Goal: Task Accomplishment & Management: Manage account settings

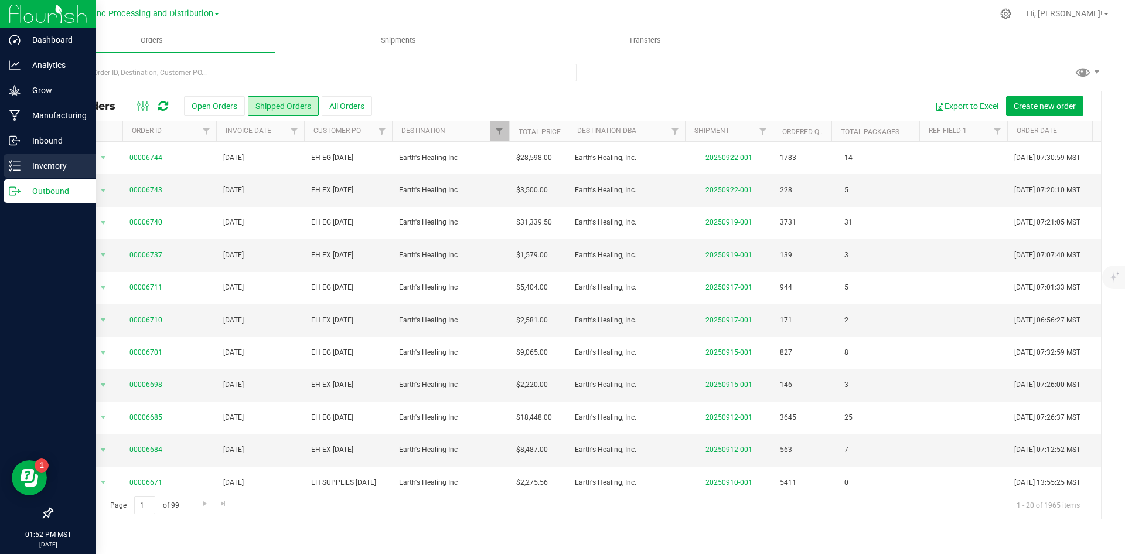
click at [37, 163] on p "Inventory" at bounding box center [56, 166] width 70 height 14
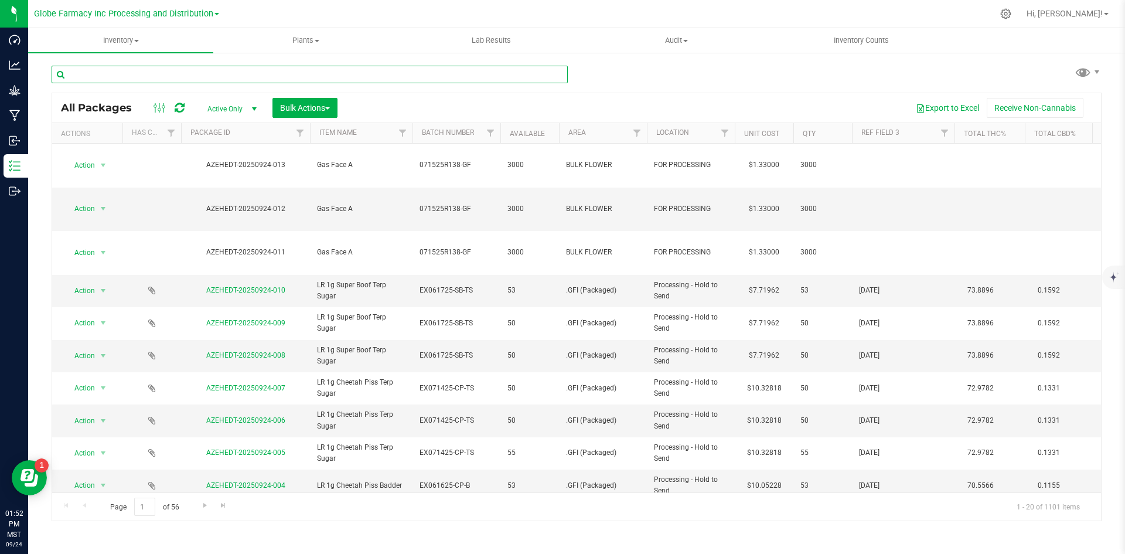
click at [230, 71] on input "text" at bounding box center [310, 75] width 516 height 18
click at [322, 108] on span "Bulk Actions" at bounding box center [305, 107] width 50 height 9
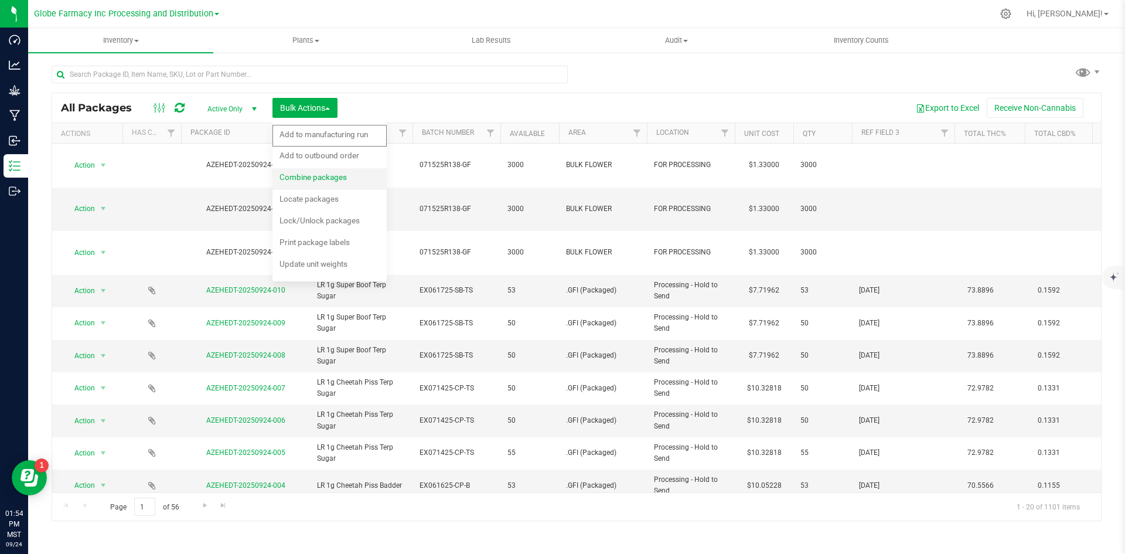
click at [318, 176] on span "Combine packages" at bounding box center [313, 176] width 67 height 9
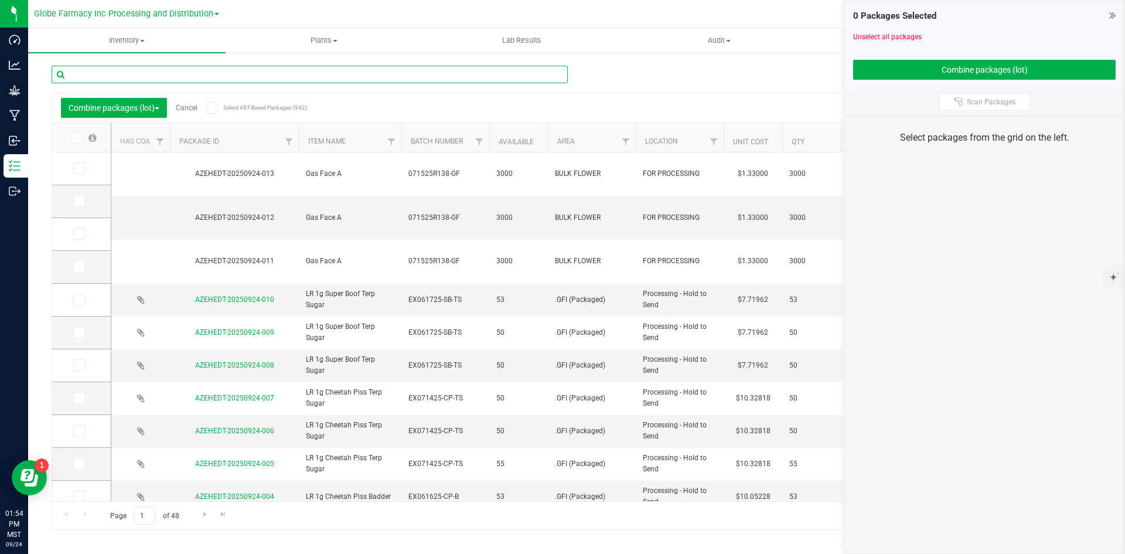
click at [295, 76] on input "text" at bounding box center [310, 75] width 516 height 18
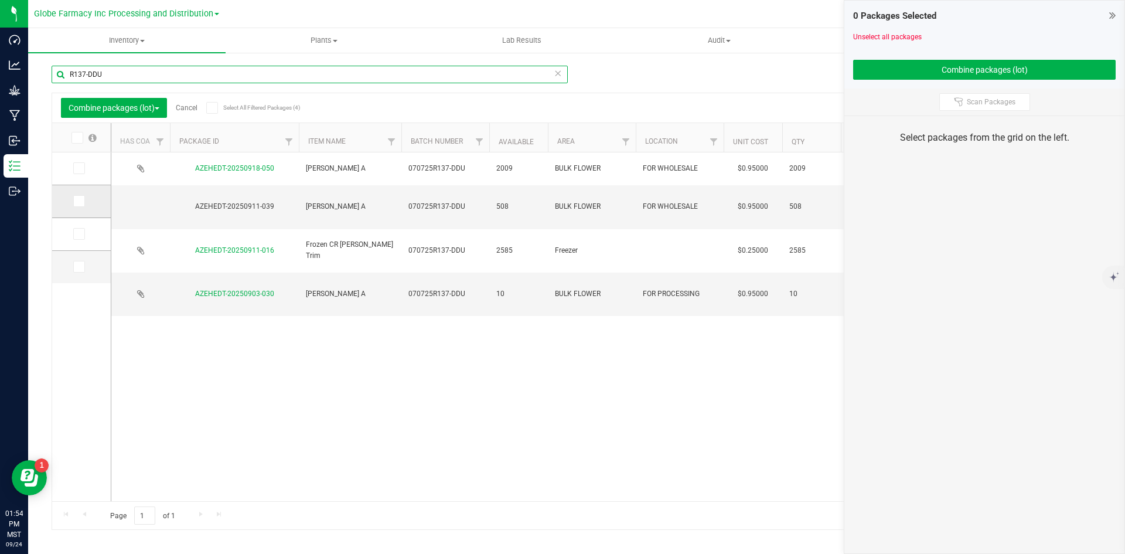
type input "R137-DDU"
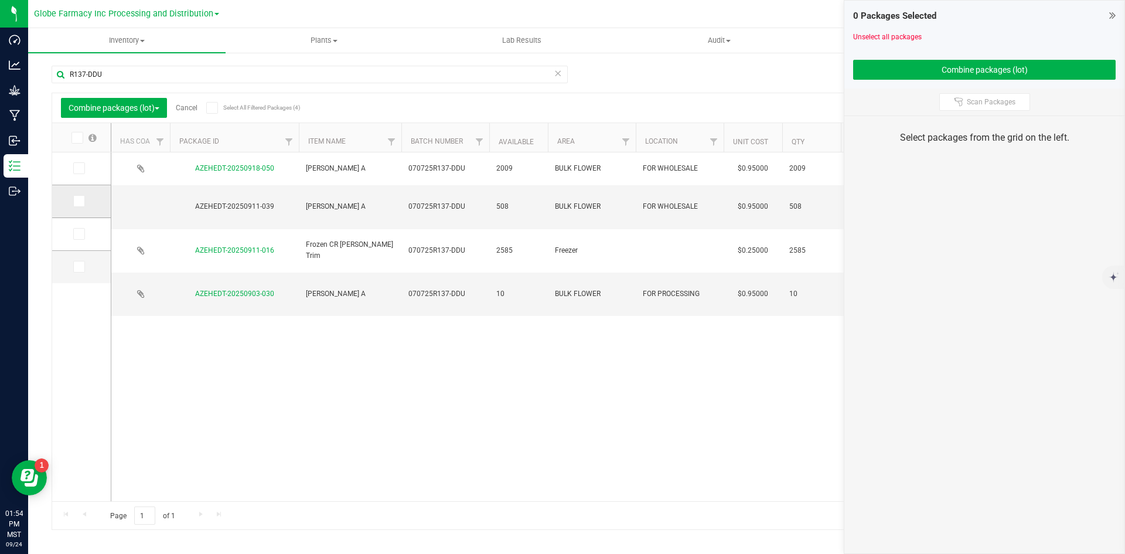
click at [77, 201] on icon at bounding box center [78, 201] width 8 height 0
click at [0, 0] on input "checkbox" at bounding box center [0, 0] width 0 height 0
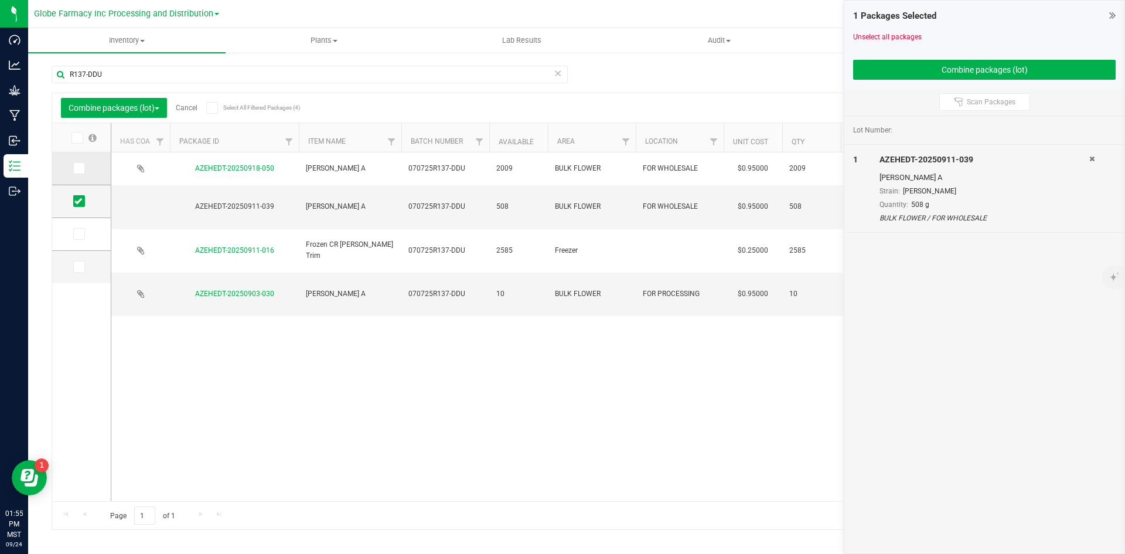
click at [80, 168] on icon at bounding box center [78, 168] width 8 height 0
click at [0, 0] on input "checkbox" at bounding box center [0, 0] width 0 height 0
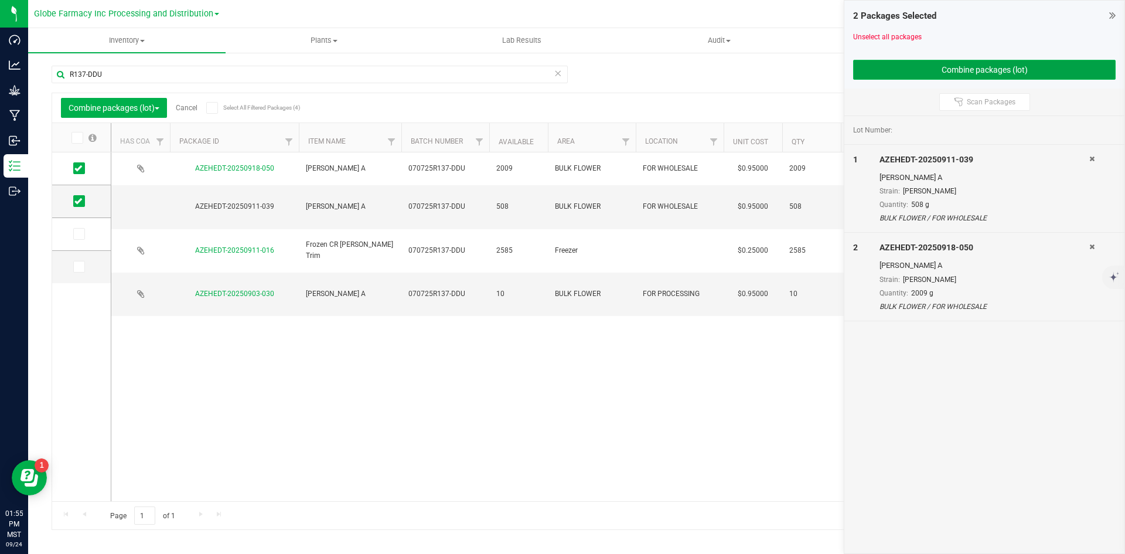
click at [938, 70] on button "Combine packages (lot)" at bounding box center [984, 70] width 263 height 20
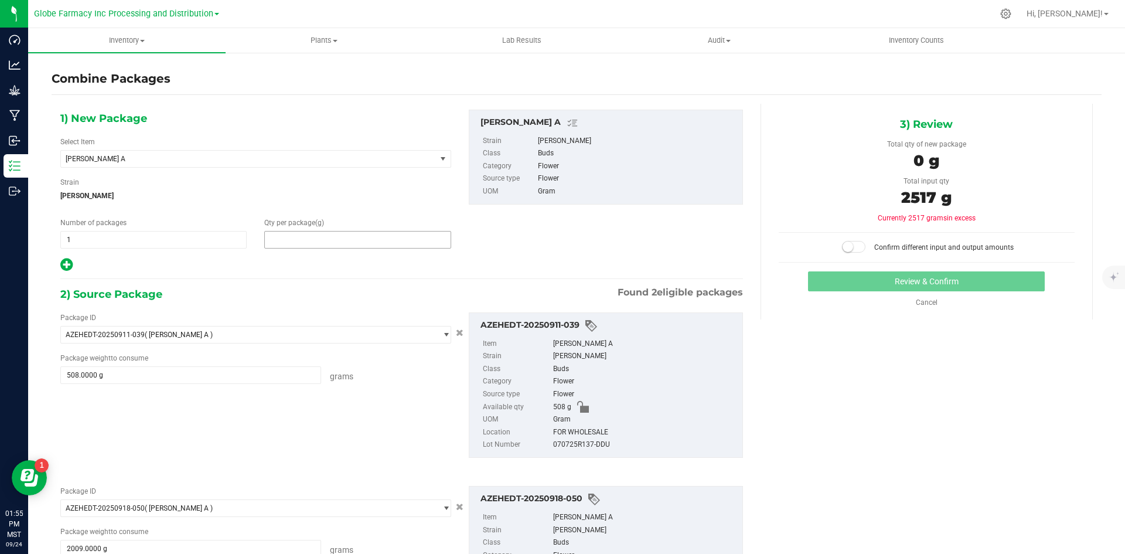
click at [279, 241] on span at bounding box center [357, 240] width 186 height 18
type input "2517"
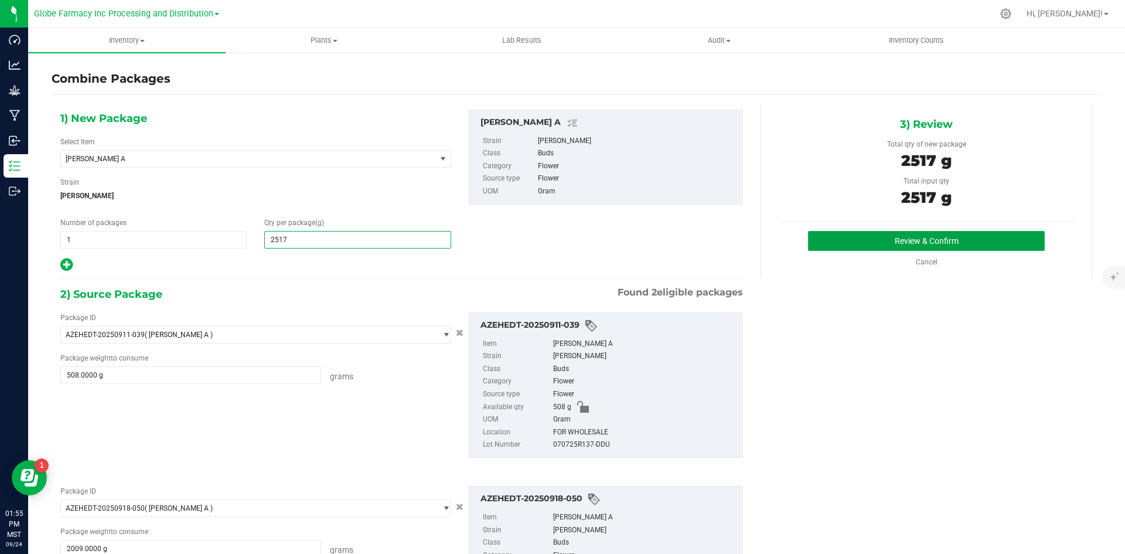
type input "2,517"
click at [907, 238] on button "Review & Confirm" at bounding box center [926, 241] width 237 height 20
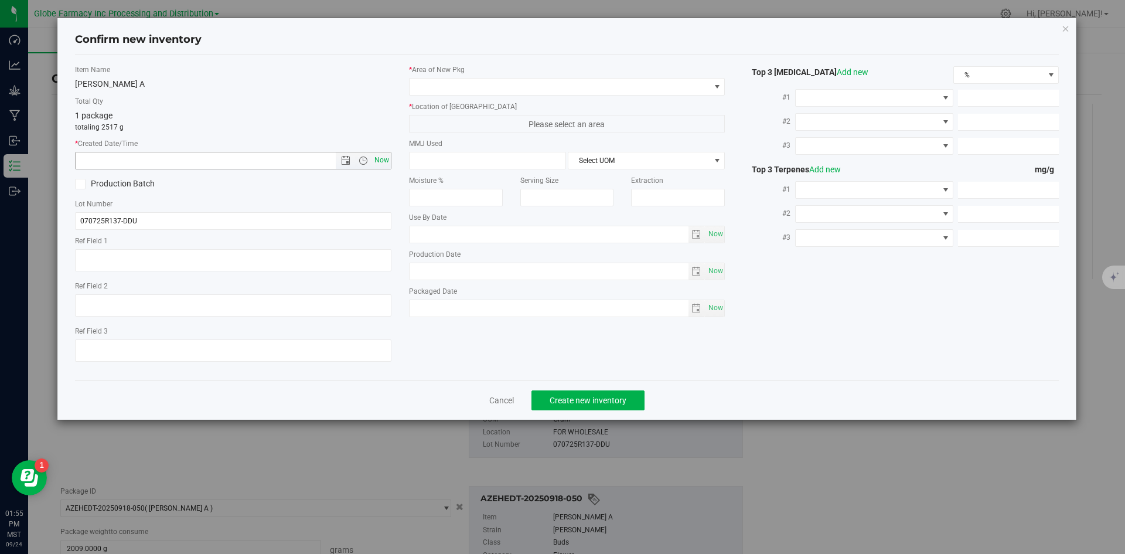
click at [377, 158] on span "Now" at bounding box center [382, 160] width 20 height 17
type input "[DATE] 1:55 PM"
click at [443, 80] on span at bounding box center [560, 87] width 301 height 16
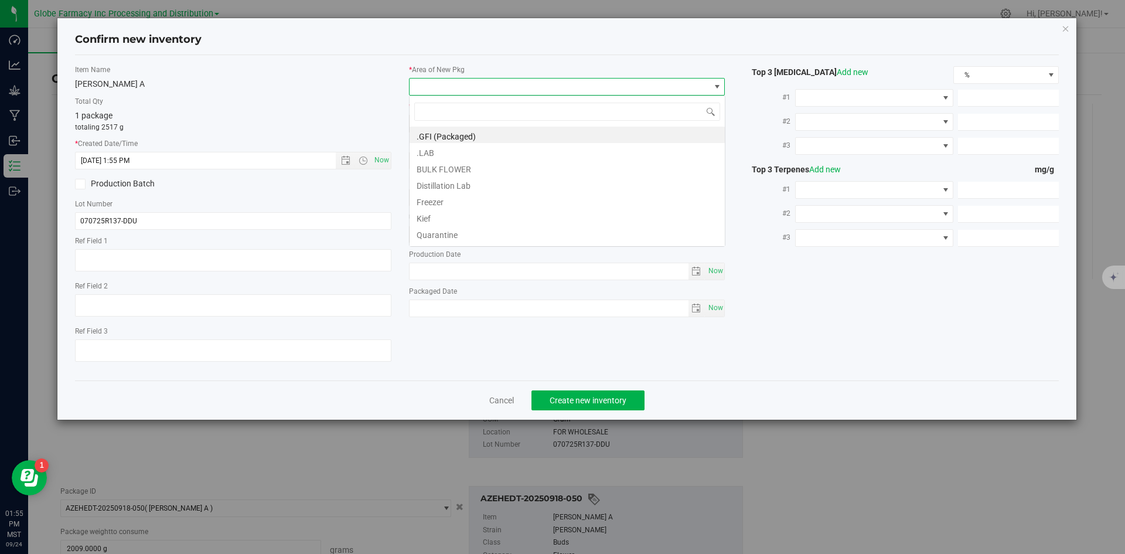
scroll to position [18, 316]
drag, startPoint x: 466, startPoint y: 165, endPoint x: 470, endPoint y: 160, distance: 6.2
click at [467, 165] on li "BULK FLOWER" at bounding box center [567, 167] width 315 height 16
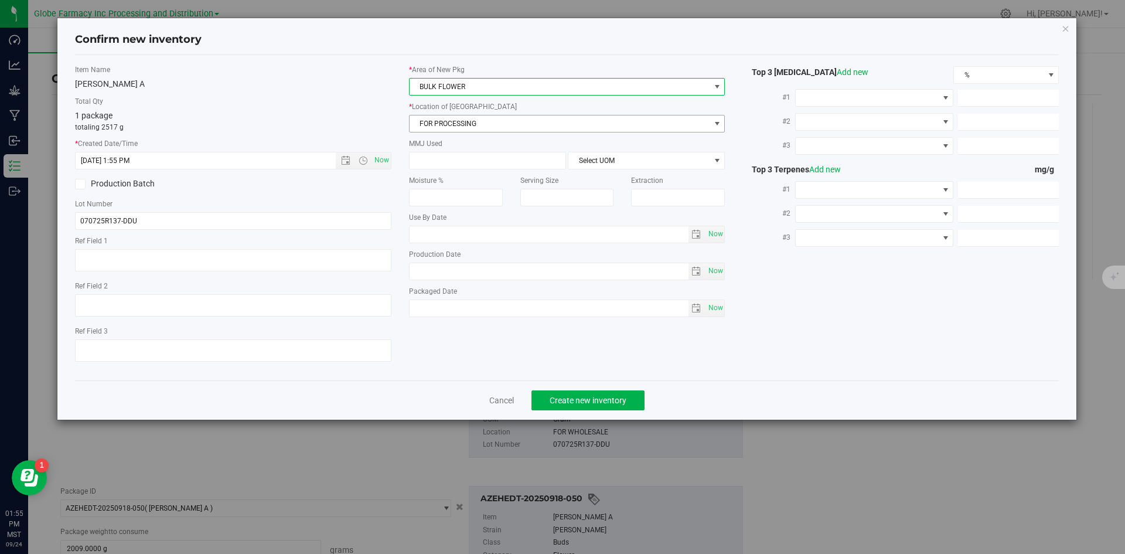
click at [470, 119] on span "FOR PROCESSING" at bounding box center [560, 123] width 301 height 16
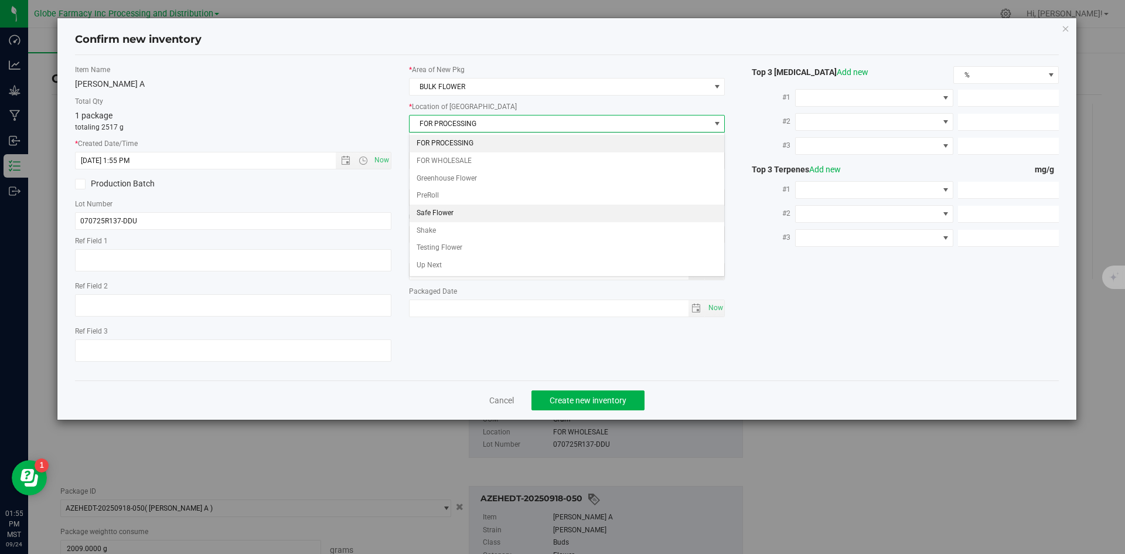
click at [461, 219] on li "Safe Flower" at bounding box center [567, 214] width 315 height 18
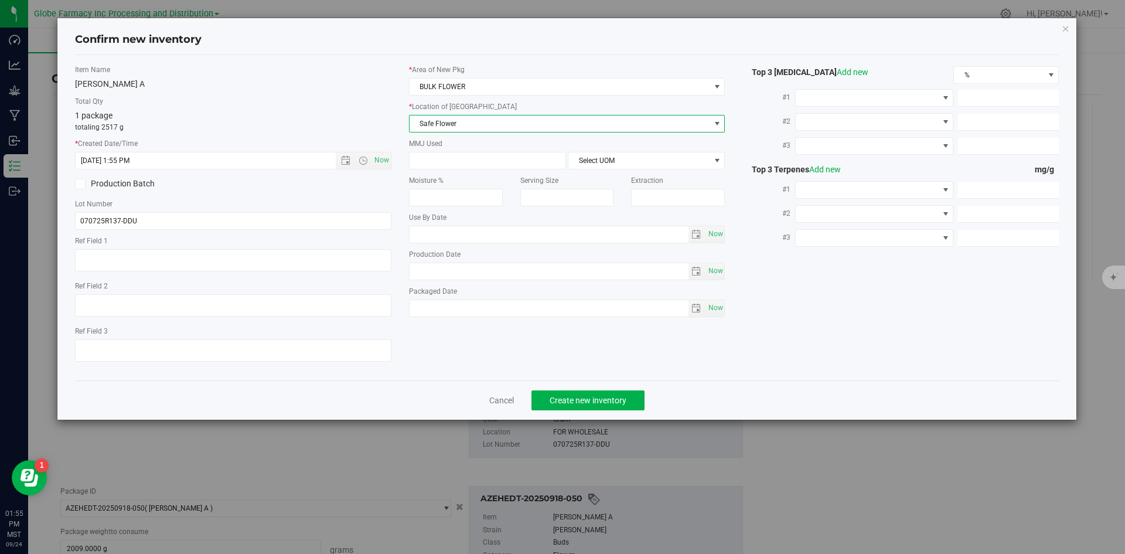
click at [597, 389] on div "Cancel Create new inventory" at bounding box center [567, 399] width 985 height 39
click at [595, 396] on span "Create new inventory" at bounding box center [588, 400] width 77 height 9
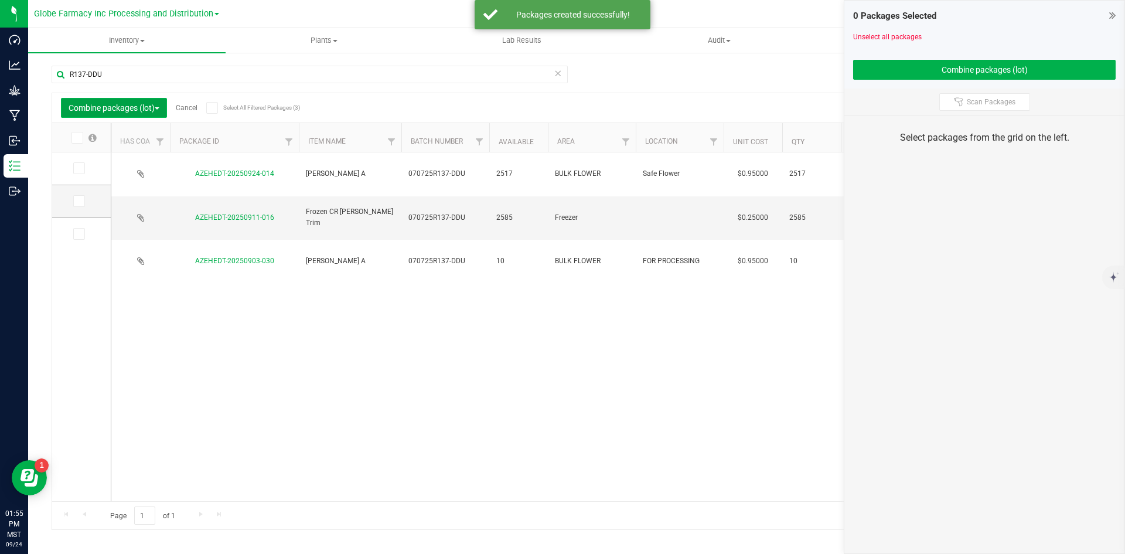
click at [159, 107] on span "button" at bounding box center [157, 108] width 5 height 2
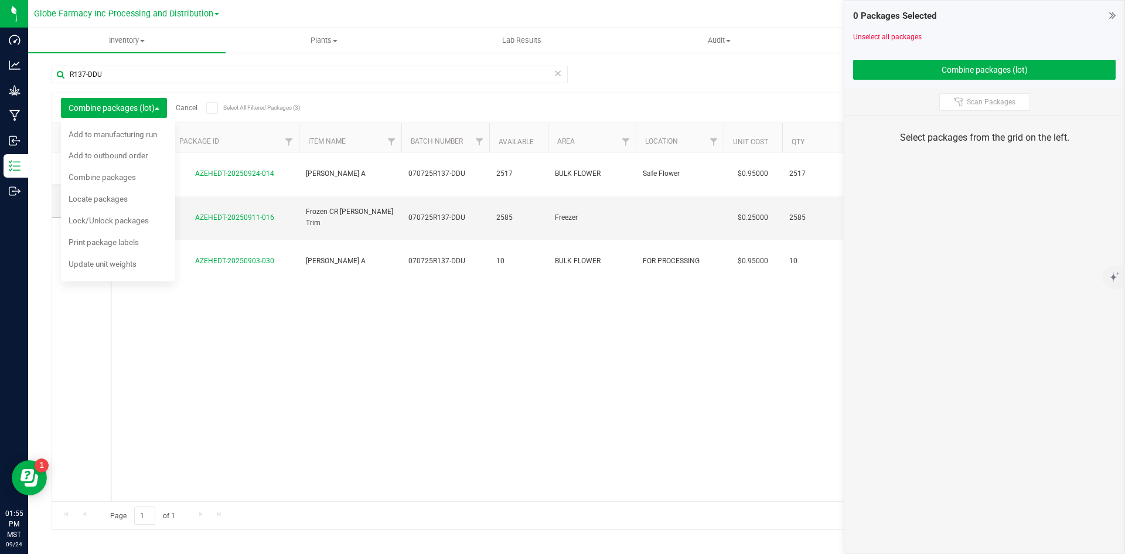
click at [189, 107] on link "Cancel" at bounding box center [187, 108] width 22 height 8
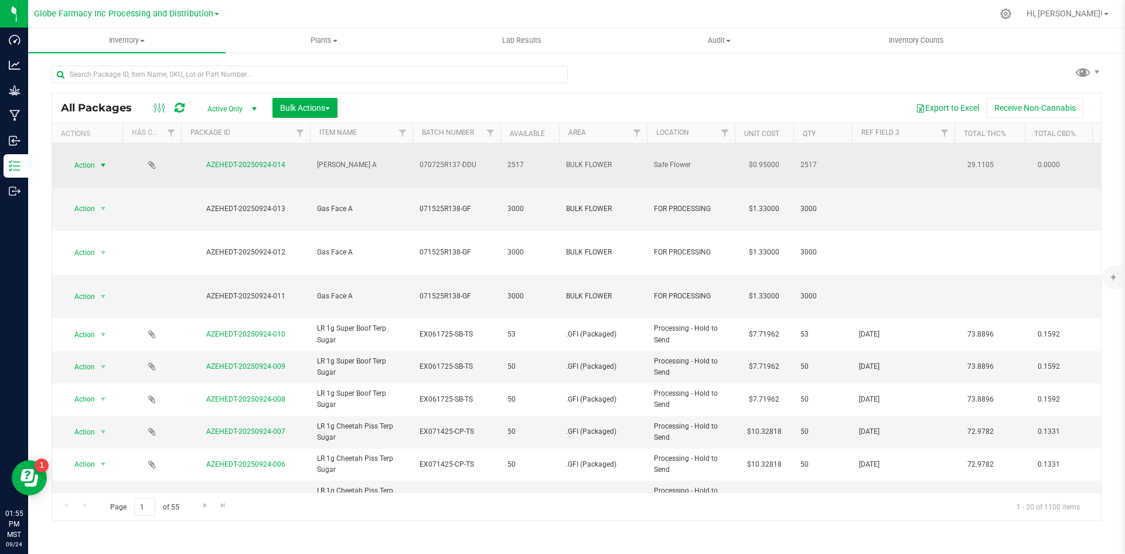
click at [88, 158] on span "Action" at bounding box center [80, 165] width 32 height 16
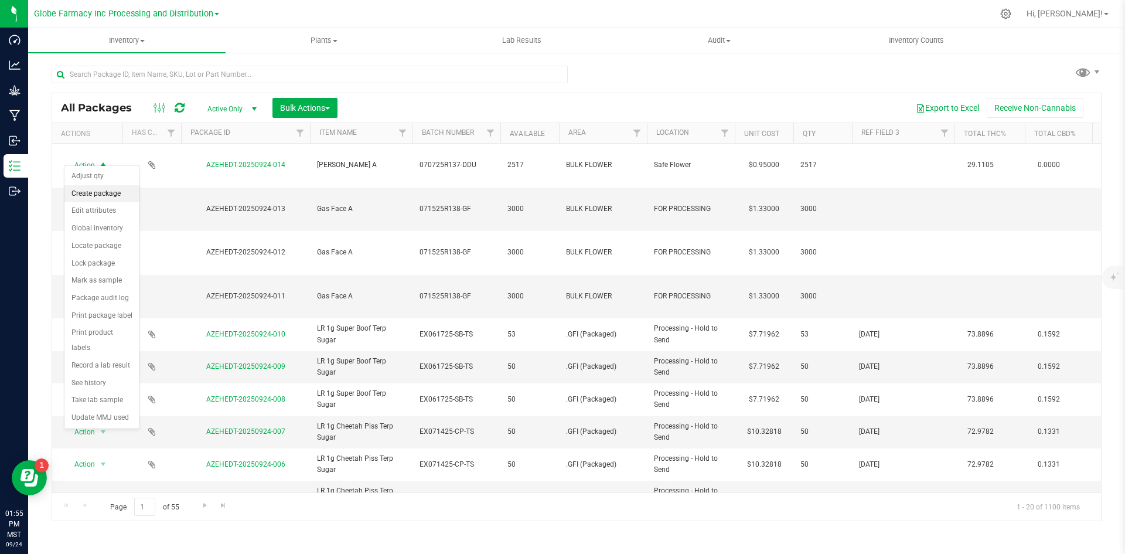
click at [105, 194] on li "Create package" at bounding box center [101, 194] width 75 height 18
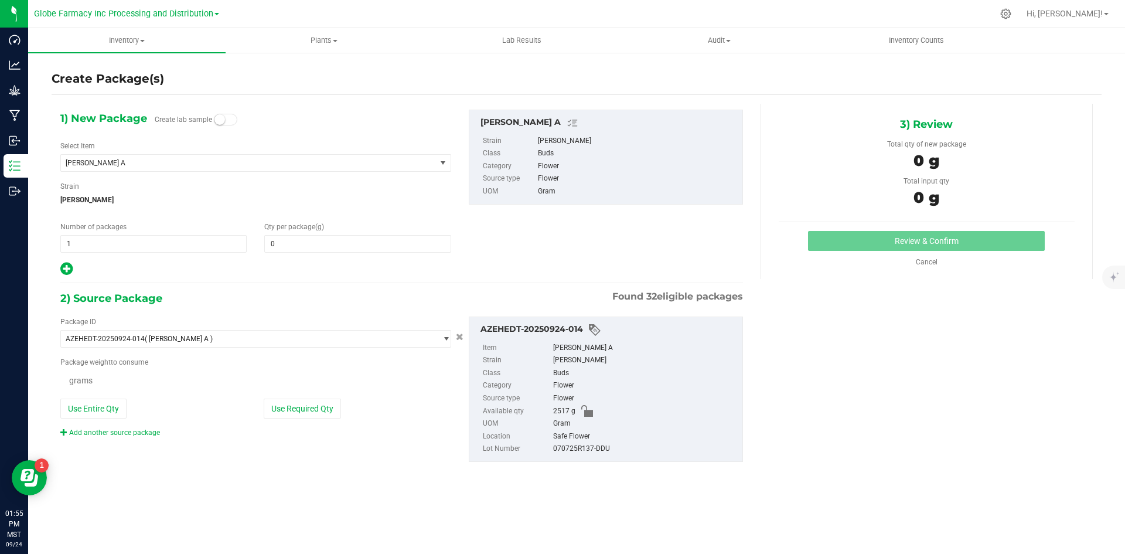
type input "0.0000"
click at [122, 238] on span "1 1" at bounding box center [153, 244] width 186 height 18
type input "4"
click at [310, 239] on span at bounding box center [357, 244] width 186 height 18
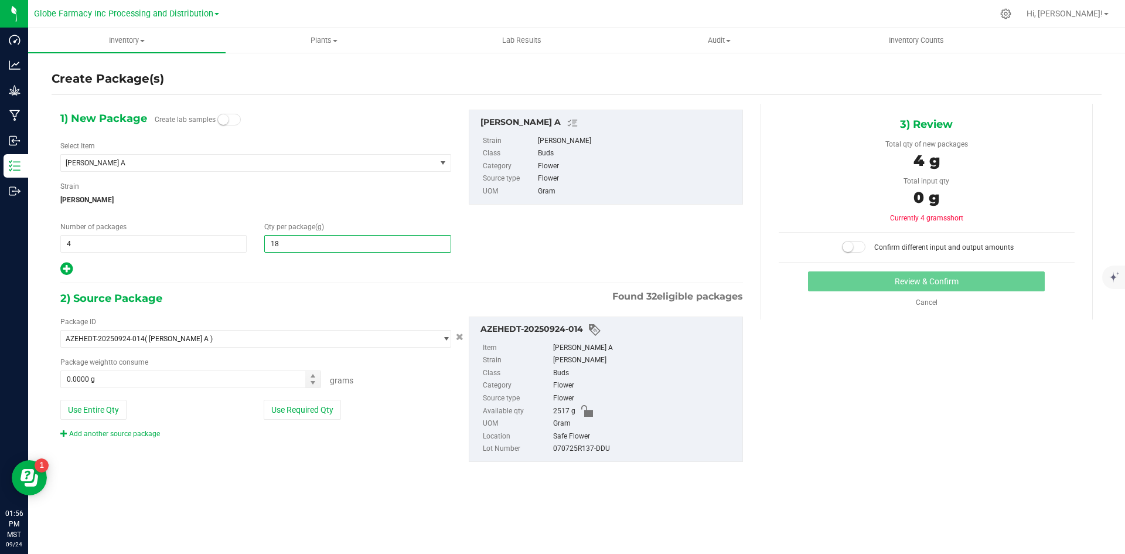
type input "180"
type input "180.0000"
click at [287, 417] on button "Use Required Qty" at bounding box center [302, 410] width 77 height 20
type input "720.0000 g"
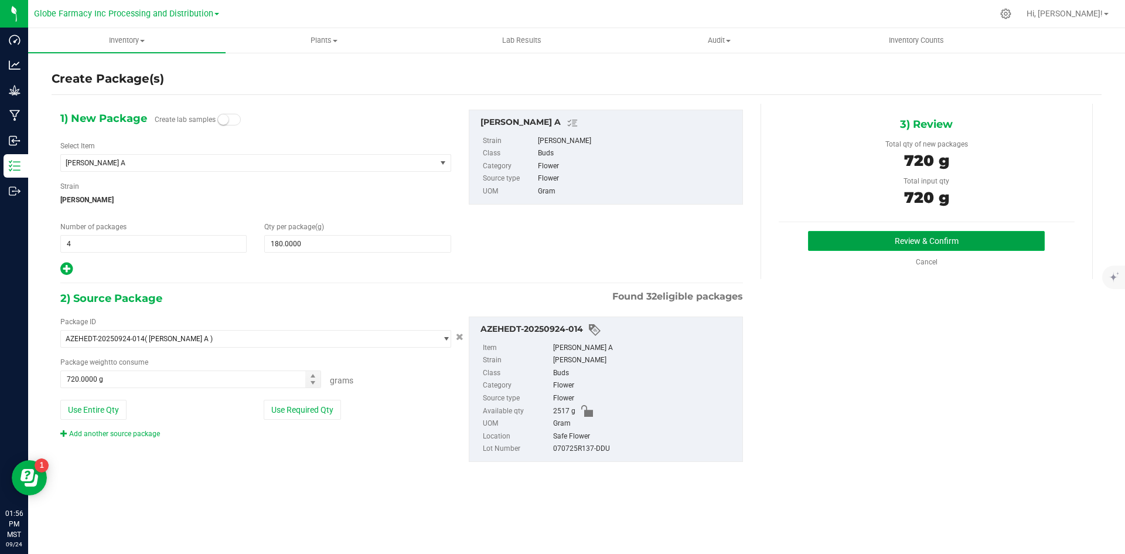
click at [958, 232] on button "Review & Confirm" at bounding box center [926, 241] width 237 height 20
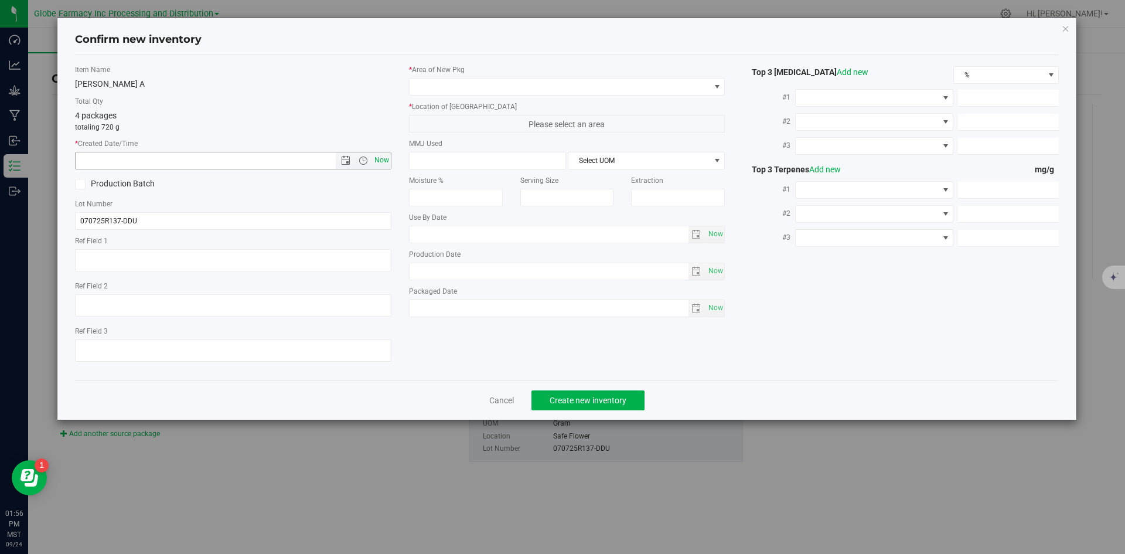
click at [380, 155] on span "Now" at bounding box center [382, 160] width 20 height 17
type input "[DATE] 1:56 PM"
click at [462, 88] on span at bounding box center [560, 87] width 301 height 16
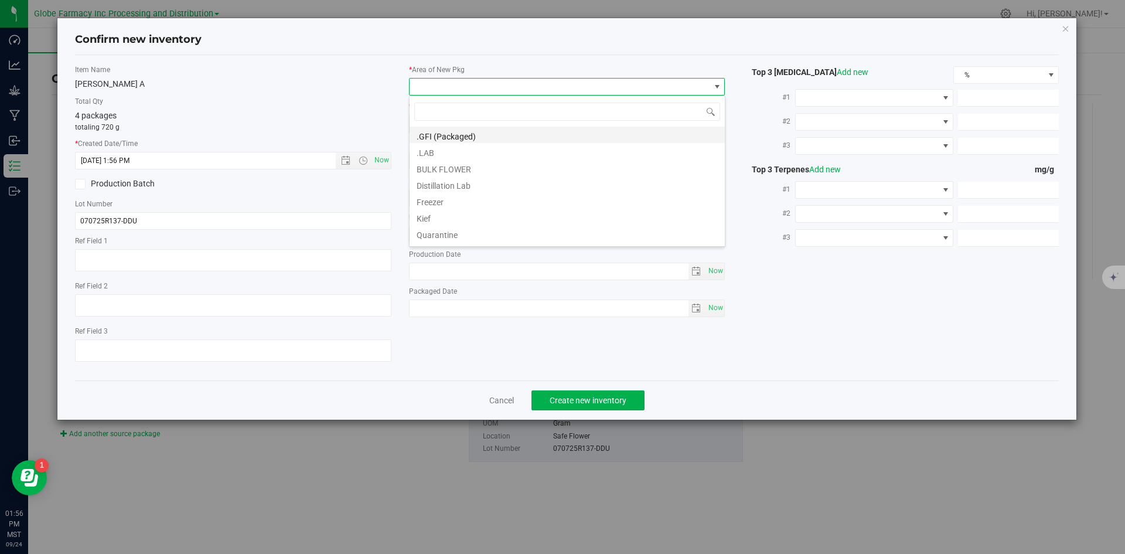
scroll to position [18, 316]
click at [465, 135] on li ".GFI (Packaged)" at bounding box center [567, 135] width 315 height 16
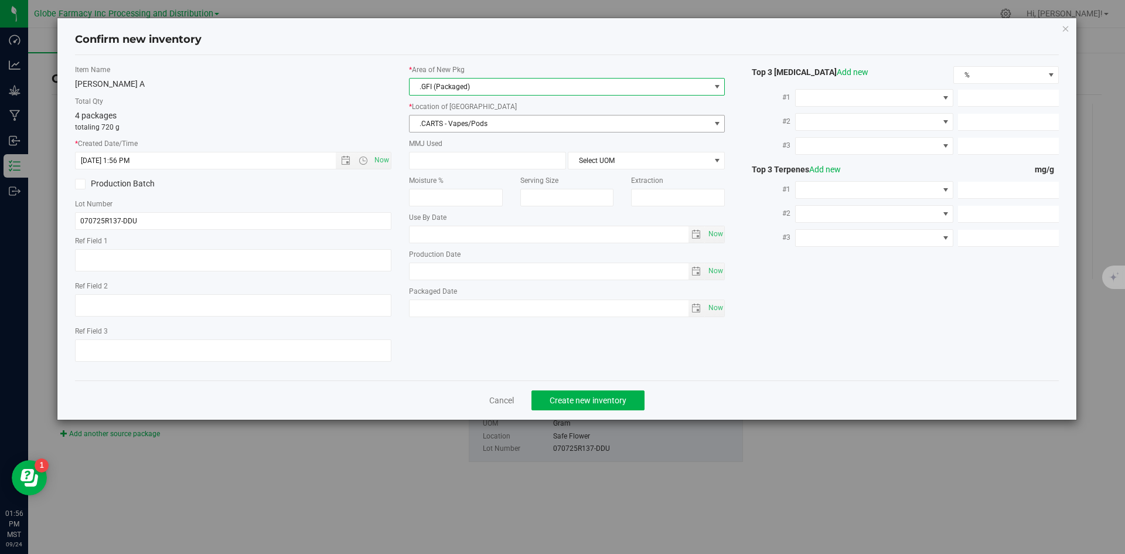
click at [464, 124] on span ".CARTS - Vapes/Pods" at bounding box center [560, 123] width 301 height 16
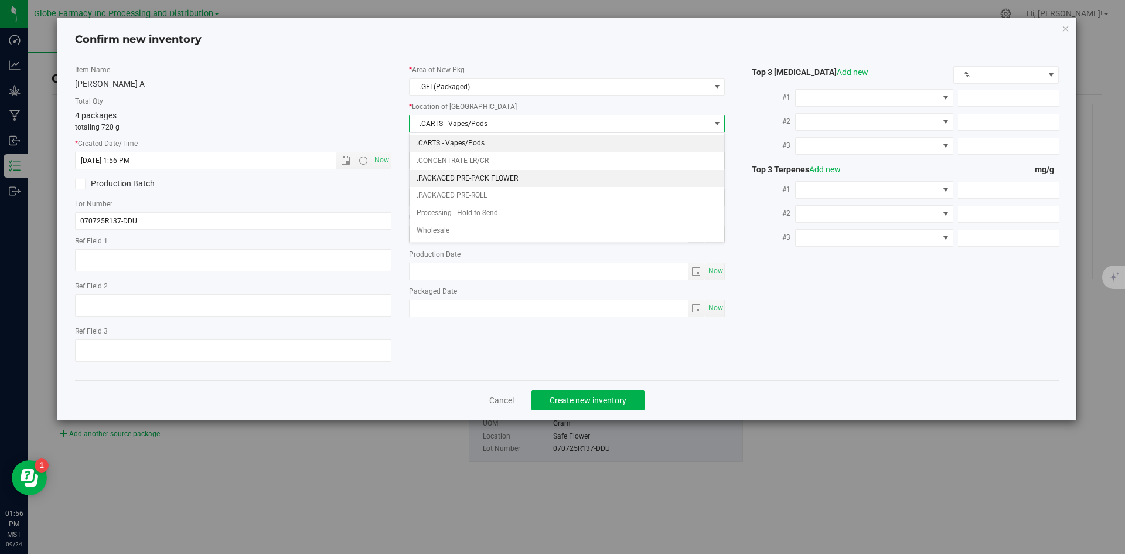
click at [479, 178] on li ".PACKAGED PRE-PACK FLOWER" at bounding box center [567, 179] width 315 height 18
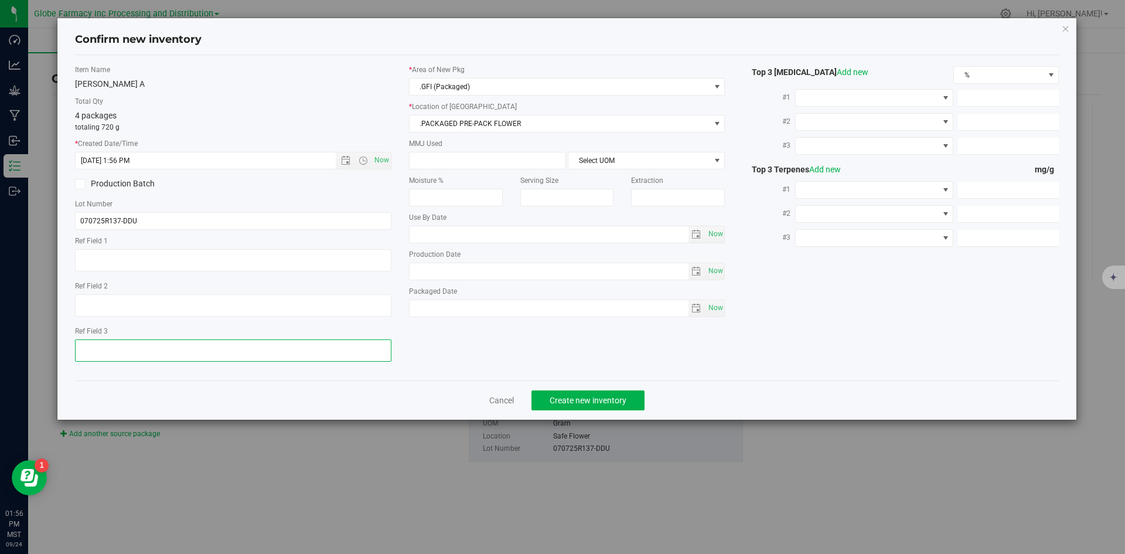
click at [223, 345] on textarea at bounding box center [233, 350] width 316 height 22
type textarea "[DATE]"
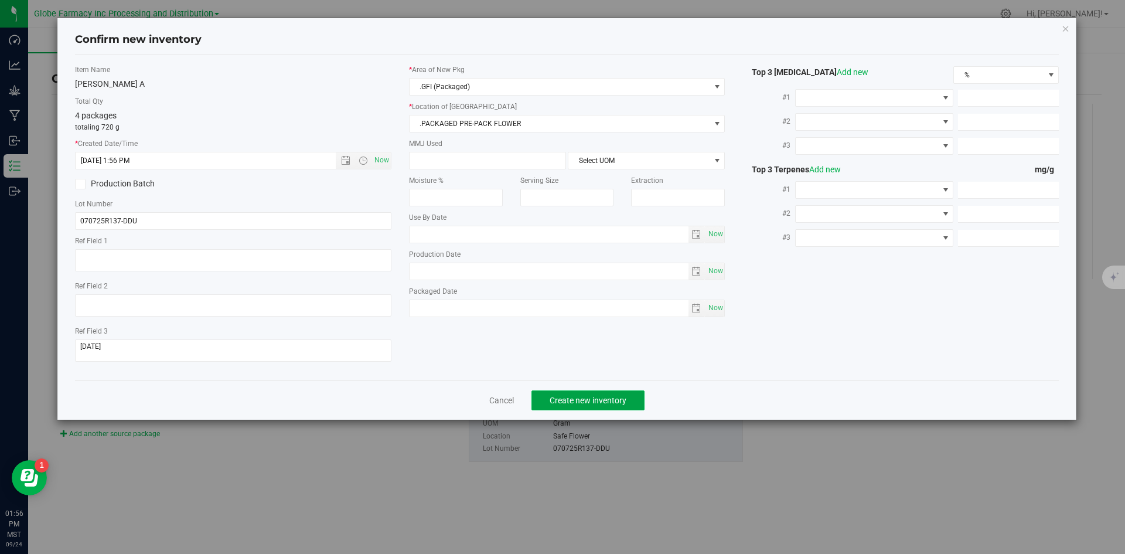
click at [561, 396] on span "Create new inventory" at bounding box center [588, 400] width 77 height 9
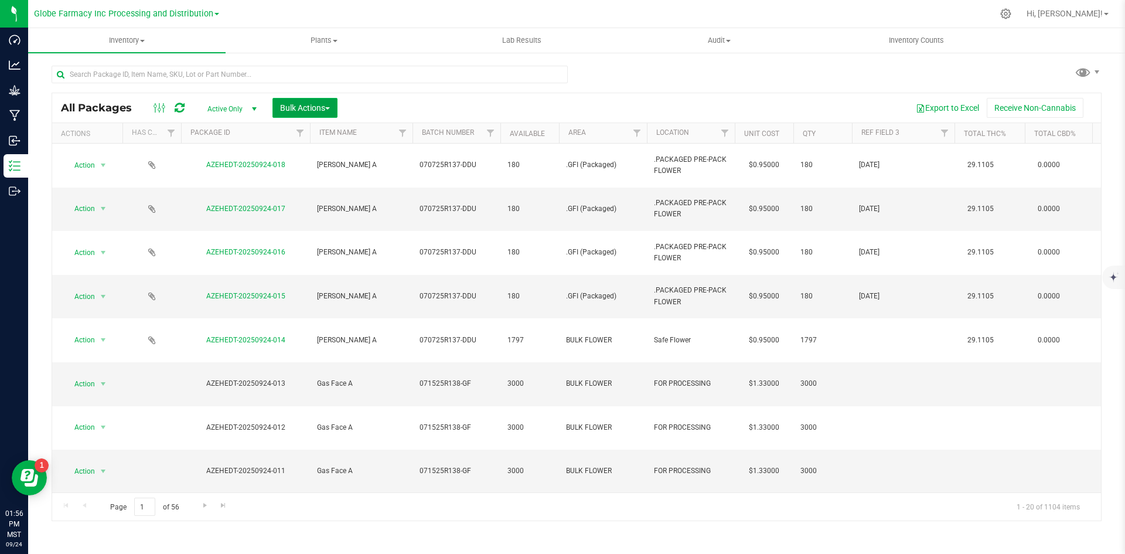
click at [307, 107] on span "Bulk Actions" at bounding box center [305, 107] width 50 height 9
click at [331, 242] on span "Print package labels" at bounding box center [315, 241] width 70 height 9
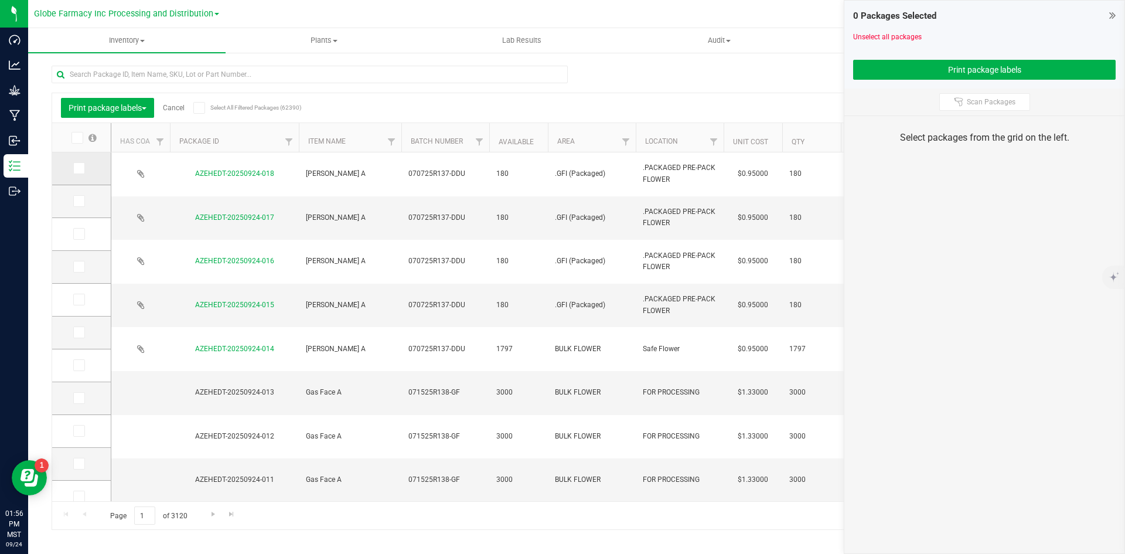
click at [80, 168] on icon at bounding box center [78, 168] width 8 height 0
click at [0, 0] on input "checkbox" at bounding box center [0, 0] width 0 height 0
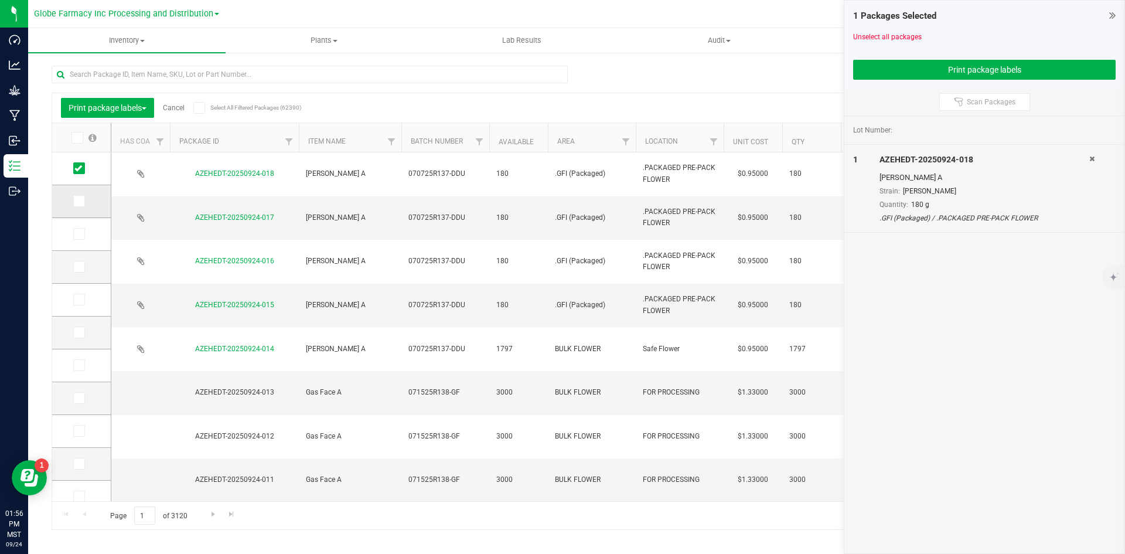
click at [81, 201] on icon at bounding box center [78, 201] width 8 height 0
click at [0, 0] on input "checkbox" at bounding box center [0, 0] width 0 height 0
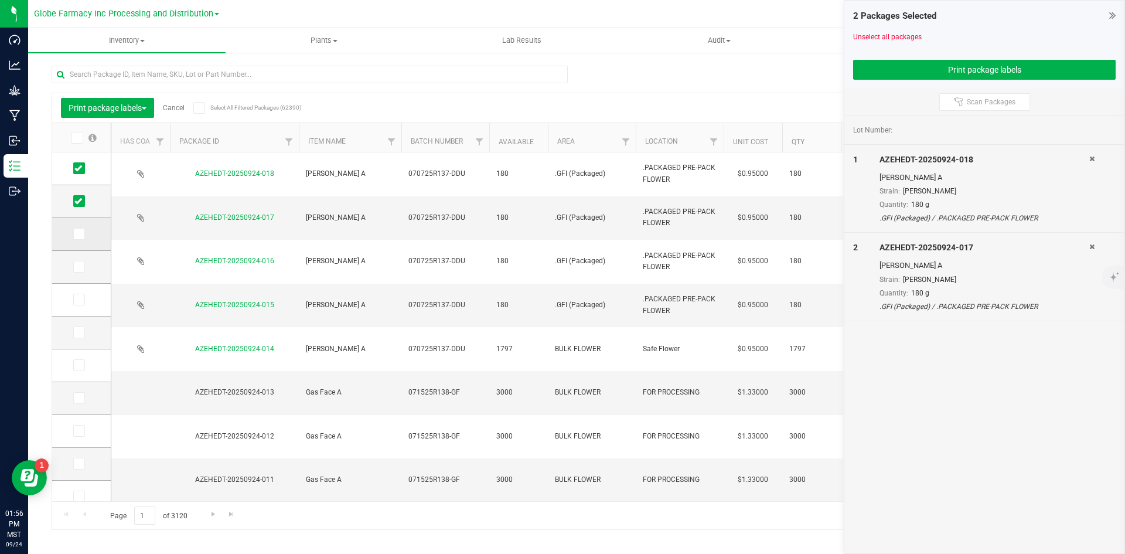
click at [84, 231] on span at bounding box center [79, 234] width 12 height 12
click at [0, 0] on input "checkbox" at bounding box center [0, 0] width 0 height 0
click at [75, 267] on icon at bounding box center [78, 267] width 8 height 0
click at [0, 0] on input "checkbox" at bounding box center [0, 0] width 0 height 0
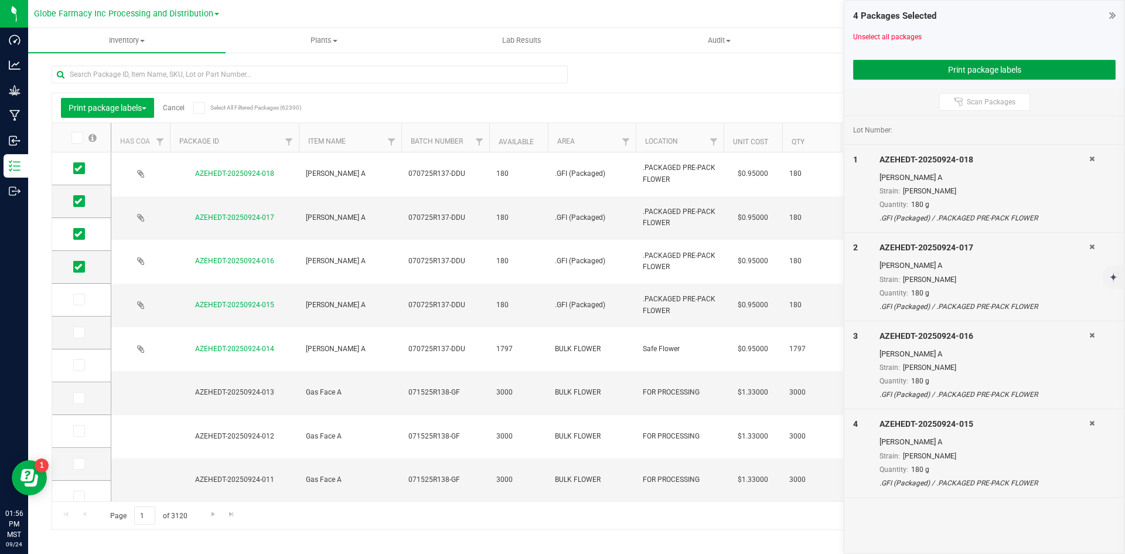
click at [988, 61] on button "Print package labels" at bounding box center [984, 70] width 263 height 20
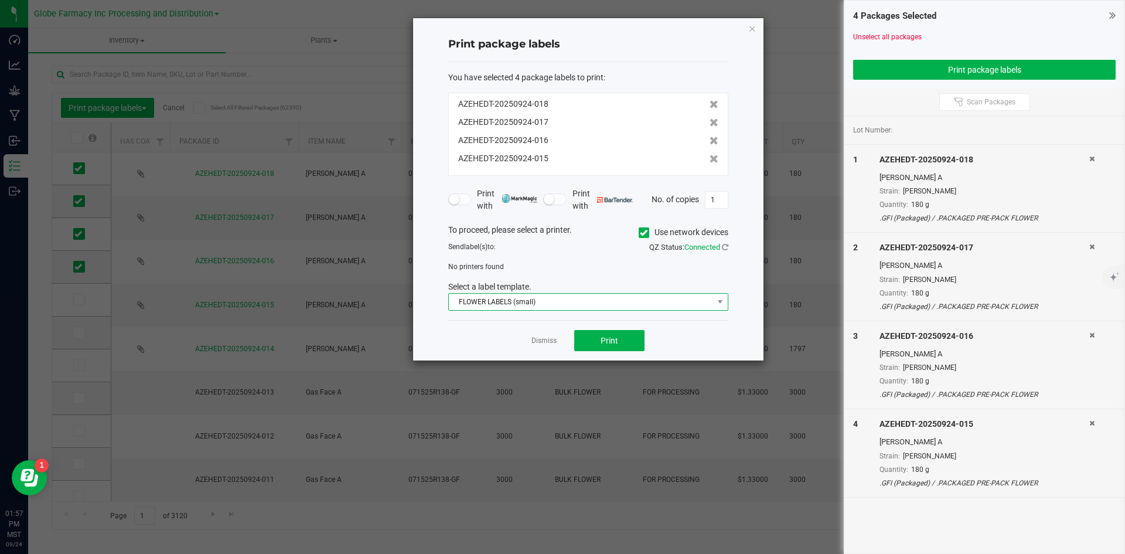
click at [532, 305] on span "FLOWER LABELS (small)" at bounding box center [581, 302] width 264 height 16
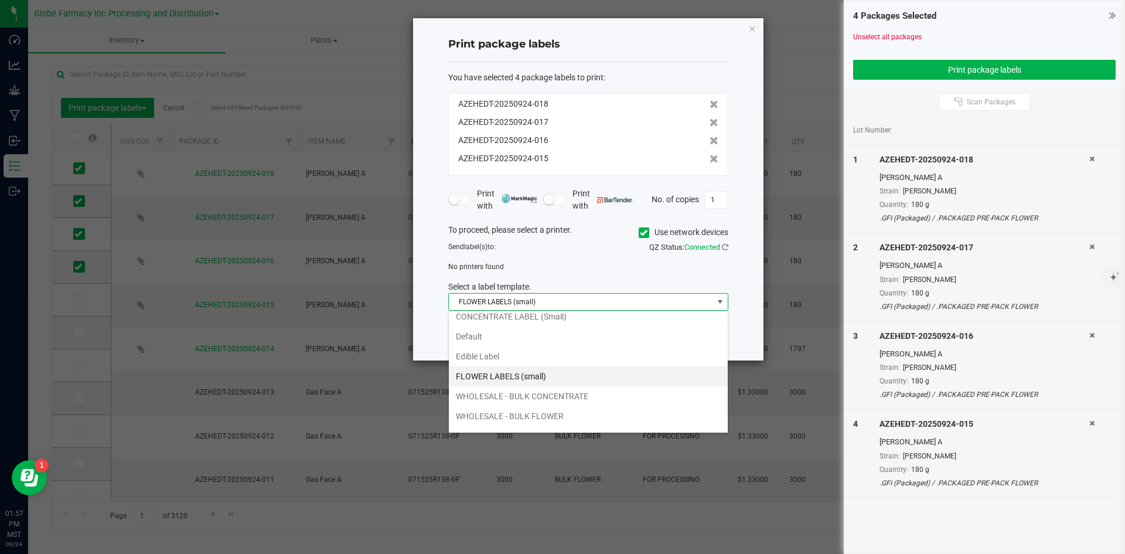
scroll to position [42, 0]
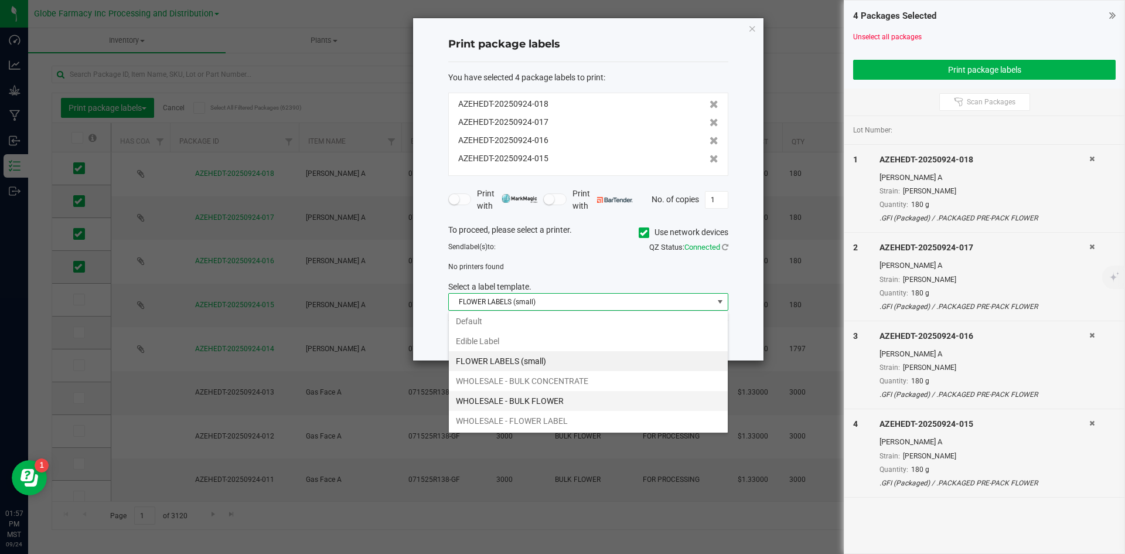
click at [560, 405] on li "WHOLESALE - BULK FLOWER" at bounding box center [588, 401] width 279 height 20
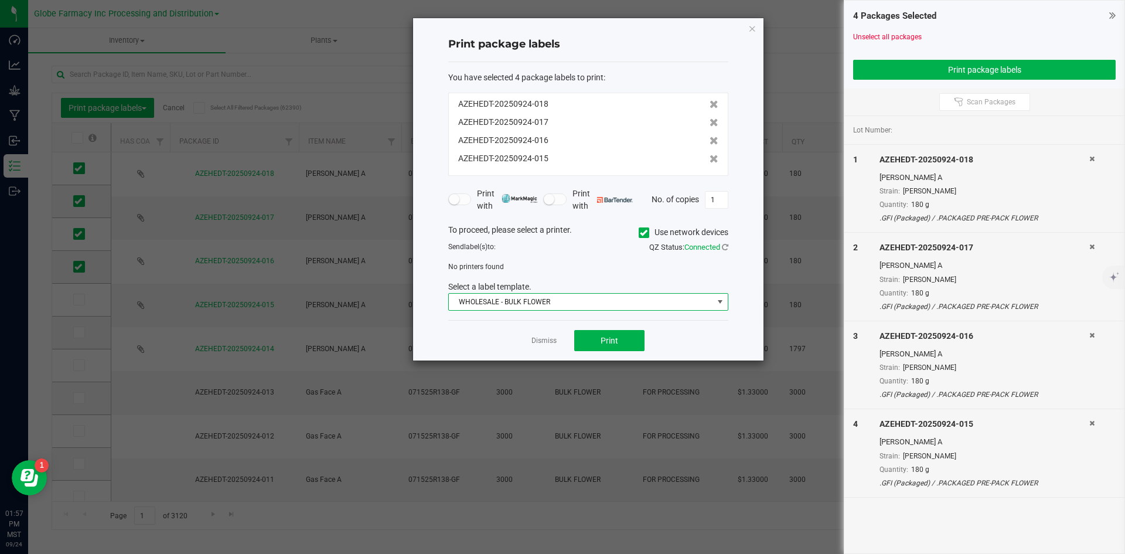
click at [641, 233] on icon at bounding box center [644, 233] width 8 height 0
click at [0, 0] on input "Use network devices" at bounding box center [0, 0] width 0 height 0
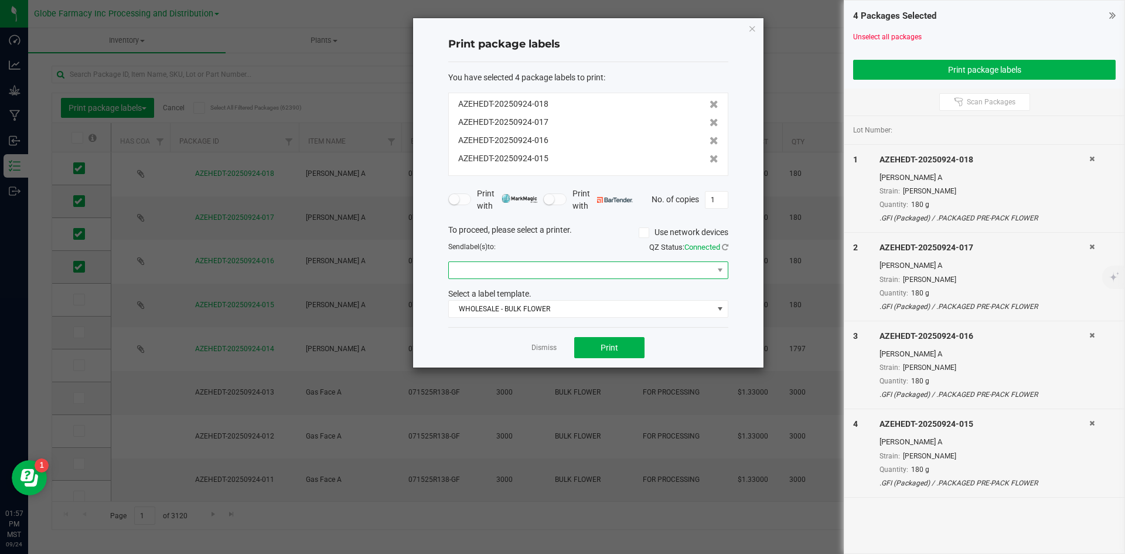
click at [549, 263] on span at bounding box center [581, 270] width 264 height 16
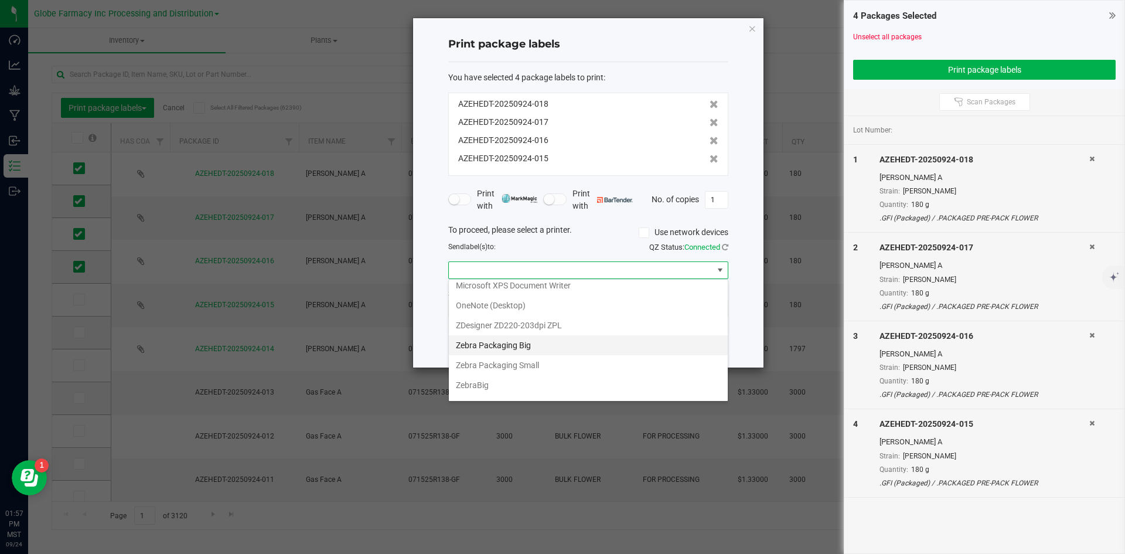
scroll to position [142, 0]
click at [531, 326] on Big "Zebra Packaging Big" at bounding box center [588, 329] width 279 height 20
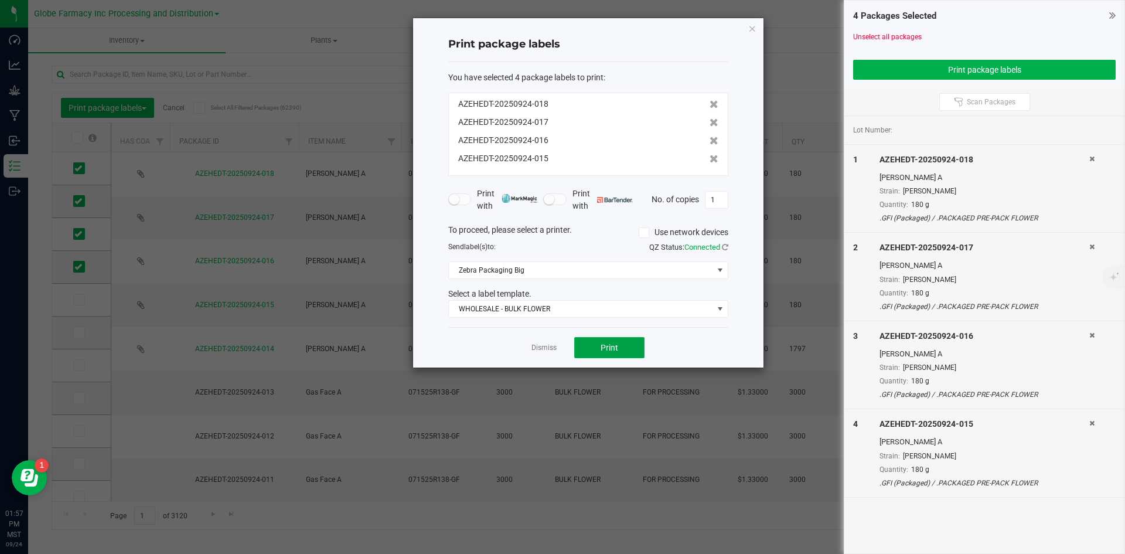
click at [612, 353] on button "Print" at bounding box center [609, 347] width 70 height 21
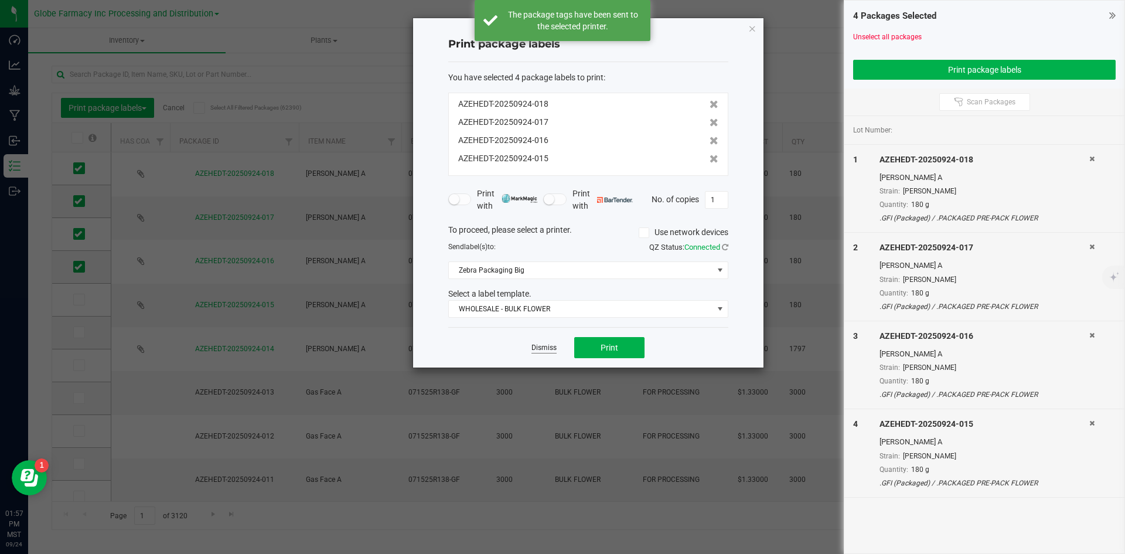
click at [539, 347] on link "Dismiss" at bounding box center [544, 348] width 25 height 10
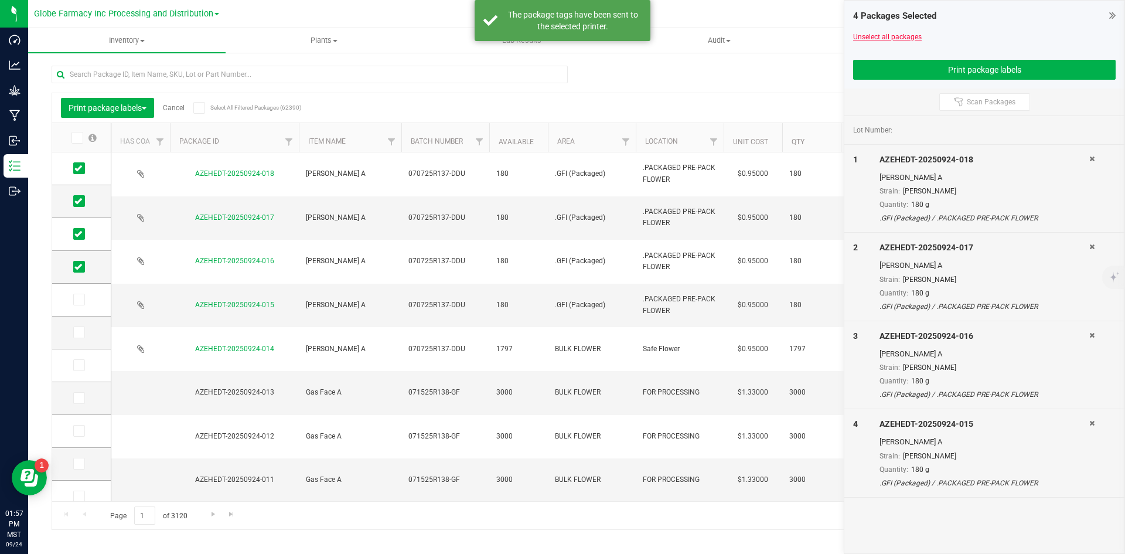
click at [858, 35] on link "Unselect all packages" at bounding box center [887, 37] width 69 height 8
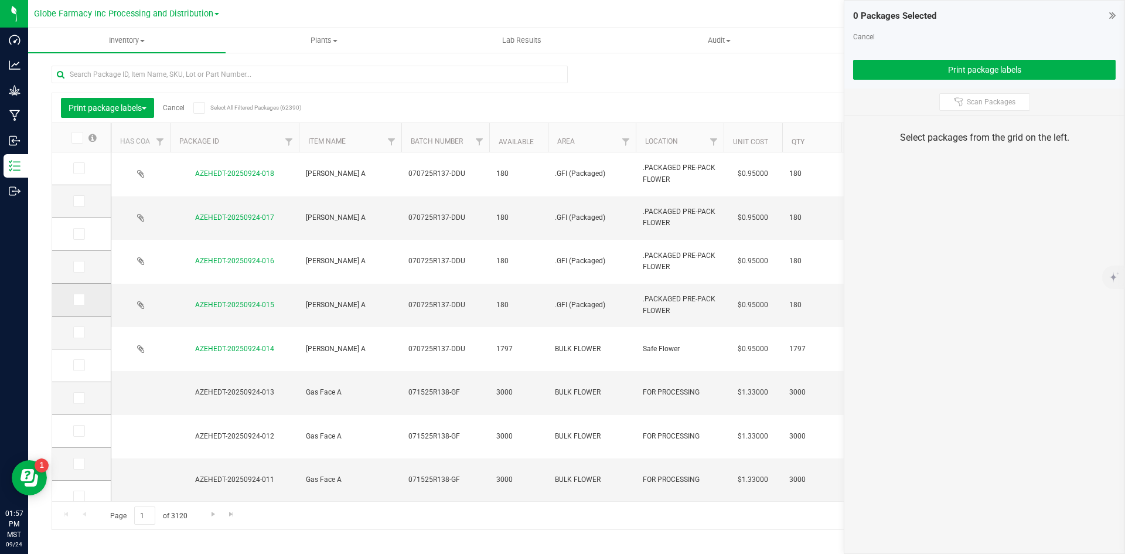
click at [81, 299] on icon at bounding box center [78, 299] width 8 height 0
click at [0, 0] on input "checkbox" at bounding box center [0, 0] width 0 height 0
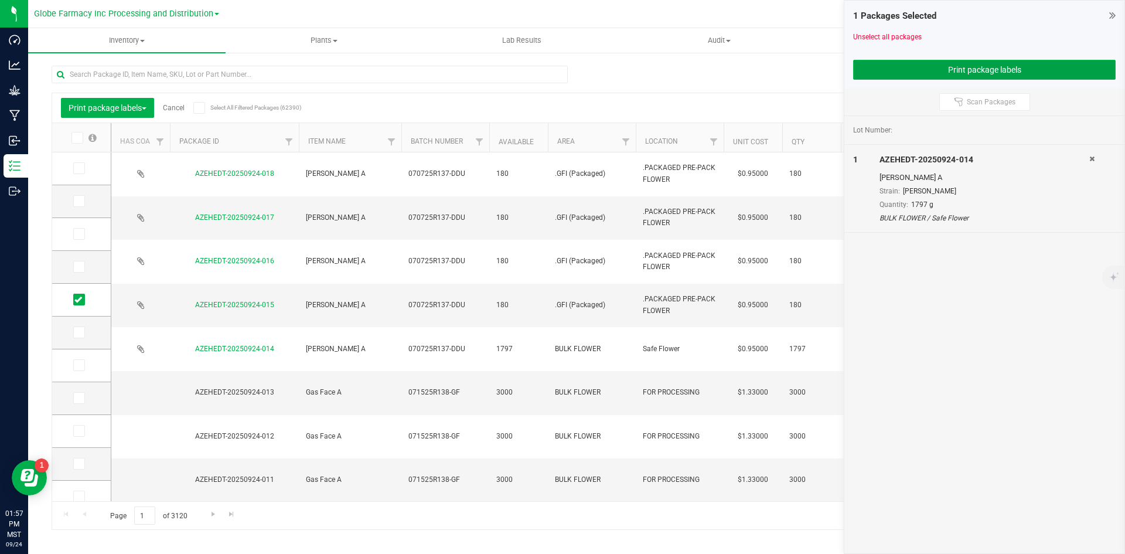
click at [944, 66] on button "Print package labels" at bounding box center [984, 70] width 263 height 20
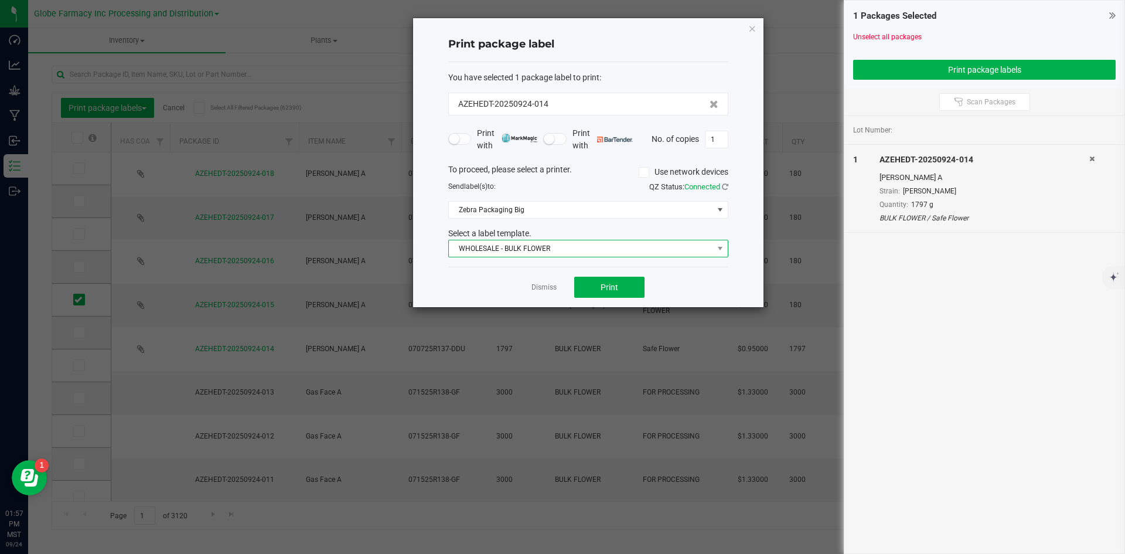
click at [556, 248] on span "WHOLESALE - BULK FLOWER" at bounding box center [581, 248] width 264 height 16
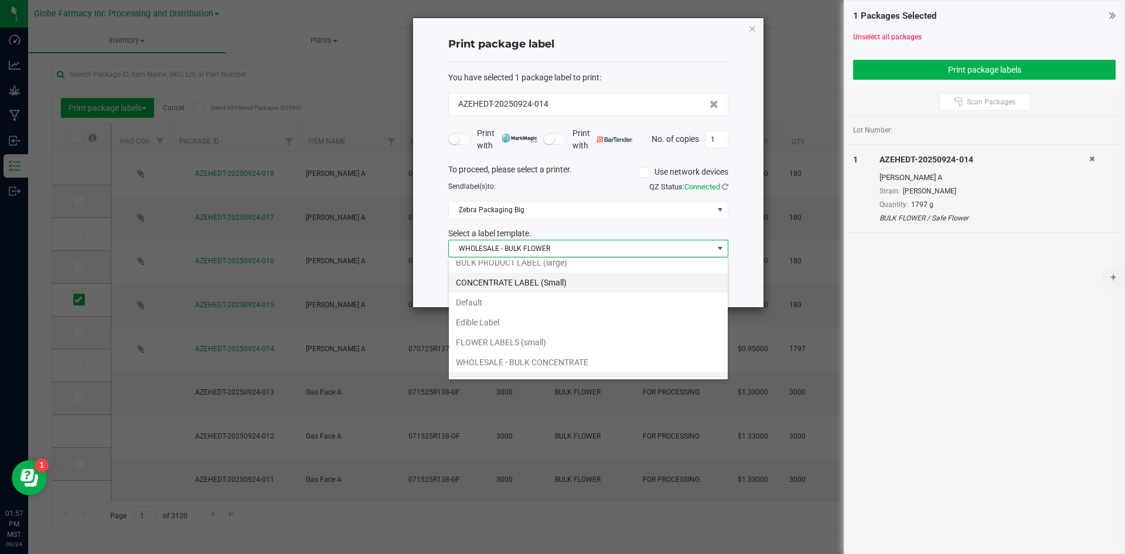
scroll to position [0, 0]
click at [513, 266] on li "BULK PRODUCT LABEL (large)" at bounding box center [588, 270] width 279 height 20
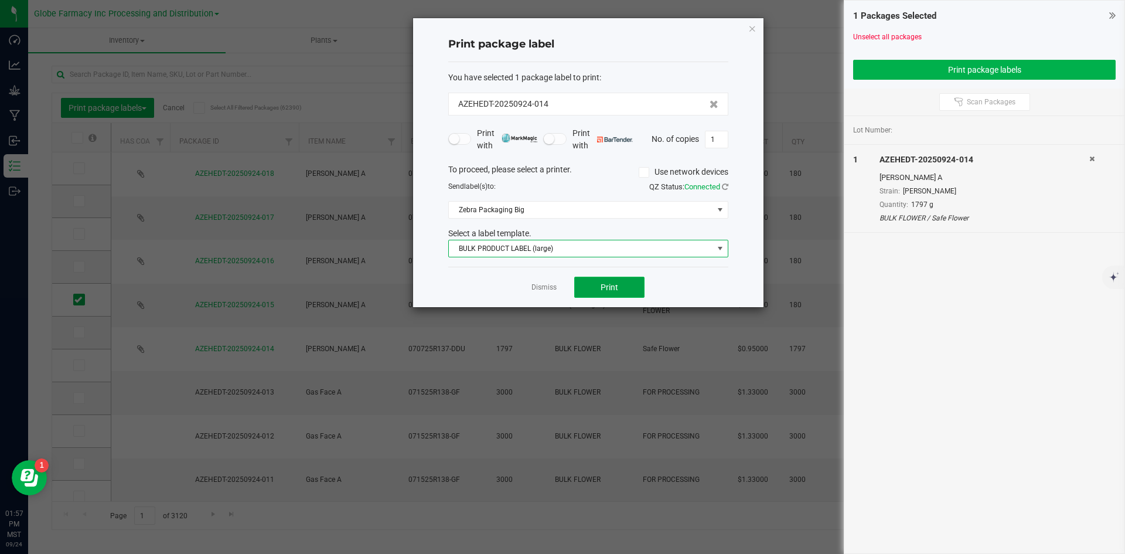
click at [608, 278] on button "Print" at bounding box center [609, 287] width 70 height 21
click at [535, 285] on link "Dismiss" at bounding box center [544, 287] width 25 height 10
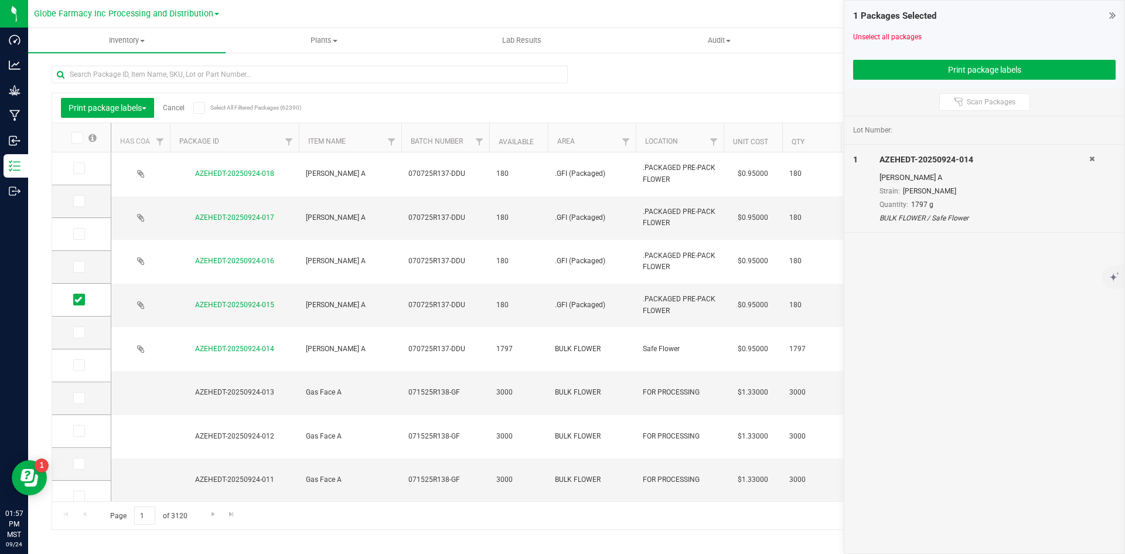
click at [176, 108] on link "Cancel" at bounding box center [174, 108] width 22 height 8
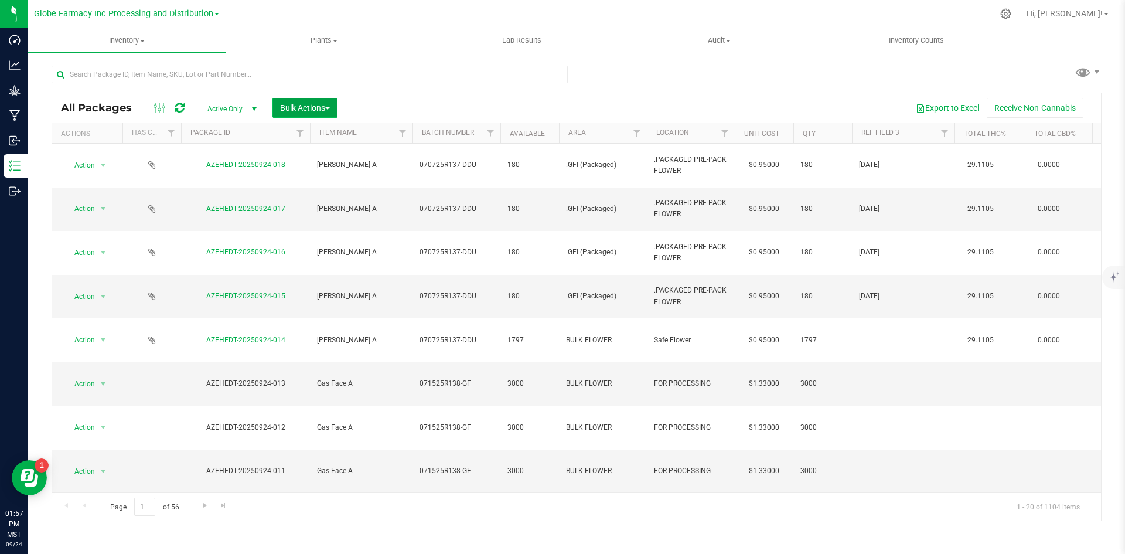
click at [313, 105] on span "Bulk Actions" at bounding box center [305, 107] width 50 height 9
click at [333, 176] on span "Combine packages" at bounding box center [313, 176] width 67 height 9
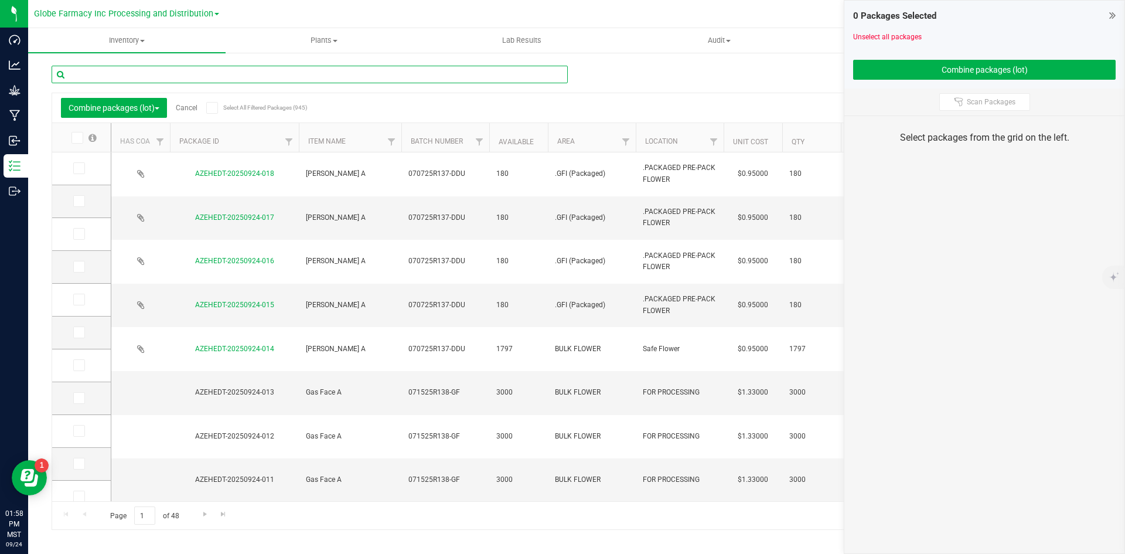
click at [206, 74] on input "text" at bounding box center [310, 75] width 516 height 18
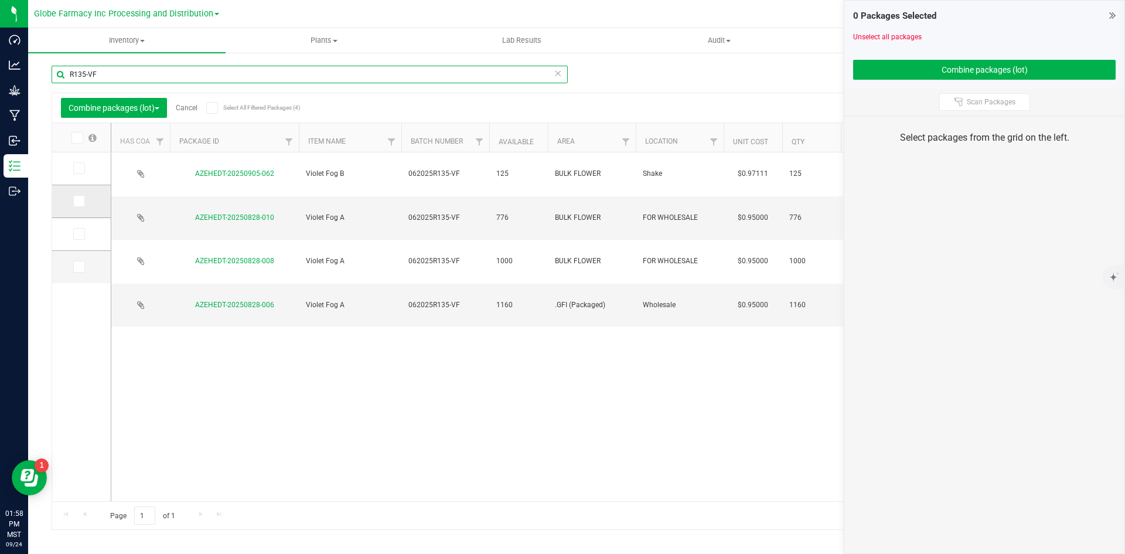
type input "R135-VF"
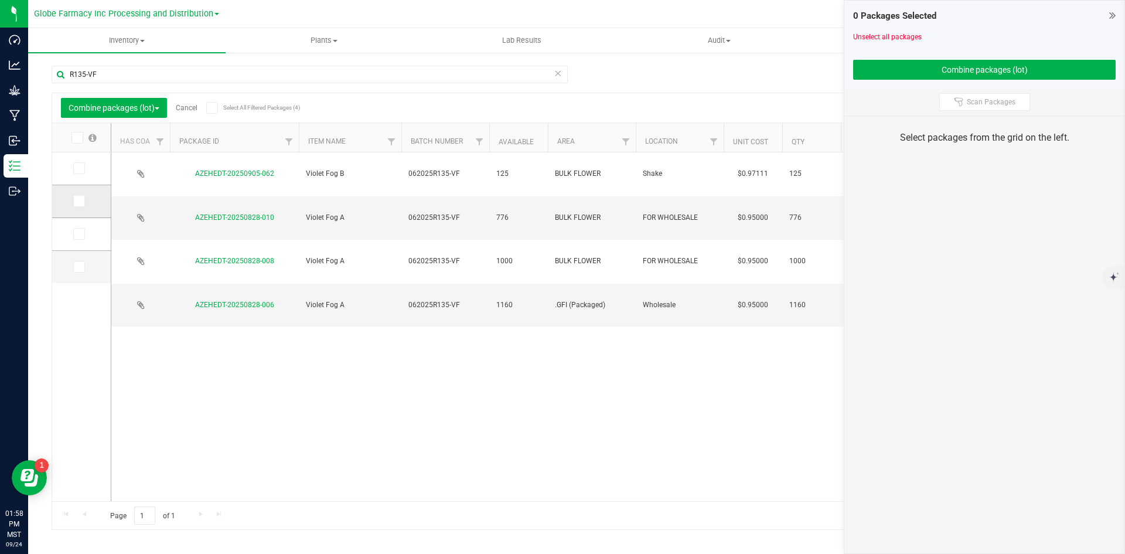
click at [80, 196] on span at bounding box center [79, 201] width 12 height 12
click at [0, 0] on input "checkbox" at bounding box center [0, 0] width 0 height 0
click at [77, 234] on icon at bounding box center [78, 234] width 8 height 0
click at [0, 0] on input "checkbox" at bounding box center [0, 0] width 0 height 0
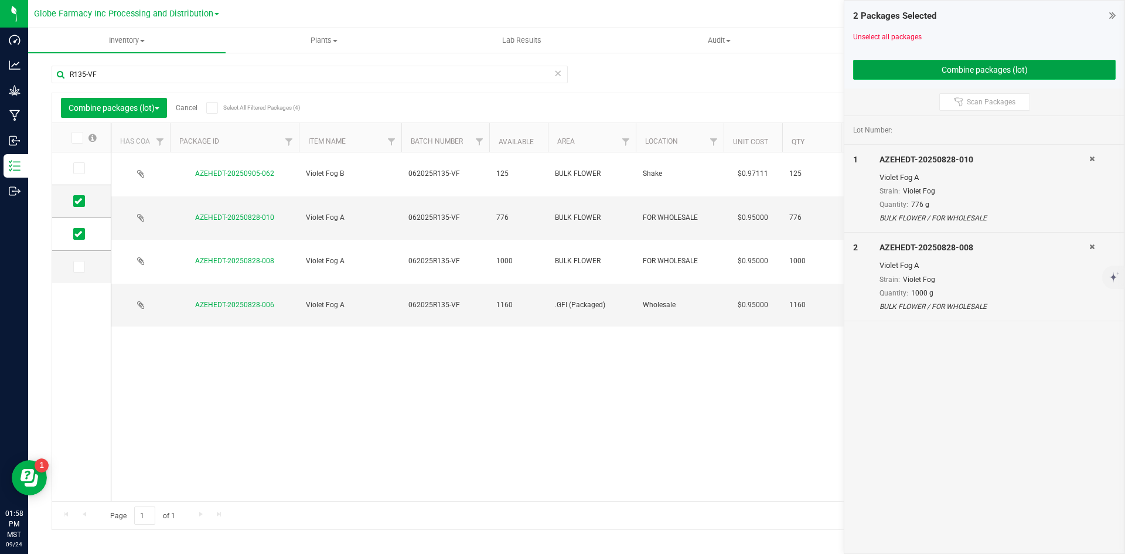
click at [933, 71] on button "Combine packages (lot)" at bounding box center [984, 70] width 263 height 20
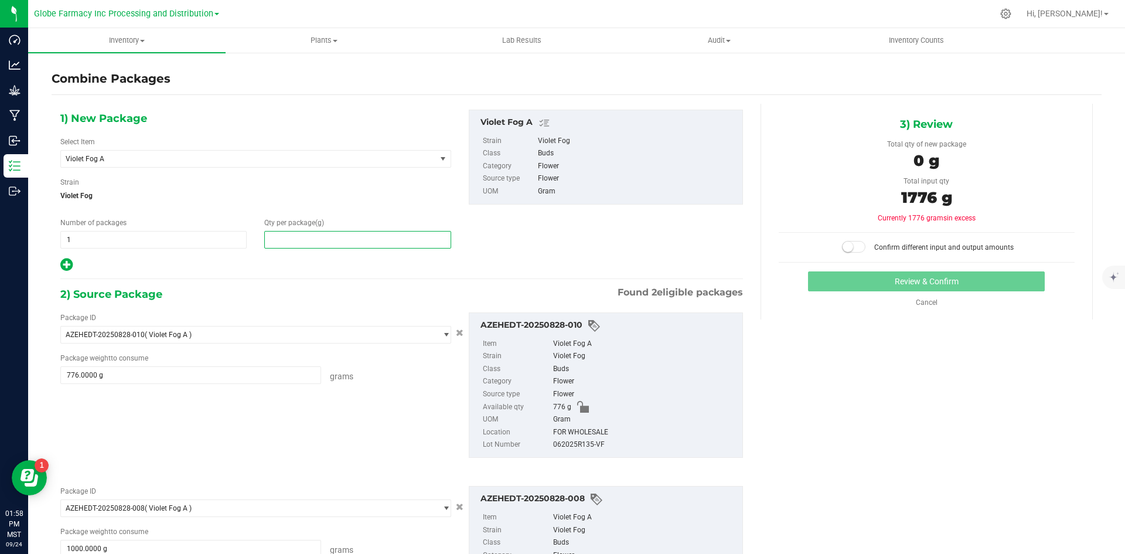
click at [292, 239] on span at bounding box center [357, 240] width 186 height 18
type input "1776"
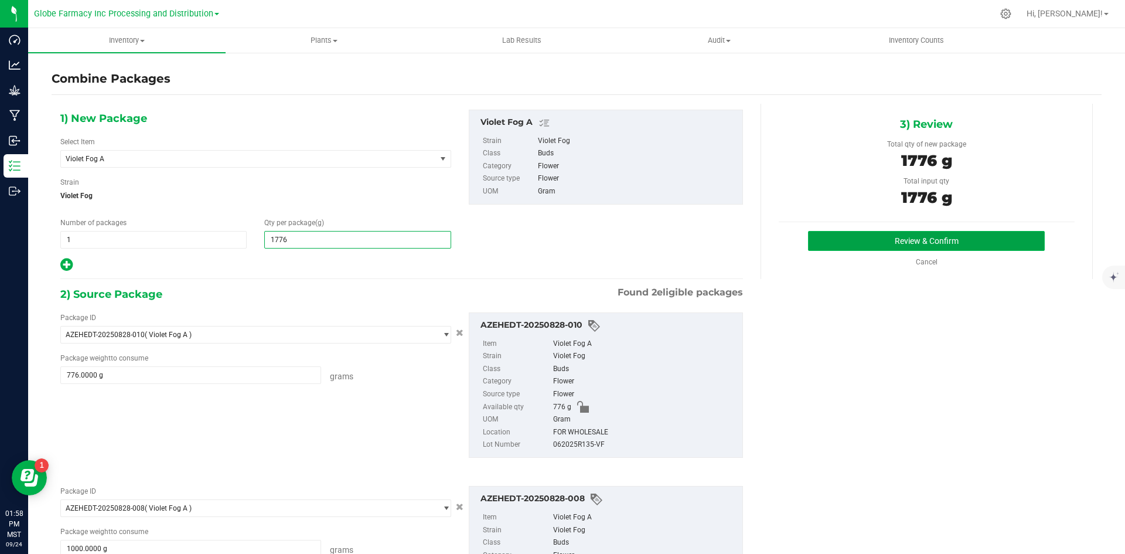
type input "1,776"
click at [857, 236] on button "Review & Confirm" at bounding box center [926, 241] width 237 height 20
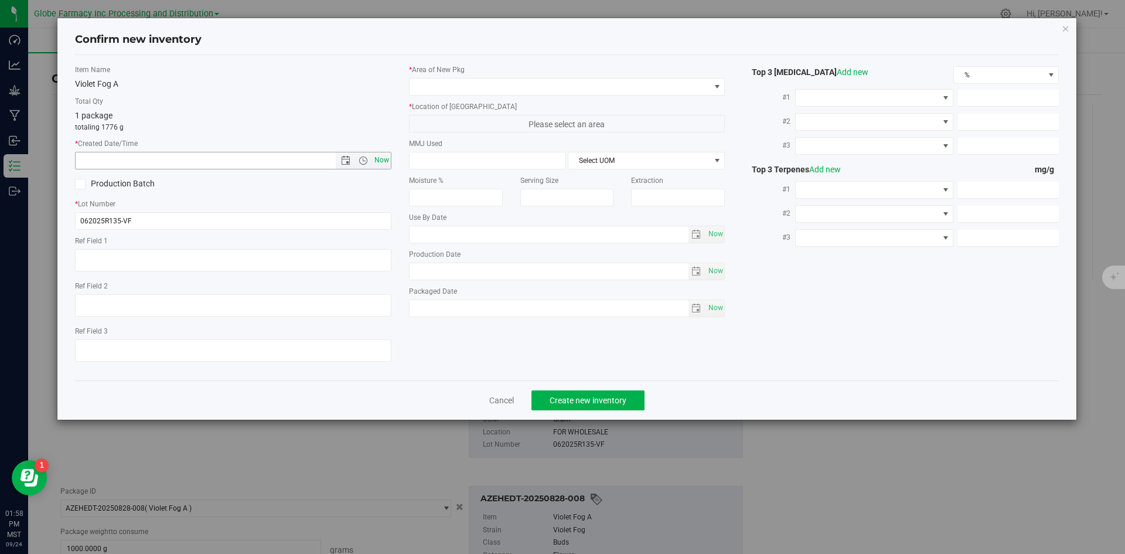
click at [382, 158] on span "Now" at bounding box center [382, 160] width 20 height 17
type input "[DATE] 1:58 PM"
click at [453, 89] on span at bounding box center [560, 87] width 301 height 16
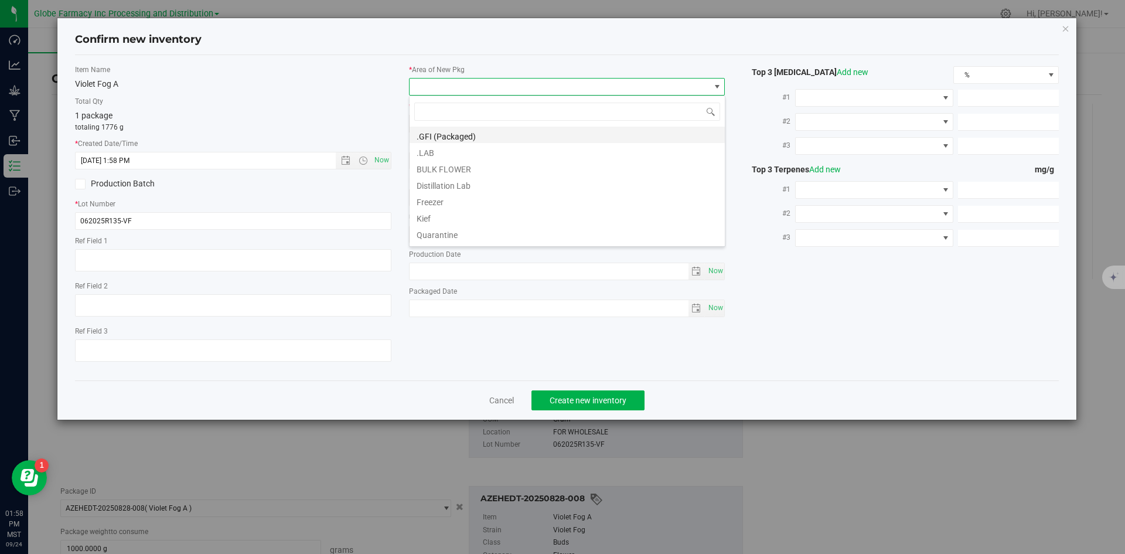
scroll to position [18, 316]
click at [457, 165] on li "BULK FLOWER" at bounding box center [567, 167] width 315 height 16
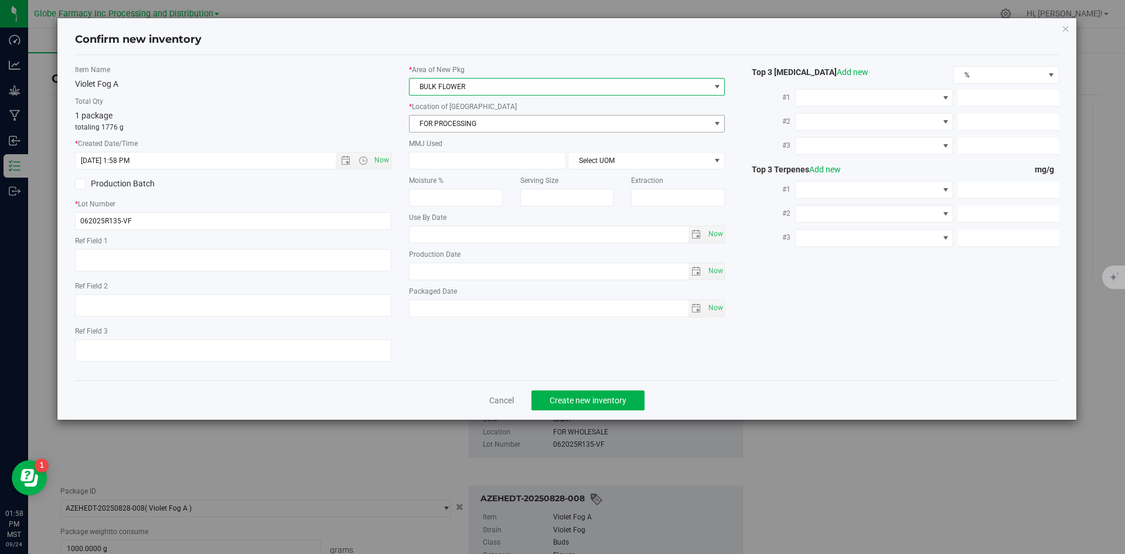
click at [461, 116] on span "FOR PROCESSING" at bounding box center [560, 123] width 301 height 16
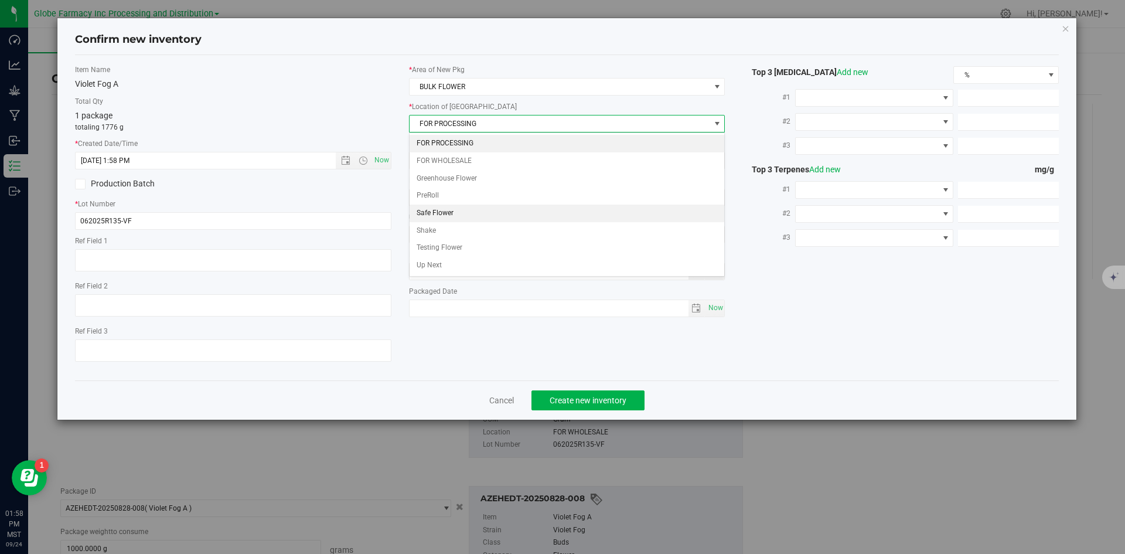
click at [449, 210] on li "Safe Flower" at bounding box center [567, 214] width 315 height 18
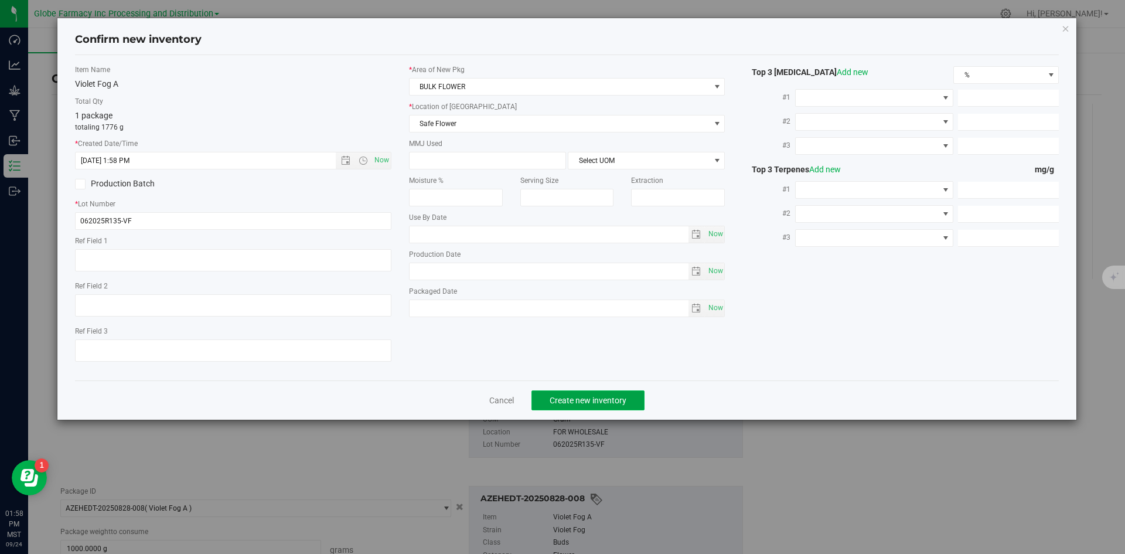
click at [554, 407] on button "Create new inventory" at bounding box center [588, 400] width 113 height 20
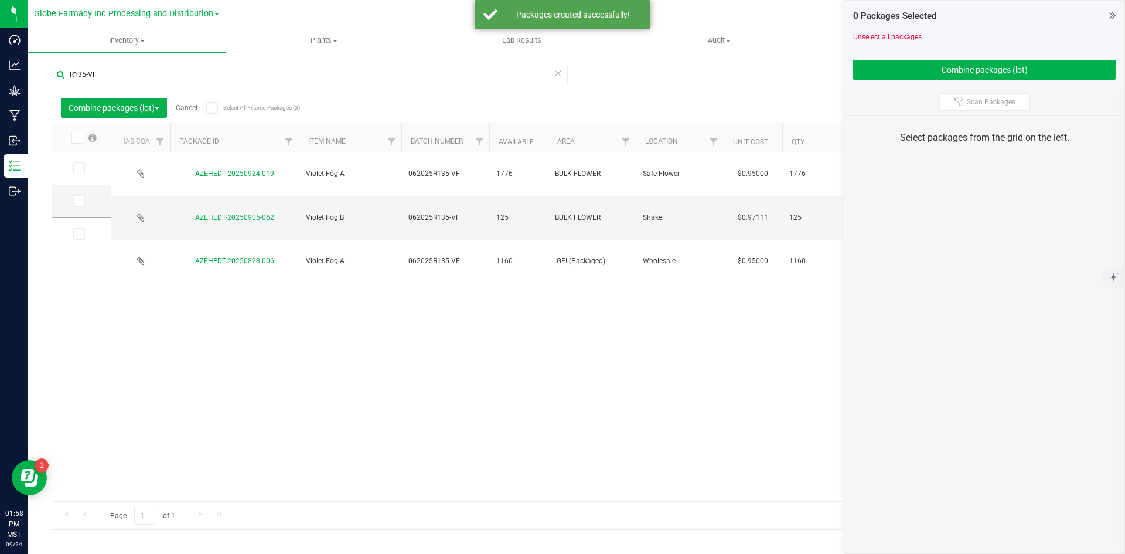
click at [194, 107] on link "Cancel" at bounding box center [187, 108] width 22 height 8
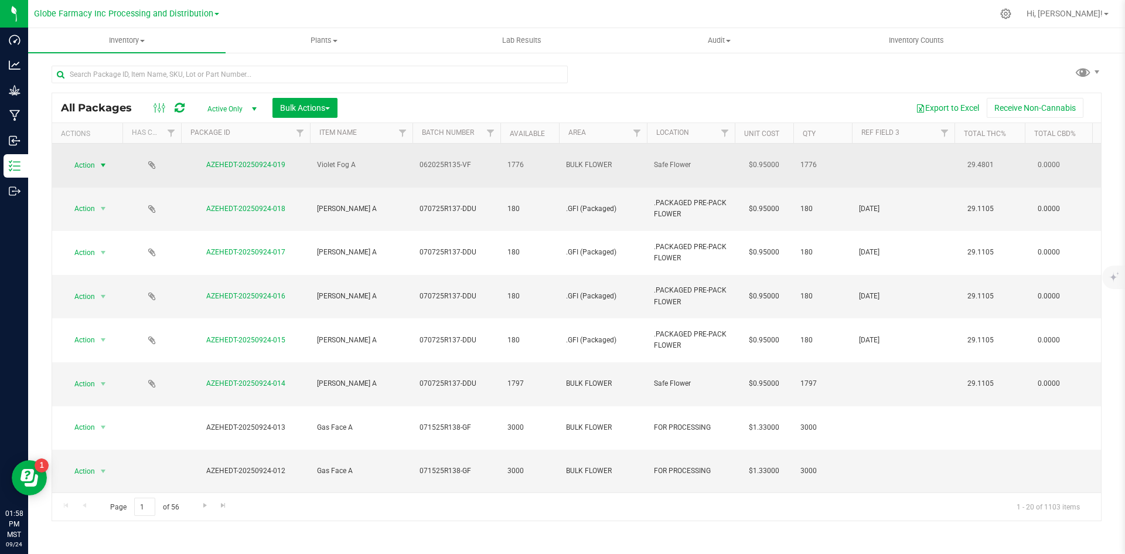
click at [93, 157] on span "Action" at bounding box center [80, 165] width 32 height 16
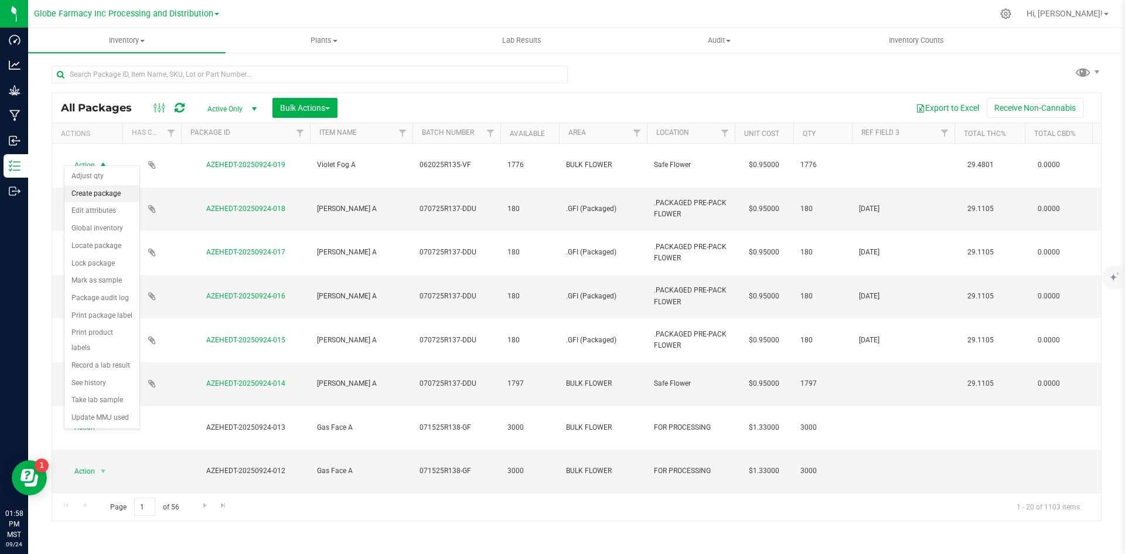
click at [83, 196] on li "Create package" at bounding box center [101, 194] width 75 height 18
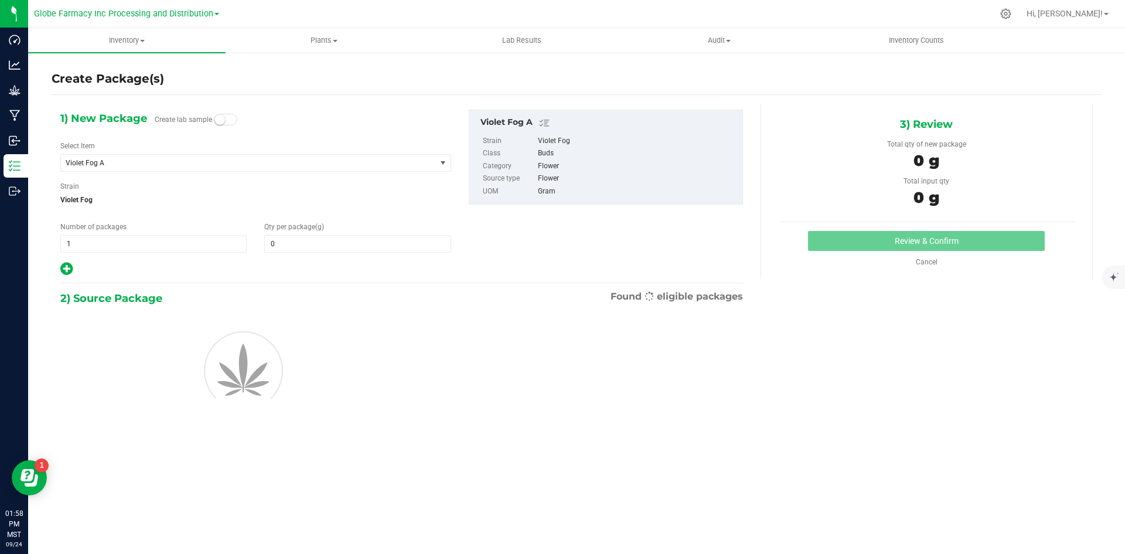
type input "0.0000"
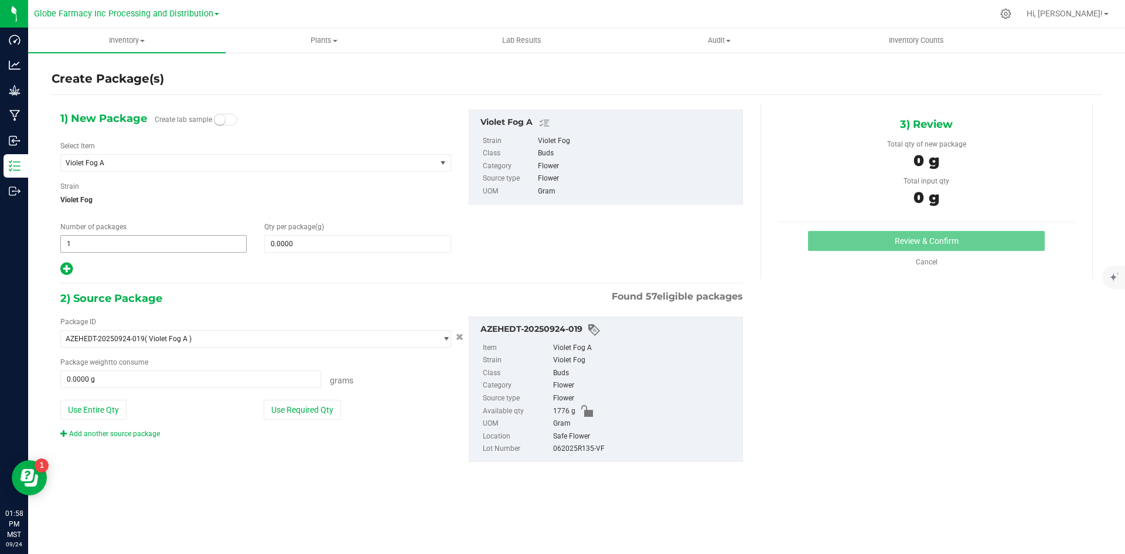
click at [178, 245] on span "1 1" at bounding box center [153, 244] width 186 height 18
click at [178, 245] on input "1" at bounding box center [153, 244] width 185 height 16
type input "4"
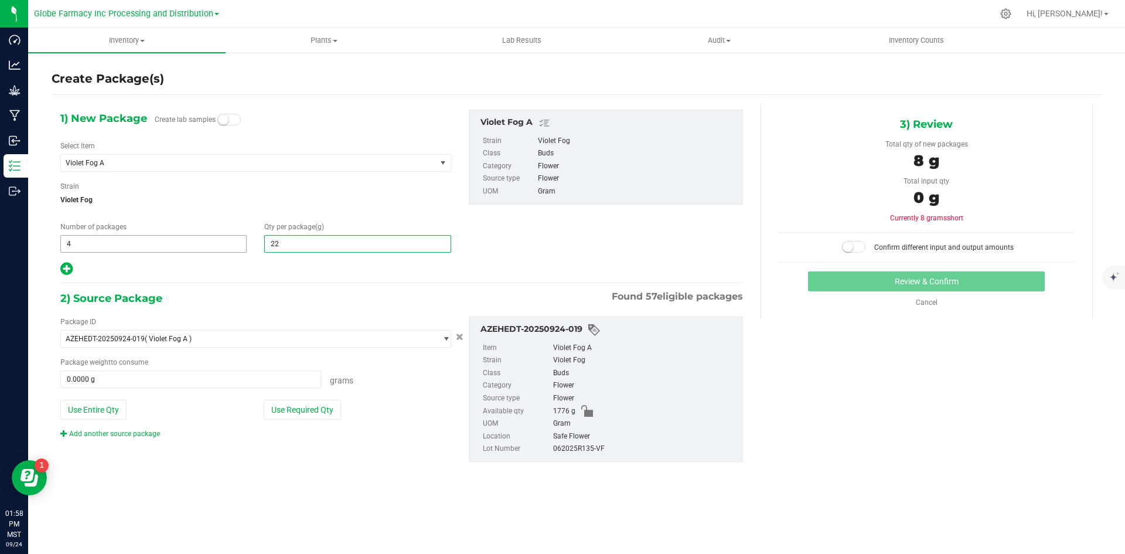
type input "220"
type input "220.0000"
click at [285, 410] on button "Use Required Qty" at bounding box center [302, 410] width 77 height 20
type input "880.0000 g"
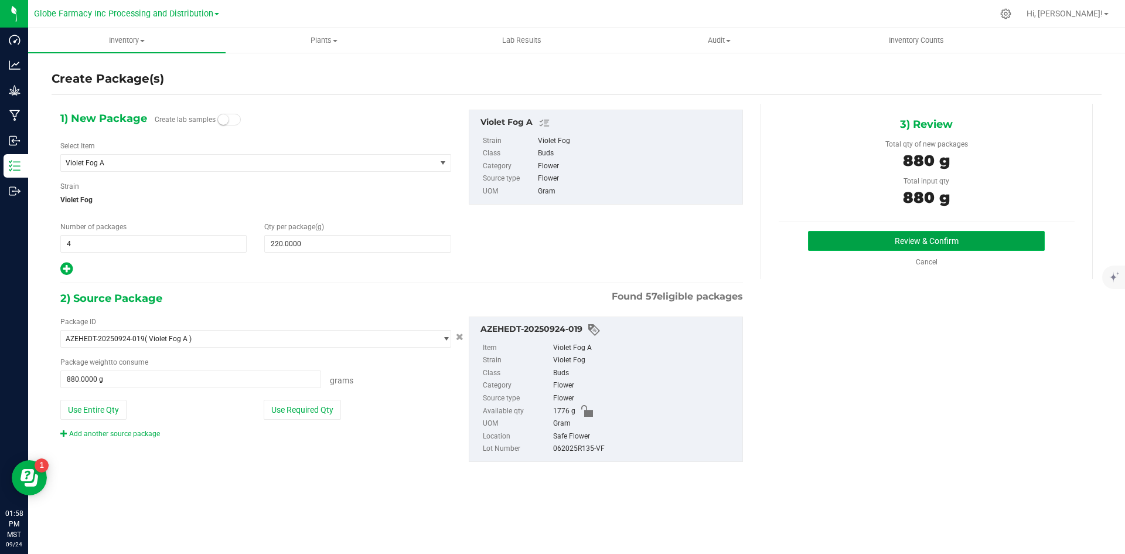
click at [945, 237] on button "Review & Confirm" at bounding box center [926, 241] width 237 height 20
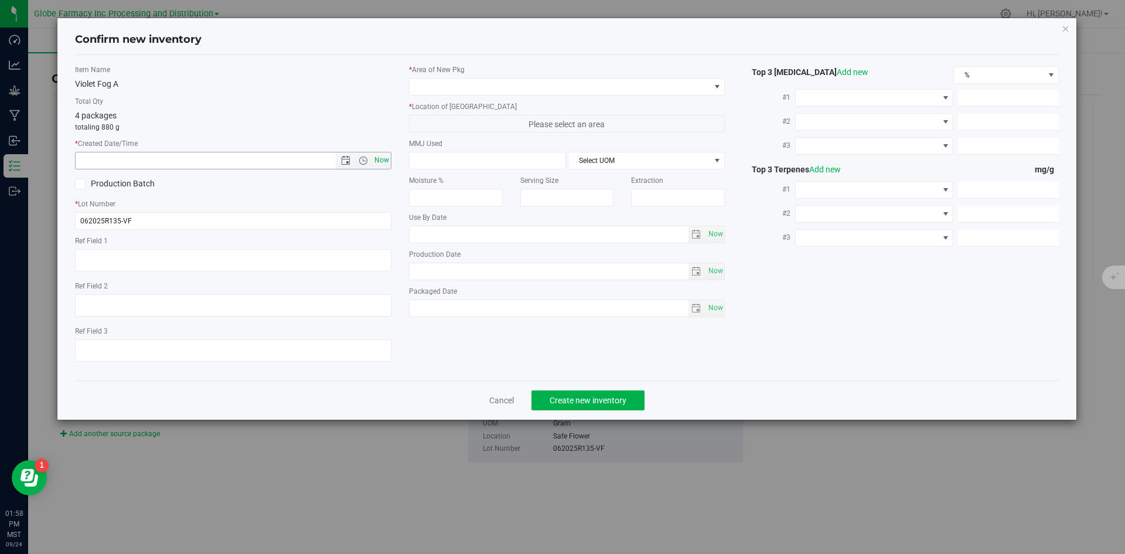
click at [380, 164] on span "Now" at bounding box center [382, 160] width 20 height 17
type input "[DATE] 1:58 PM"
click at [239, 355] on textarea at bounding box center [233, 350] width 316 height 22
type textarea "[DATE]"
click at [440, 79] on span at bounding box center [560, 87] width 301 height 16
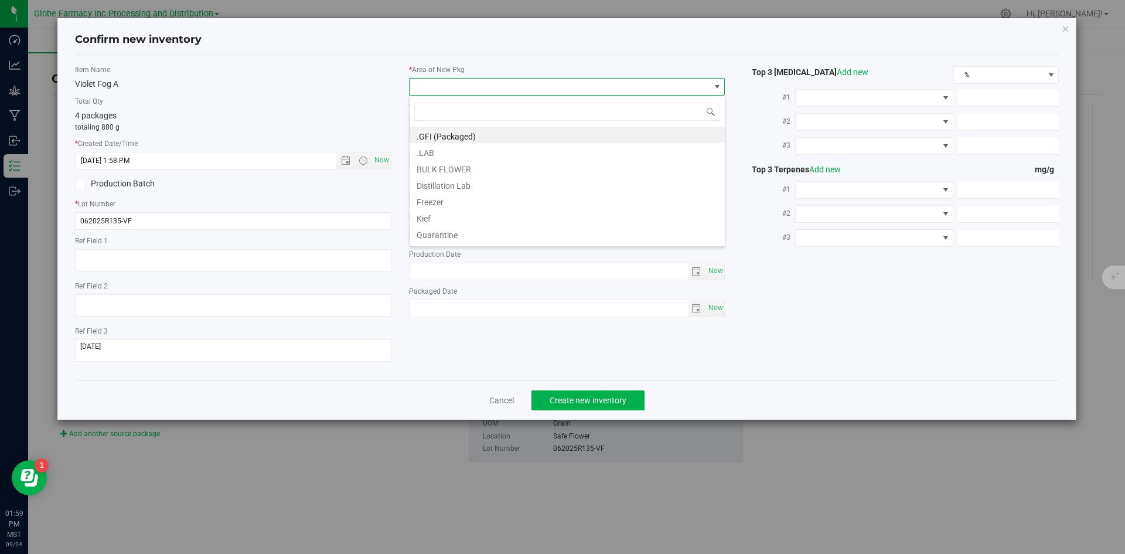
scroll to position [18, 316]
click at [442, 137] on li ".GFI (Packaged)" at bounding box center [567, 135] width 315 height 16
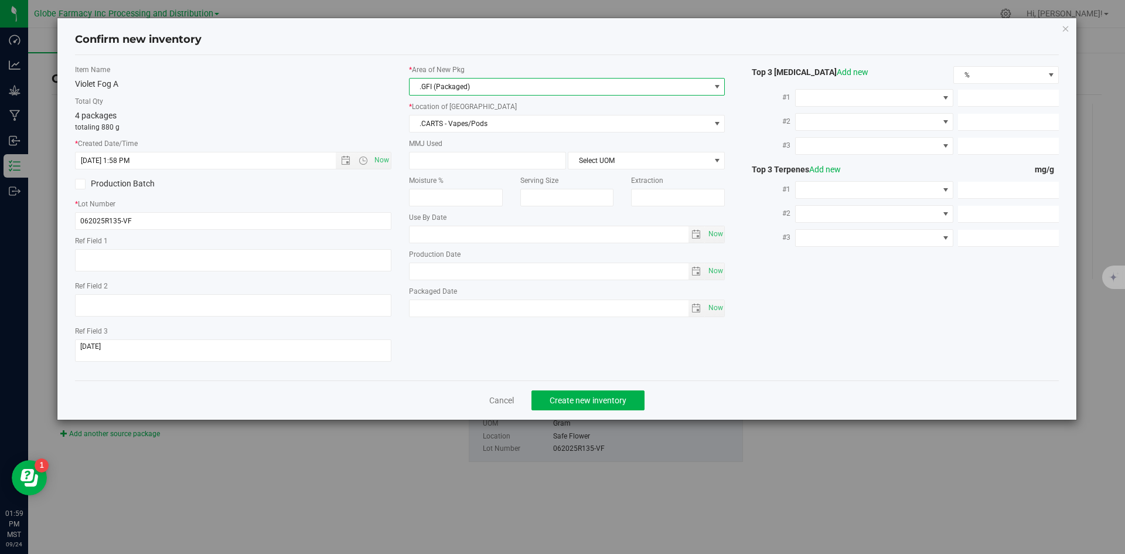
click at [442, 134] on div "* Area of [GEOGRAPHIC_DATA] .GFI (Packaged) * Location of [GEOGRAPHIC_DATA] .CA…" at bounding box center [567, 193] width 334 height 258
click at [442, 125] on span ".CARTS - Vapes/Pods" at bounding box center [560, 123] width 301 height 16
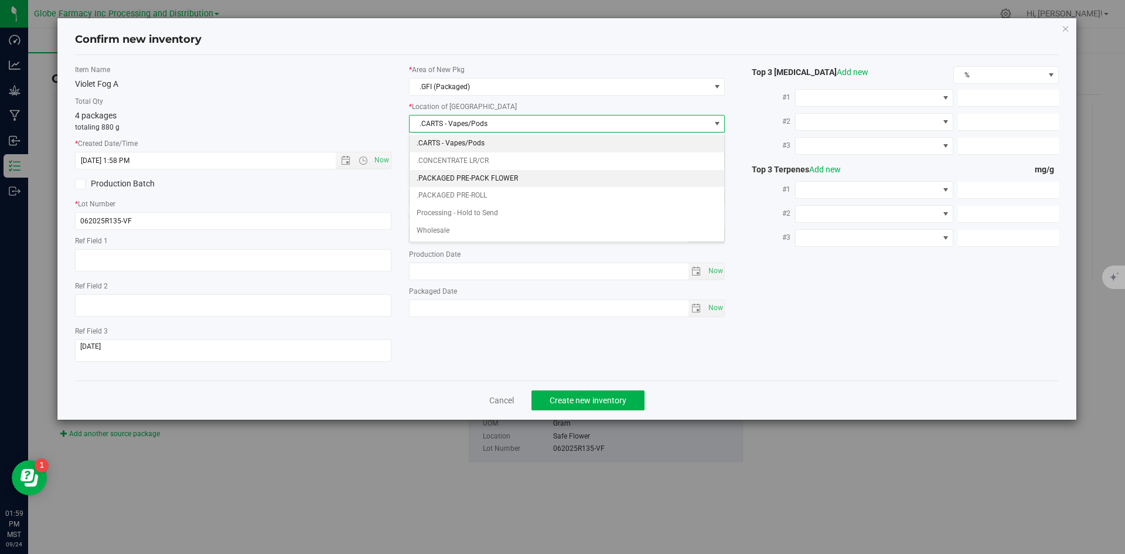
drag, startPoint x: 508, startPoint y: 173, endPoint x: 508, endPoint y: 180, distance: 6.4
click at [508, 180] on li ".PACKAGED PRE-PACK FLOWER" at bounding box center [567, 179] width 315 height 18
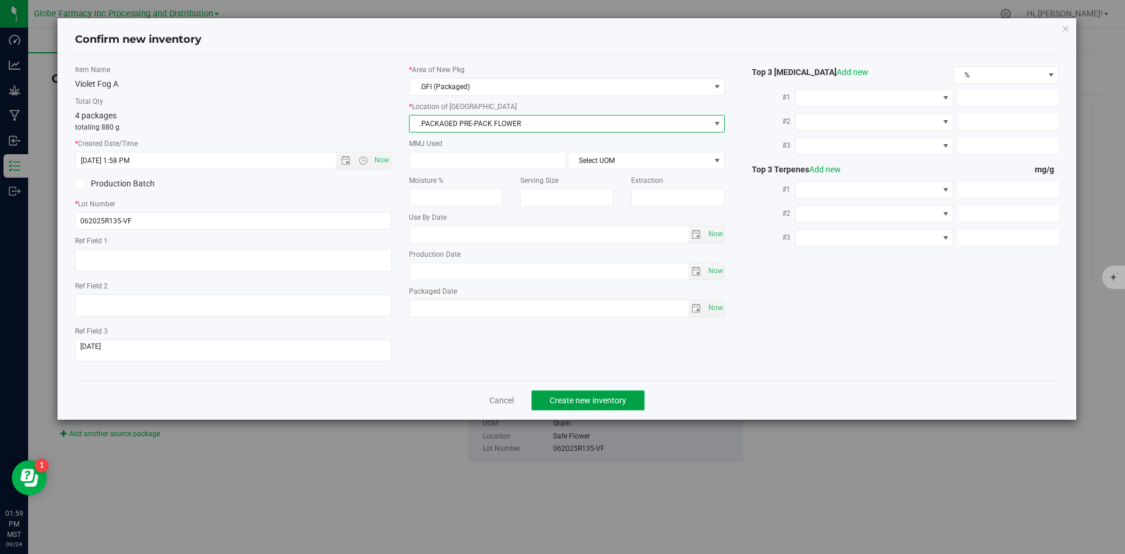
click at [580, 400] on span "Create new inventory" at bounding box center [588, 400] width 77 height 9
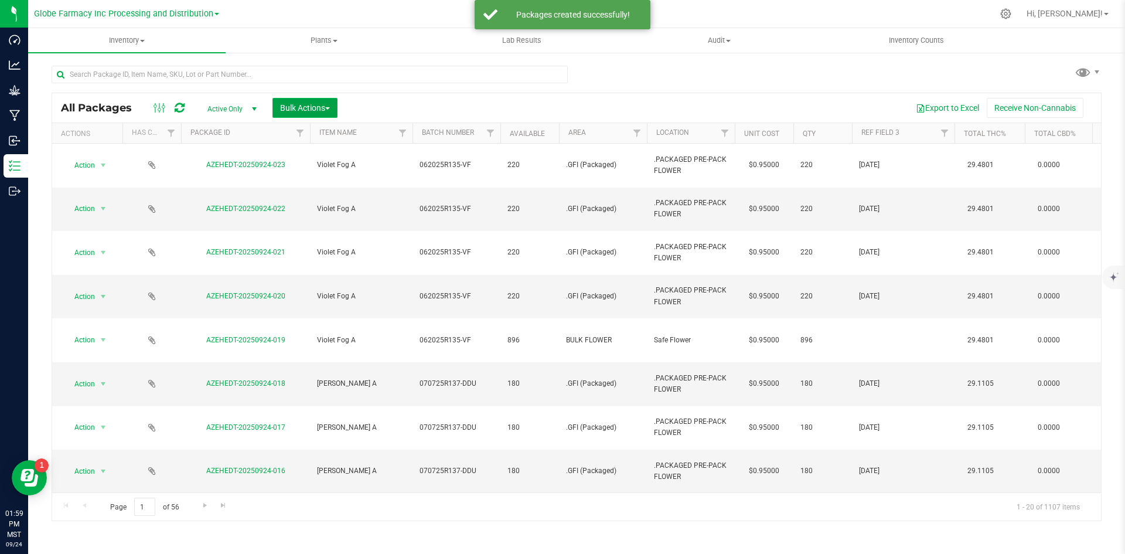
click at [318, 106] on span "Bulk Actions" at bounding box center [305, 107] width 50 height 9
click at [312, 245] on span "Print package labels" at bounding box center [315, 241] width 70 height 9
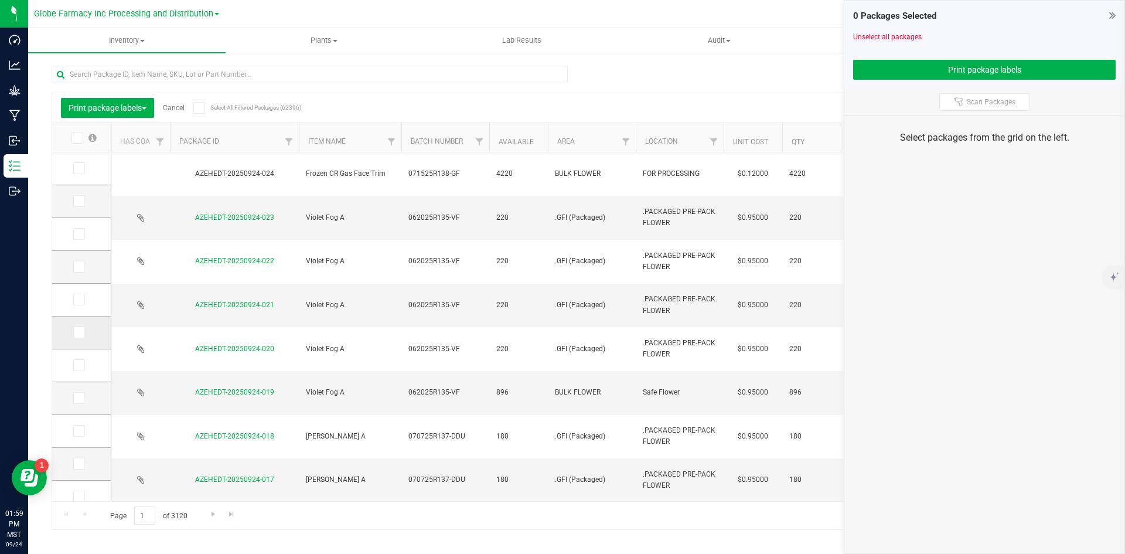
click at [80, 332] on icon at bounding box center [78, 332] width 8 height 0
click at [0, 0] on input "checkbox" at bounding box center [0, 0] width 0 height 0
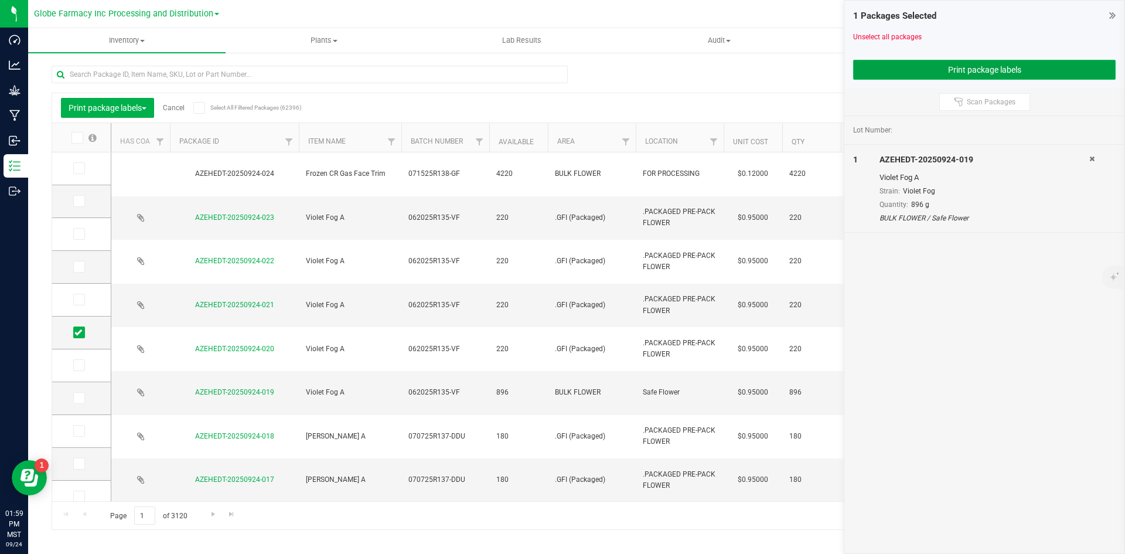
click at [944, 73] on button "Print package labels" at bounding box center [984, 70] width 263 height 20
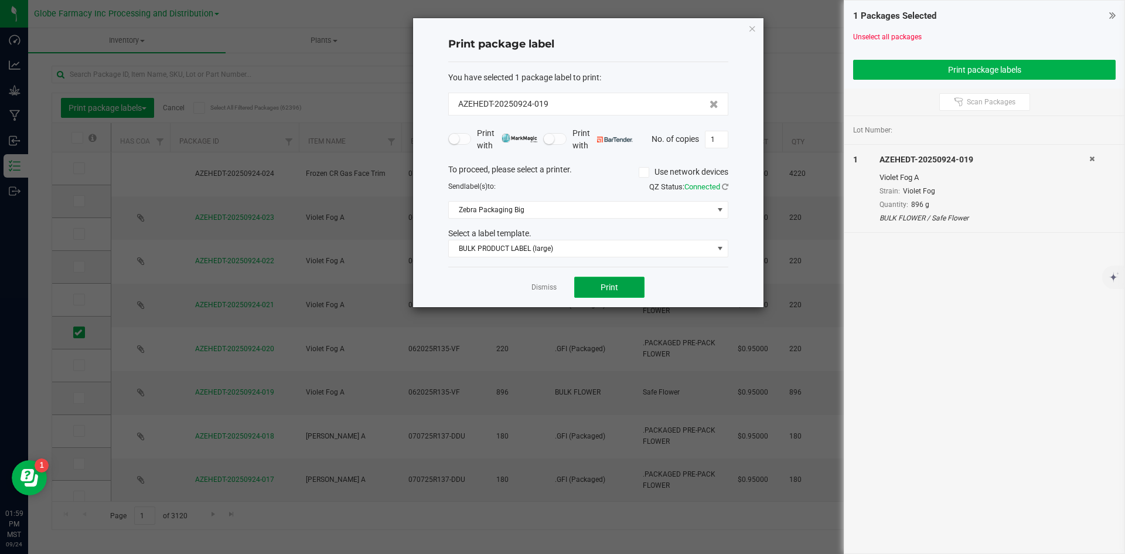
click at [600, 287] on button "Print" at bounding box center [609, 287] width 70 height 21
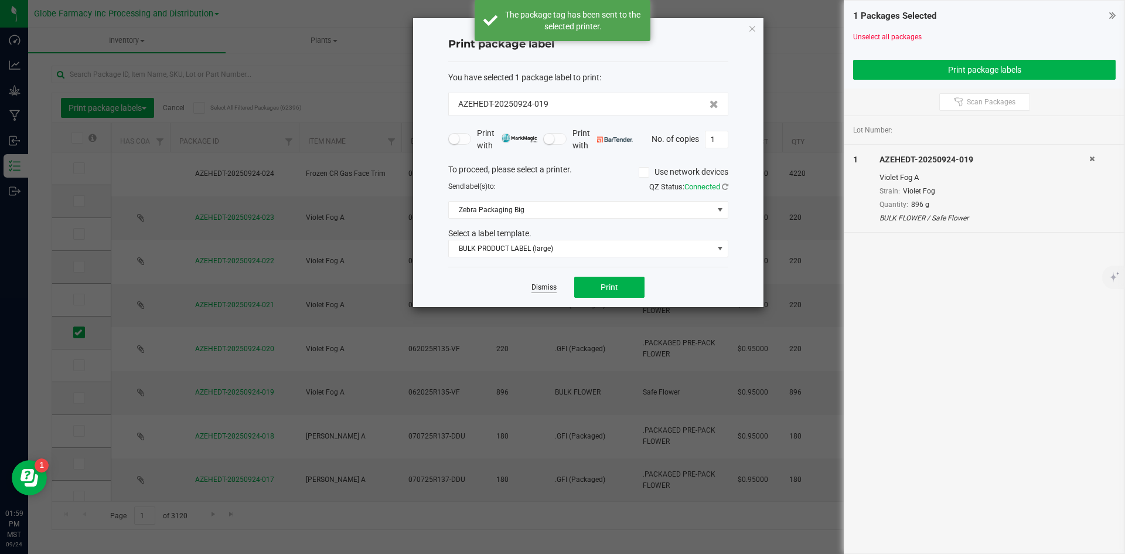
click at [544, 289] on link "Dismiss" at bounding box center [544, 287] width 25 height 10
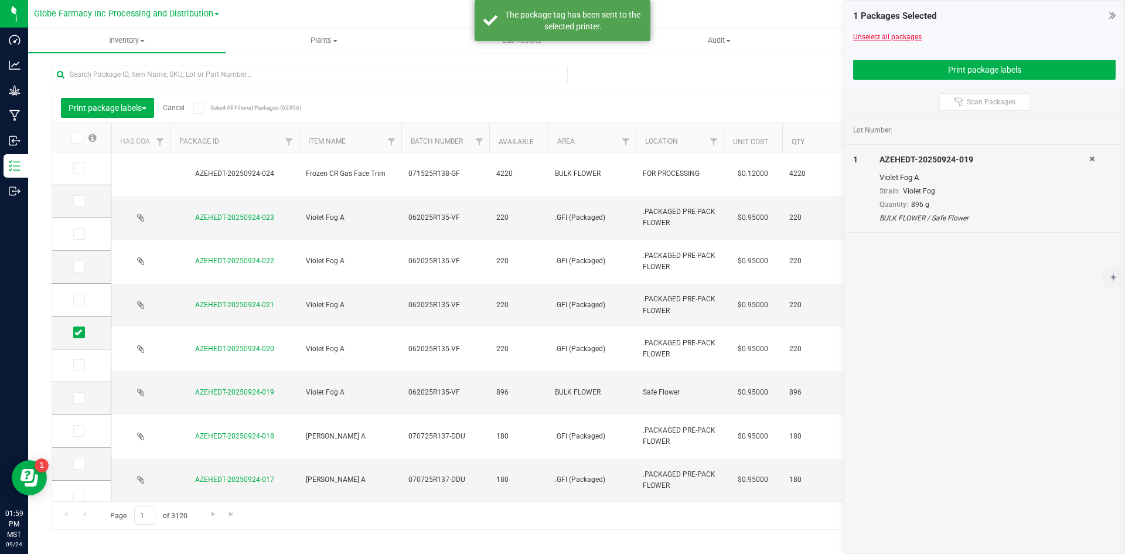
click at [903, 36] on link "Unselect all packages" at bounding box center [887, 37] width 69 height 8
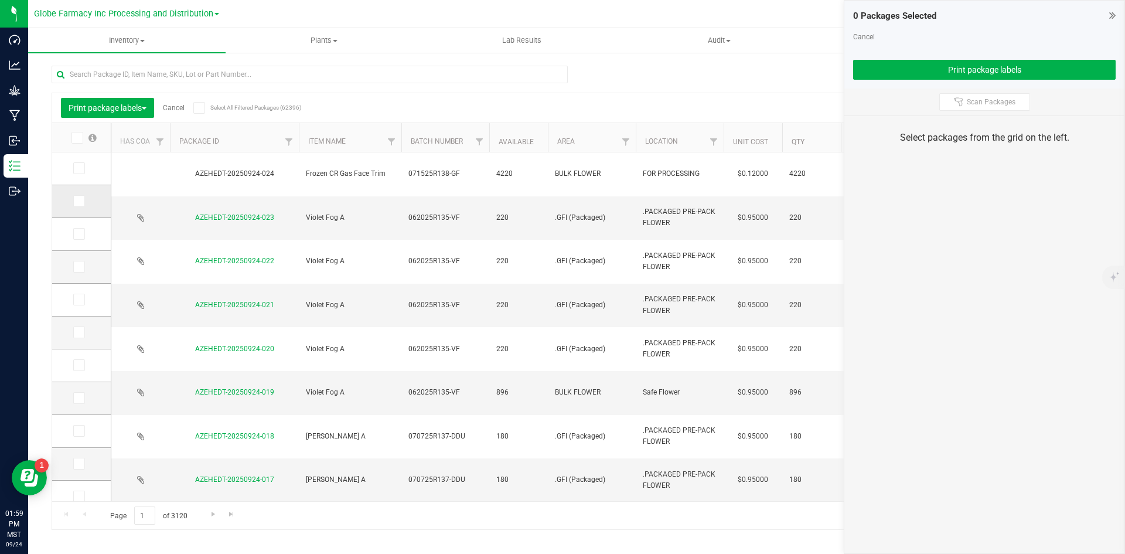
click at [77, 201] on icon at bounding box center [78, 201] width 8 height 0
click at [0, 0] on input "checkbox" at bounding box center [0, 0] width 0 height 0
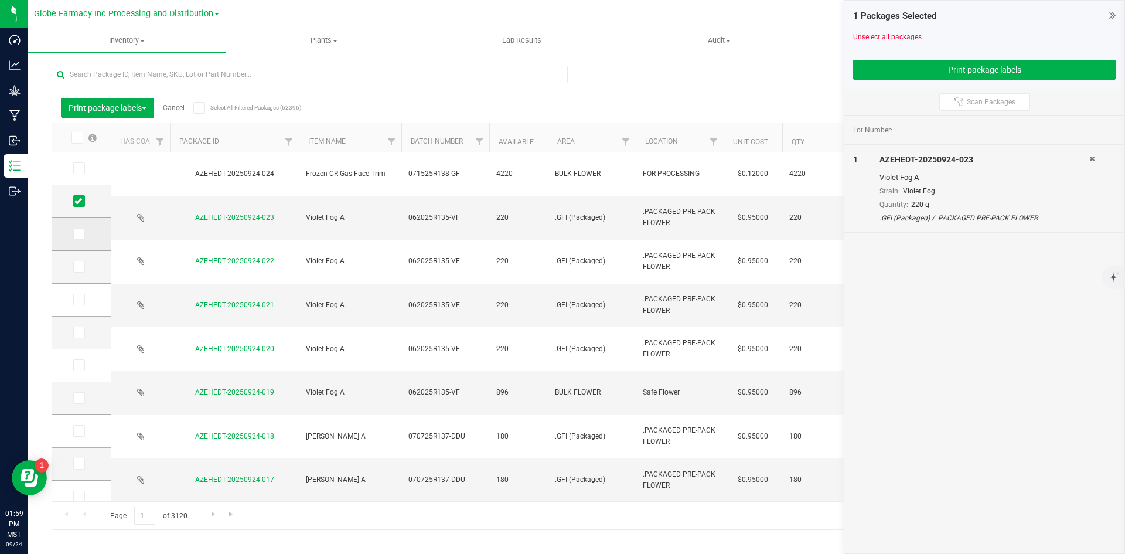
click at [76, 234] on icon at bounding box center [78, 234] width 8 height 0
click at [0, 0] on input "checkbox" at bounding box center [0, 0] width 0 height 0
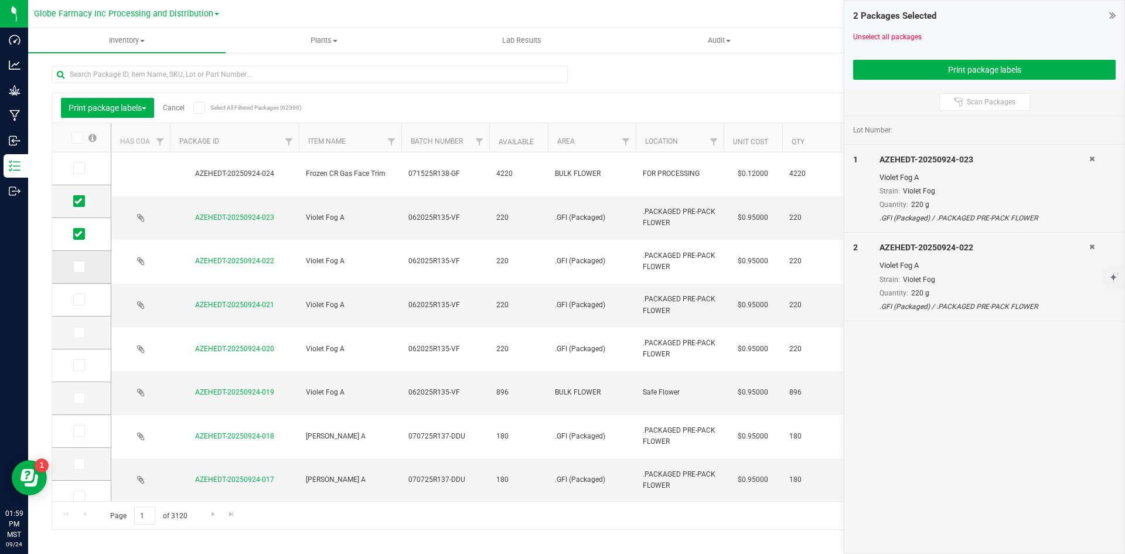
click at [77, 267] on icon at bounding box center [78, 267] width 8 height 0
click at [0, 0] on input "checkbox" at bounding box center [0, 0] width 0 height 0
click at [77, 299] on icon at bounding box center [78, 299] width 8 height 0
click at [0, 0] on input "checkbox" at bounding box center [0, 0] width 0 height 0
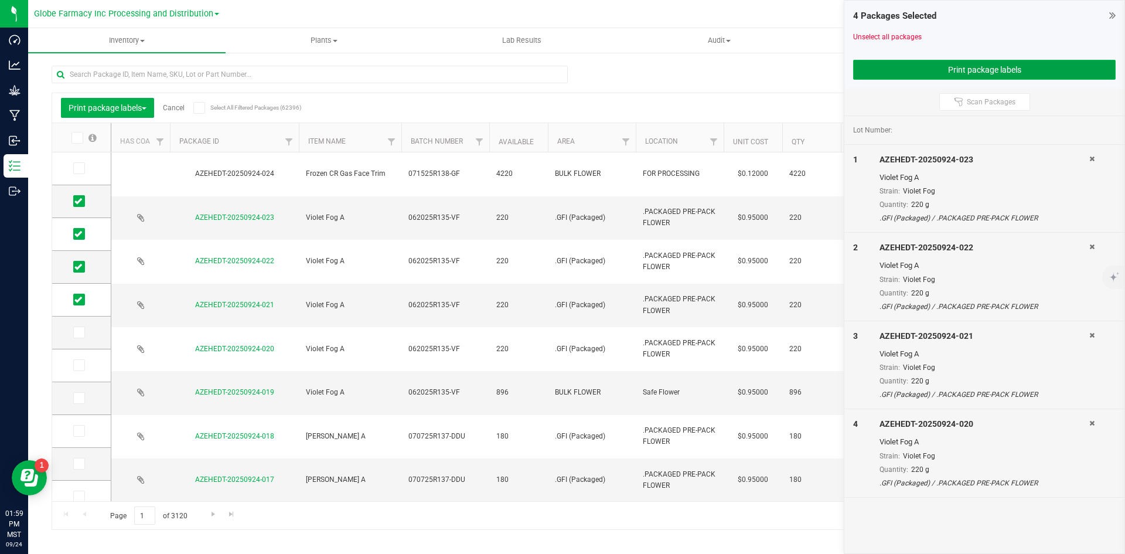
click at [924, 73] on button "Print package labels" at bounding box center [984, 70] width 263 height 20
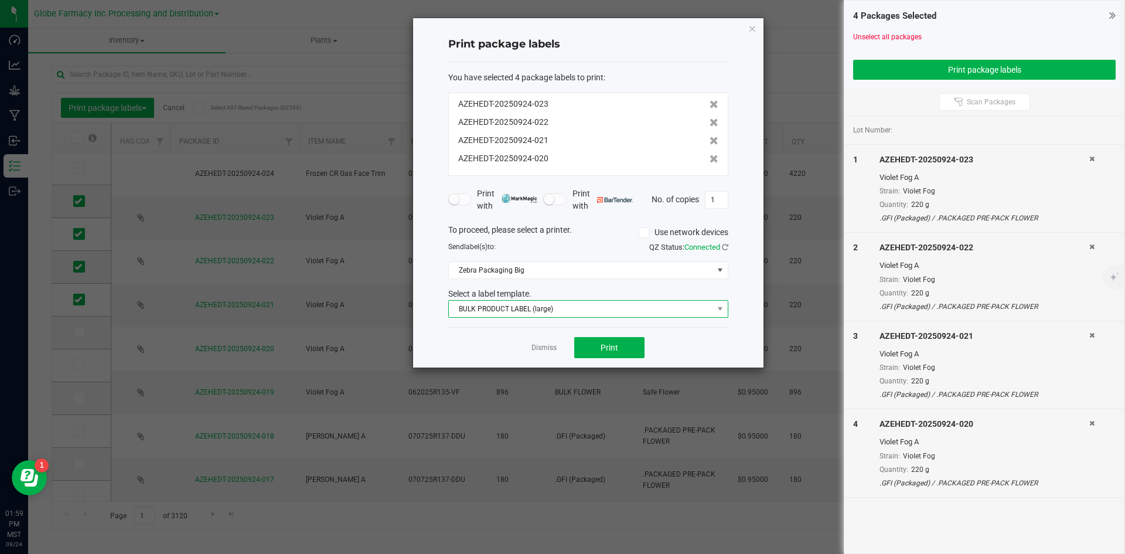
click at [474, 305] on span "BULK PRODUCT LABEL (large)" at bounding box center [581, 309] width 264 height 16
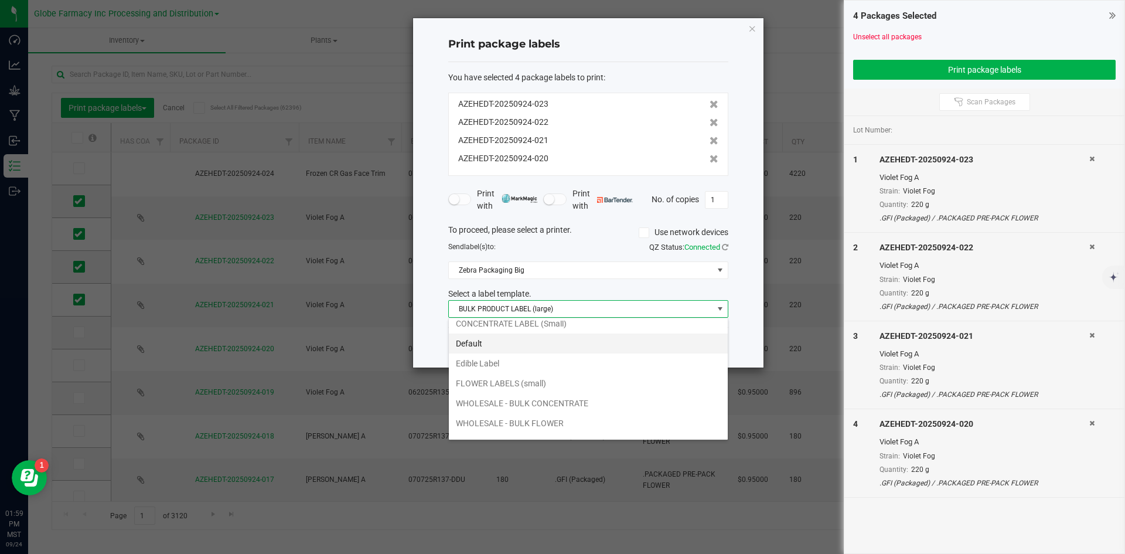
scroll to position [42, 0]
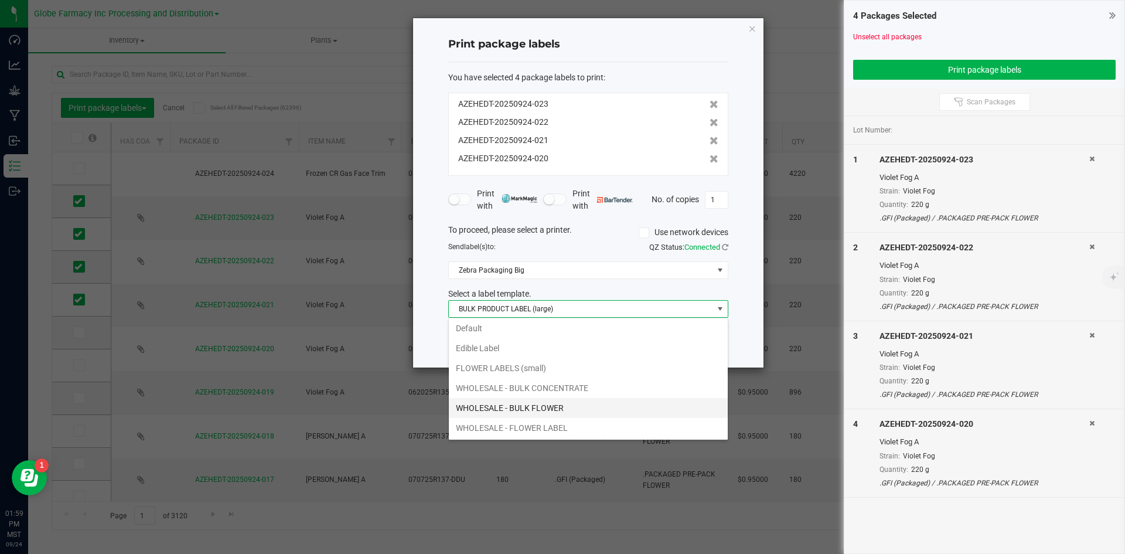
click at [545, 405] on li "WHOLESALE - BULK FLOWER" at bounding box center [588, 408] width 279 height 20
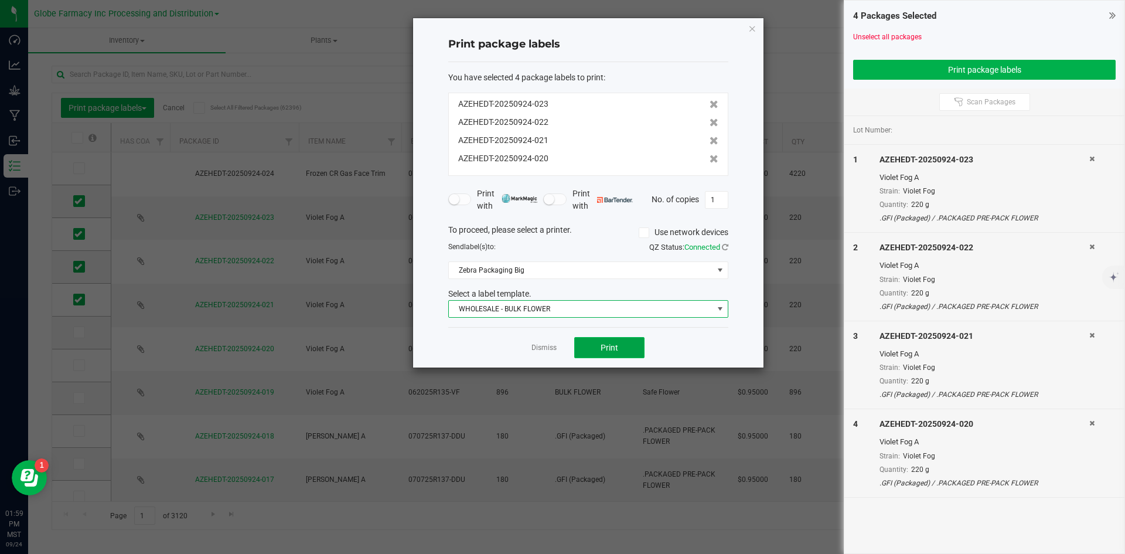
click at [621, 345] on button "Print" at bounding box center [609, 347] width 70 height 21
click at [540, 352] on link "Dismiss" at bounding box center [544, 348] width 25 height 10
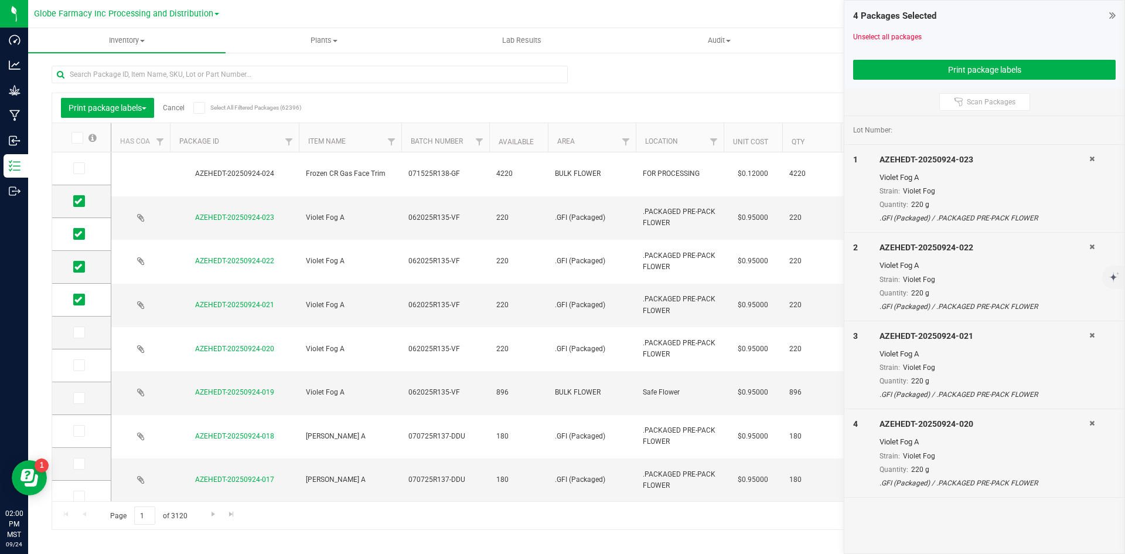
click at [171, 107] on link "Cancel" at bounding box center [174, 108] width 22 height 8
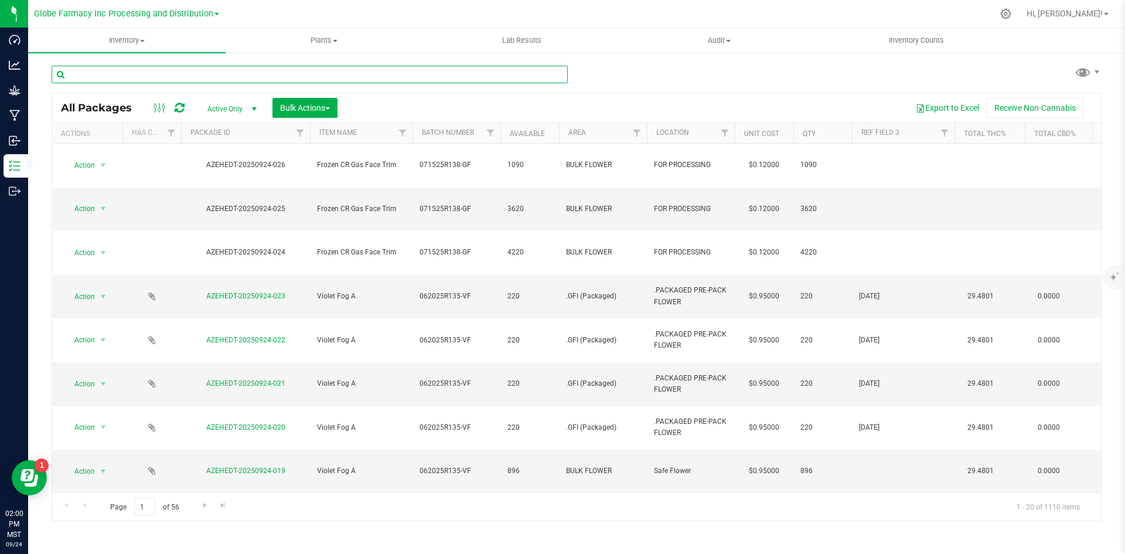
click at [171, 72] on input "text" at bounding box center [310, 75] width 516 height 18
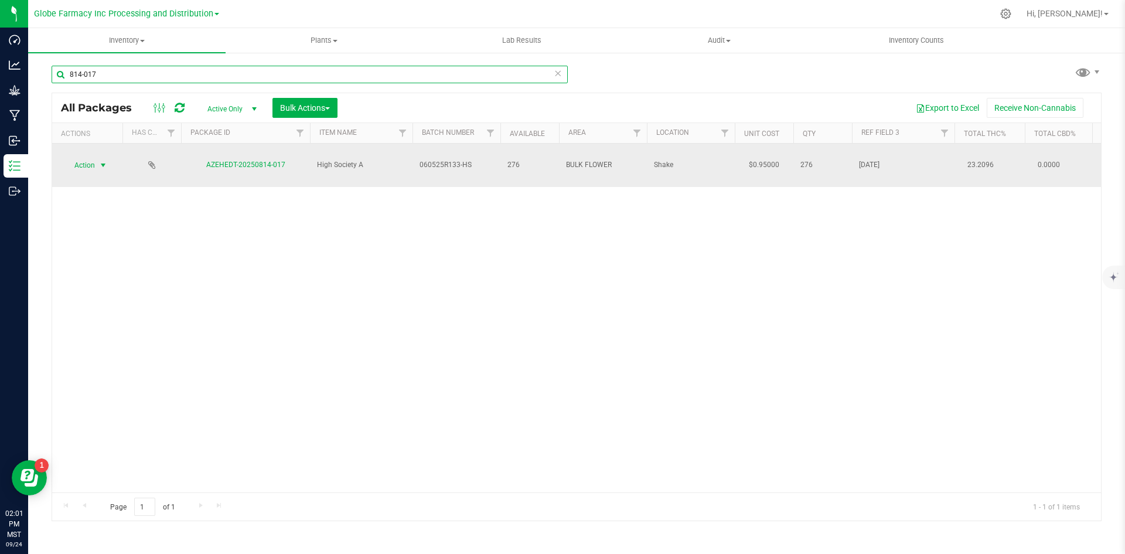
type input "814-017"
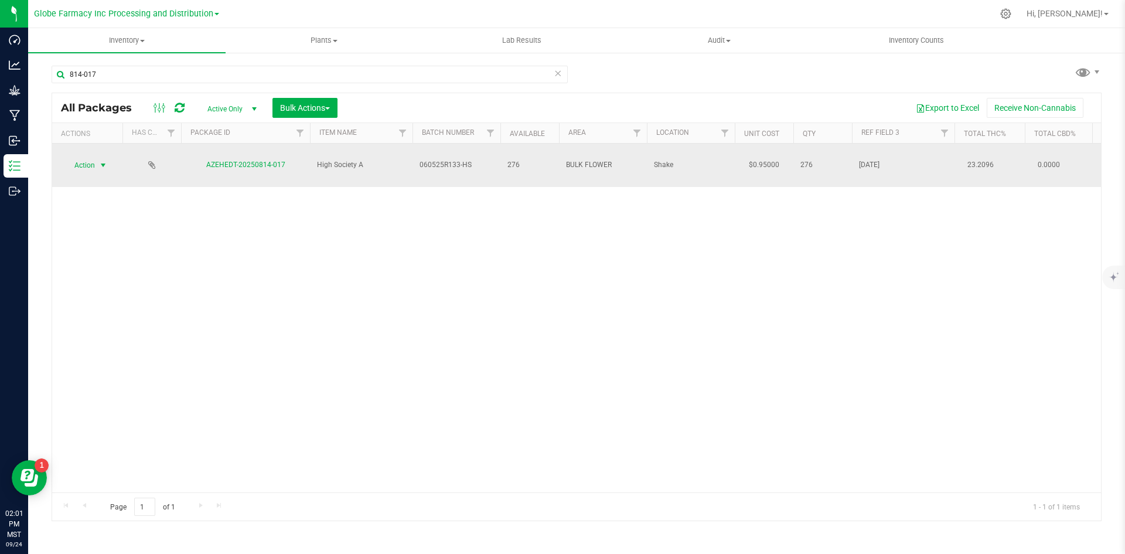
click at [96, 158] on span "select" at bounding box center [103, 165] width 15 height 16
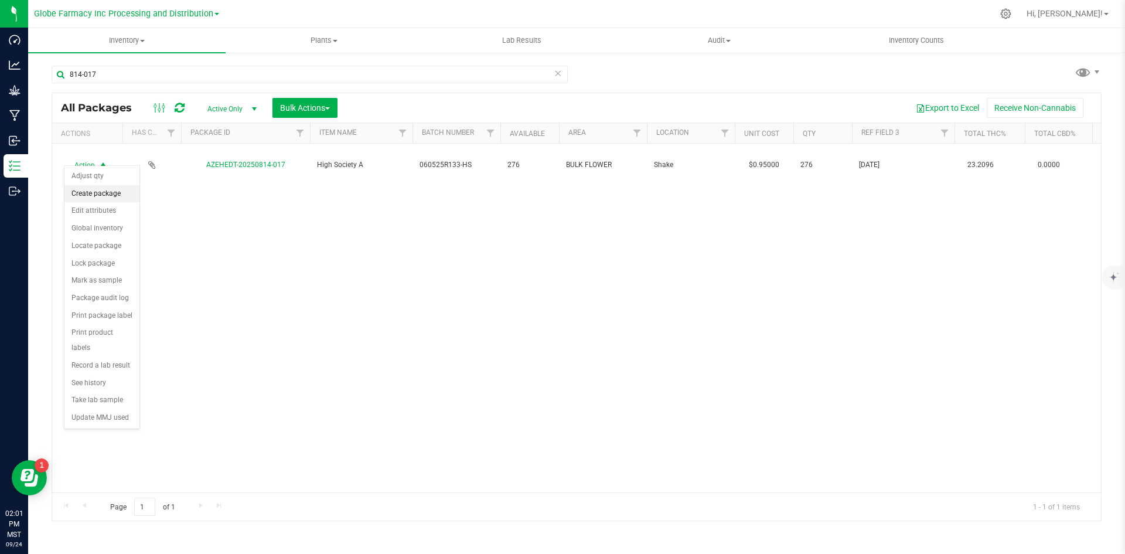
click at [101, 191] on li "Create package" at bounding box center [101, 194] width 75 height 18
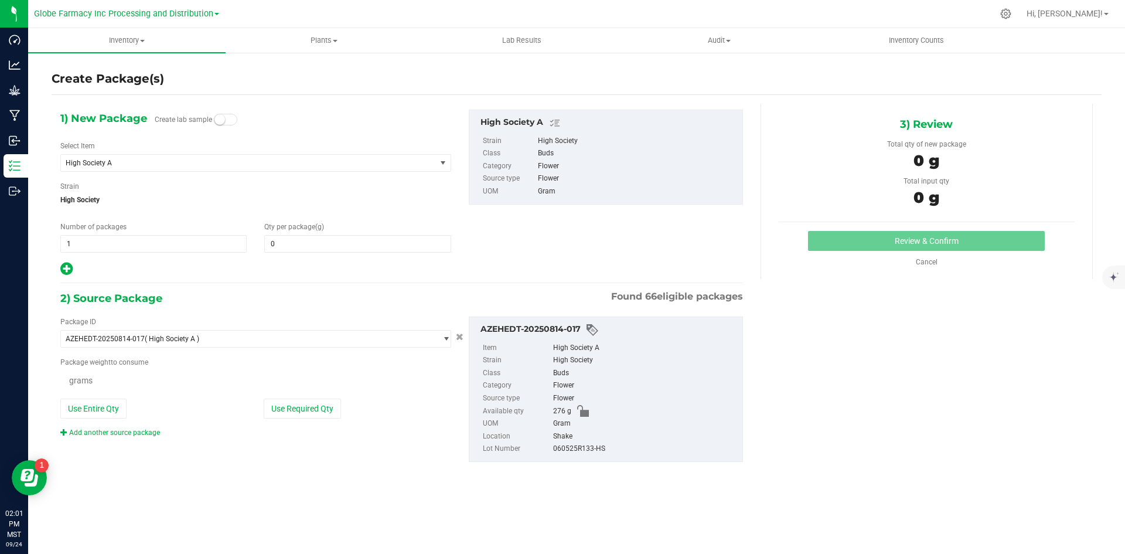
type input "0.0000"
click at [314, 250] on span at bounding box center [357, 244] width 186 height 18
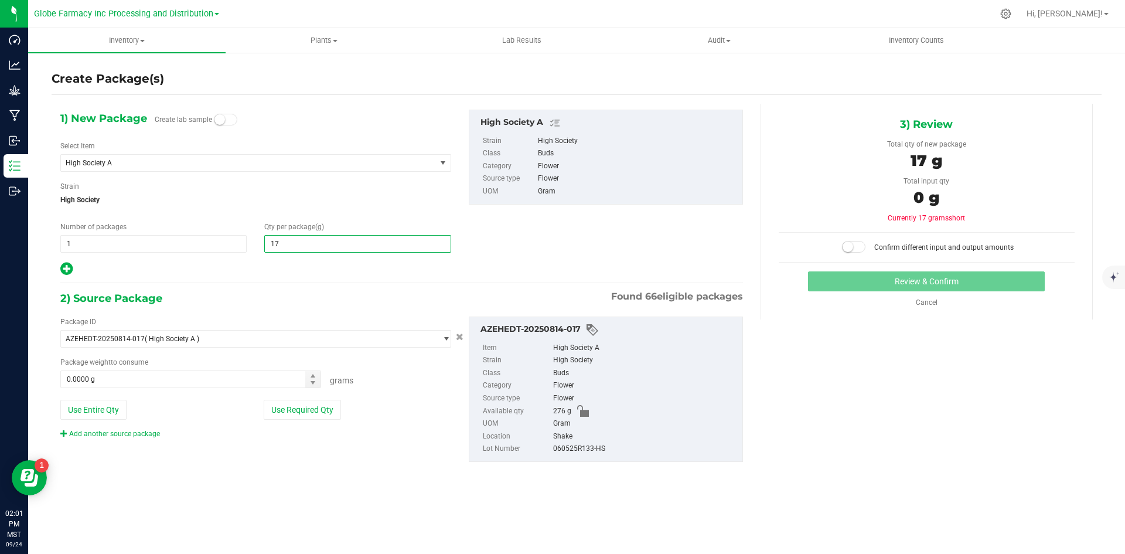
type input "175"
type input "175.0000"
click at [302, 415] on button "Use Required Qty" at bounding box center [302, 410] width 77 height 20
type input "175.0000 g"
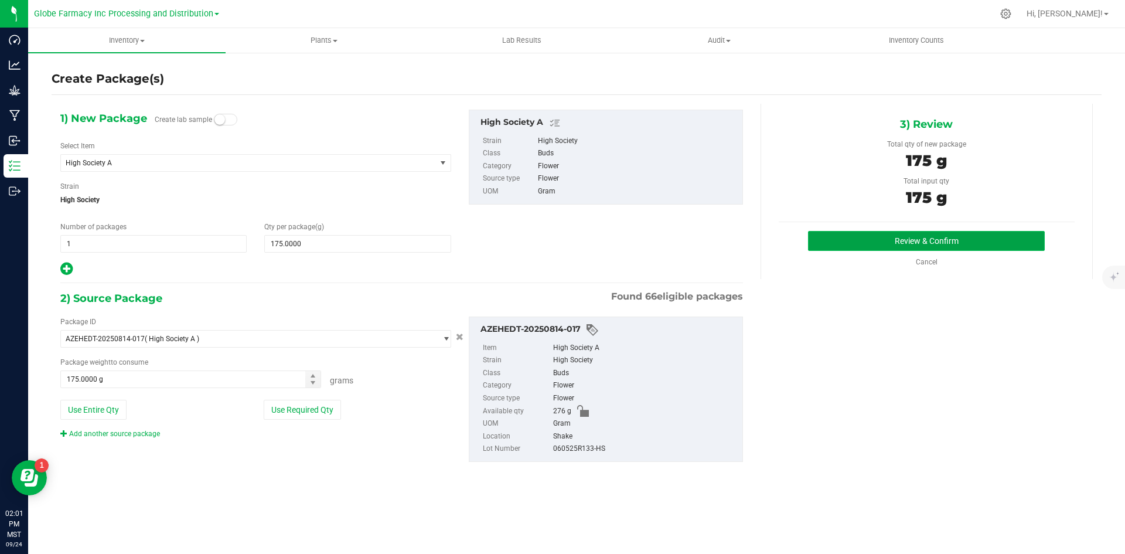
click at [922, 240] on button "Review & Confirm" at bounding box center [926, 241] width 237 height 20
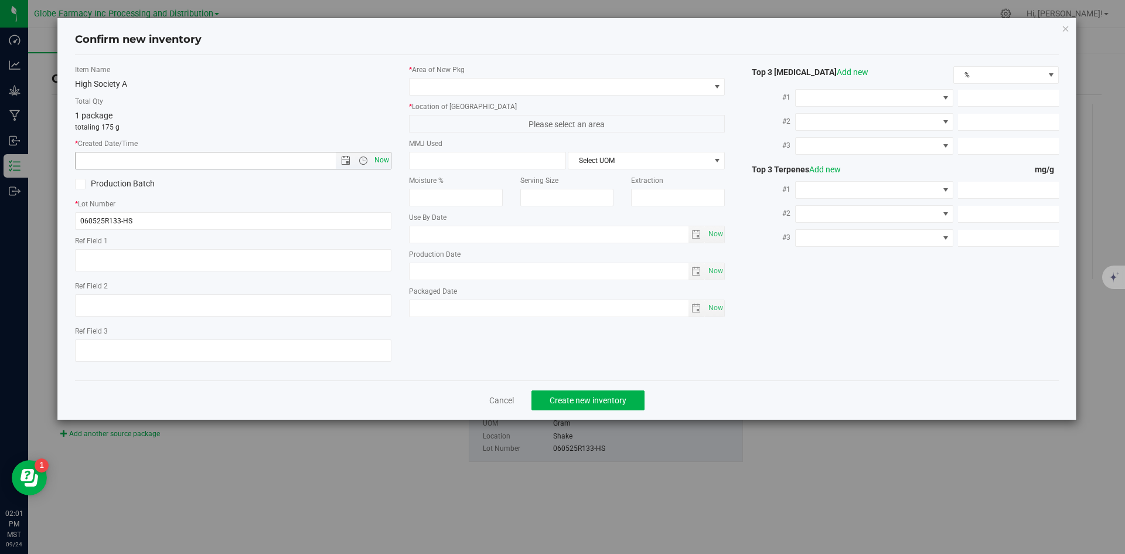
click at [376, 158] on span "Now" at bounding box center [382, 160] width 20 height 17
type input "[DATE] 2:01 PM"
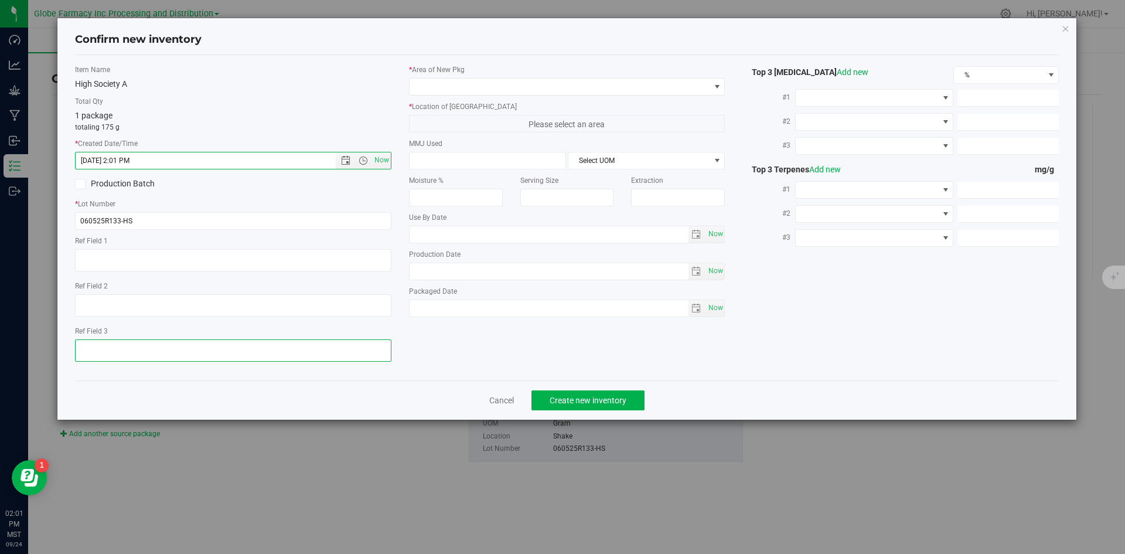
click at [162, 343] on textarea at bounding box center [233, 350] width 316 height 22
type textarea "[DATE]"
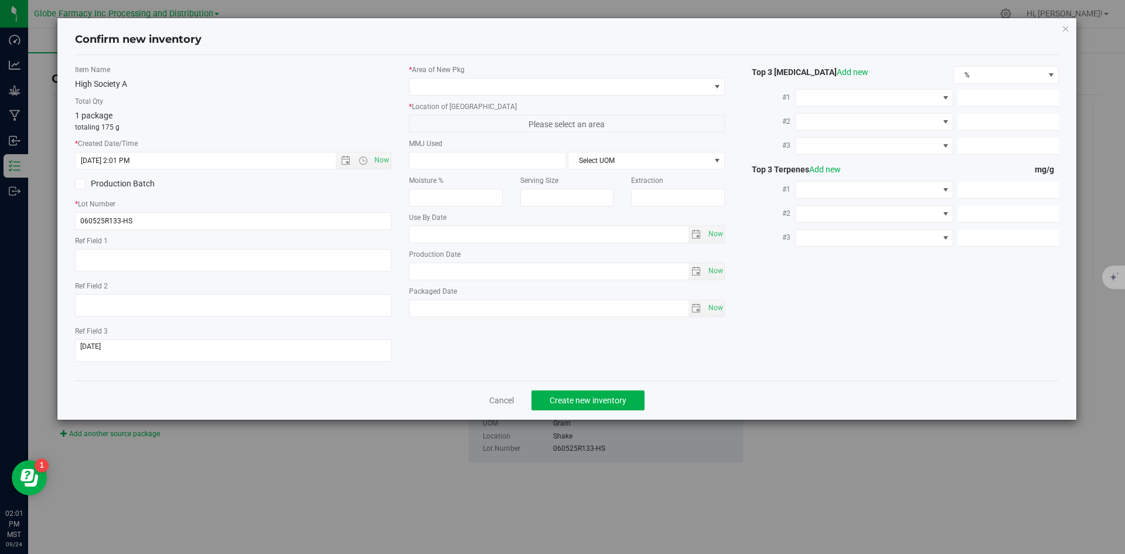
click at [544, 105] on label "* Location of [GEOGRAPHIC_DATA]" at bounding box center [567, 106] width 316 height 11
click at [543, 88] on span at bounding box center [560, 87] width 301 height 16
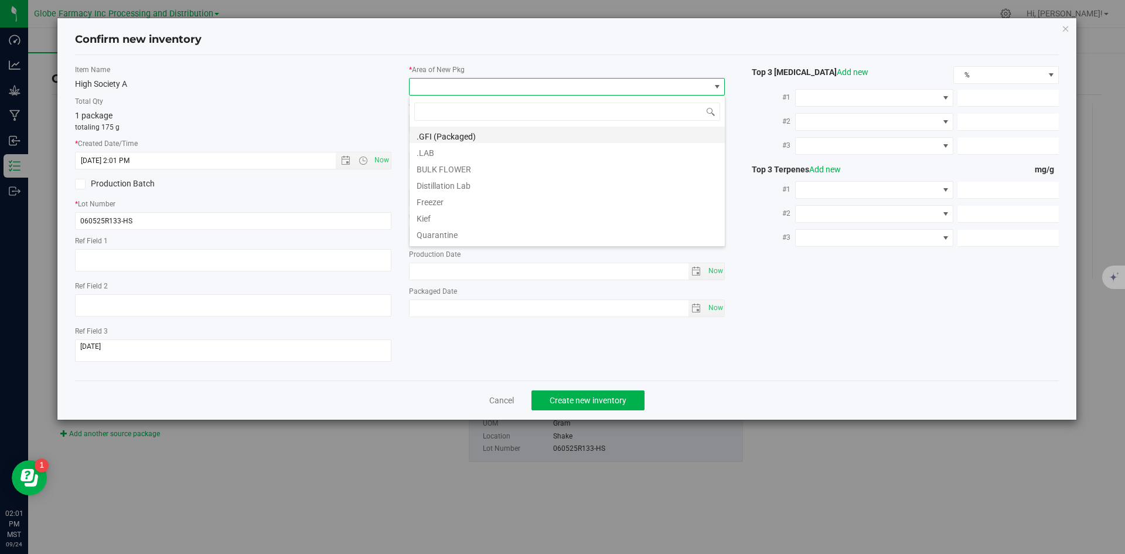
scroll to position [18, 316]
click at [505, 130] on li ".GFI (Packaged)" at bounding box center [567, 135] width 315 height 16
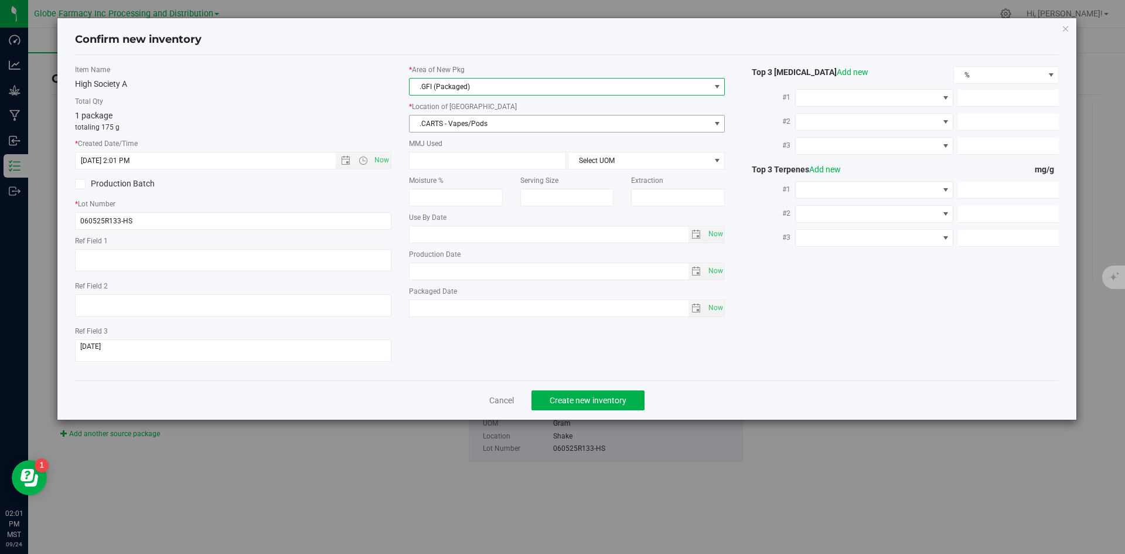
click at [499, 125] on span ".CARTS - Vapes/Pods" at bounding box center [560, 123] width 301 height 16
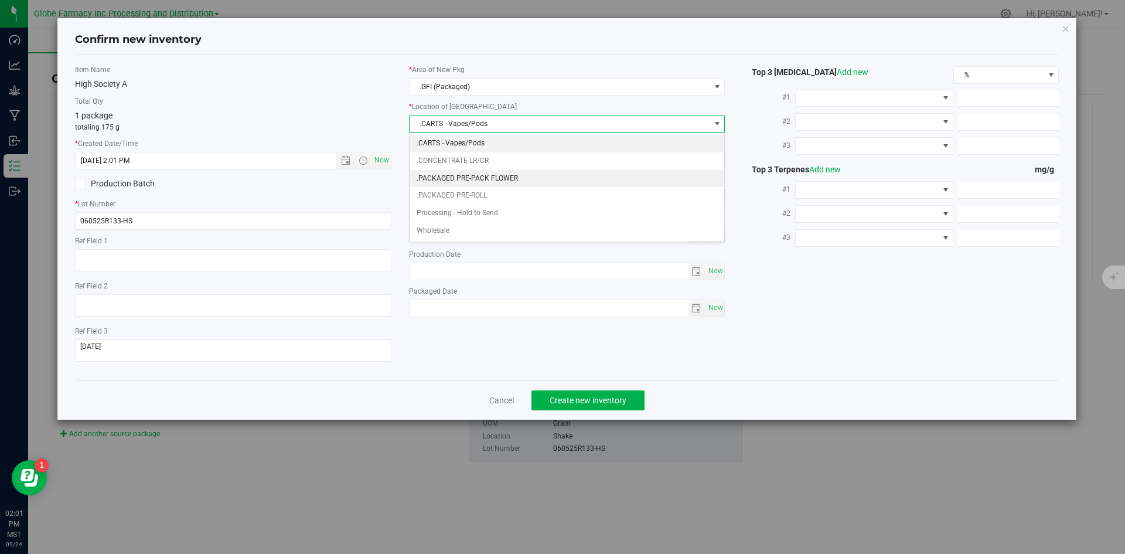
click at [504, 181] on li ".PACKAGED PRE-PACK FLOWER" at bounding box center [567, 179] width 315 height 18
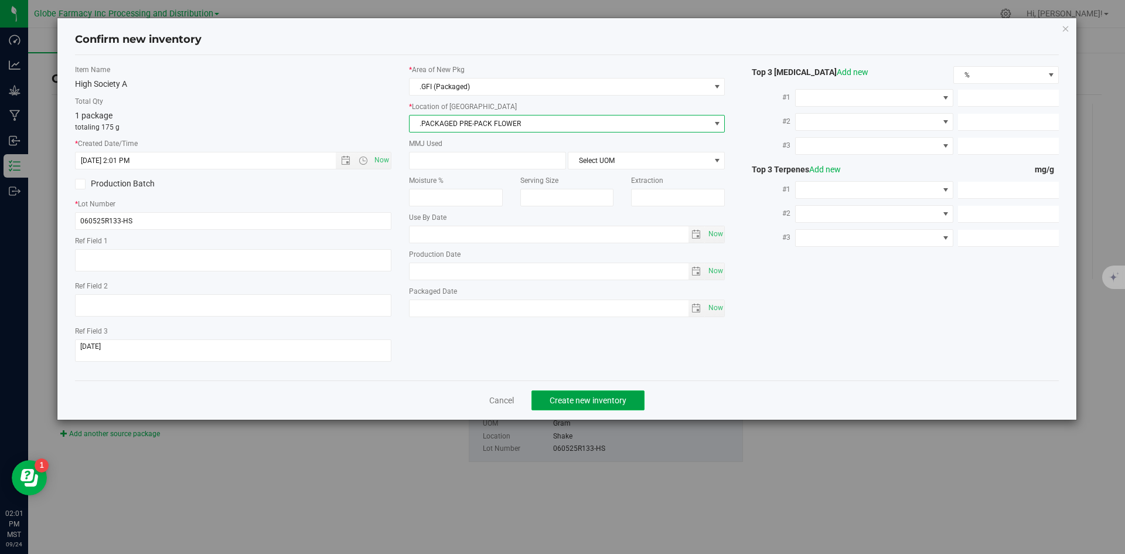
click at [605, 405] on button "Create new inventory" at bounding box center [588, 400] width 113 height 20
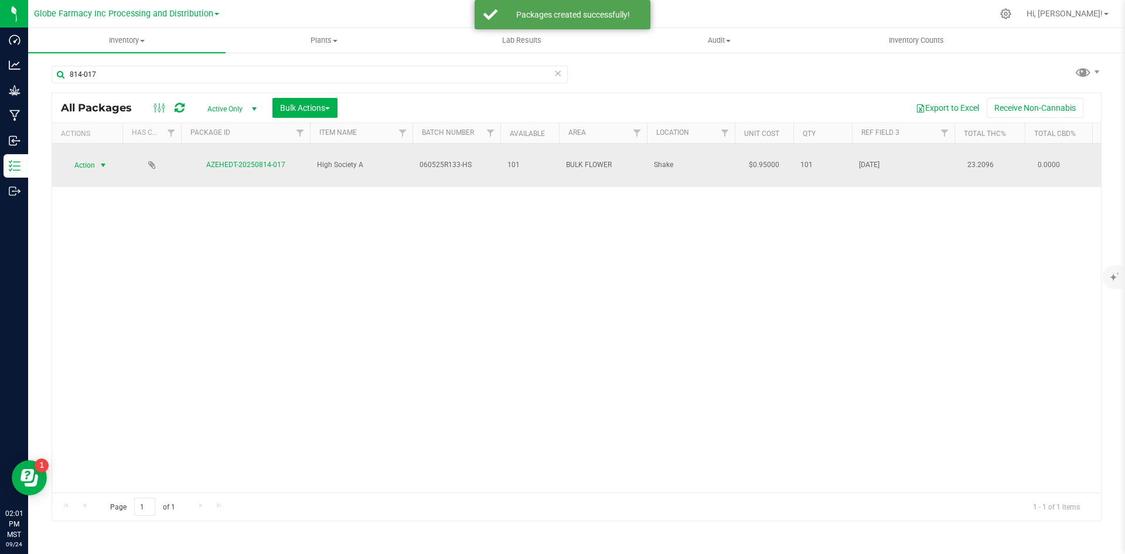
click at [99, 161] on span "select" at bounding box center [102, 165] width 9 height 9
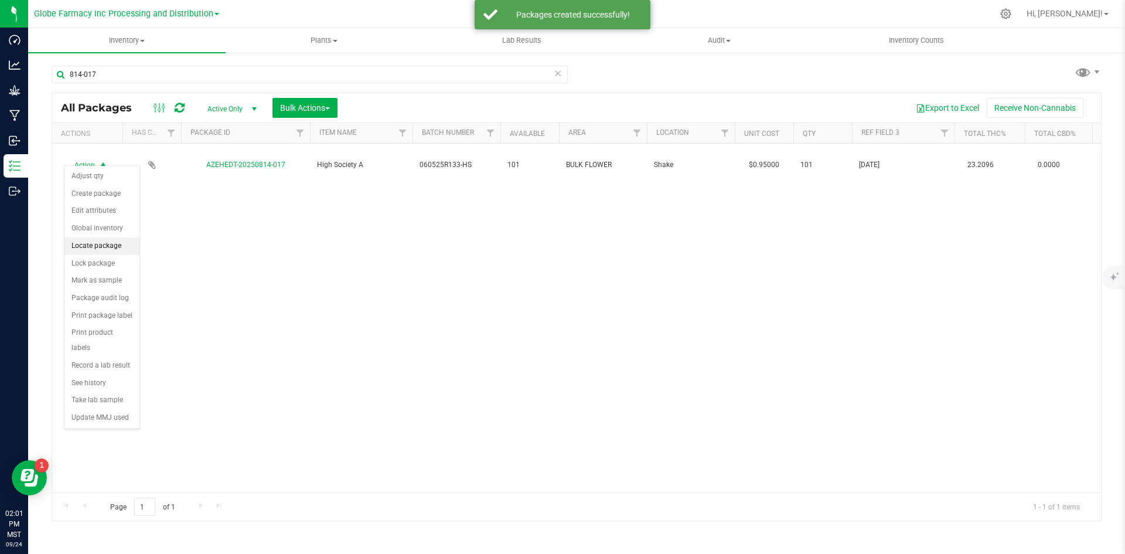
click at [99, 250] on li "Locate package" at bounding box center [101, 246] width 75 height 18
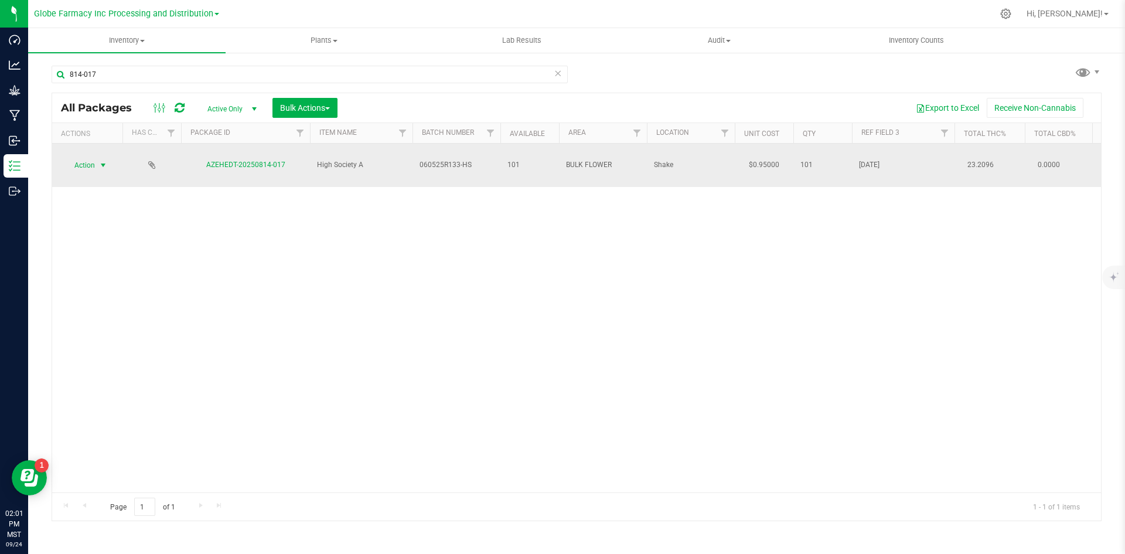
click at [96, 159] on span "select" at bounding box center [103, 165] width 15 height 16
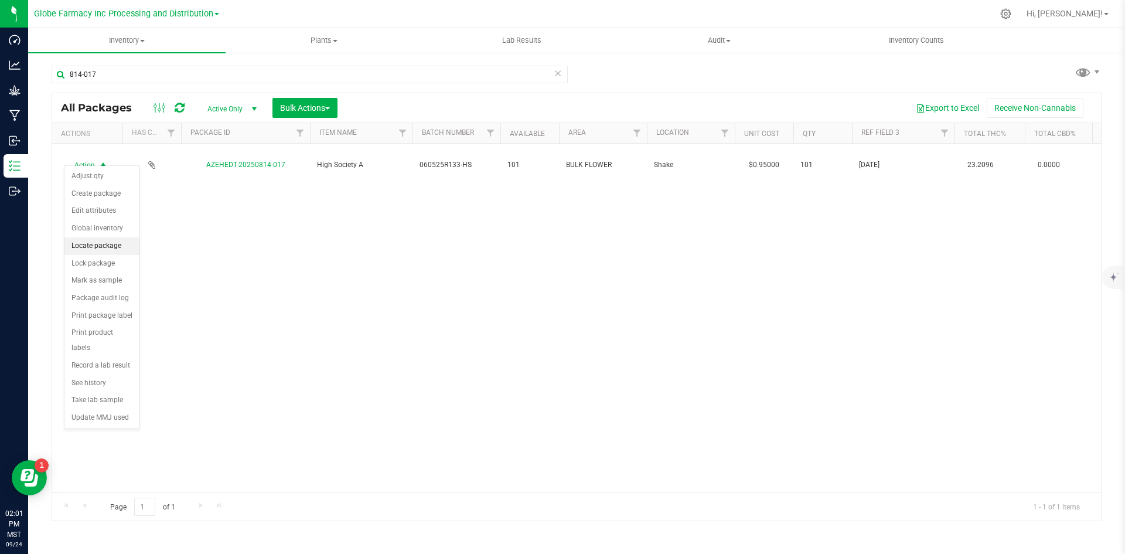
click at [93, 246] on li "Locate package" at bounding box center [101, 246] width 75 height 18
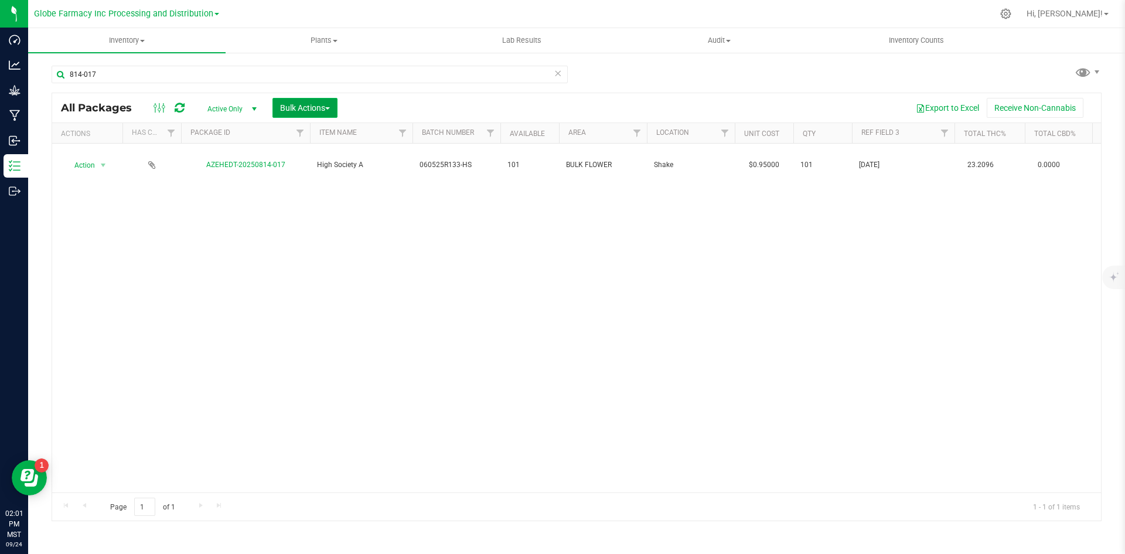
click at [330, 107] on span "button" at bounding box center [327, 108] width 5 height 2
click at [327, 200] on span "Locate packages" at bounding box center [309, 198] width 59 height 9
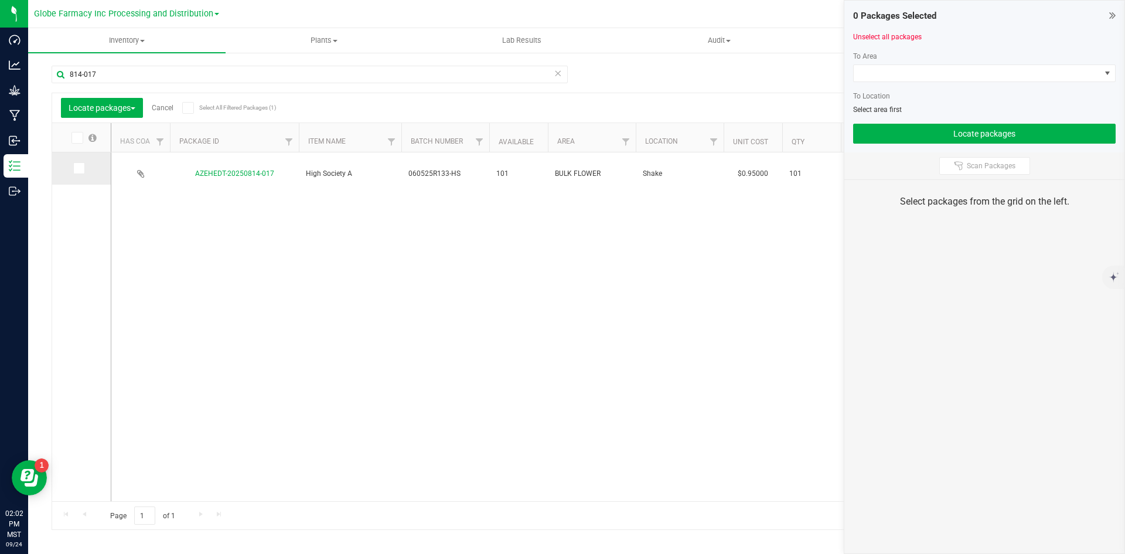
click at [83, 169] on span at bounding box center [79, 168] width 12 height 12
click at [0, 0] on input "checkbox" at bounding box center [0, 0] width 0 height 0
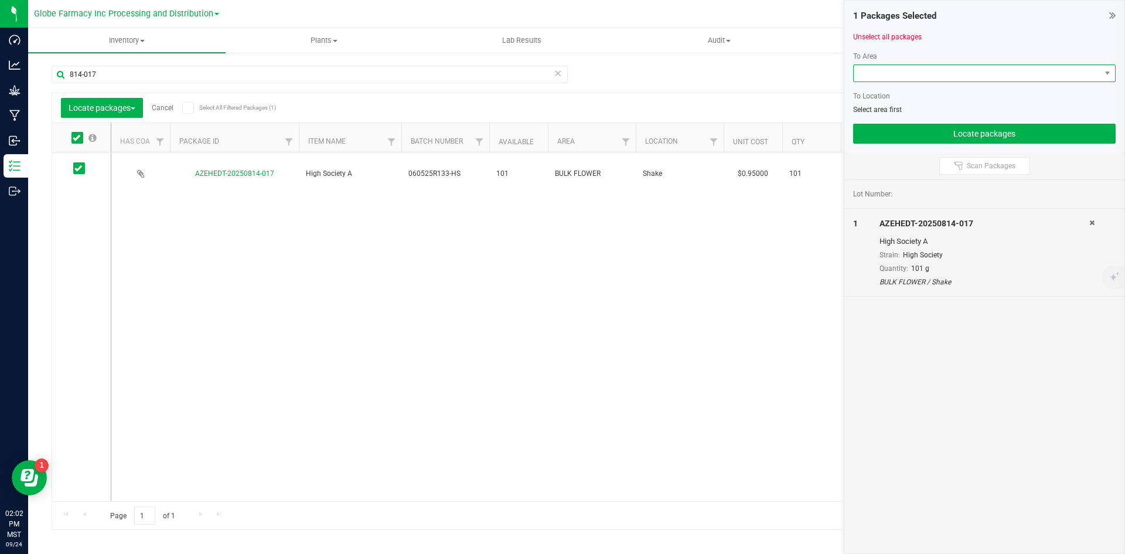
click at [915, 70] on span at bounding box center [977, 73] width 247 height 16
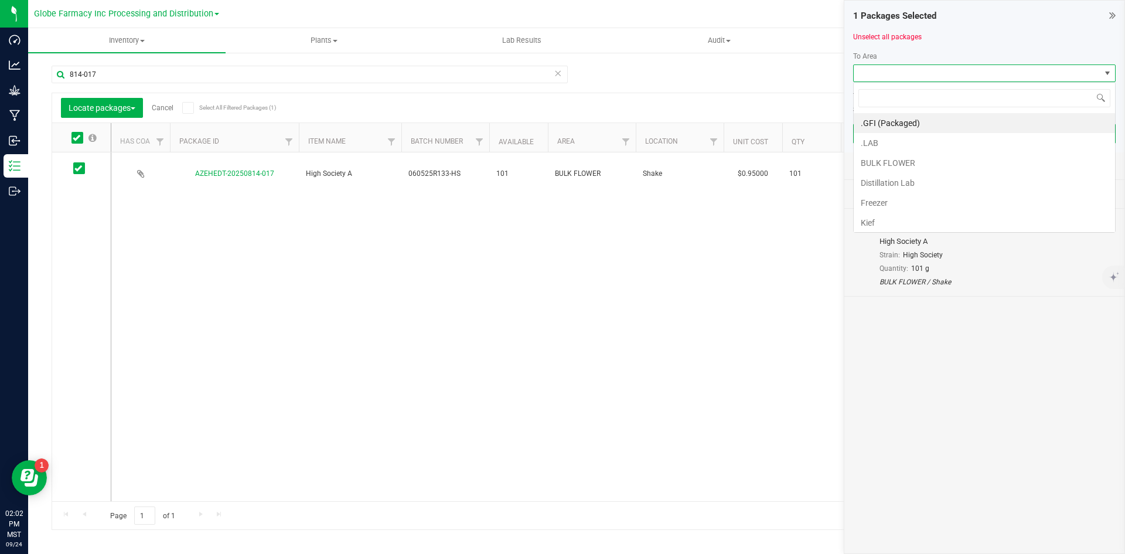
scroll to position [18, 263]
click at [904, 158] on li "BULK FLOWER" at bounding box center [984, 163] width 261 height 20
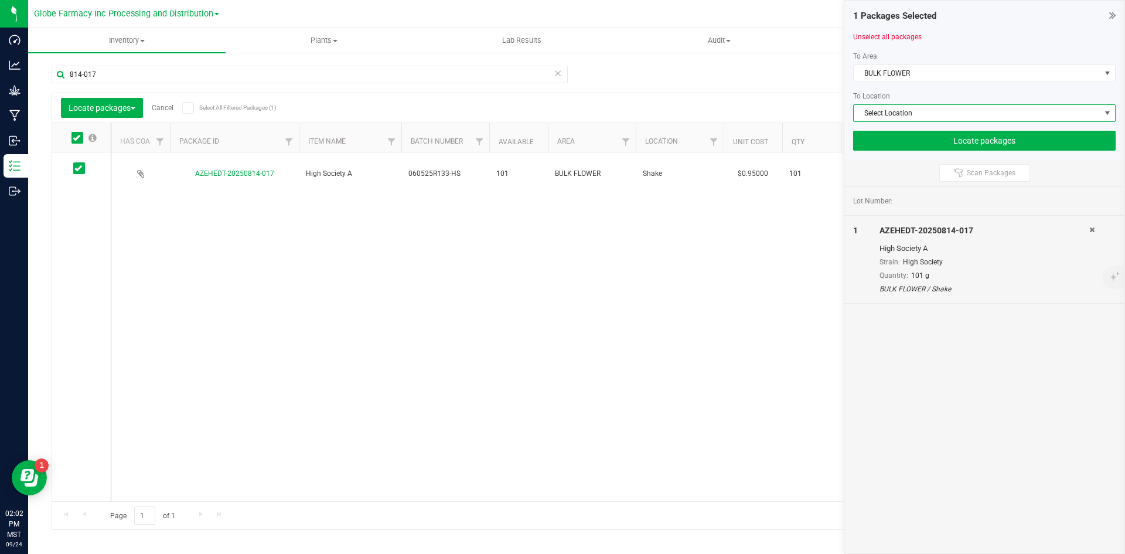
click at [893, 118] on span "Select Location" at bounding box center [977, 113] width 247 height 16
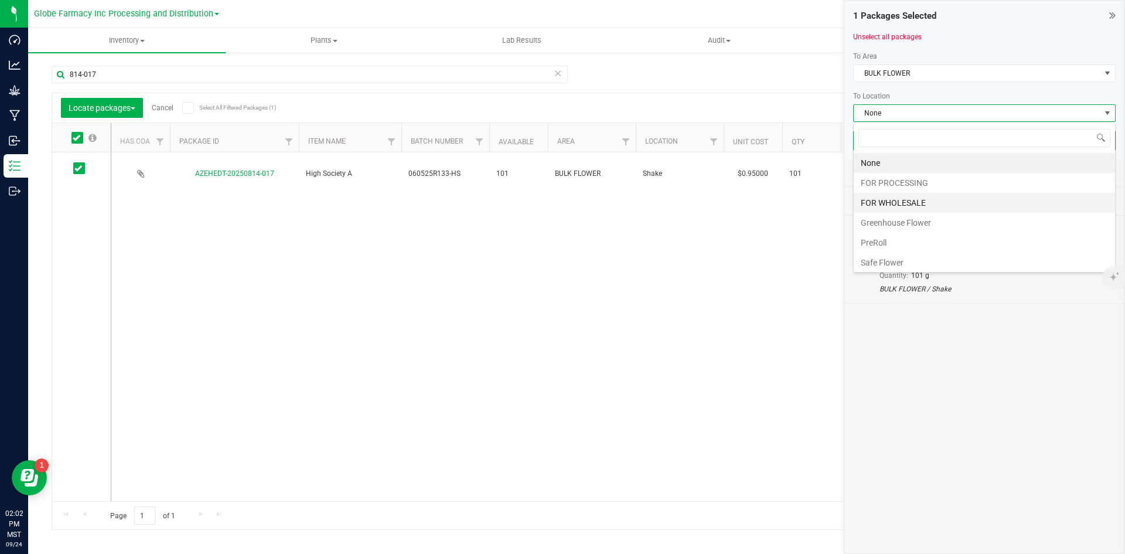
scroll to position [62, 0]
click at [894, 220] on li "Shake" at bounding box center [984, 220] width 261 height 20
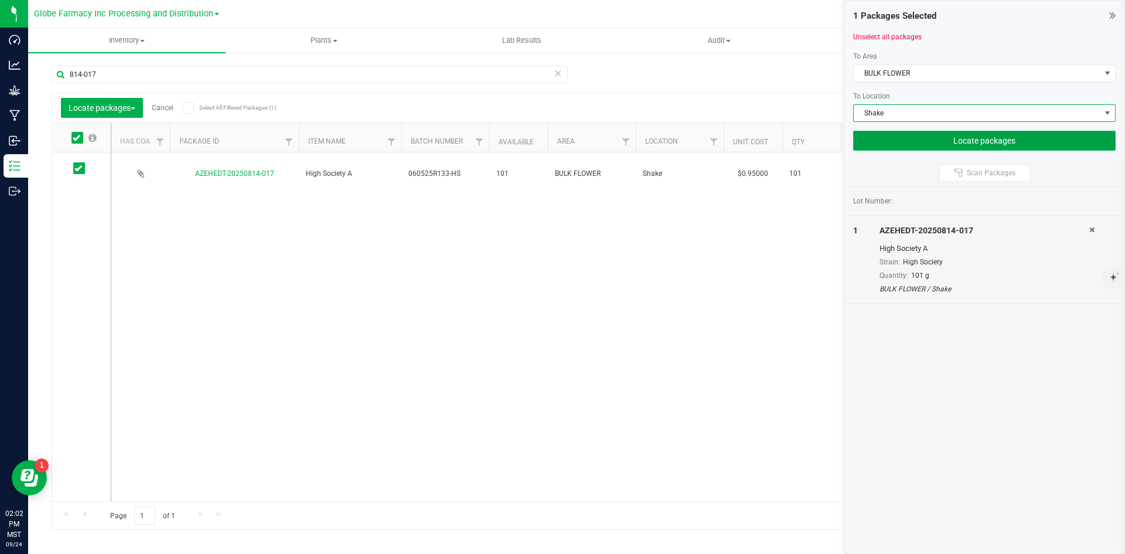
click at [974, 139] on button "Locate packages" at bounding box center [984, 141] width 263 height 20
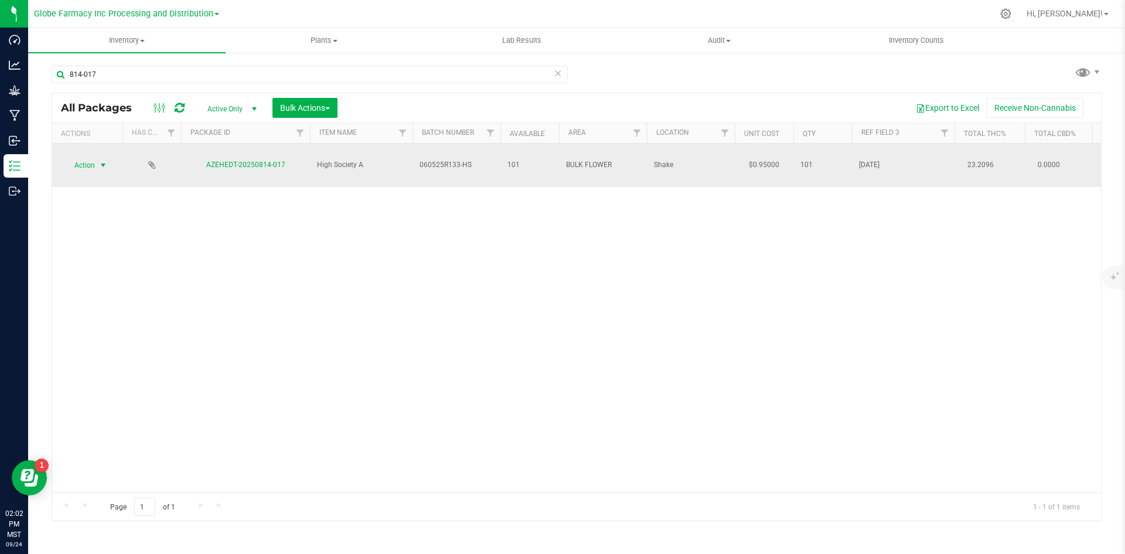
click at [80, 162] on span "Action" at bounding box center [80, 165] width 32 height 16
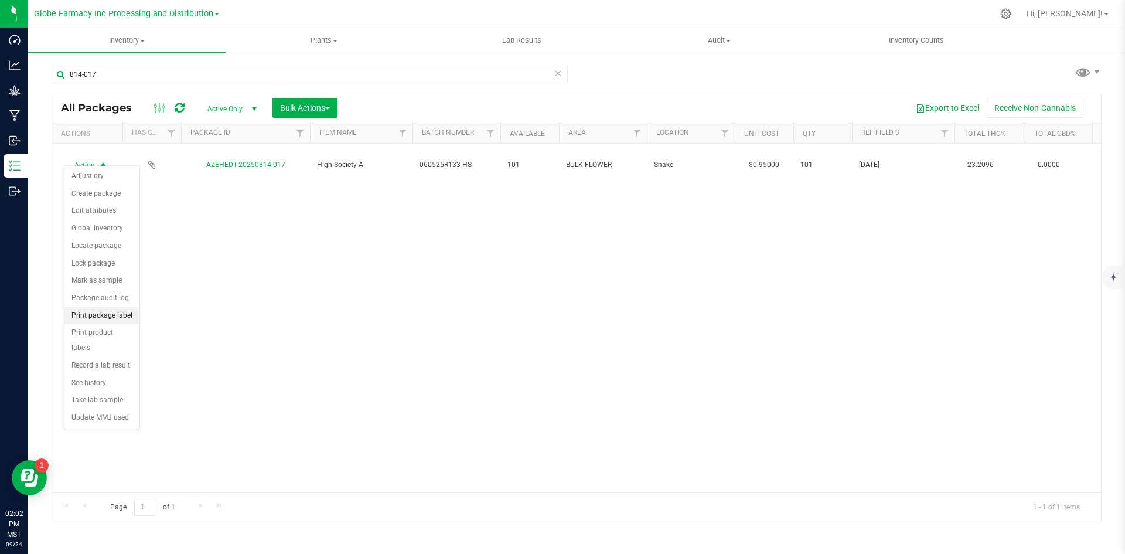
click at [90, 315] on li "Print package label" at bounding box center [101, 316] width 75 height 18
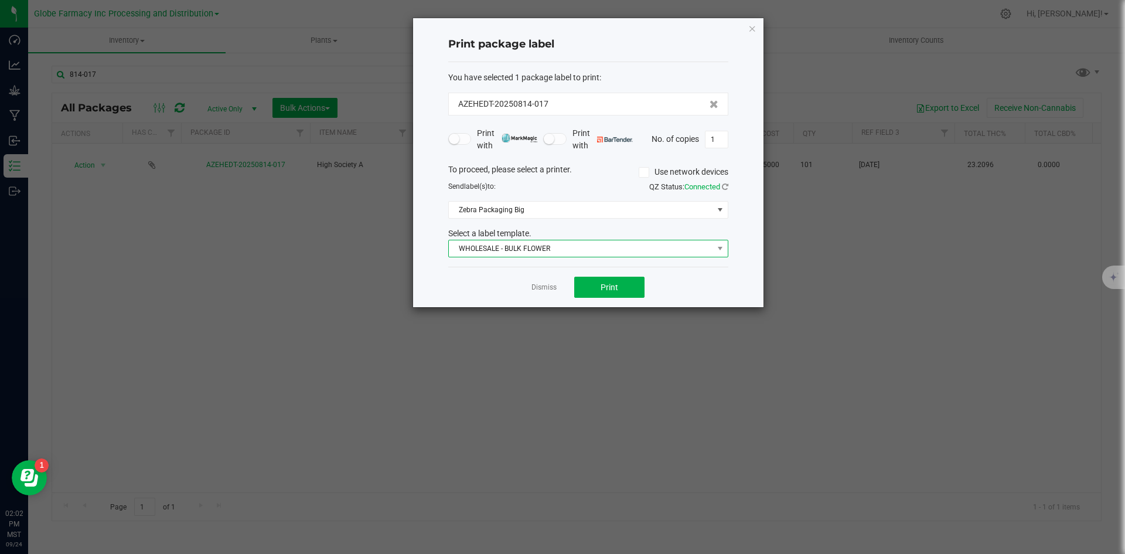
click at [479, 251] on span "WHOLESALE - BULK FLOWER" at bounding box center [581, 248] width 264 height 16
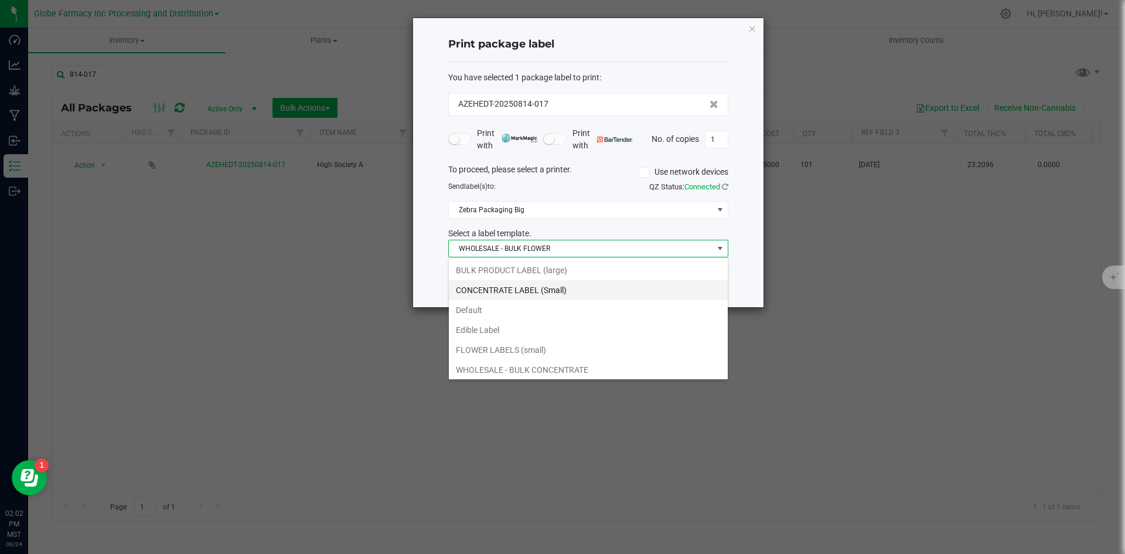
click at [478, 271] on li "BULK PRODUCT LABEL (large)" at bounding box center [588, 270] width 279 height 20
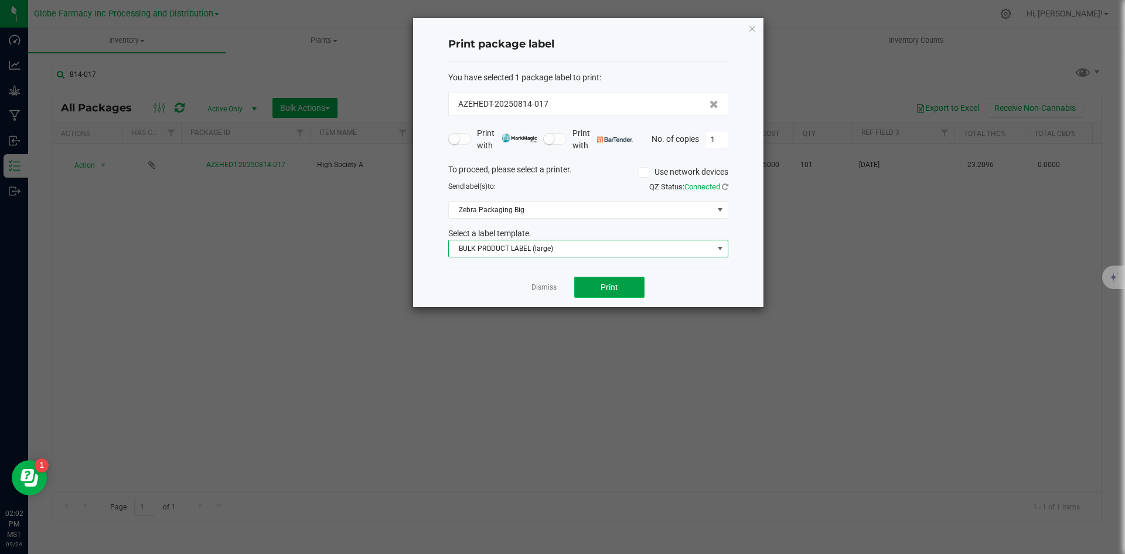
click at [616, 288] on span "Print" at bounding box center [610, 286] width 18 height 9
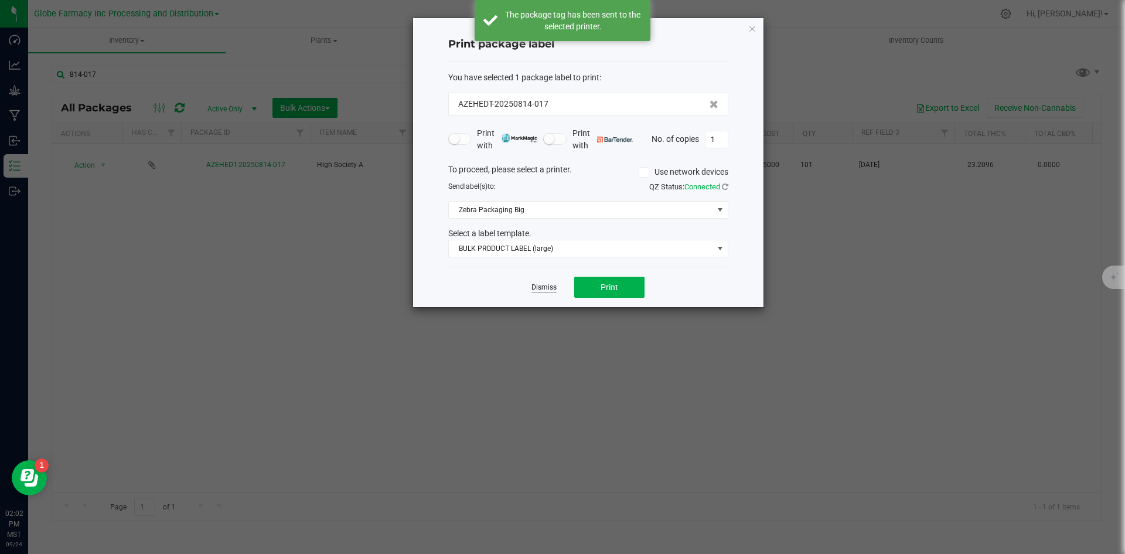
click at [545, 287] on link "Dismiss" at bounding box center [544, 287] width 25 height 10
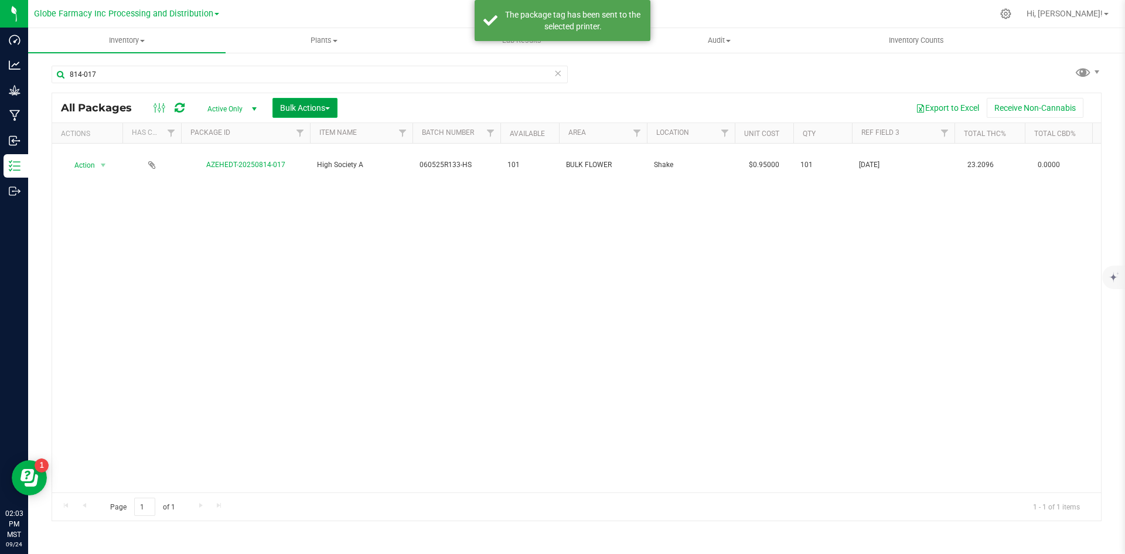
click at [295, 113] on button "Bulk Actions" at bounding box center [305, 108] width 65 height 20
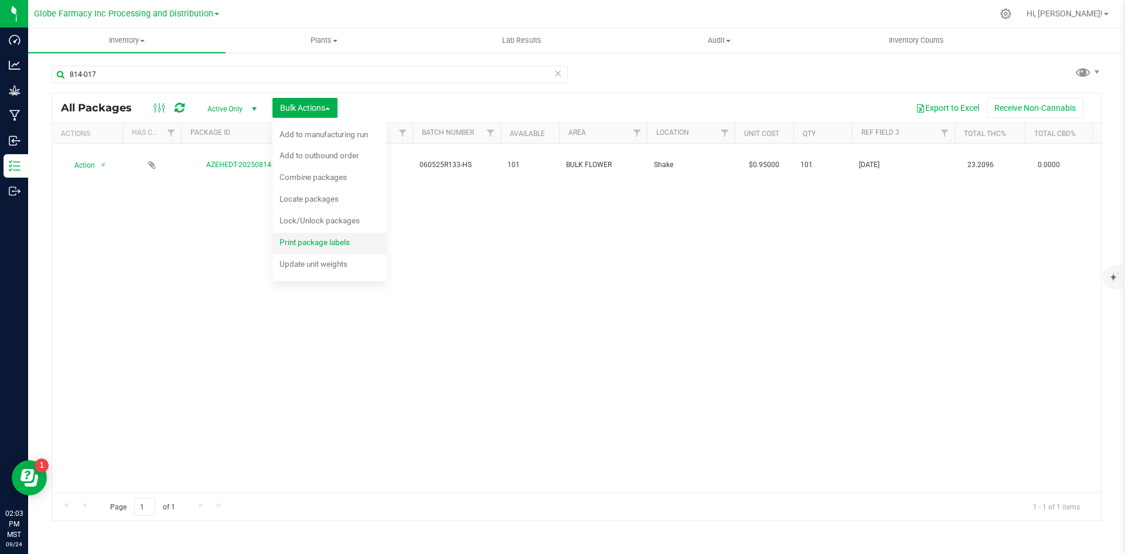
click at [312, 235] on div "Print package labels" at bounding box center [323, 243] width 86 height 19
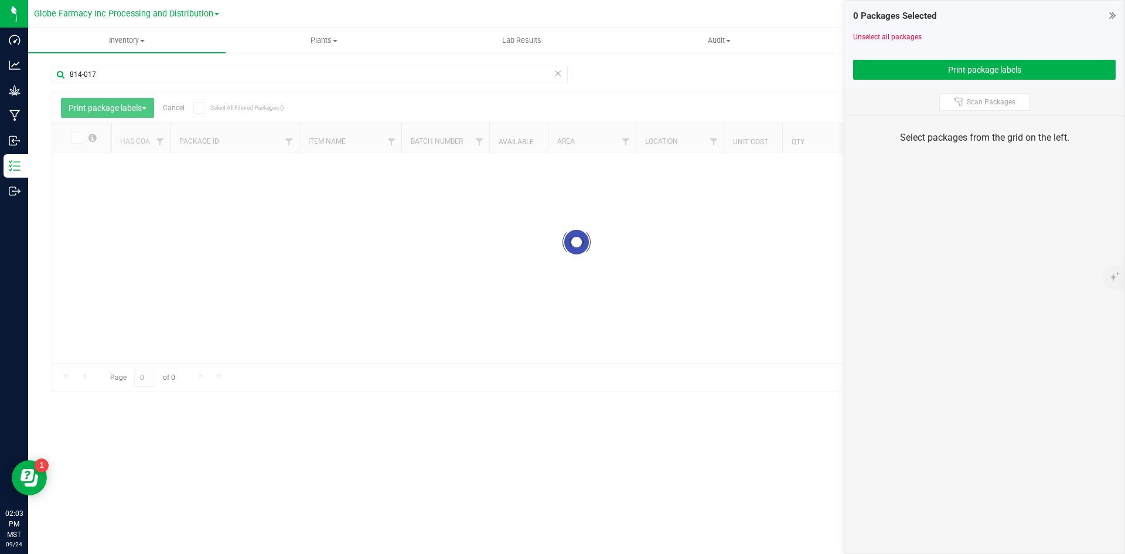
click at [555, 70] on icon at bounding box center [558, 73] width 8 height 14
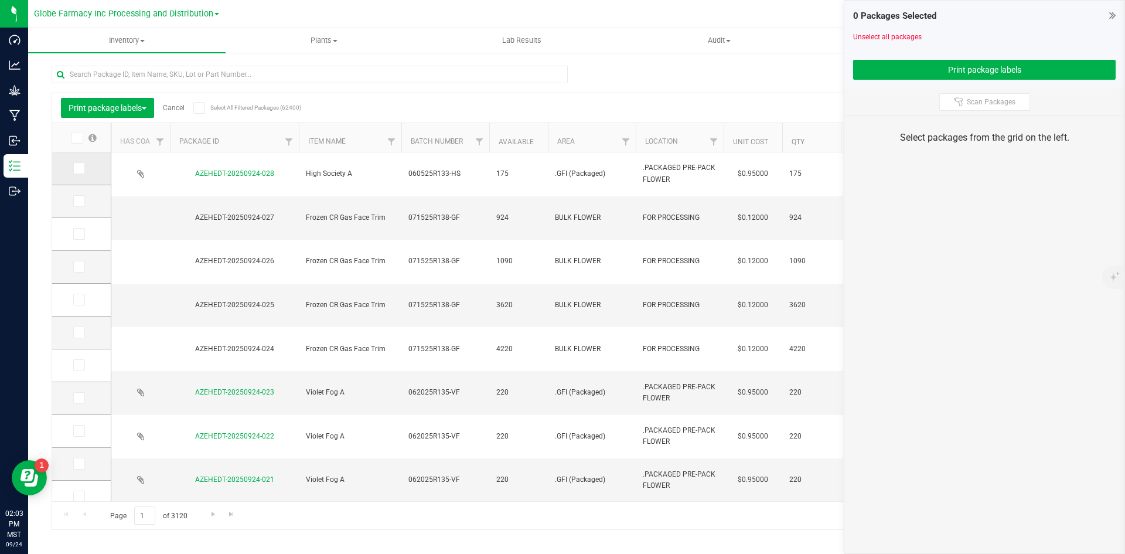
click at [74, 164] on span at bounding box center [79, 168] width 12 height 12
click at [0, 0] on input "checkbox" at bounding box center [0, 0] width 0 height 0
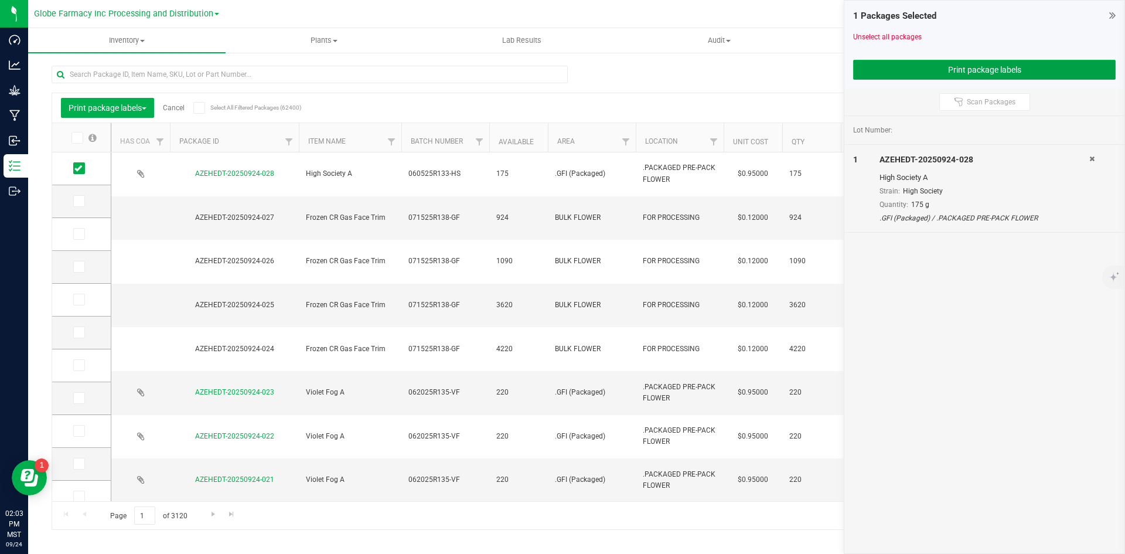
click at [890, 73] on button "Print package labels" at bounding box center [984, 70] width 263 height 20
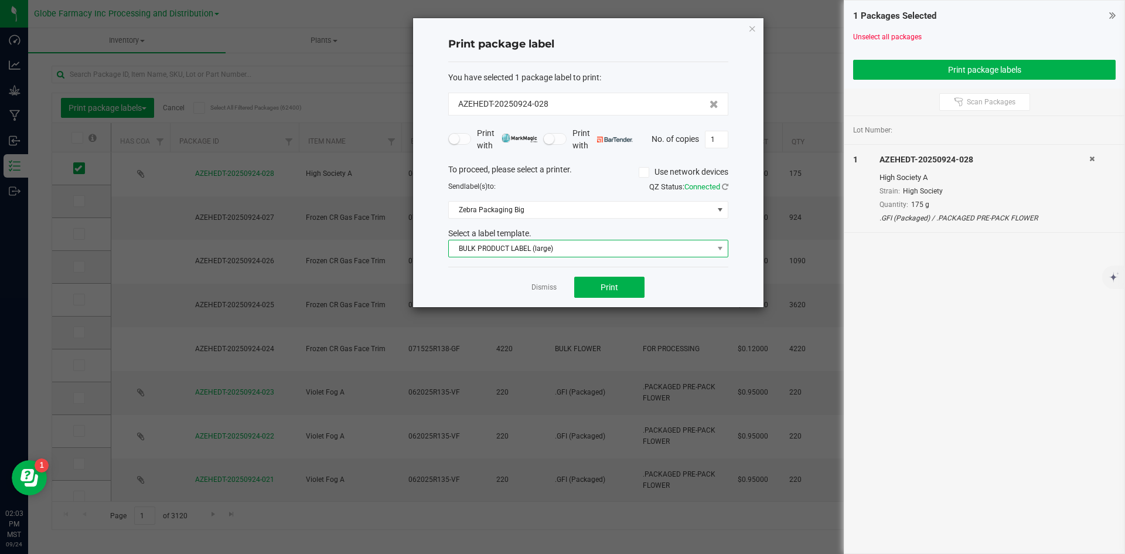
click at [585, 244] on span "BULK PRODUCT LABEL (large)" at bounding box center [581, 248] width 264 height 16
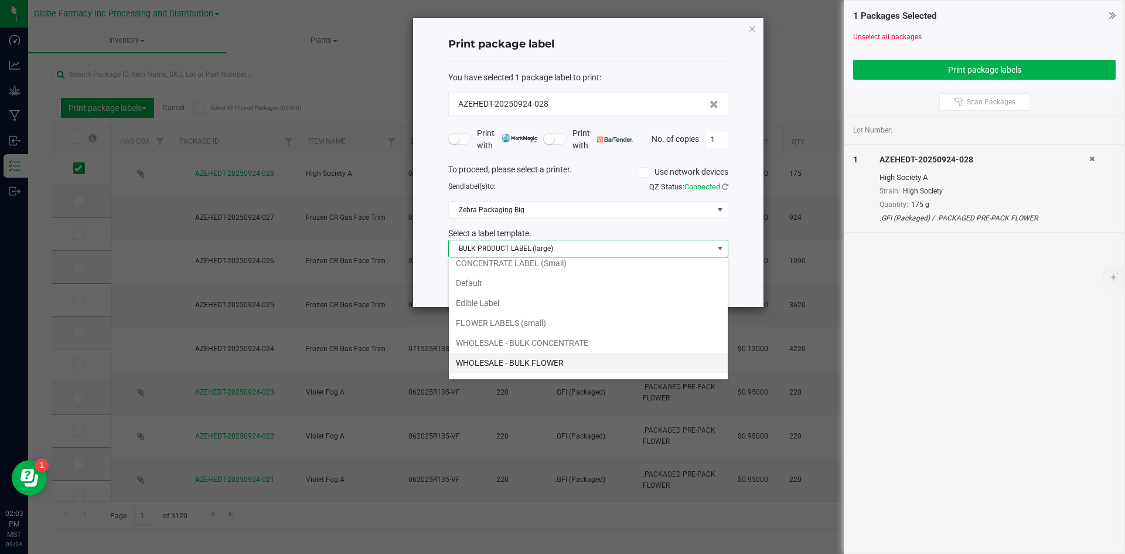
scroll to position [42, 0]
click at [566, 343] on li "WHOLESALE - BULK FLOWER" at bounding box center [588, 348] width 279 height 20
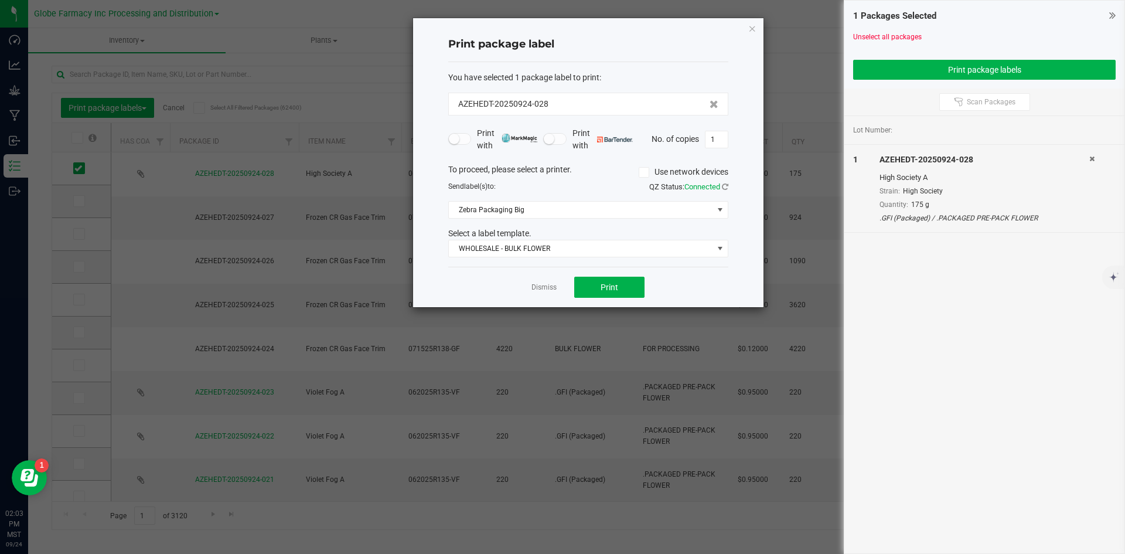
click at [593, 275] on div "Dismiss Print" at bounding box center [588, 287] width 280 height 40
click at [594, 284] on button "Print" at bounding box center [609, 287] width 70 height 21
click at [543, 286] on link "Dismiss" at bounding box center [544, 287] width 25 height 10
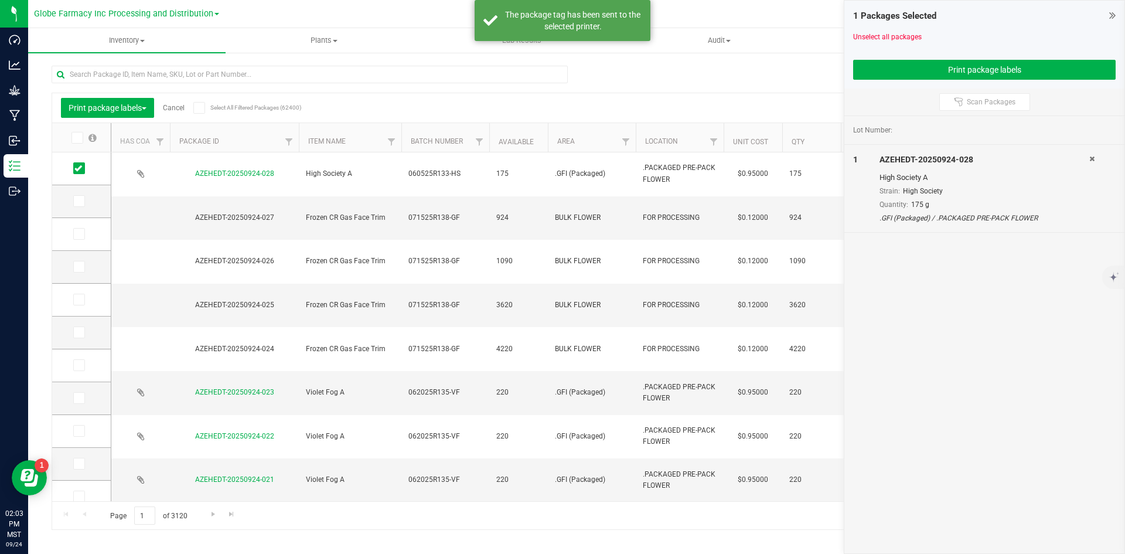
click at [176, 106] on link "Cancel" at bounding box center [174, 108] width 22 height 8
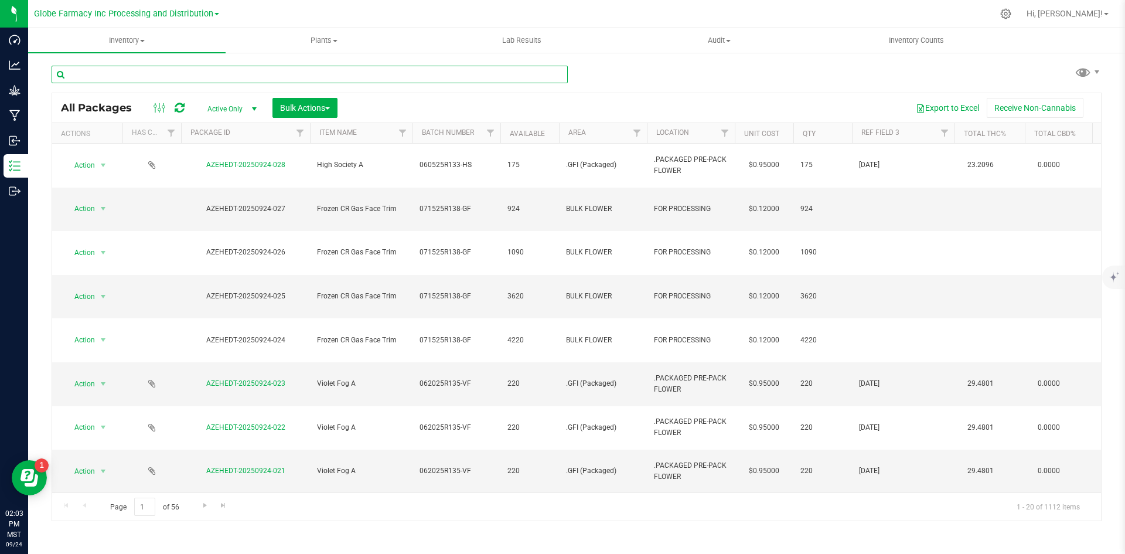
click at [226, 73] on input "text" at bounding box center [310, 75] width 516 height 18
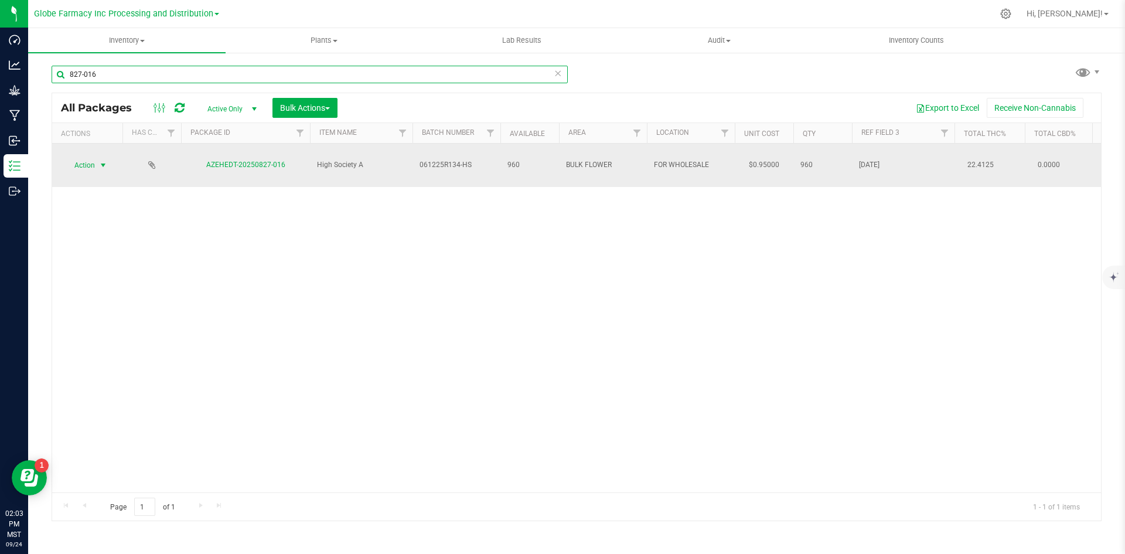
type input "827-016"
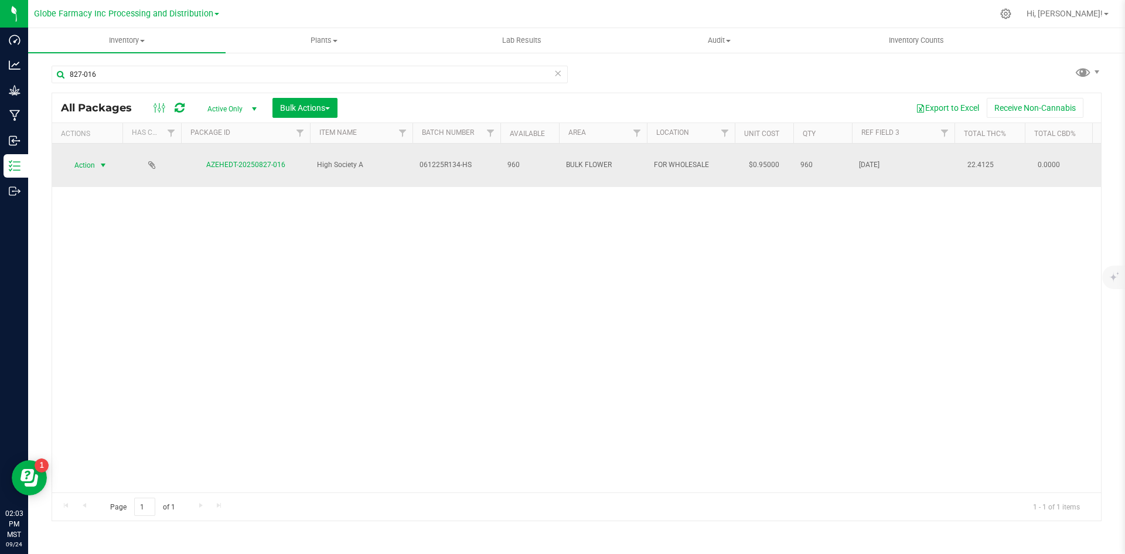
click at [90, 158] on span "Action" at bounding box center [80, 165] width 32 height 16
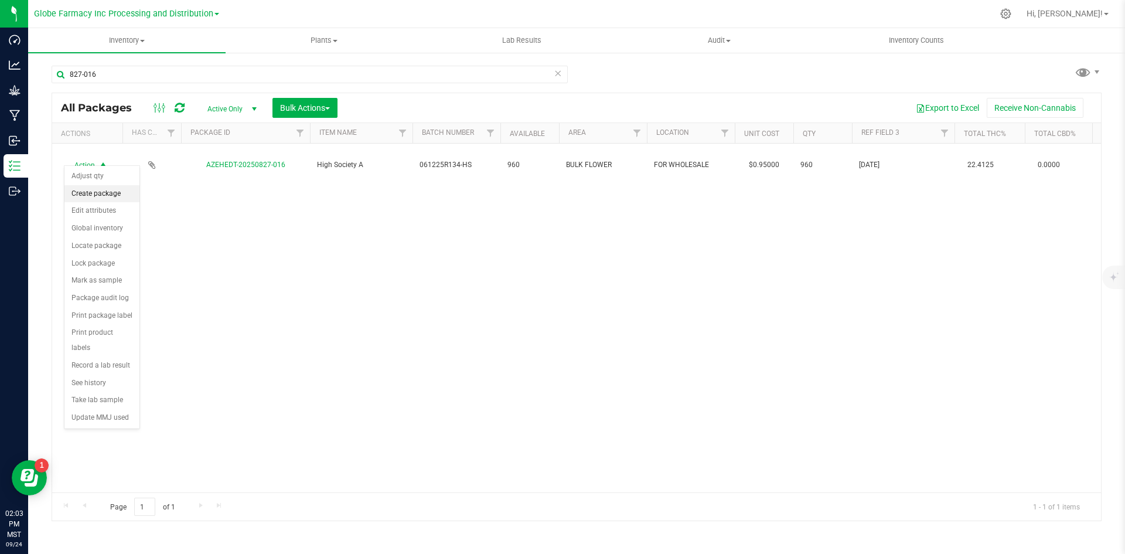
click at [90, 191] on li "Create package" at bounding box center [101, 194] width 75 height 18
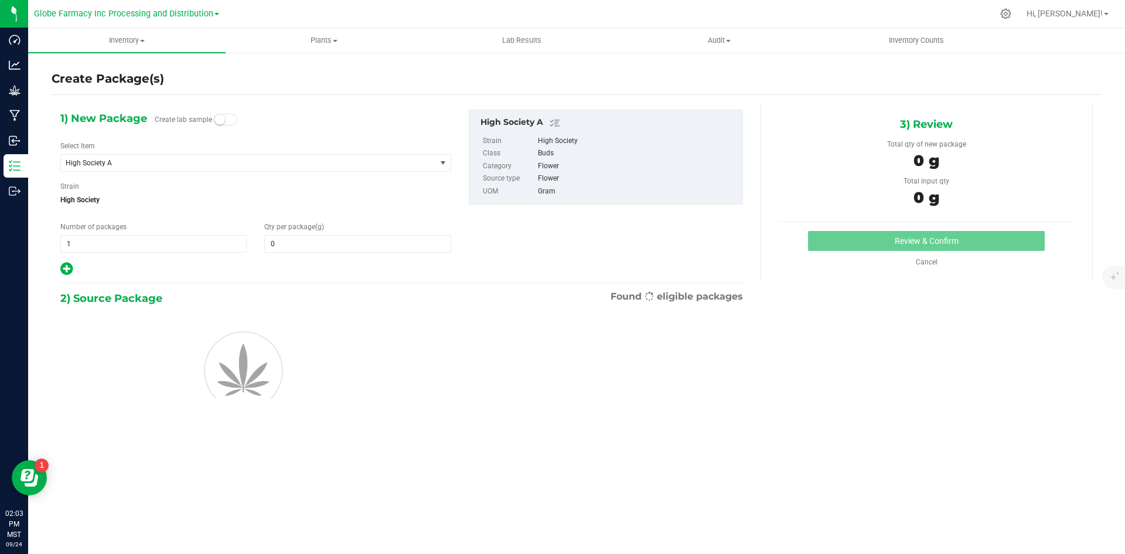
type input "0.0000"
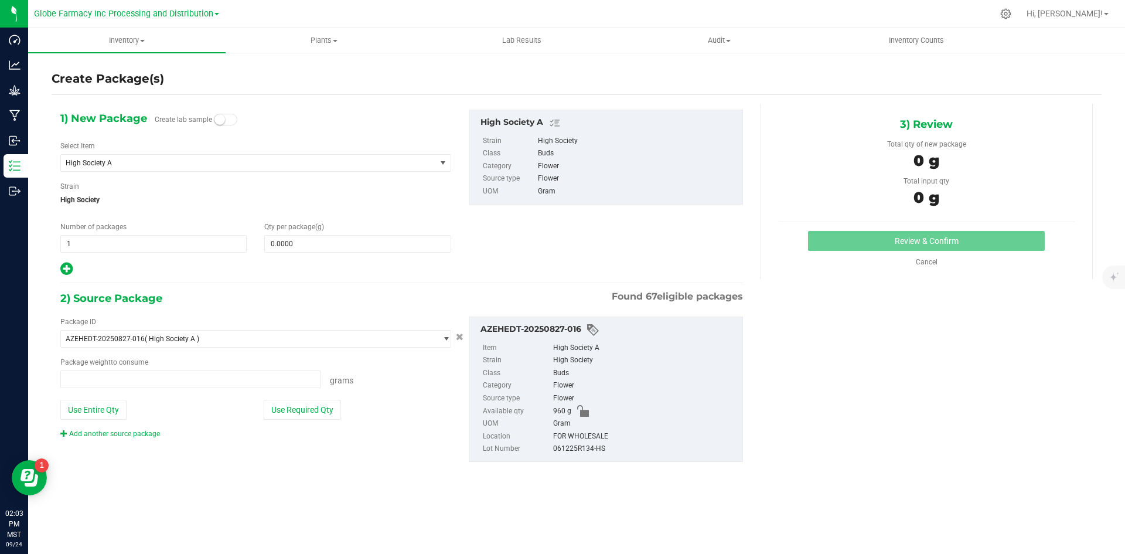
type input "0.0000 g"
click at [118, 240] on span "1 1" at bounding box center [153, 244] width 186 height 18
click at [118, 240] on input "1" at bounding box center [153, 244] width 185 height 16
type input "3"
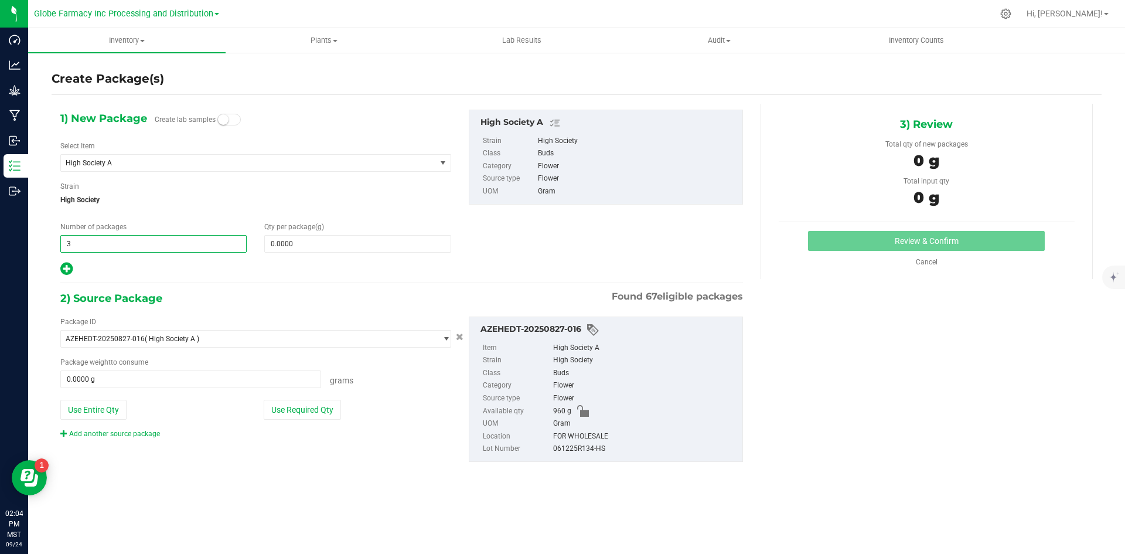
type input "3"
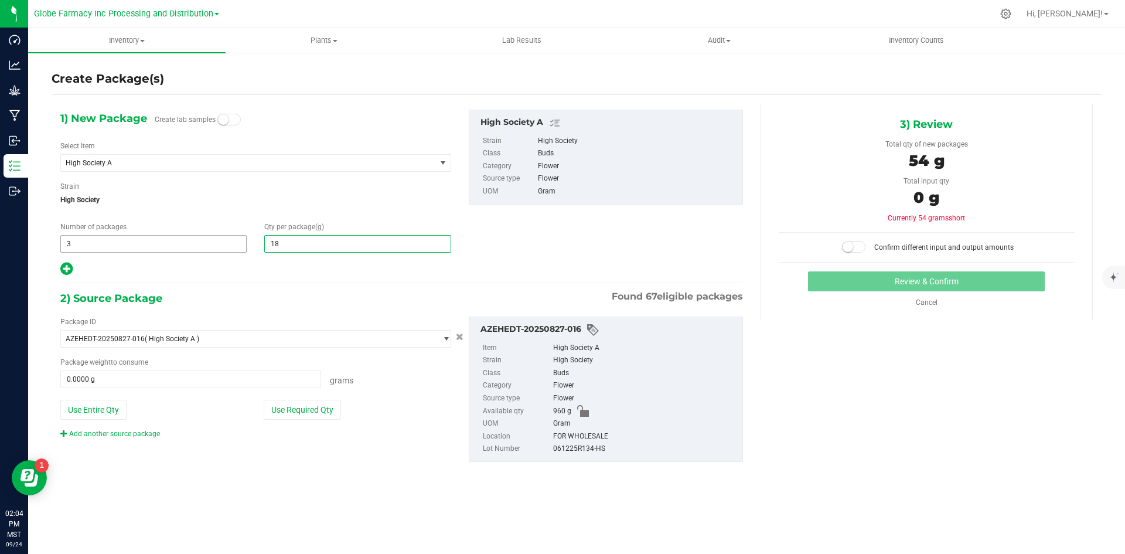
type input "185"
type input "185.0000"
click at [302, 416] on button "Use Required Qty" at bounding box center [302, 410] width 77 height 20
type input "555.0000 g"
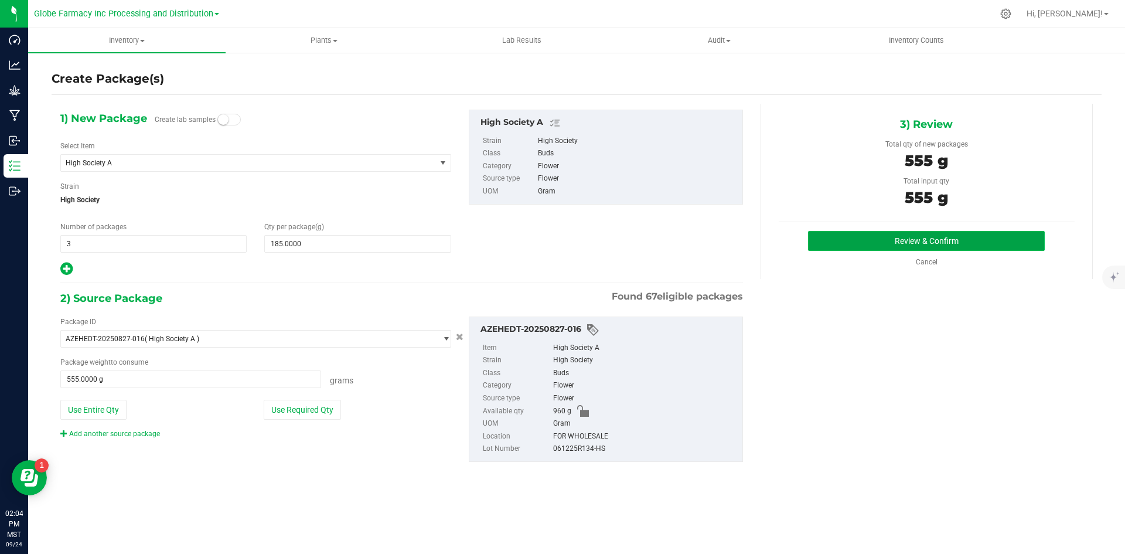
click at [935, 239] on button "Review & Confirm" at bounding box center [926, 241] width 237 height 20
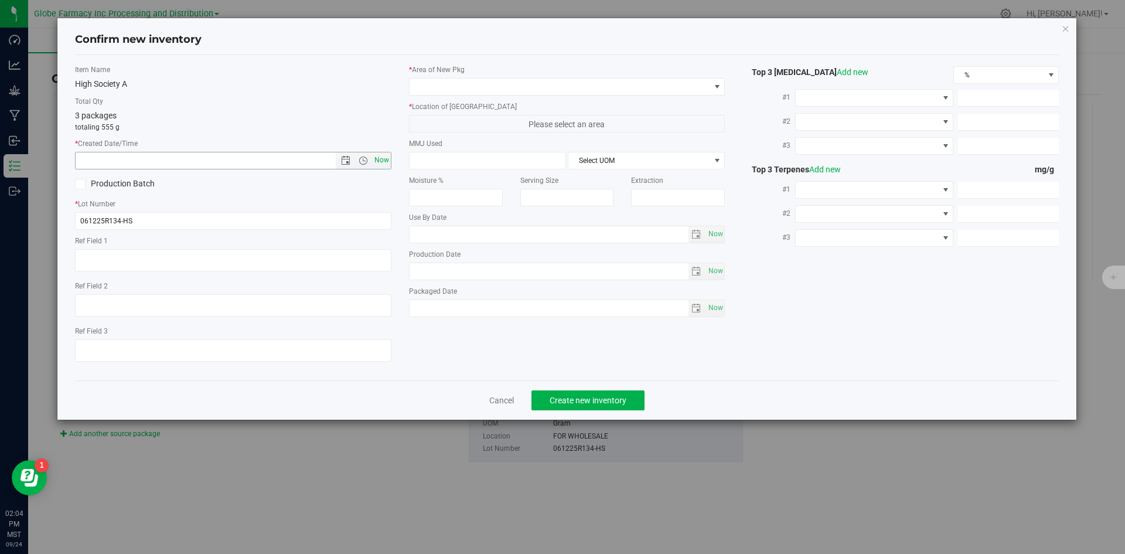
click at [383, 164] on span "Now" at bounding box center [382, 160] width 20 height 17
type input "[DATE] 2:04 PM"
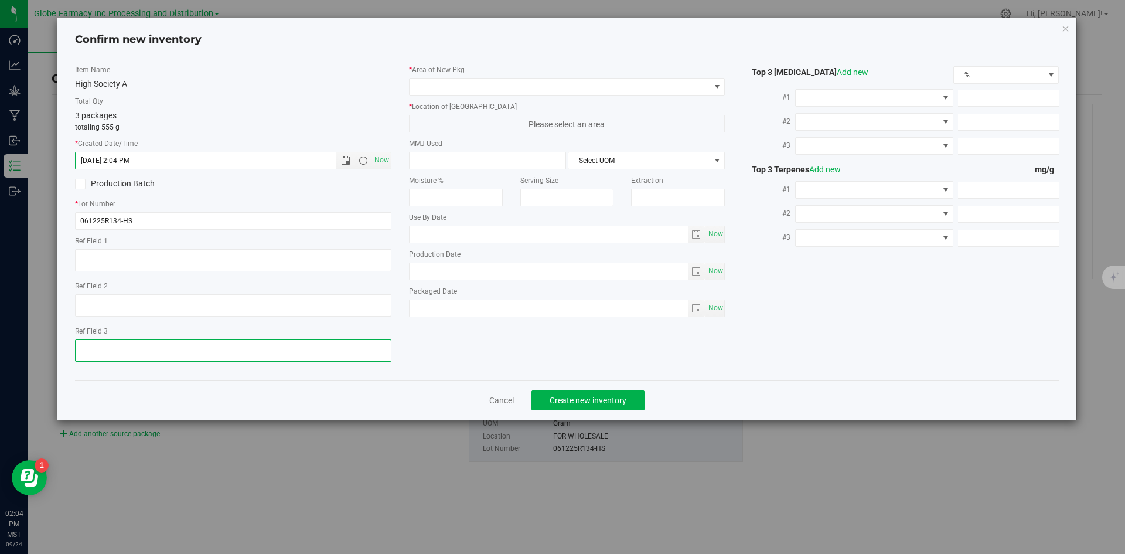
click at [226, 350] on textarea at bounding box center [233, 350] width 316 height 22
type textarea "[DATE]"
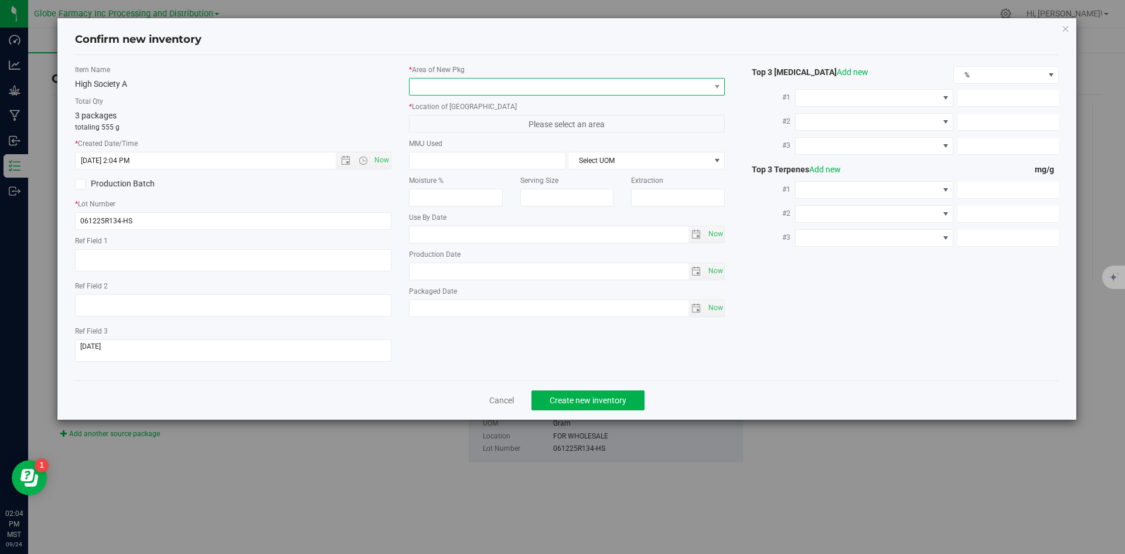
click at [465, 86] on span at bounding box center [560, 87] width 301 height 16
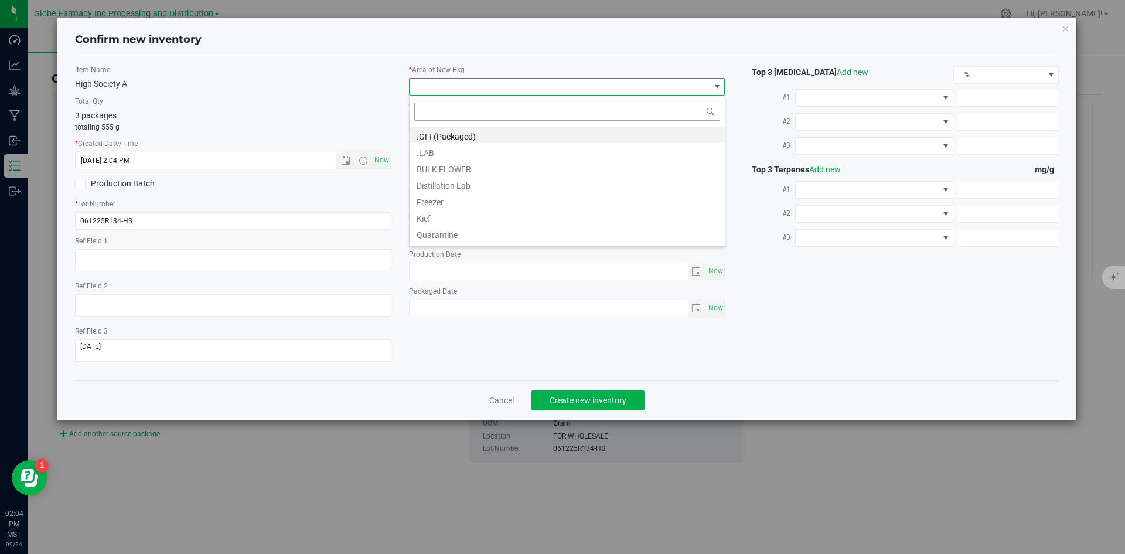
scroll to position [18, 316]
click at [457, 132] on li ".GFI (Packaged)" at bounding box center [567, 135] width 315 height 16
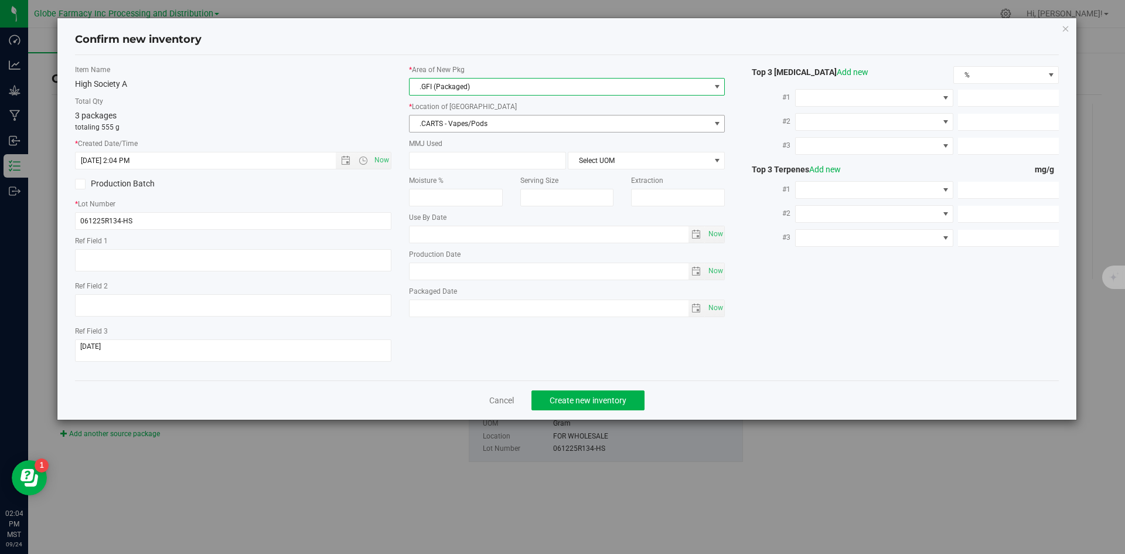
click at [455, 128] on span ".CARTS - Vapes/Pods" at bounding box center [560, 123] width 301 height 16
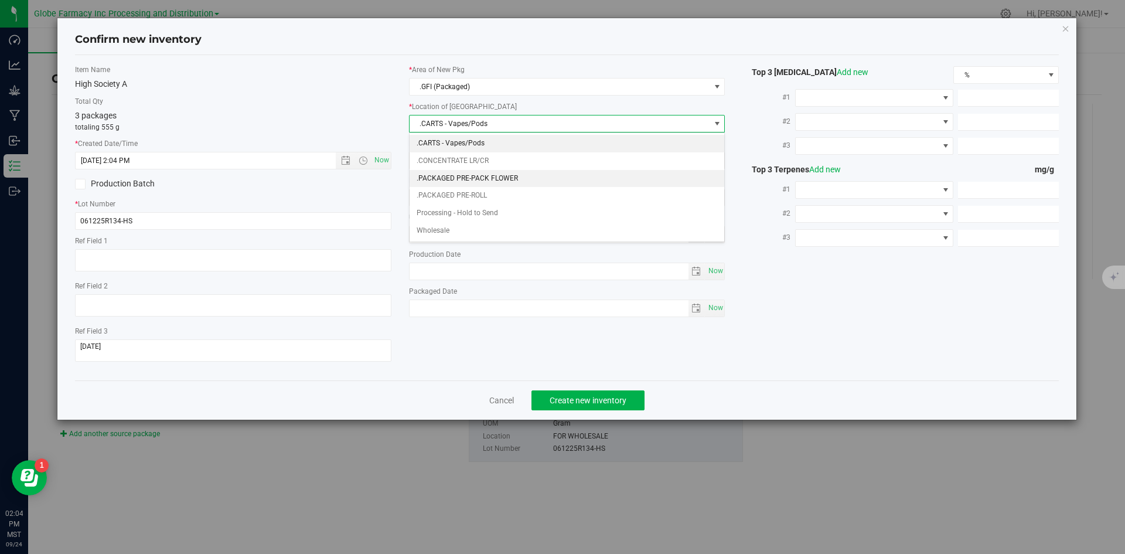
click at [465, 173] on li ".PACKAGED PRE-PACK FLOWER" at bounding box center [567, 179] width 315 height 18
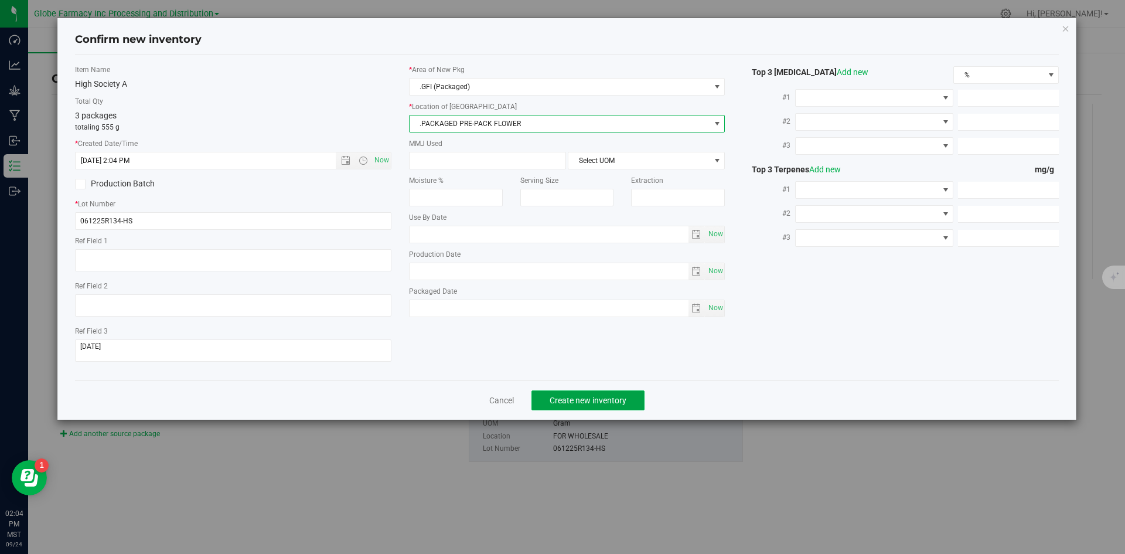
click at [591, 400] on span "Create new inventory" at bounding box center [588, 400] width 77 height 9
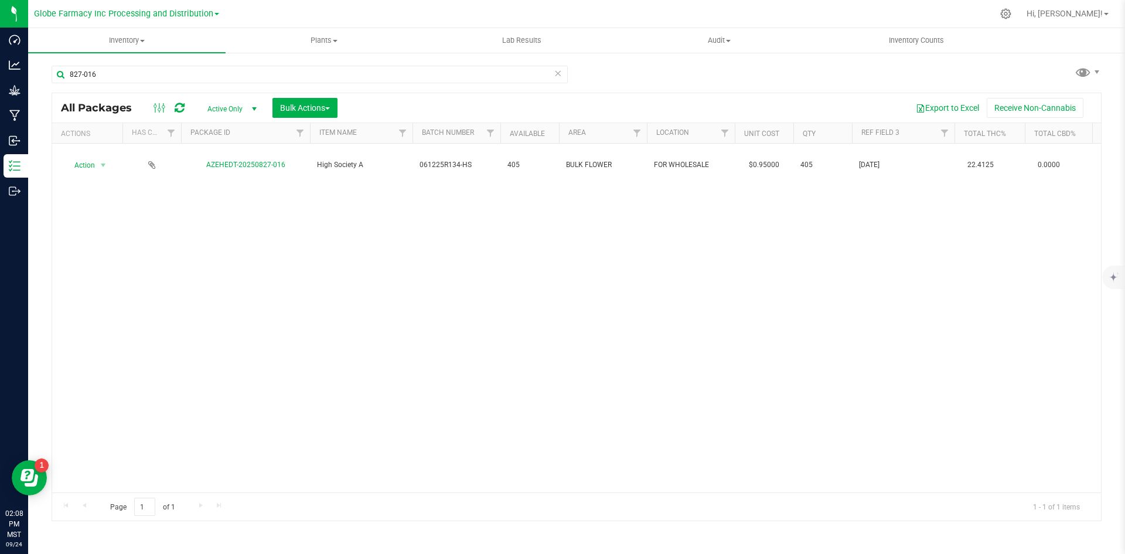
click at [335, 93] on div "All Packages Active Only Active Only Lab Samples Locked All Bulk Actions Add to…" at bounding box center [577, 307] width 1050 height 428
click at [331, 99] on button "Bulk Actions" at bounding box center [305, 108] width 65 height 20
click at [310, 202] on span "Locate packages" at bounding box center [309, 198] width 59 height 9
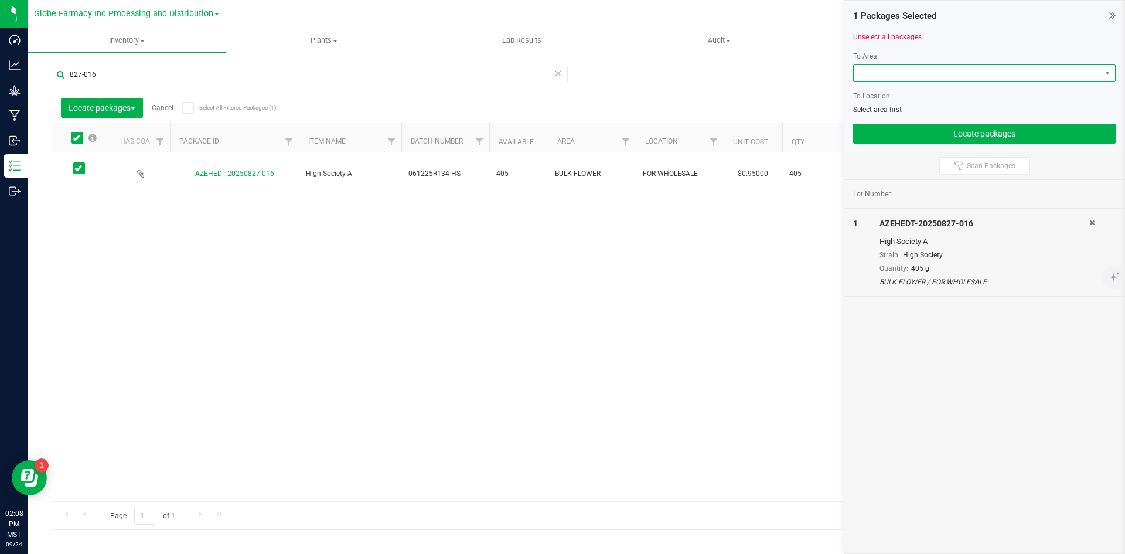
click at [933, 72] on span at bounding box center [977, 73] width 247 height 16
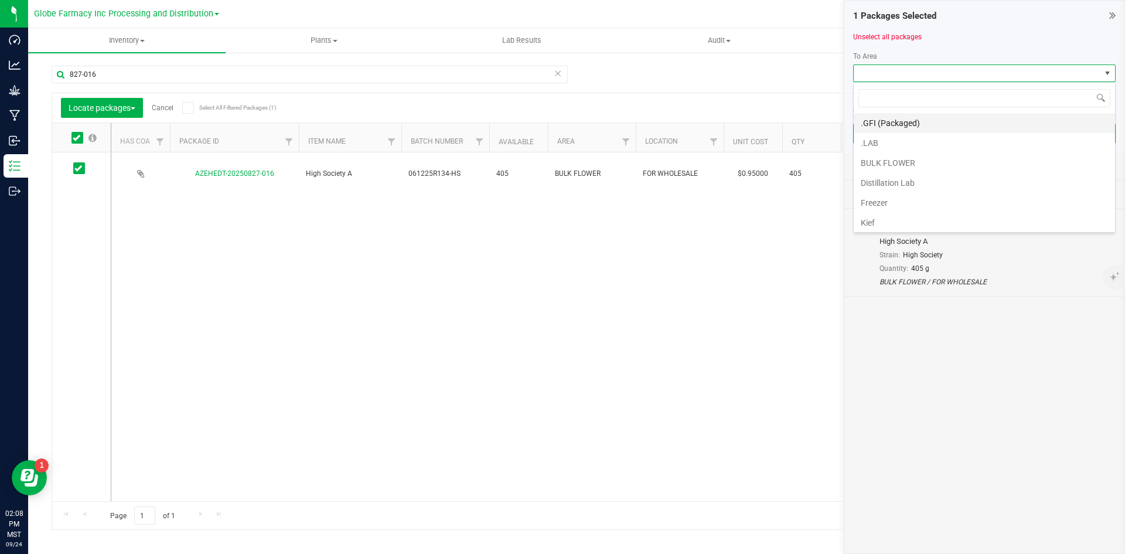
scroll to position [18, 263]
click at [915, 160] on li "BULK FLOWER" at bounding box center [984, 163] width 261 height 20
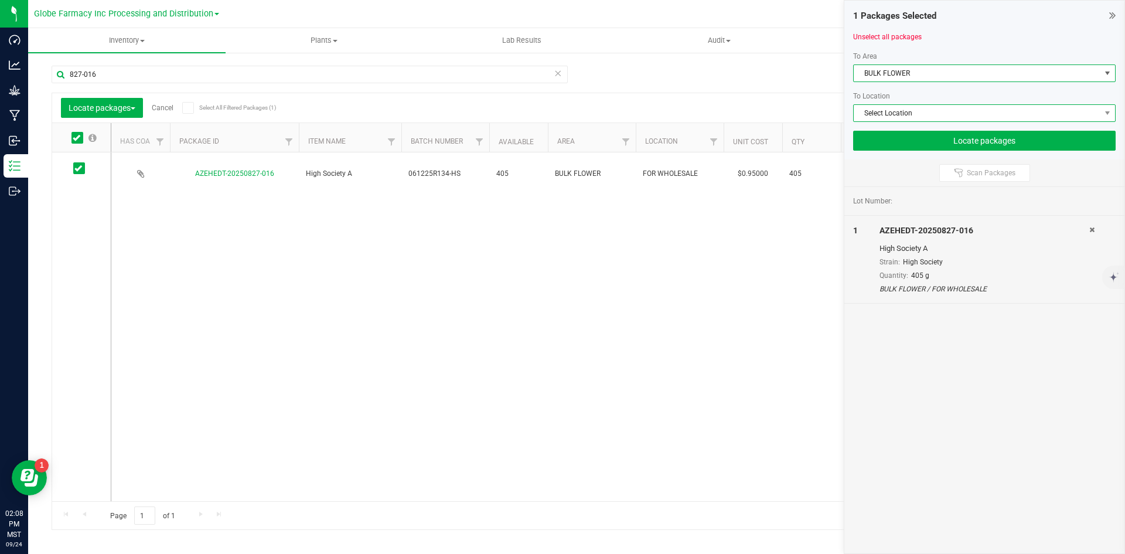
click at [898, 118] on span "Select Location" at bounding box center [977, 113] width 247 height 16
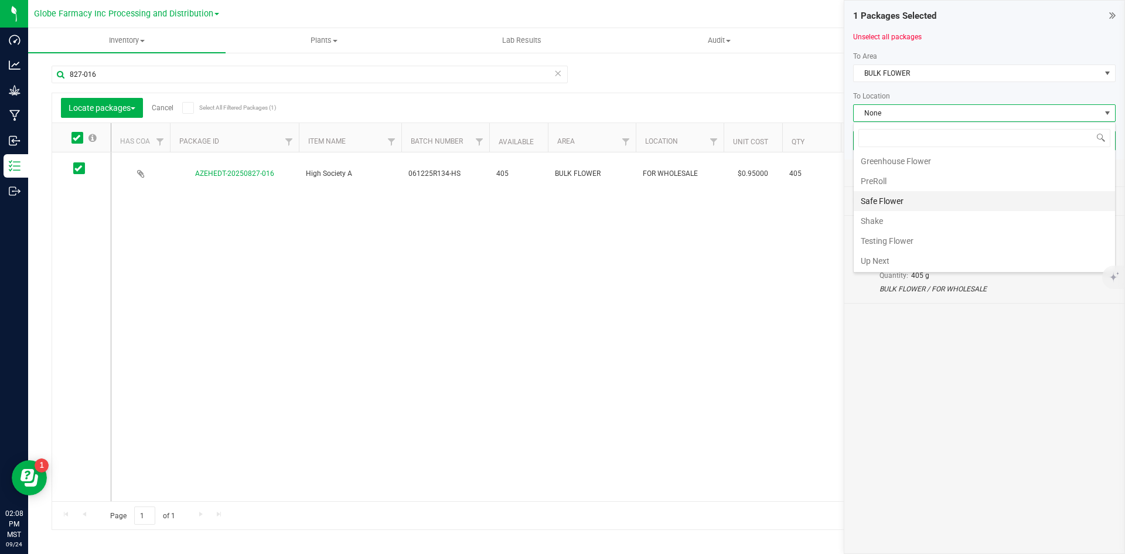
scroll to position [62, 0]
click at [905, 220] on li "Shake" at bounding box center [984, 220] width 261 height 20
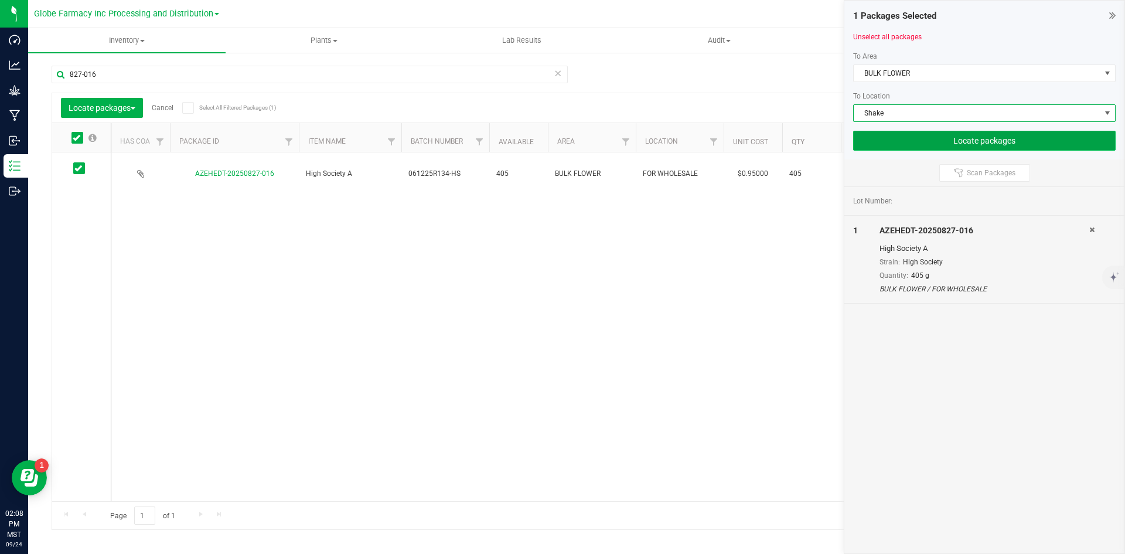
click at [916, 142] on button "Locate packages" at bounding box center [984, 141] width 263 height 20
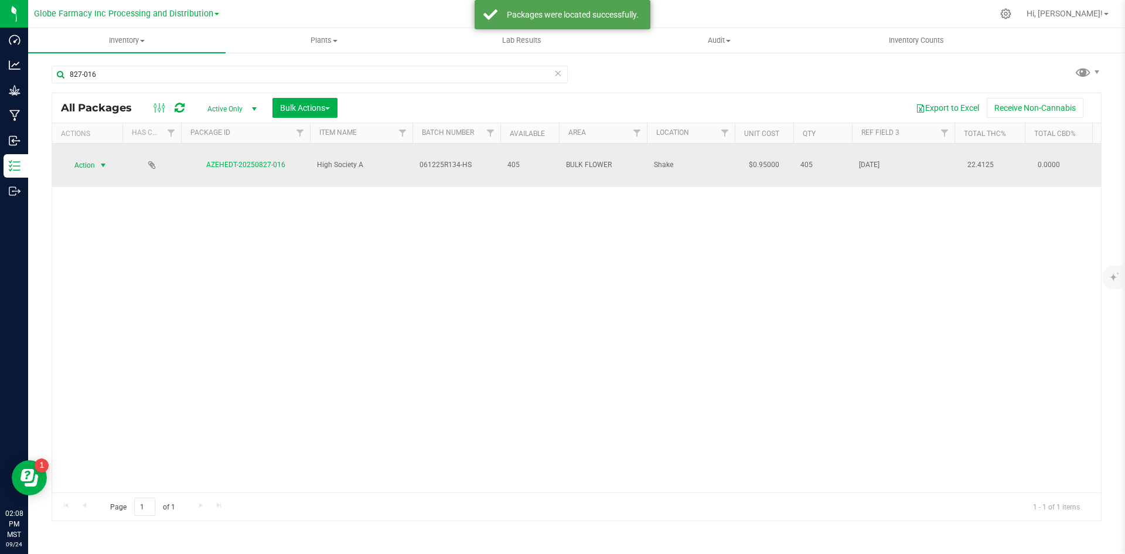
click at [83, 157] on span "Action" at bounding box center [80, 165] width 32 height 16
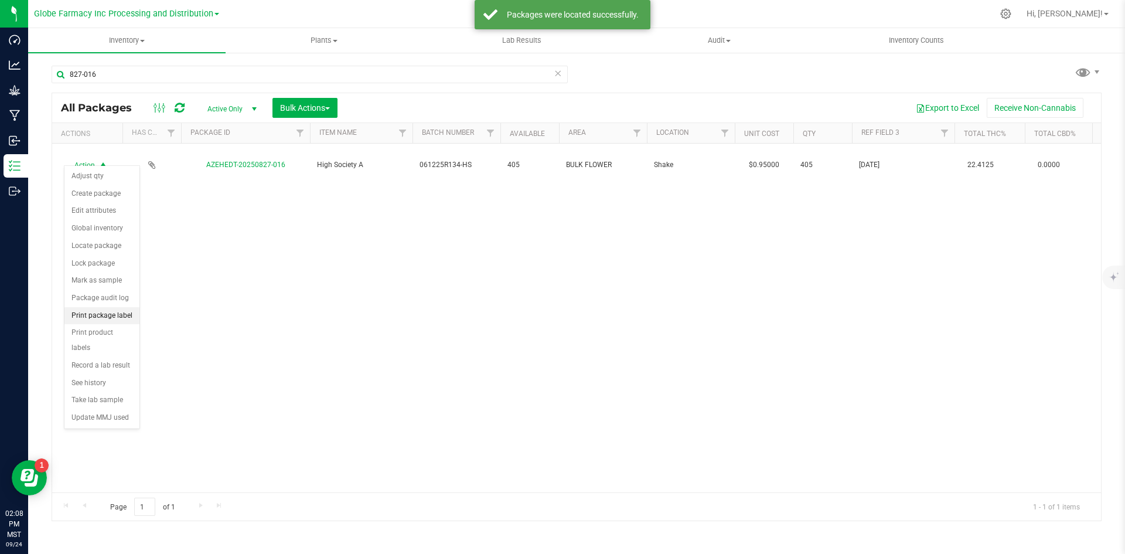
click at [105, 313] on li "Print package label" at bounding box center [101, 316] width 75 height 18
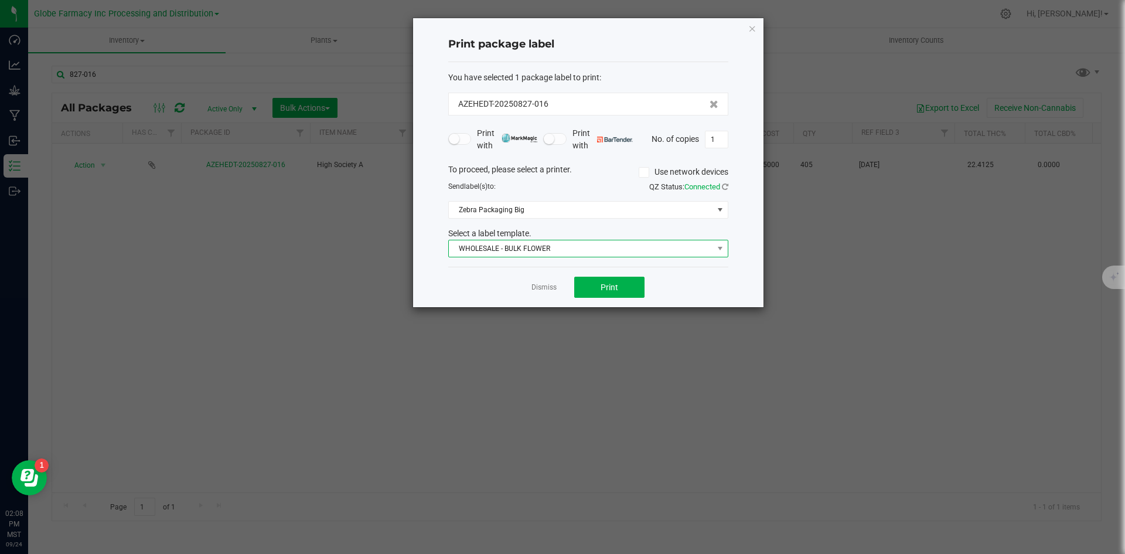
click at [550, 244] on span "WHOLESALE - BULK FLOWER" at bounding box center [581, 248] width 264 height 16
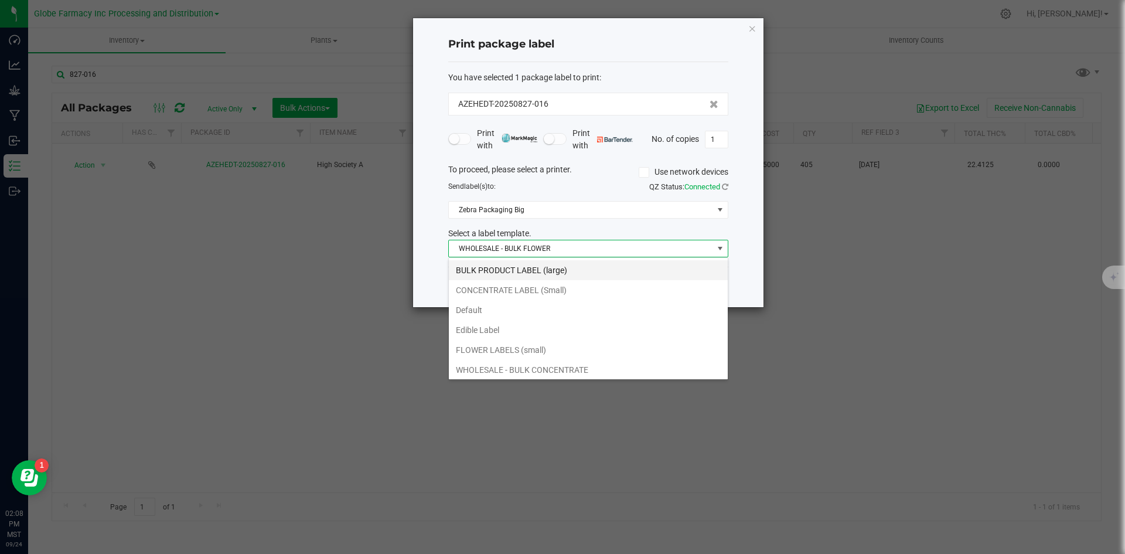
click at [513, 270] on li "BULK PRODUCT LABEL (large)" at bounding box center [588, 270] width 279 height 20
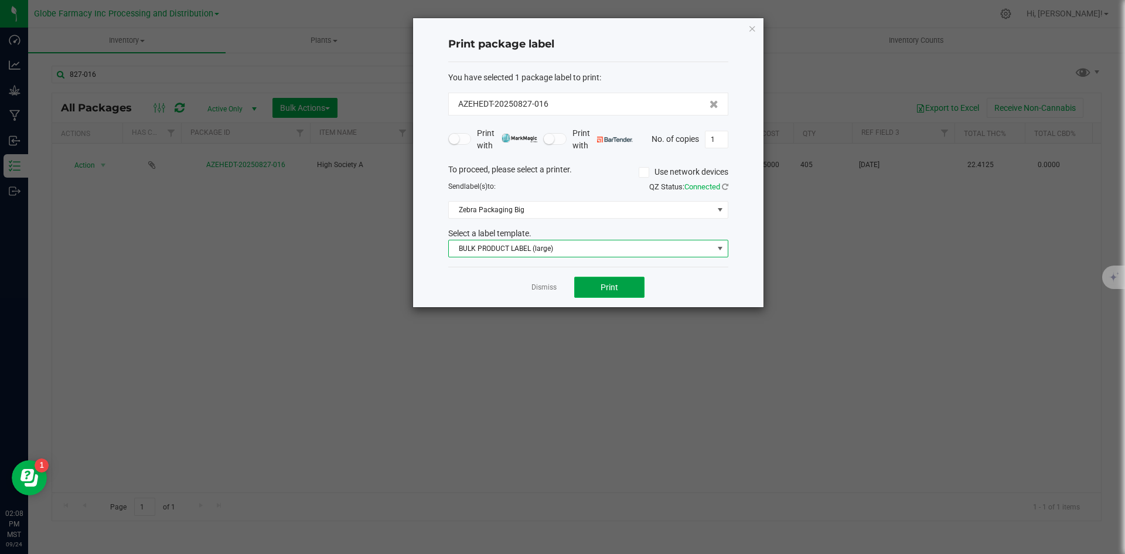
click at [593, 288] on button "Print" at bounding box center [609, 287] width 70 height 21
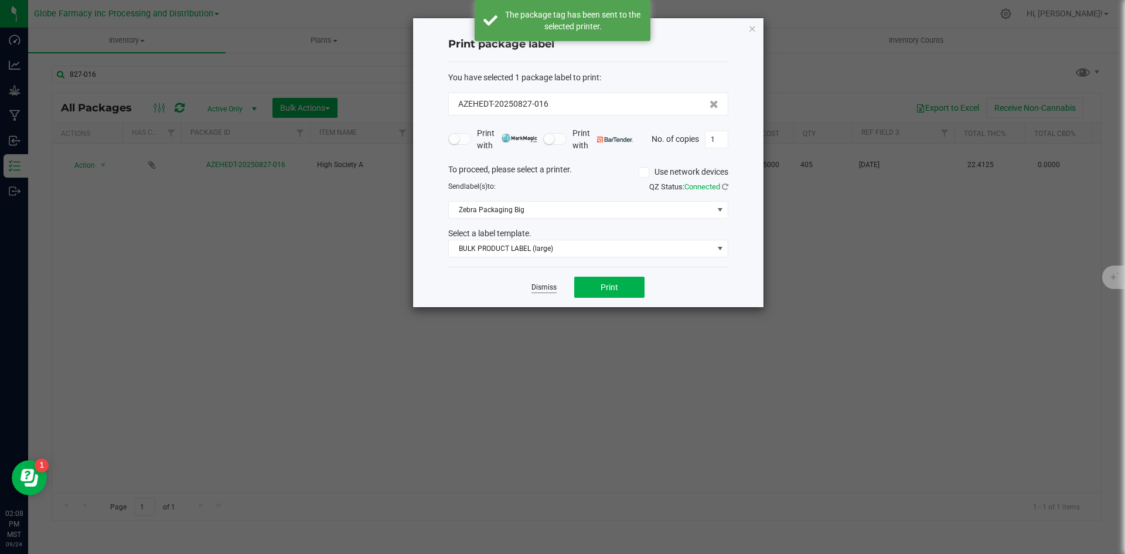
click at [544, 288] on link "Dismiss" at bounding box center [544, 287] width 25 height 10
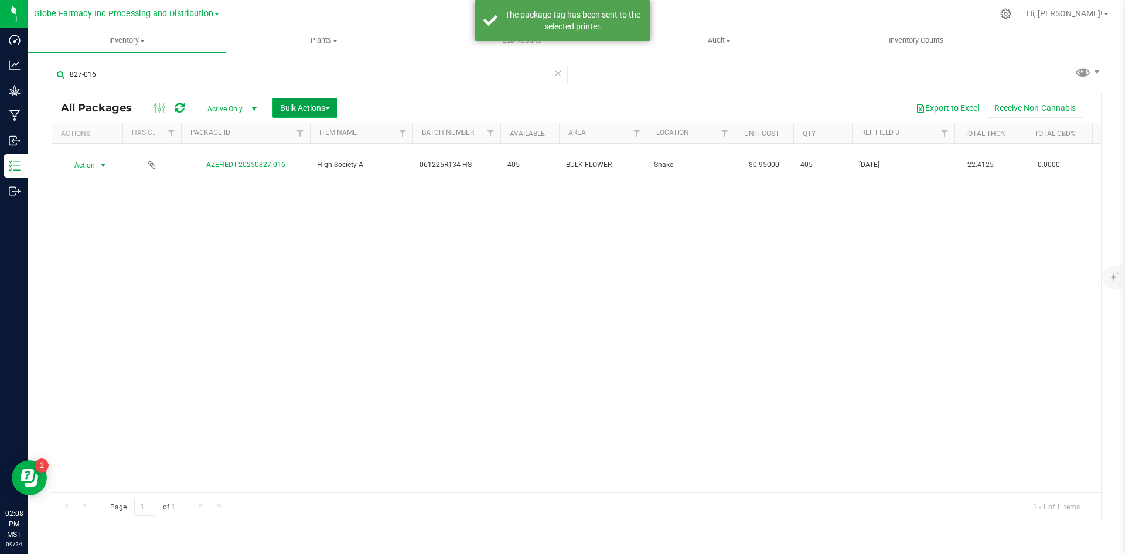
click at [327, 104] on span "Bulk Actions" at bounding box center [305, 107] width 50 height 9
click at [322, 244] on span "Print package labels" at bounding box center [315, 241] width 70 height 9
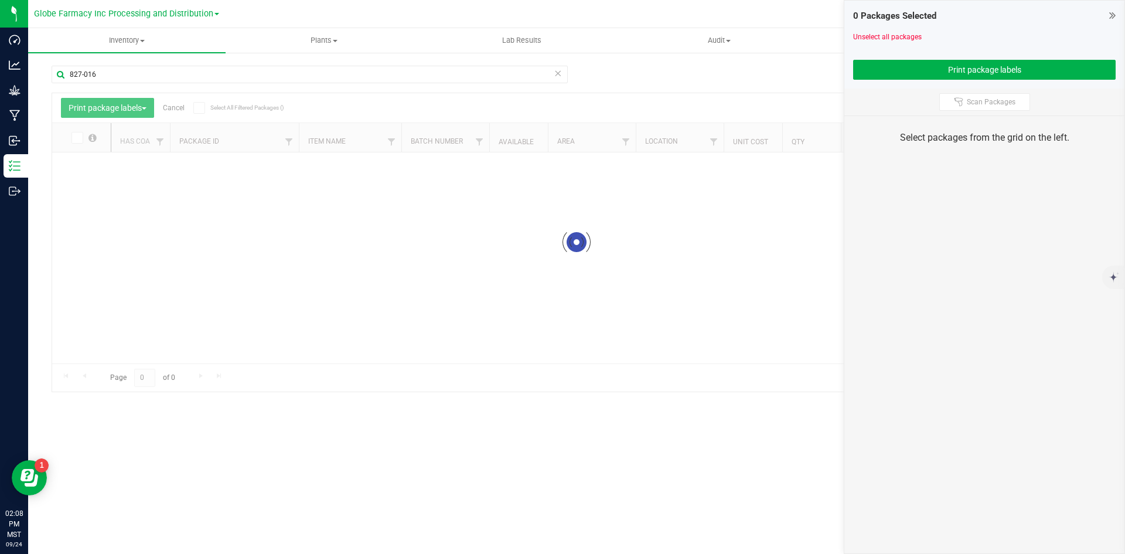
click at [558, 77] on icon at bounding box center [558, 73] width 8 height 14
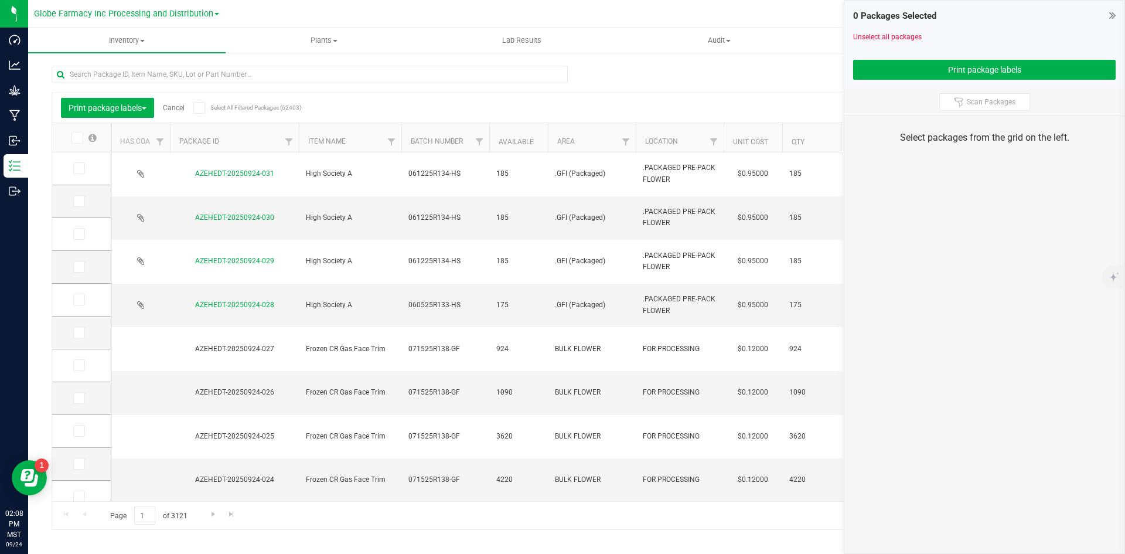
click at [84, 166] on span at bounding box center [79, 168] width 12 height 12
click at [0, 0] on input "checkbox" at bounding box center [0, 0] width 0 height 0
click at [84, 198] on span at bounding box center [79, 201] width 12 height 12
click at [0, 0] on input "checkbox" at bounding box center [0, 0] width 0 height 0
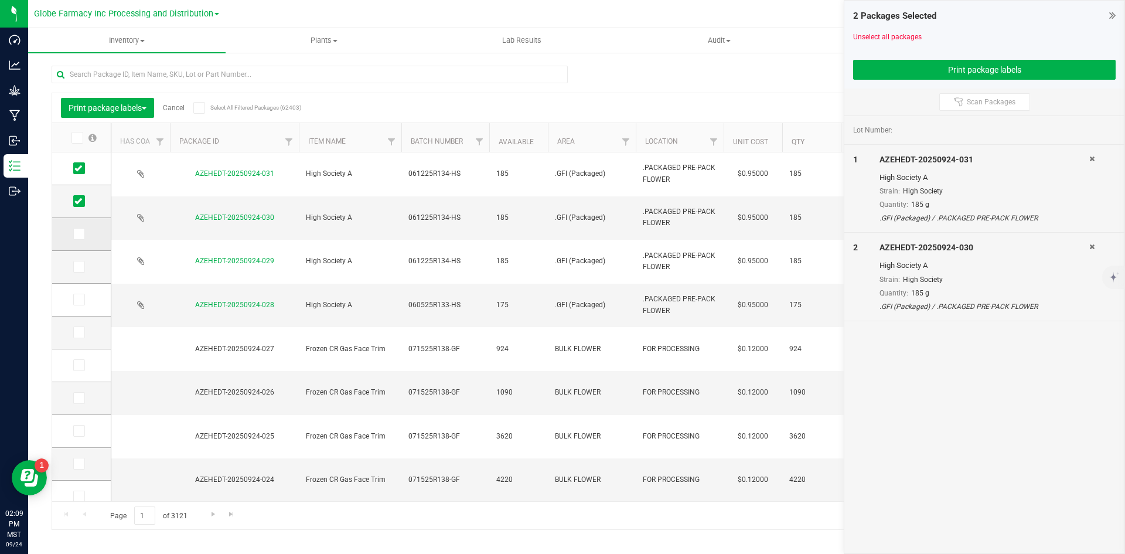
click at [80, 227] on td at bounding box center [81, 234] width 59 height 33
click at [80, 228] on span at bounding box center [79, 234] width 12 height 12
click at [0, 0] on input "checkbox" at bounding box center [0, 0] width 0 height 0
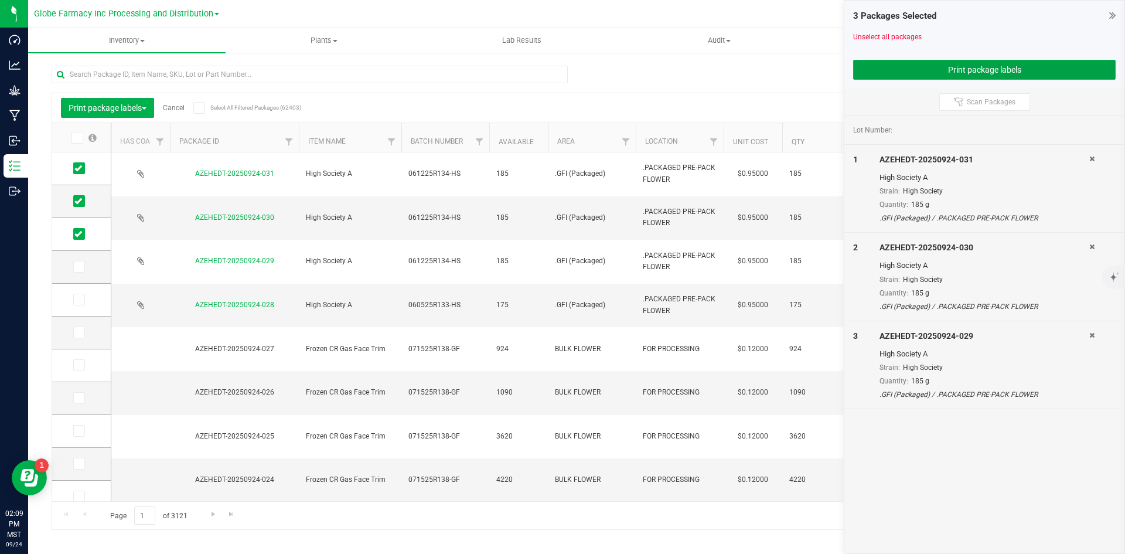
click at [877, 74] on button "Print package labels" at bounding box center [984, 70] width 263 height 20
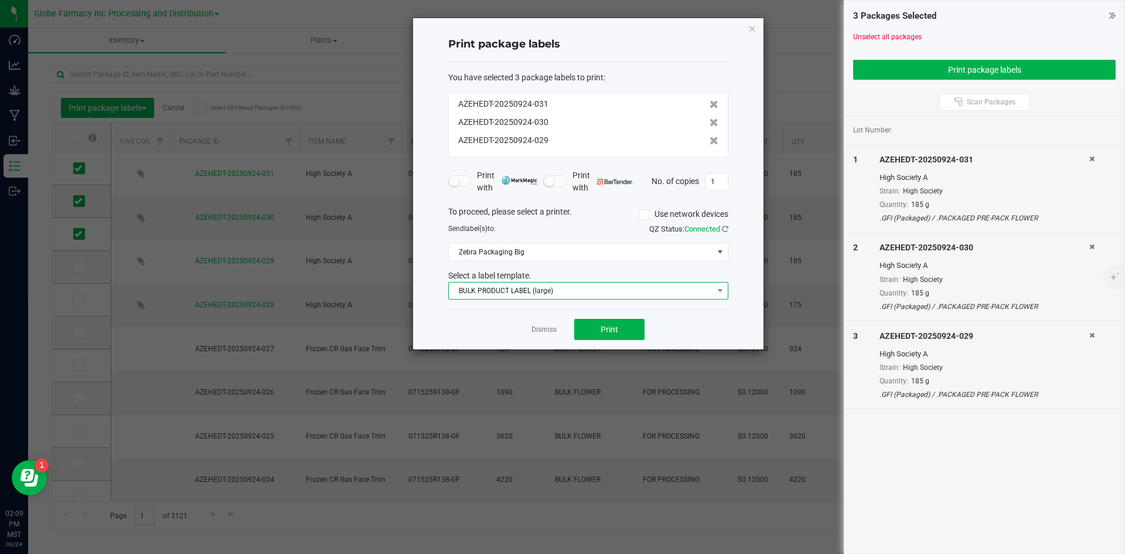
click at [567, 289] on span "BULK PRODUCT LABEL (large)" at bounding box center [581, 290] width 264 height 16
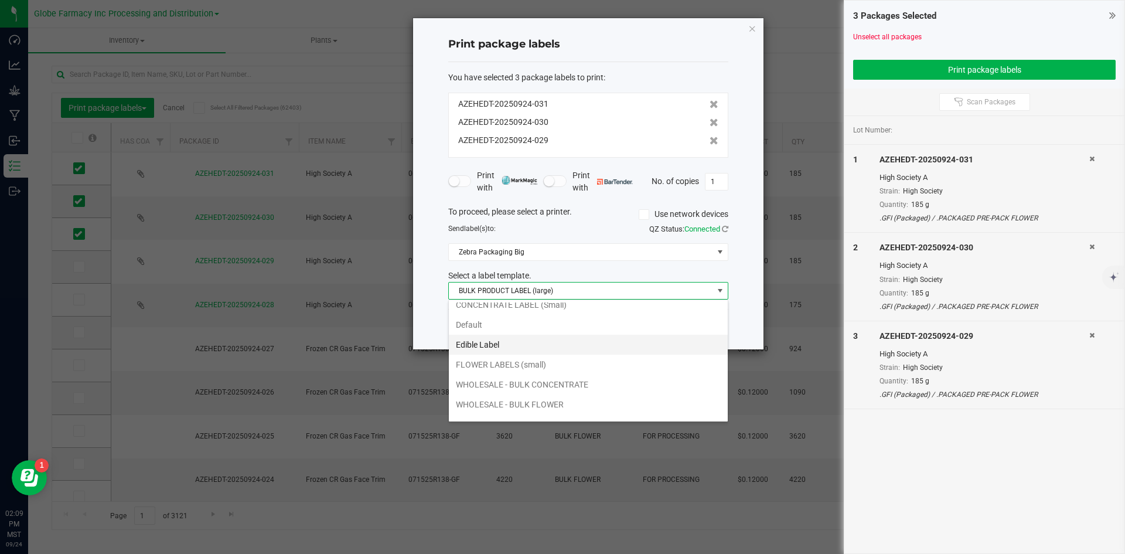
scroll to position [42, 0]
click at [554, 387] on li "WHOLESALE - BULK FLOWER" at bounding box center [588, 390] width 279 height 20
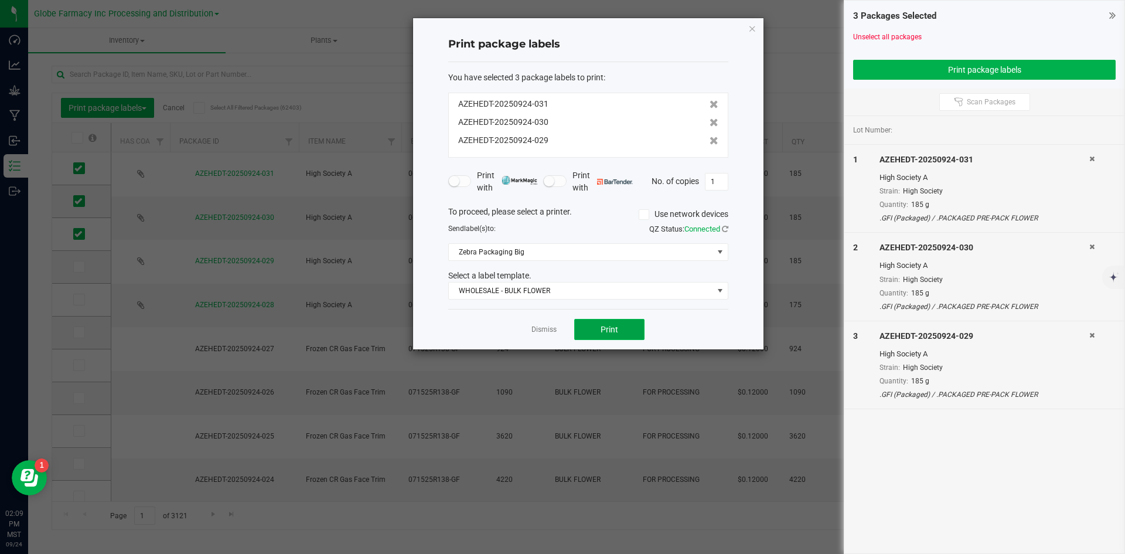
click at [601, 326] on span "Print" at bounding box center [610, 329] width 18 height 9
click at [536, 325] on link "Dismiss" at bounding box center [544, 330] width 25 height 10
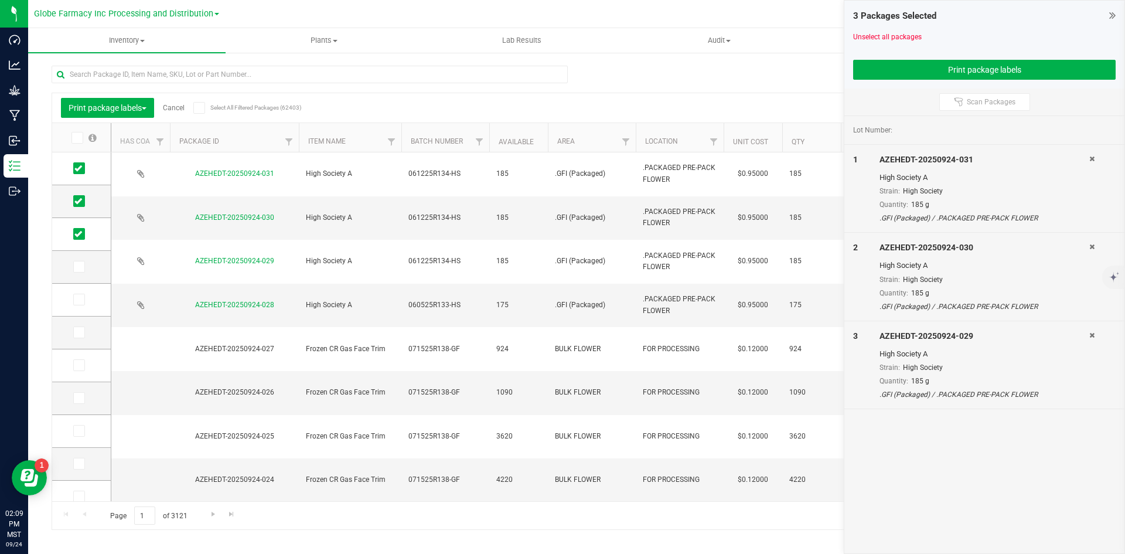
click at [175, 104] on link "Cancel" at bounding box center [174, 108] width 22 height 8
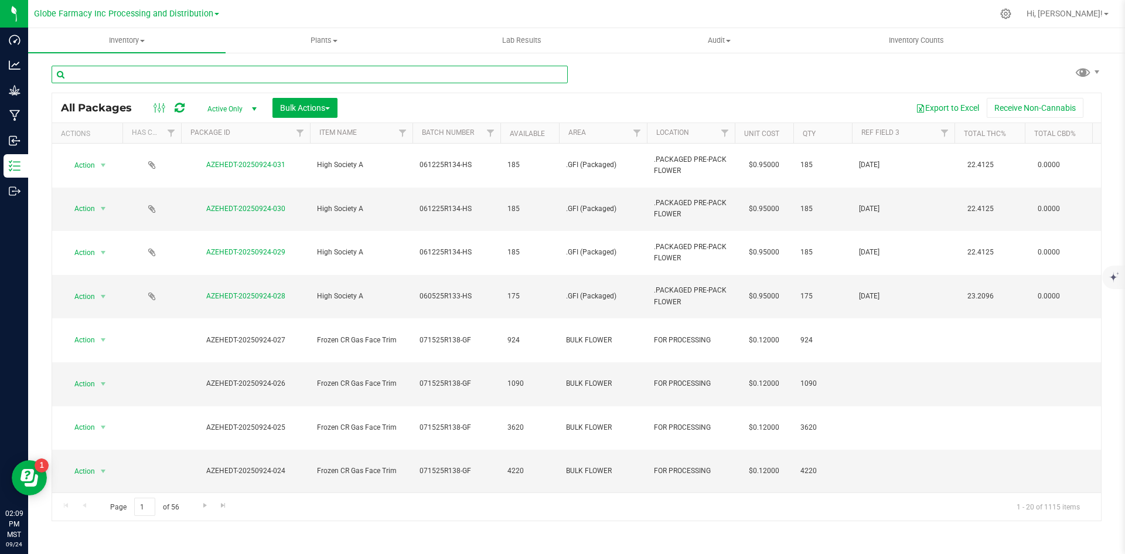
click at [206, 75] on input "text" at bounding box center [310, 75] width 516 height 18
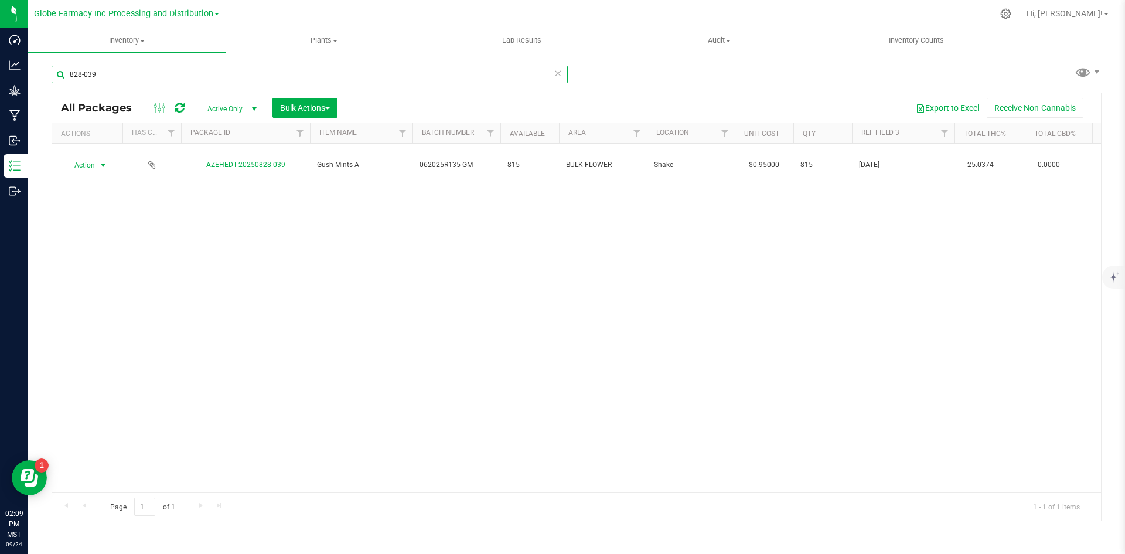
type input "828-039"
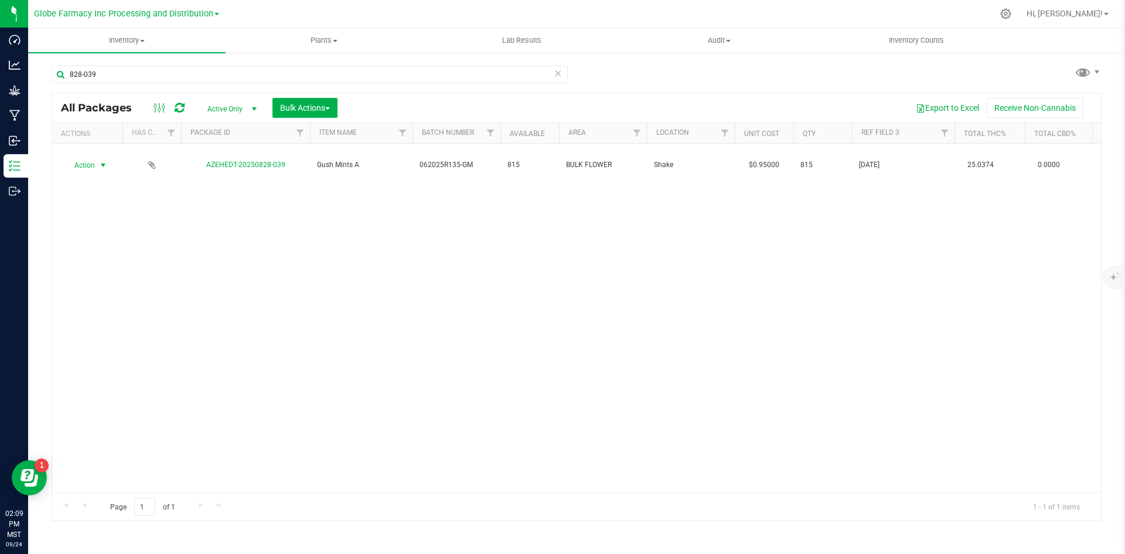
click at [87, 157] on span "Action" at bounding box center [80, 165] width 32 height 16
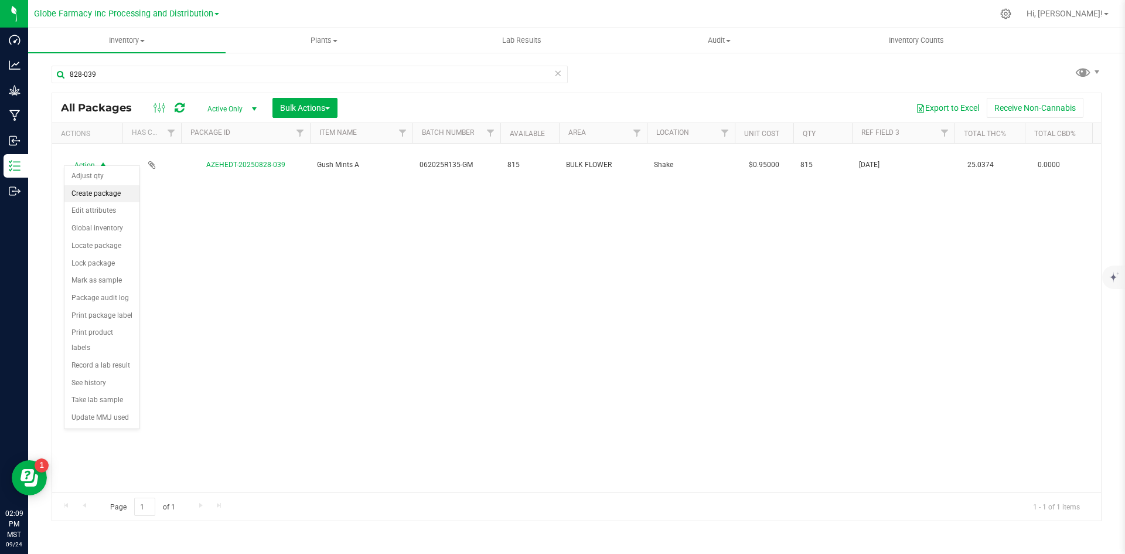
click at [87, 189] on li "Create package" at bounding box center [101, 194] width 75 height 18
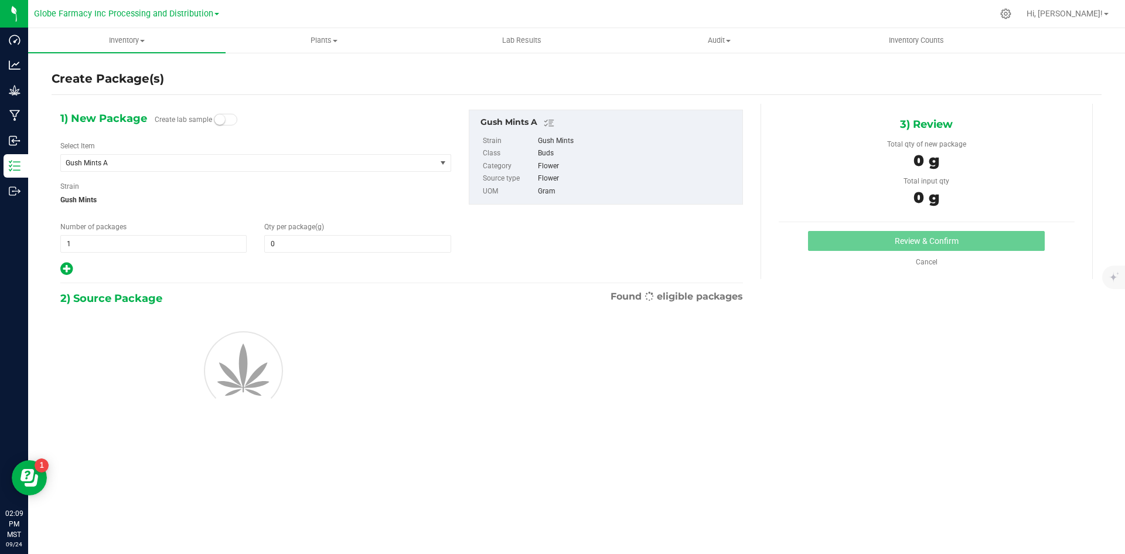
type input "0.0000"
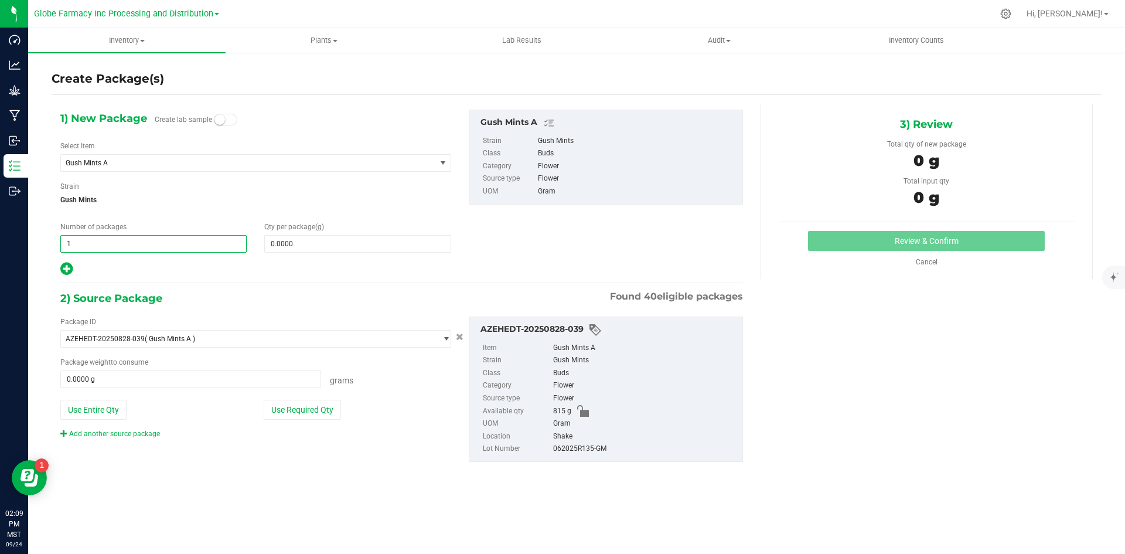
click at [149, 250] on span "1 1" at bounding box center [153, 244] width 186 height 18
click at [149, 250] on input "1" at bounding box center [153, 244] width 185 height 16
type input "4"
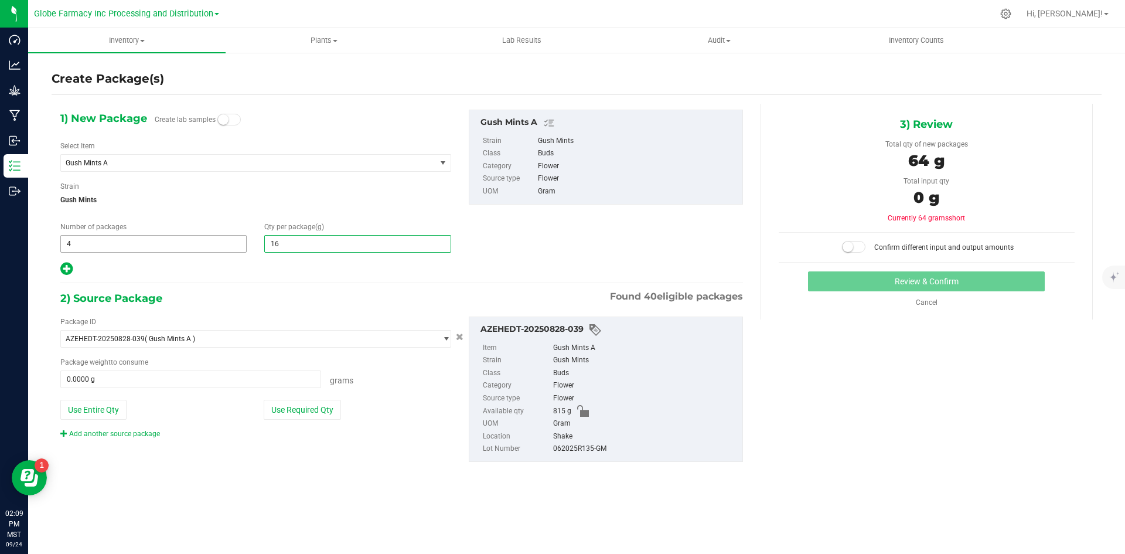
type input "160"
type input "160.0000"
click at [283, 413] on button "Use Required Qty" at bounding box center [302, 410] width 77 height 20
type input "640.0000 g"
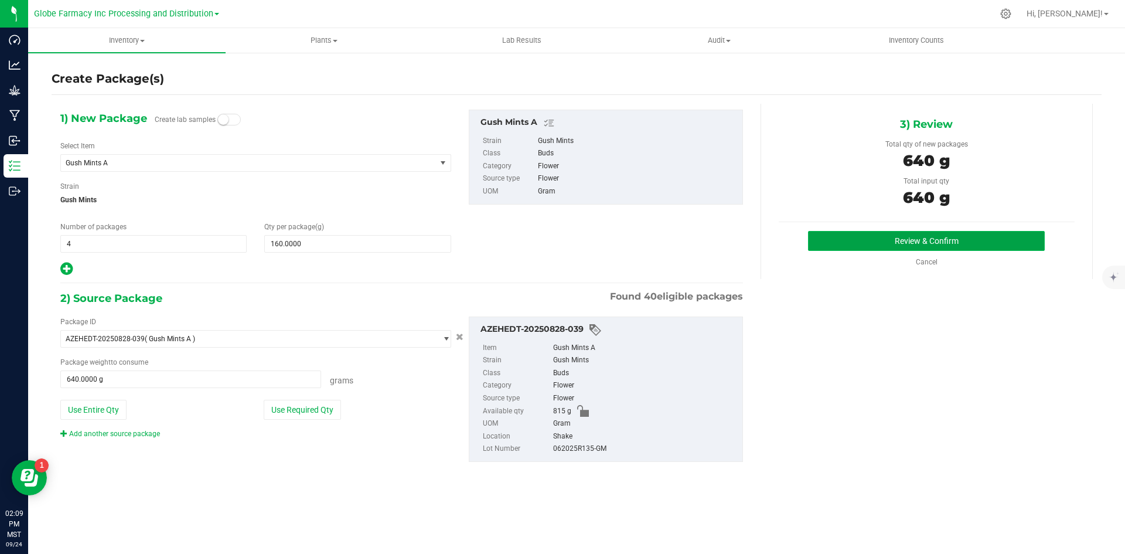
click at [853, 240] on button "Review & Confirm" at bounding box center [926, 241] width 237 height 20
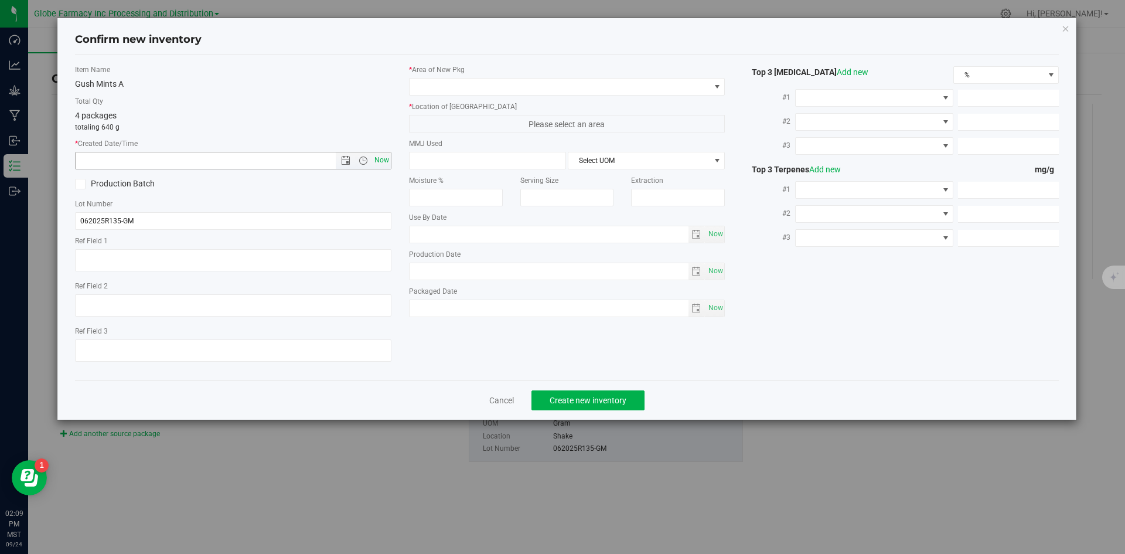
click at [386, 158] on span "Now" at bounding box center [382, 160] width 20 height 17
type input "[DATE] 2:09 PM"
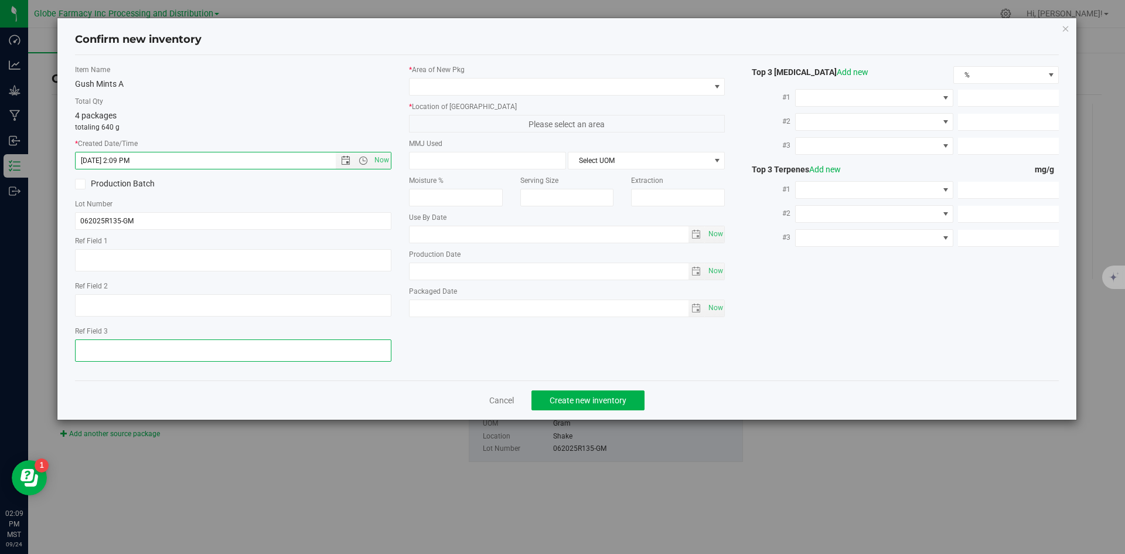
click at [245, 345] on textarea at bounding box center [233, 350] width 316 height 22
type textarea "[DATE]"
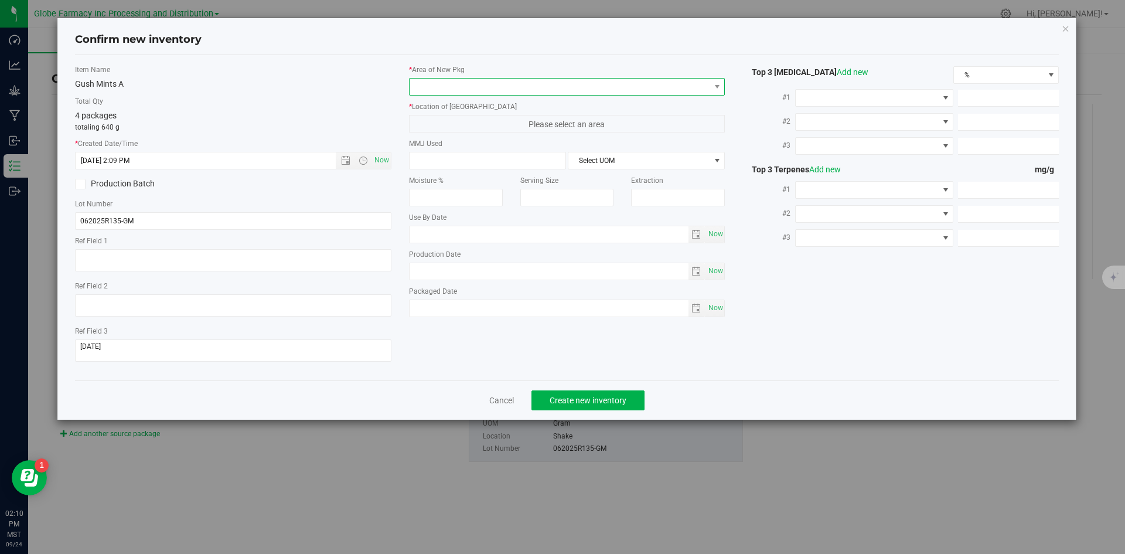
click at [516, 87] on span at bounding box center [560, 87] width 301 height 16
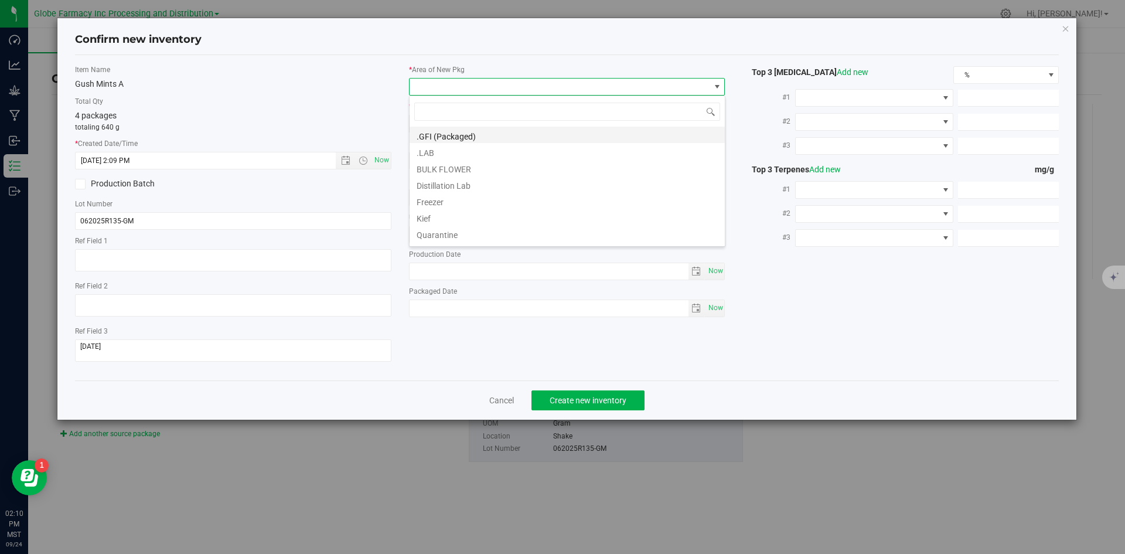
scroll to position [18, 316]
click at [503, 137] on li ".GFI (Packaged)" at bounding box center [567, 135] width 315 height 16
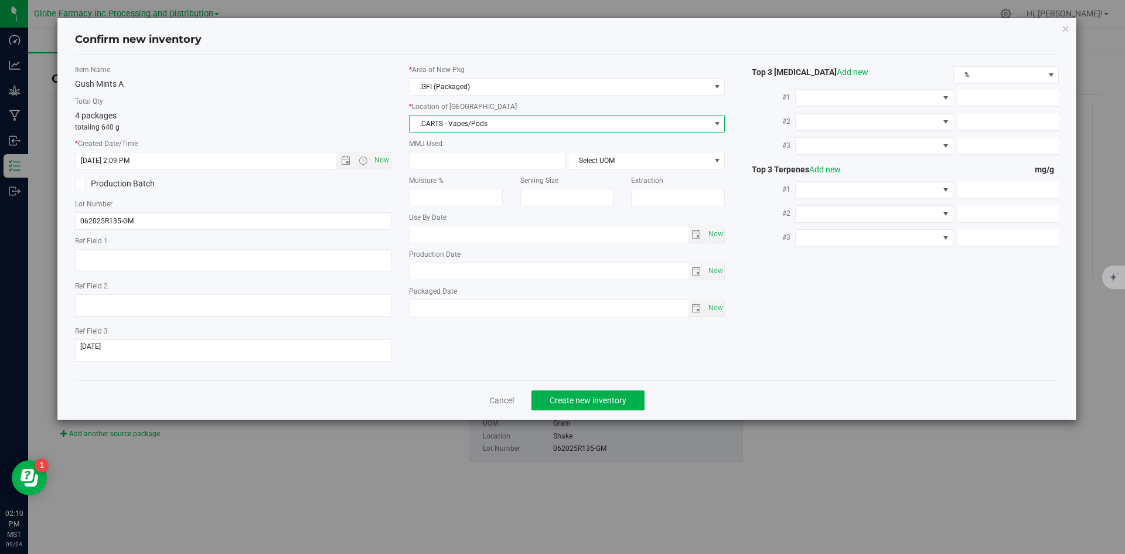
click at [499, 126] on span ".CARTS - Vapes/Pods" at bounding box center [560, 123] width 301 height 16
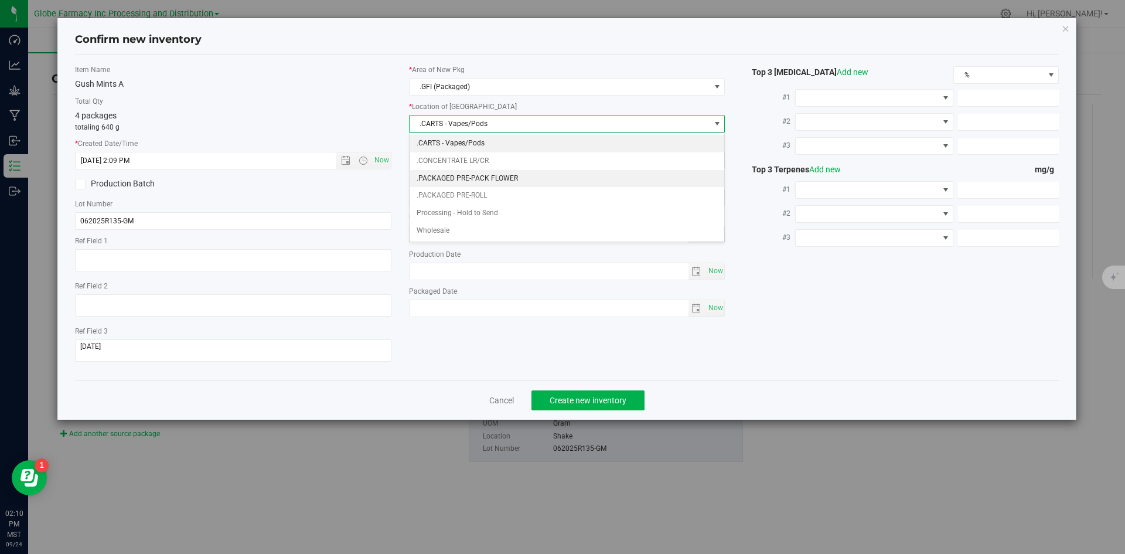
click at [502, 177] on li ".PACKAGED PRE-PACK FLOWER" at bounding box center [567, 179] width 315 height 18
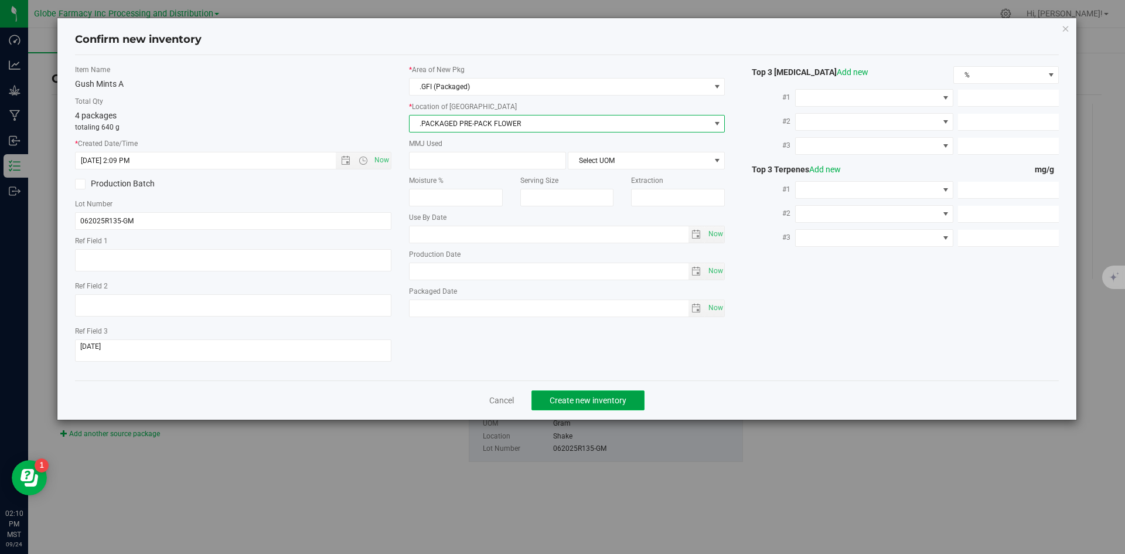
click at [578, 399] on span "Create new inventory" at bounding box center [588, 400] width 77 height 9
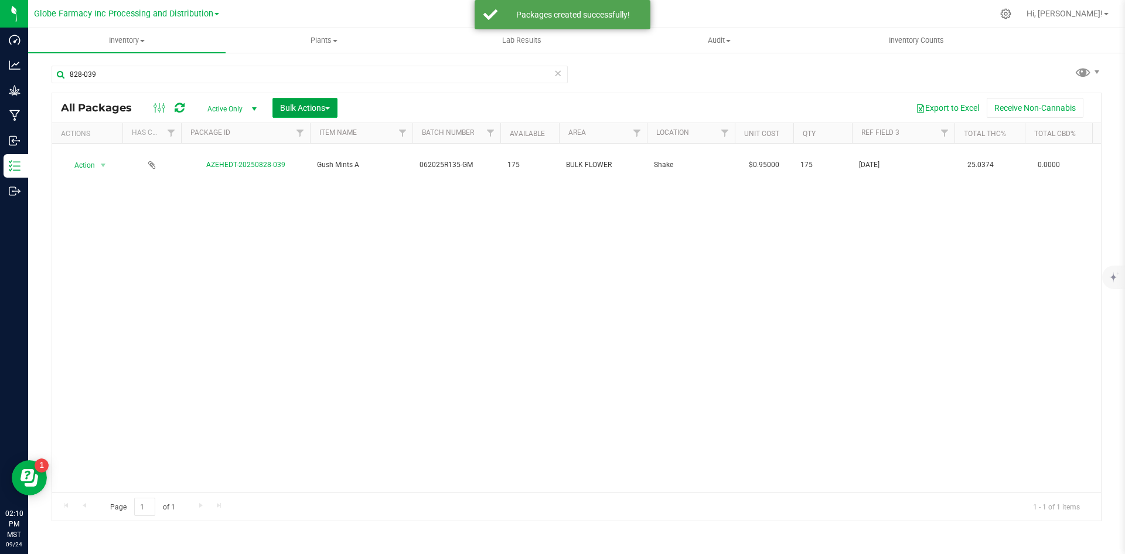
drag, startPoint x: 279, startPoint y: 106, endPoint x: 281, endPoint y: 117, distance: 10.7
click at [280, 106] on button "Bulk Actions" at bounding box center [305, 108] width 65 height 20
click at [297, 197] on span "Locate packages" at bounding box center [309, 198] width 59 height 9
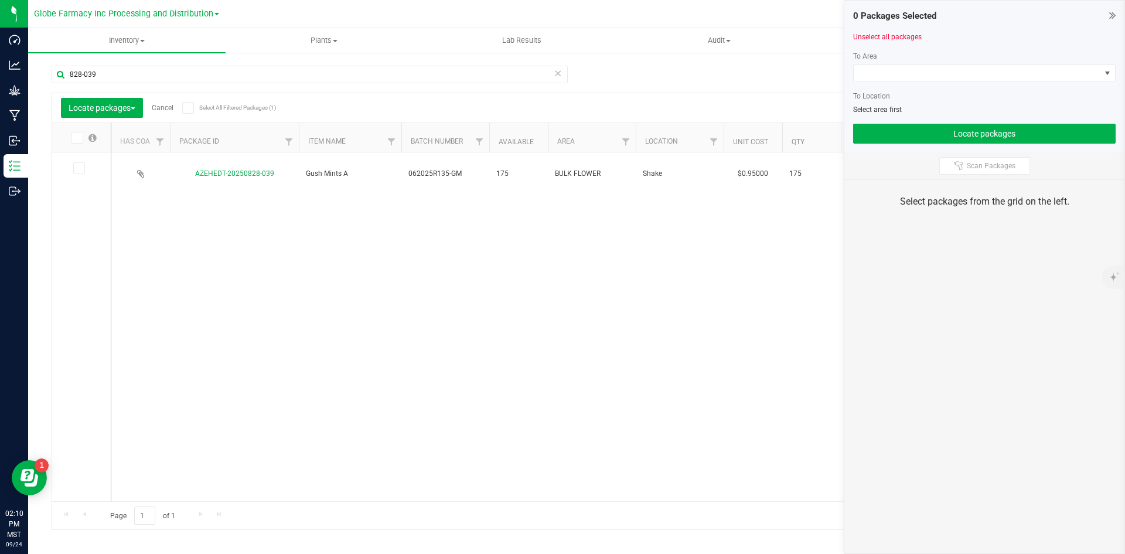
click at [80, 163] on span at bounding box center [79, 168] width 12 height 12
click at [0, 0] on input "checkbox" at bounding box center [0, 0] width 0 height 0
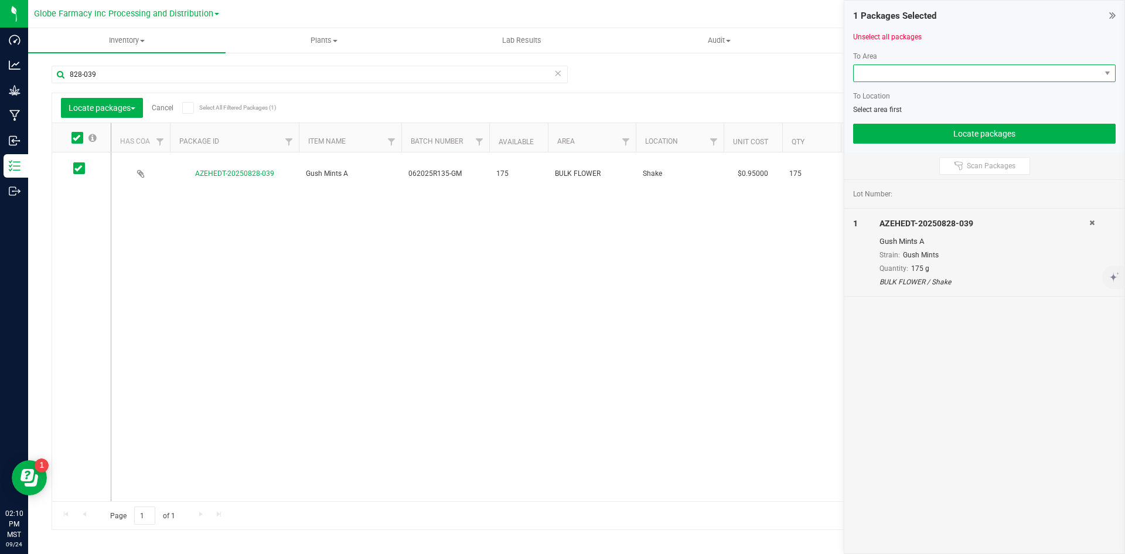
click at [886, 77] on span at bounding box center [977, 73] width 247 height 16
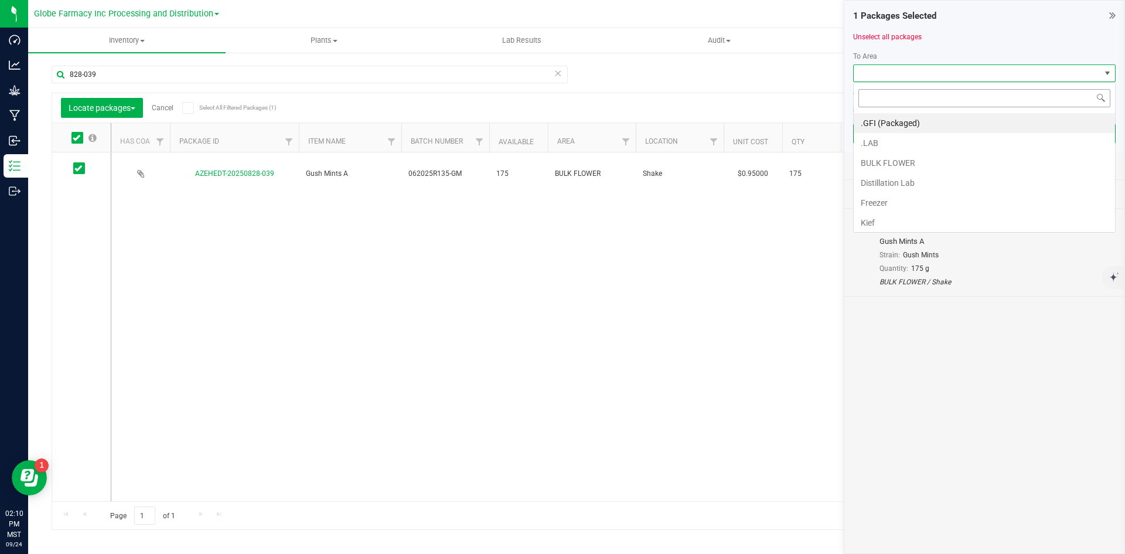
scroll to position [18, 263]
click at [904, 124] on li ".GFI (Packaged)" at bounding box center [984, 123] width 261 height 20
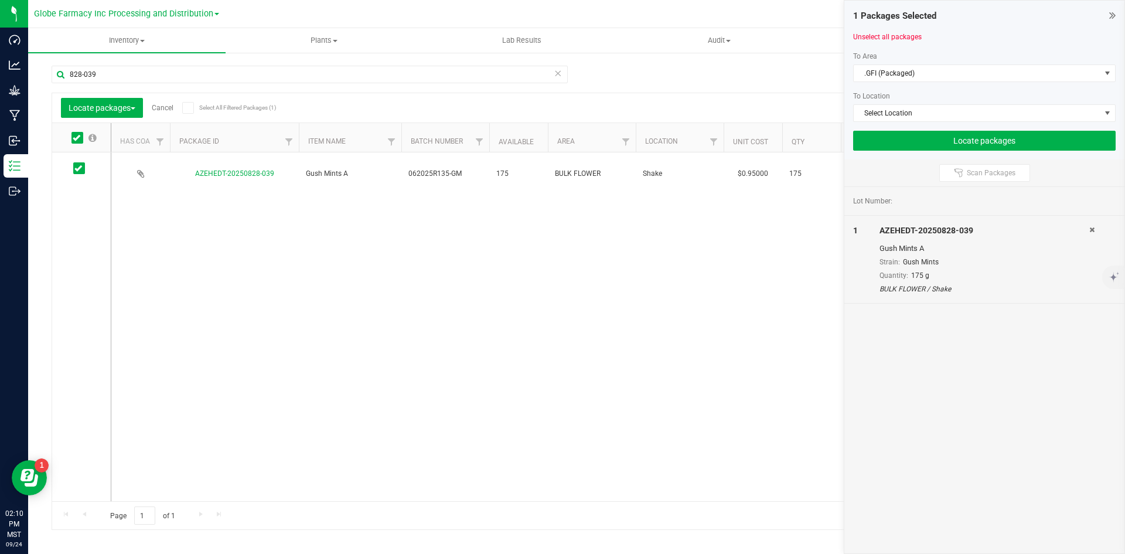
click at [893, 82] on div at bounding box center [984, 86] width 263 height 9
click at [893, 74] on span ".GFI (Packaged)" at bounding box center [977, 73] width 247 height 16
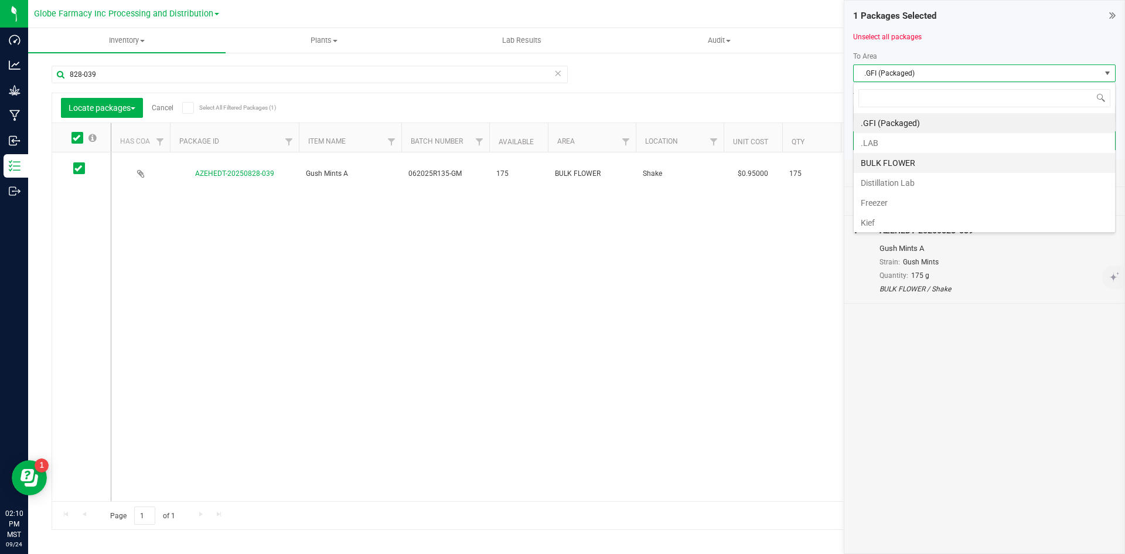
click at [907, 157] on li "BULK FLOWER" at bounding box center [984, 163] width 261 height 20
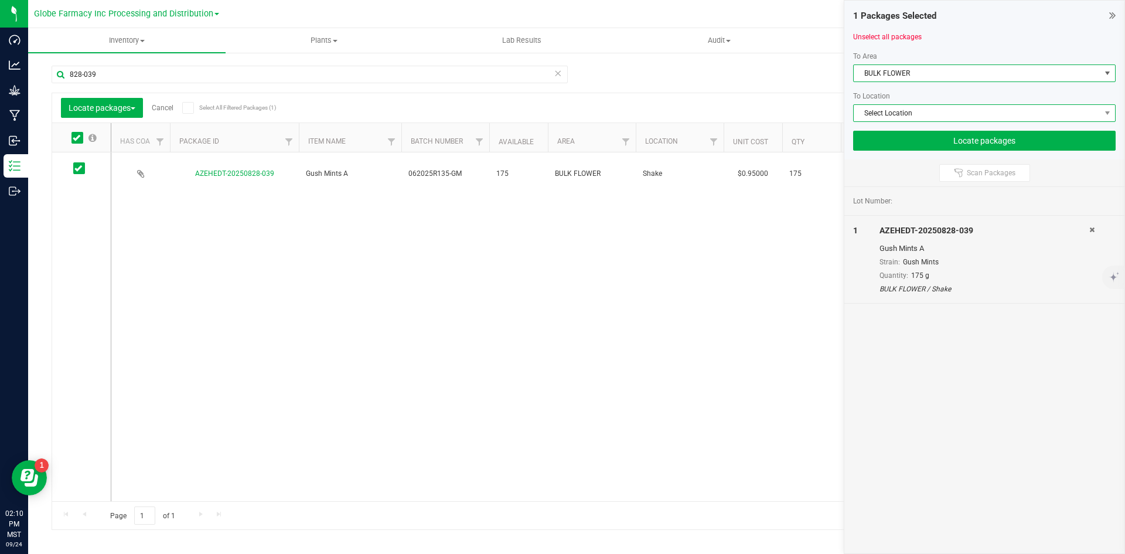
click at [899, 110] on span "Select Location" at bounding box center [977, 113] width 247 height 16
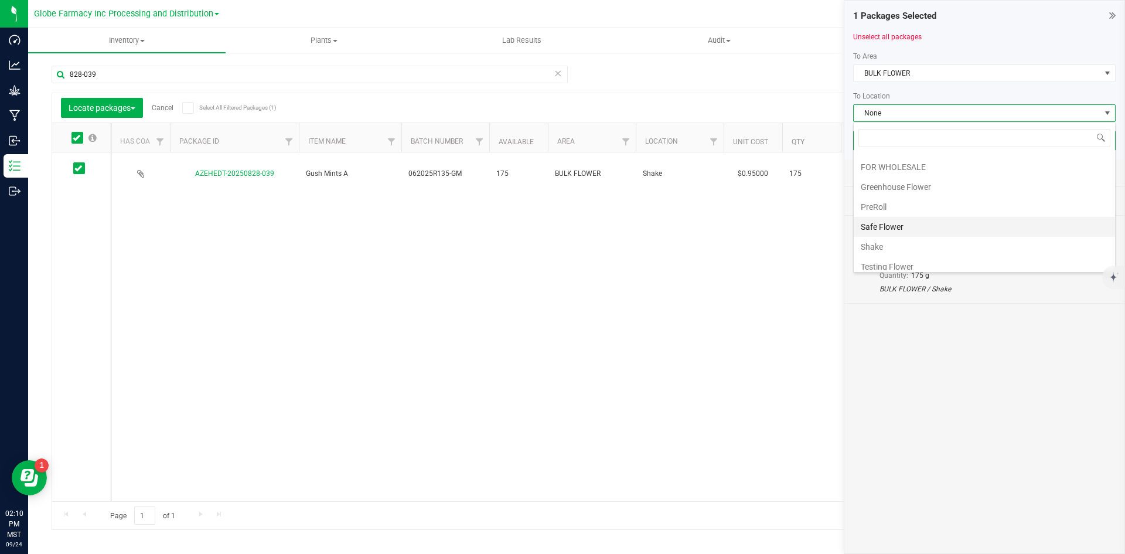
scroll to position [62, 0]
click at [915, 222] on li "Shake" at bounding box center [984, 220] width 261 height 20
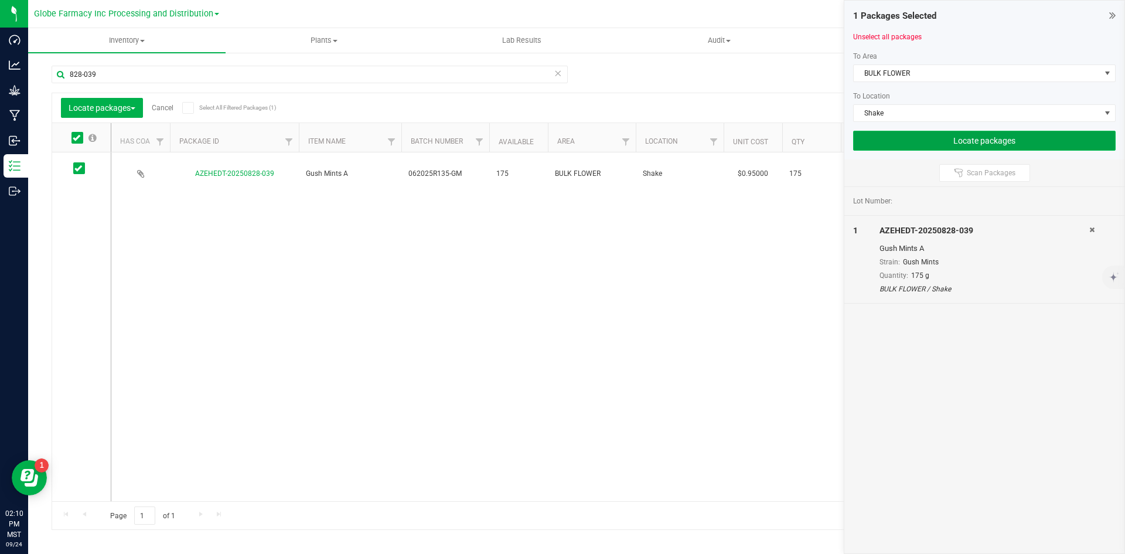
click at [902, 148] on button "Locate packages" at bounding box center [984, 141] width 263 height 20
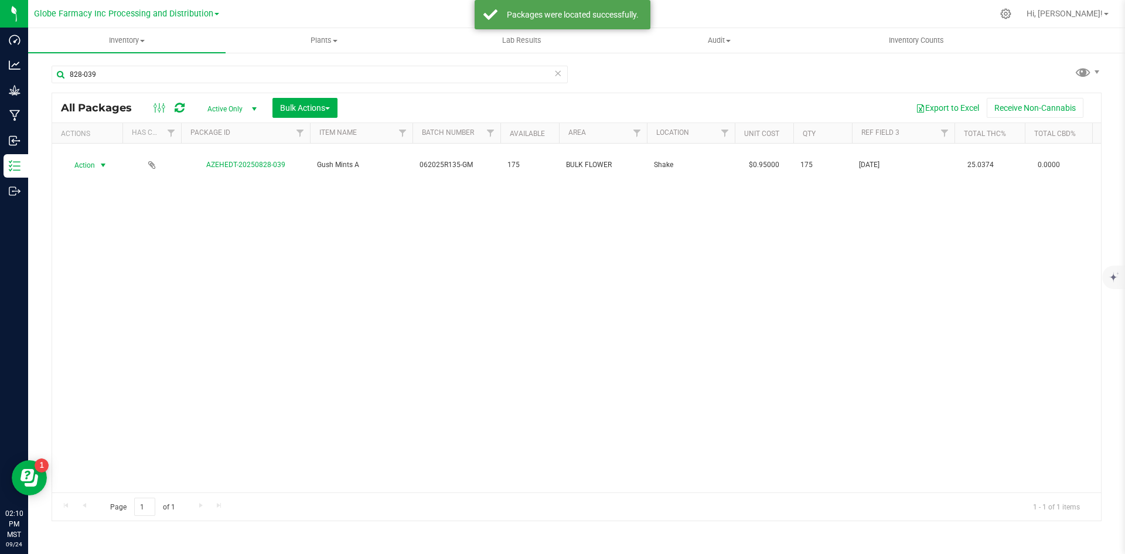
click at [96, 158] on span "select" at bounding box center [103, 165] width 15 height 16
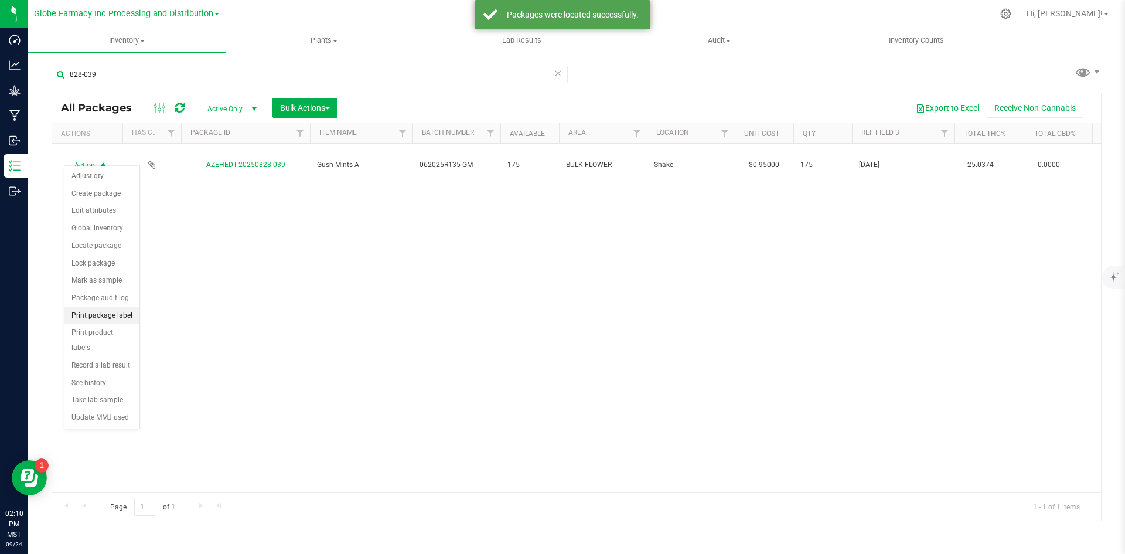
click at [91, 308] on li "Print package label" at bounding box center [101, 316] width 75 height 18
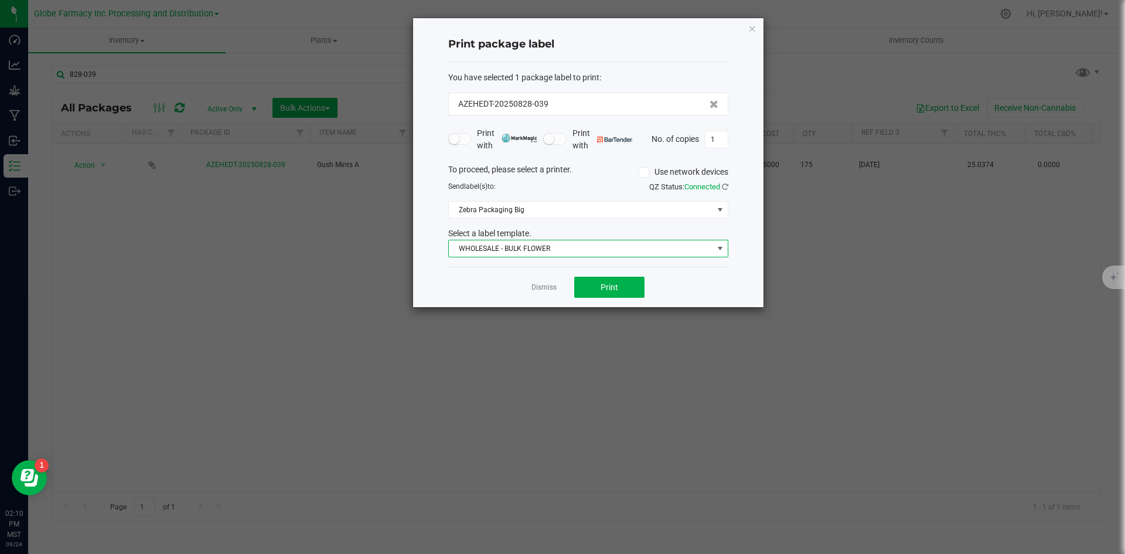
click at [523, 247] on span "WHOLESALE - BULK FLOWER" at bounding box center [581, 248] width 264 height 16
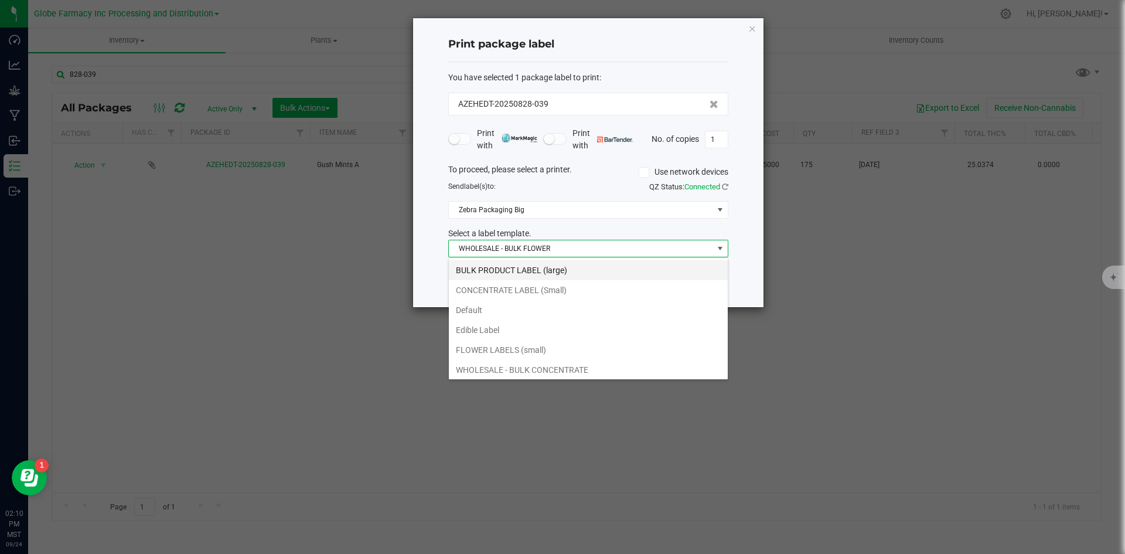
click at [520, 260] on li "BULK PRODUCT LABEL (large)" at bounding box center [588, 270] width 279 height 20
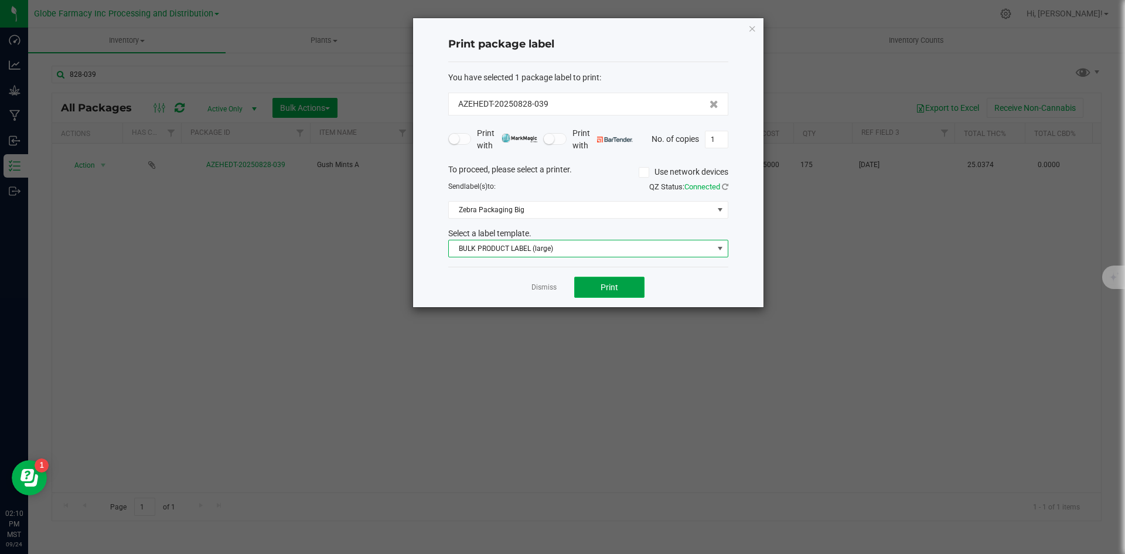
click at [612, 291] on span "Print" at bounding box center [610, 286] width 18 height 9
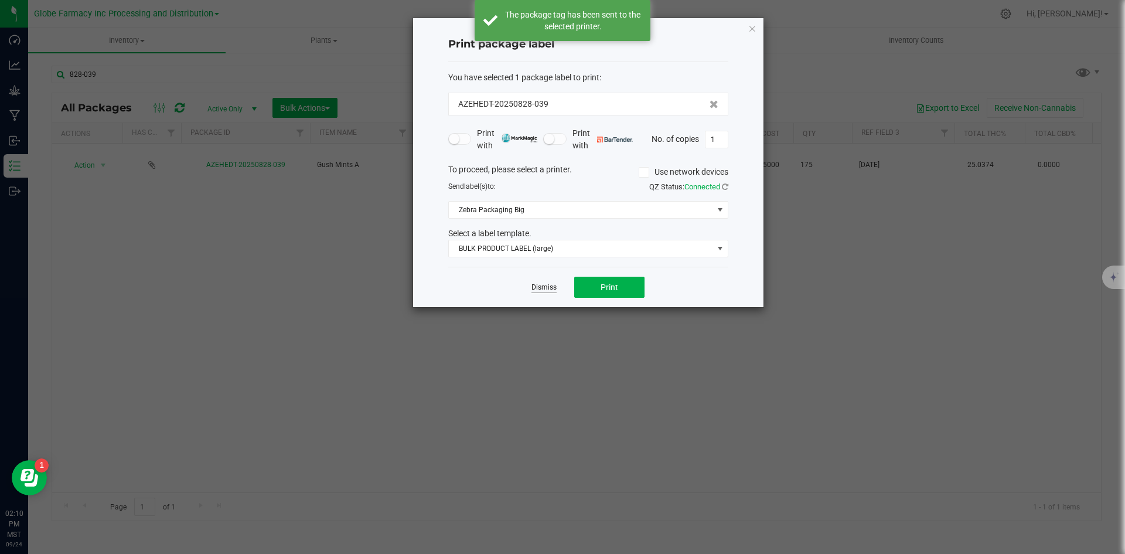
click at [546, 291] on link "Dismiss" at bounding box center [544, 287] width 25 height 10
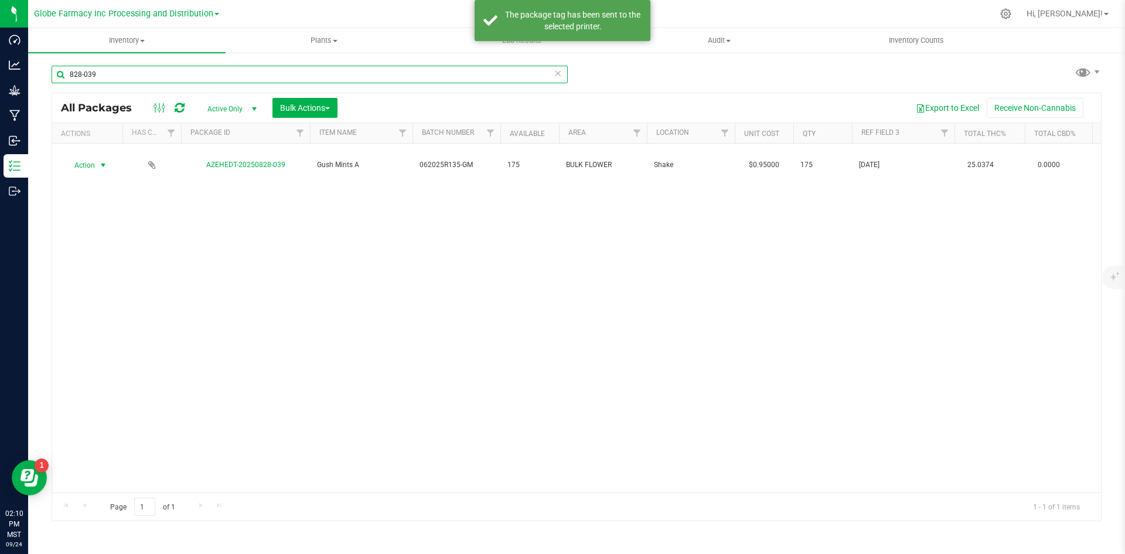
click at [558, 82] on input "828-039" at bounding box center [310, 75] width 516 height 18
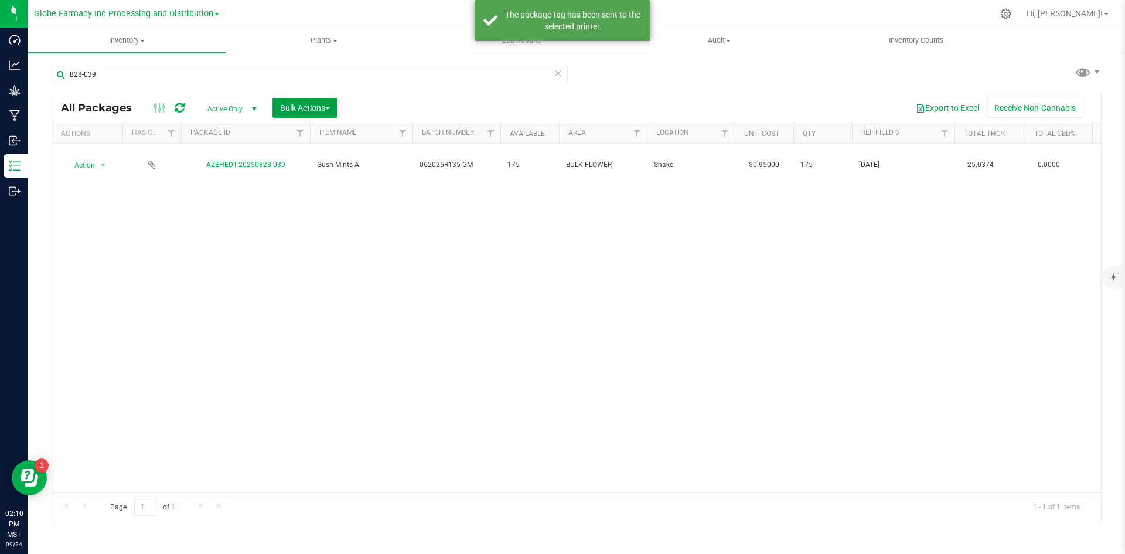
click at [285, 113] on button "Bulk Actions" at bounding box center [305, 108] width 65 height 20
click at [311, 238] on span "Print package labels" at bounding box center [315, 241] width 70 height 9
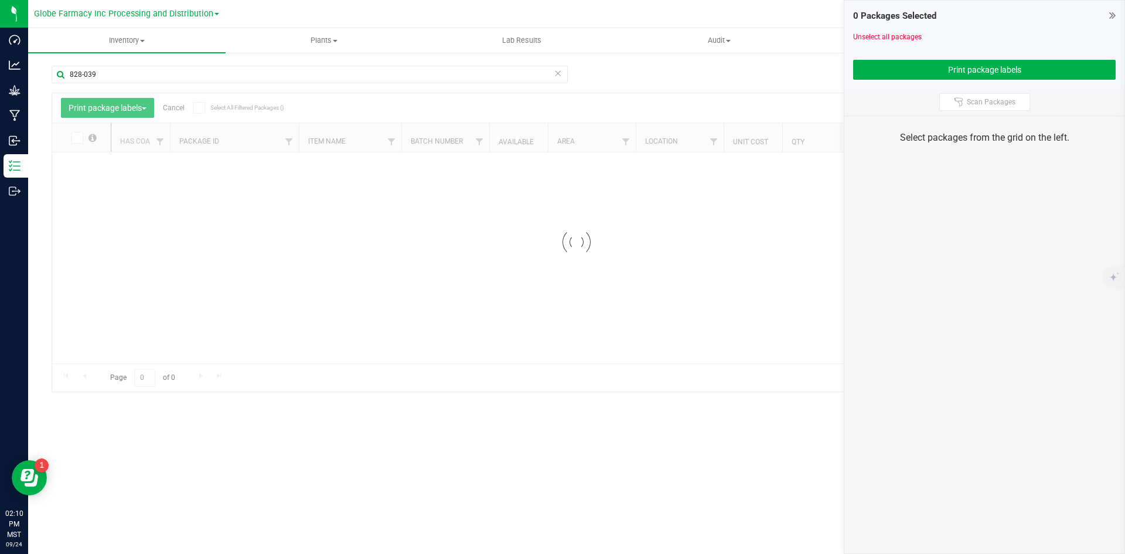
click at [556, 75] on icon at bounding box center [558, 73] width 8 height 14
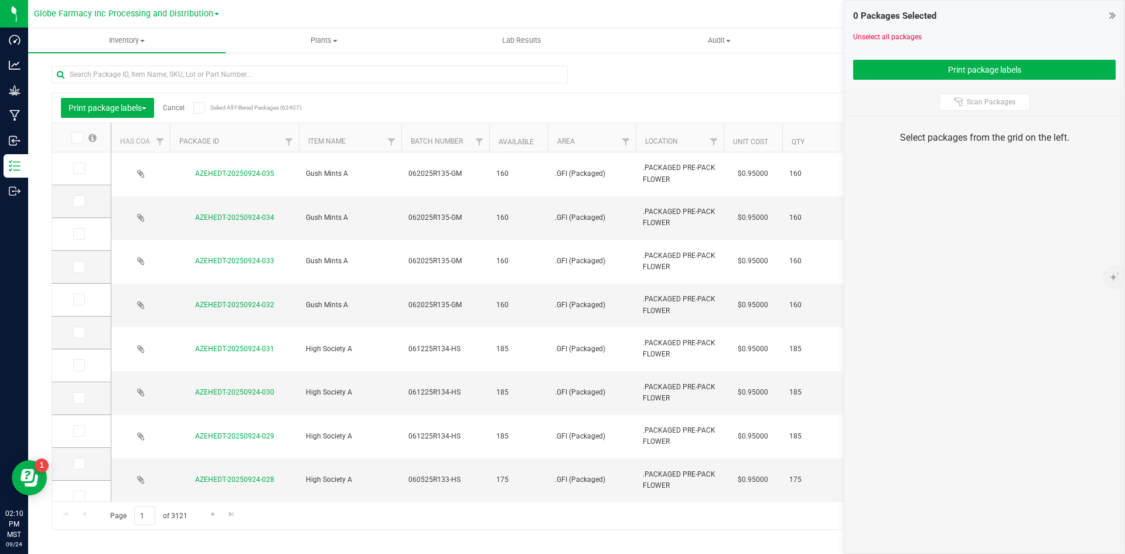
click at [79, 168] on icon at bounding box center [78, 168] width 8 height 0
click at [0, 0] on input "checkbox" at bounding box center [0, 0] width 0 height 0
click at [77, 201] on icon at bounding box center [78, 201] width 8 height 0
click at [0, 0] on input "checkbox" at bounding box center [0, 0] width 0 height 0
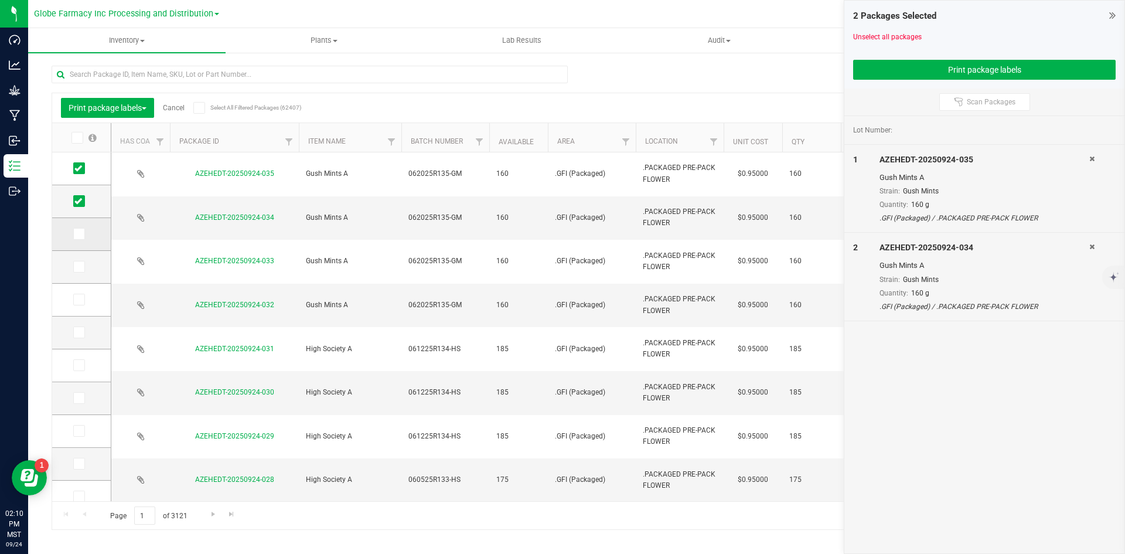
click at [79, 234] on icon at bounding box center [78, 234] width 8 height 0
click at [0, 0] on input "checkbox" at bounding box center [0, 0] width 0 height 0
click at [80, 267] on icon at bounding box center [78, 267] width 8 height 0
click at [0, 0] on input "checkbox" at bounding box center [0, 0] width 0 height 0
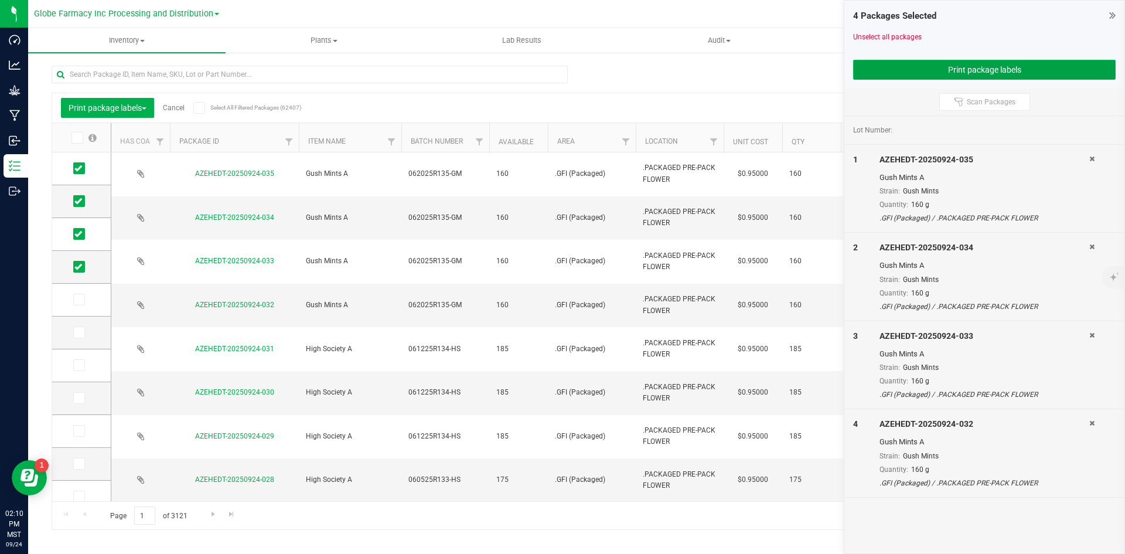
click at [870, 67] on button "Print package labels" at bounding box center [984, 70] width 263 height 20
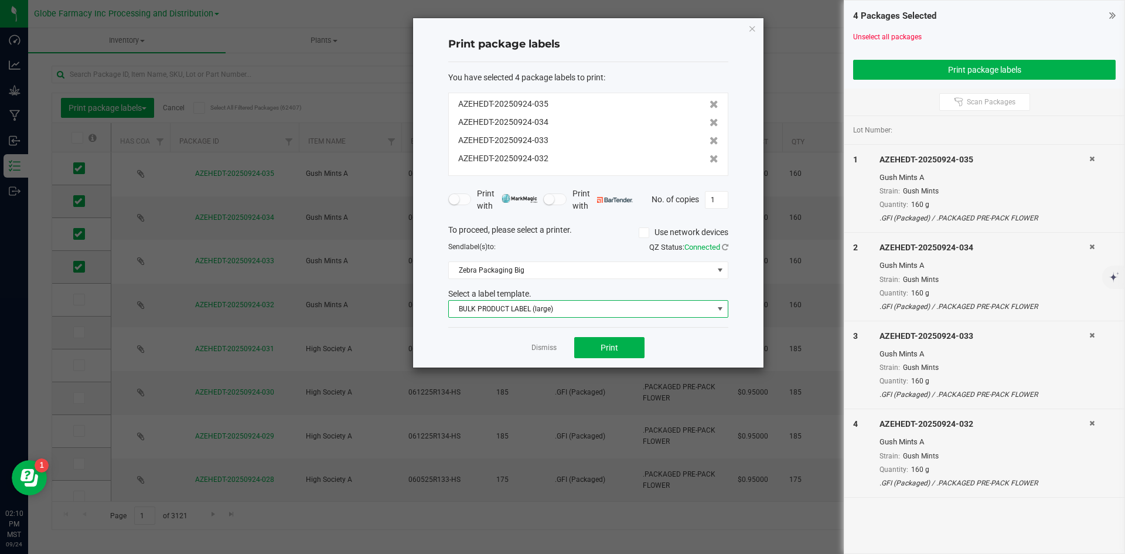
click at [571, 308] on span "BULK PRODUCT LABEL (large)" at bounding box center [581, 309] width 264 height 16
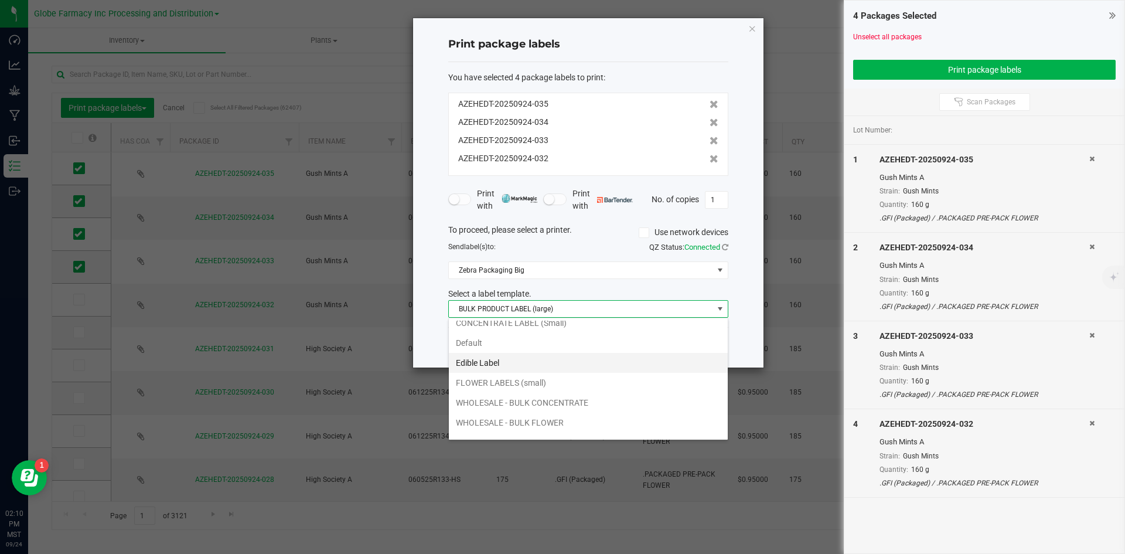
scroll to position [42, 0]
click at [560, 401] on li "WHOLESALE - BULK FLOWER" at bounding box center [588, 408] width 279 height 20
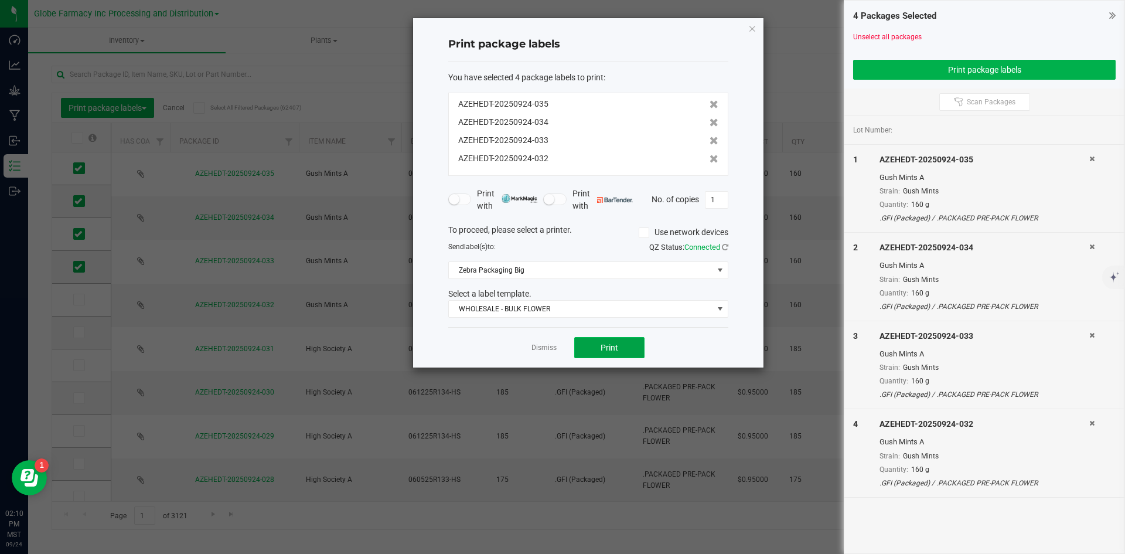
click at [585, 340] on button "Print" at bounding box center [609, 347] width 70 height 21
click at [539, 344] on link "Dismiss" at bounding box center [544, 348] width 25 height 10
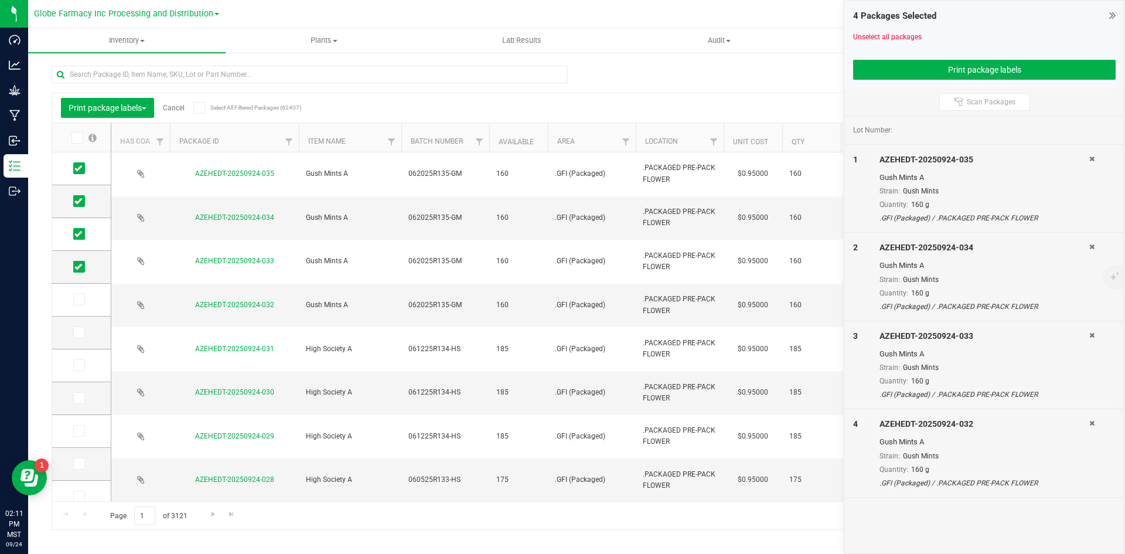
click at [185, 104] on link "Cancel" at bounding box center [174, 108] width 22 height 8
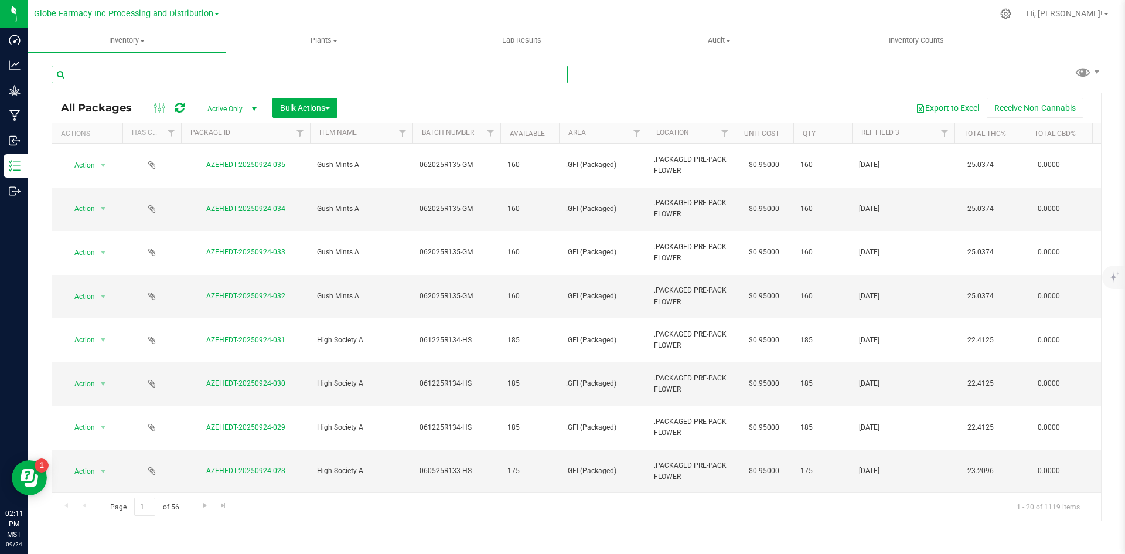
click at [231, 73] on input "text" at bounding box center [310, 75] width 516 height 18
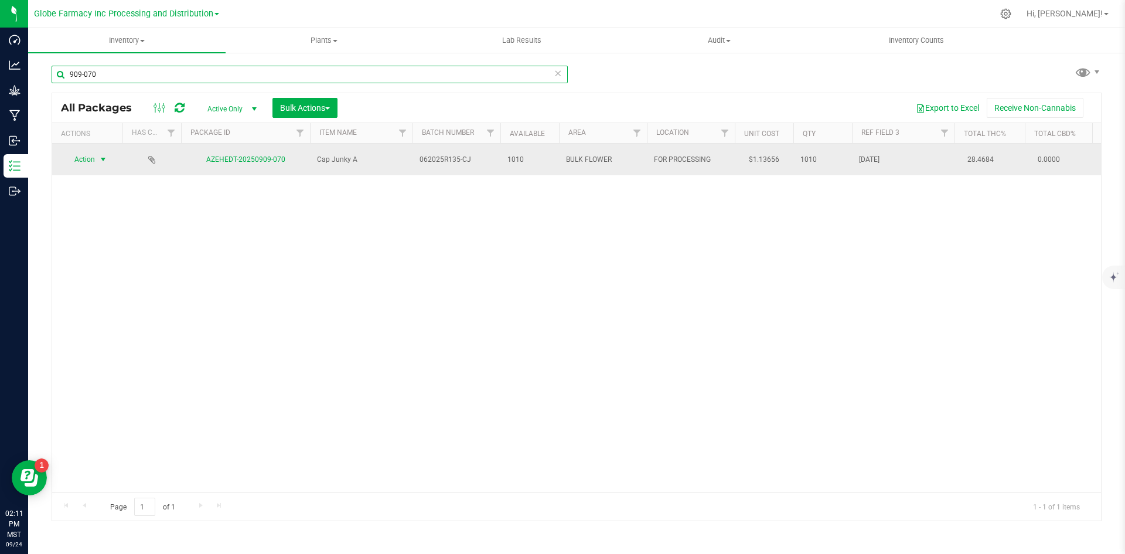
type input "909-070"
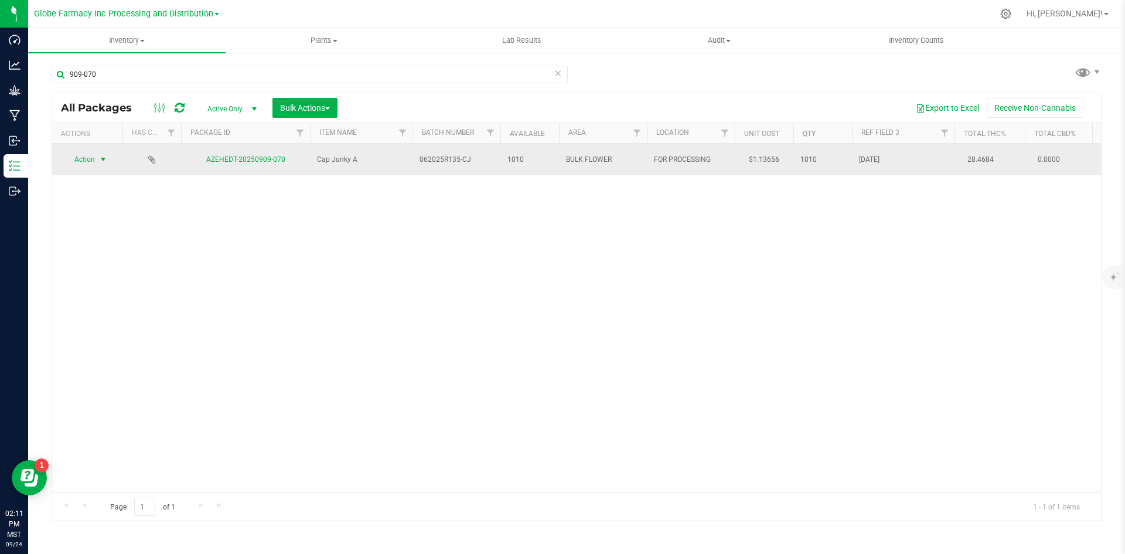
click at [101, 158] on span "select" at bounding box center [102, 159] width 9 height 9
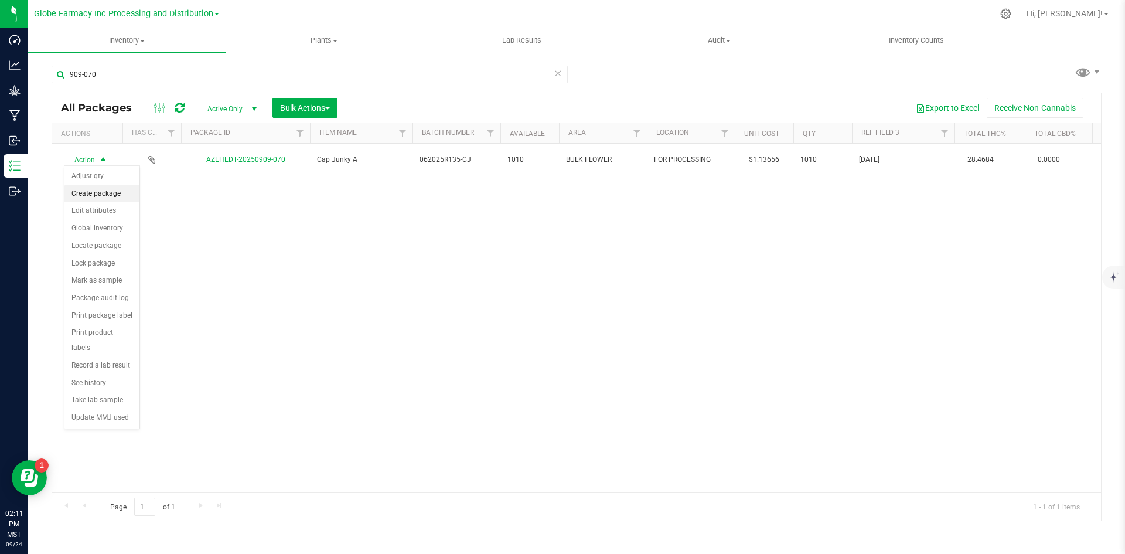
click at [98, 191] on li "Create package" at bounding box center [101, 194] width 75 height 18
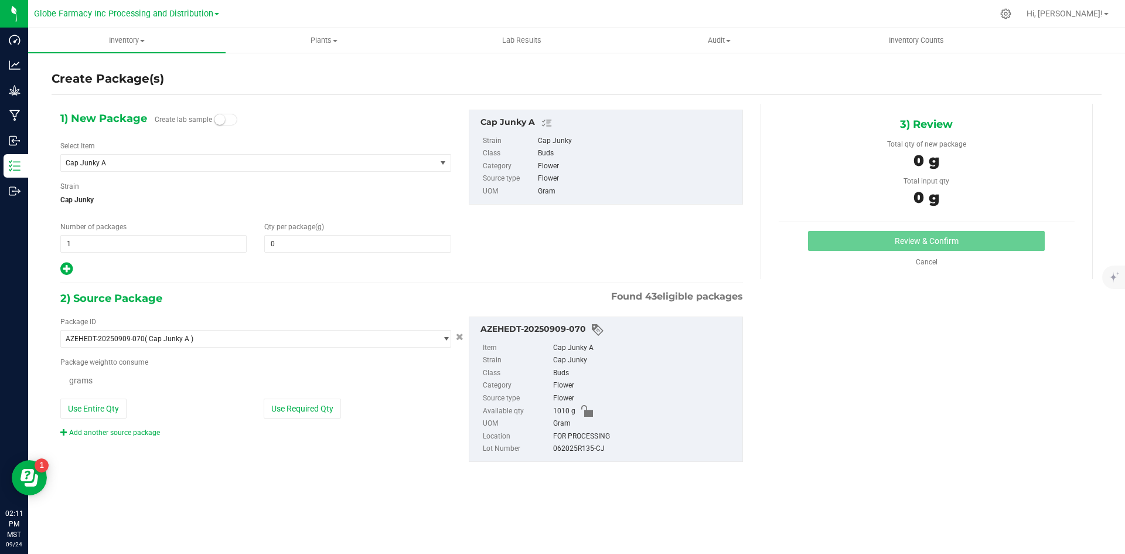
type input "0.0000"
click at [153, 237] on span "1 1" at bounding box center [153, 244] width 186 height 18
click at [153, 237] on input "1" at bounding box center [153, 244] width 185 height 16
type input "4"
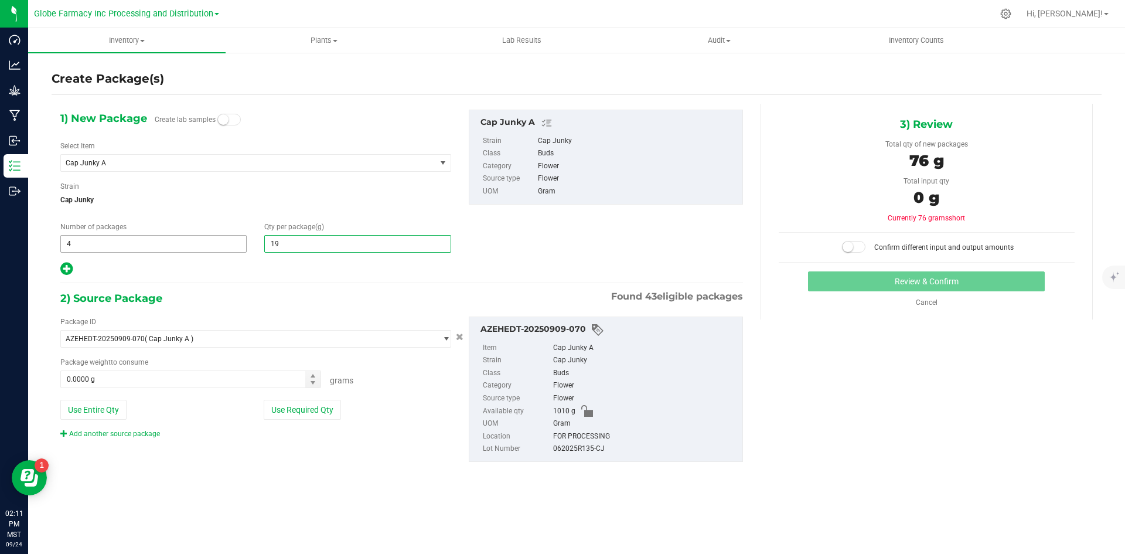
type input "195"
type input "195.0000"
click at [301, 409] on button "Use Required Qty" at bounding box center [302, 410] width 77 height 20
type input "780.0000 g"
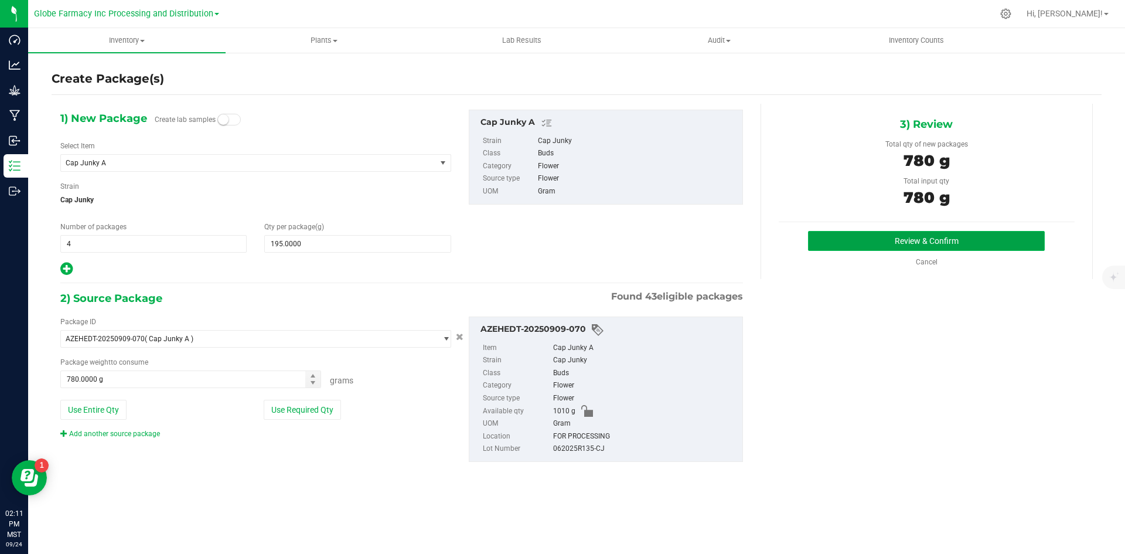
click at [840, 240] on button "Review & Confirm" at bounding box center [926, 241] width 237 height 20
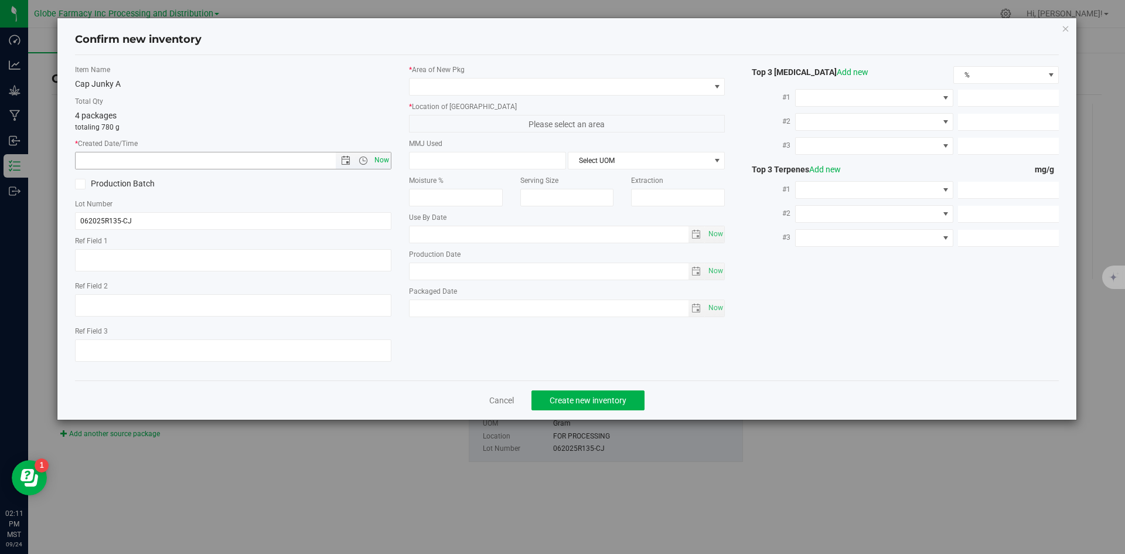
click at [382, 158] on span "Now" at bounding box center [382, 160] width 20 height 17
type input "[DATE] 2:11 PM"
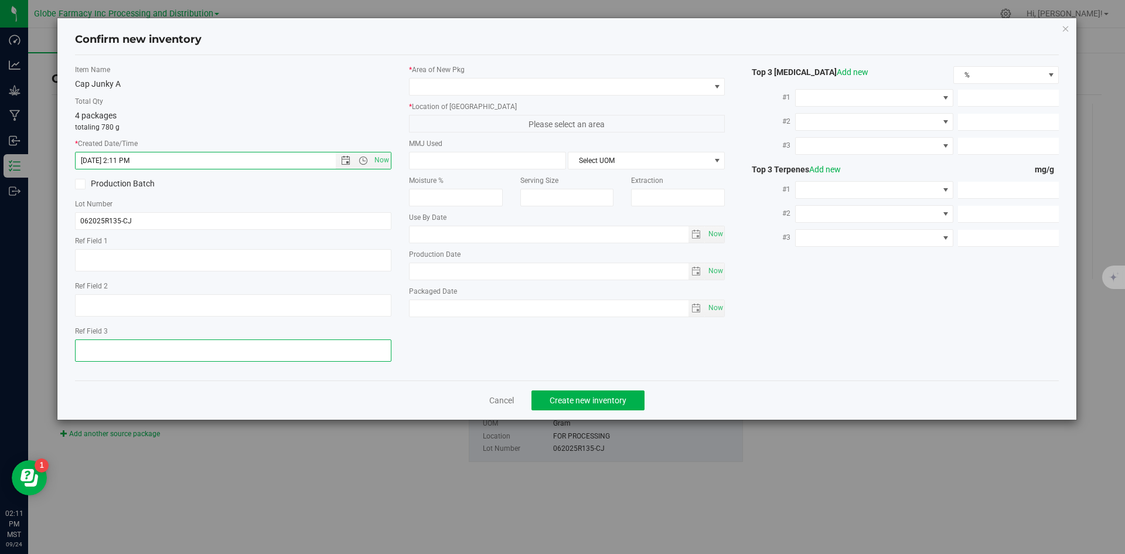
click at [220, 349] on textarea at bounding box center [233, 350] width 316 height 22
type textarea "[DATE]"
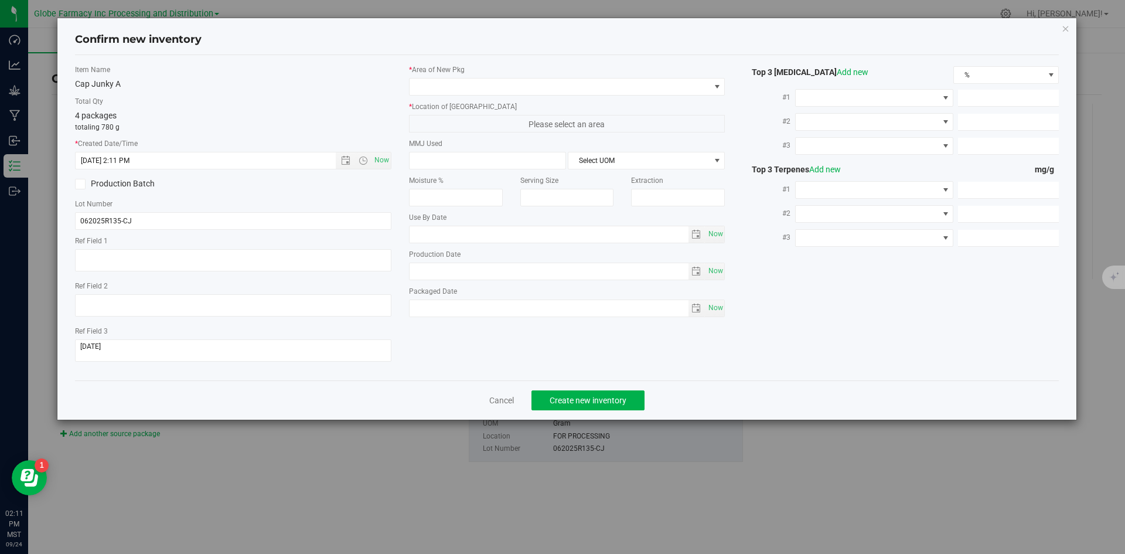
click at [454, 71] on label "* Area of [GEOGRAPHIC_DATA]" at bounding box center [567, 69] width 316 height 11
click at [455, 74] on label "* Area of [GEOGRAPHIC_DATA]" at bounding box center [567, 69] width 316 height 11
click at [455, 83] on span at bounding box center [560, 87] width 301 height 16
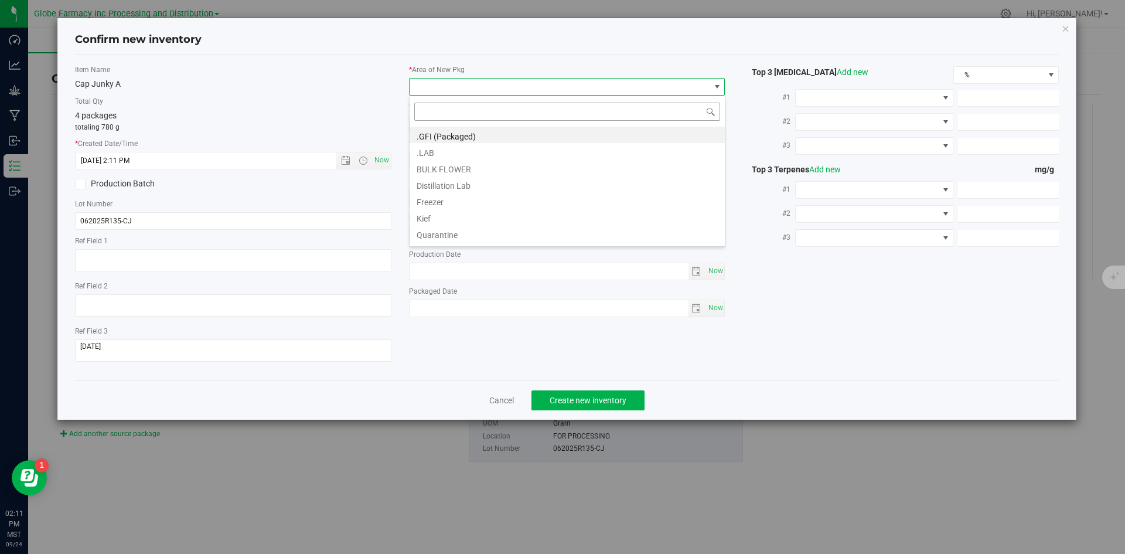
scroll to position [18, 316]
click at [458, 166] on li "BULK FLOWER" at bounding box center [567, 167] width 315 height 16
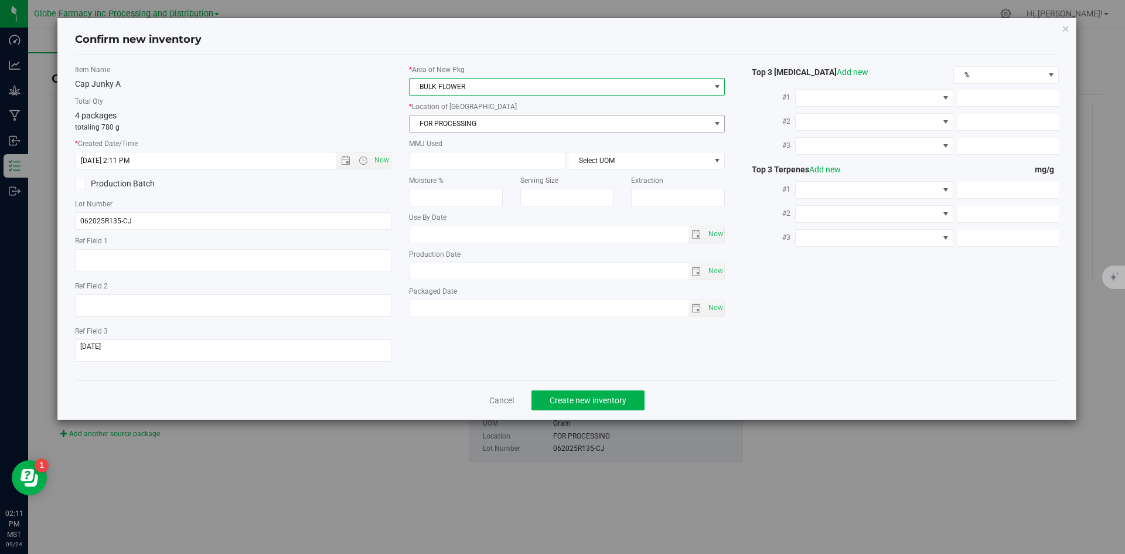
click at [459, 119] on span "FOR PROCESSING" at bounding box center [560, 123] width 301 height 16
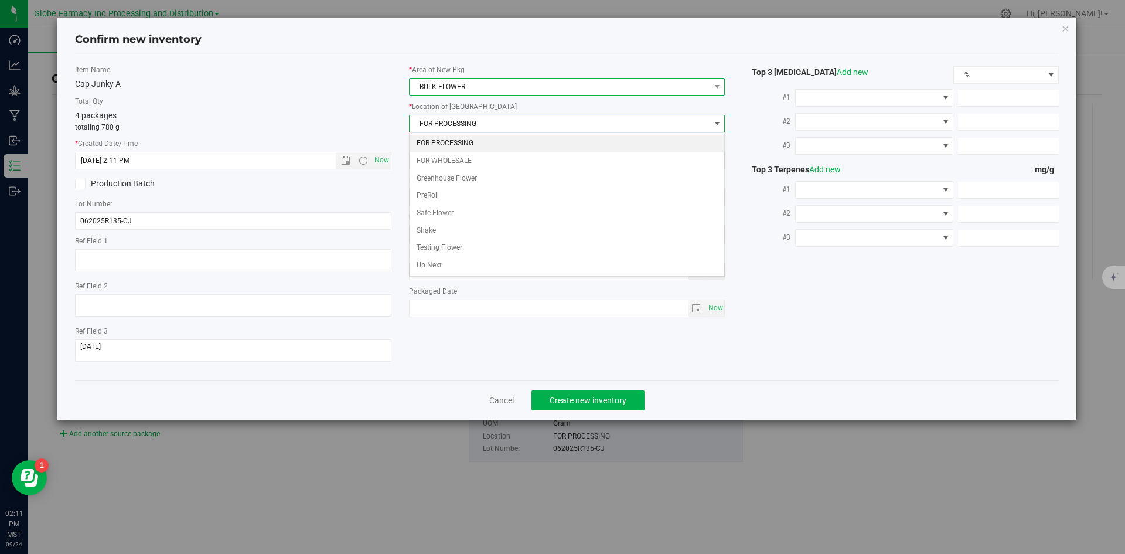
click at [475, 87] on span "BULK FLOWER" at bounding box center [560, 87] width 301 height 16
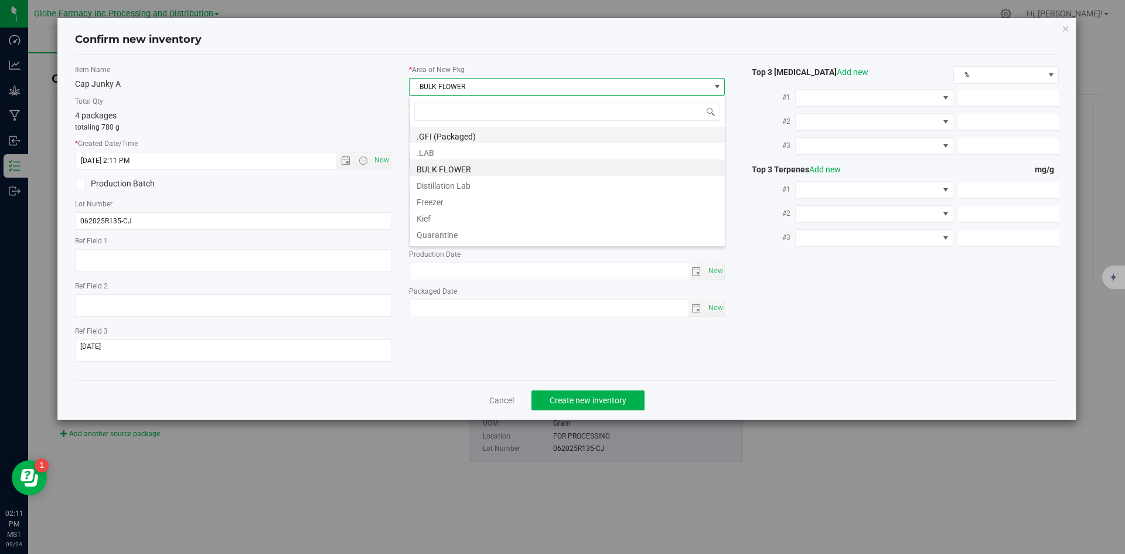
click at [467, 136] on li ".GFI (Packaged)" at bounding box center [567, 135] width 315 height 16
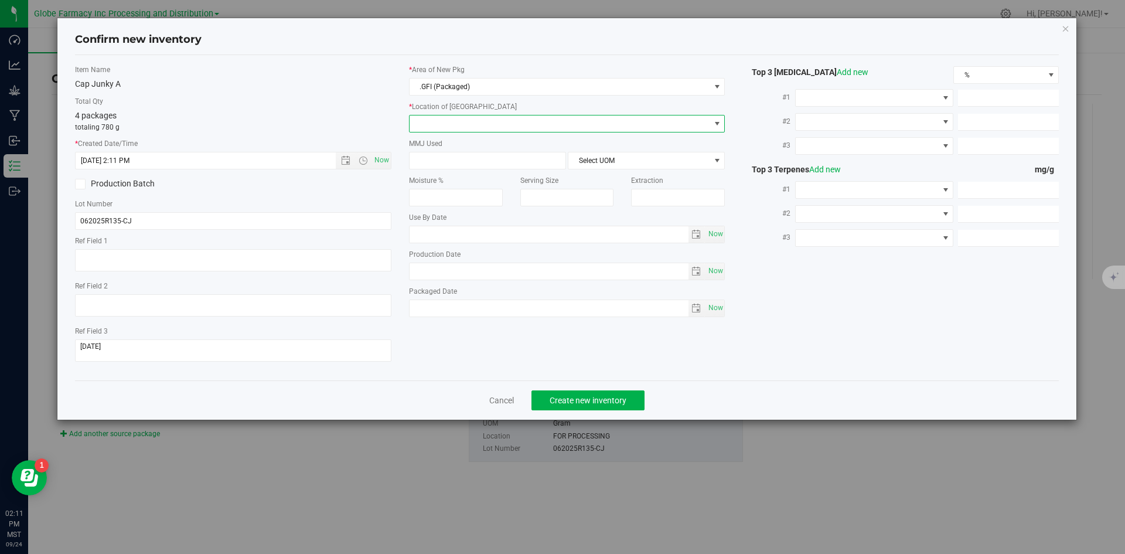
click at [467, 122] on span at bounding box center [560, 123] width 301 height 16
click at [489, 173] on li ".PACKAGED PRE-PACK FLOWER" at bounding box center [567, 179] width 315 height 18
click at [585, 394] on button "Create new inventory" at bounding box center [588, 400] width 113 height 20
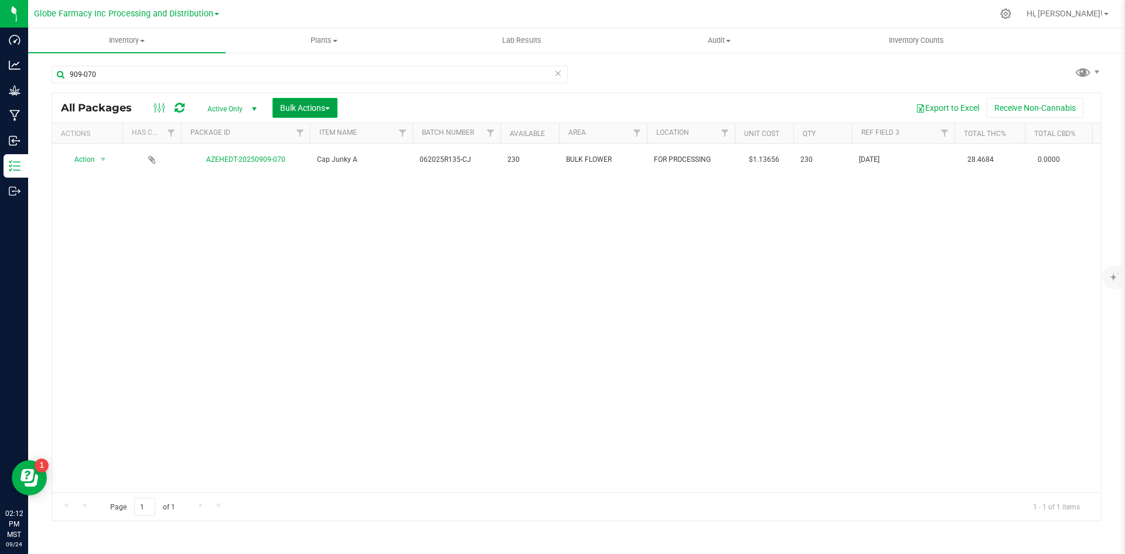
click at [280, 108] on span "Bulk Actions" at bounding box center [305, 107] width 50 height 9
click at [298, 202] on span "Locate packages" at bounding box center [309, 198] width 59 height 9
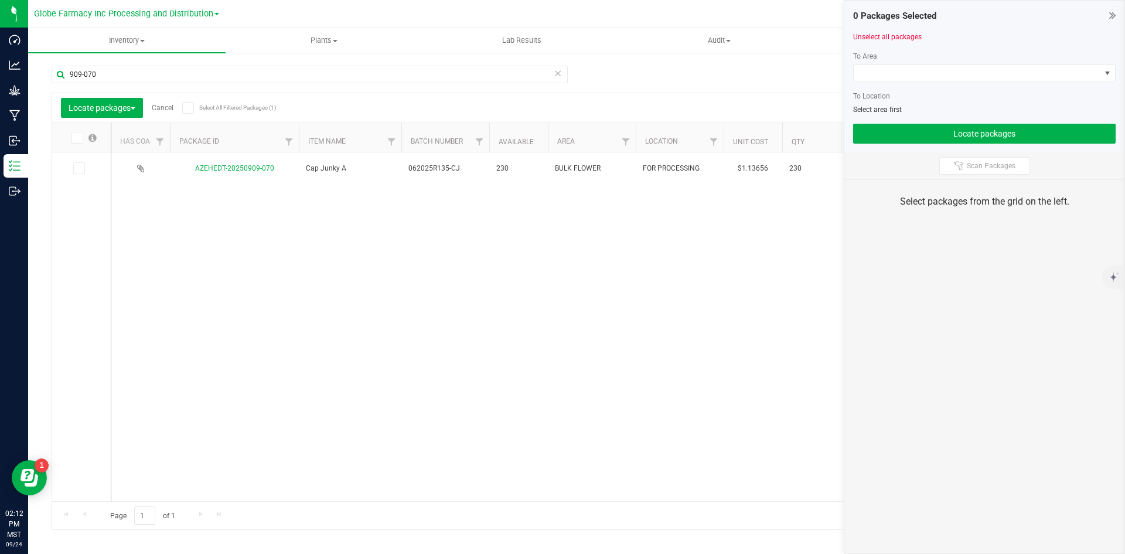
click at [78, 168] on icon at bounding box center [78, 168] width 8 height 0
click at [0, 0] on input "checkbox" at bounding box center [0, 0] width 0 height 0
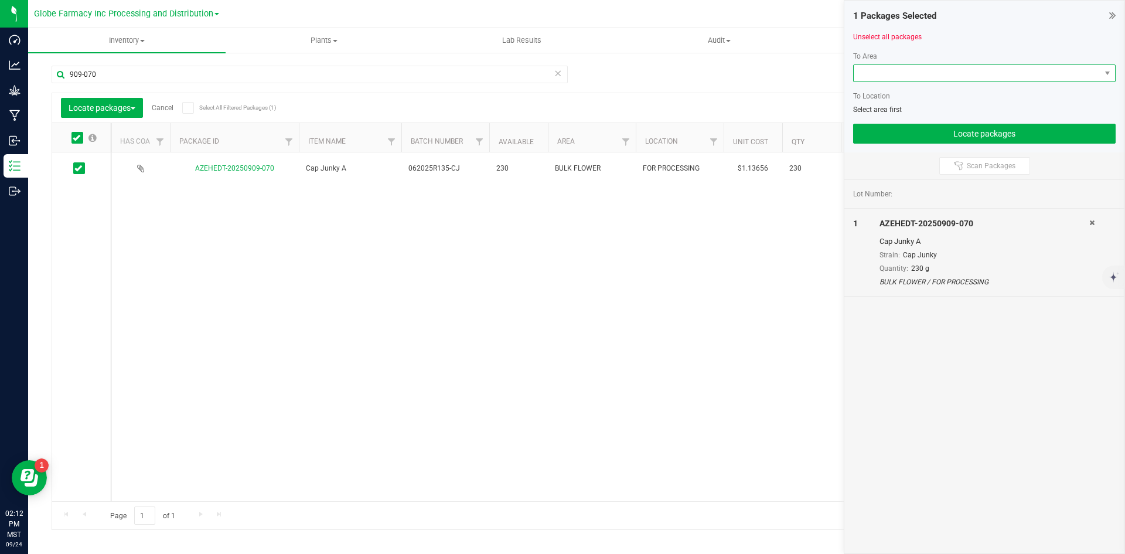
click at [876, 74] on span at bounding box center [977, 73] width 247 height 16
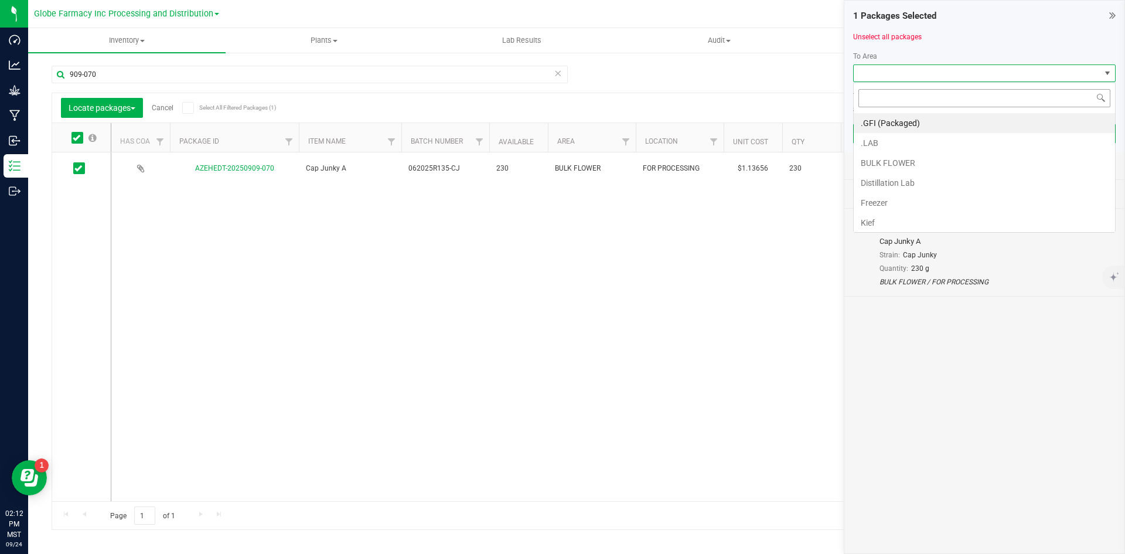
scroll to position [18, 263]
click at [894, 163] on li "BULK FLOWER" at bounding box center [984, 163] width 261 height 20
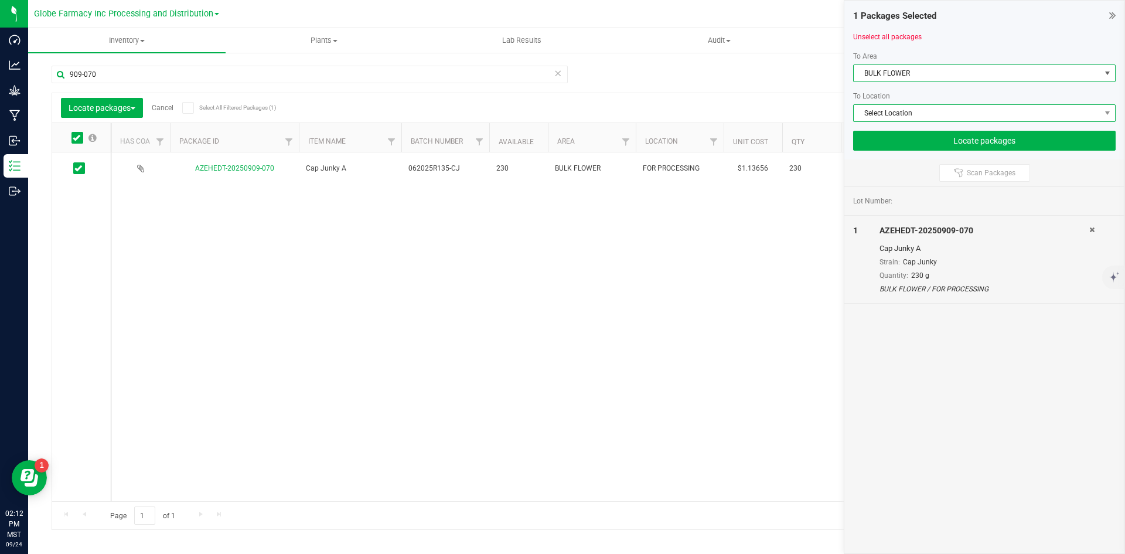
click at [873, 111] on span "Select Location" at bounding box center [977, 113] width 247 height 16
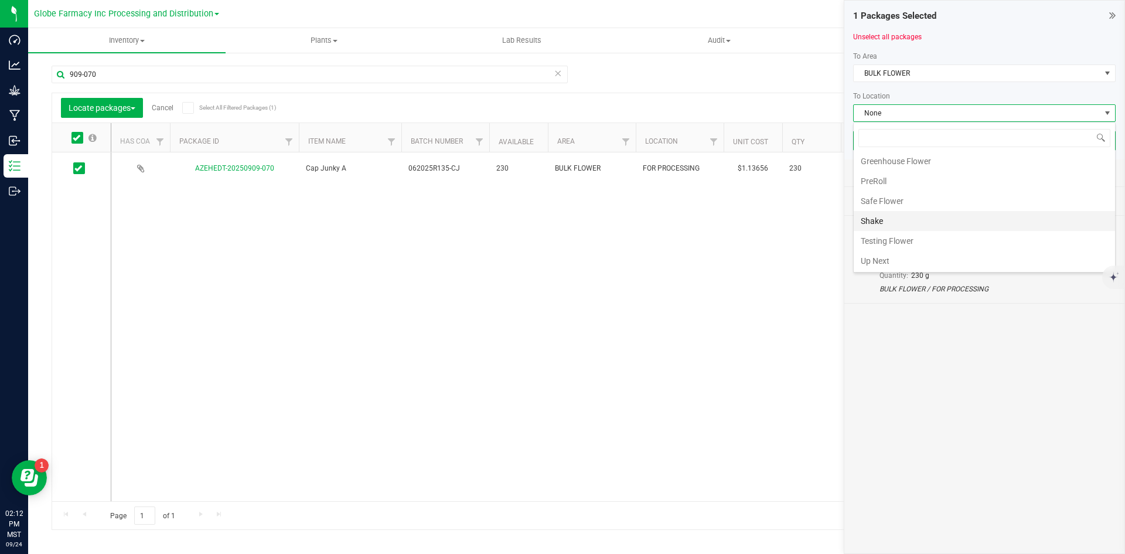
scroll to position [62, 0]
click at [887, 220] on li "Shake" at bounding box center [984, 220] width 261 height 20
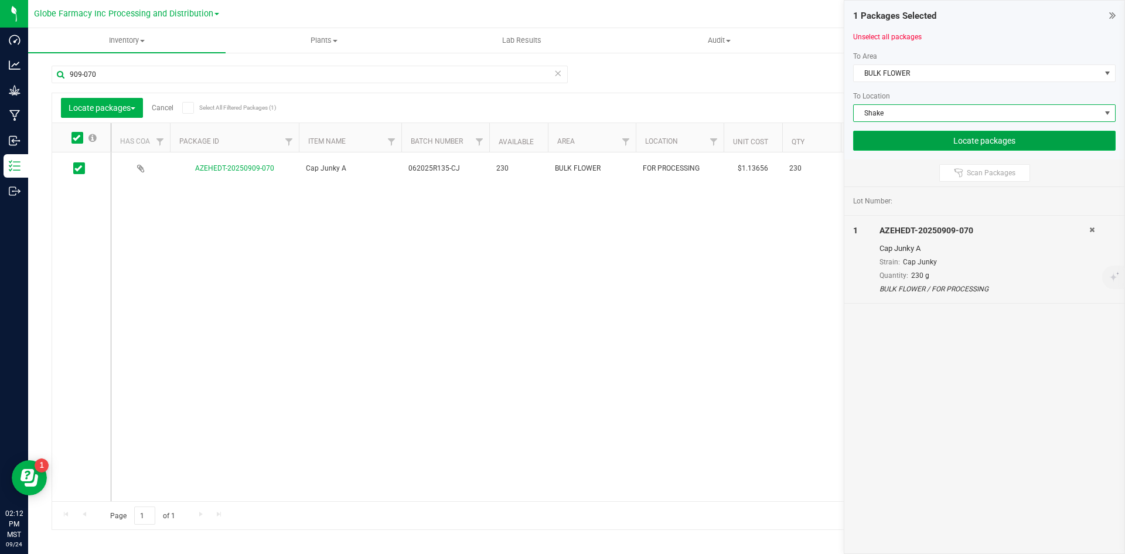
click at [896, 136] on button "Locate packages" at bounding box center [984, 141] width 263 height 20
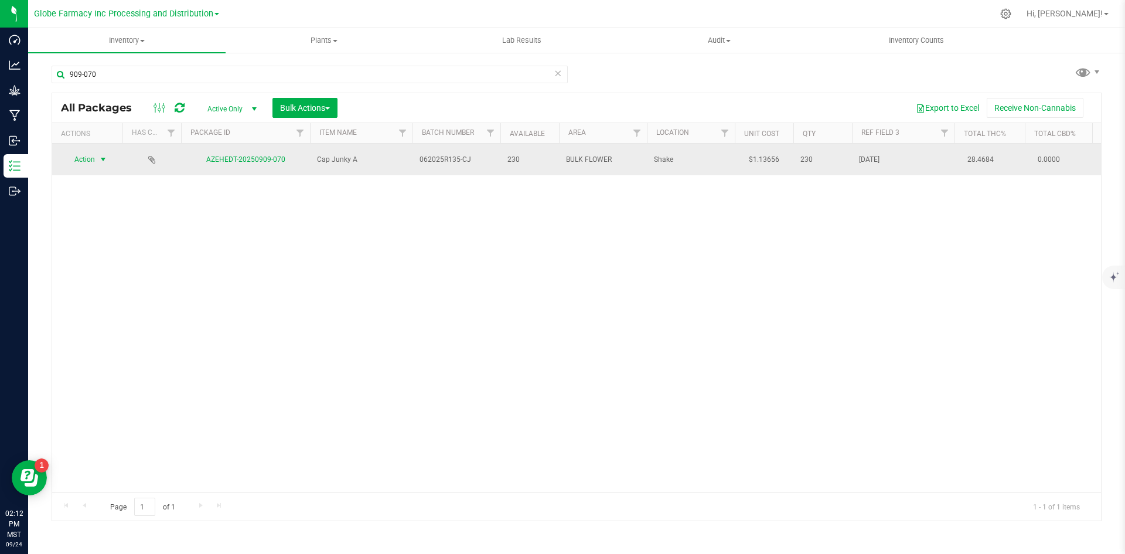
click at [83, 152] on span "Action" at bounding box center [80, 159] width 32 height 16
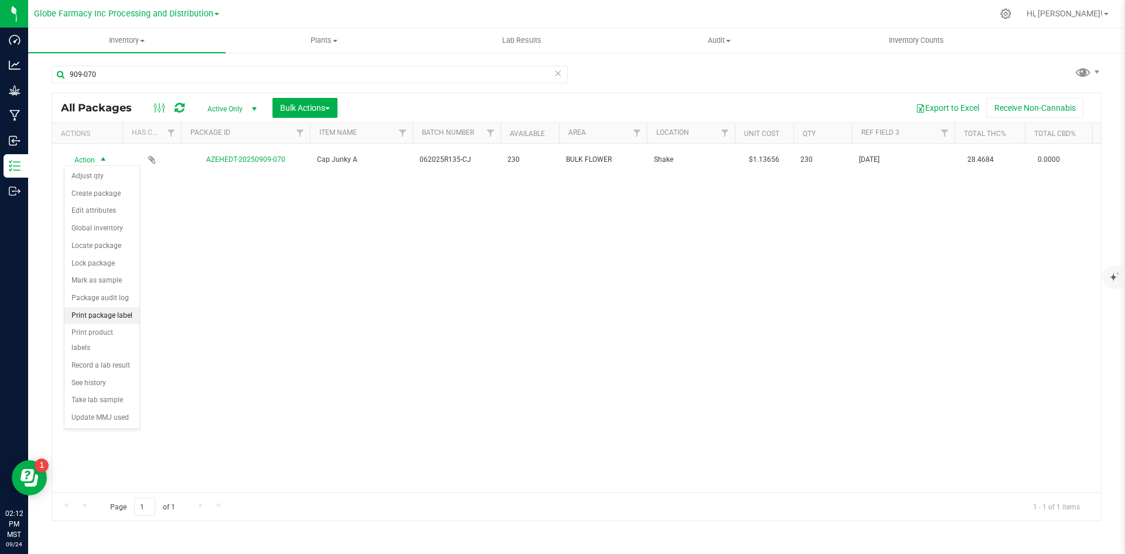
click at [109, 315] on li "Print package label" at bounding box center [101, 316] width 75 height 18
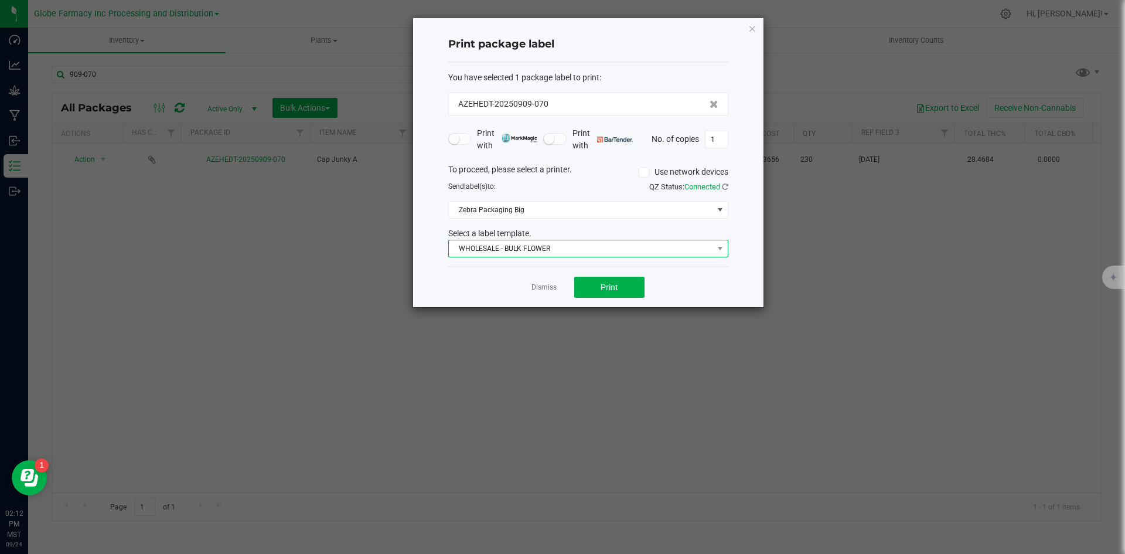
click at [486, 250] on span "WHOLESALE - BULK FLOWER" at bounding box center [581, 248] width 264 height 16
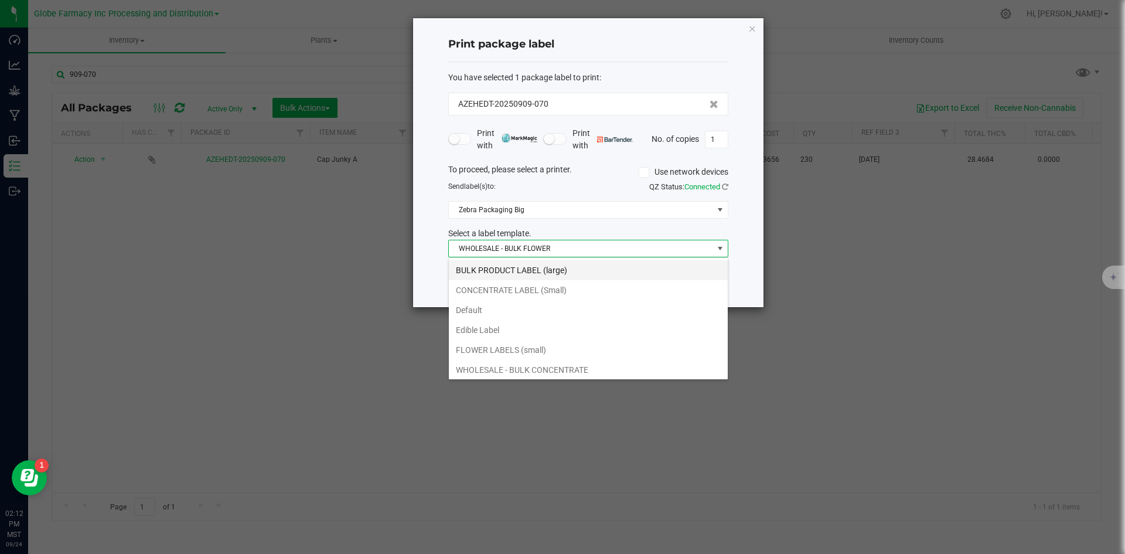
click at [513, 269] on li "BULK PRODUCT LABEL (large)" at bounding box center [588, 270] width 279 height 20
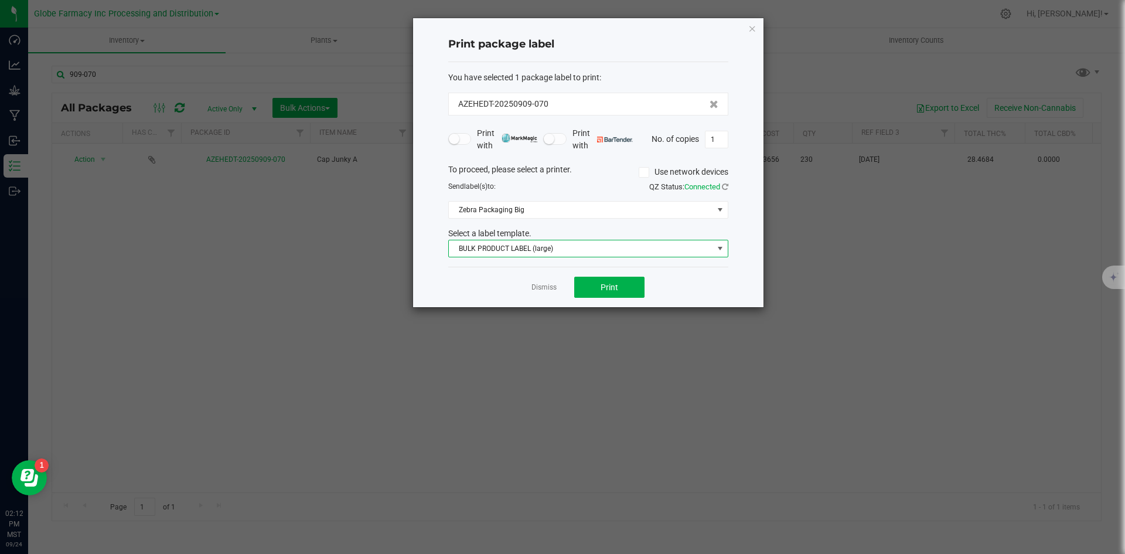
click at [609, 299] on div "Dismiss Print" at bounding box center [588, 287] width 280 height 40
click at [611, 292] on button "Print" at bounding box center [609, 287] width 70 height 21
click at [541, 284] on link "Dismiss" at bounding box center [544, 287] width 25 height 10
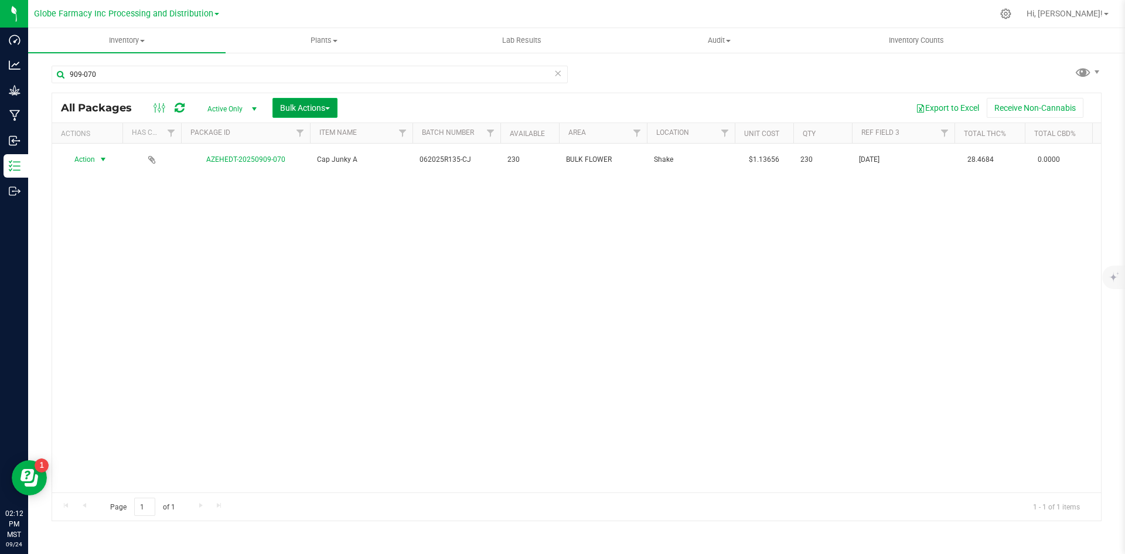
click at [310, 104] on span "Bulk Actions" at bounding box center [305, 107] width 50 height 9
click at [328, 241] on span "Print package labels" at bounding box center [315, 241] width 70 height 9
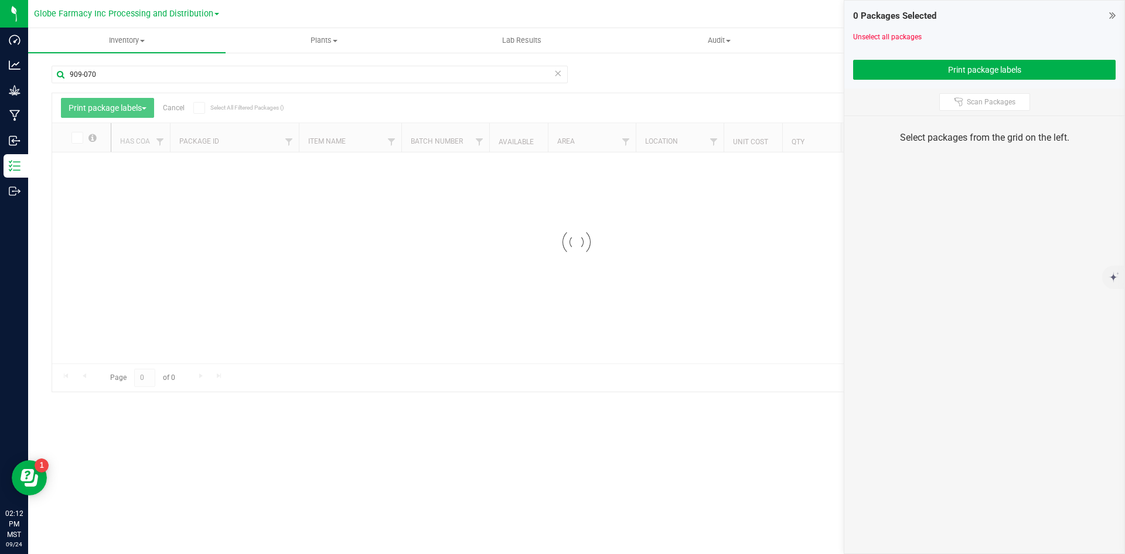
click at [554, 74] on icon at bounding box center [558, 73] width 8 height 14
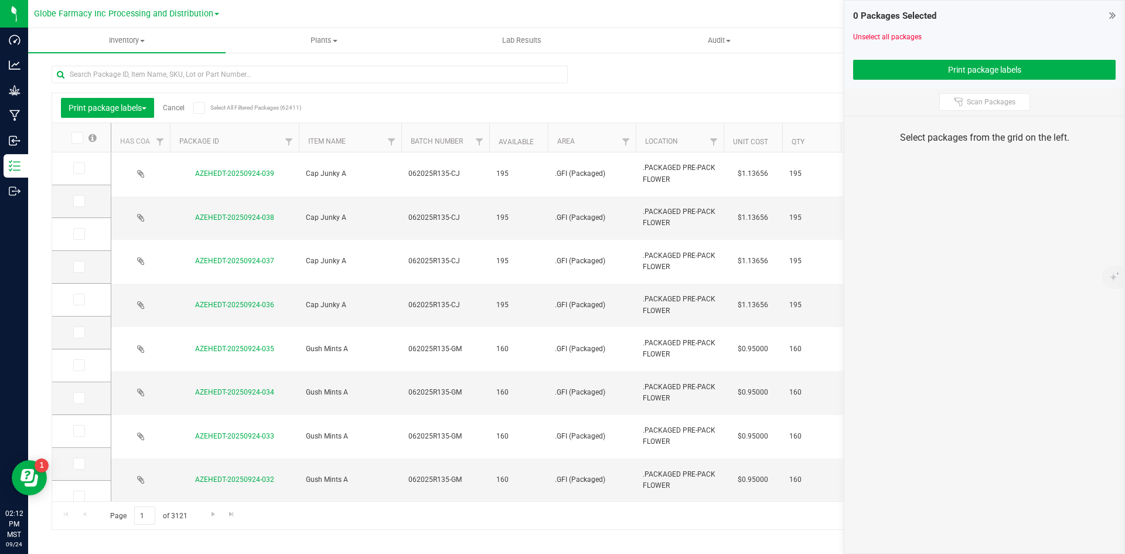
click at [79, 168] on icon at bounding box center [78, 168] width 8 height 0
click at [0, 0] on input "checkbox" at bounding box center [0, 0] width 0 height 0
click at [81, 201] on icon at bounding box center [78, 201] width 8 height 0
click at [0, 0] on input "checkbox" at bounding box center [0, 0] width 0 height 0
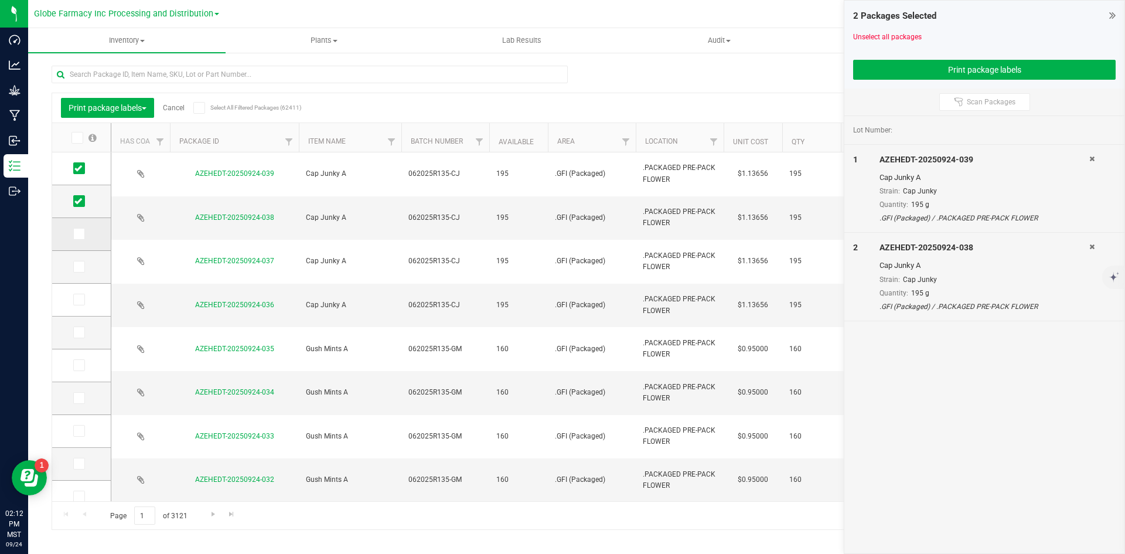
click at [76, 234] on icon at bounding box center [78, 234] width 8 height 0
click at [0, 0] on input "checkbox" at bounding box center [0, 0] width 0 height 0
click at [79, 267] on icon at bounding box center [78, 267] width 8 height 0
click at [0, 0] on input "checkbox" at bounding box center [0, 0] width 0 height 0
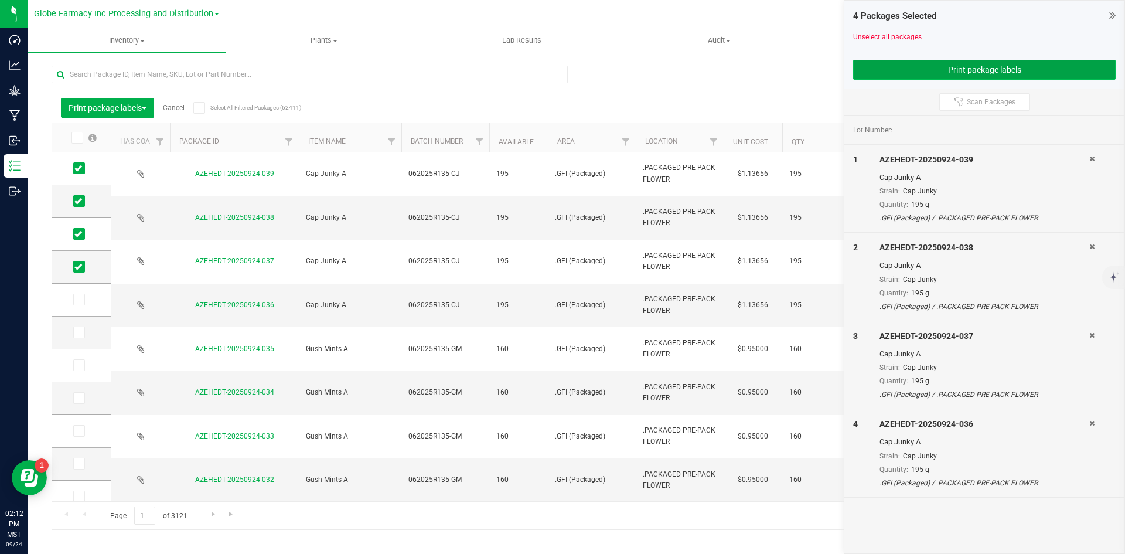
click at [949, 63] on button "Print package labels" at bounding box center [984, 70] width 263 height 20
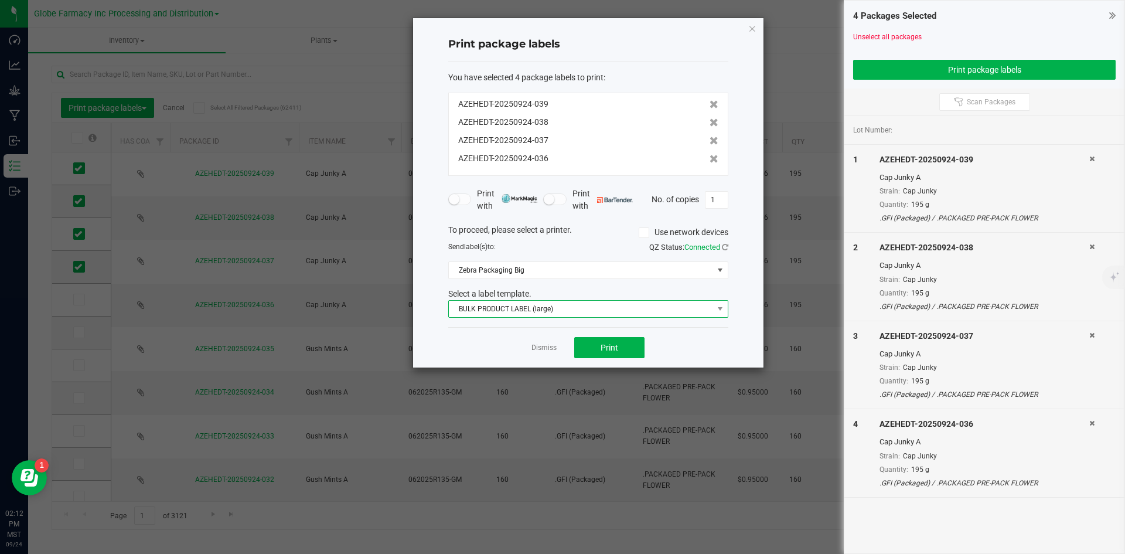
click at [559, 306] on span "BULK PRODUCT LABEL (large)" at bounding box center [581, 309] width 264 height 16
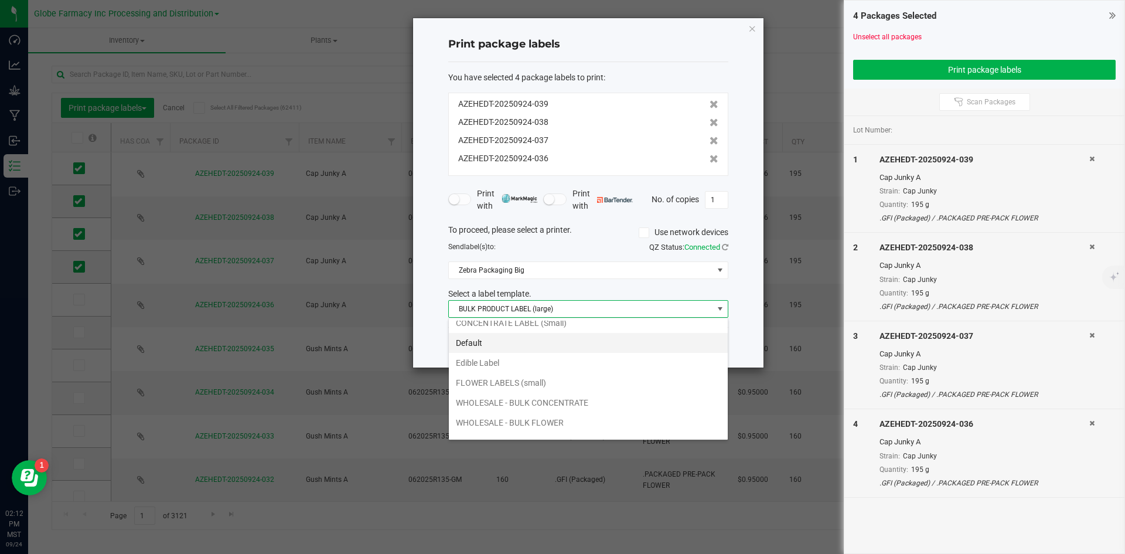
scroll to position [42, 0]
click at [566, 410] on li "WHOLESALE - BULK FLOWER" at bounding box center [588, 408] width 279 height 20
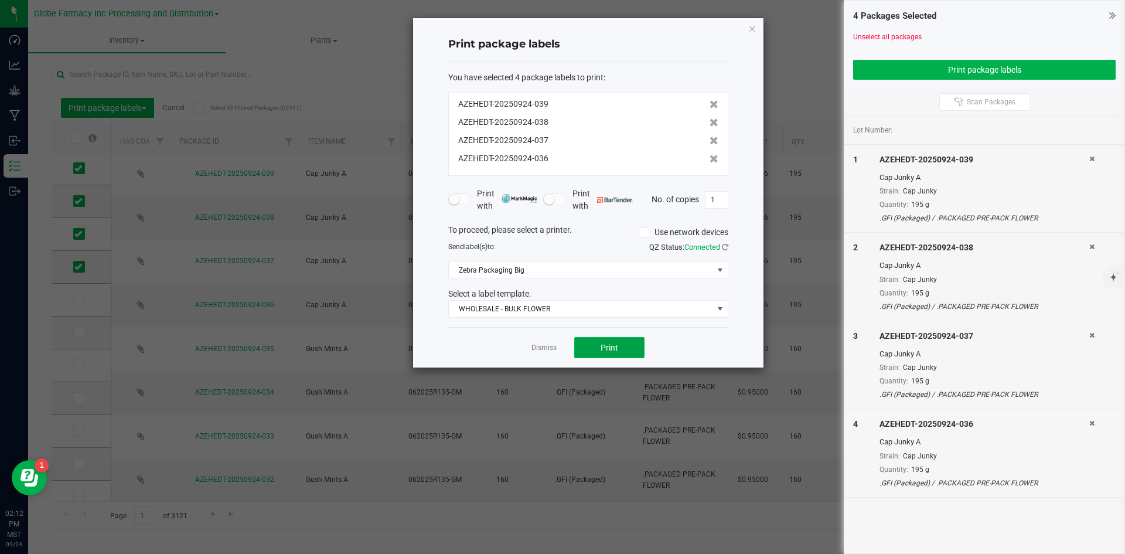
click at [593, 349] on button "Print" at bounding box center [609, 347] width 70 height 21
click at [536, 343] on link "Dismiss" at bounding box center [544, 348] width 25 height 10
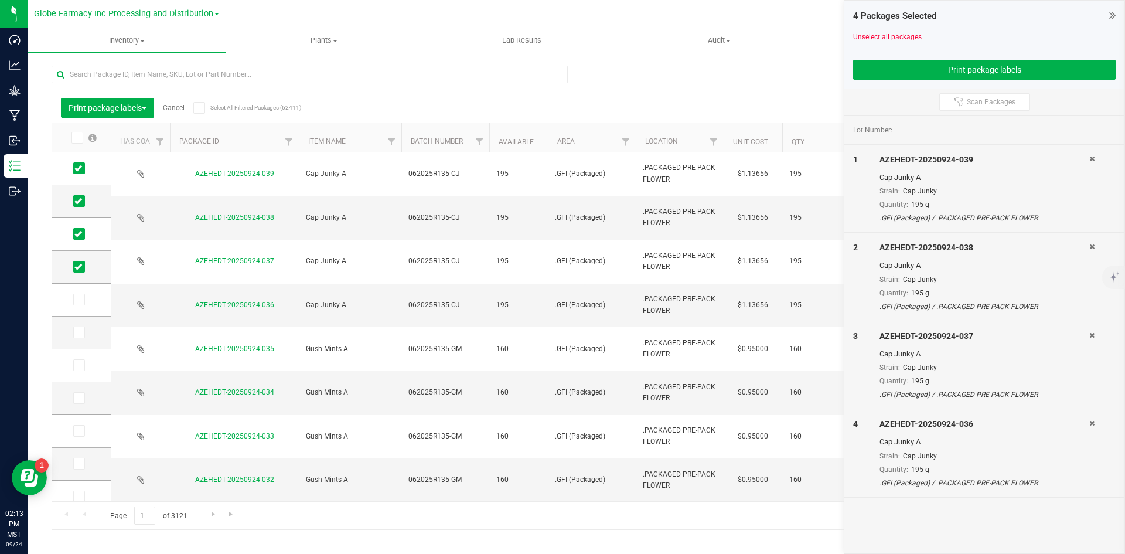
click at [177, 110] on link "Cancel" at bounding box center [174, 108] width 22 height 8
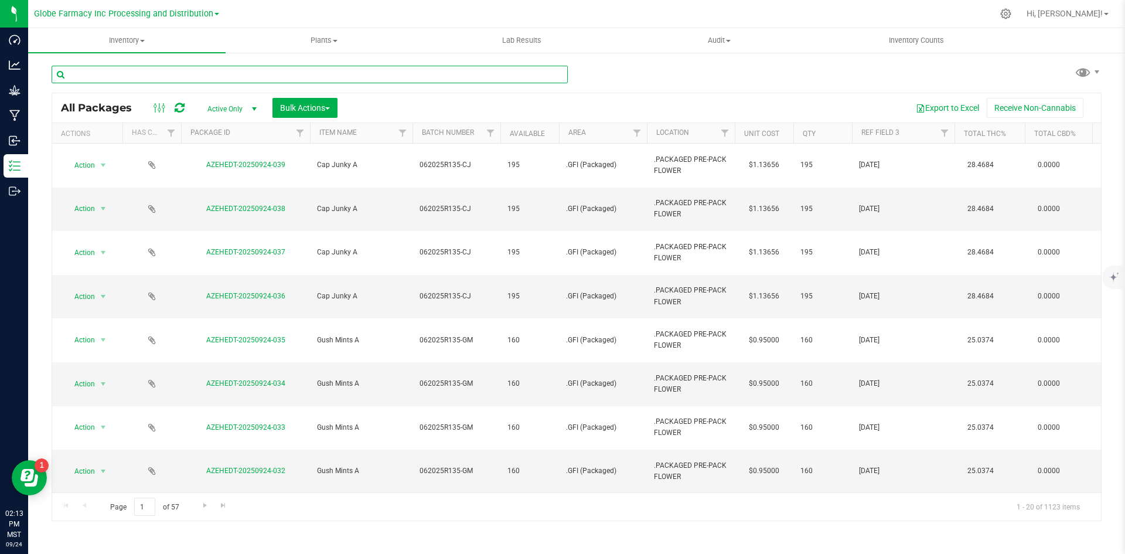
click at [269, 78] on input "text" at bounding box center [310, 75] width 516 height 18
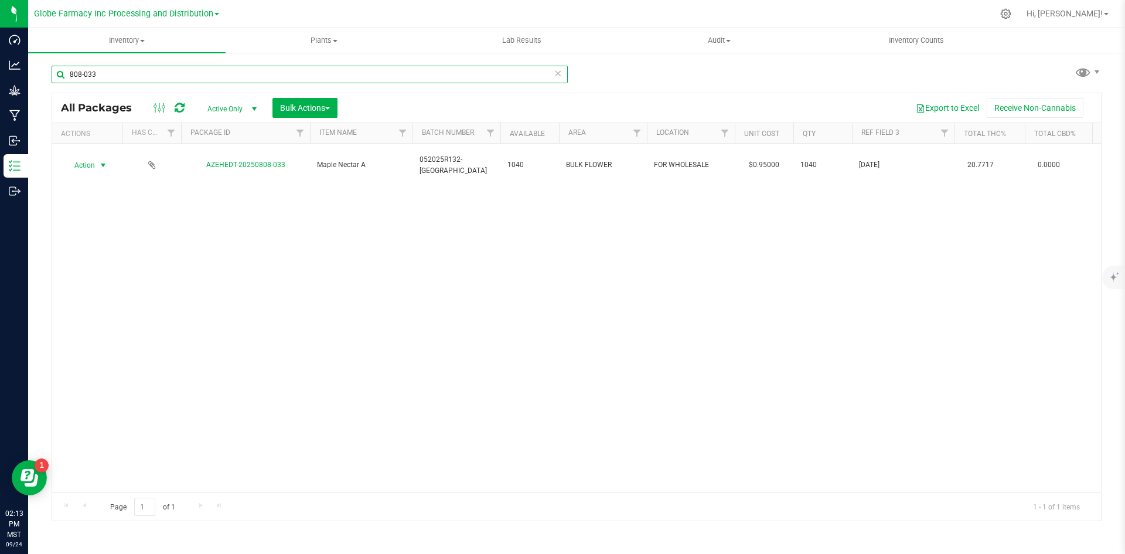
type input "808-033"
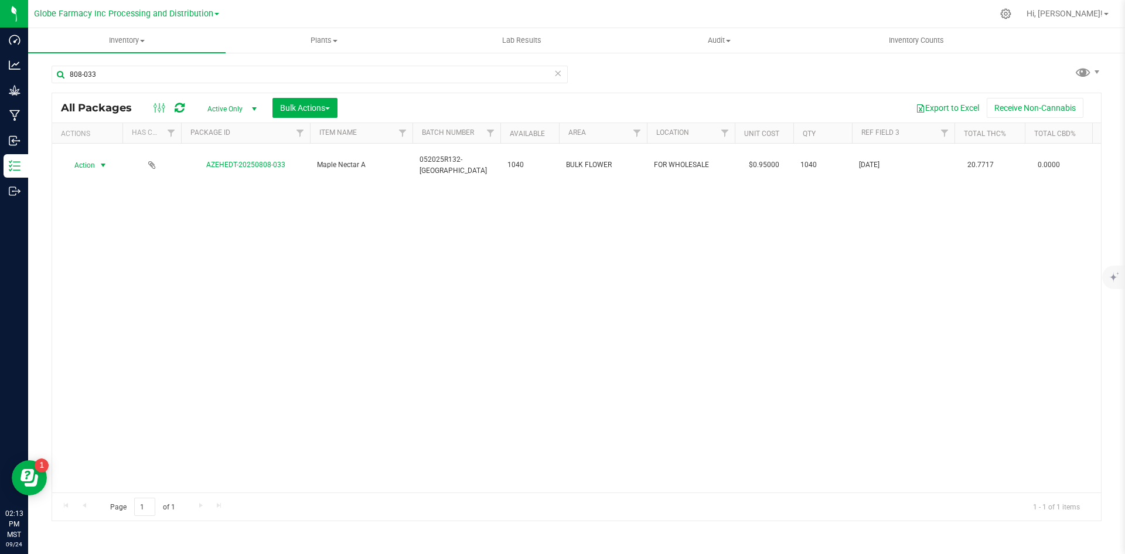
click at [85, 160] on span "Action" at bounding box center [80, 165] width 32 height 16
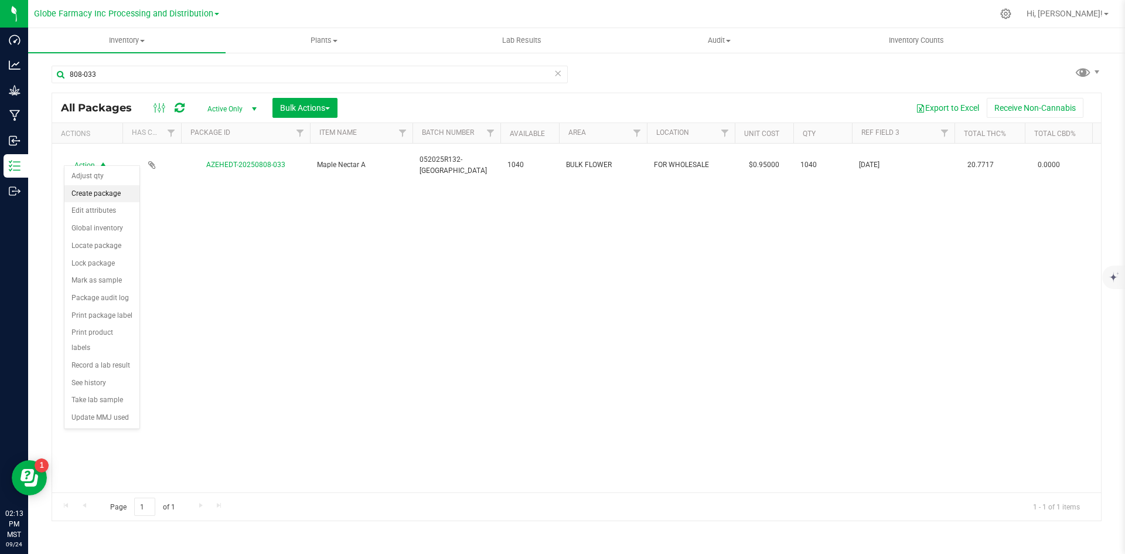
click at [78, 191] on li "Create package" at bounding box center [101, 194] width 75 height 18
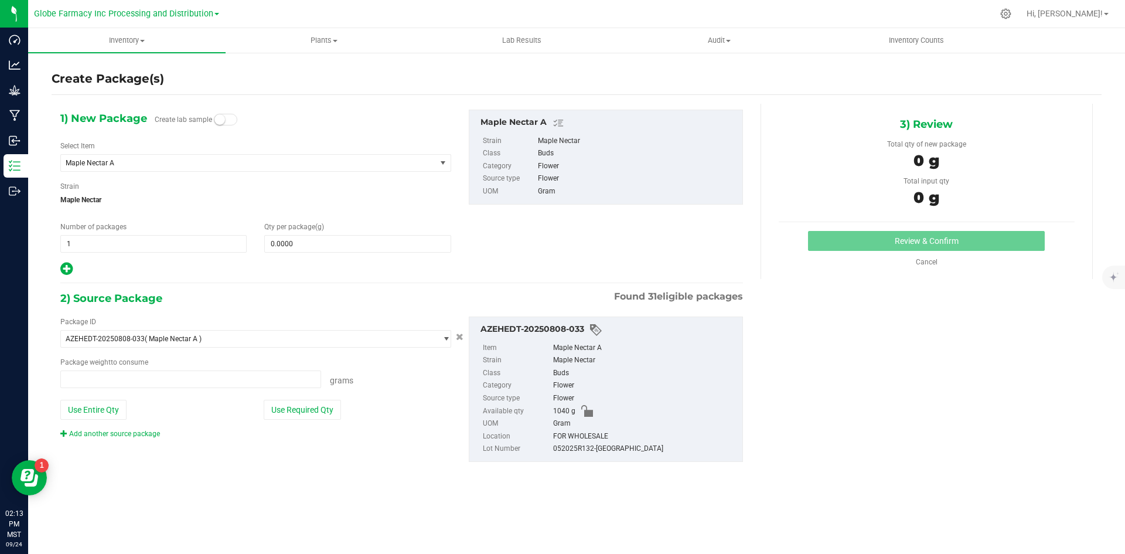
type input "0.0000 g"
click at [135, 243] on span "1 1" at bounding box center [153, 244] width 186 height 18
click at [135, 244] on input "1" at bounding box center [153, 244] width 185 height 16
type input "4"
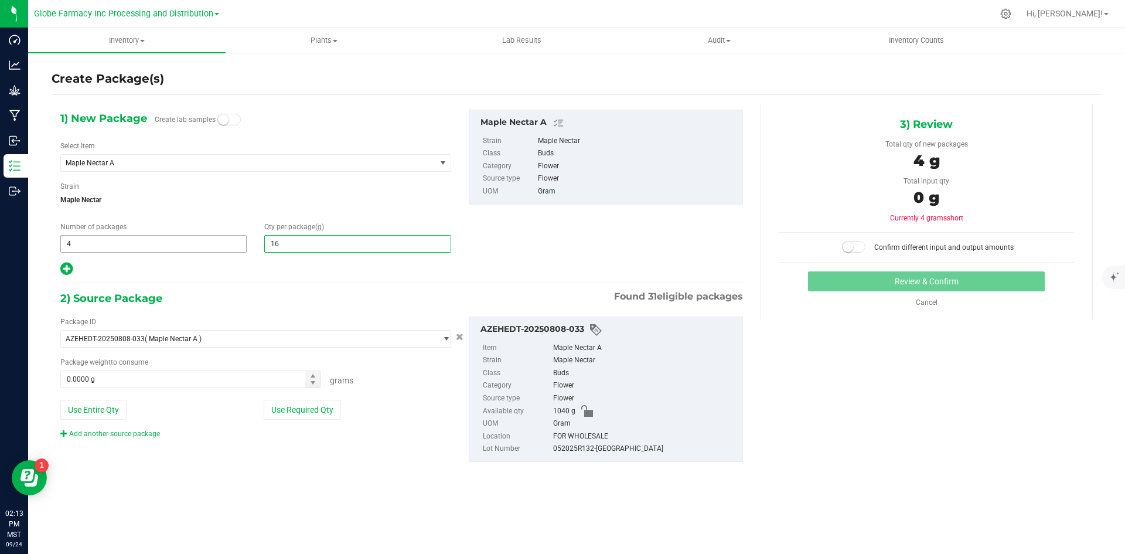
type input "160"
type input "160.0000"
click at [329, 412] on button "Use Required Qty" at bounding box center [302, 410] width 77 height 20
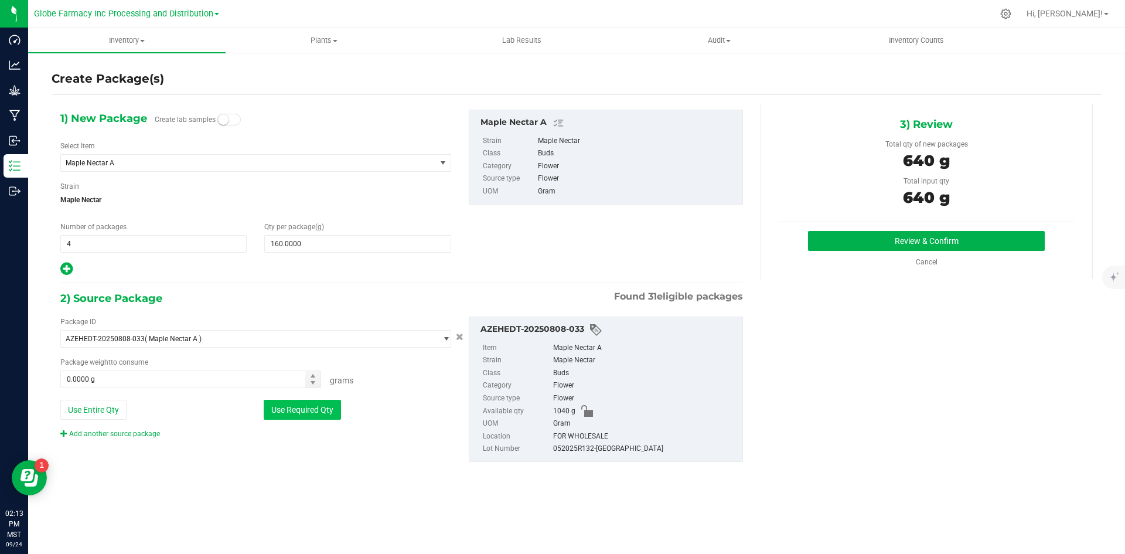
type input "640.0000 g"
click at [850, 243] on button "Review & Confirm" at bounding box center [926, 241] width 237 height 20
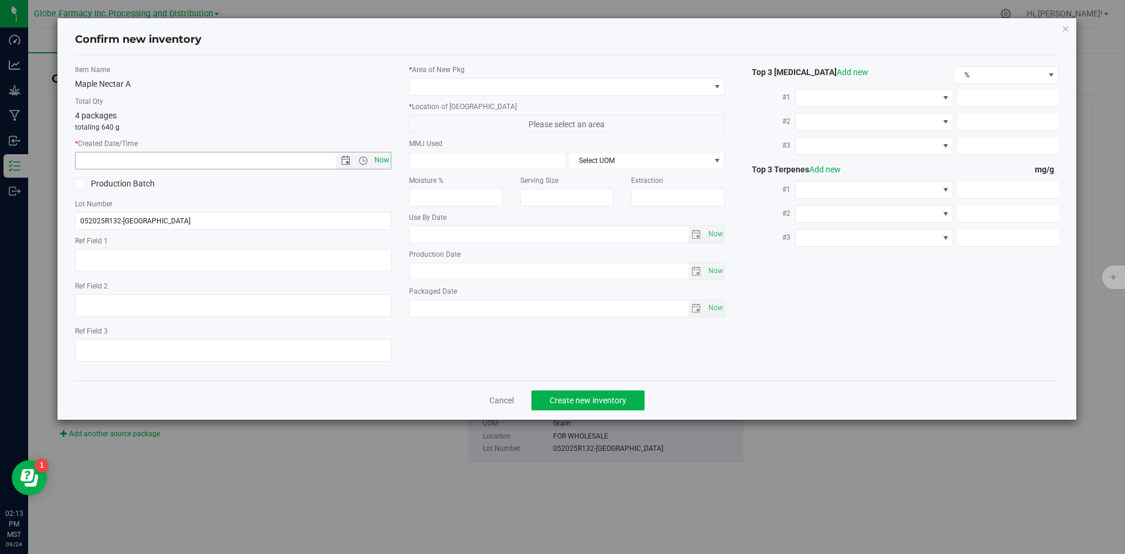
click at [382, 160] on span "Now" at bounding box center [382, 160] width 20 height 17
type input "[DATE] 2:13 PM"
click at [278, 346] on textarea at bounding box center [233, 350] width 316 height 22
type textarea "[DATE]"
click at [447, 98] on div "* Area of [GEOGRAPHIC_DATA] * Location of [GEOGRAPHIC_DATA] Please select an ar…" at bounding box center [567, 193] width 334 height 258
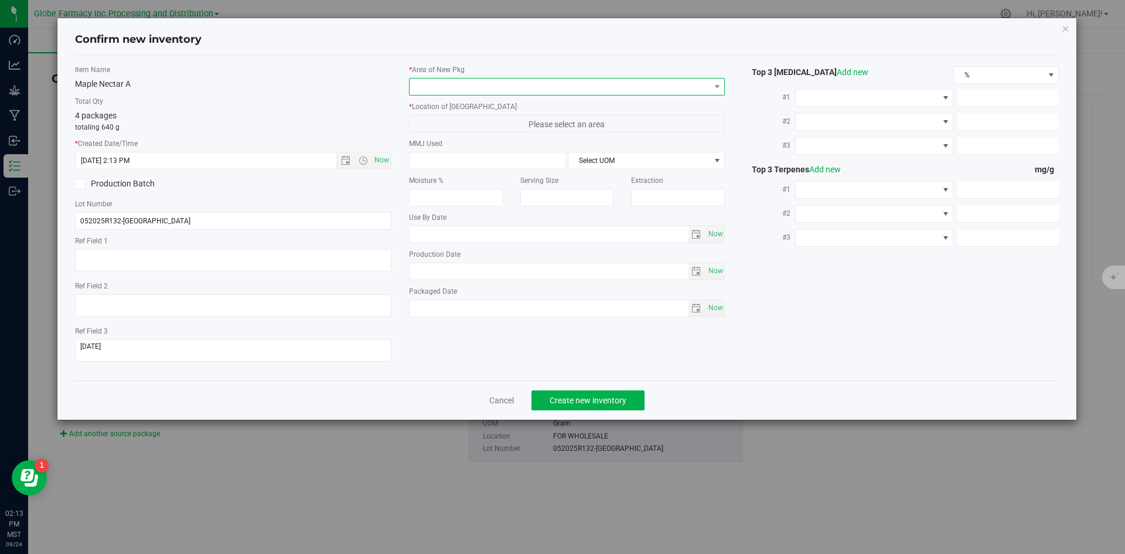
click at [447, 94] on span at bounding box center [560, 87] width 301 height 16
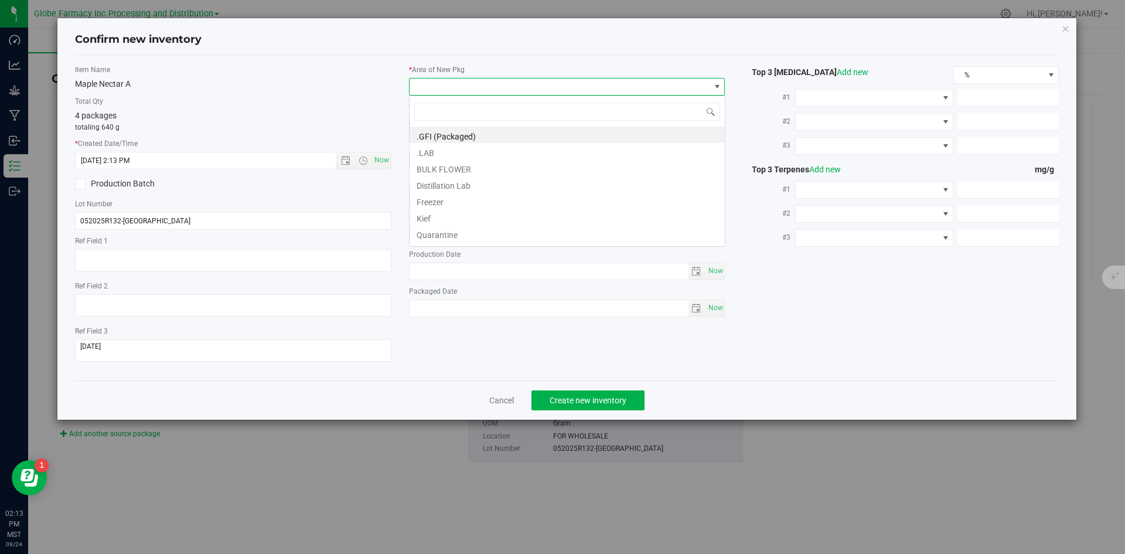
scroll to position [18, 316]
click at [457, 132] on li ".GFI (Packaged)" at bounding box center [567, 135] width 315 height 16
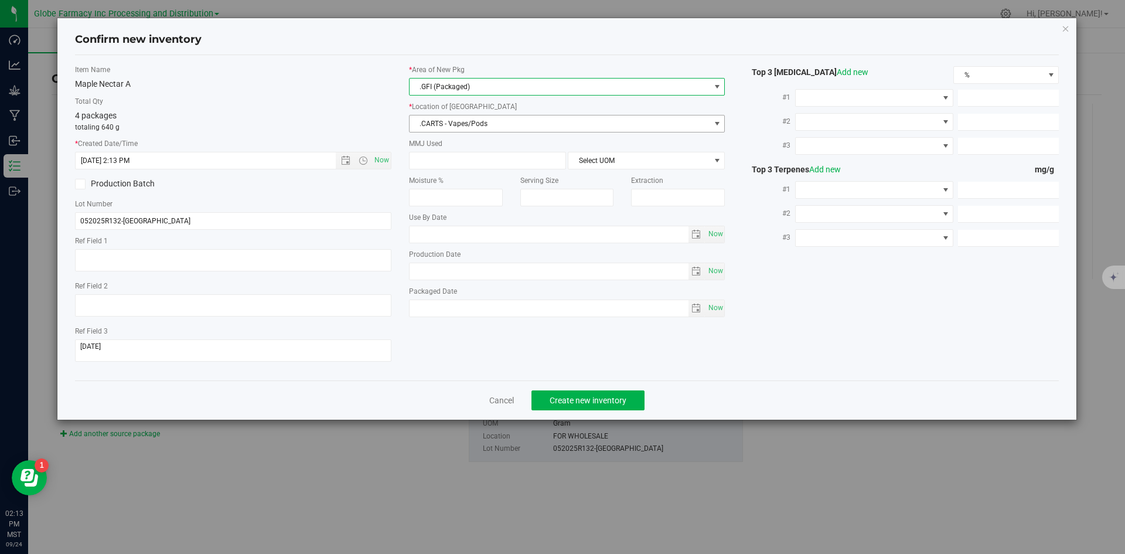
click at [471, 124] on span ".CARTS - Vapes/Pods" at bounding box center [560, 123] width 301 height 16
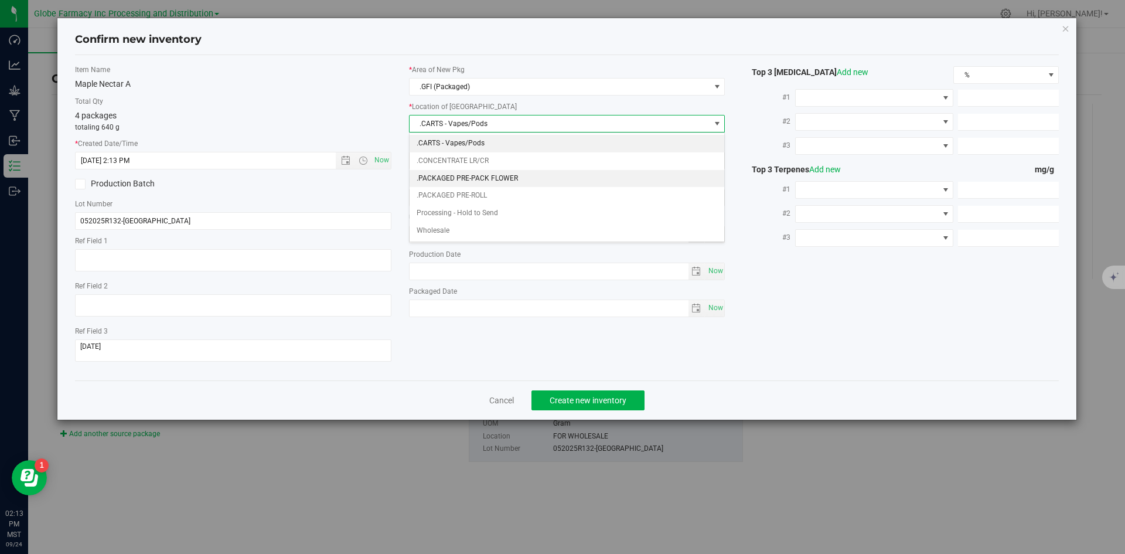
click at [508, 170] on li ".PACKAGED PRE-PACK FLOWER" at bounding box center [567, 179] width 315 height 18
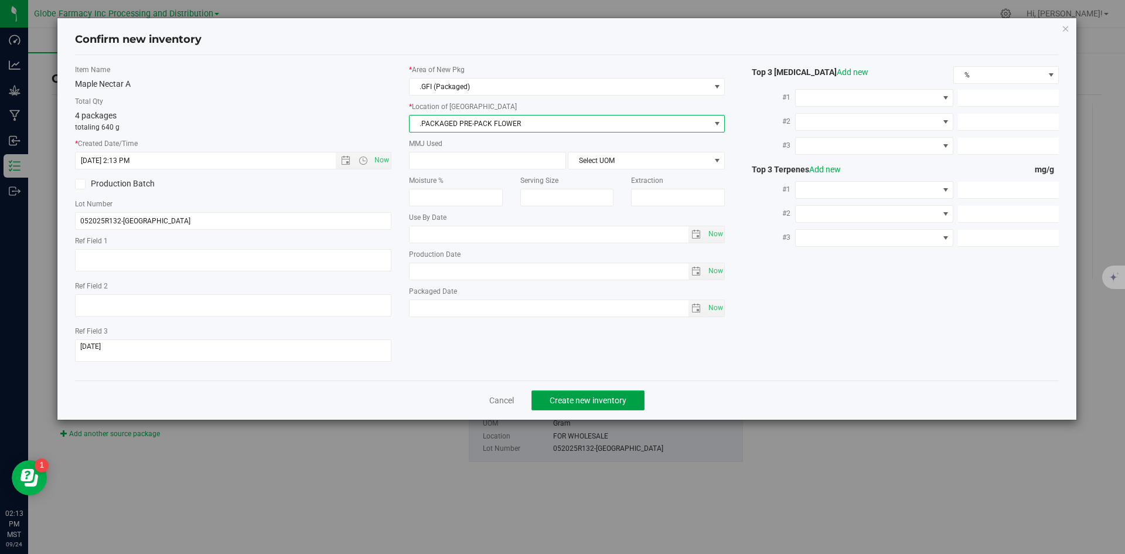
click at [601, 397] on span "Create new inventory" at bounding box center [588, 400] width 77 height 9
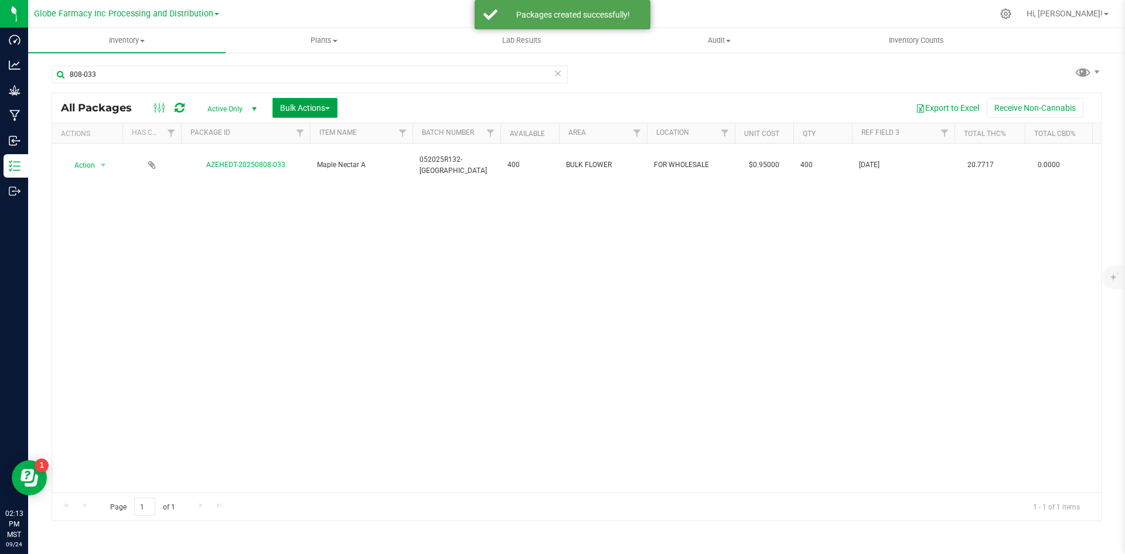
click at [297, 105] on span "Bulk Actions" at bounding box center [305, 107] width 50 height 9
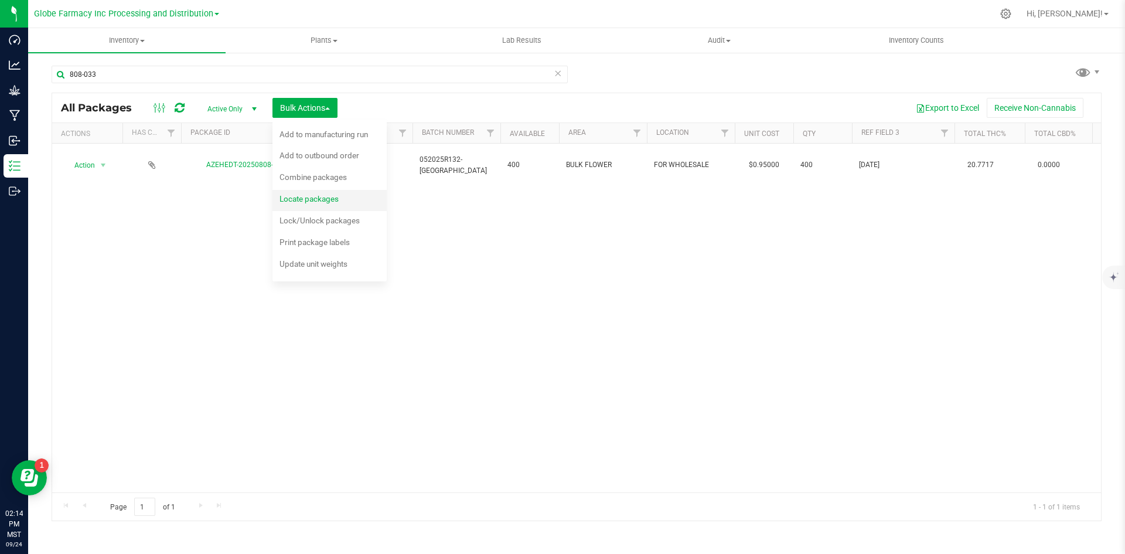
click at [354, 200] on div "Locate packages" at bounding box center [317, 200] width 75 height 19
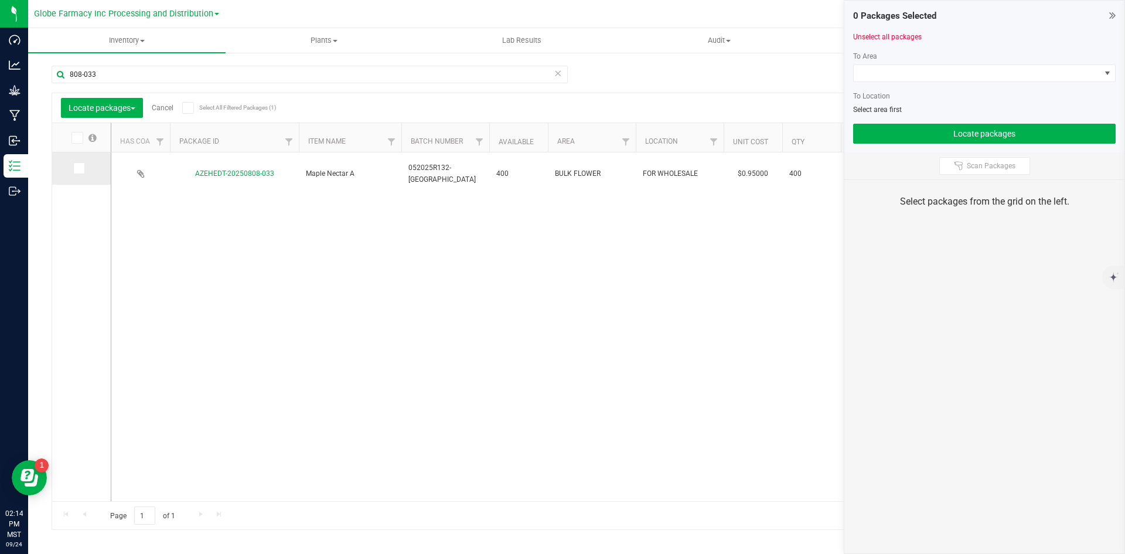
click at [75, 168] on icon at bounding box center [78, 168] width 8 height 0
click at [0, 0] on input "checkbox" at bounding box center [0, 0] width 0 height 0
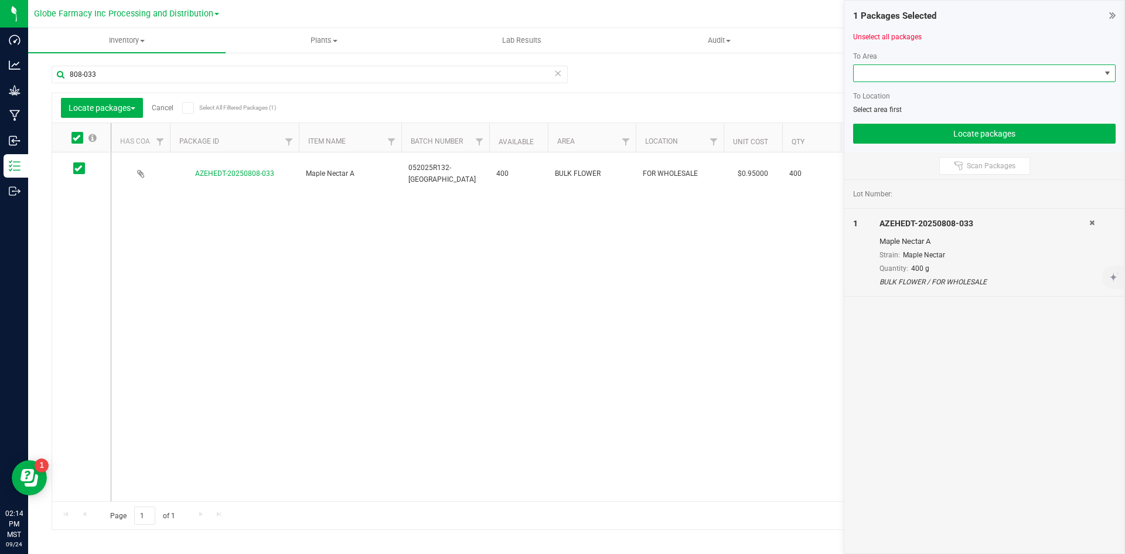
click at [905, 68] on span at bounding box center [977, 73] width 247 height 16
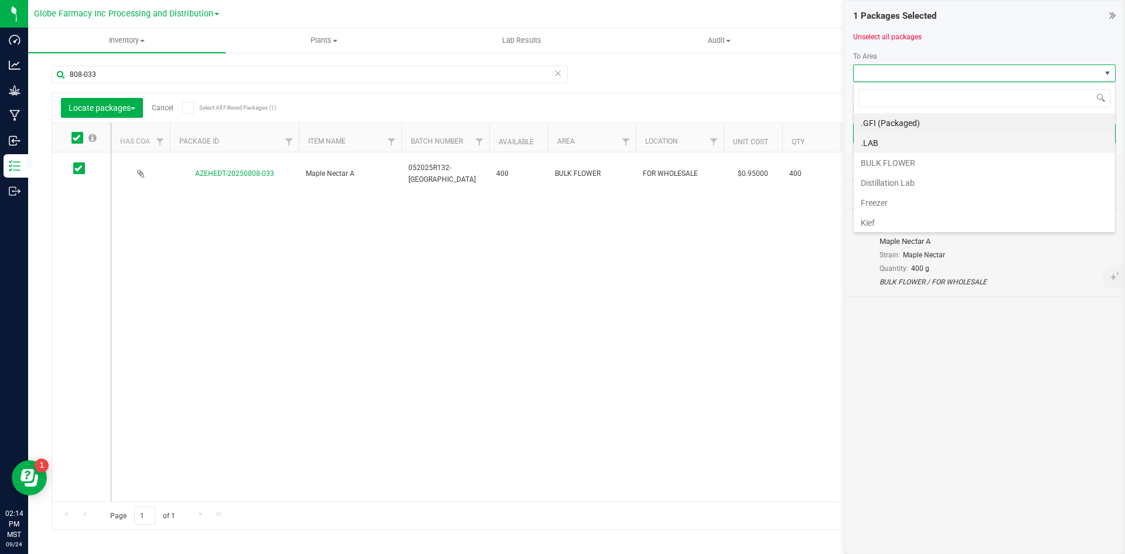
scroll to position [18, 263]
click at [885, 164] on li "BULK FLOWER" at bounding box center [984, 163] width 261 height 20
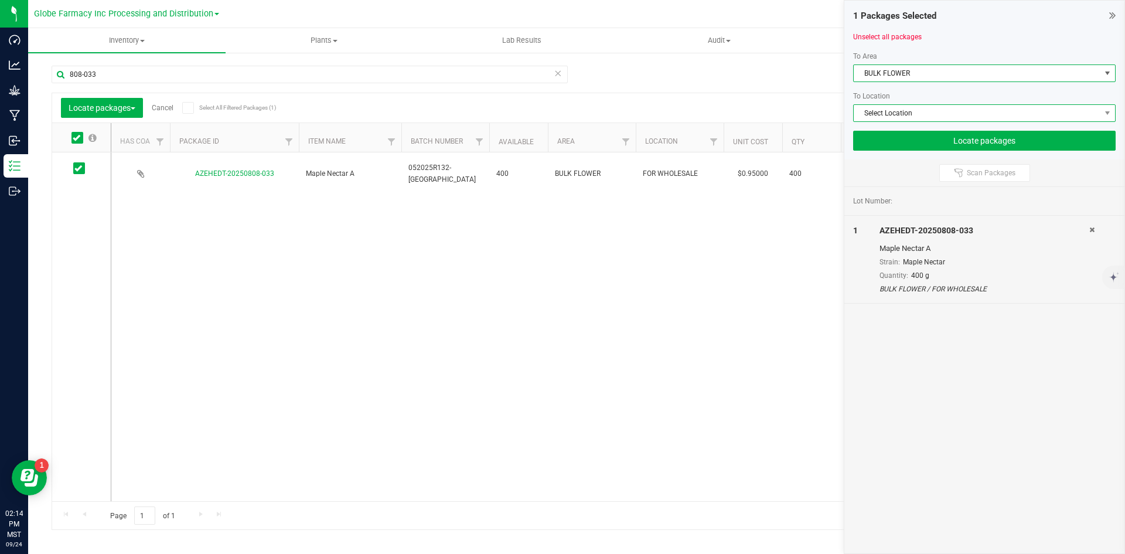
click at [895, 111] on span "Select Location" at bounding box center [977, 113] width 247 height 16
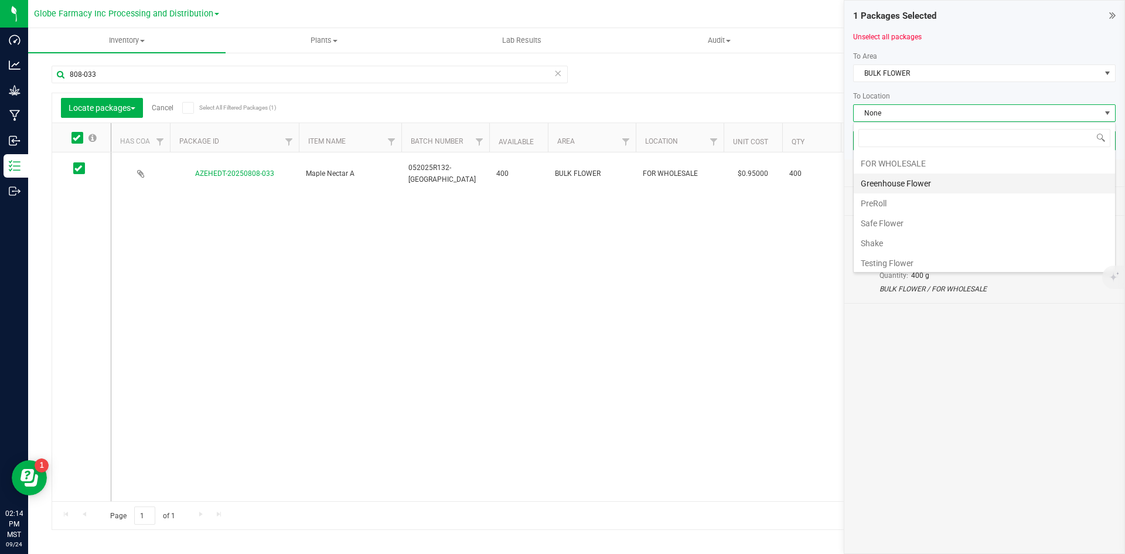
scroll to position [62, 0]
click at [887, 216] on li "Shake" at bounding box center [984, 220] width 261 height 20
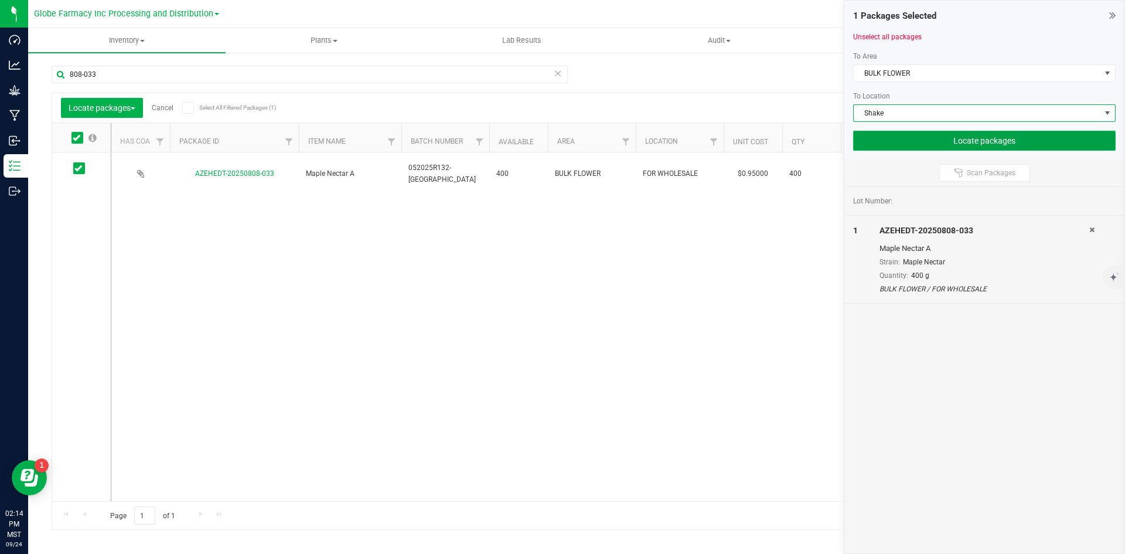
click at [946, 143] on button "Locate packages" at bounding box center [984, 141] width 263 height 20
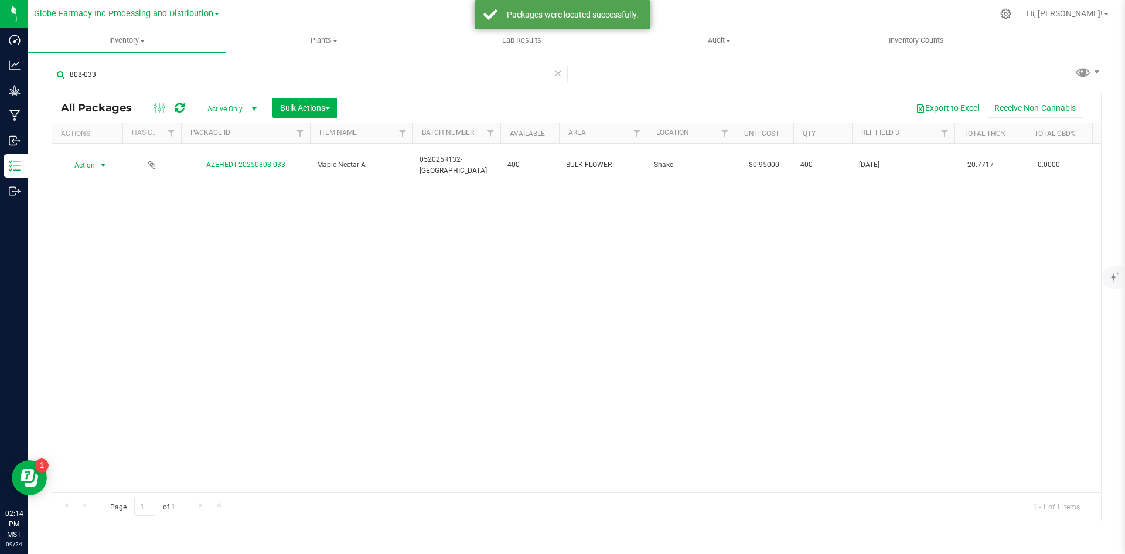
click at [88, 162] on span "Action" at bounding box center [80, 165] width 32 height 16
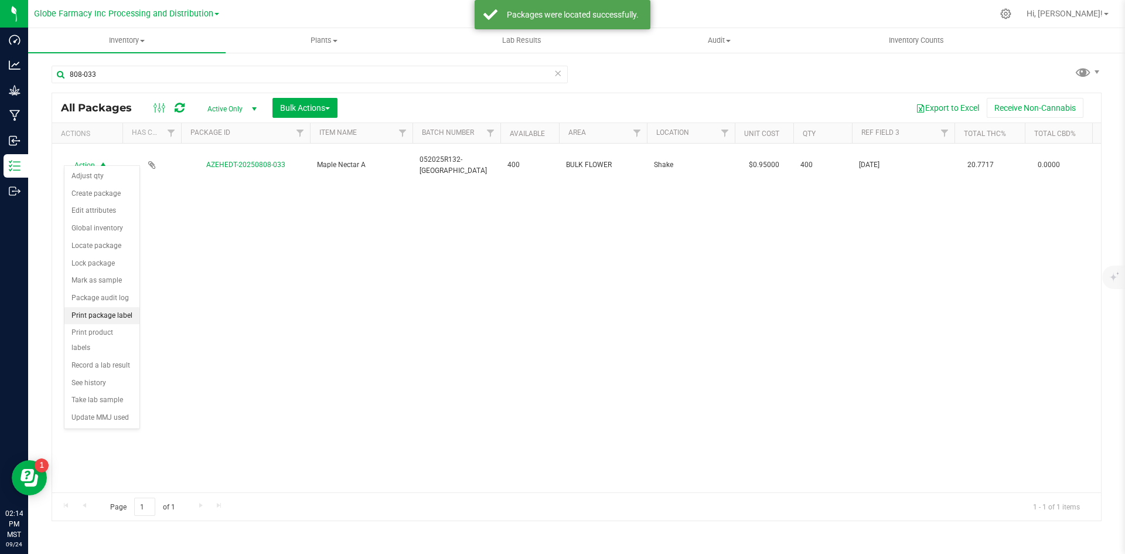
click at [87, 312] on li "Print package label" at bounding box center [101, 316] width 75 height 18
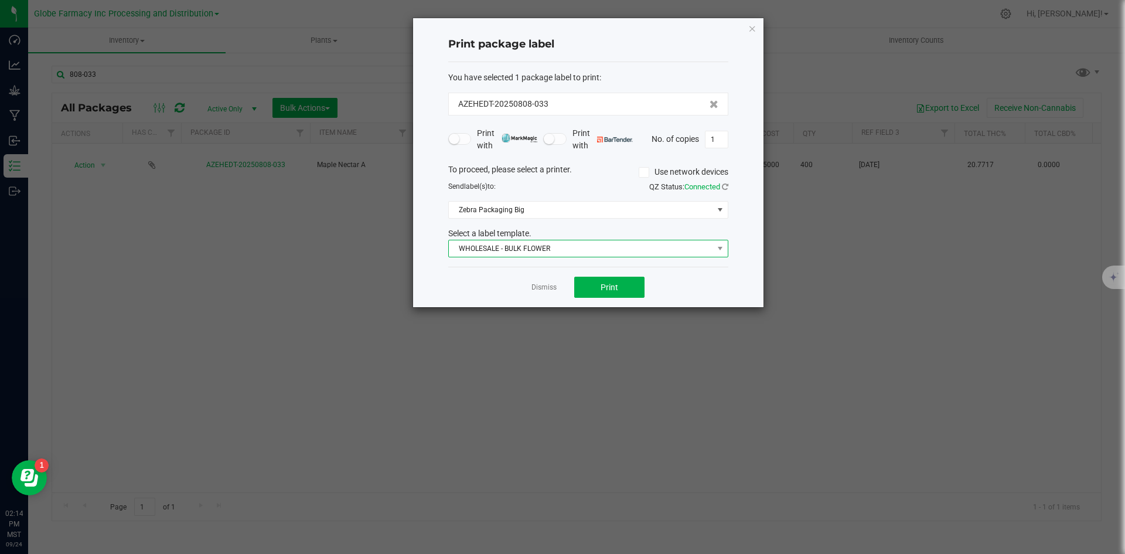
click at [561, 250] on span "WHOLESALE - BULK FLOWER" at bounding box center [581, 248] width 264 height 16
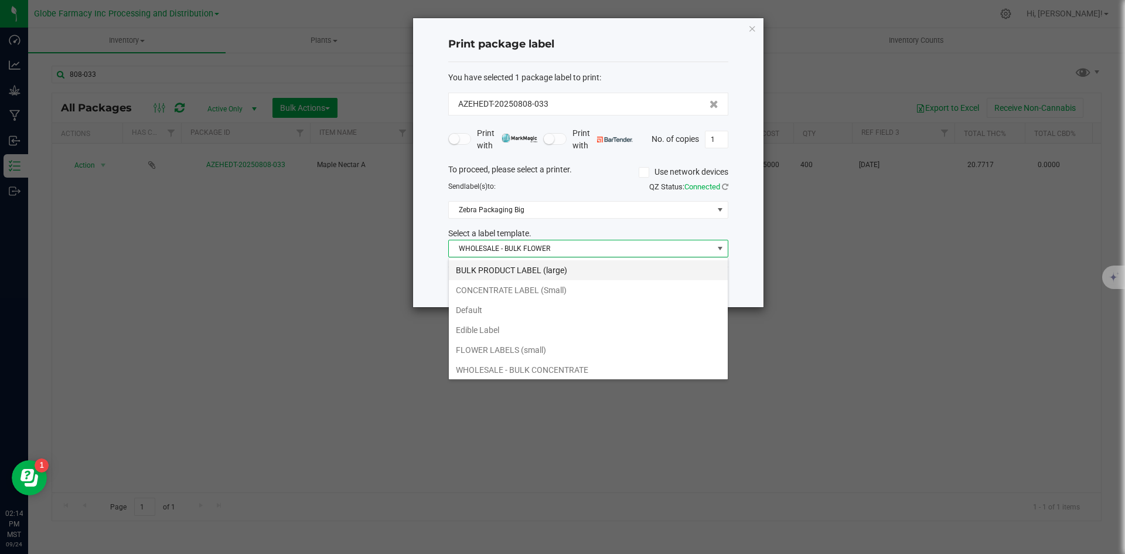
click at [507, 267] on li "BULK PRODUCT LABEL (large)" at bounding box center [588, 270] width 279 height 20
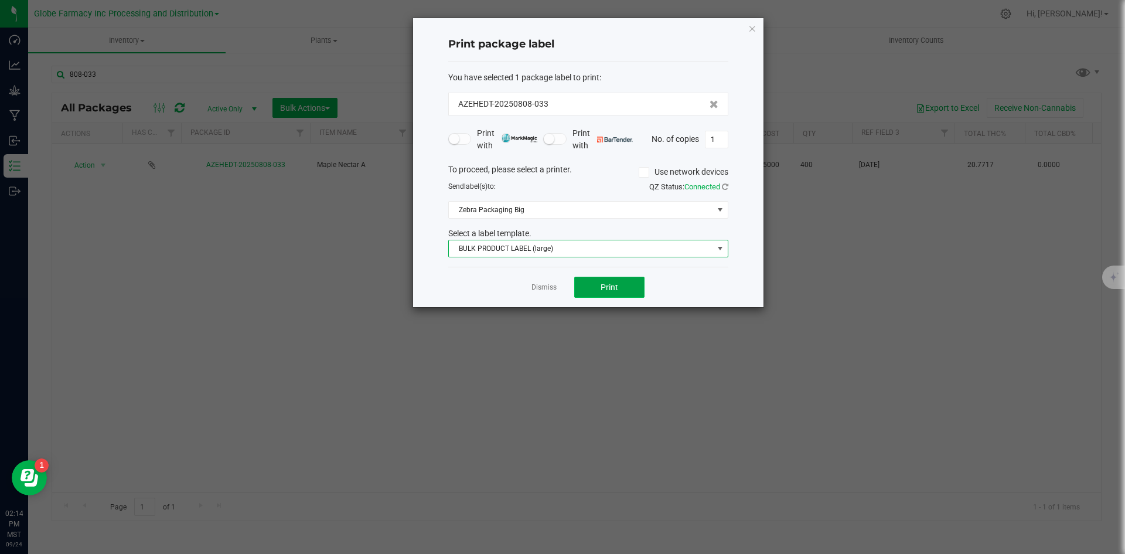
click at [603, 285] on span "Print" at bounding box center [610, 286] width 18 height 9
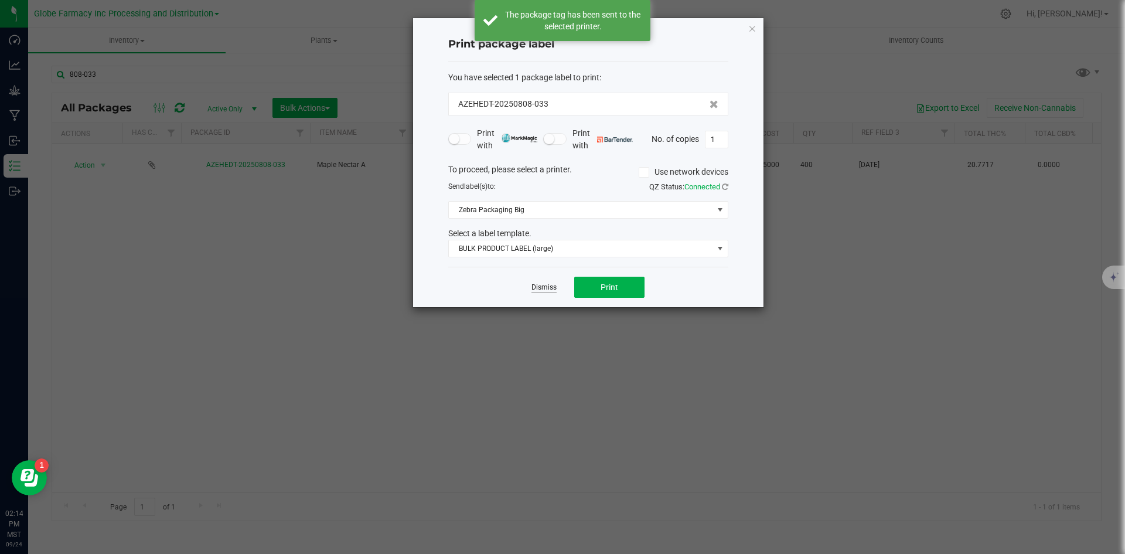
click at [537, 287] on link "Dismiss" at bounding box center [544, 287] width 25 height 10
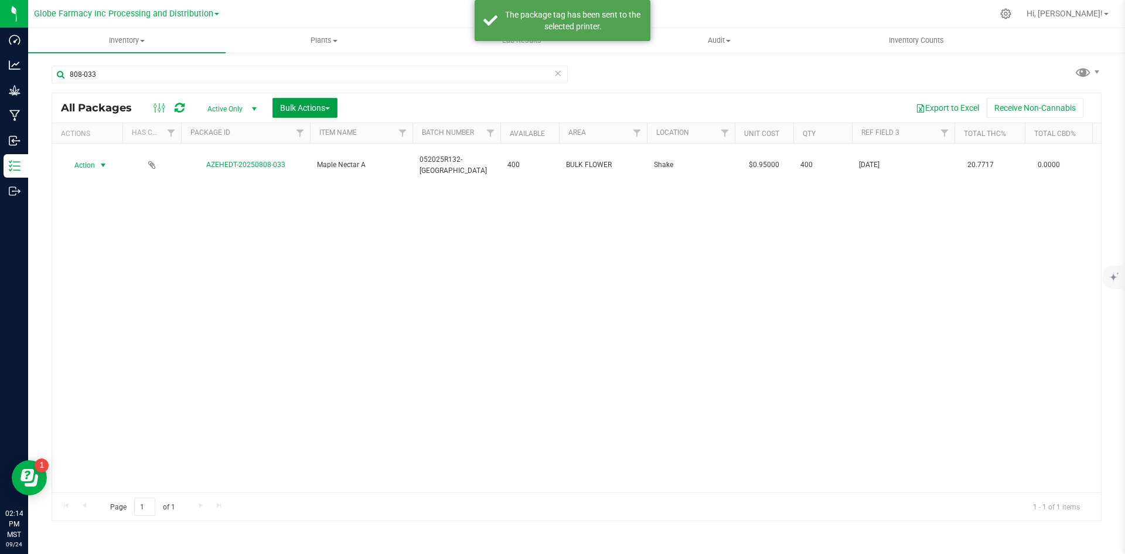
click at [311, 110] on span "Bulk Actions" at bounding box center [305, 107] width 50 height 9
click at [339, 239] on span "Print package labels" at bounding box center [315, 241] width 70 height 9
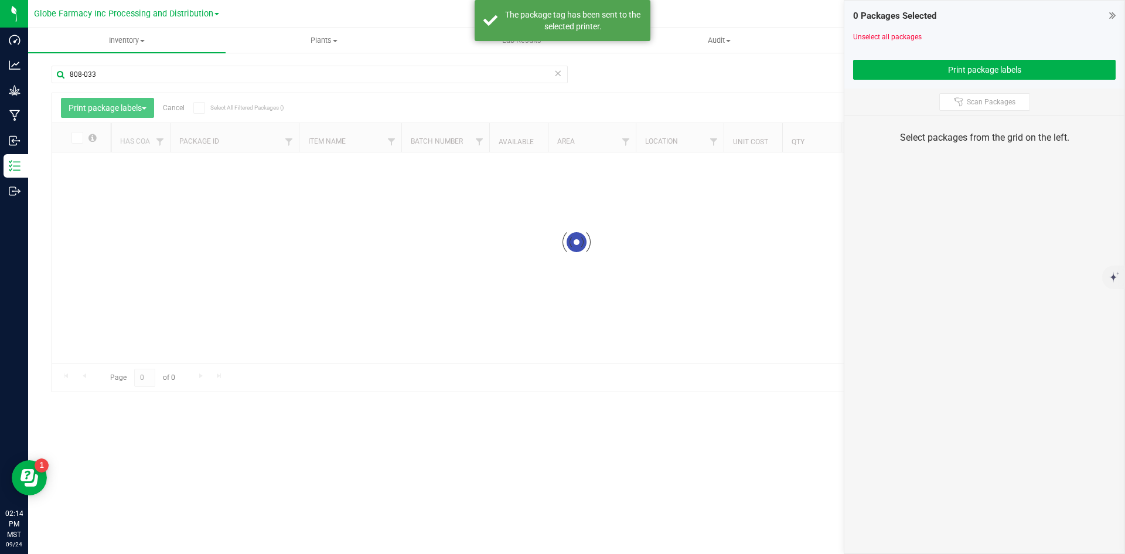
click at [557, 76] on icon at bounding box center [558, 73] width 8 height 14
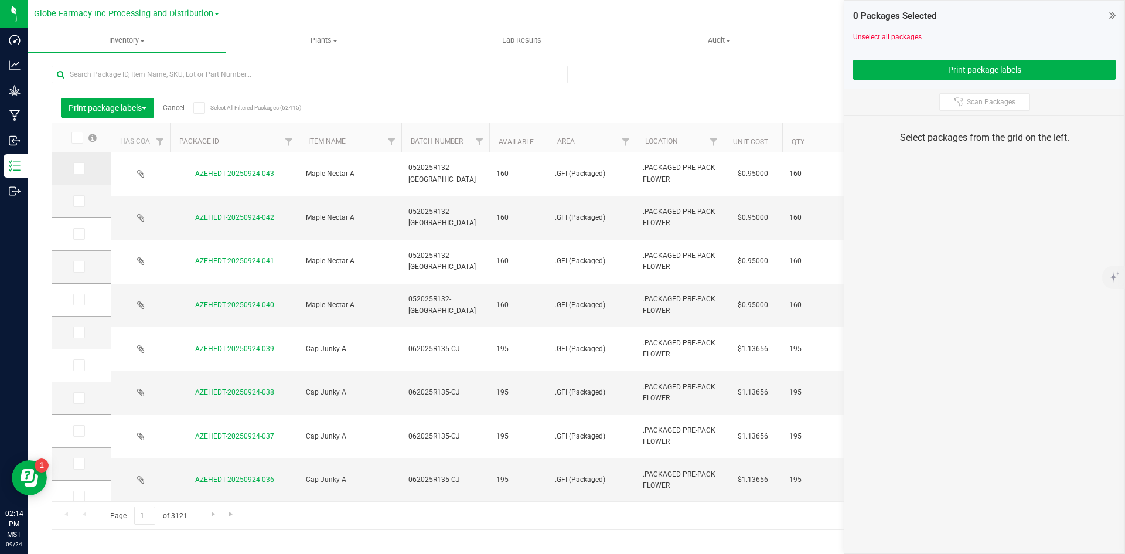
click at [82, 171] on span at bounding box center [79, 168] width 12 height 12
click at [0, 0] on input "checkbox" at bounding box center [0, 0] width 0 height 0
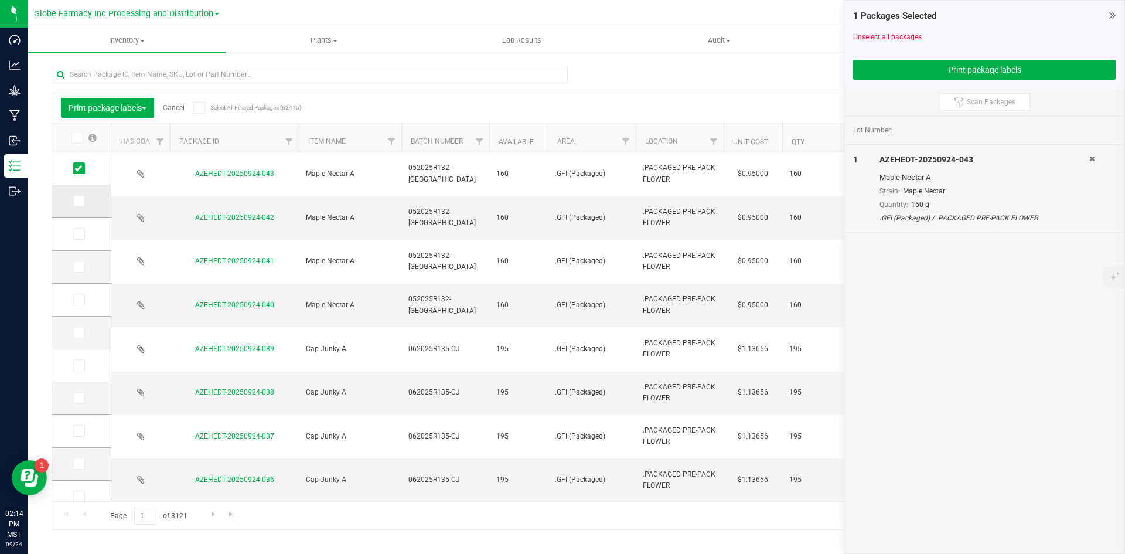
click at [76, 201] on icon at bounding box center [78, 201] width 8 height 0
click at [0, 0] on input "checkbox" at bounding box center [0, 0] width 0 height 0
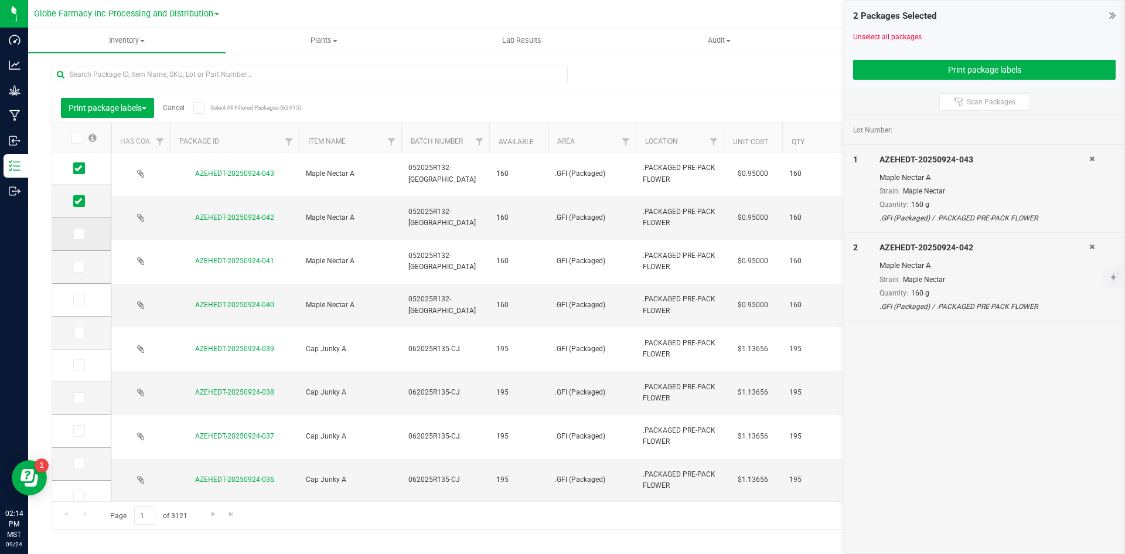
click at [79, 226] on td at bounding box center [81, 234] width 59 height 33
click at [79, 234] on icon at bounding box center [78, 234] width 8 height 0
click at [0, 0] on input "checkbox" at bounding box center [0, 0] width 0 height 0
click at [79, 261] on span at bounding box center [79, 267] width 12 height 12
click at [0, 0] on input "checkbox" at bounding box center [0, 0] width 0 height 0
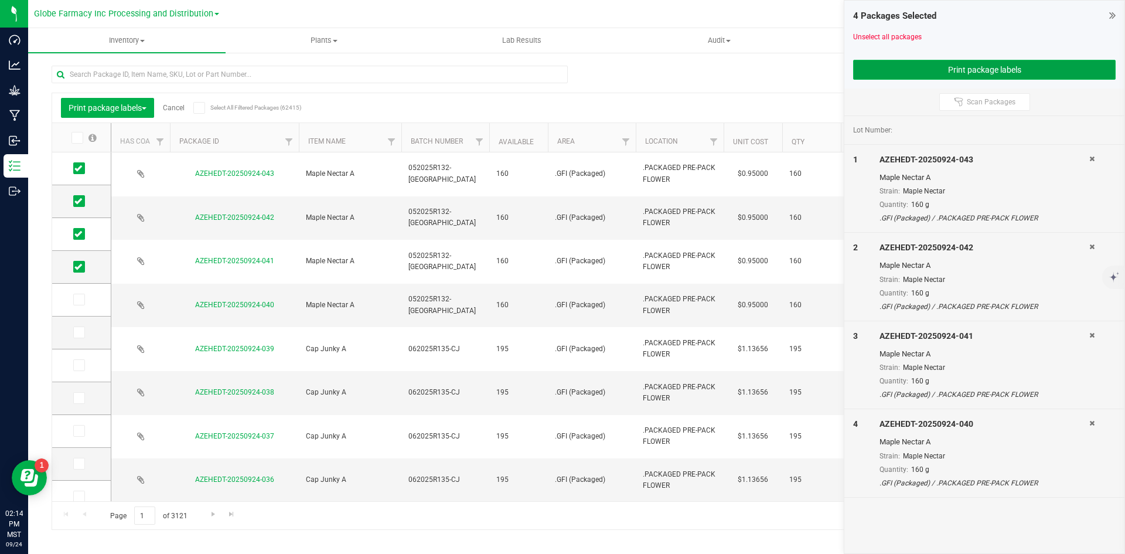
click at [884, 75] on button "Print package labels" at bounding box center [984, 70] width 263 height 20
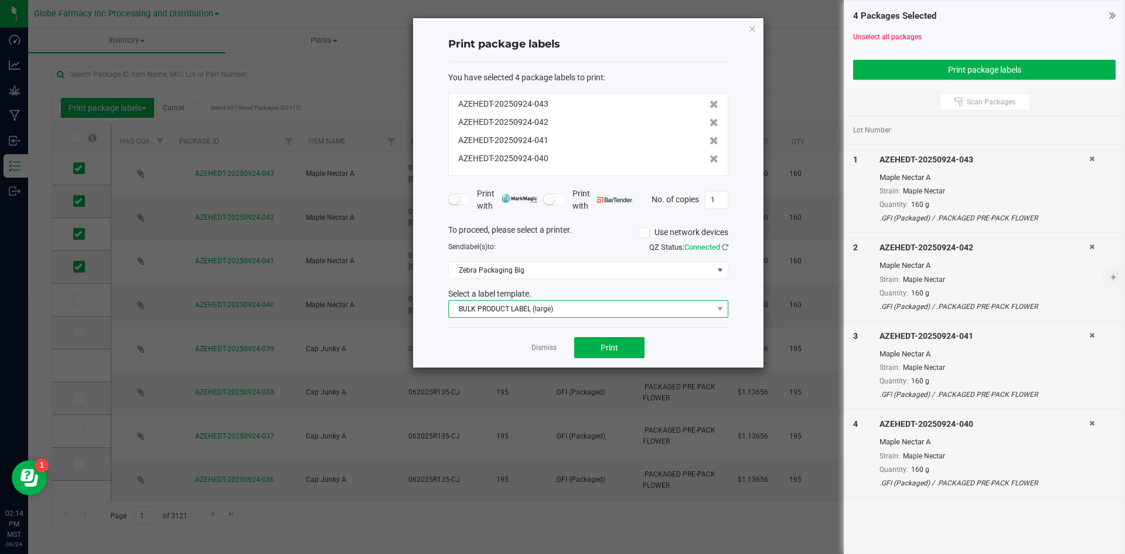
click at [585, 310] on span "BULK PRODUCT LABEL (large)" at bounding box center [581, 309] width 264 height 16
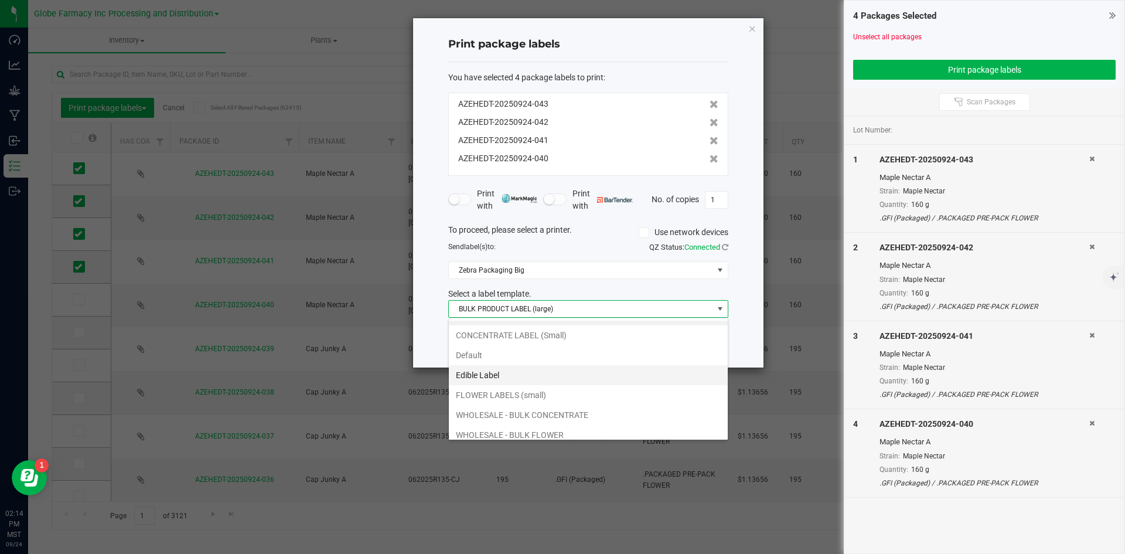
scroll to position [42, 0]
click at [540, 406] on li "WHOLESALE - BULK FLOWER" at bounding box center [588, 408] width 279 height 20
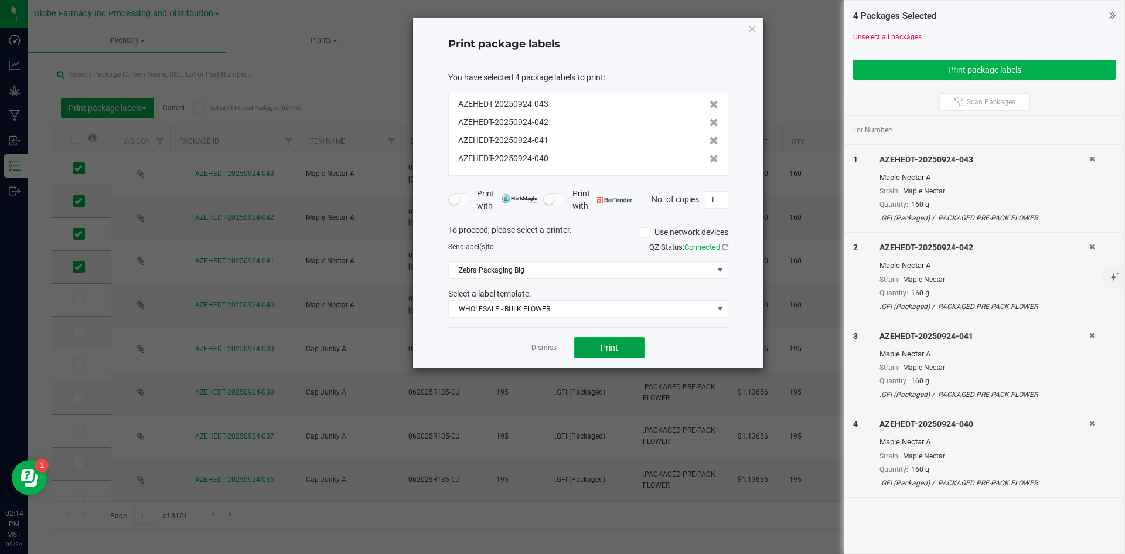
click at [612, 345] on span "Print" at bounding box center [610, 347] width 18 height 9
click at [545, 349] on link "Dismiss" at bounding box center [544, 348] width 25 height 10
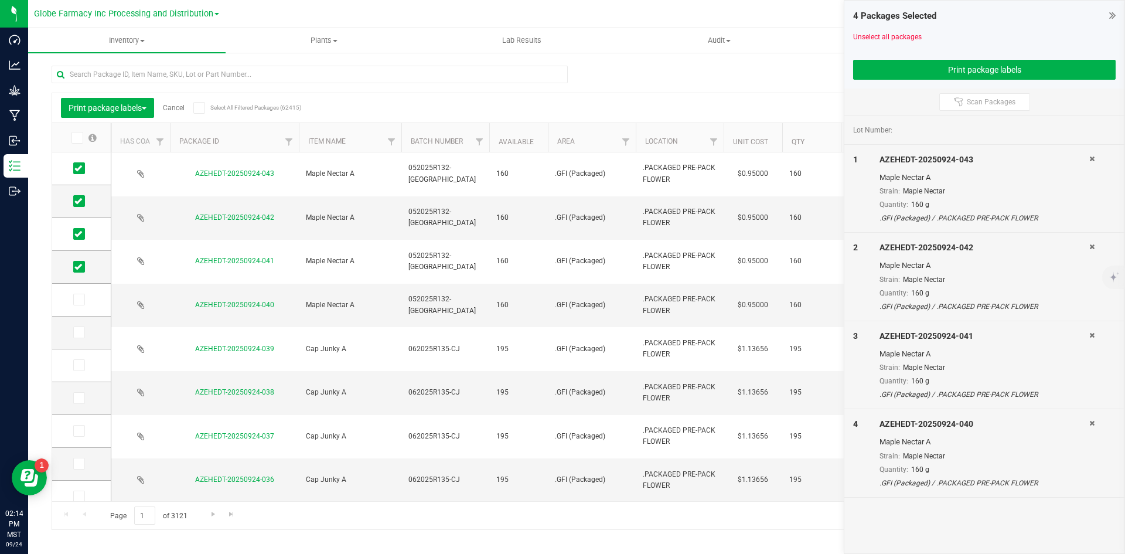
click at [179, 105] on link "Cancel" at bounding box center [174, 108] width 22 height 8
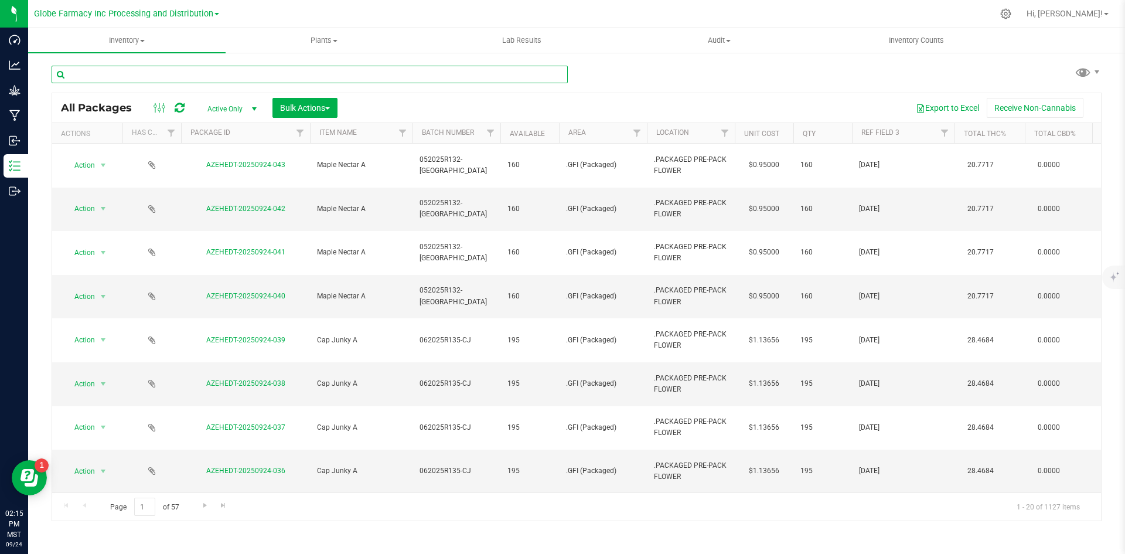
click at [250, 74] on input "text" at bounding box center [310, 75] width 516 height 18
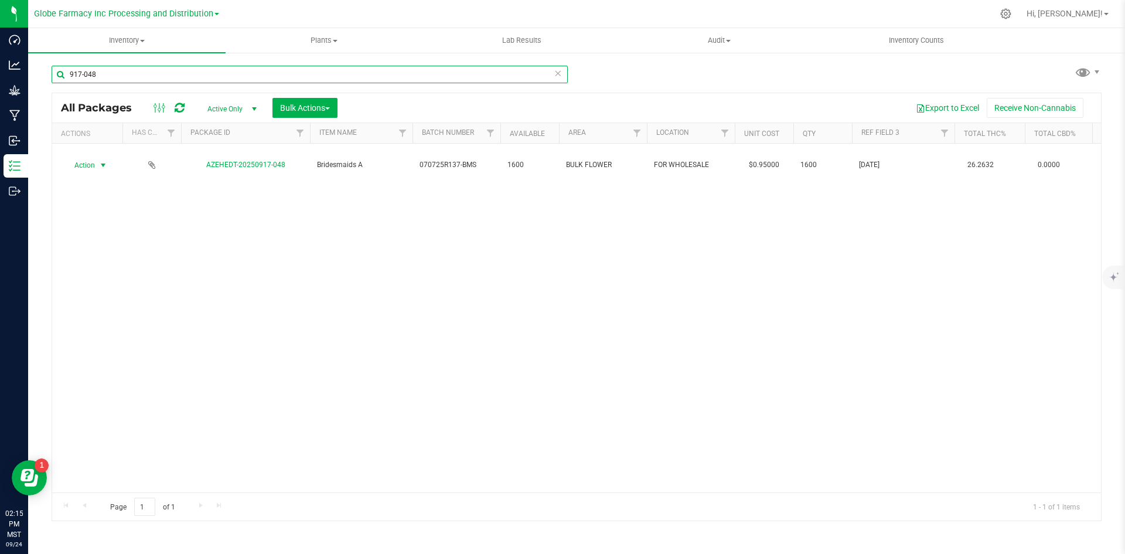
type input "917-048"
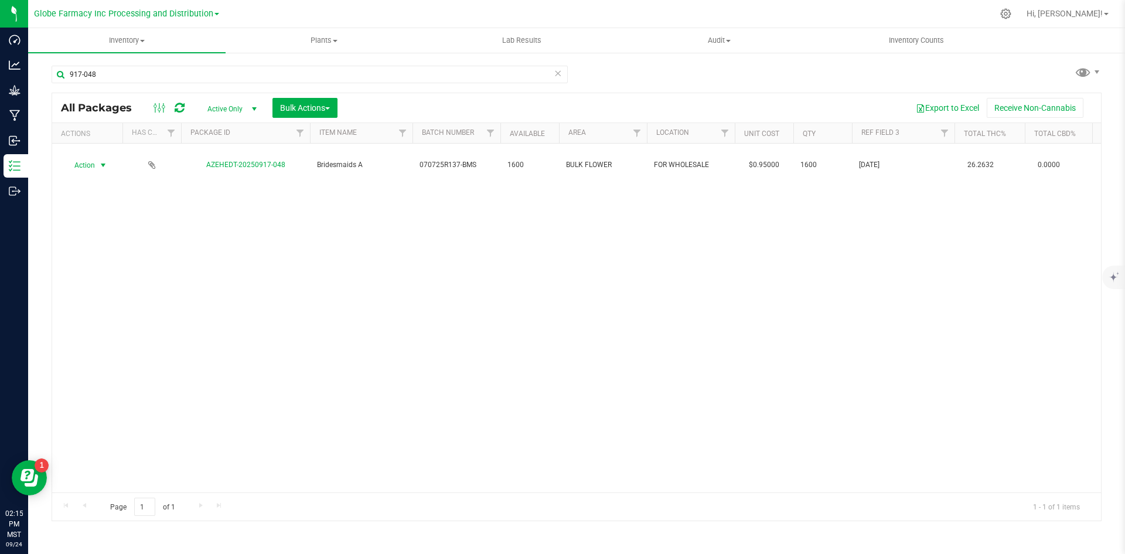
click at [92, 160] on span "Action" at bounding box center [80, 165] width 32 height 16
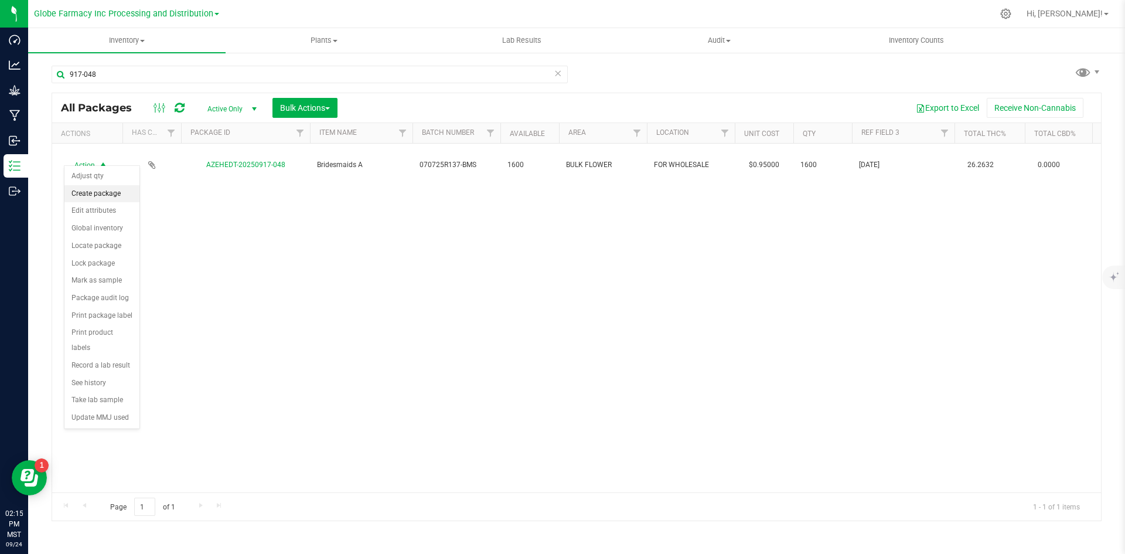
click at [94, 192] on li "Create package" at bounding box center [101, 194] width 75 height 18
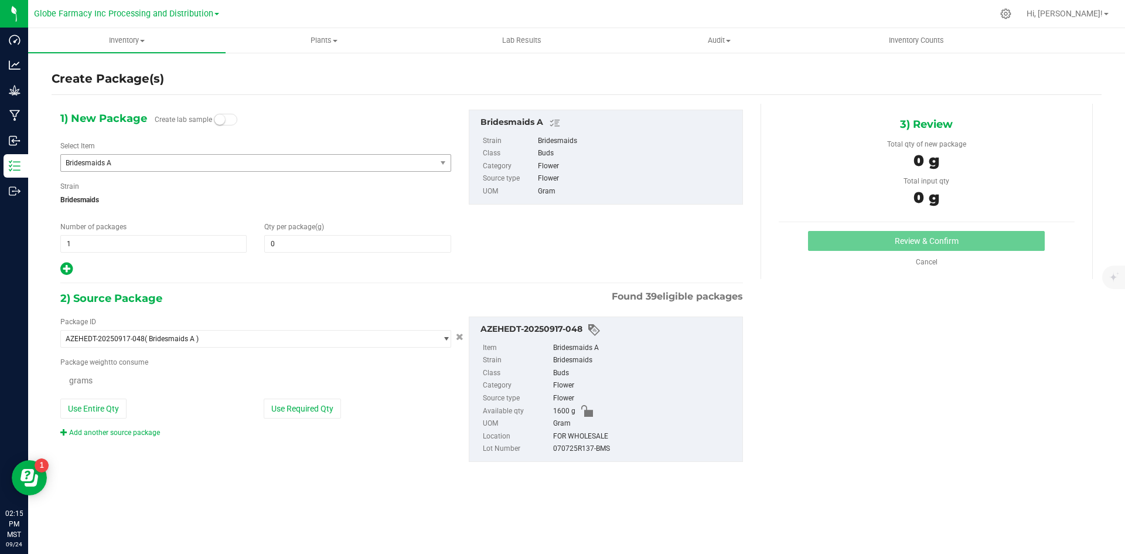
type input "0.0000"
click at [98, 250] on span "1 1" at bounding box center [153, 244] width 186 height 18
click at [98, 250] on input "1" at bounding box center [153, 244] width 185 height 16
type input "4"
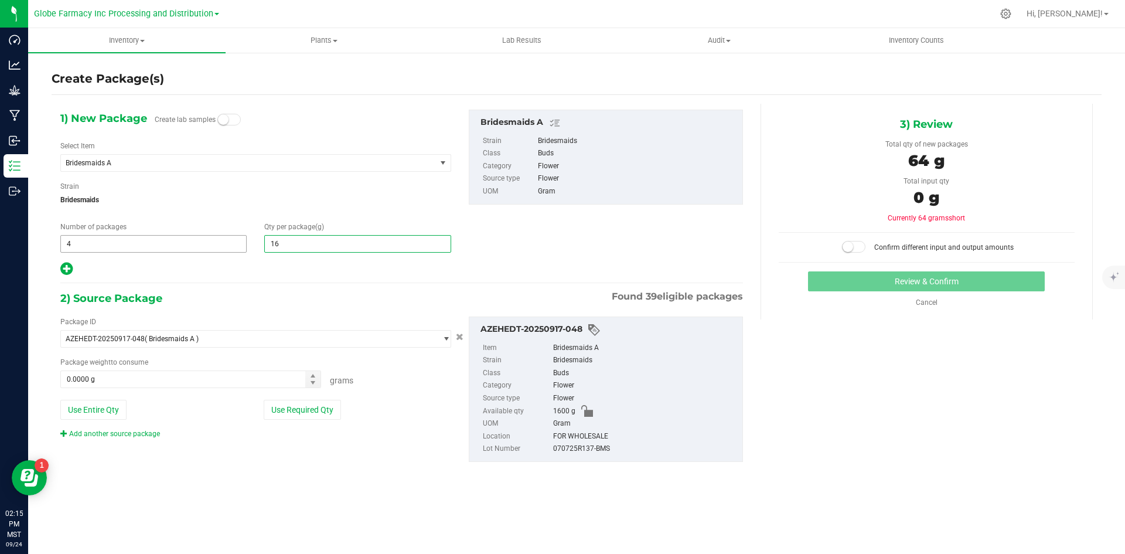
type input "165"
type input "165.0000"
click at [299, 410] on button "Use Required Qty" at bounding box center [302, 410] width 77 height 20
type input "660.0000 g"
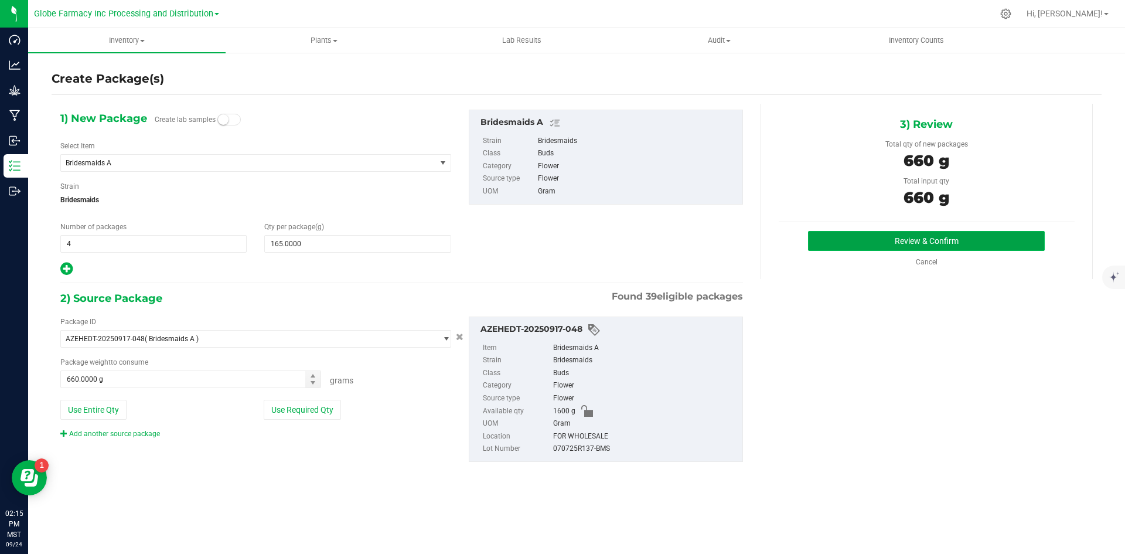
click at [965, 246] on button "Review & Confirm" at bounding box center [926, 241] width 237 height 20
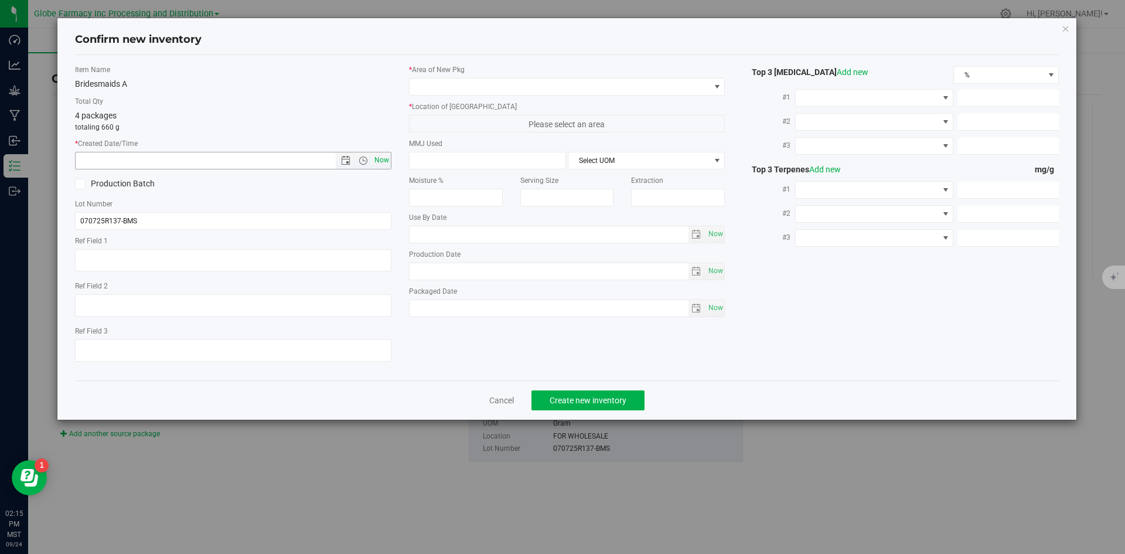
click at [389, 155] on span "Now" at bounding box center [382, 160] width 20 height 17
type input "[DATE] 2:15 PM"
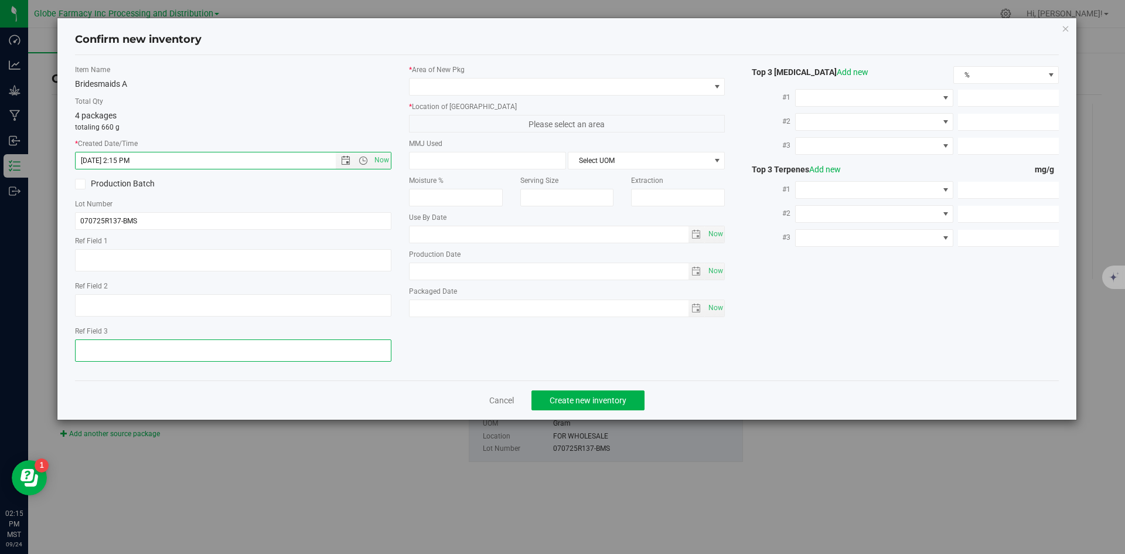
click at [230, 348] on textarea at bounding box center [233, 350] width 316 height 22
type textarea "[DATE]"
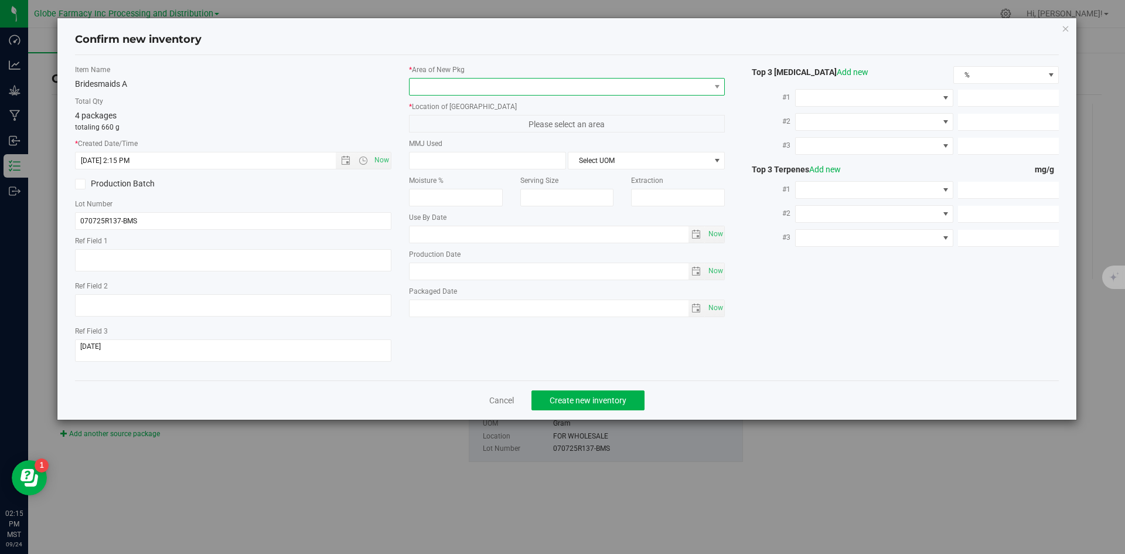
click at [482, 93] on span at bounding box center [560, 87] width 301 height 16
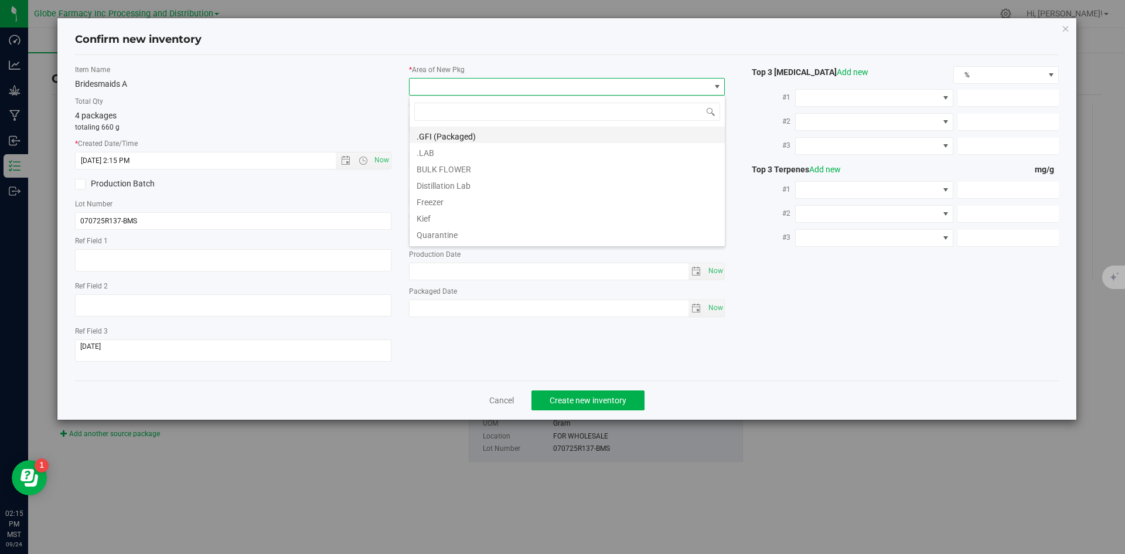
scroll to position [18, 316]
click at [459, 132] on li ".GFI (Packaged)" at bounding box center [567, 135] width 315 height 16
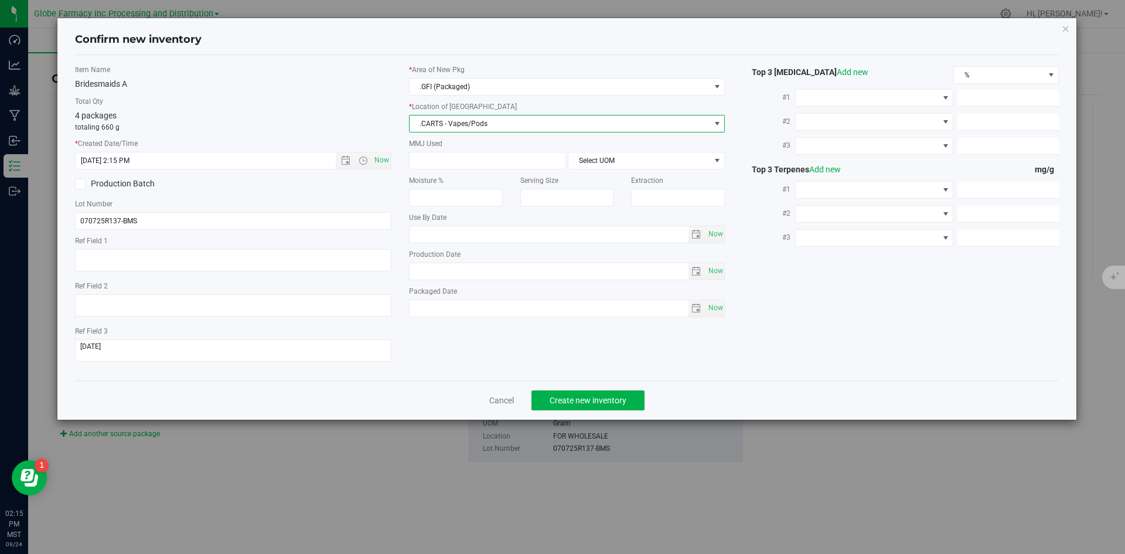
click at [458, 120] on span ".CARTS - Vapes/Pods" at bounding box center [560, 123] width 301 height 16
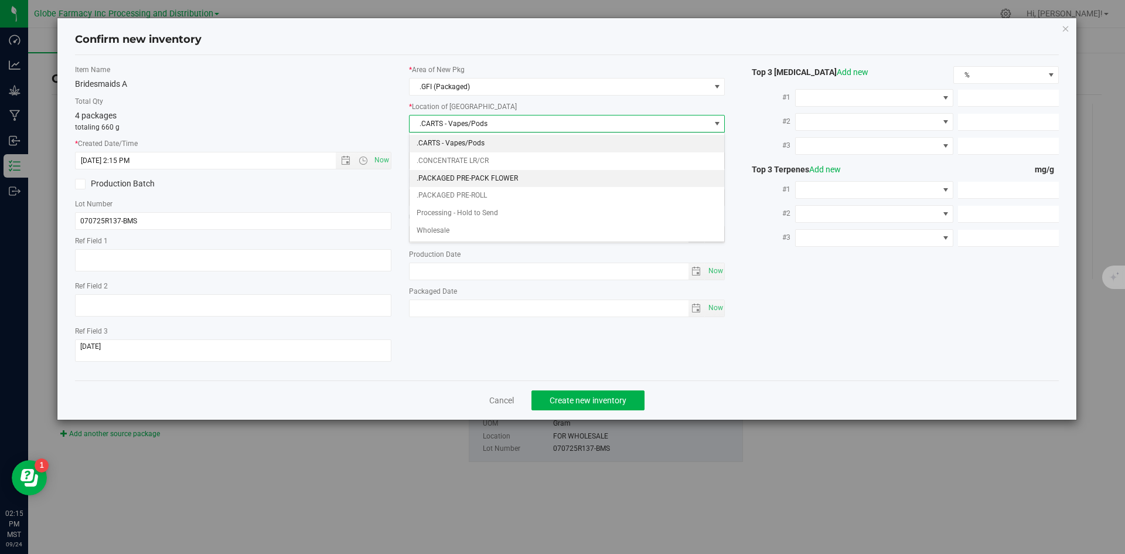
click at [493, 181] on li ".PACKAGED PRE-PACK FLOWER" at bounding box center [567, 179] width 315 height 18
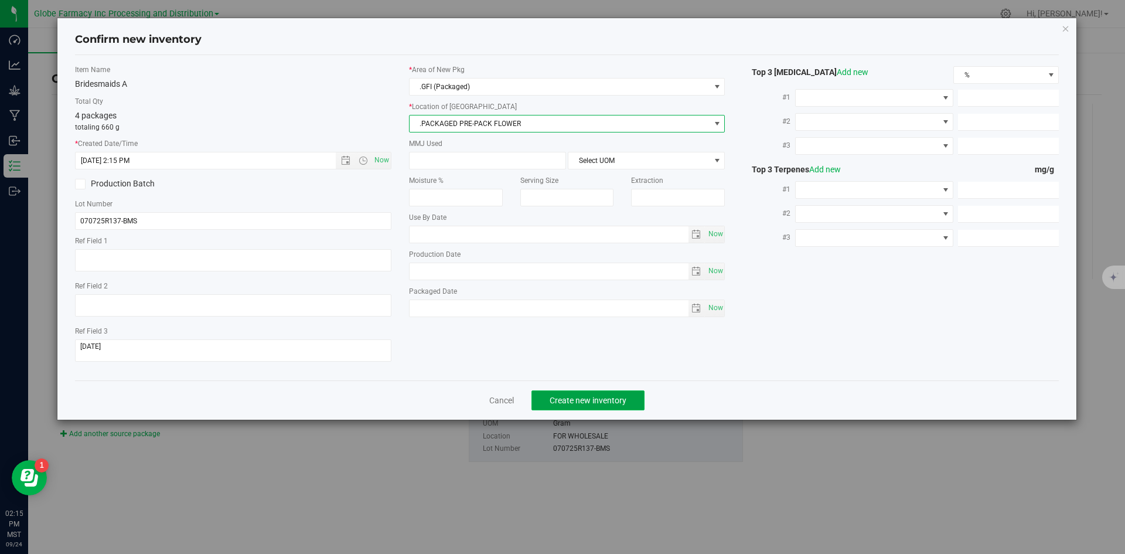
click at [577, 393] on button "Create new inventory" at bounding box center [588, 400] width 113 height 20
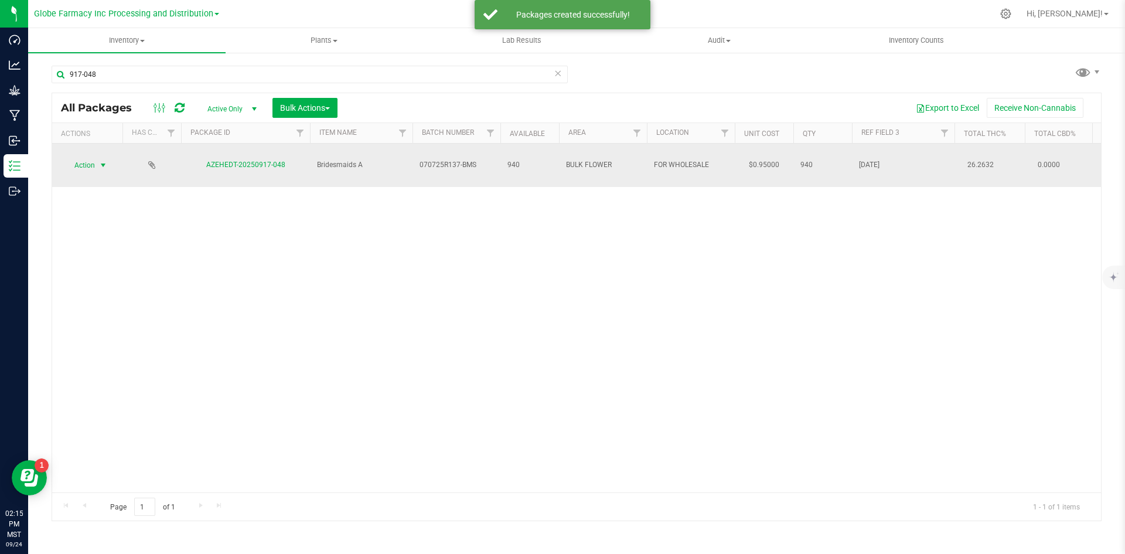
click at [107, 161] on span "select" at bounding box center [102, 165] width 9 height 9
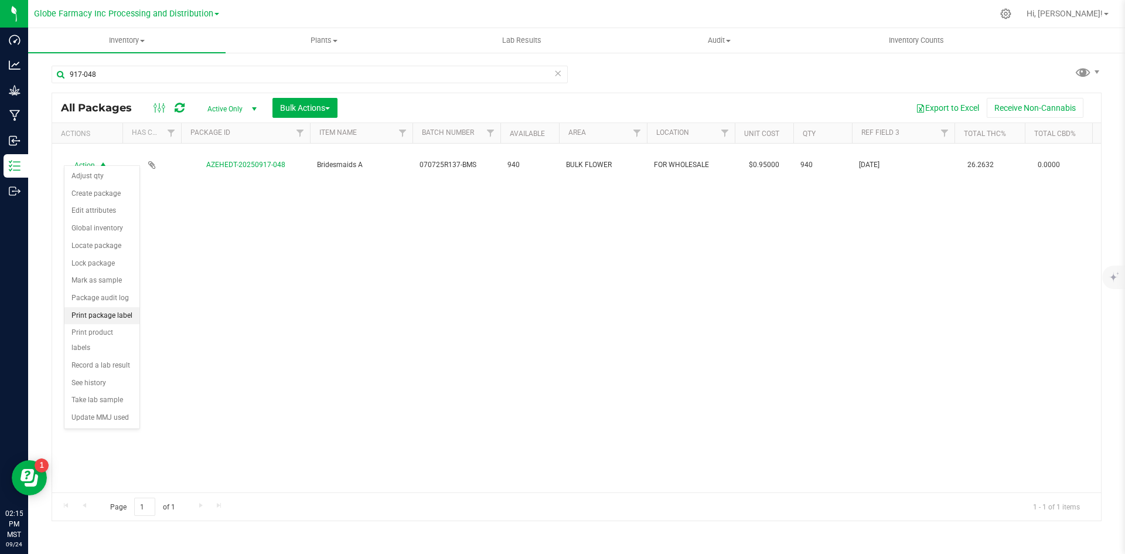
click at [111, 316] on li "Print package label" at bounding box center [101, 316] width 75 height 18
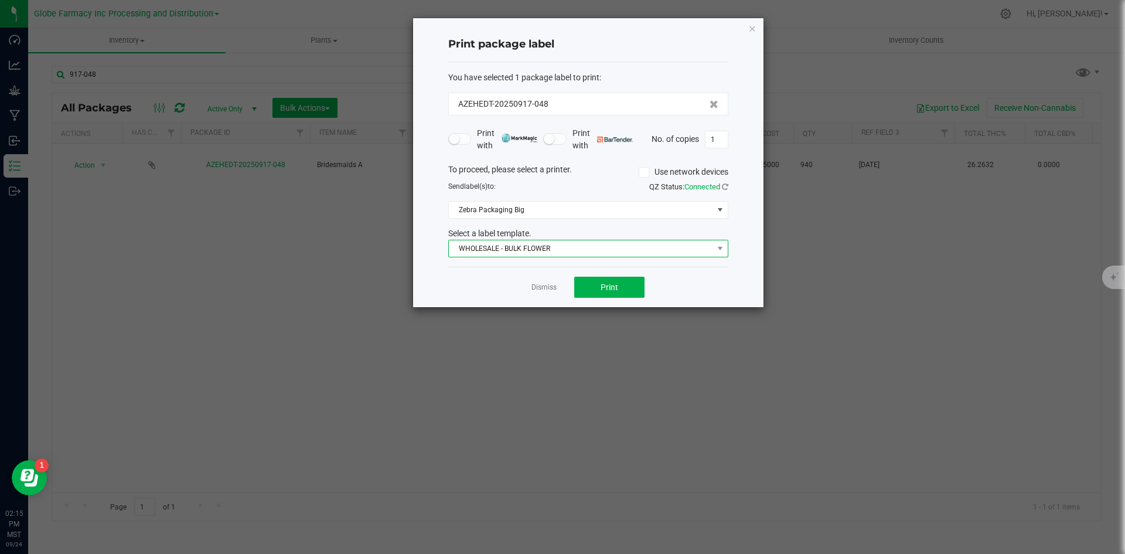
click at [477, 255] on span "WHOLESALE - BULK FLOWER" at bounding box center [581, 248] width 264 height 16
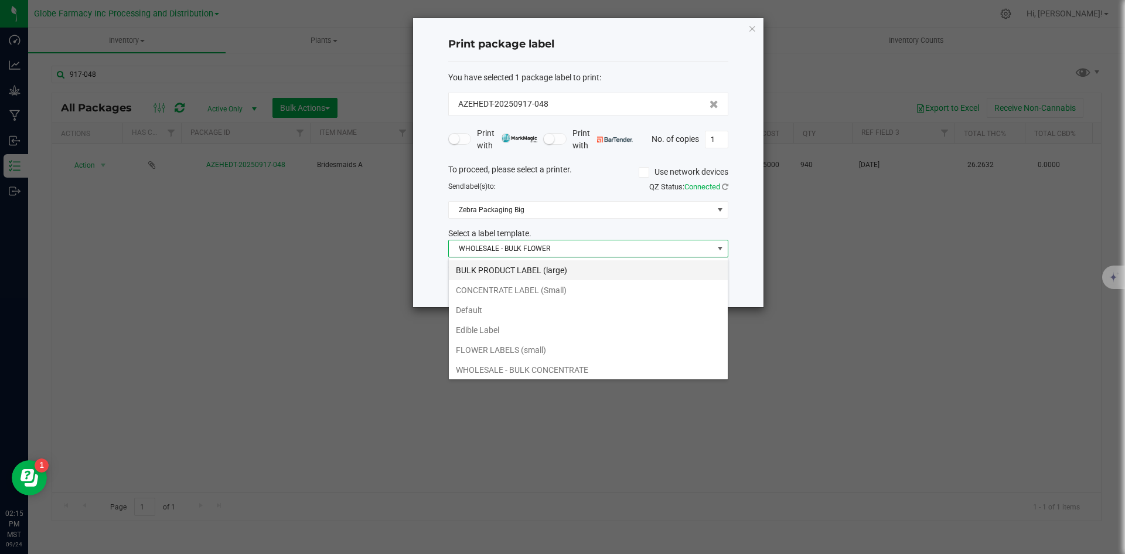
click at [474, 267] on li "BULK PRODUCT LABEL (large)" at bounding box center [588, 270] width 279 height 20
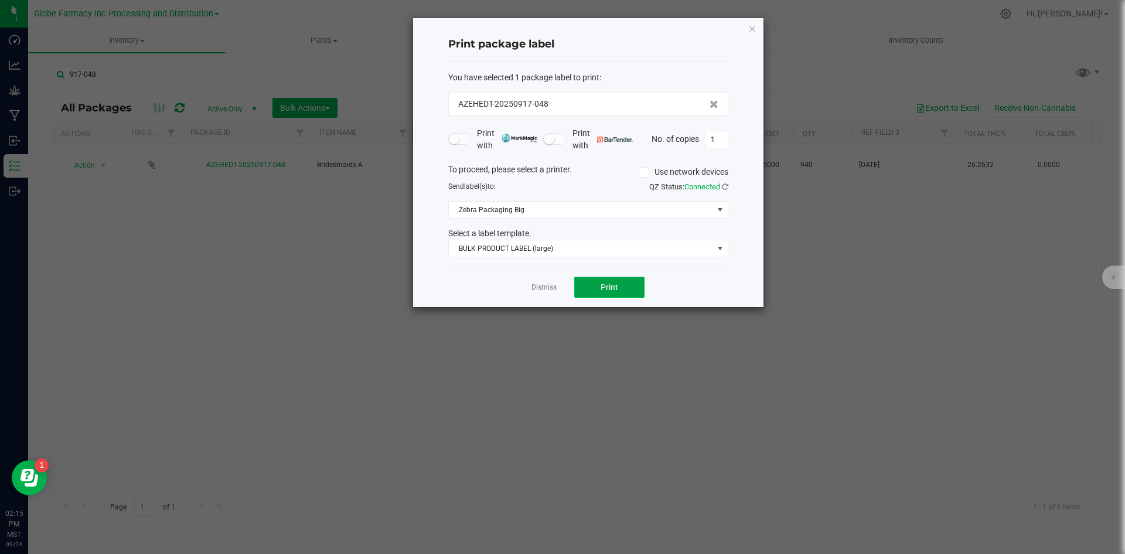
click at [590, 287] on button "Print" at bounding box center [609, 287] width 70 height 21
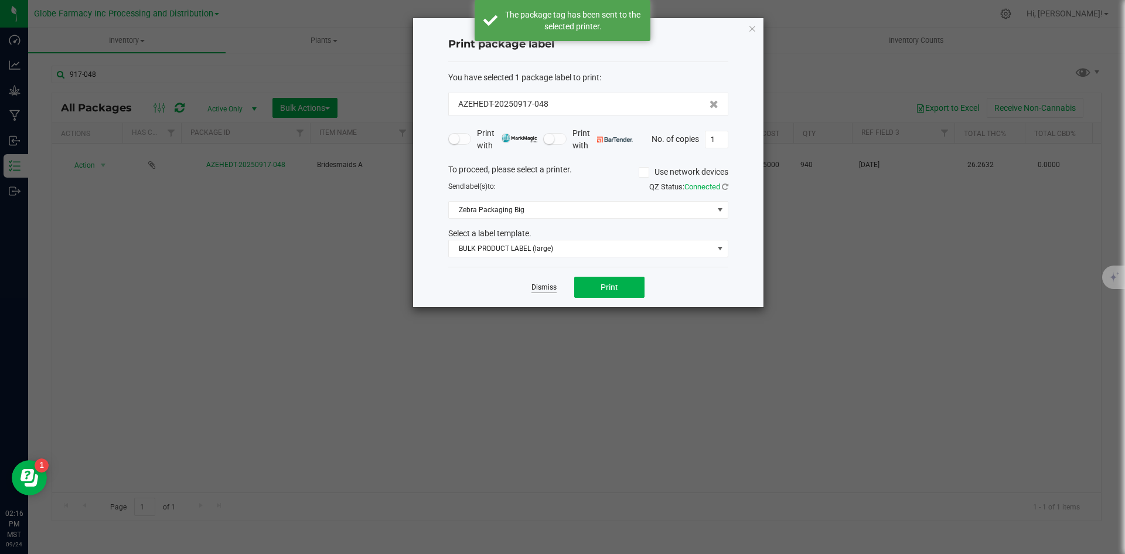
click at [547, 289] on link "Dismiss" at bounding box center [544, 287] width 25 height 10
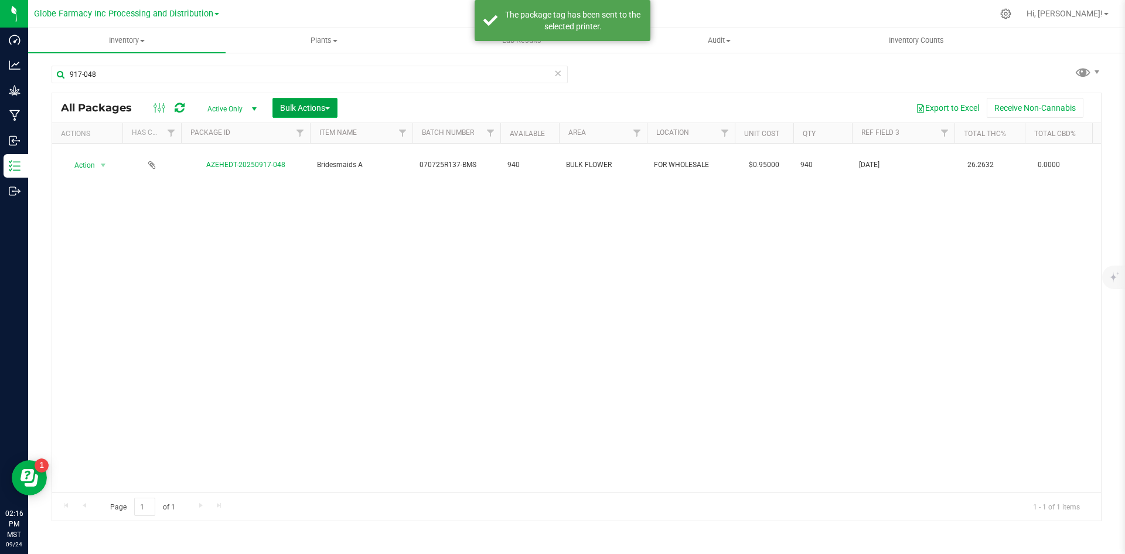
click at [317, 111] on span "Bulk Actions" at bounding box center [305, 107] width 50 height 9
click at [325, 240] on span "Print package labels" at bounding box center [315, 241] width 70 height 9
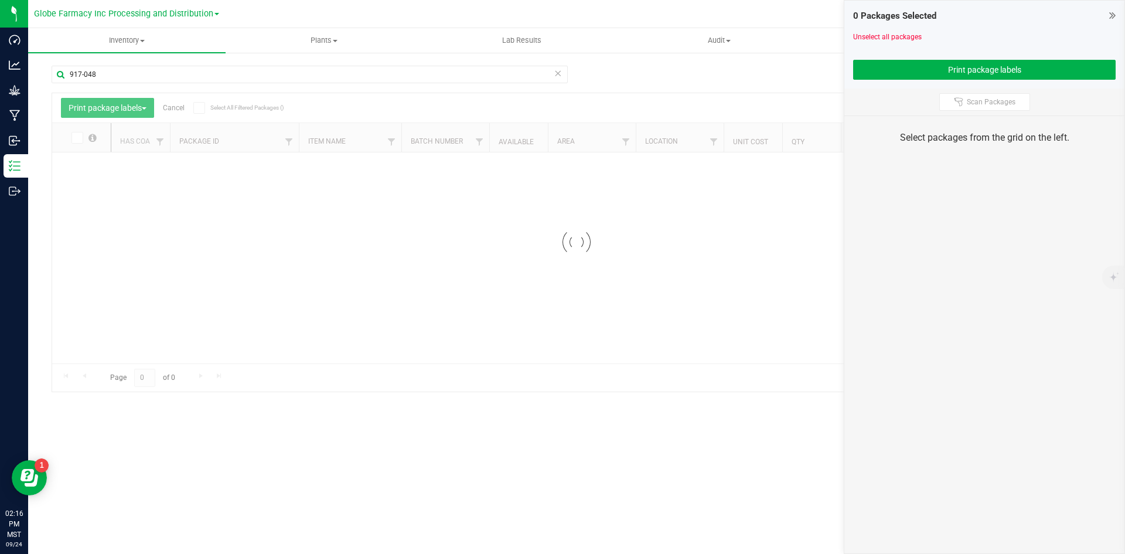
click at [556, 71] on icon at bounding box center [558, 73] width 8 height 14
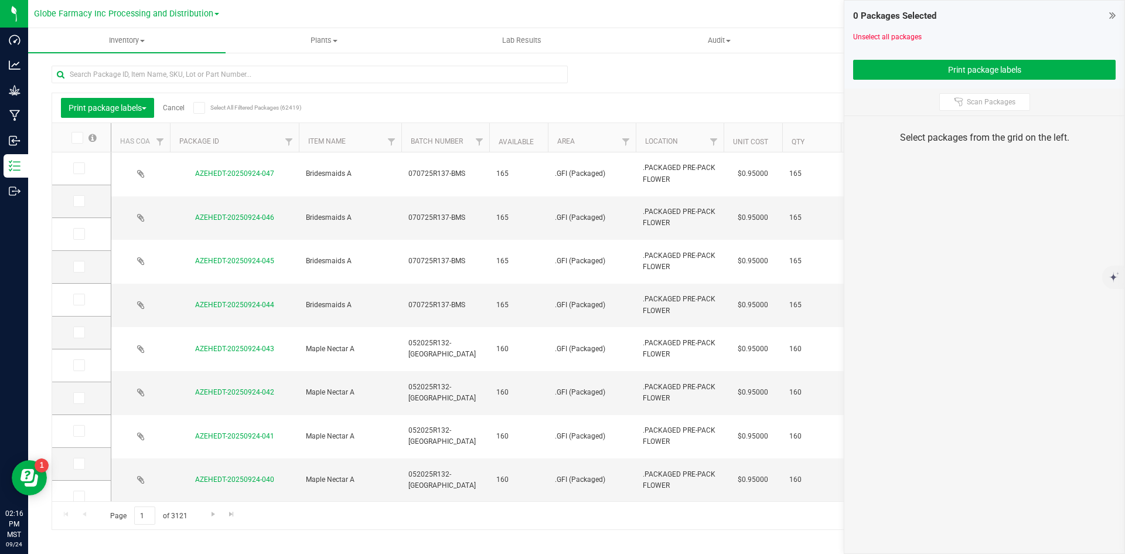
click at [80, 168] on icon at bounding box center [78, 168] width 8 height 0
click at [0, 0] on input "checkbox" at bounding box center [0, 0] width 0 height 0
click at [81, 201] on icon at bounding box center [78, 201] width 8 height 0
click at [0, 0] on input "checkbox" at bounding box center [0, 0] width 0 height 0
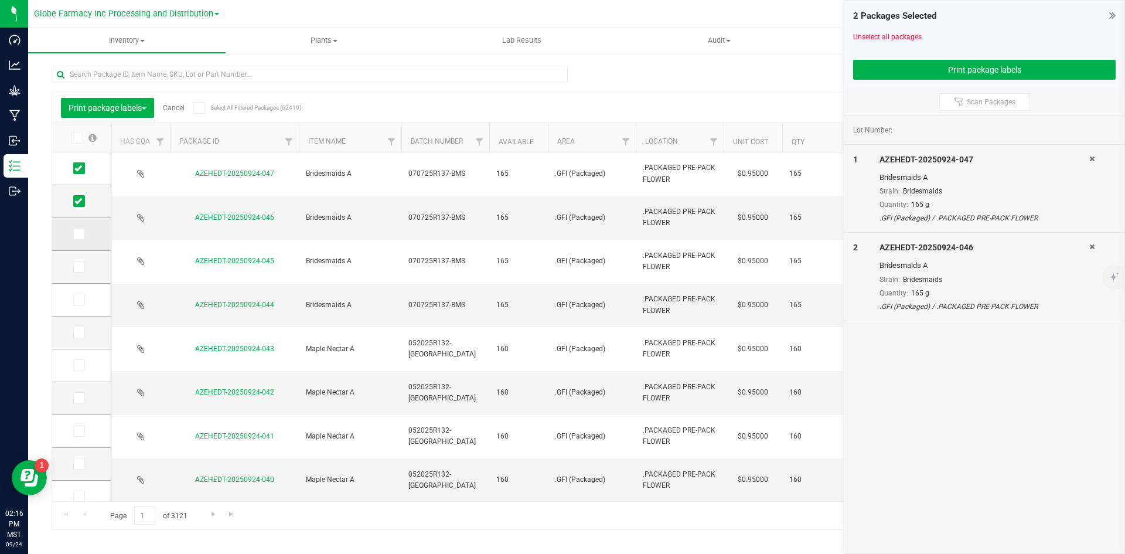
click at [78, 234] on icon at bounding box center [78, 234] width 8 height 0
click at [0, 0] on input "checkbox" at bounding box center [0, 0] width 0 height 0
click at [79, 267] on icon at bounding box center [78, 267] width 8 height 0
click at [0, 0] on input "checkbox" at bounding box center [0, 0] width 0 height 0
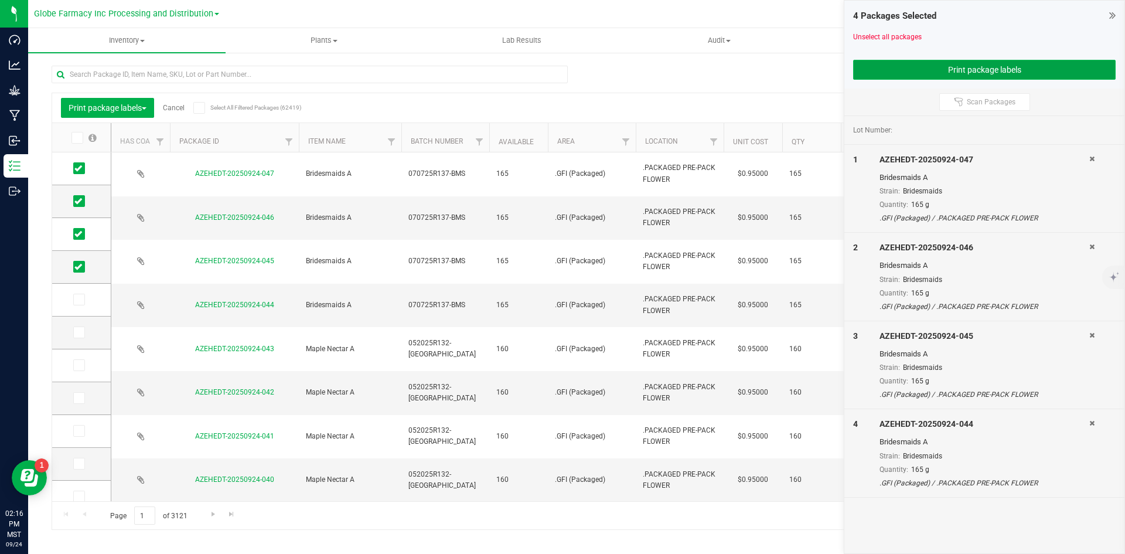
click at [876, 71] on button "Print package labels" at bounding box center [984, 70] width 263 height 20
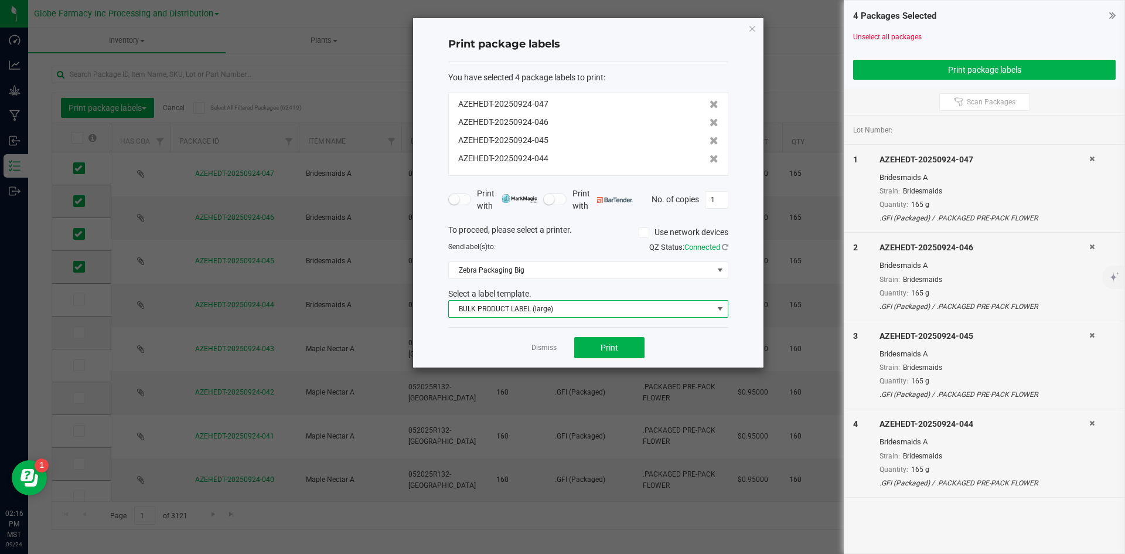
click at [520, 309] on span "BULK PRODUCT LABEL (large)" at bounding box center [581, 309] width 264 height 16
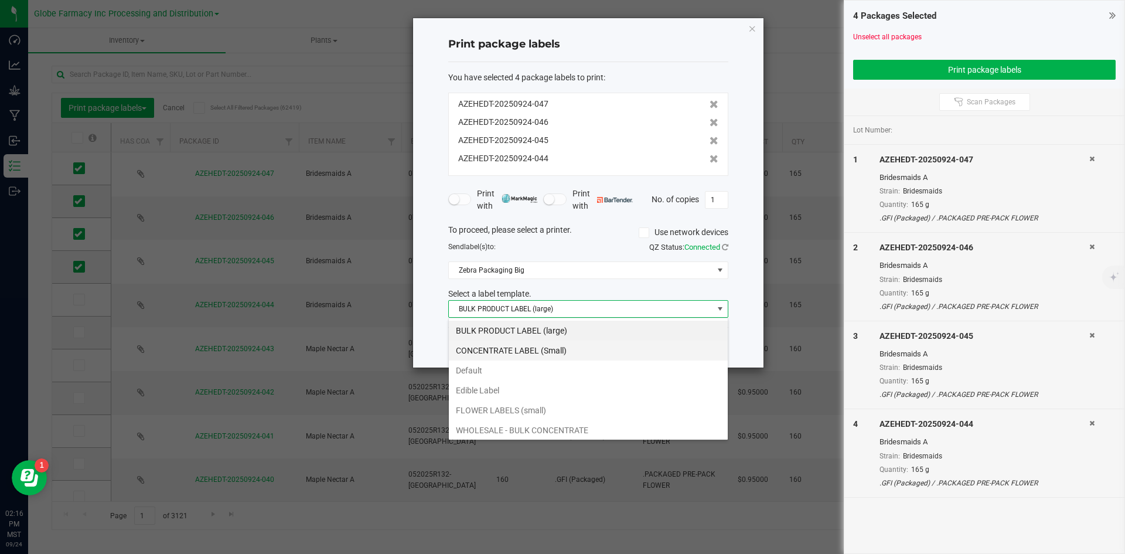
scroll to position [42, 0]
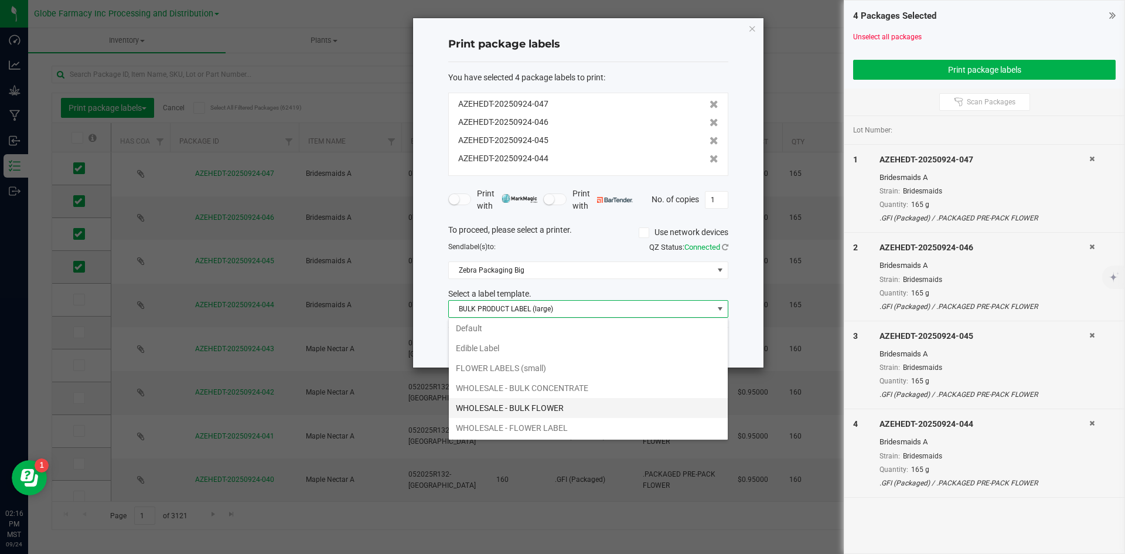
click at [489, 404] on li "WHOLESALE - BULK FLOWER" at bounding box center [588, 408] width 279 height 20
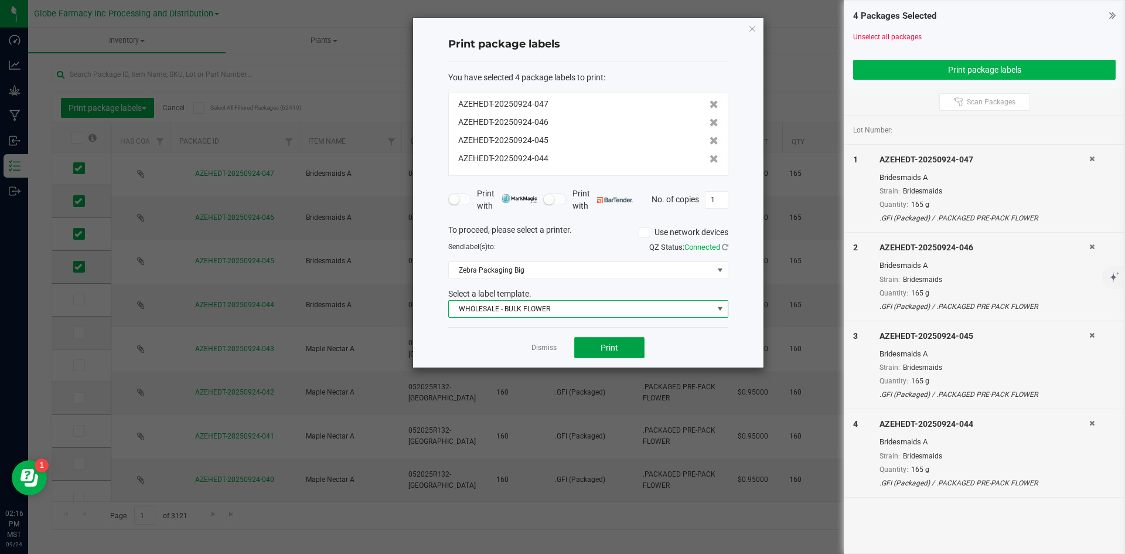
click at [608, 343] on span "Print" at bounding box center [610, 347] width 18 height 9
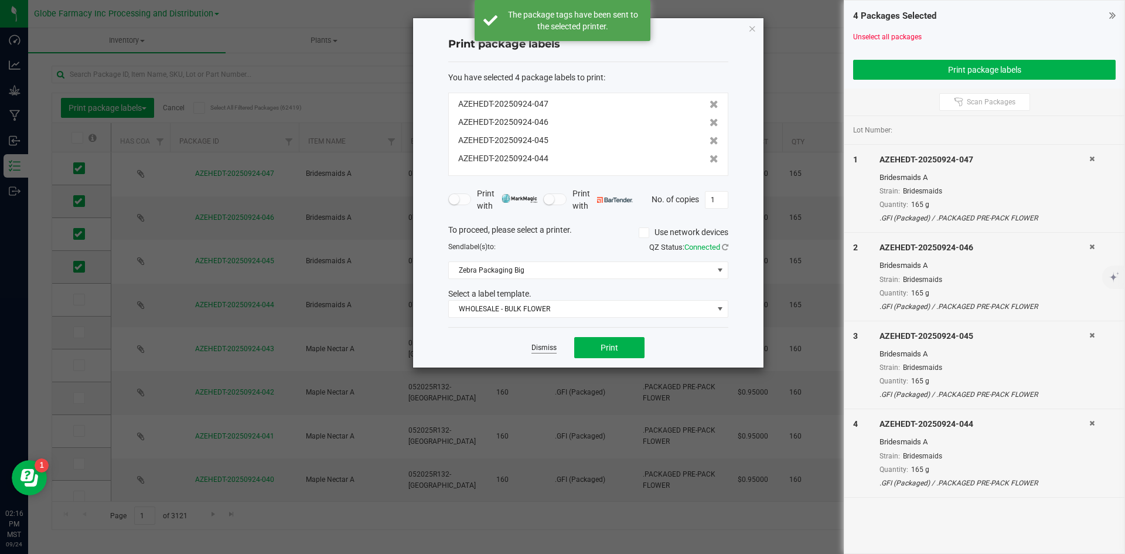
click at [547, 348] on link "Dismiss" at bounding box center [544, 348] width 25 height 10
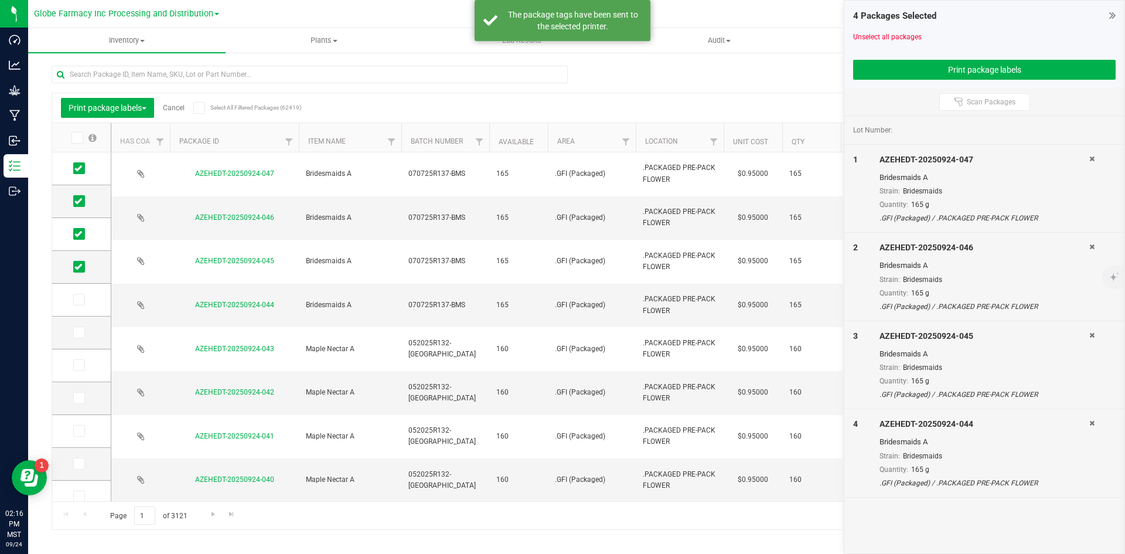
click at [181, 108] on link "Cancel" at bounding box center [174, 108] width 22 height 8
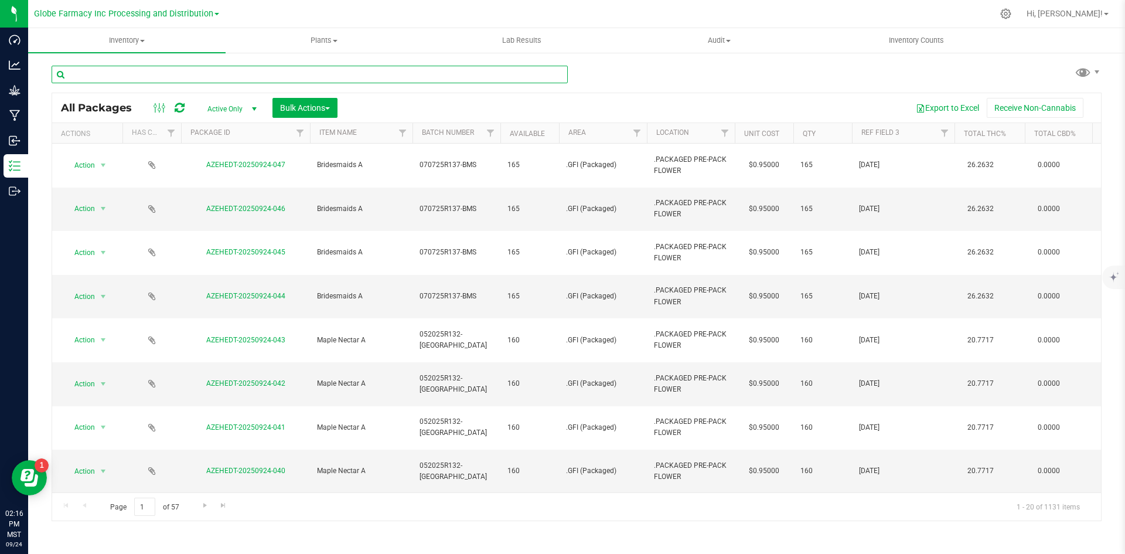
click at [172, 75] on input "text" at bounding box center [310, 75] width 516 height 18
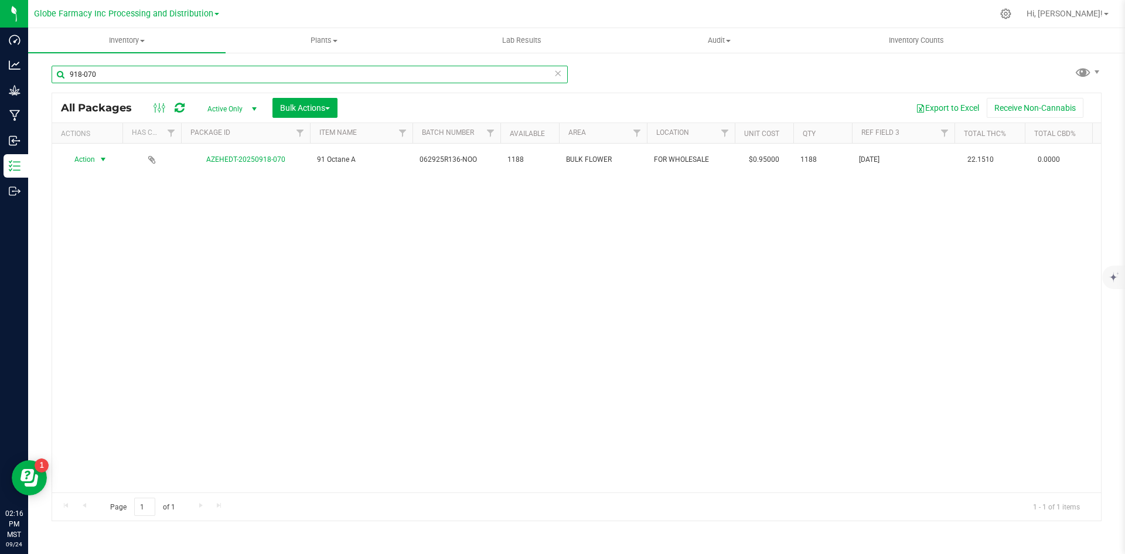
type input "918-070"
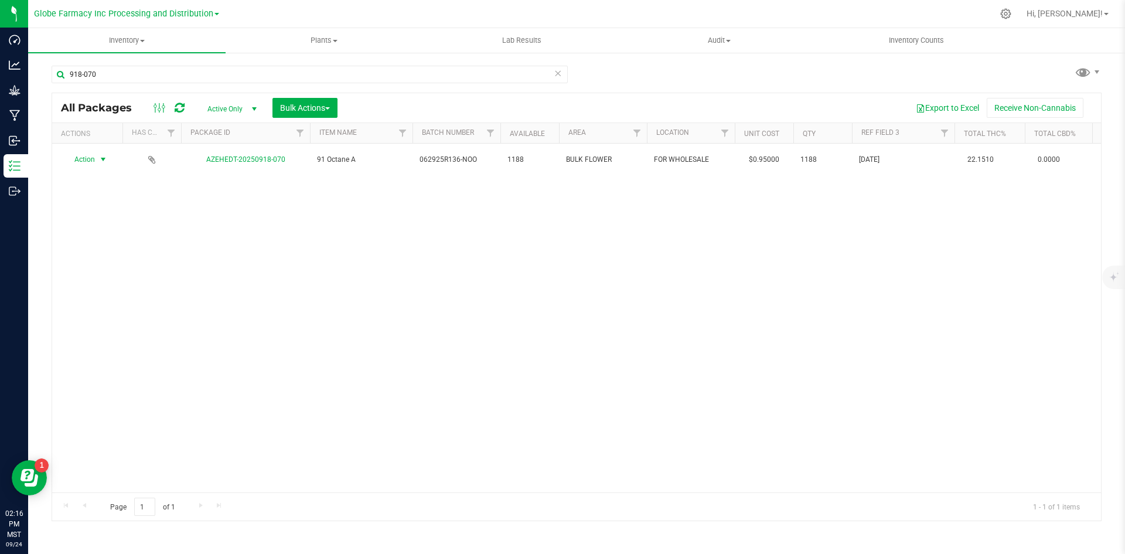
click at [87, 160] on span "Action" at bounding box center [80, 159] width 32 height 16
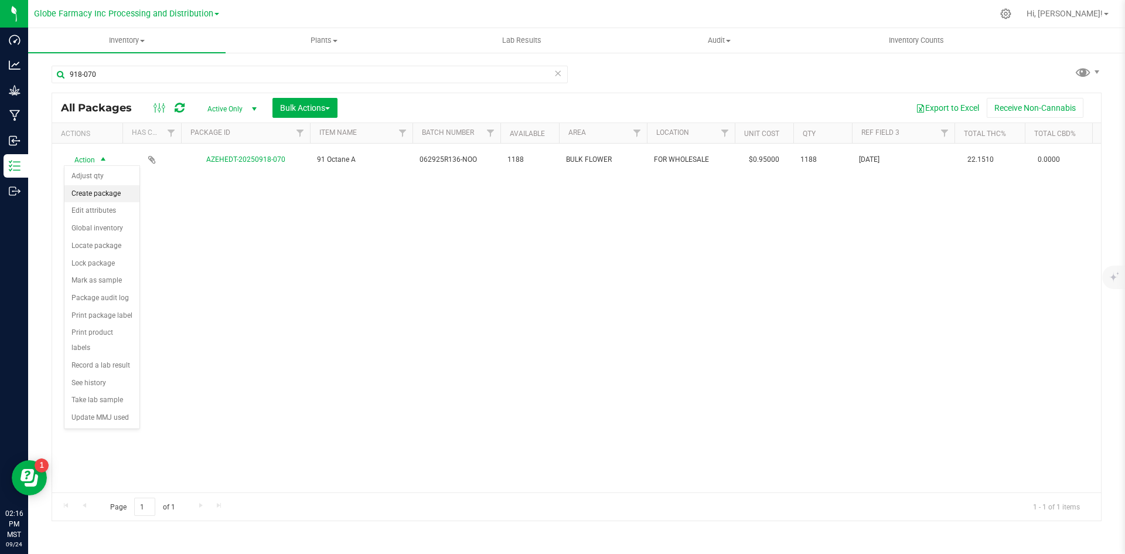
click at [85, 190] on li "Create package" at bounding box center [101, 194] width 75 height 18
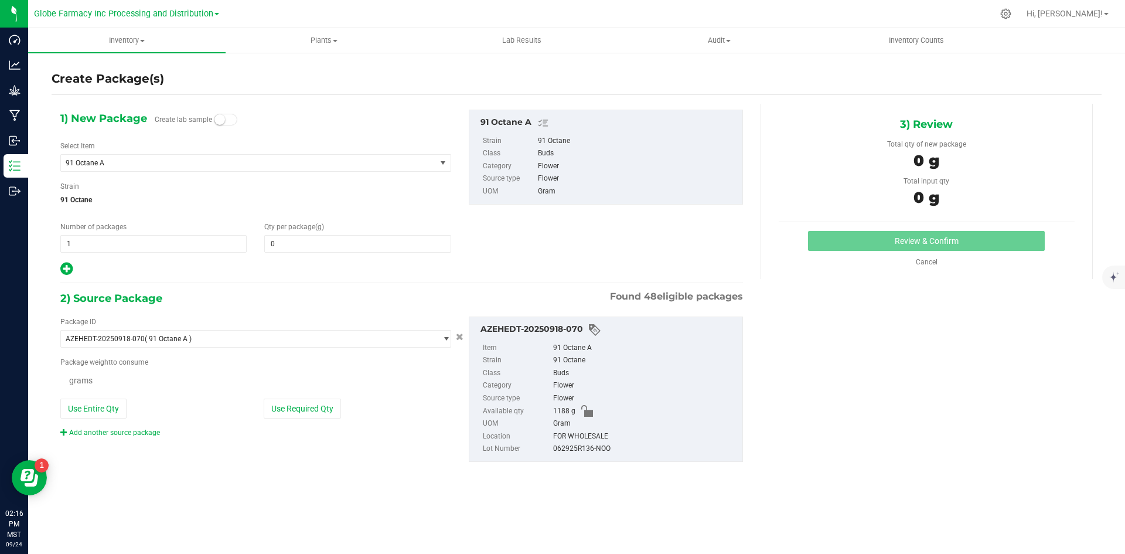
type input "0.0000"
click at [113, 247] on span "1 1" at bounding box center [153, 244] width 186 height 18
click at [113, 247] on input "1" at bounding box center [153, 244] width 185 height 16
type input "4"
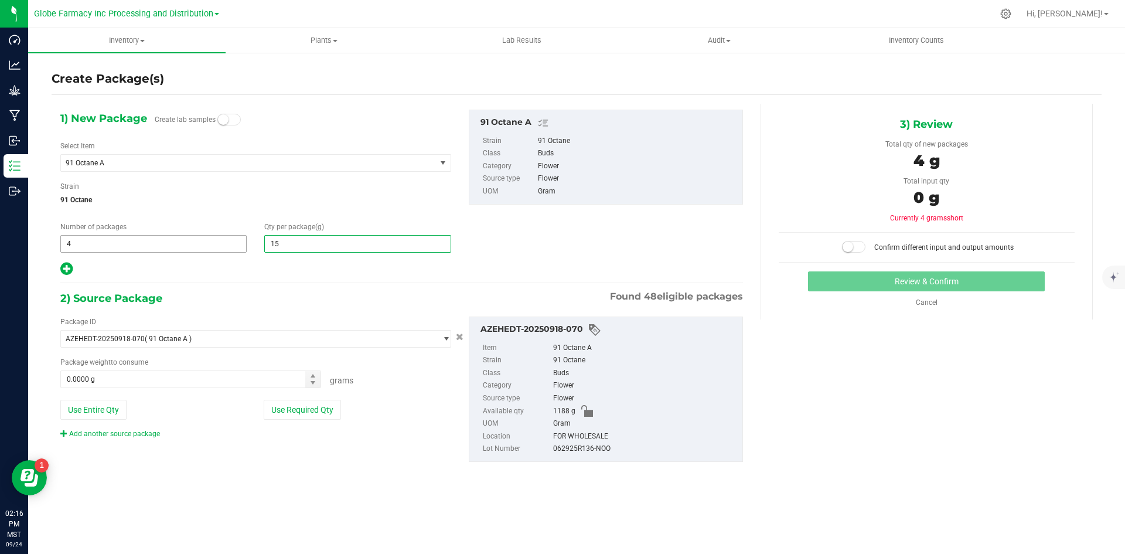
type input "150"
type input "150.0000"
click at [283, 406] on button "Use Required Qty" at bounding box center [302, 410] width 77 height 20
type input "600.0000 g"
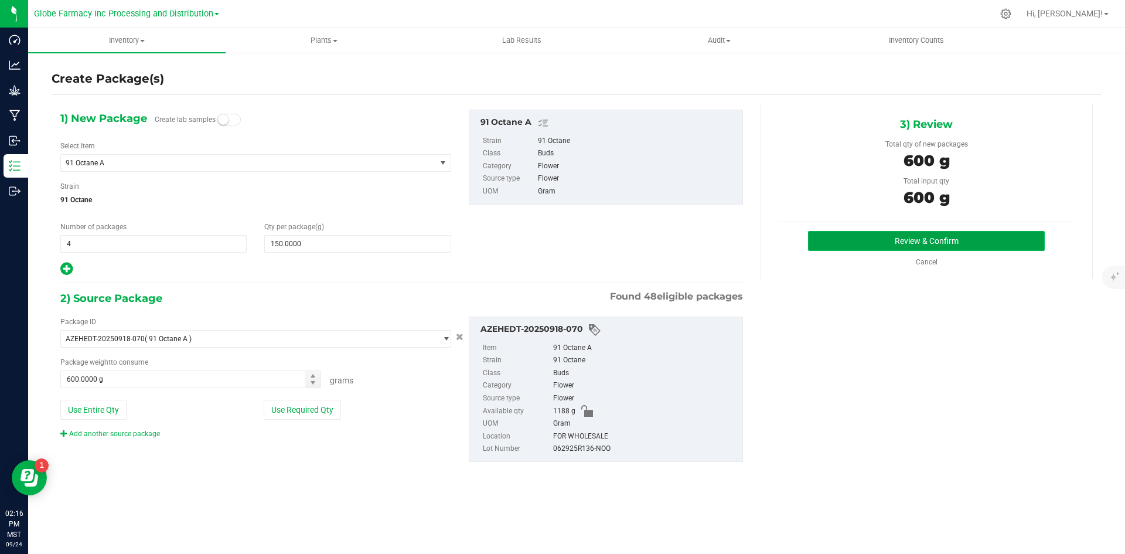
click at [905, 246] on button "Review & Confirm" at bounding box center [926, 241] width 237 height 20
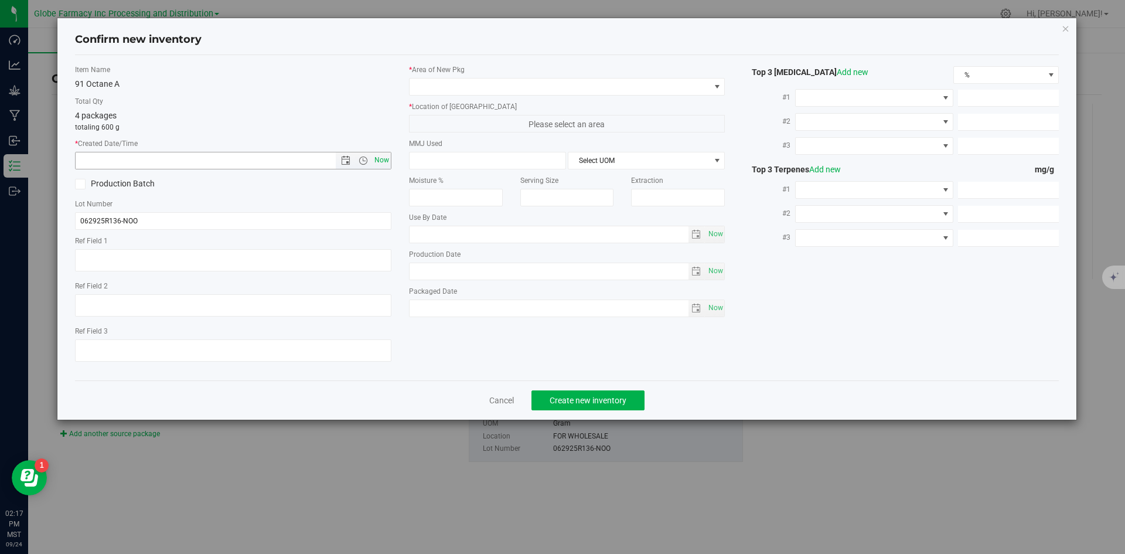
click at [381, 164] on span "Now" at bounding box center [382, 160] width 20 height 17
type input "[DATE] 2:17 PM"
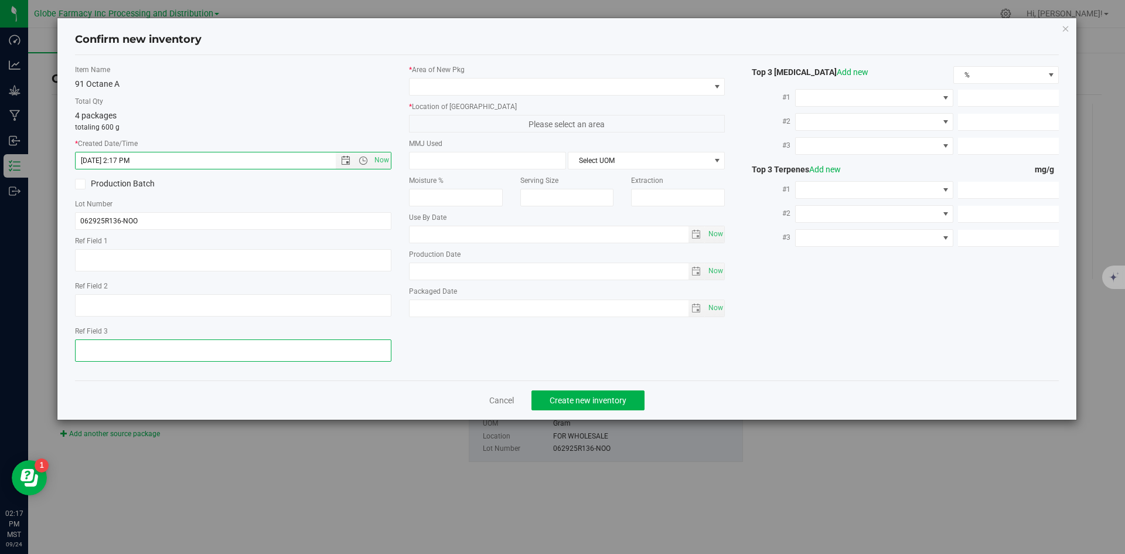
click at [223, 342] on textarea at bounding box center [233, 350] width 316 height 22
type textarea "[DATE]"
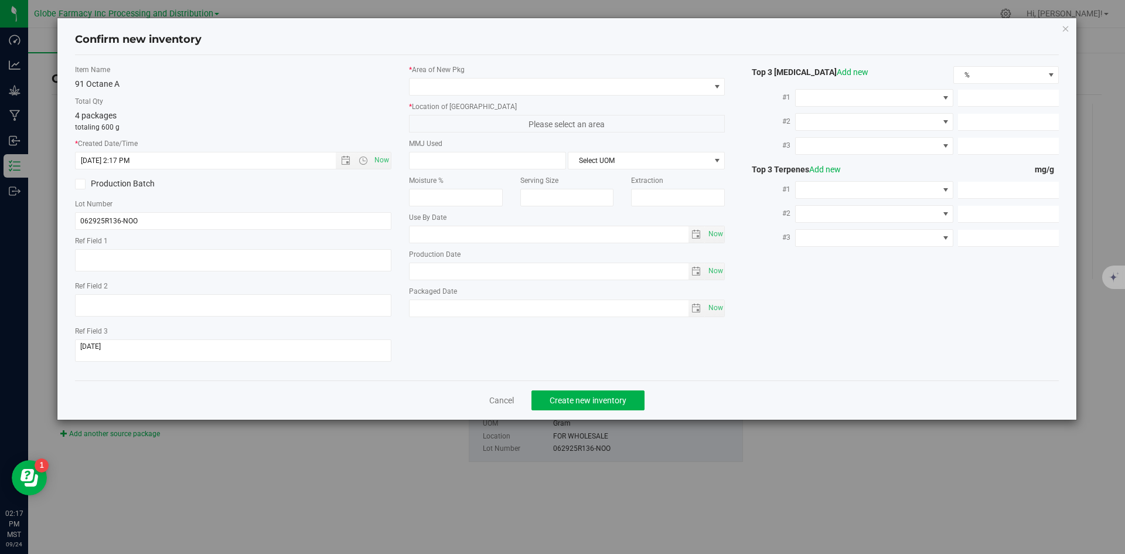
click at [450, 96] on div "* Area of [GEOGRAPHIC_DATA] * Location of [GEOGRAPHIC_DATA] Please select an ar…" at bounding box center [567, 193] width 334 height 258
click at [449, 91] on span at bounding box center [560, 87] width 301 height 16
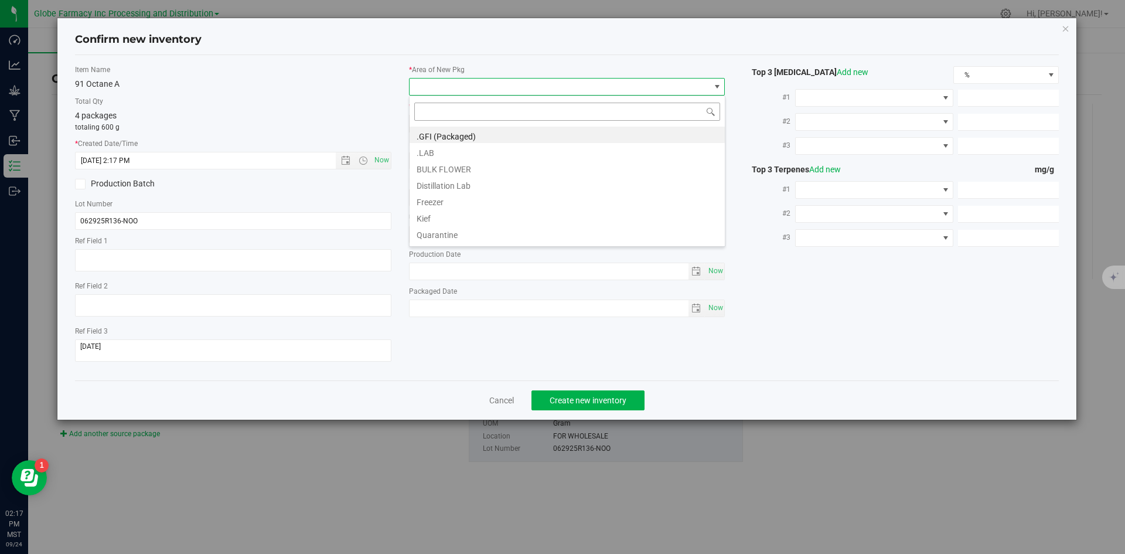
scroll to position [18, 316]
click at [440, 138] on li ".GFI (Packaged)" at bounding box center [567, 135] width 315 height 16
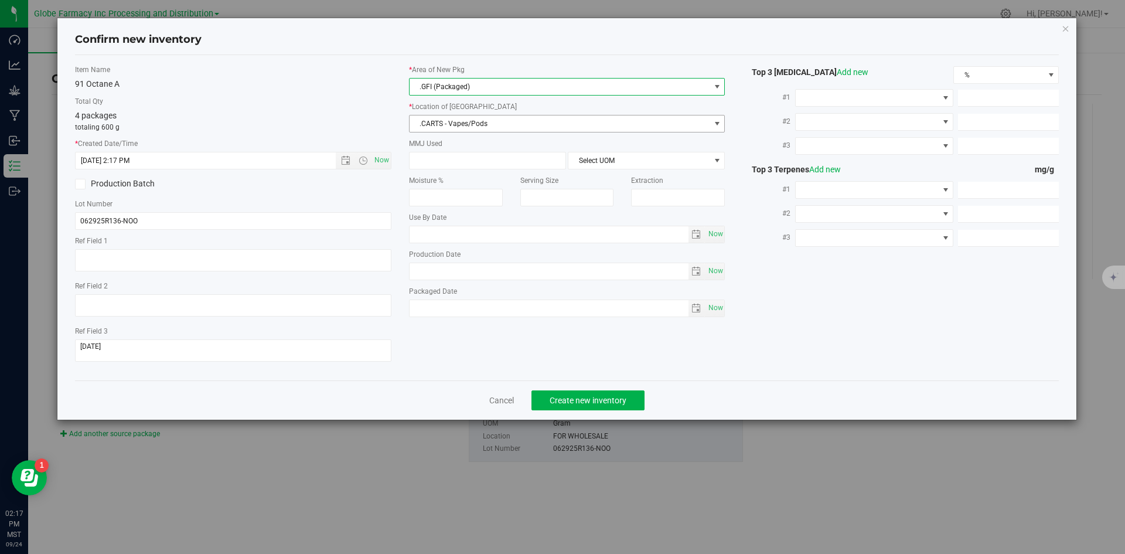
click at [435, 125] on span ".CARTS - Vapes/Pods" at bounding box center [560, 123] width 301 height 16
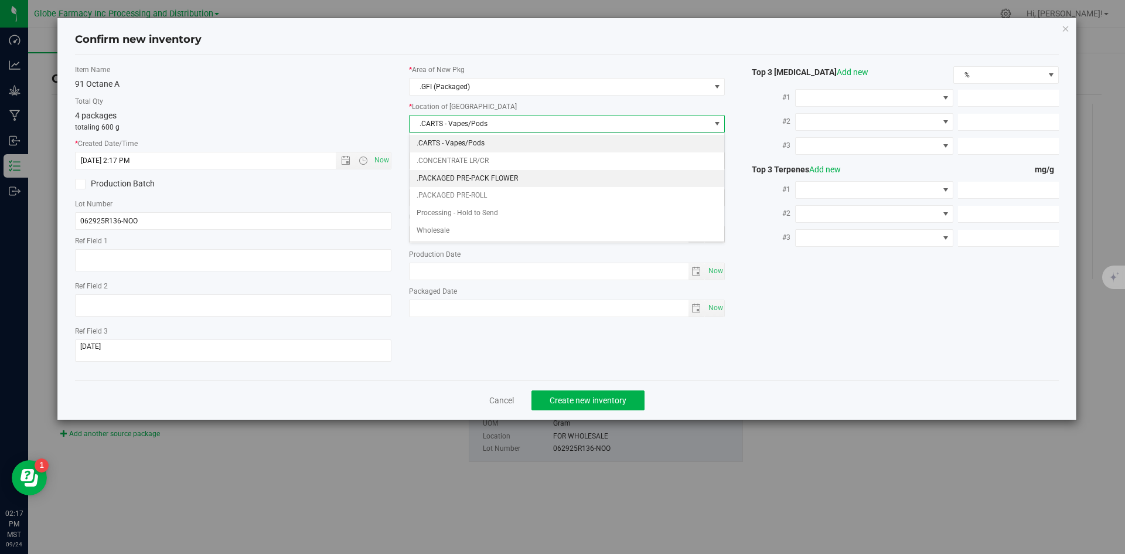
click at [460, 183] on li ".PACKAGED PRE-PACK FLOWER" at bounding box center [567, 179] width 315 height 18
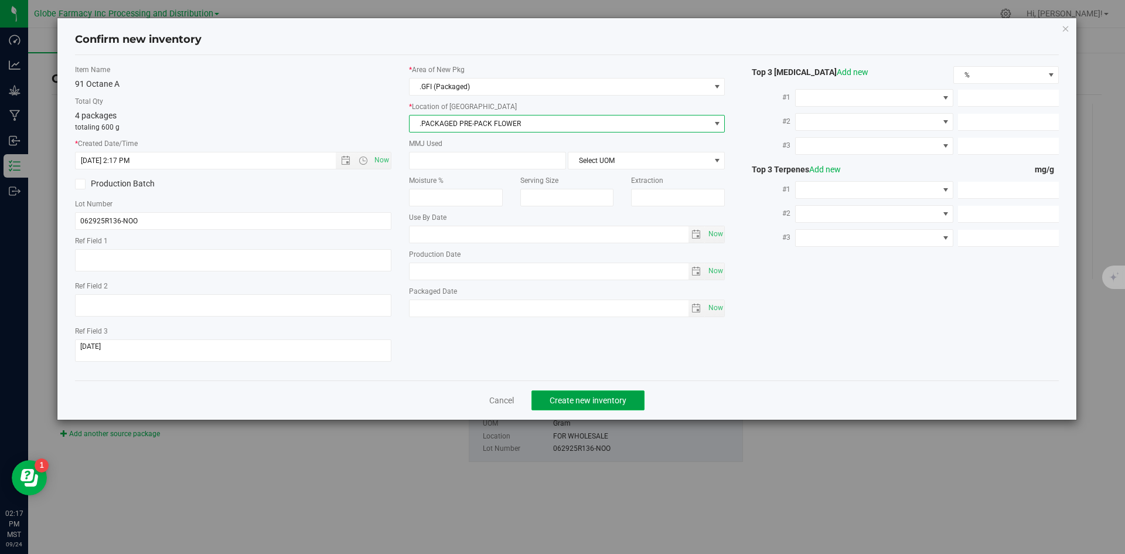
click at [588, 396] on span "Create new inventory" at bounding box center [588, 400] width 77 height 9
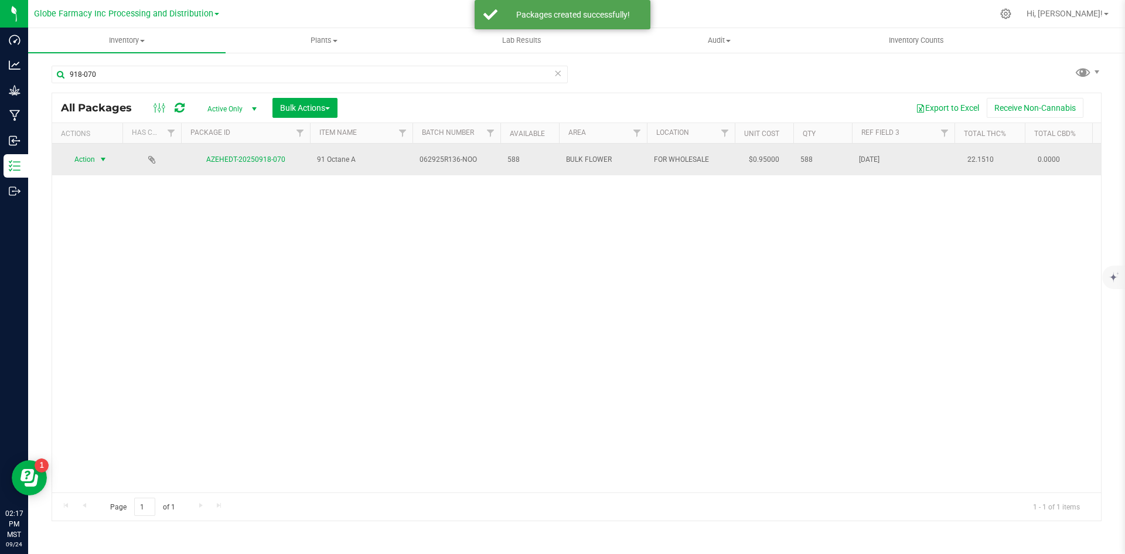
click at [85, 155] on span "Action" at bounding box center [80, 159] width 32 height 16
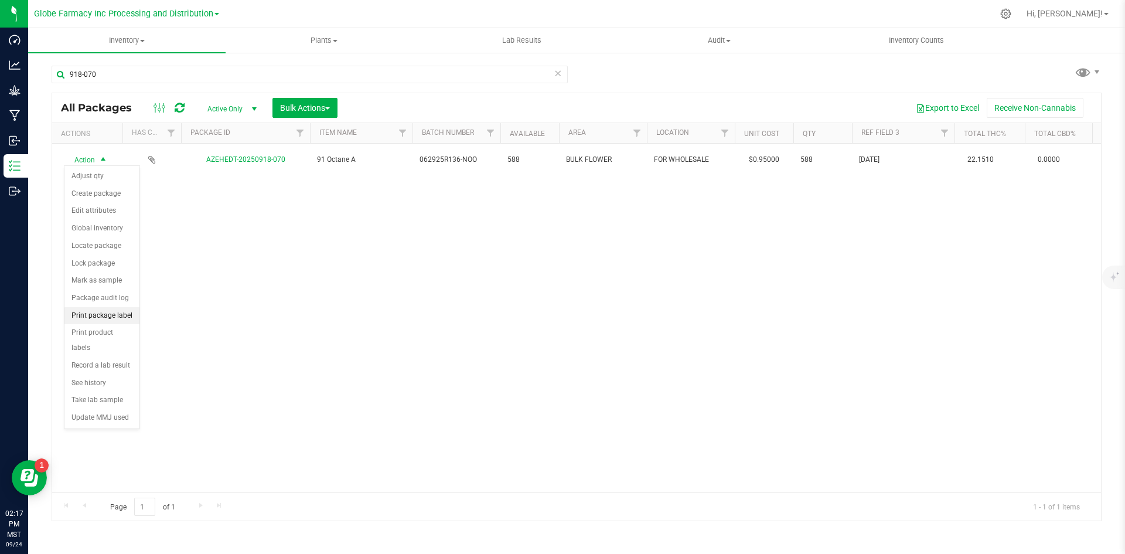
click at [101, 311] on li "Print package label" at bounding box center [101, 316] width 75 height 18
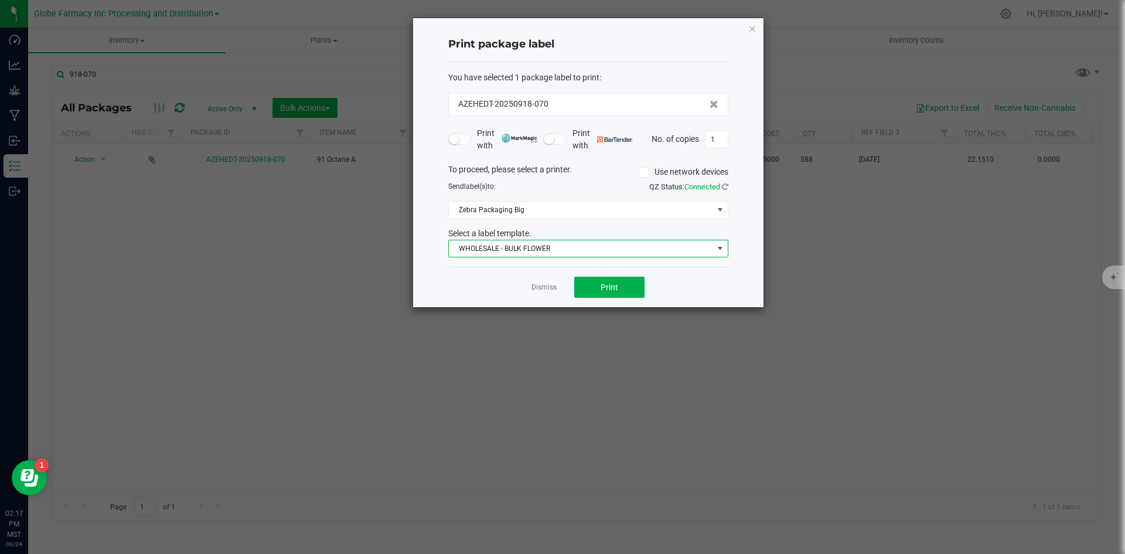
click at [617, 249] on span "WHOLESALE - BULK FLOWER" at bounding box center [581, 248] width 264 height 16
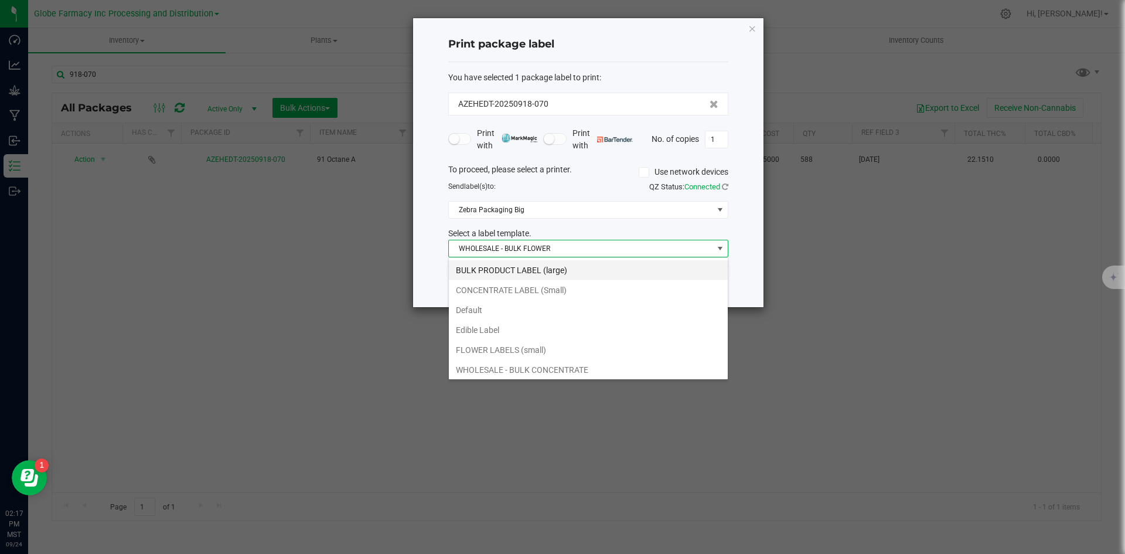
click at [503, 269] on li "BULK PRODUCT LABEL (large)" at bounding box center [588, 270] width 279 height 20
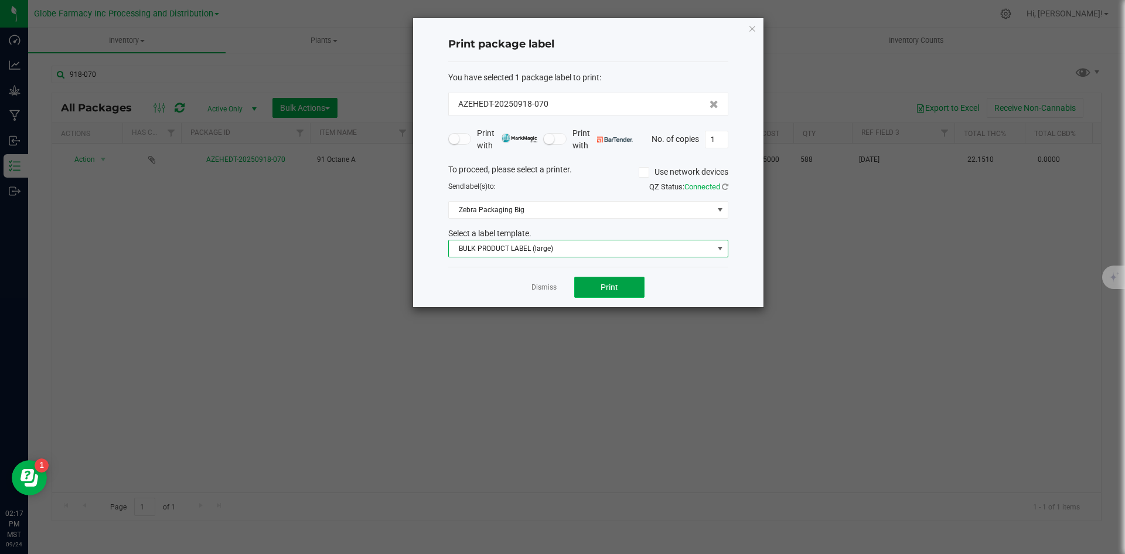
click at [589, 288] on button "Print" at bounding box center [609, 287] width 70 height 21
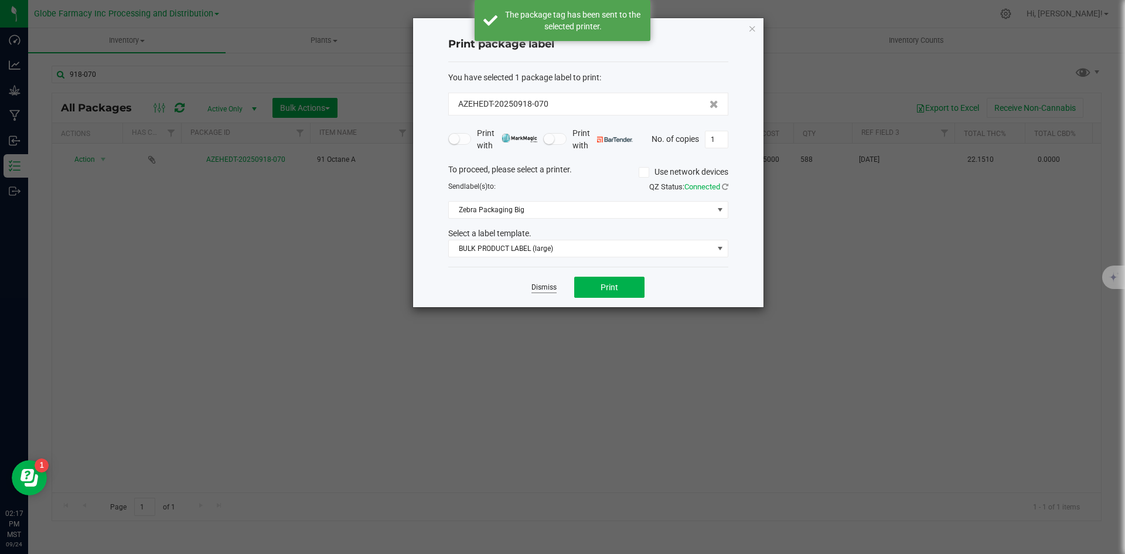
click at [542, 290] on link "Dismiss" at bounding box center [544, 287] width 25 height 10
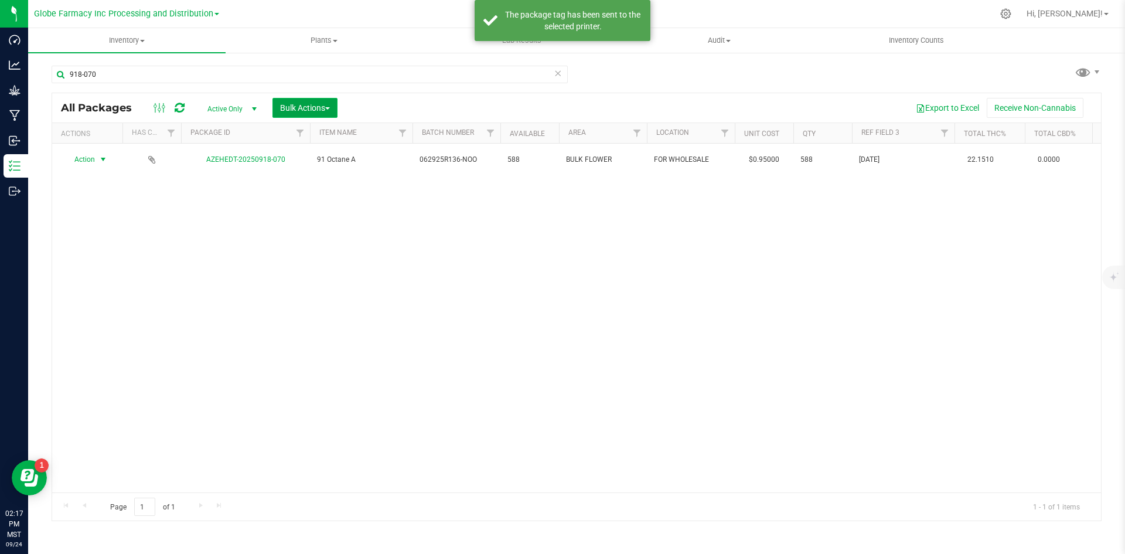
click at [287, 113] on button "Bulk Actions" at bounding box center [305, 108] width 65 height 20
click at [324, 244] on span "Print package labels" at bounding box center [315, 241] width 70 height 9
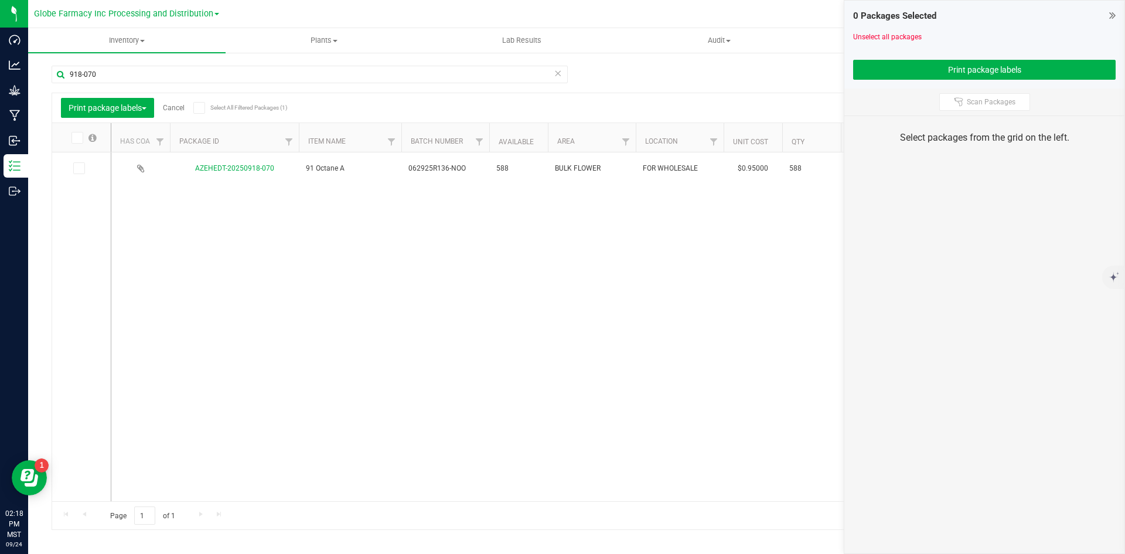
click at [558, 69] on icon at bounding box center [558, 73] width 8 height 14
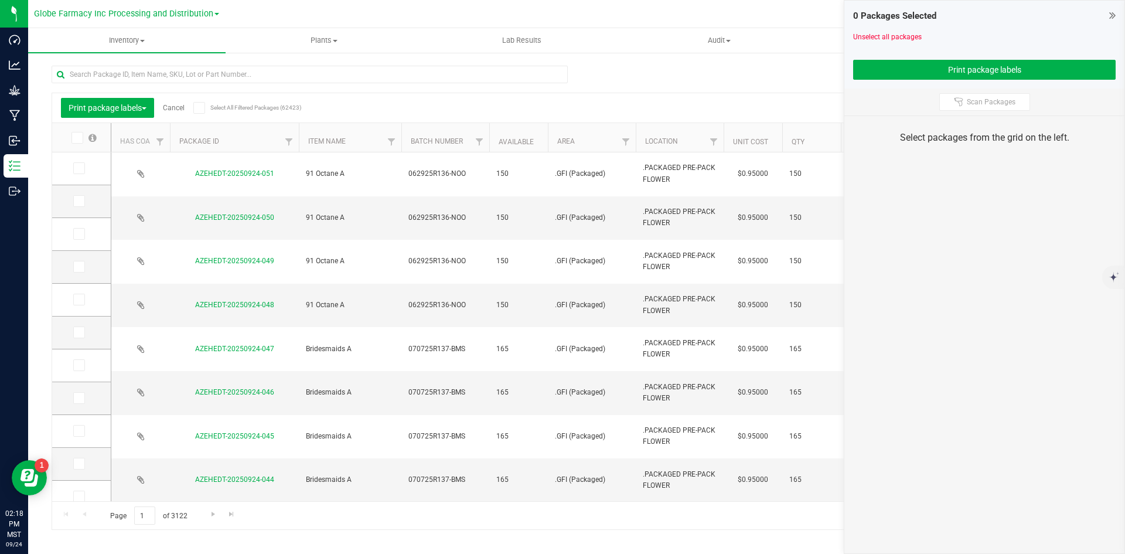
click at [77, 168] on icon at bounding box center [78, 168] width 8 height 0
click at [0, 0] on input "checkbox" at bounding box center [0, 0] width 0 height 0
click at [83, 200] on span at bounding box center [79, 201] width 12 height 12
click at [0, 0] on input "checkbox" at bounding box center [0, 0] width 0 height 0
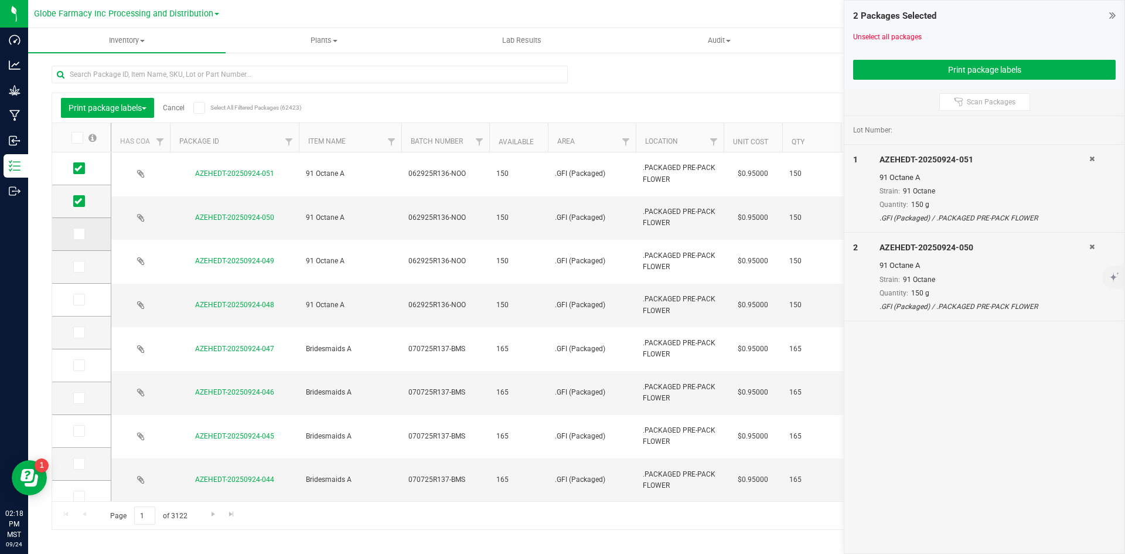
click at [84, 229] on span at bounding box center [79, 234] width 12 height 12
click at [0, 0] on input "checkbox" at bounding box center [0, 0] width 0 height 0
click at [81, 267] on icon at bounding box center [78, 267] width 8 height 0
click at [0, 0] on input "checkbox" at bounding box center [0, 0] width 0 height 0
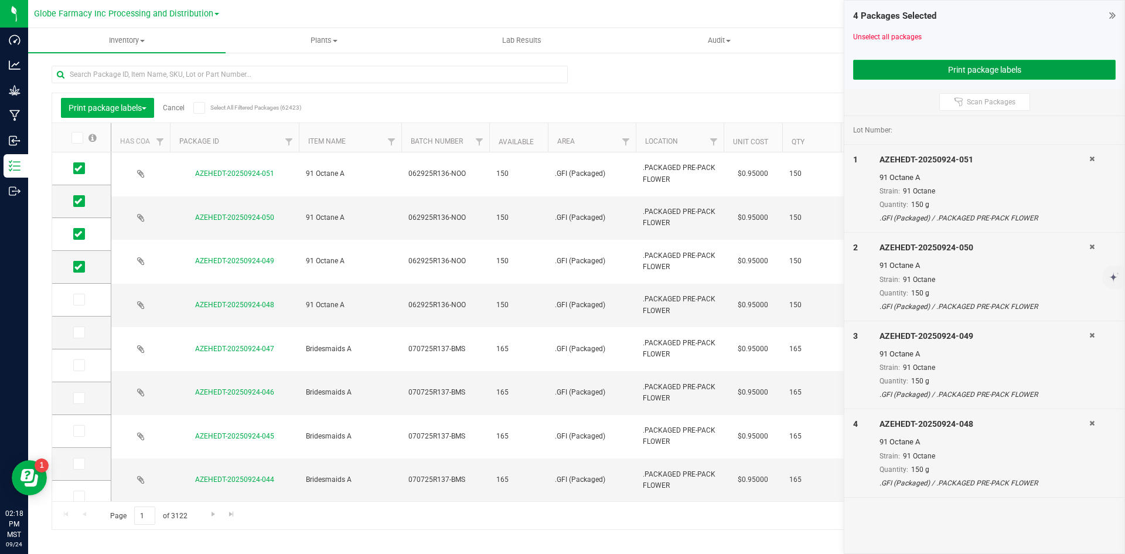
click at [900, 77] on button "Print package labels" at bounding box center [984, 70] width 263 height 20
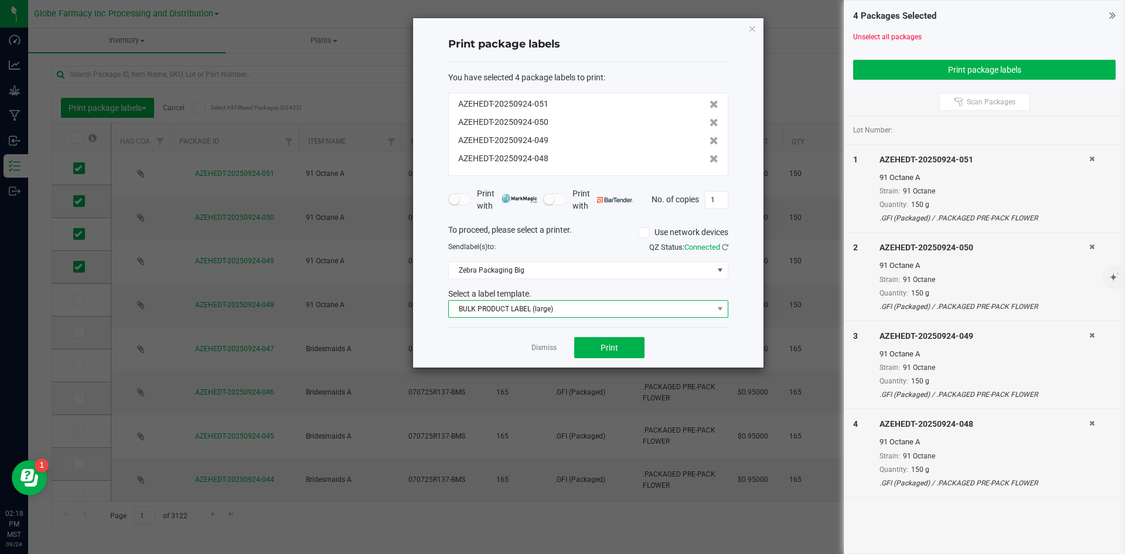
click at [587, 307] on span "BULK PRODUCT LABEL (large)" at bounding box center [581, 309] width 264 height 16
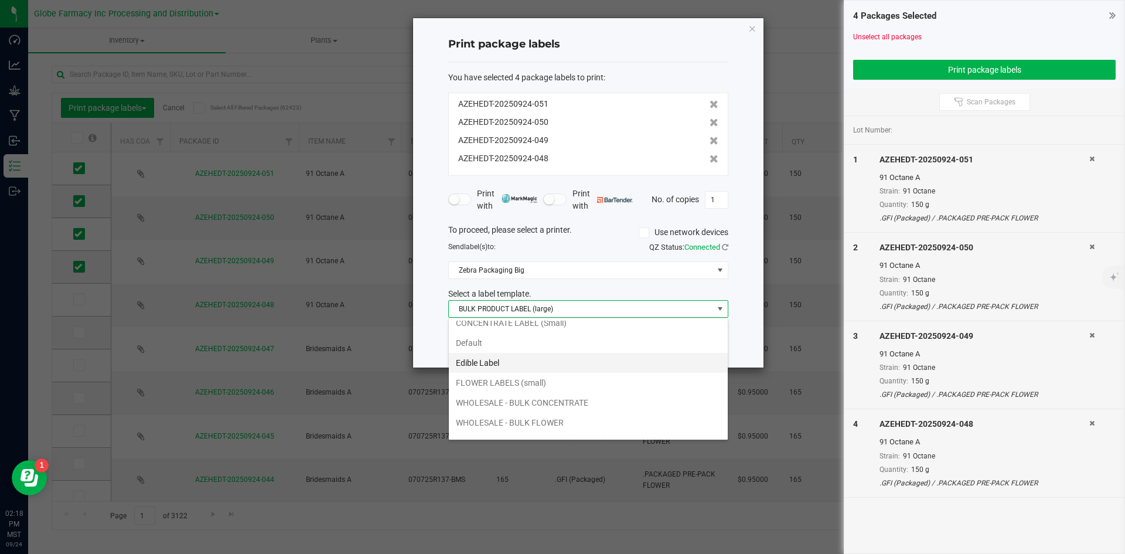
scroll to position [42, 0]
click at [571, 399] on li "WHOLESALE - BULK FLOWER" at bounding box center [588, 408] width 279 height 20
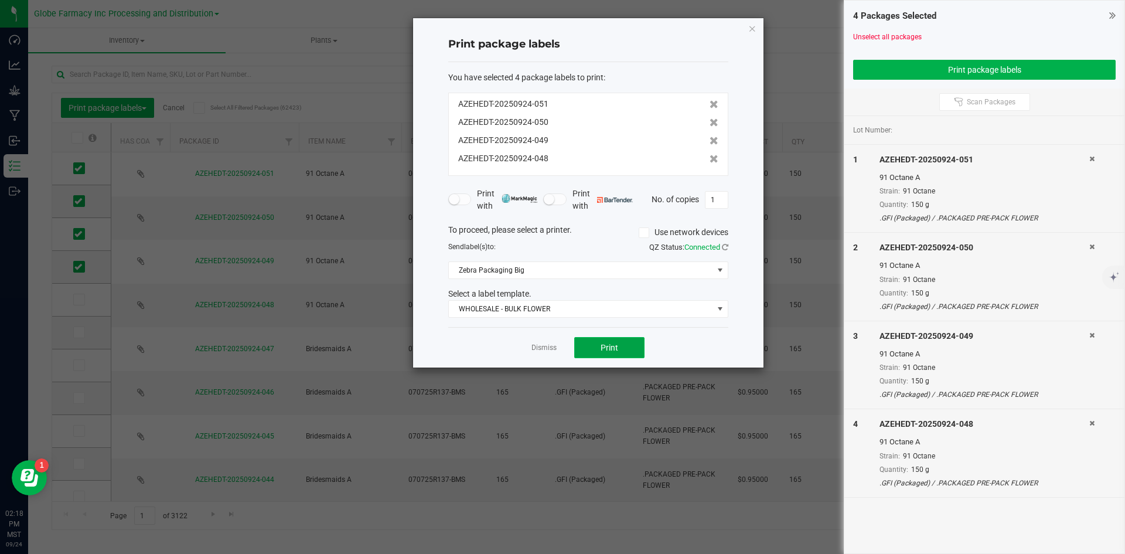
click at [600, 342] on button "Print" at bounding box center [609, 347] width 70 height 21
click at [532, 347] on link "Dismiss" at bounding box center [544, 348] width 25 height 10
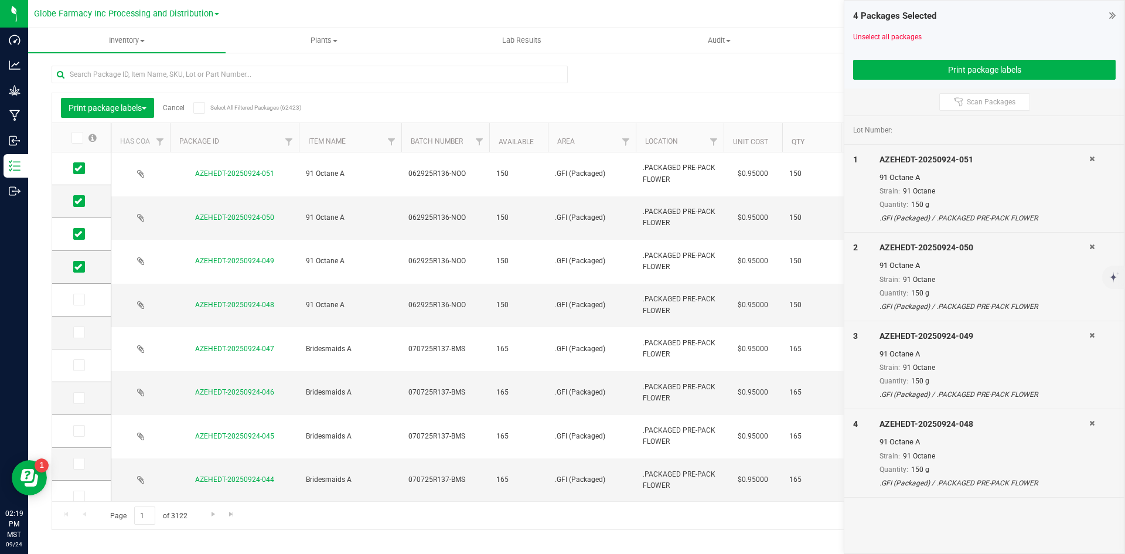
click at [180, 105] on link "Cancel" at bounding box center [174, 108] width 22 height 8
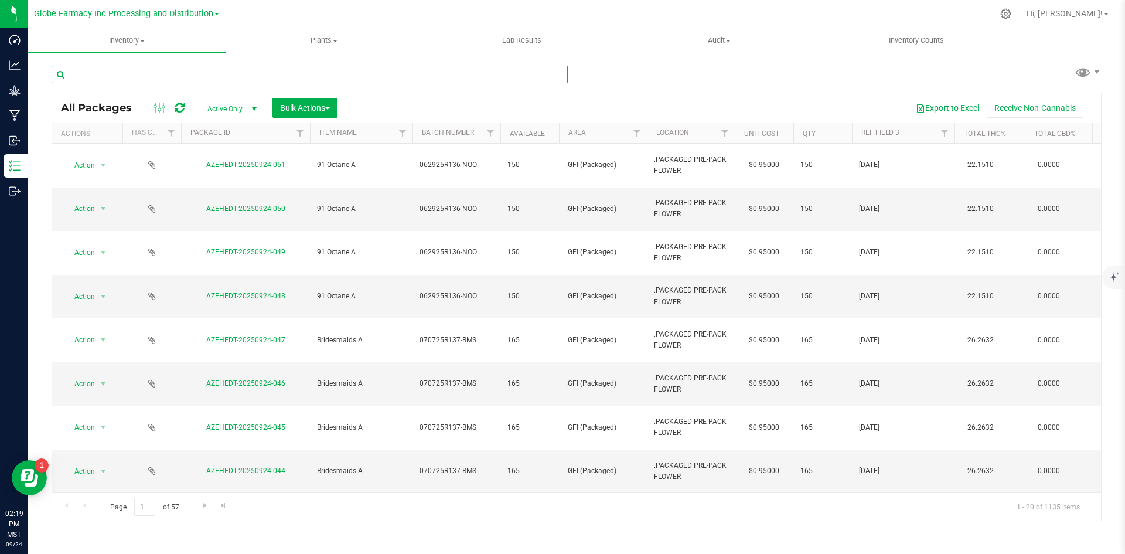
click at [168, 77] on input "text" at bounding box center [310, 75] width 516 height 18
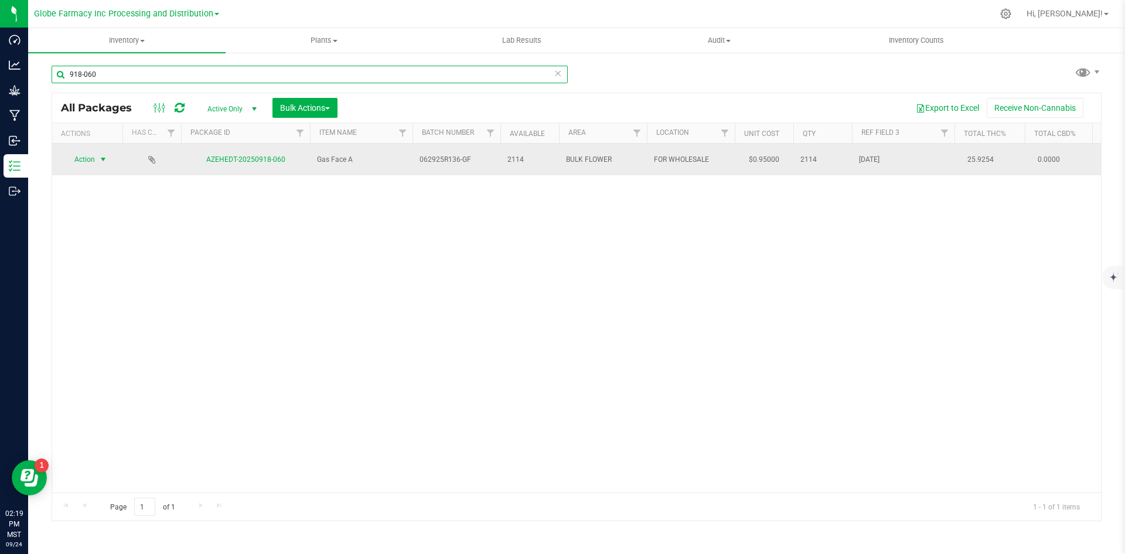
type input "918-060"
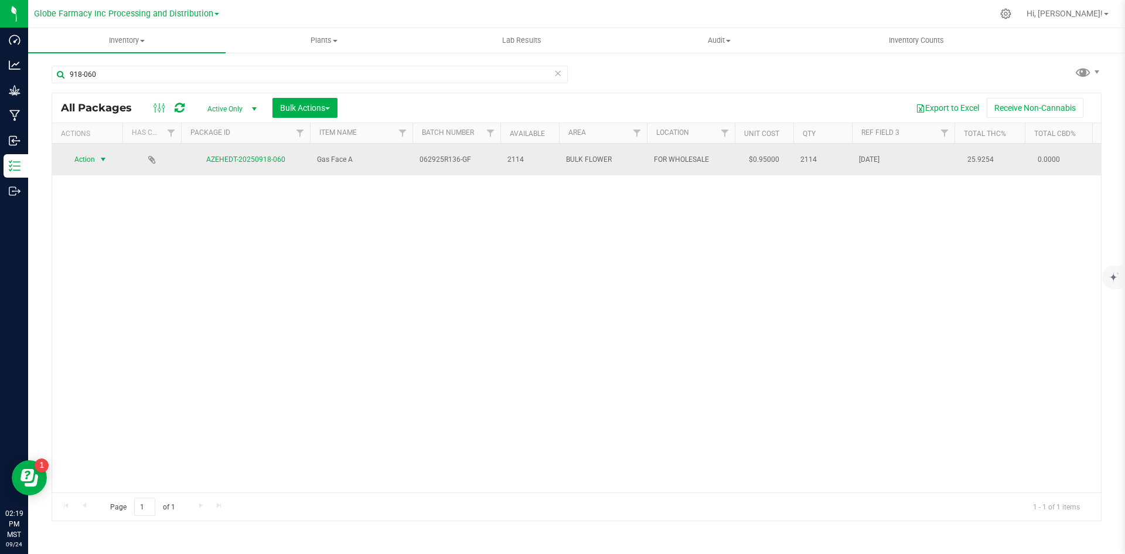
click at [86, 154] on span "Action" at bounding box center [80, 159] width 32 height 16
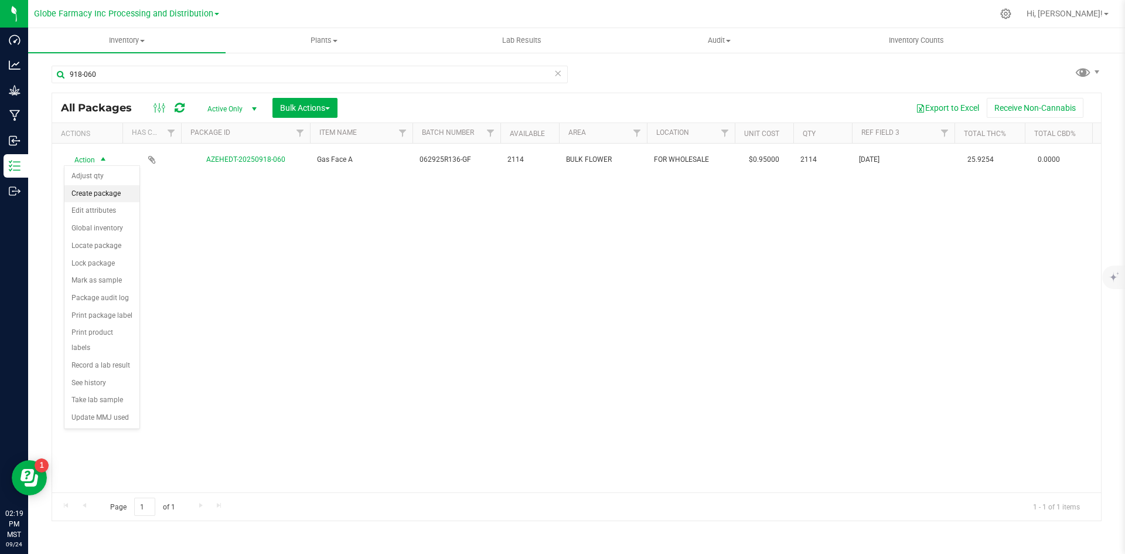
click at [85, 190] on li "Create package" at bounding box center [101, 194] width 75 height 18
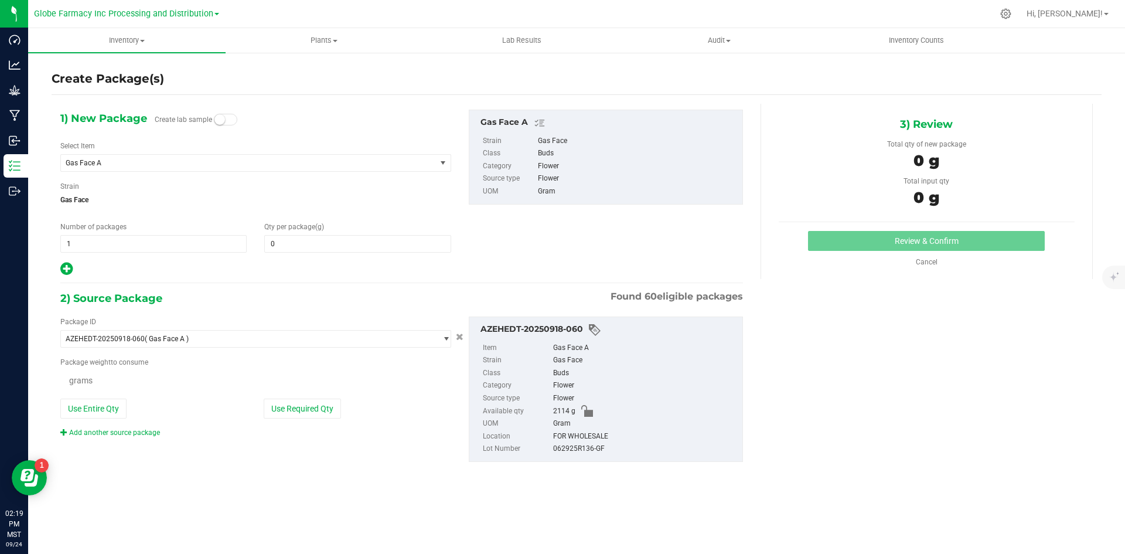
type input "0.0000"
click at [121, 240] on span "1 1" at bounding box center [153, 244] width 186 height 18
click at [121, 240] on input "1" at bounding box center [153, 244] width 185 height 16
type input "4"
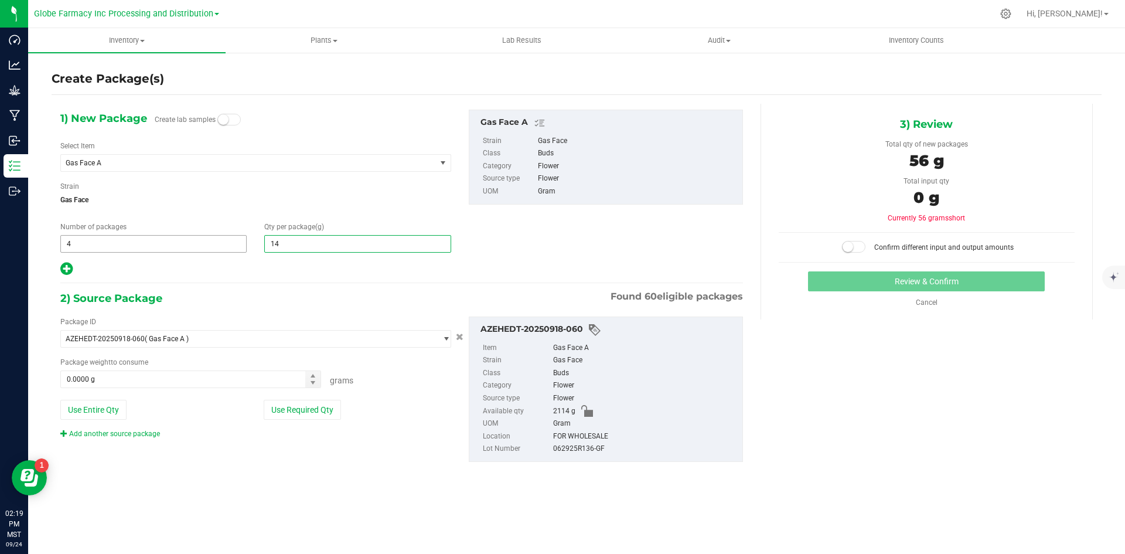
type input "145"
type input "145.0000"
click at [287, 414] on button "Use Required Qty" at bounding box center [302, 410] width 77 height 20
type input "580.0000 g"
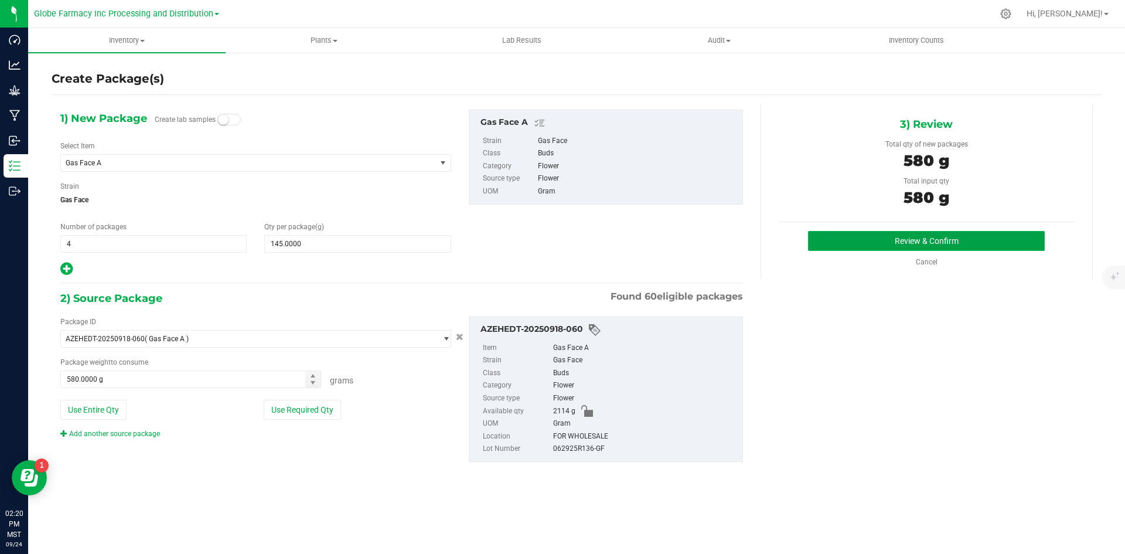
click at [887, 244] on button "Review & Confirm" at bounding box center [926, 241] width 237 height 20
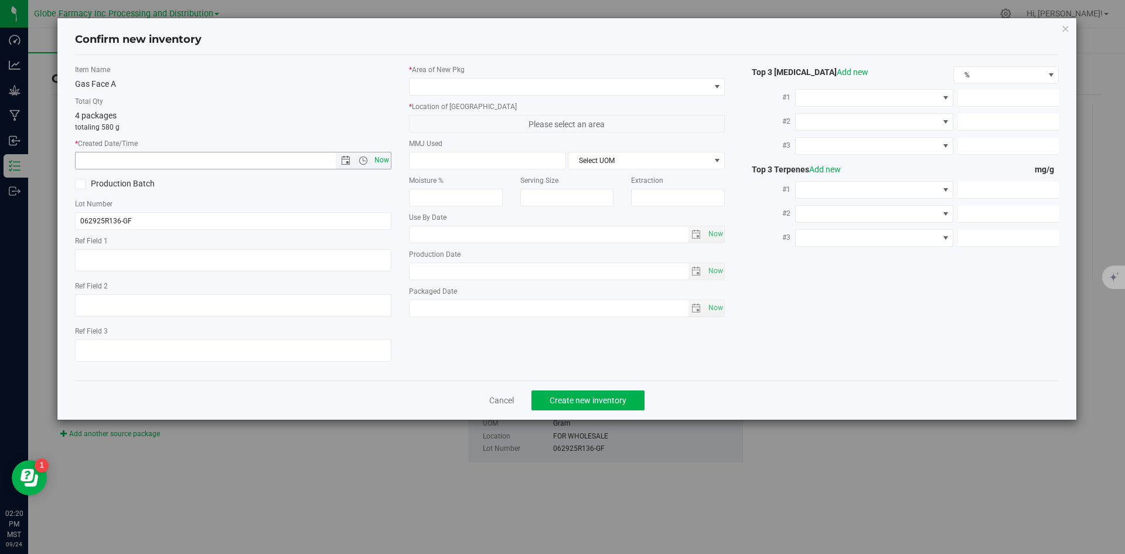
click at [377, 158] on span "Now" at bounding box center [382, 160] width 20 height 17
type input "[DATE] 2:20 PM"
click at [145, 342] on textarea at bounding box center [233, 350] width 316 height 22
type textarea "[DATE]"
click at [493, 88] on span at bounding box center [560, 87] width 301 height 16
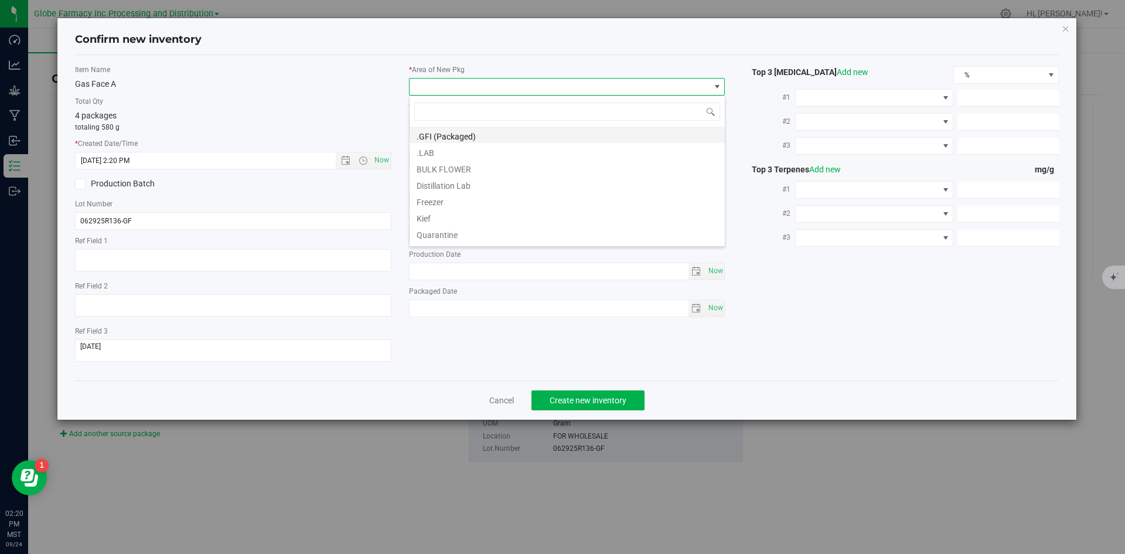
scroll to position [18, 316]
click at [465, 134] on li ".GFI (Packaged)" at bounding box center [567, 135] width 315 height 16
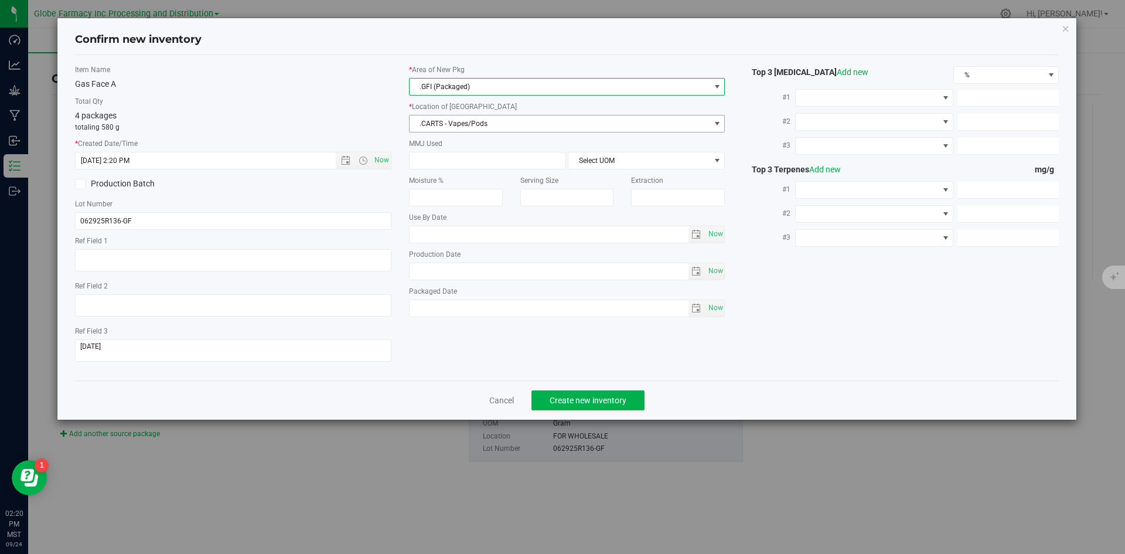
click at [465, 117] on span ".CARTS - Vapes/Pods" at bounding box center [560, 123] width 301 height 16
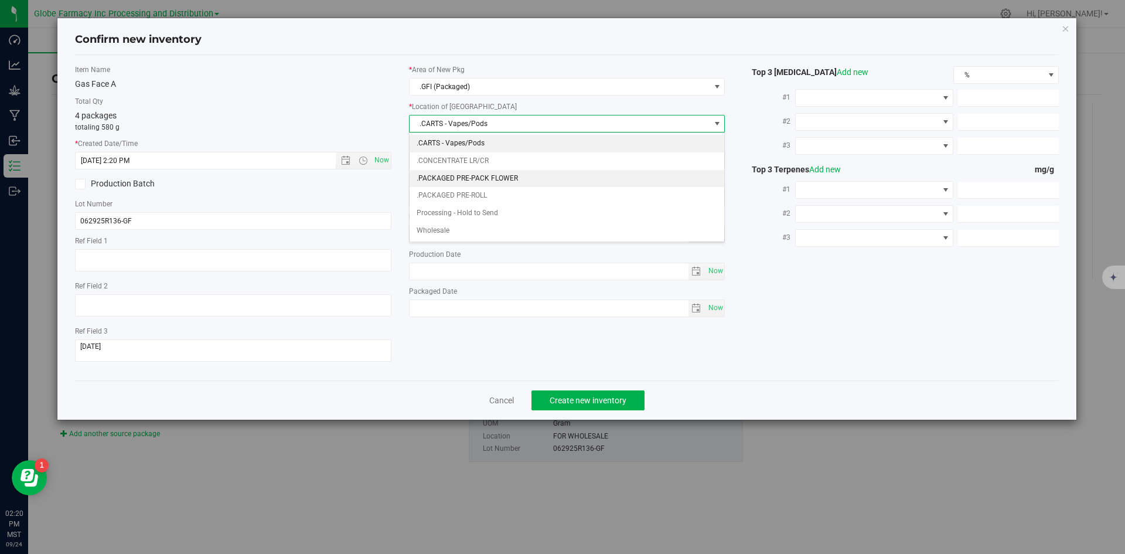
click at [474, 176] on li ".PACKAGED PRE-PACK FLOWER" at bounding box center [567, 179] width 315 height 18
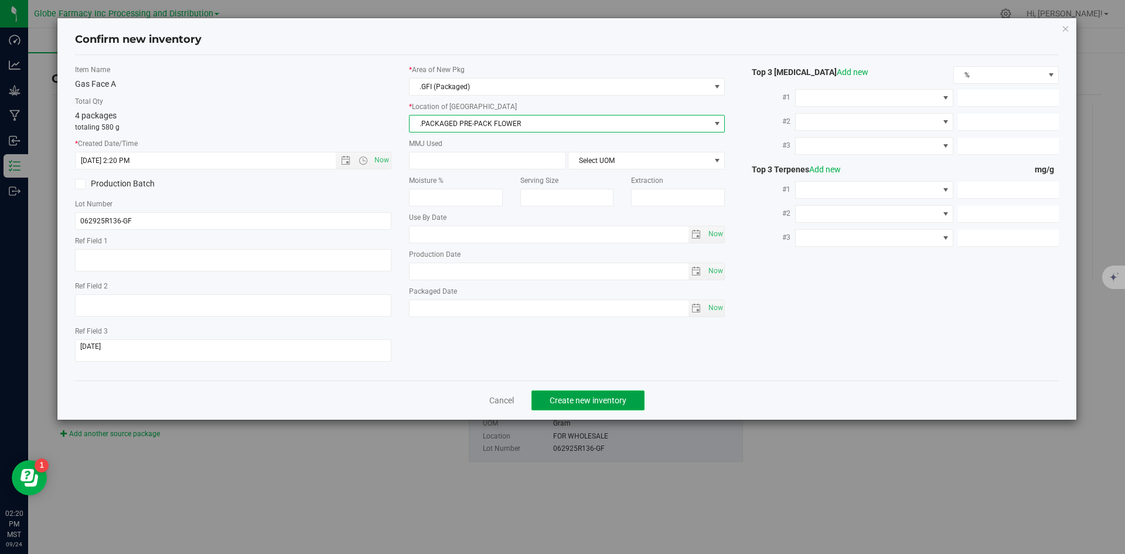
click at [580, 396] on span "Create new inventory" at bounding box center [588, 400] width 77 height 9
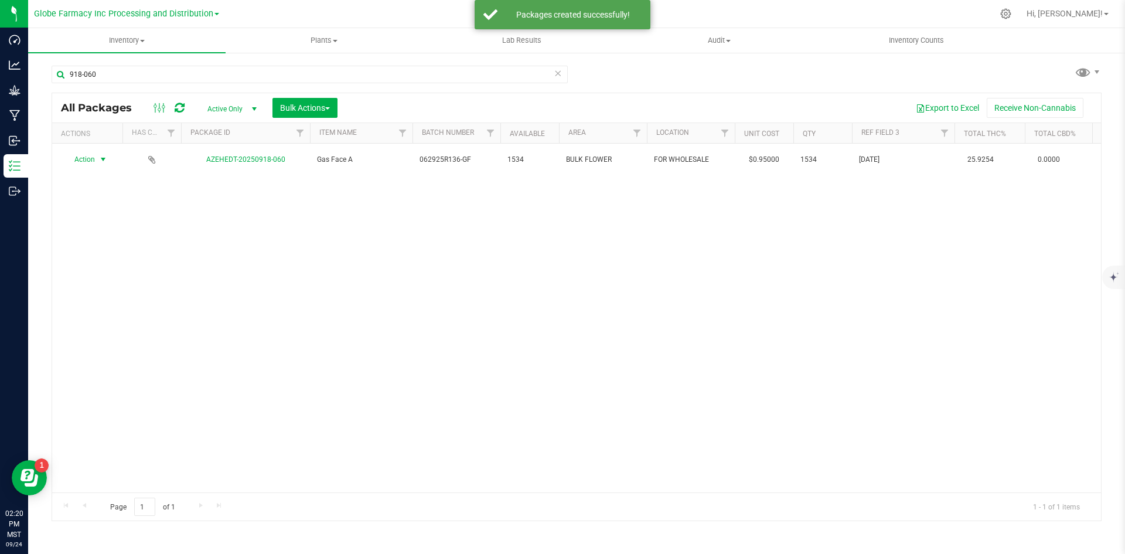
click at [100, 158] on span "select" at bounding box center [102, 159] width 9 height 9
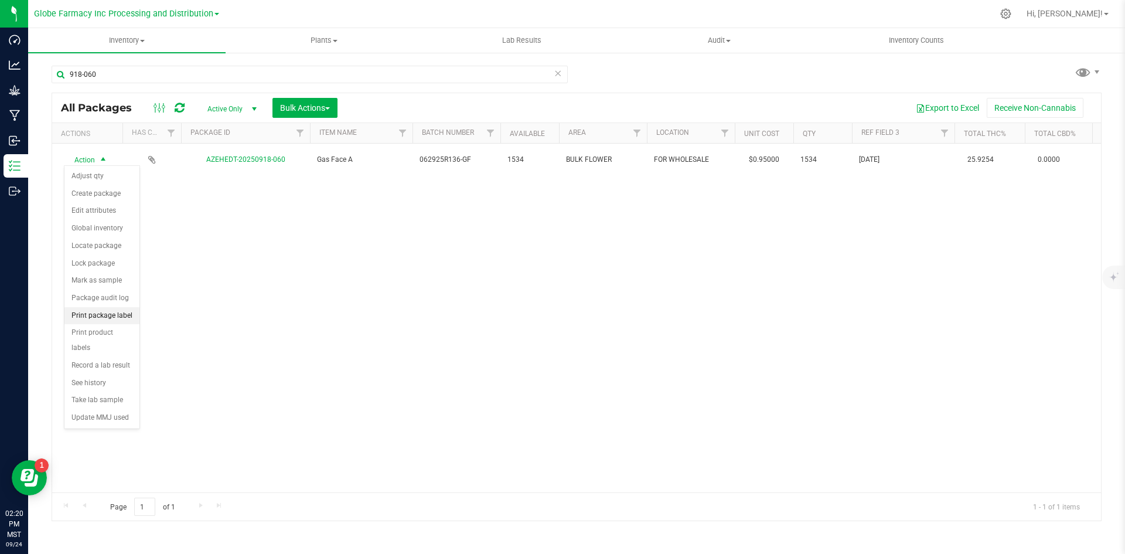
click at [123, 312] on li "Print package label" at bounding box center [101, 316] width 75 height 18
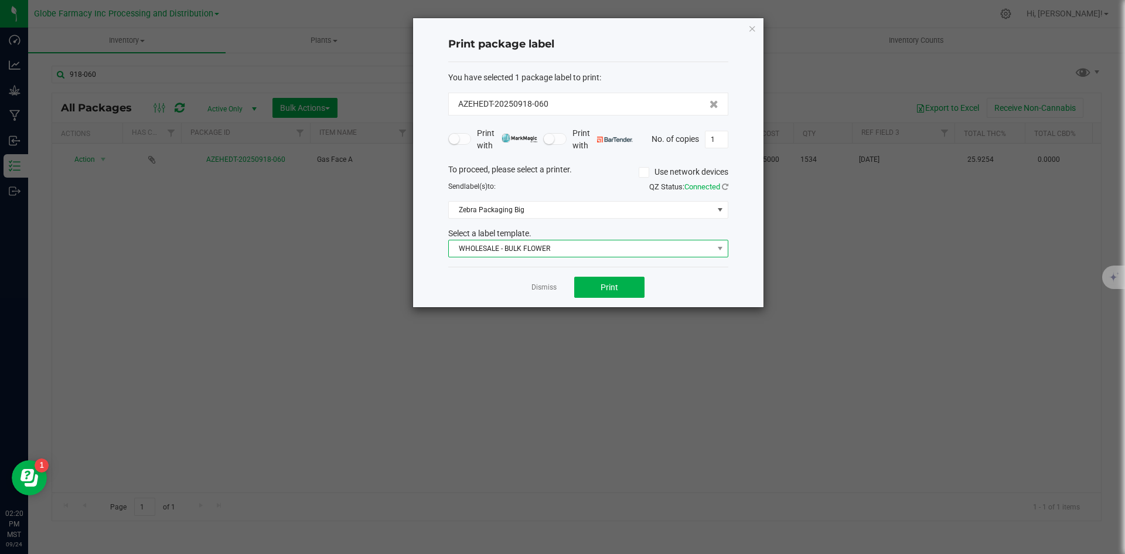
click at [530, 248] on span "WHOLESALE - BULK FLOWER" at bounding box center [581, 248] width 264 height 16
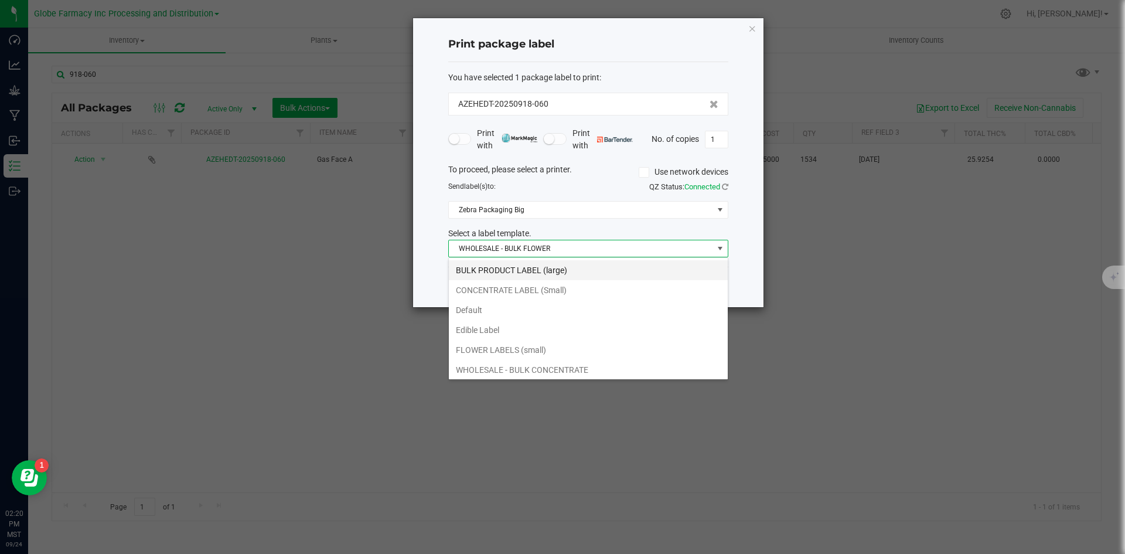
click at [510, 271] on li "BULK PRODUCT LABEL (large)" at bounding box center [588, 270] width 279 height 20
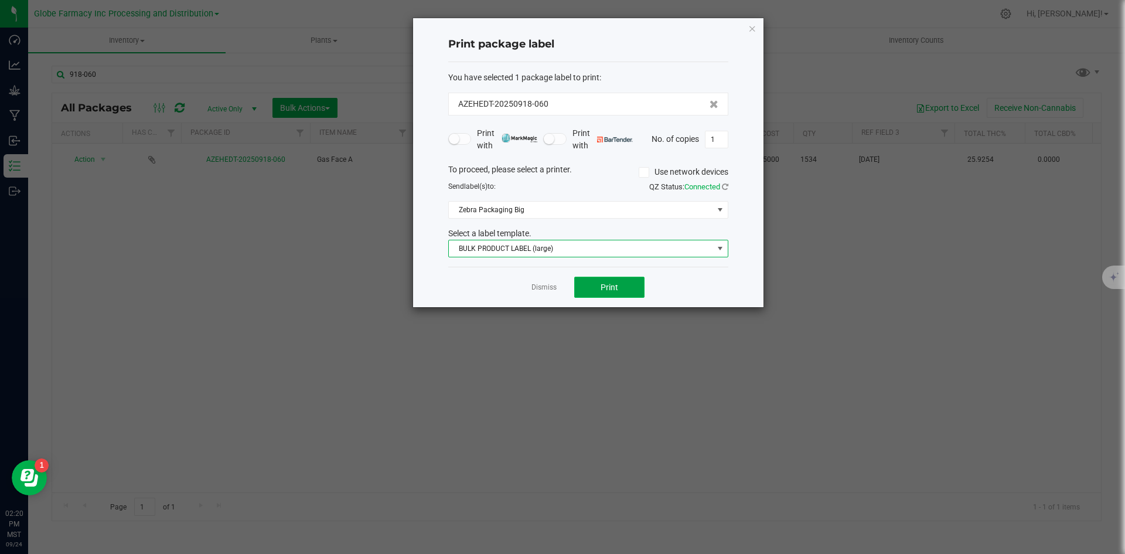
click at [594, 297] on button "Print" at bounding box center [609, 287] width 70 height 21
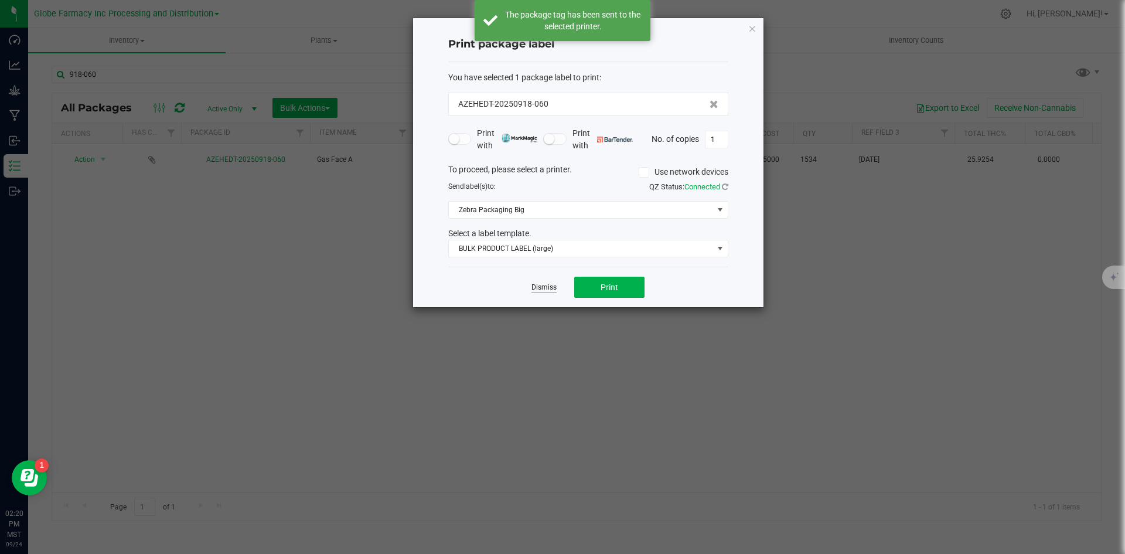
click at [545, 285] on link "Dismiss" at bounding box center [544, 287] width 25 height 10
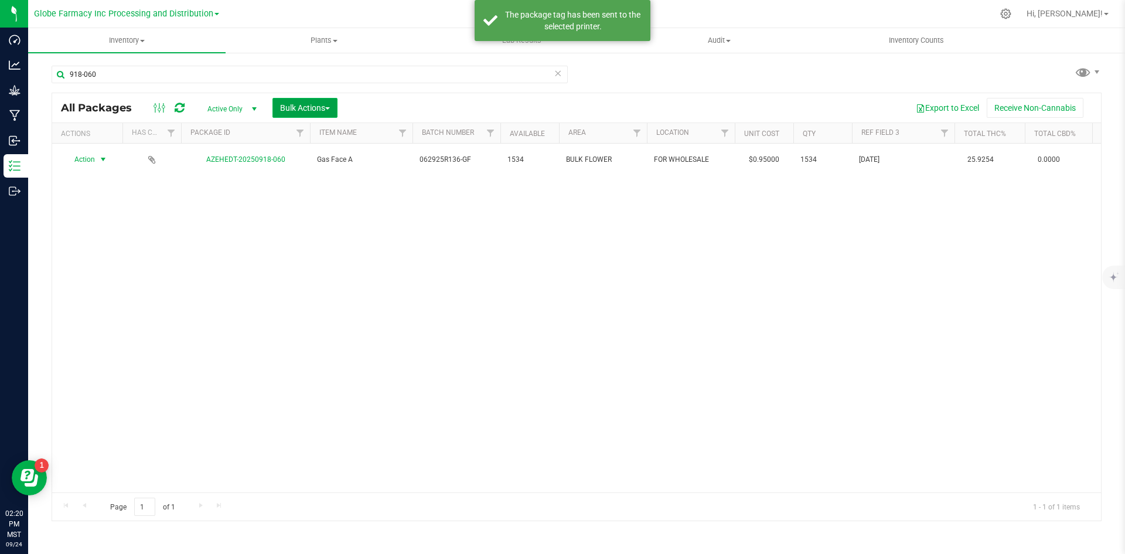
click at [317, 104] on span "Bulk Actions" at bounding box center [305, 107] width 50 height 9
click at [328, 241] on span "Print package labels" at bounding box center [315, 241] width 70 height 9
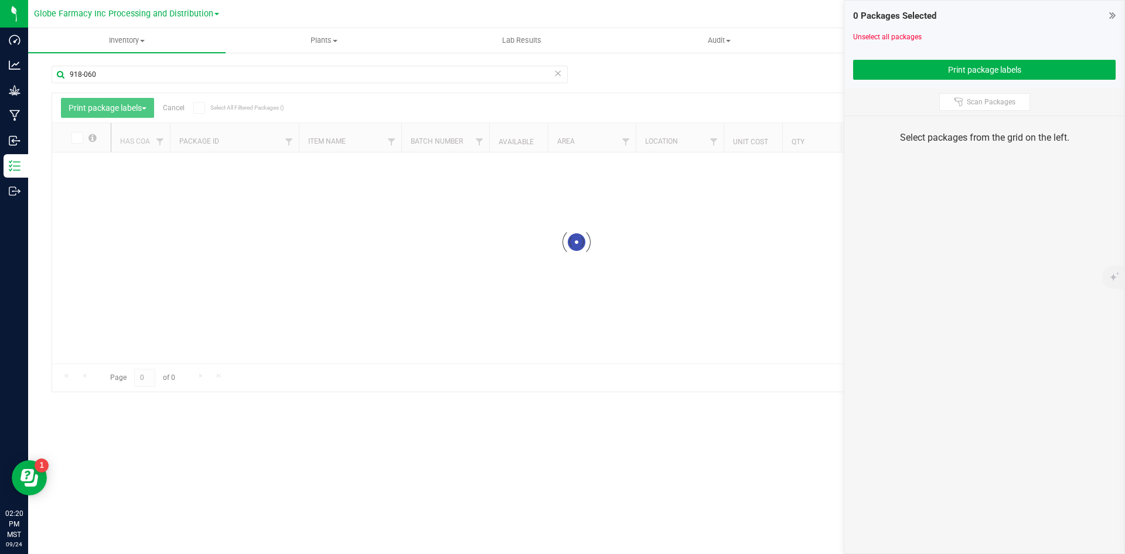
click at [557, 72] on icon at bounding box center [558, 73] width 8 height 14
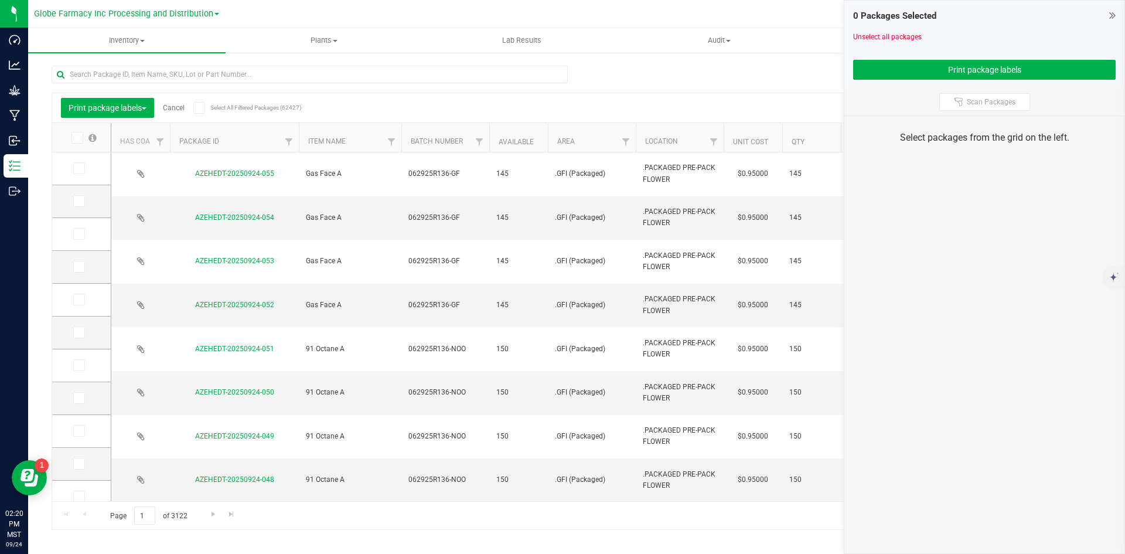
click at [78, 168] on icon at bounding box center [78, 168] width 8 height 0
click at [0, 0] on input "checkbox" at bounding box center [0, 0] width 0 height 0
click at [79, 201] on icon at bounding box center [78, 201] width 8 height 0
click at [0, 0] on input "checkbox" at bounding box center [0, 0] width 0 height 0
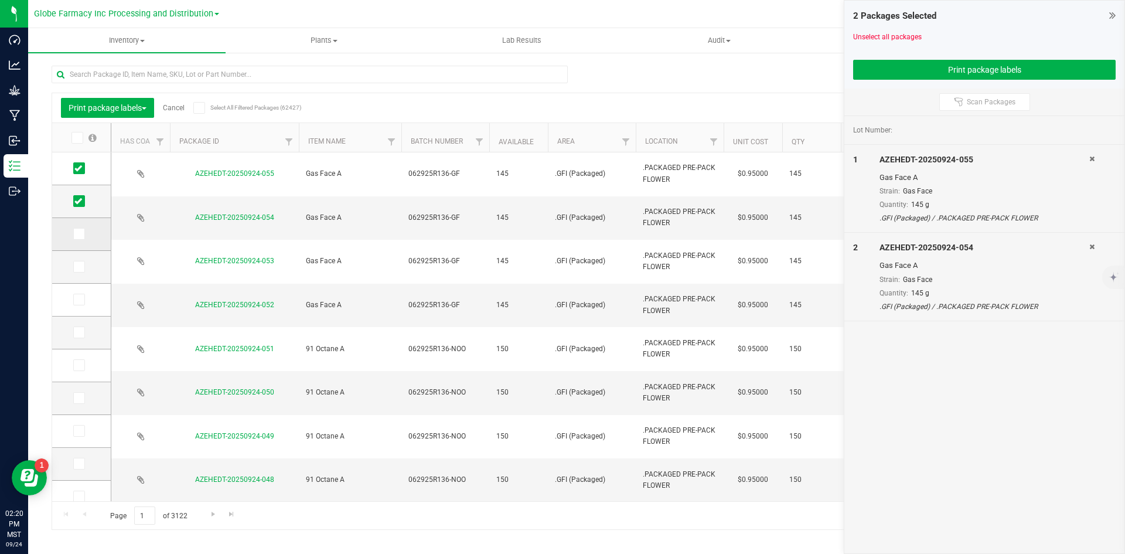
click at [80, 234] on icon at bounding box center [78, 234] width 8 height 0
click at [0, 0] on input "checkbox" at bounding box center [0, 0] width 0 height 0
click at [83, 265] on span at bounding box center [79, 267] width 12 height 12
click at [0, 0] on input "checkbox" at bounding box center [0, 0] width 0 height 0
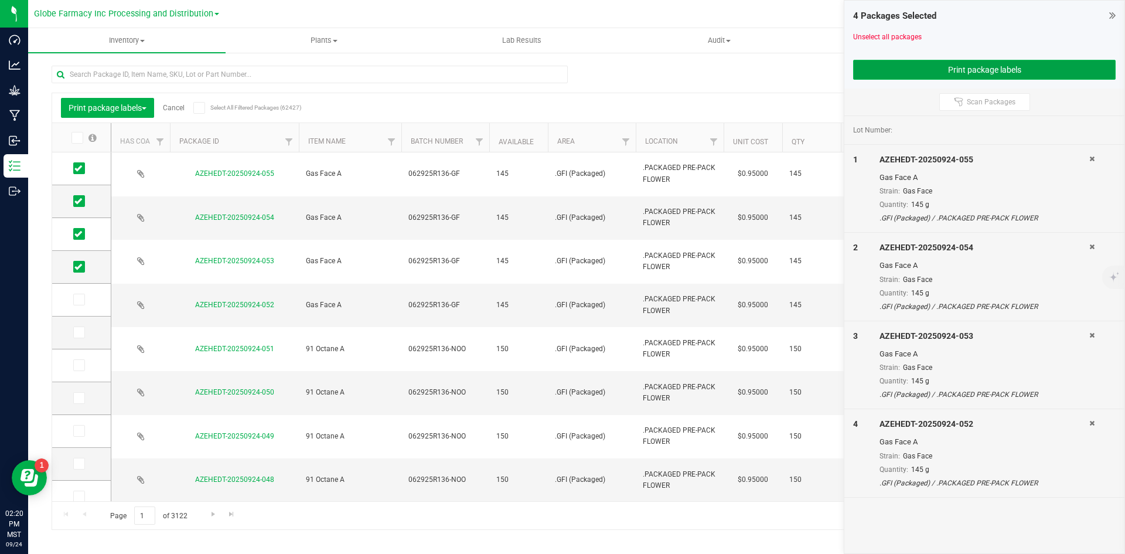
click at [878, 64] on button "Print package labels" at bounding box center [984, 70] width 263 height 20
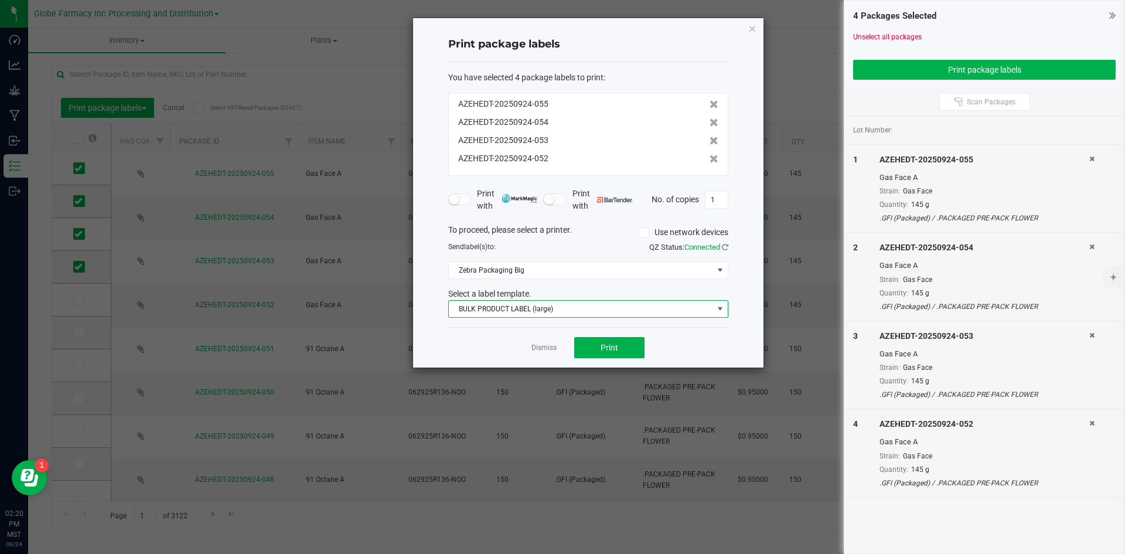
click at [501, 312] on span "BULK PRODUCT LABEL (large)" at bounding box center [581, 309] width 264 height 16
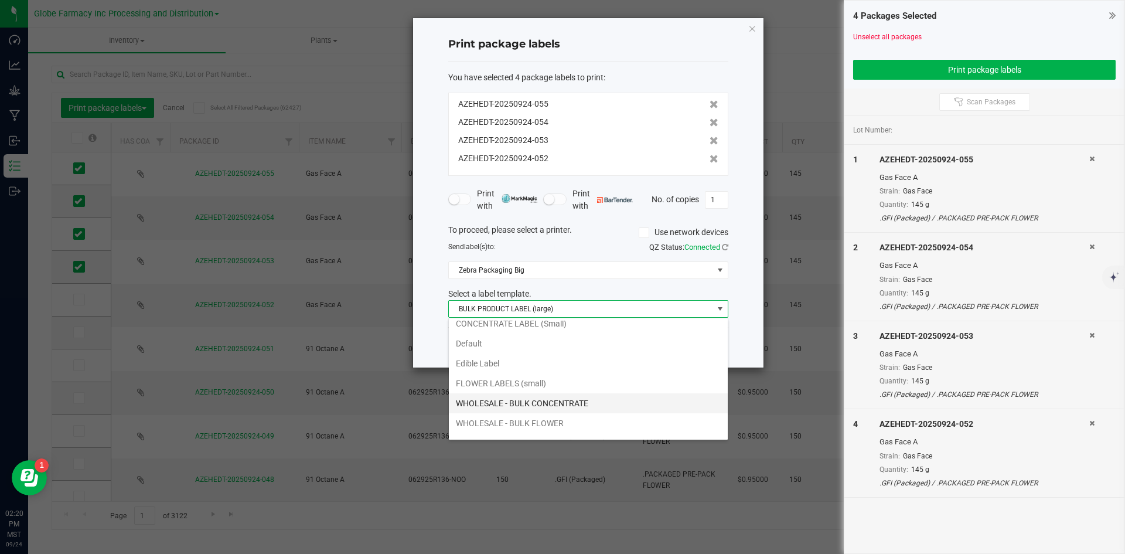
scroll to position [42, 0]
click at [512, 409] on li "WHOLESALE - BULK FLOWER" at bounding box center [588, 408] width 279 height 20
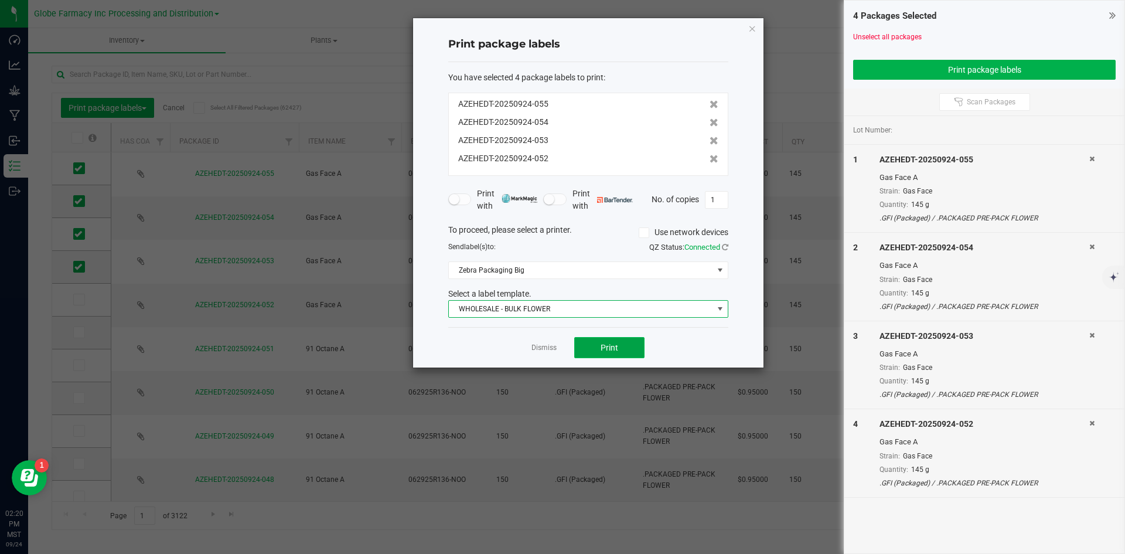
click at [594, 342] on button "Print" at bounding box center [609, 347] width 70 height 21
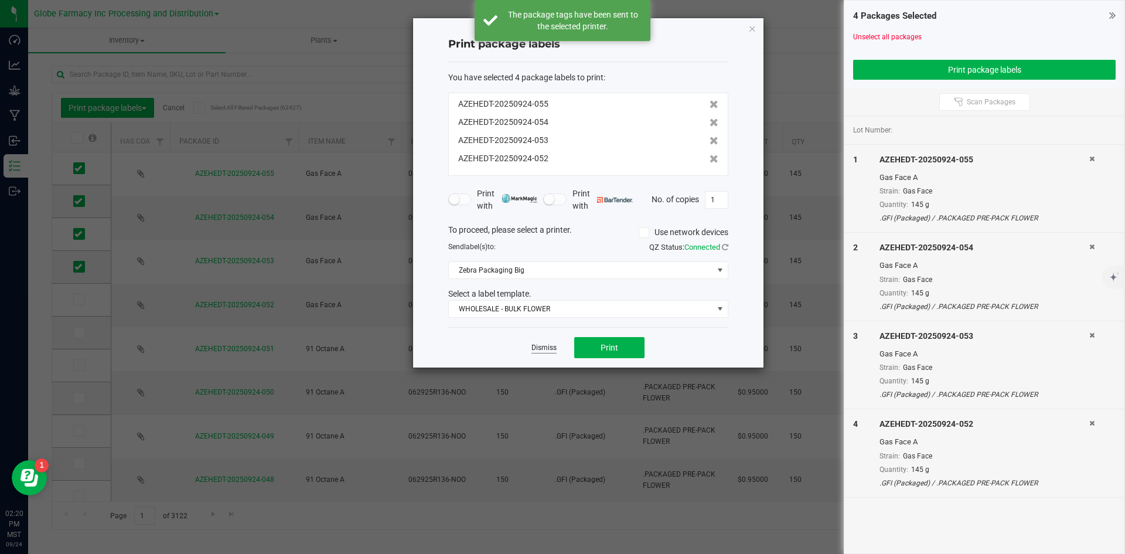
click at [541, 350] on link "Dismiss" at bounding box center [544, 348] width 25 height 10
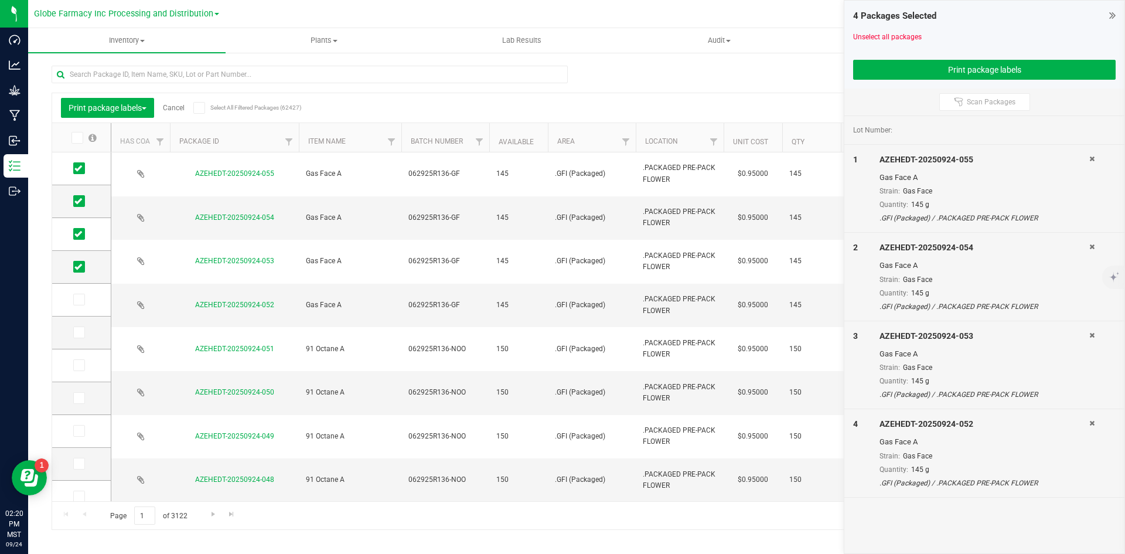
click at [178, 108] on link "Cancel" at bounding box center [174, 108] width 22 height 8
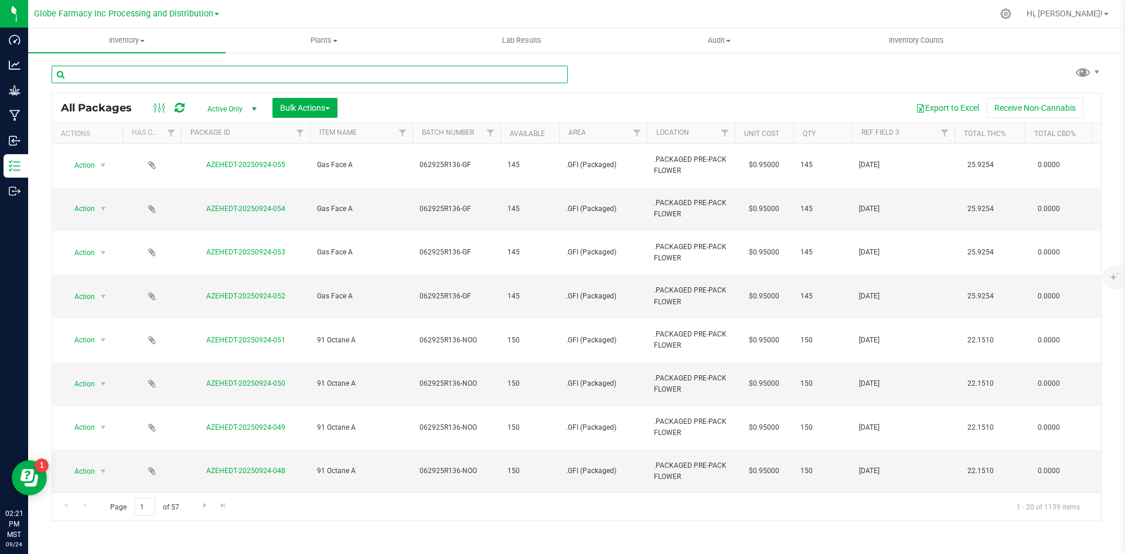
click at [216, 74] on input "text" at bounding box center [310, 75] width 516 height 18
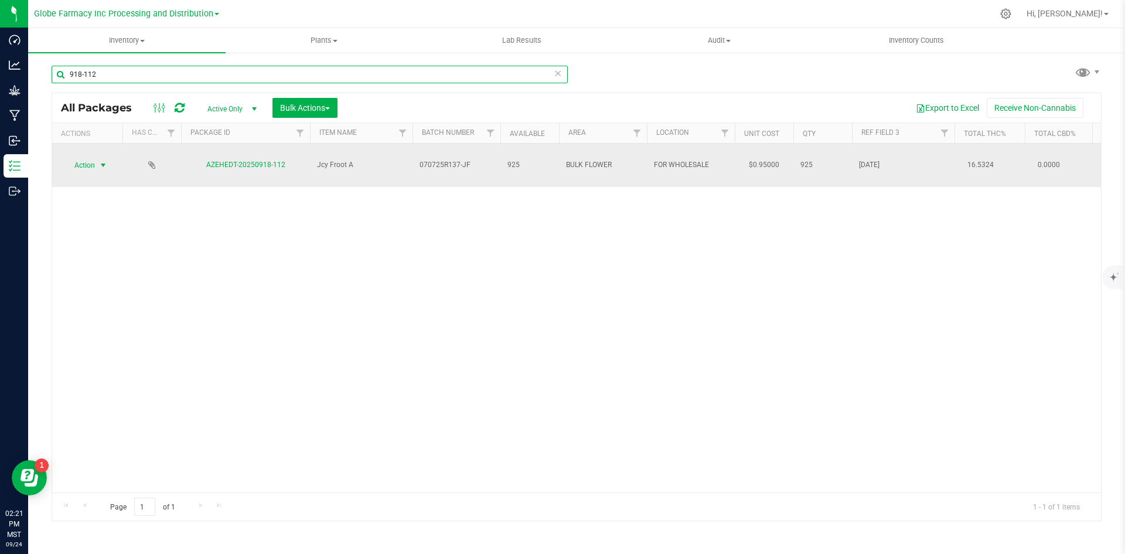
type input "918-112"
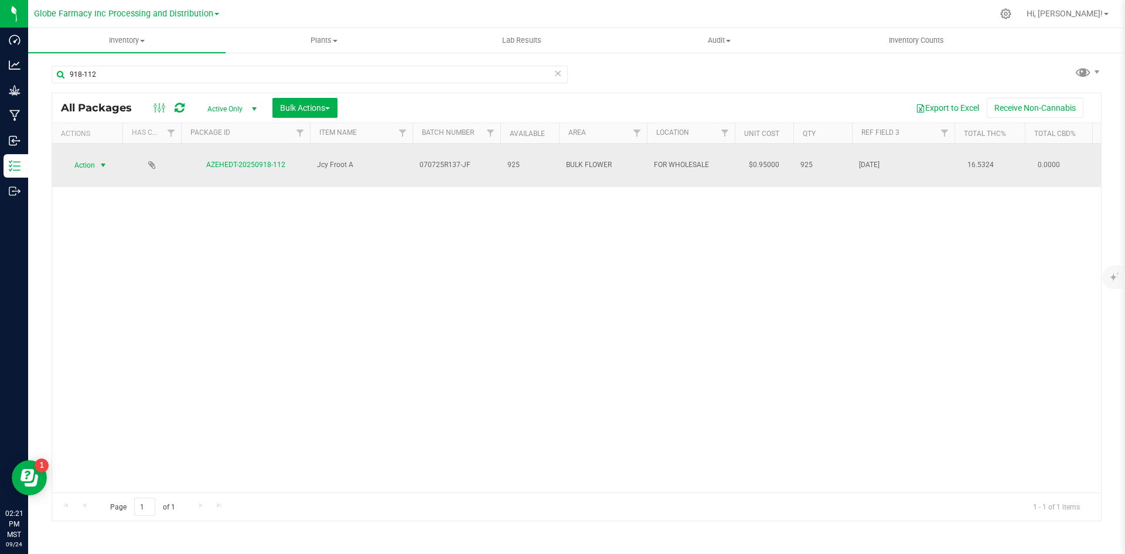
click at [97, 157] on span "select" at bounding box center [103, 165] width 15 height 16
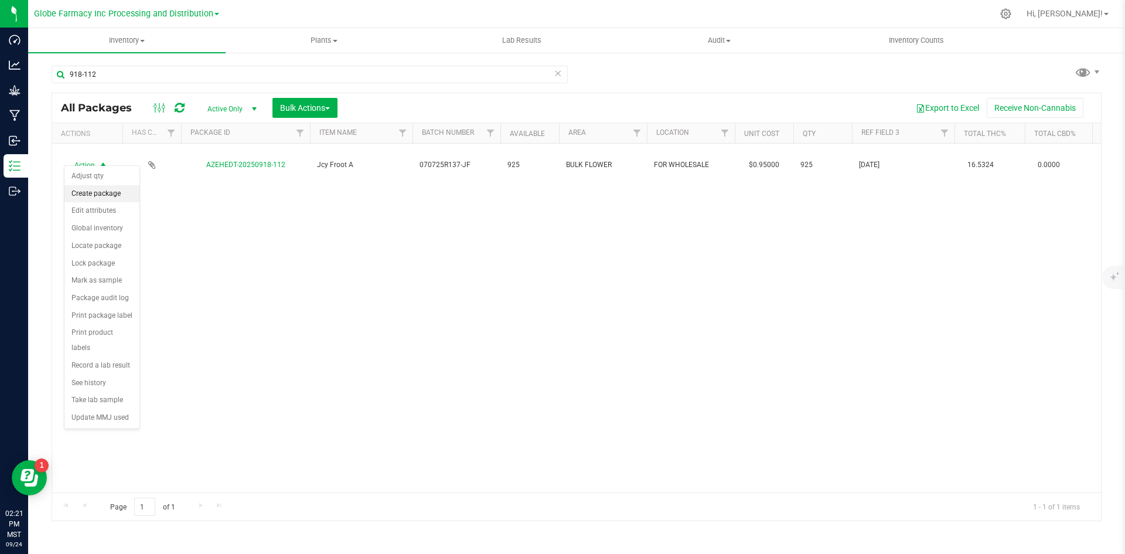
click at [95, 189] on li "Create package" at bounding box center [101, 194] width 75 height 18
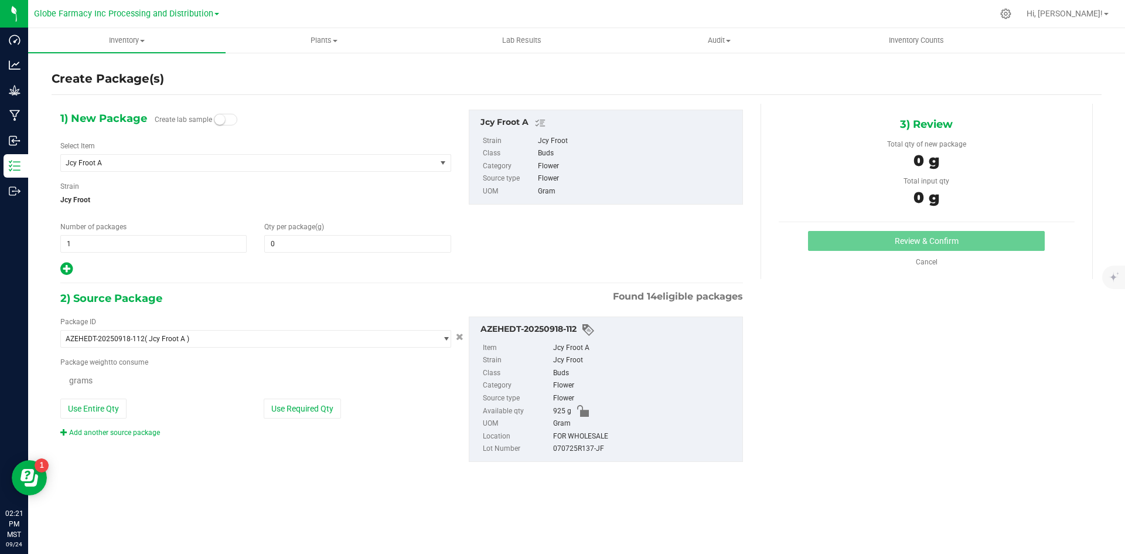
type input "0.0000"
click at [158, 250] on span "1 1" at bounding box center [153, 244] width 186 height 18
click at [158, 250] on input "1" at bounding box center [153, 244] width 185 height 16
type input "4"
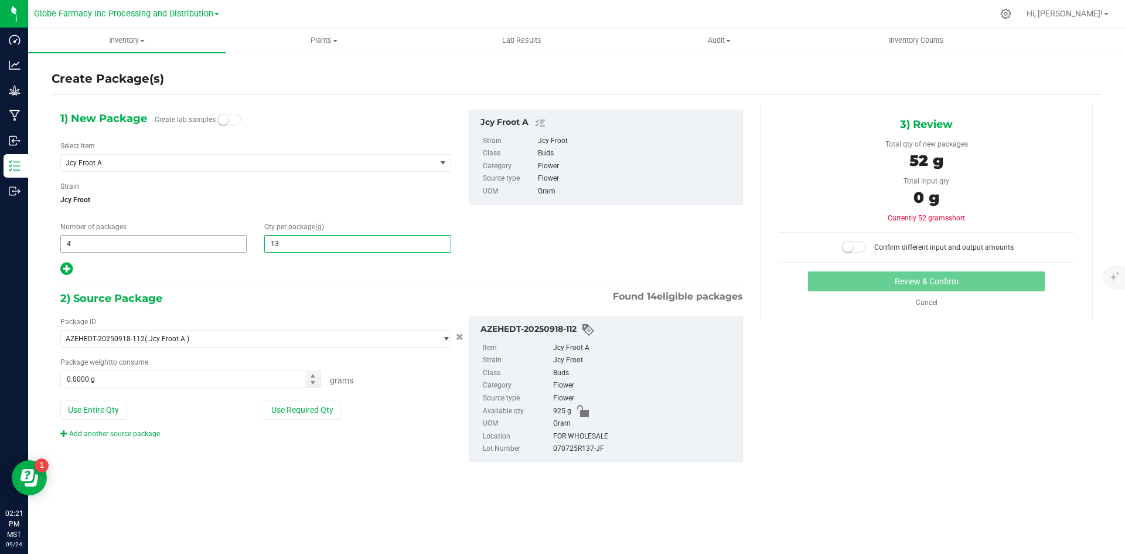
type input "135"
type input "135.0000"
click at [324, 415] on button "Use Required Qty" at bounding box center [302, 410] width 77 height 20
type input "540.0000 g"
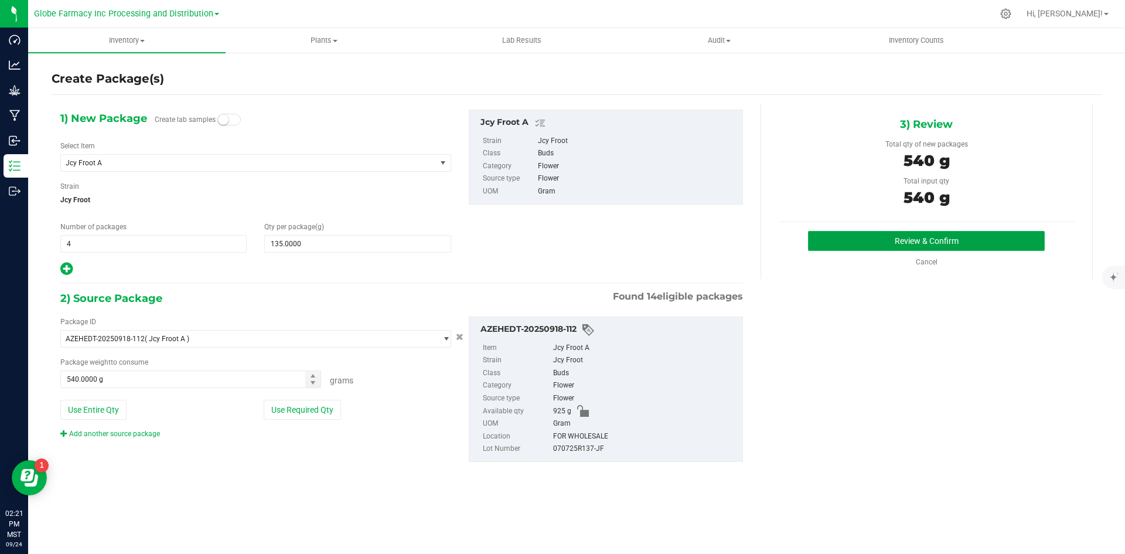
click at [905, 243] on button "Review & Confirm" at bounding box center [926, 241] width 237 height 20
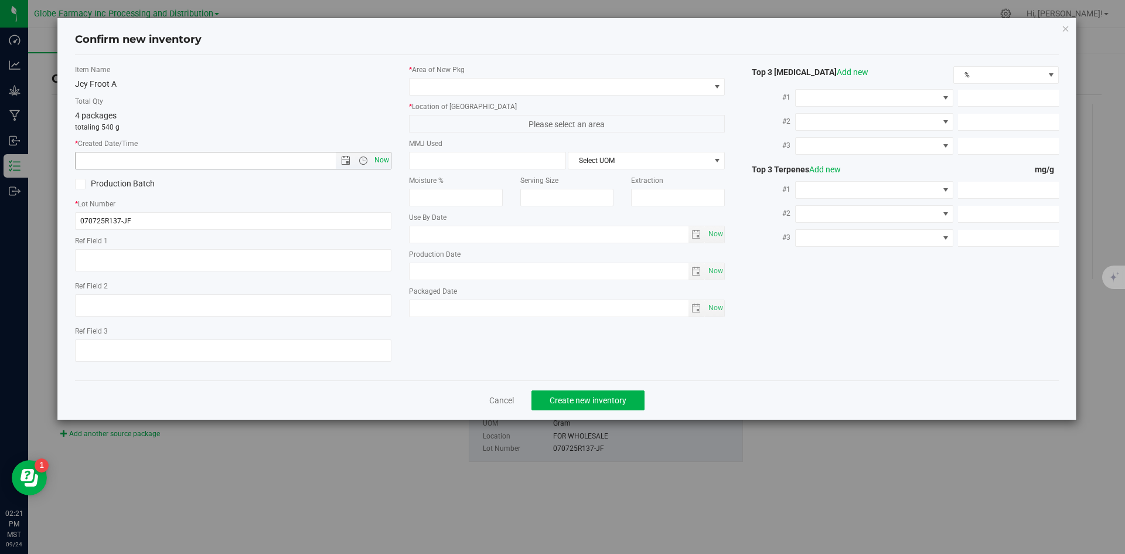
click at [384, 156] on span "Now" at bounding box center [382, 160] width 20 height 17
type input "[DATE] 2:21 PM"
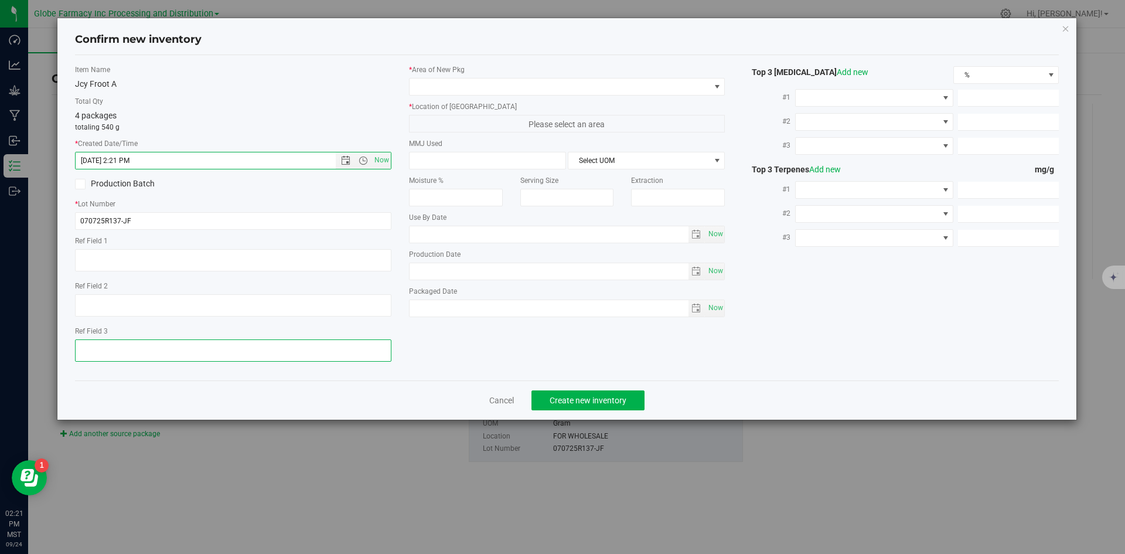
click at [202, 340] on textarea at bounding box center [233, 350] width 316 height 22
type textarea "[DATE]"
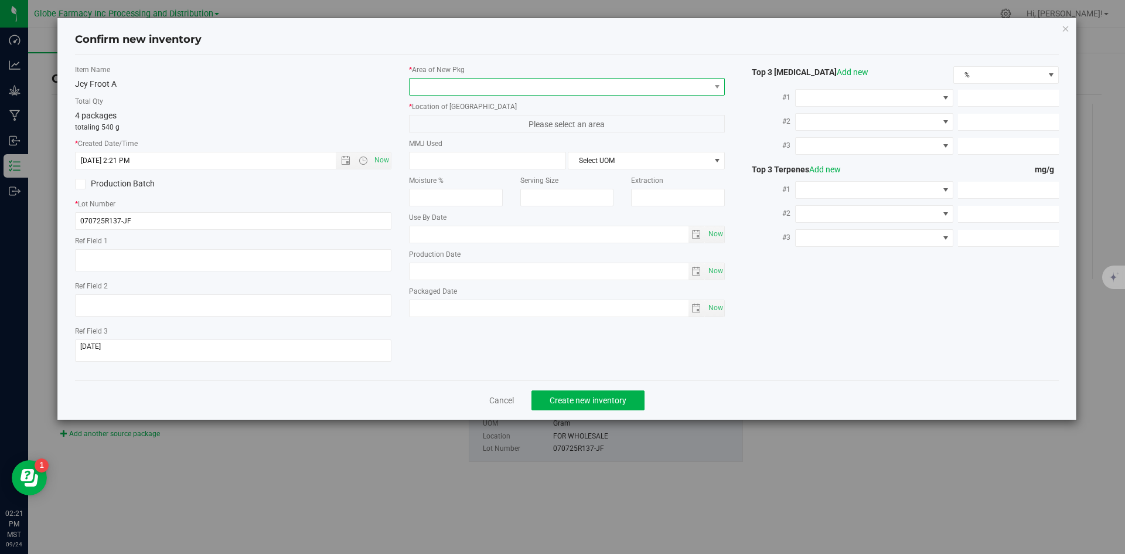
click at [485, 93] on span at bounding box center [560, 87] width 301 height 16
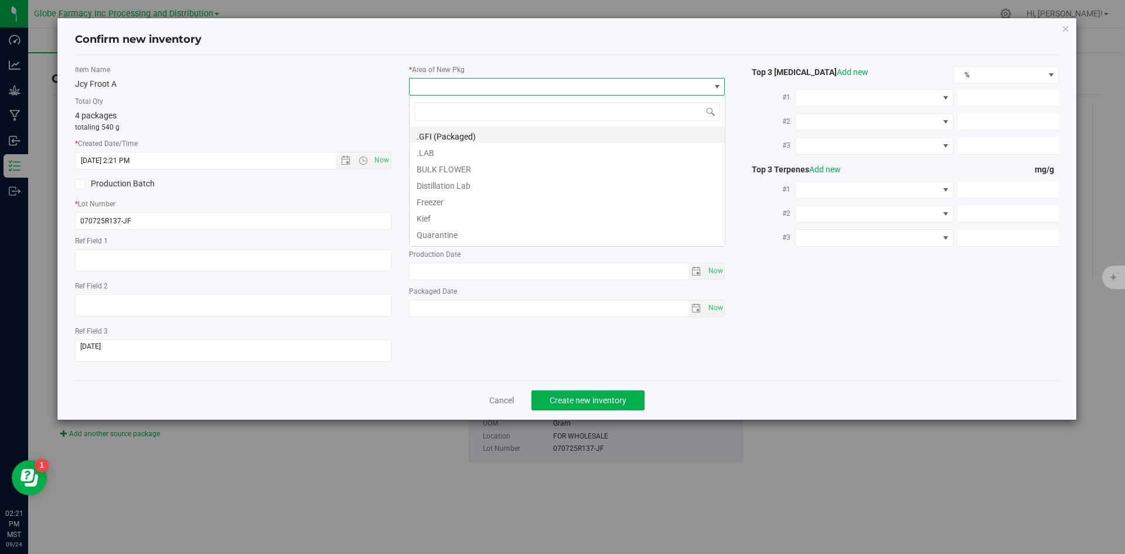
scroll to position [18, 316]
click at [468, 134] on li ".GFI (Packaged)" at bounding box center [567, 135] width 315 height 16
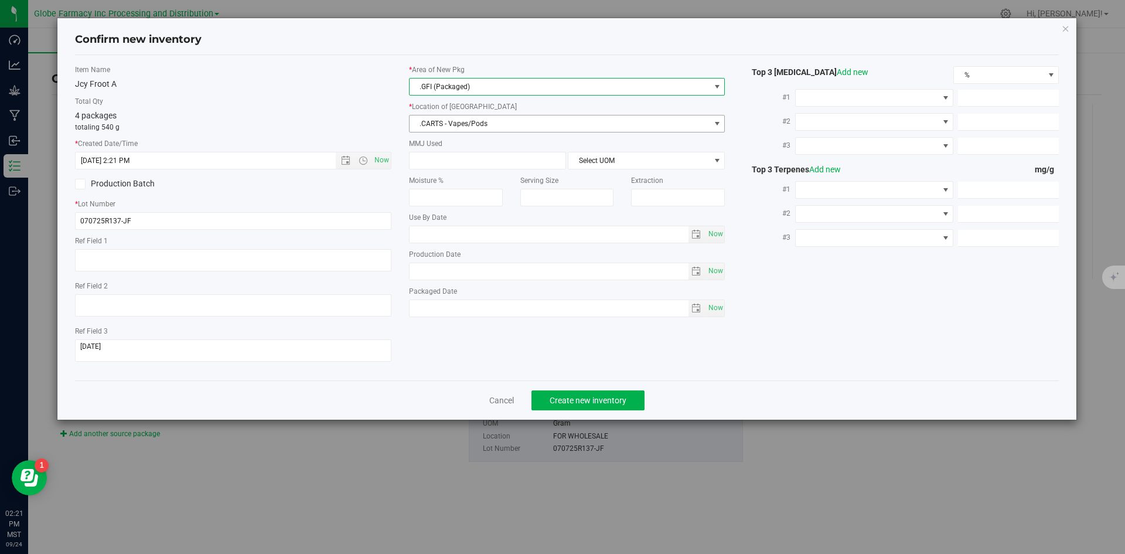
click at [466, 128] on span ".CARTS - Vapes/Pods" at bounding box center [560, 123] width 301 height 16
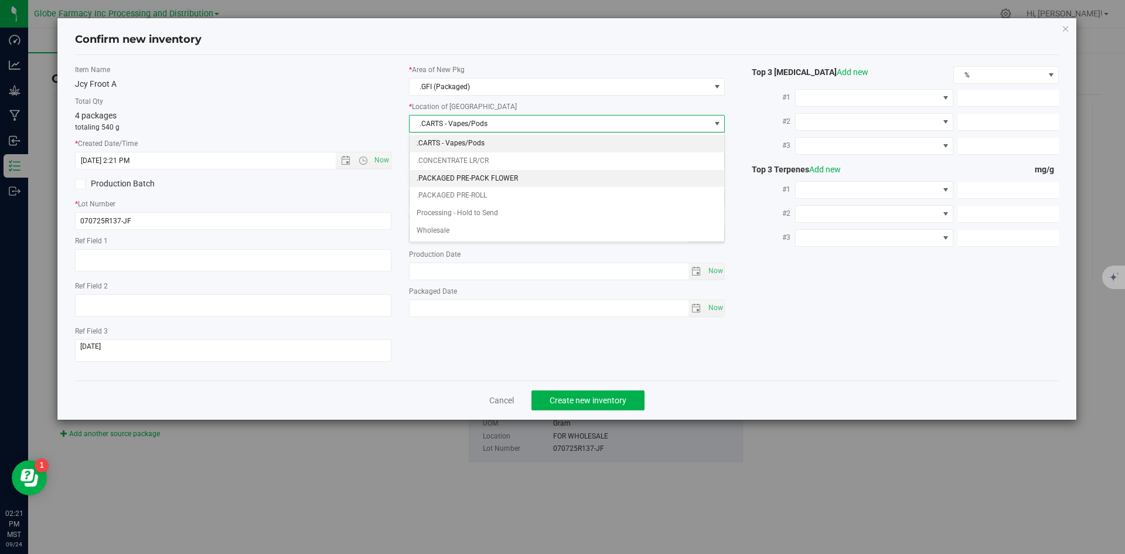
click at [475, 181] on li ".PACKAGED PRE-PACK FLOWER" at bounding box center [567, 179] width 315 height 18
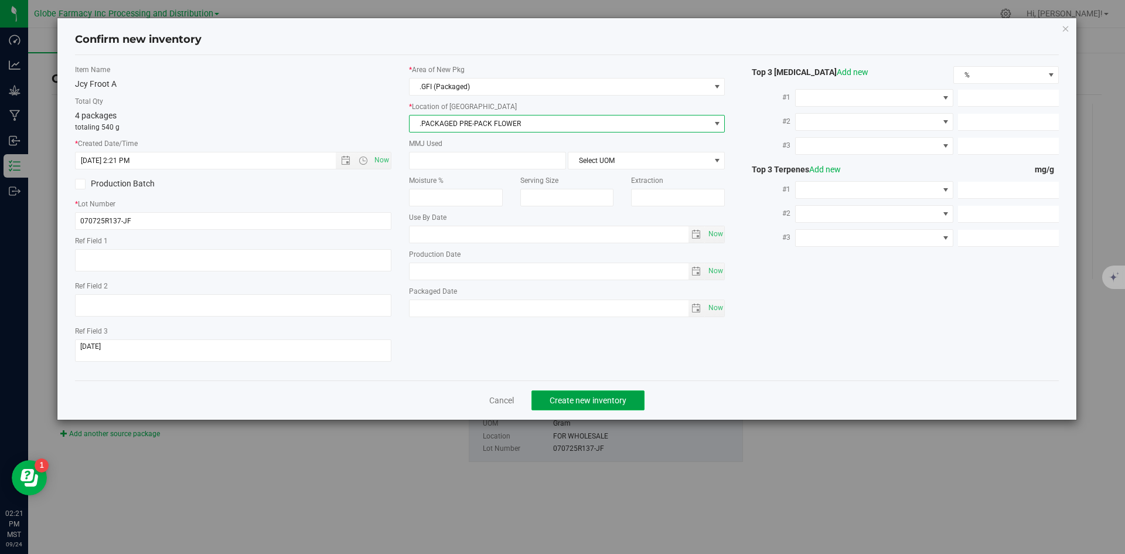
click at [559, 403] on span "Create new inventory" at bounding box center [588, 400] width 77 height 9
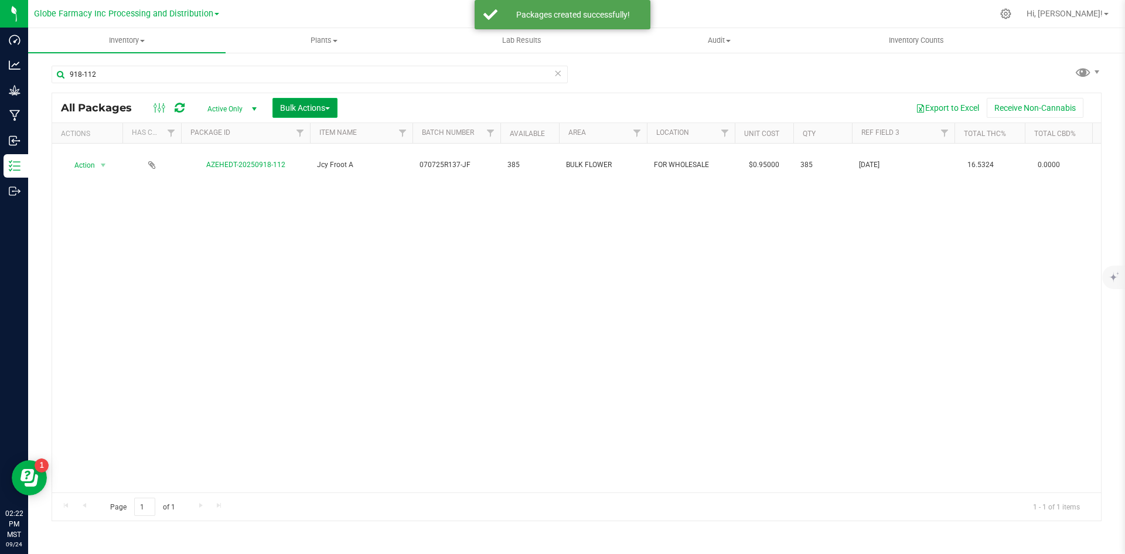
click at [276, 107] on button "Bulk Actions" at bounding box center [305, 108] width 65 height 20
click at [302, 199] on span "Locate packages" at bounding box center [309, 198] width 59 height 9
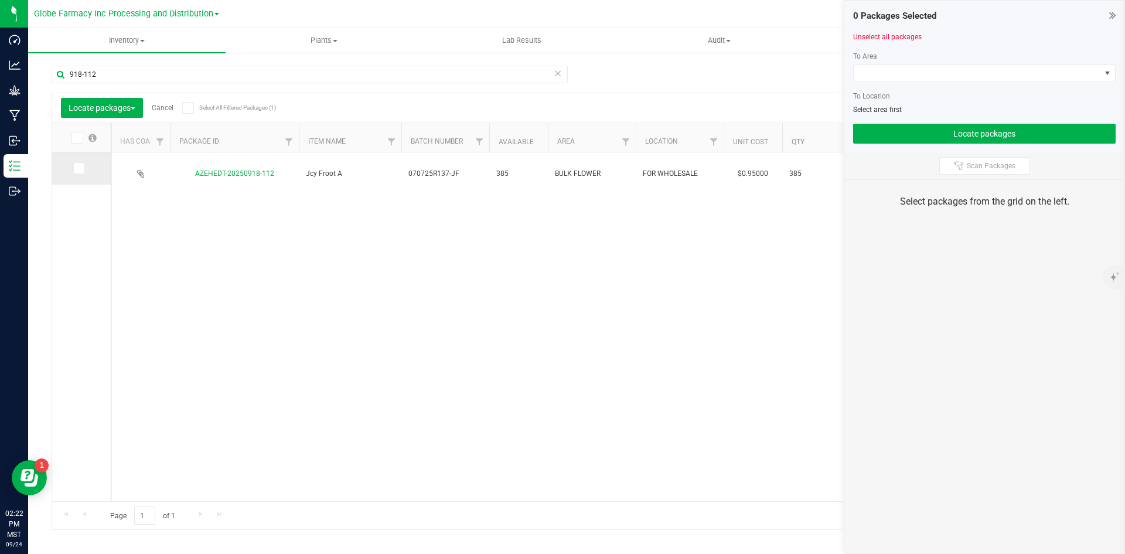
click at [76, 168] on icon at bounding box center [78, 168] width 8 height 0
click at [0, 0] on input "checkbox" at bounding box center [0, 0] width 0 height 0
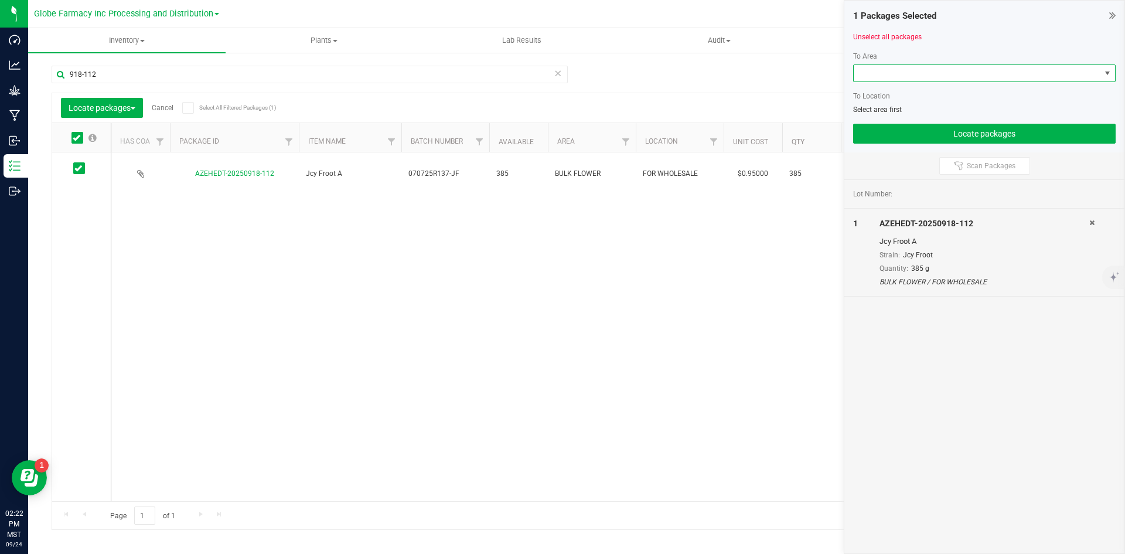
click at [921, 72] on span at bounding box center [977, 73] width 247 height 16
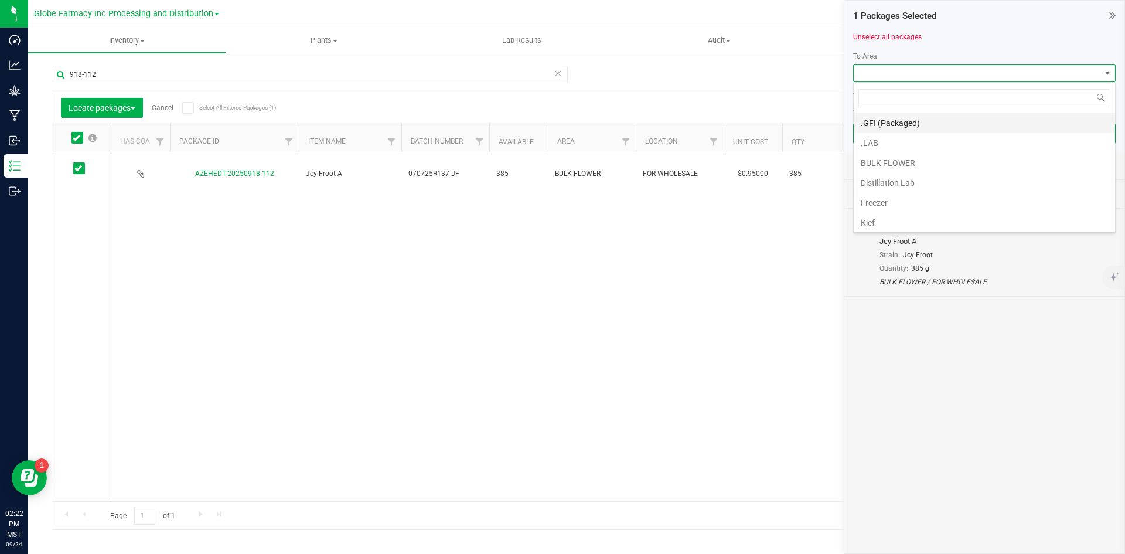
scroll to position [18, 263]
click at [903, 161] on li "BULK FLOWER" at bounding box center [984, 163] width 261 height 20
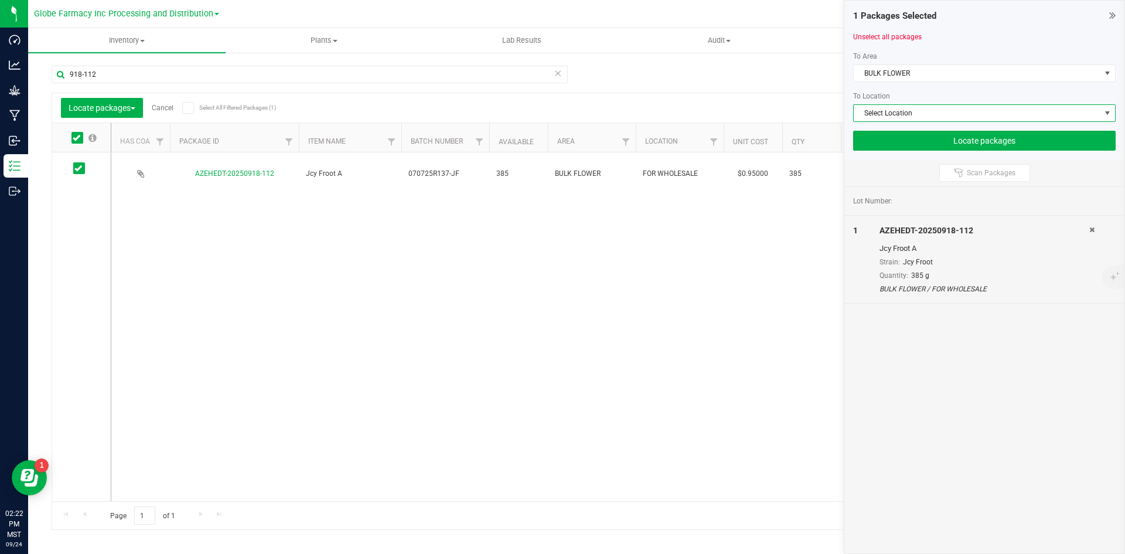
click at [894, 113] on span "Select Location" at bounding box center [977, 113] width 247 height 16
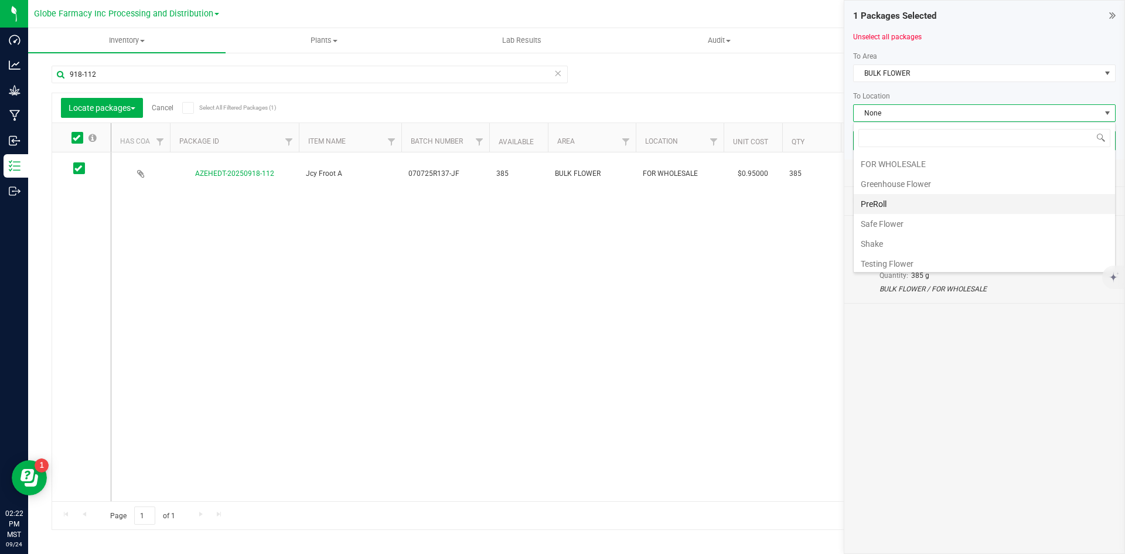
scroll to position [59, 0]
click at [902, 223] on li "Shake" at bounding box center [984, 224] width 261 height 20
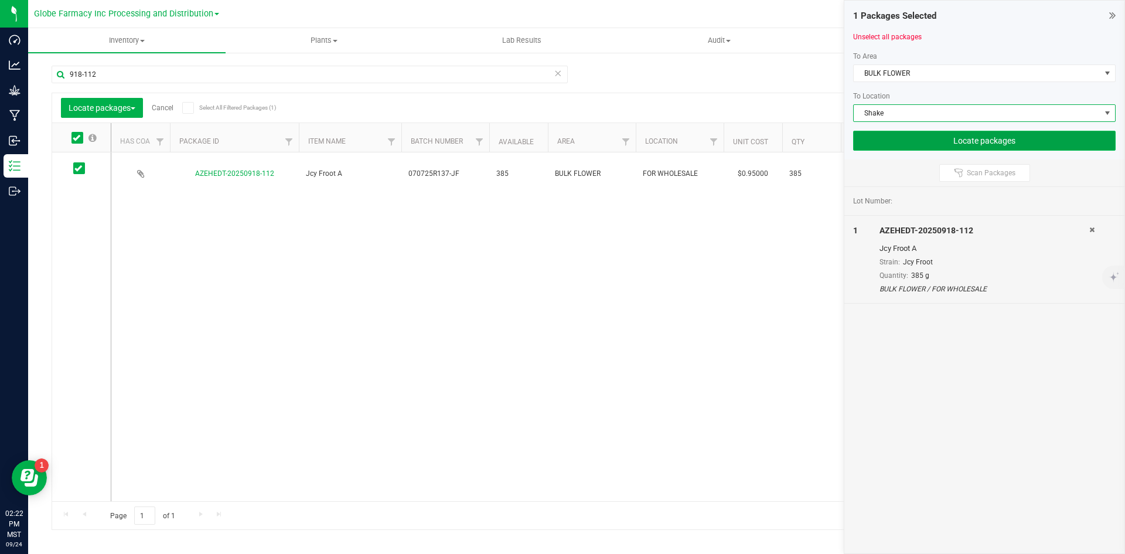
click at [896, 141] on button "Locate packages" at bounding box center [984, 141] width 263 height 20
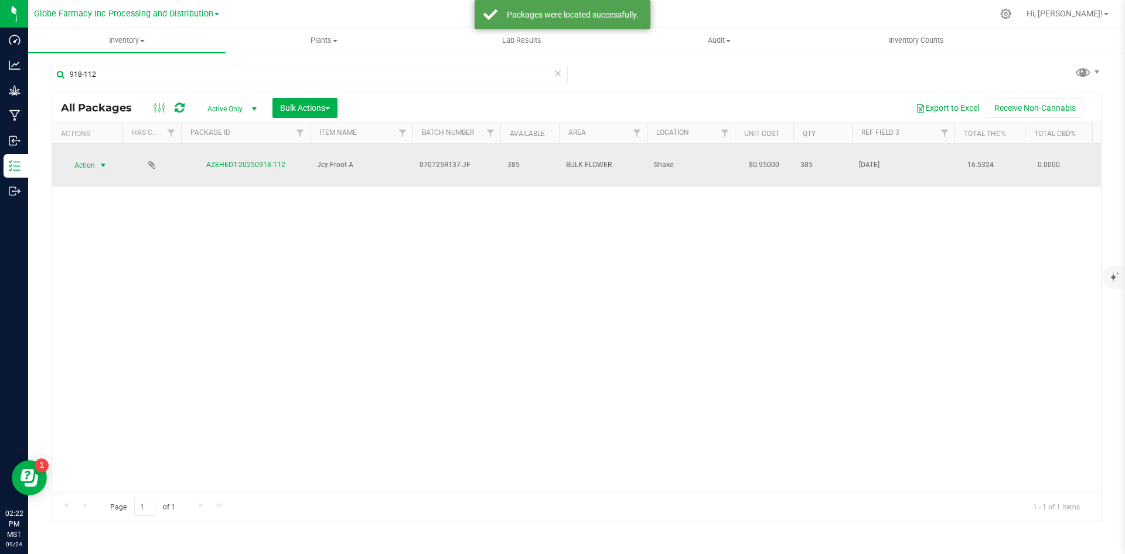
click at [81, 157] on span "Action" at bounding box center [80, 165] width 32 height 16
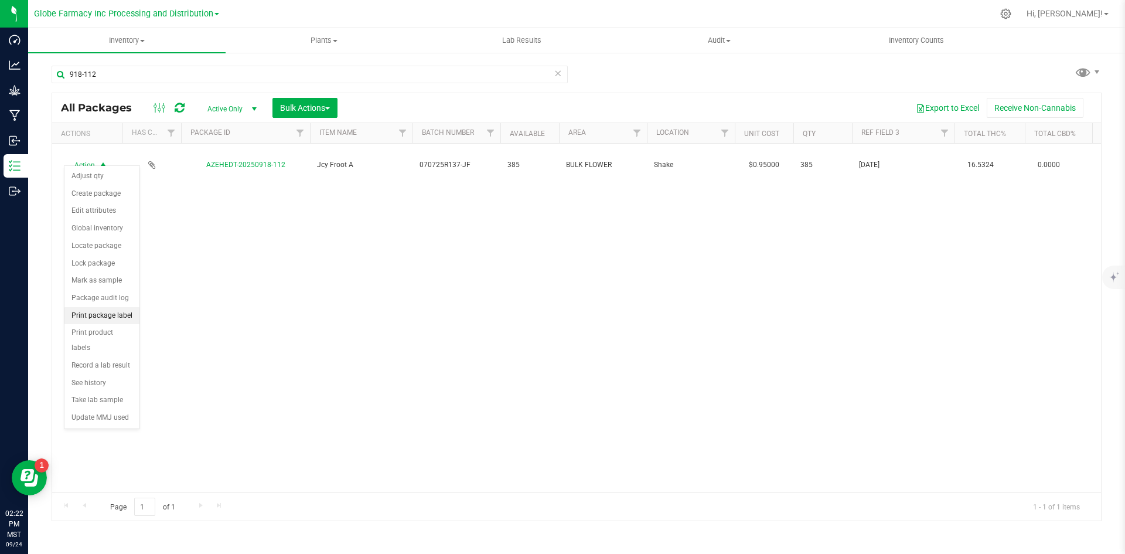
click at [96, 318] on li "Print package label" at bounding box center [101, 316] width 75 height 18
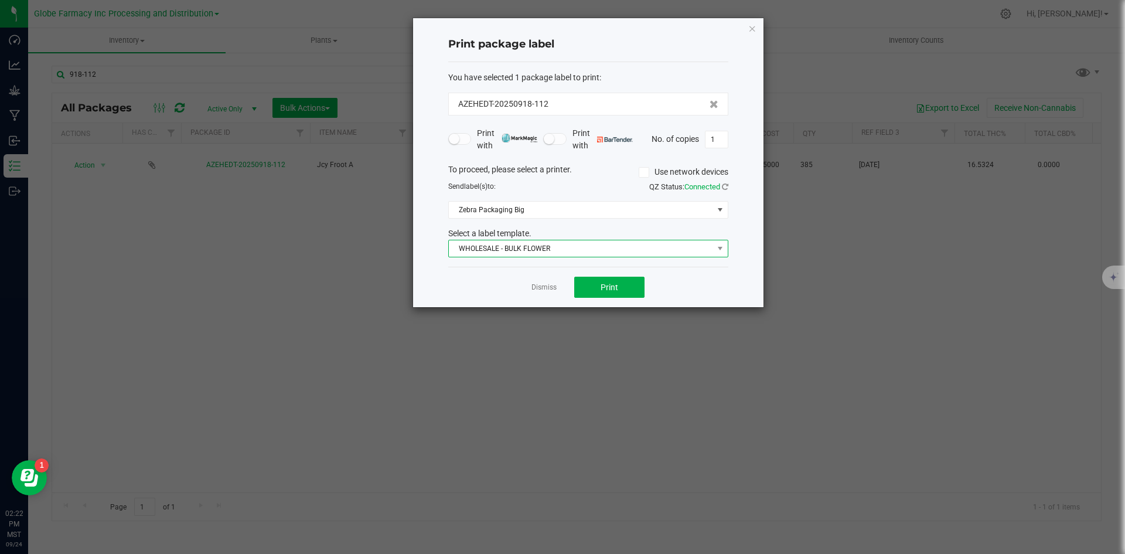
click at [617, 247] on span "WHOLESALE - BULK FLOWER" at bounding box center [581, 248] width 264 height 16
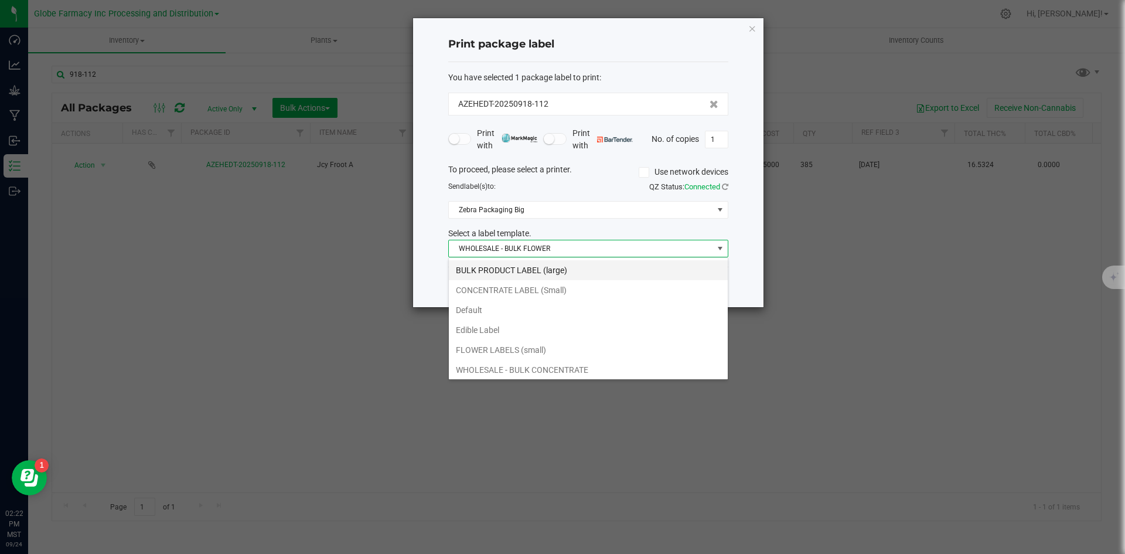
click at [496, 266] on li "BULK PRODUCT LABEL (large)" at bounding box center [588, 270] width 279 height 20
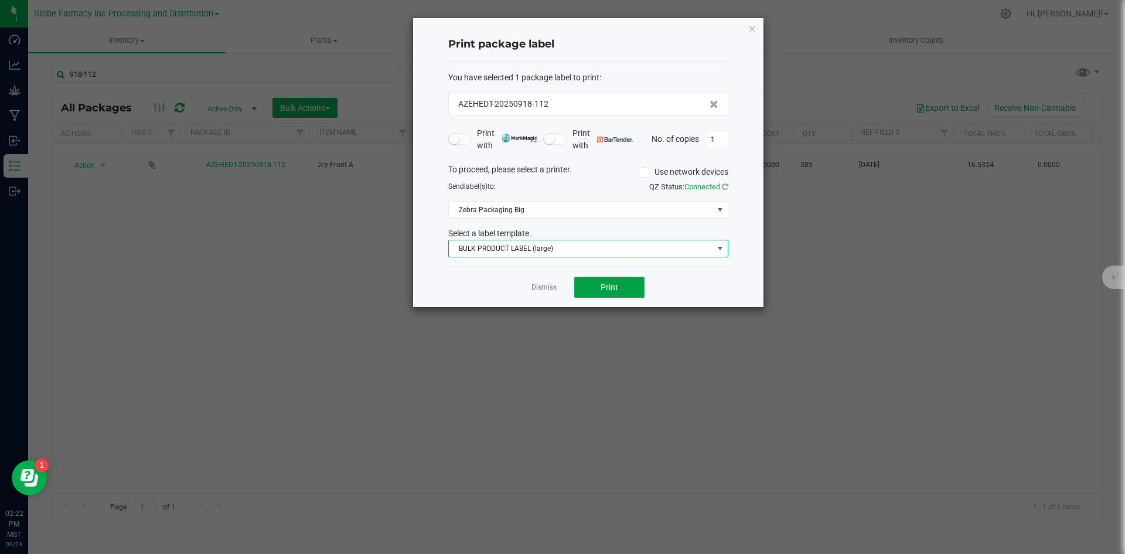
click at [597, 287] on button "Print" at bounding box center [609, 287] width 70 height 21
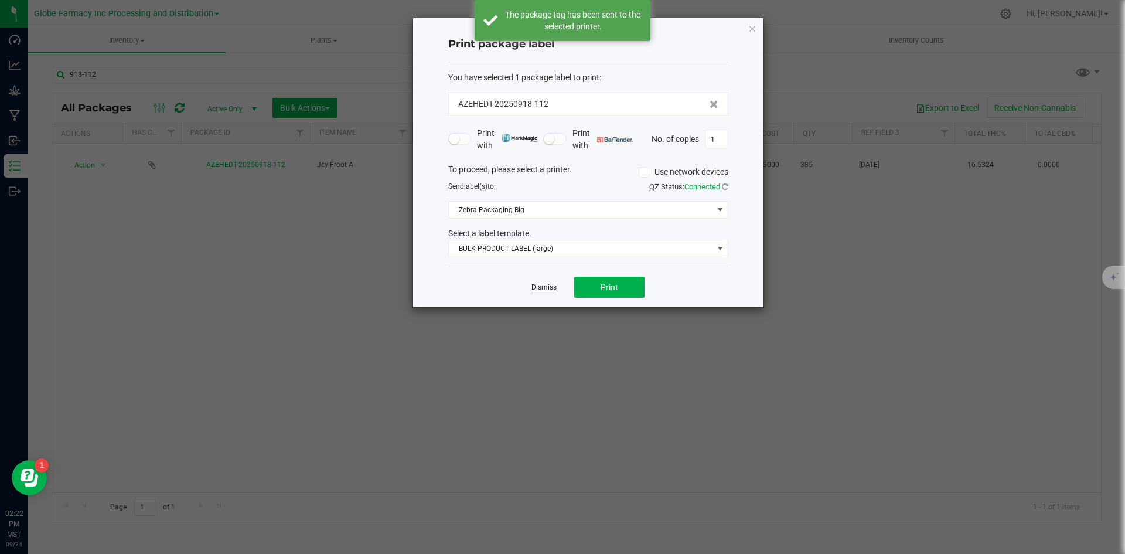
click at [550, 282] on link "Dismiss" at bounding box center [544, 287] width 25 height 10
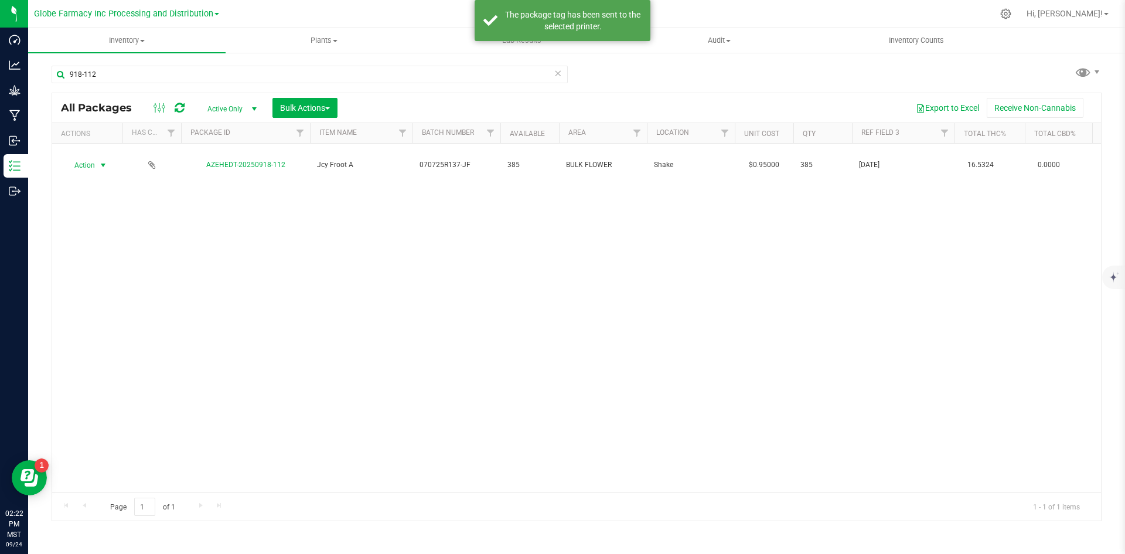
click at [298, 119] on div "All Packages Active Only Active Only Lab Samples Locked All Bulk Actions Add to…" at bounding box center [576, 107] width 1049 height 29
click at [300, 107] on span "Bulk Actions" at bounding box center [305, 107] width 50 height 9
click at [312, 241] on span "Print package labels" at bounding box center [315, 241] width 70 height 9
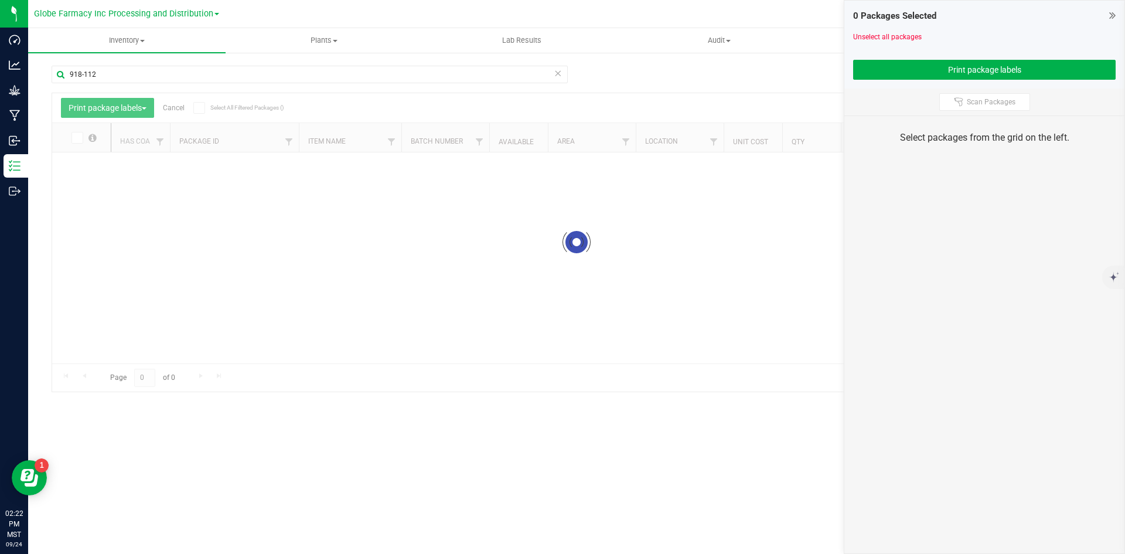
click at [560, 72] on icon at bounding box center [558, 73] width 8 height 14
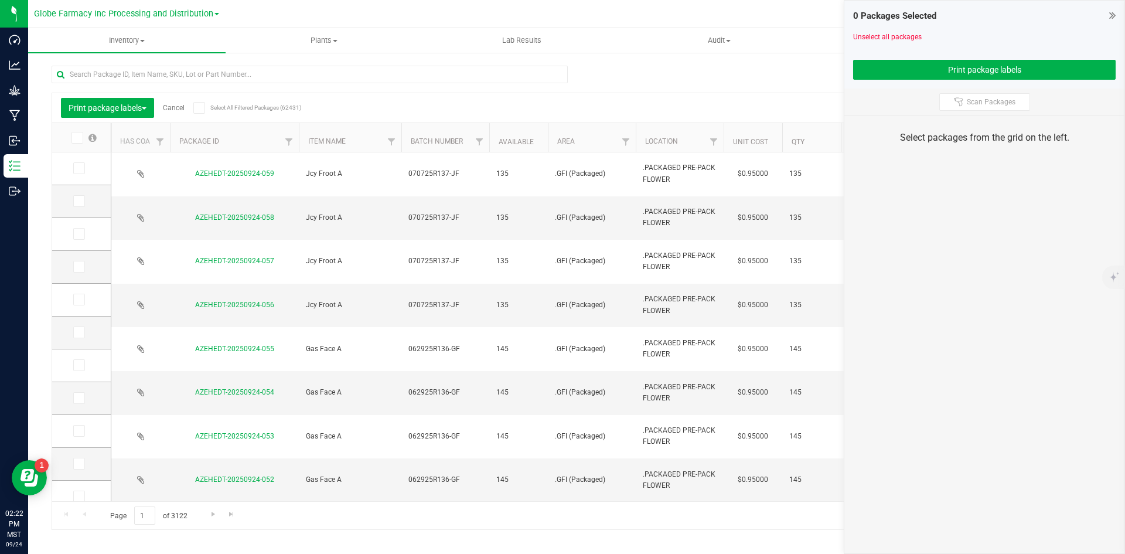
click at [80, 168] on icon at bounding box center [78, 168] width 8 height 0
click at [0, 0] on input "checkbox" at bounding box center [0, 0] width 0 height 0
click at [78, 201] on icon at bounding box center [78, 201] width 8 height 0
click at [0, 0] on input "checkbox" at bounding box center [0, 0] width 0 height 0
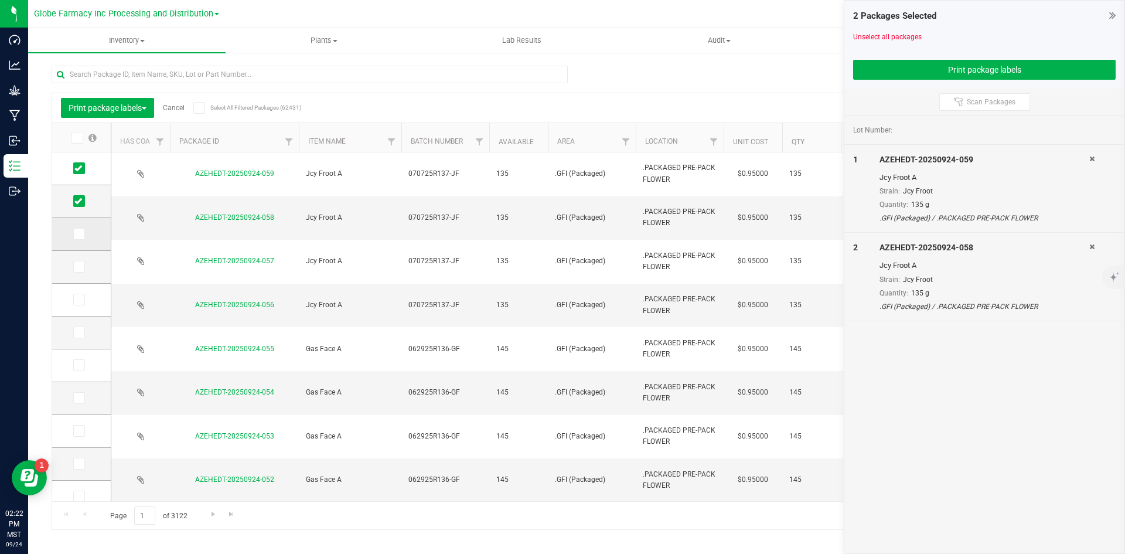
click at [77, 234] on icon at bounding box center [78, 234] width 8 height 0
click at [0, 0] on input "checkbox" at bounding box center [0, 0] width 0 height 0
click at [77, 267] on icon at bounding box center [78, 267] width 8 height 0
click at [0, 0] on input "checkbox" at bounding box center [0, 0] width 0 height 0
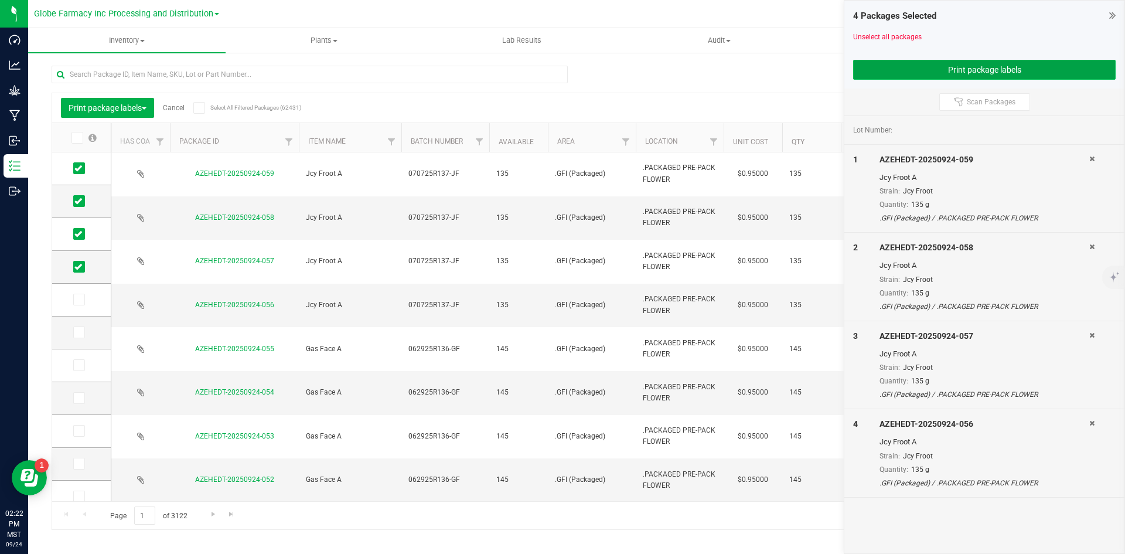
click at [954, 69] on button "Print package labels" at bounding box center [984, 70] width 263 height 20
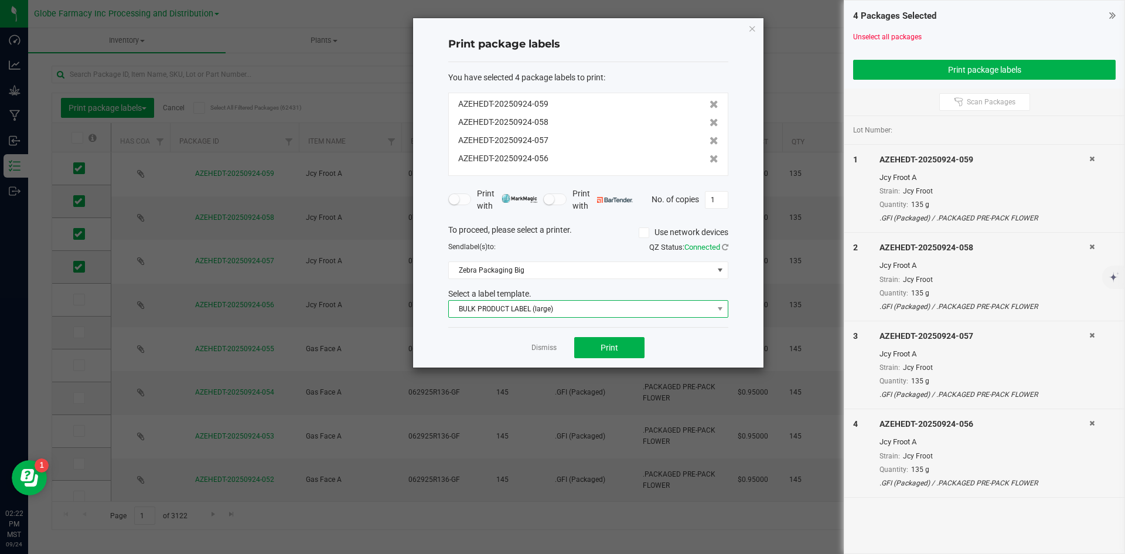
click at [652, 303] on span "BULK PRODUCT LABEL (large)" at bounding box center [581, 309] width 264 height 16
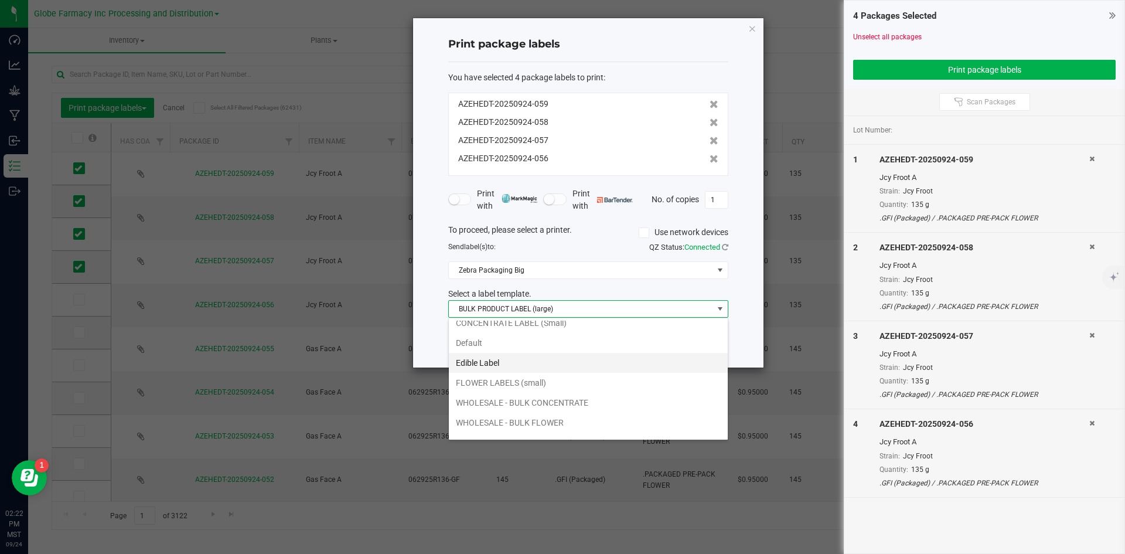
scroll to position [42, 0]
click at [600, 408] on li "WHOLESALE - BULK FLOWER" at bounding box center [588, 408] width 279 height 20
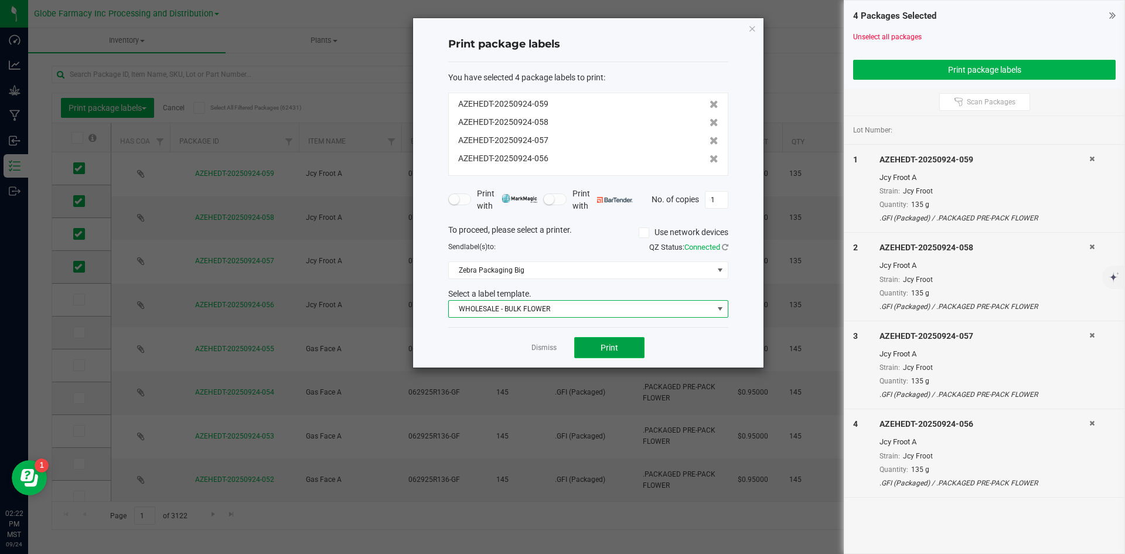
click at [591, 346] on button "Print" at bounding box center [609, 347] width 70 height 21
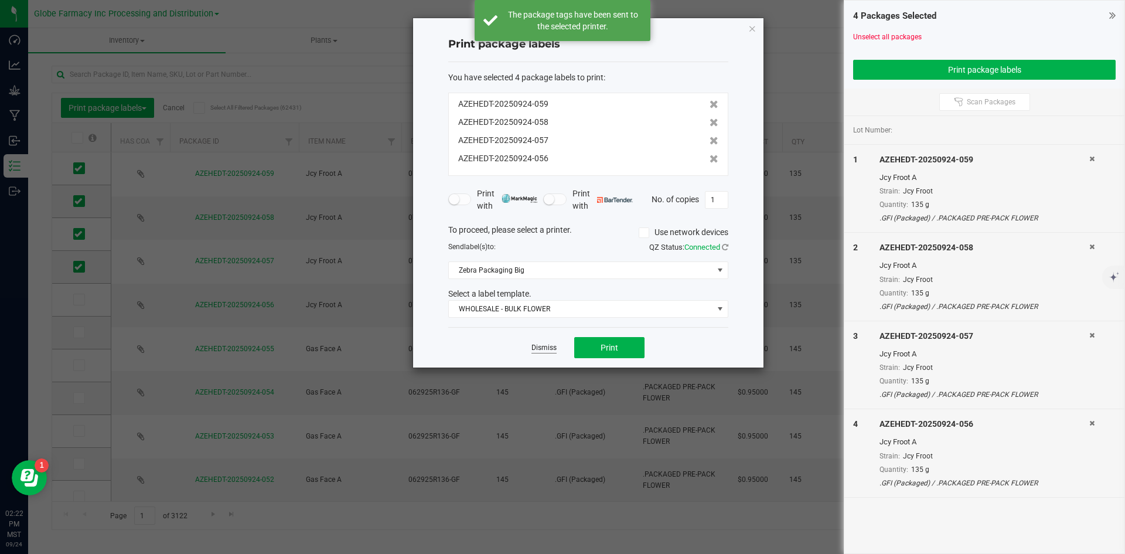
click at [545, 346] on link "Dismiss" at bounding box center [544, 348] width 25 height 10
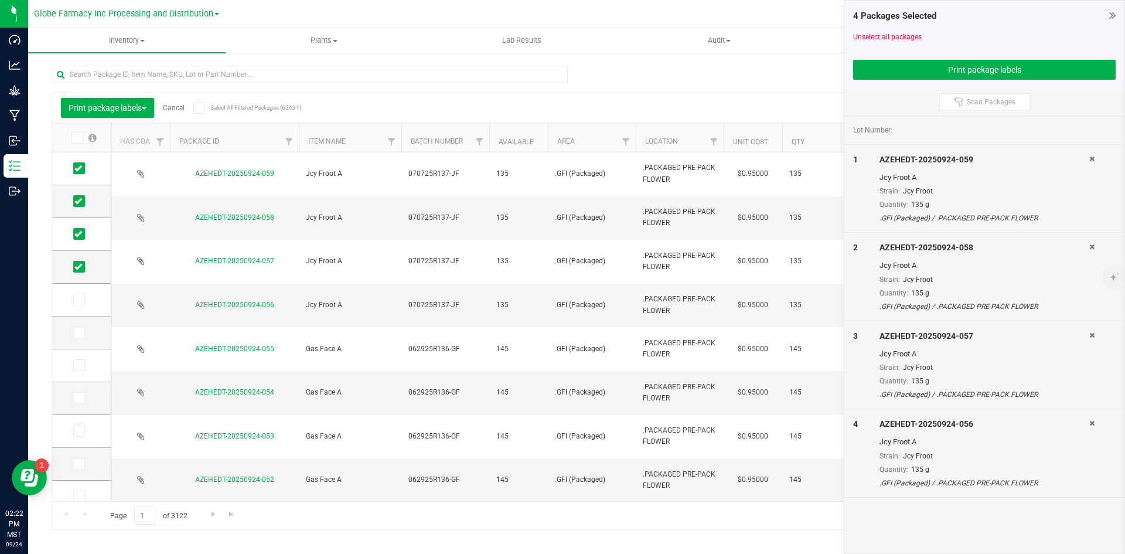
click at [184, 107] on link "Cancel" at bounding box center [174, 108] width 22 height 8
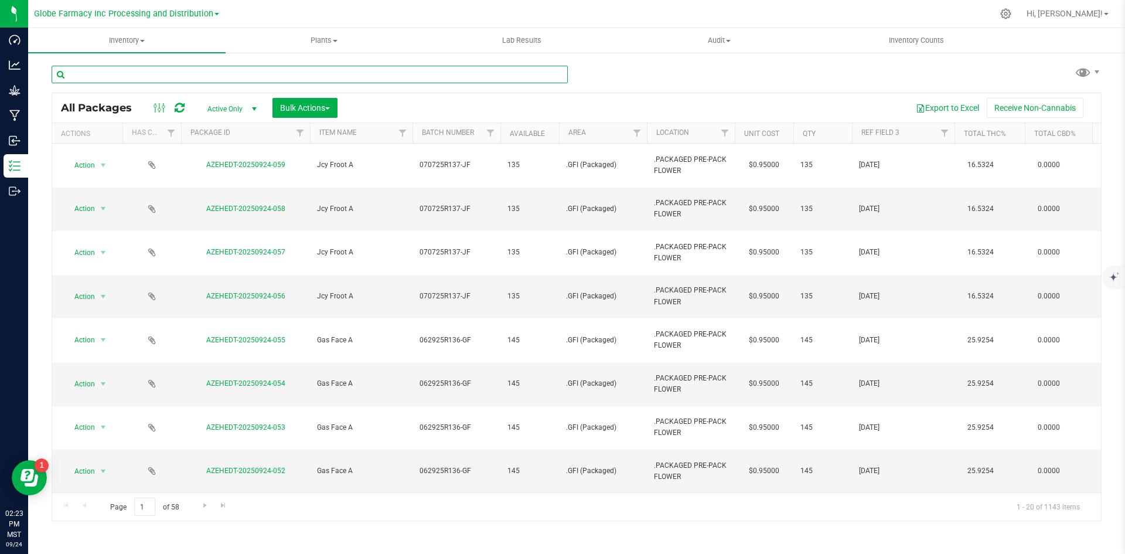
click at [241, 70] on input "text" at bounding box center [310, 75] width 516 height 18
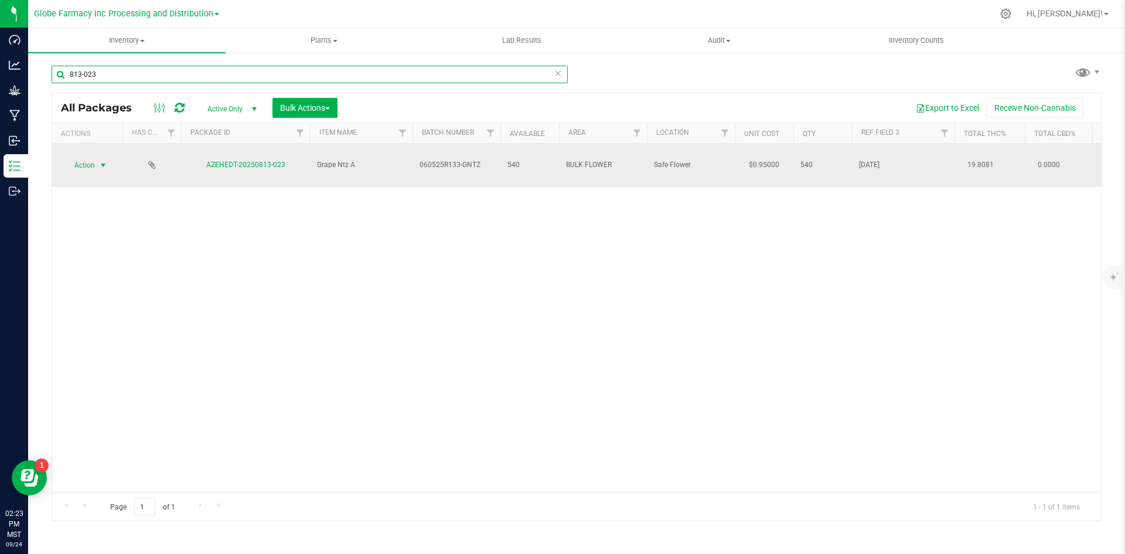
type input "813-023"
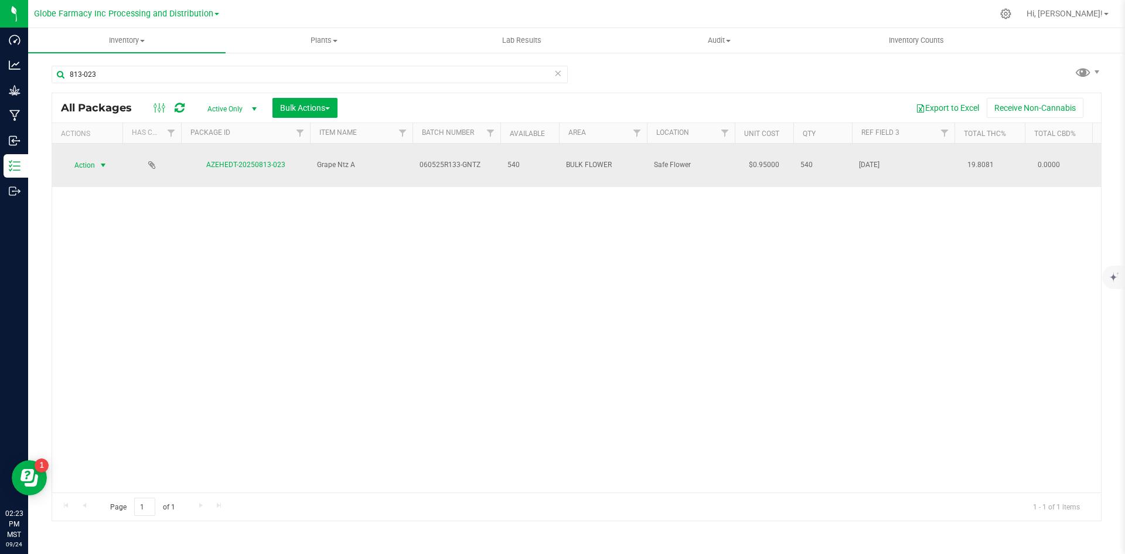
click at [97, 157] on span "select" at bounding box center [103, 165] width 15 height 16
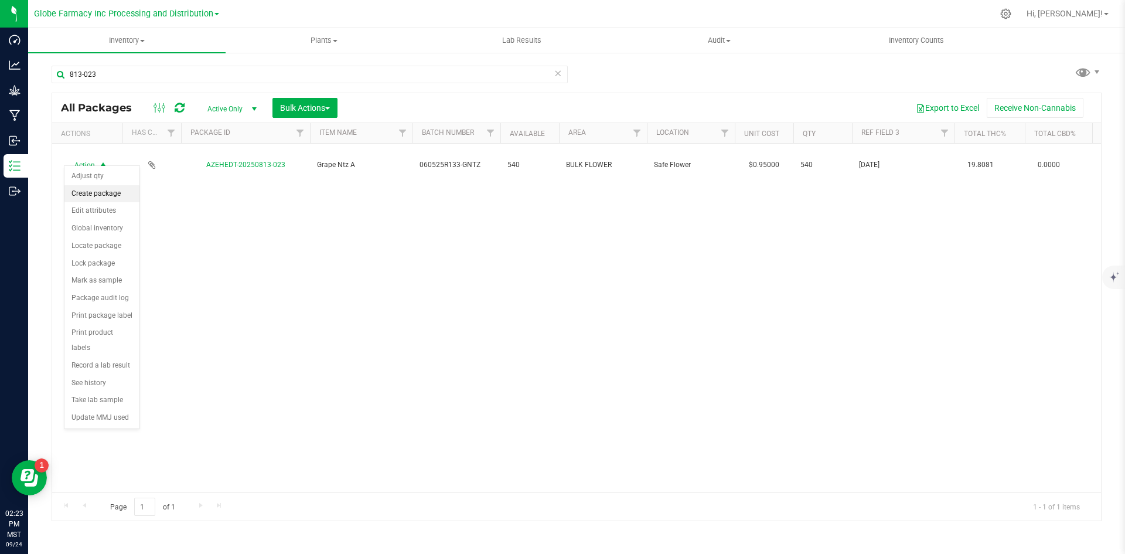
click at [90, 189] on li "Create package" at bounding box center [101, 194] width 75 height 18
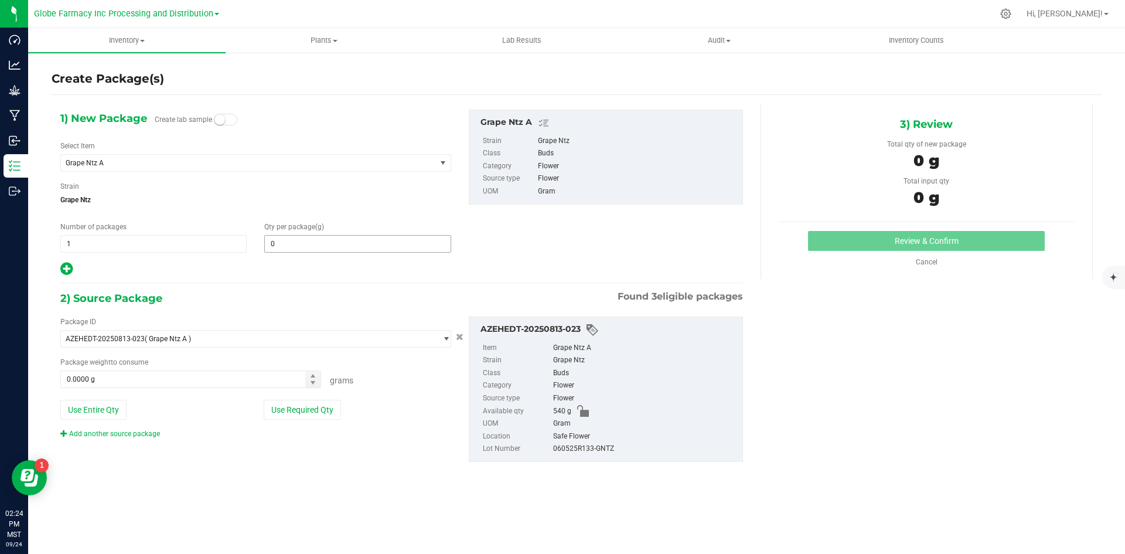
type input "0.0000"
click at [158, 246] on span "1 1" at bounding box center [153, 244] width 186 height 18
click at [158, 246] on input "1" at bounding box center [153, 244] width 185 height 16
type input "3"
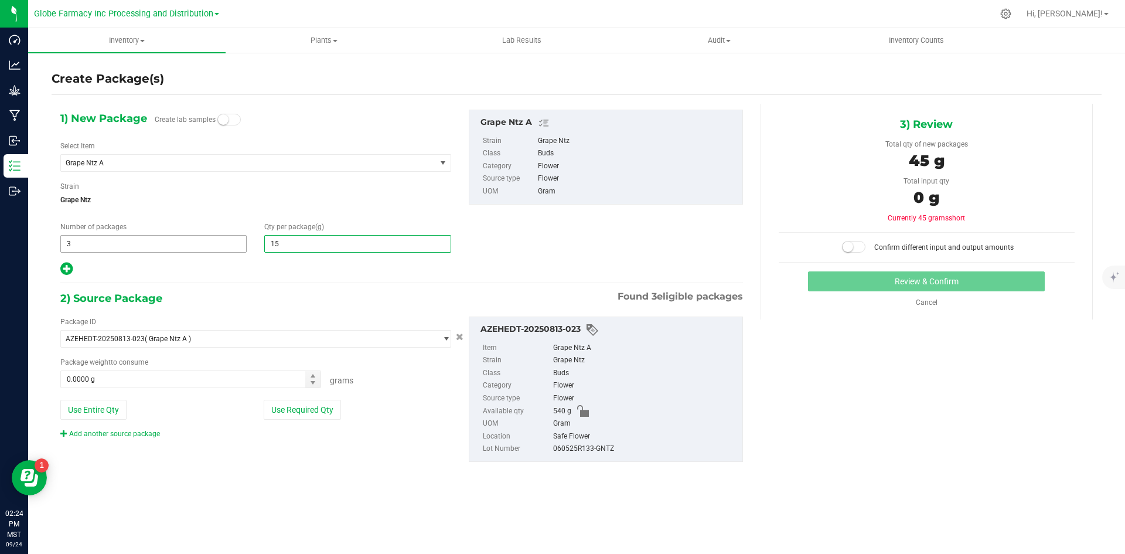
type input "150"
type input "150.0000"
click at [314, 406] on button "Use Required Qty" at bounding box center [302, 410] width 77 height 20
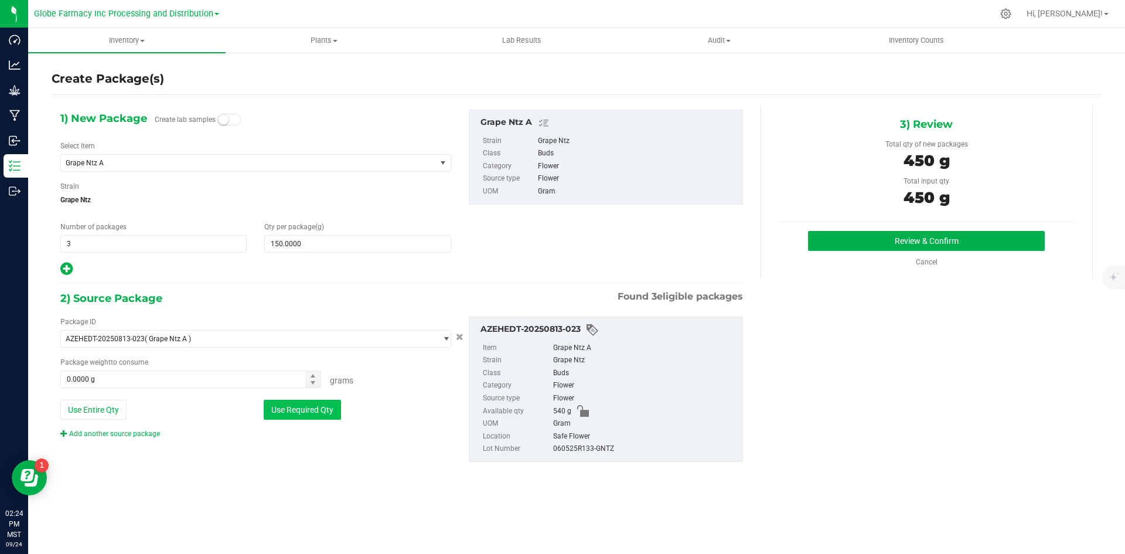
type input "450.0000 g"
click at [949, 238] on button "Review & Confirm" at bounding box center [926, 241] width 237 height 20
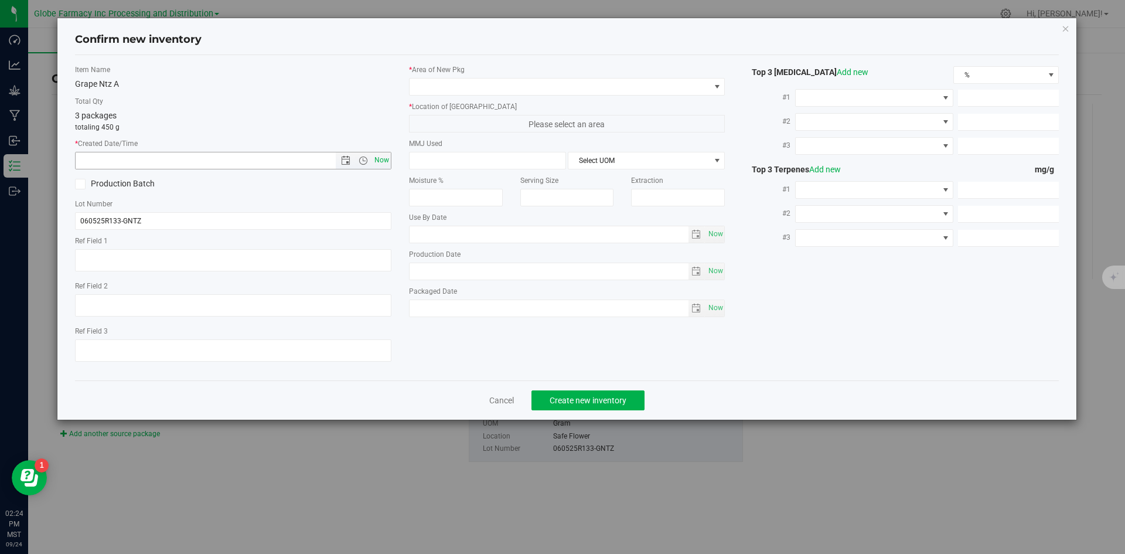
click at [384, 161] on span "Now" at bounding box center [382, 160] width 20 height 17
type input "9/24/2025 2:24 PM"
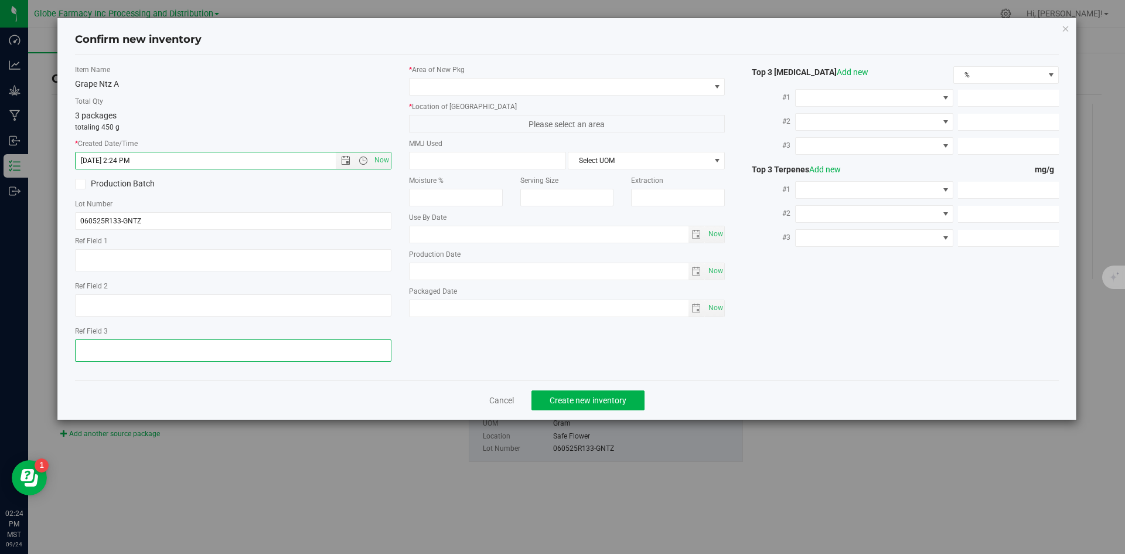
click at [211, 350] on textarea at bounding box center [233, 350] width 316 height 22
type textarea "[DATE]"
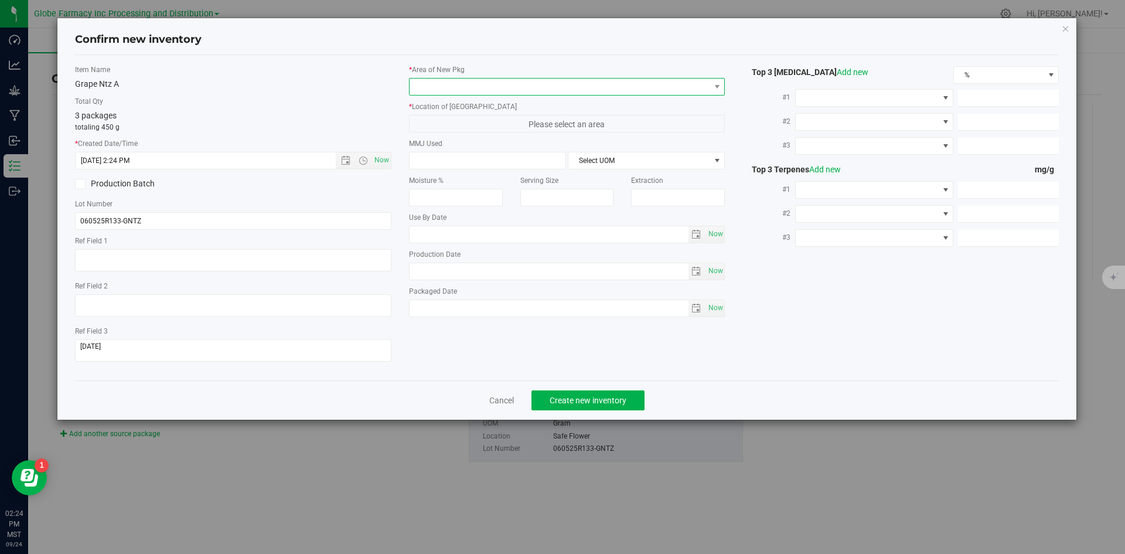
click at [506, 90] on span at bounding box center [560, 87] width 301 height 16
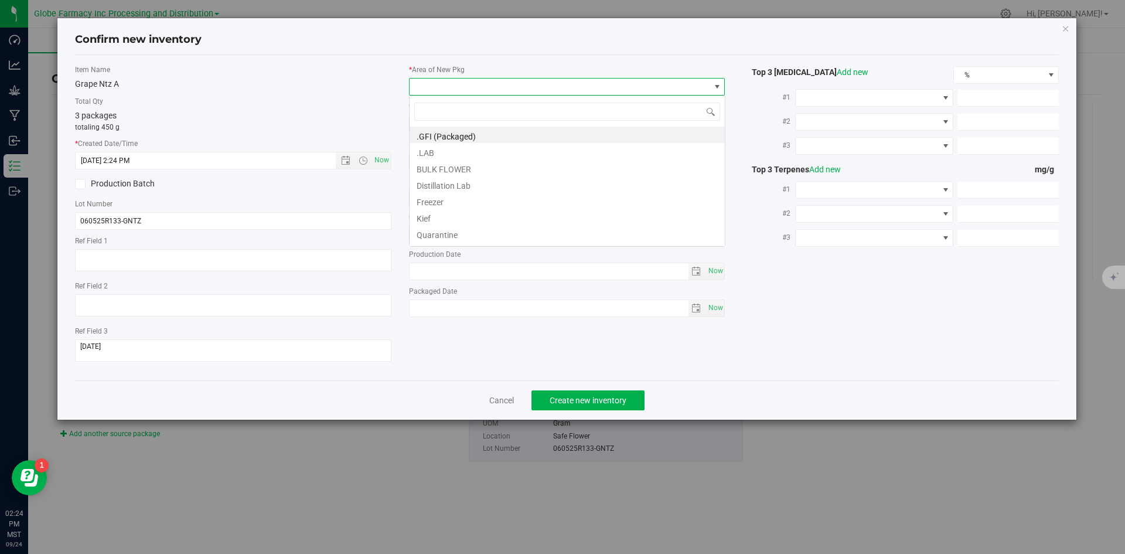
scroll to position [18, 316]
click at [487, 133] on li ".GFI (Packaged)" at bounding box center [567, 135] width 315 height 16
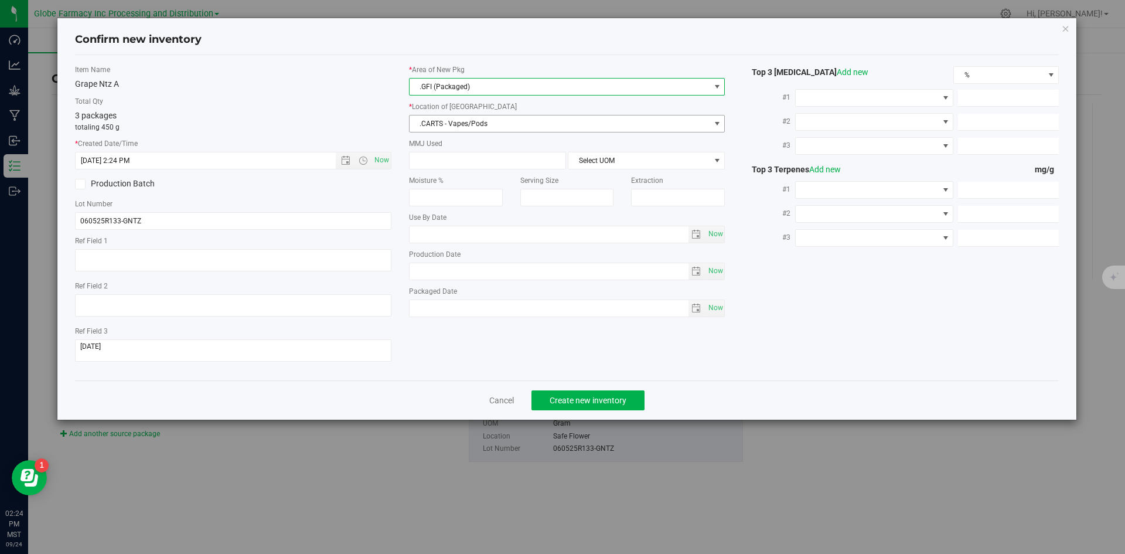
click at [487, 115] on span ".CARTS - Vapes/Pods" at bounding box center [567, 124] width 316 height 18
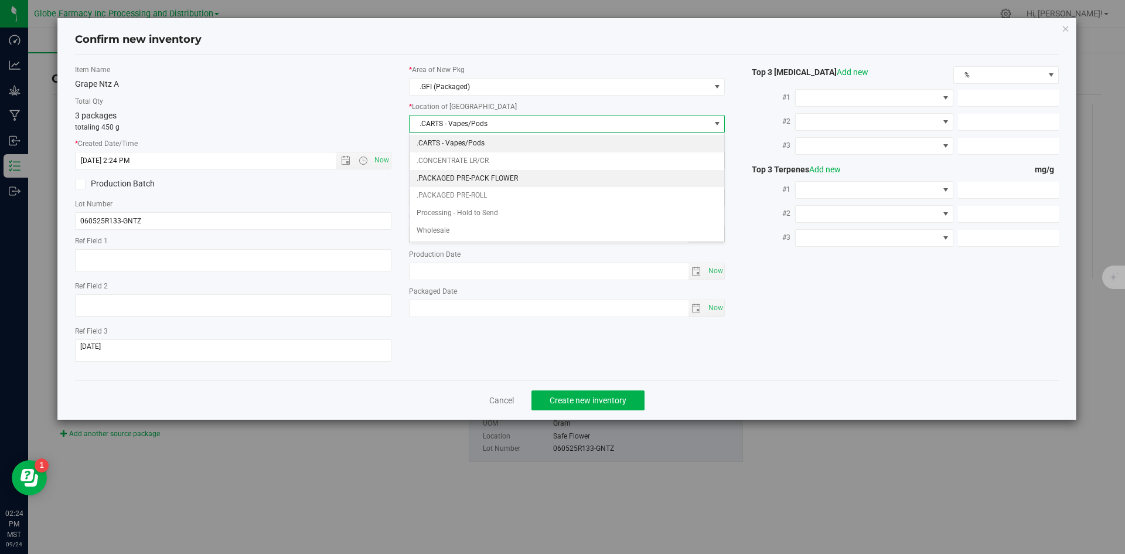
click at [481, 175] on li ".PACKAGED PRE-PACK FLOWER" at bounding box center [567, 179] width 315 height 18
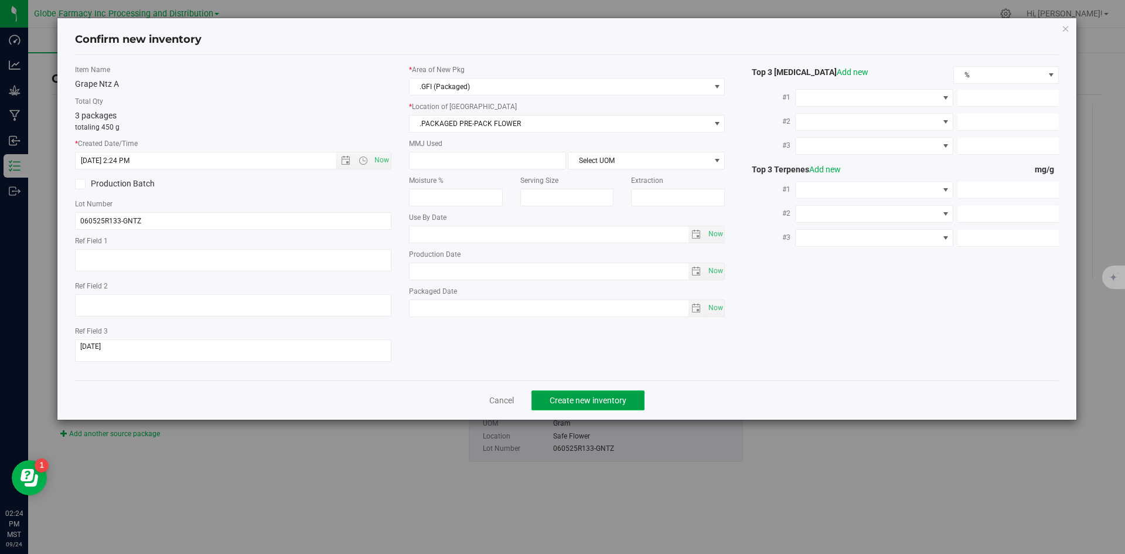
click at [566, 403] on span "Create new inventory" at bounding box center [588, 400] width 77 height 9
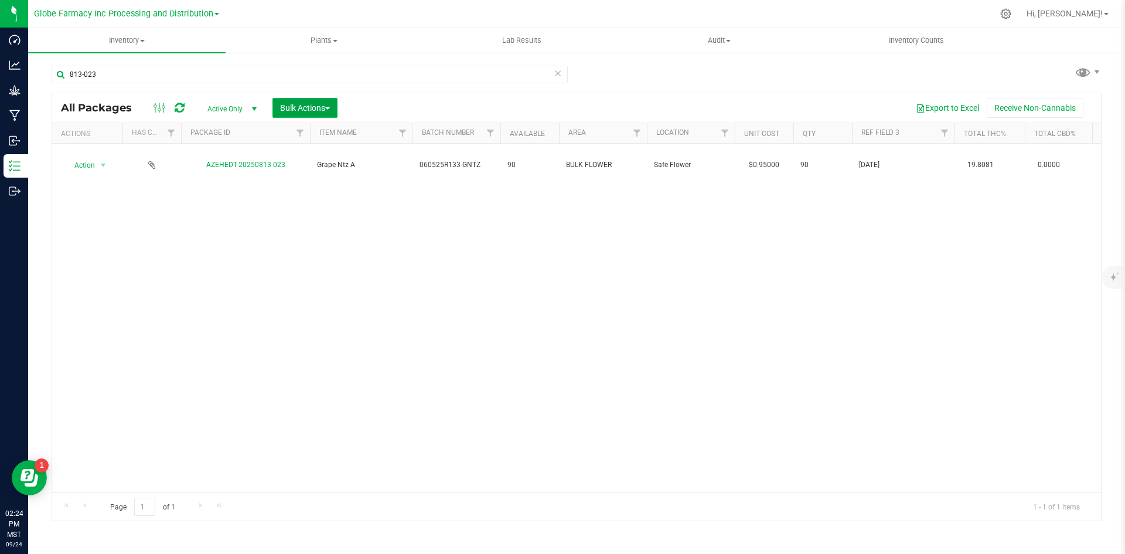
click at [317, 113] on button "Bulk Actions" at bounding box center [305, 108] width 65 height 20
click at [304, 199] on span "Locate packages" at bounding box center [309, 198] width 59 height 9
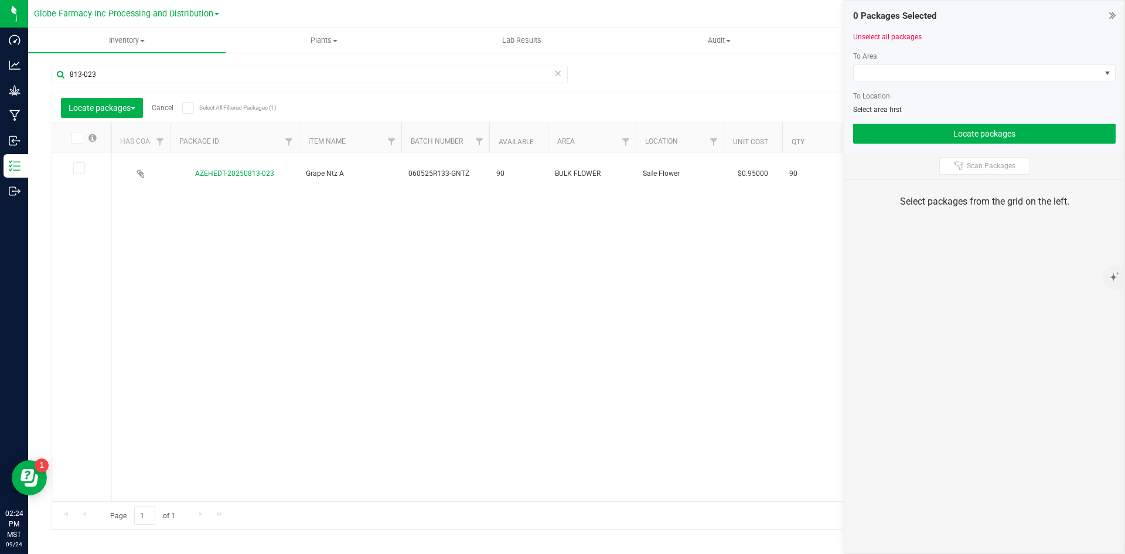
click at [81, 168] on icon at bounding box center [78, 168] width 8 height 0
click at [0, 0] on input "checkbox" at bounding box center [0, 0] width 0 height 0
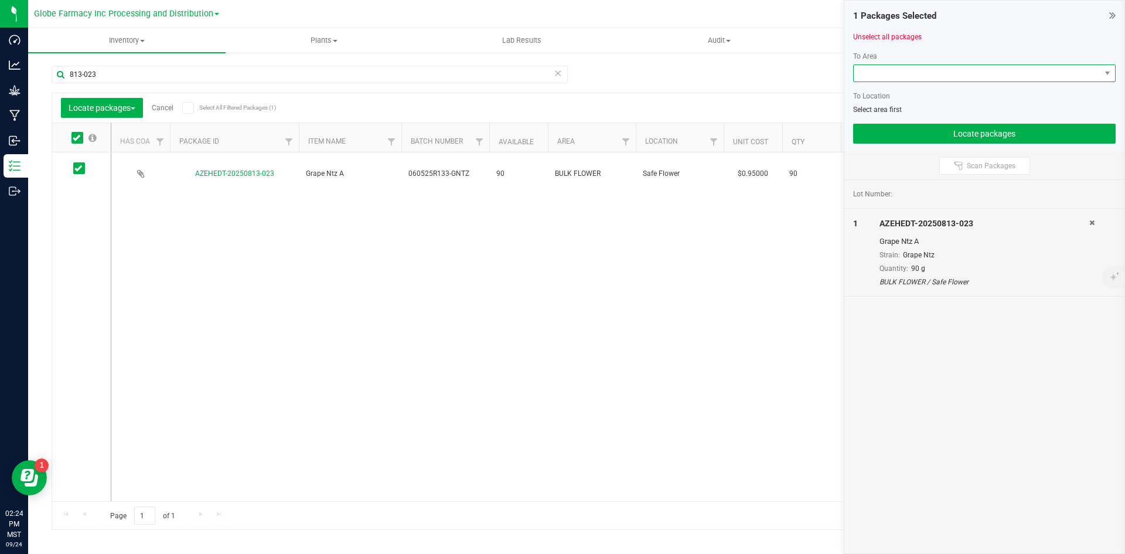
click at [948, 79] on span at bounding box center [977, 73] width 247 height 16
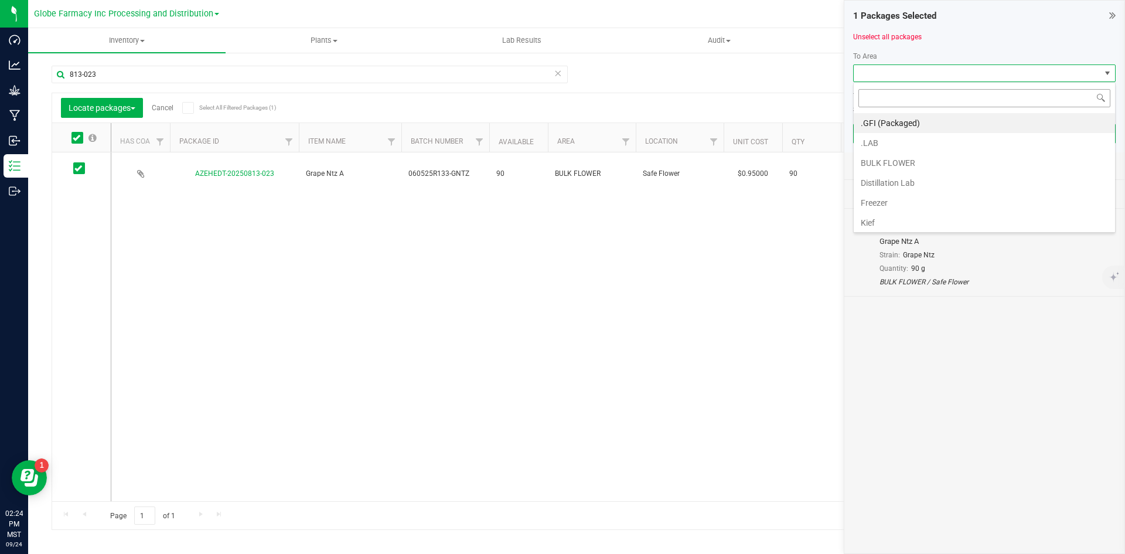
scroll to position [18, 263]
click at [905, 167] on li "BULK FLOWER" at bounding box center [984, 163] width 261 height 20
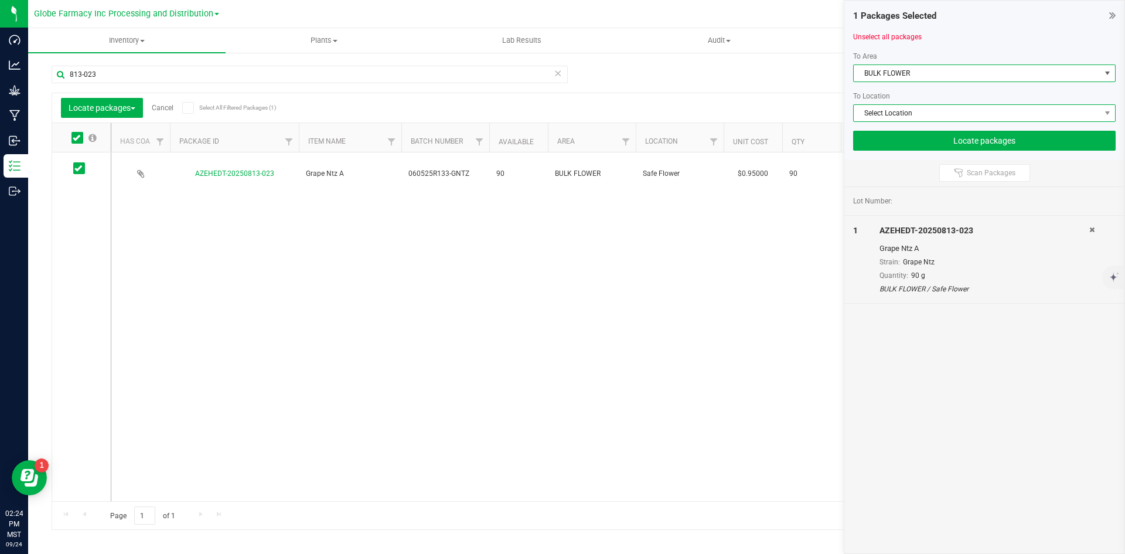
click at [900, 109] on span "Select Location" at bounding box center [977, 113] width 247 height 16
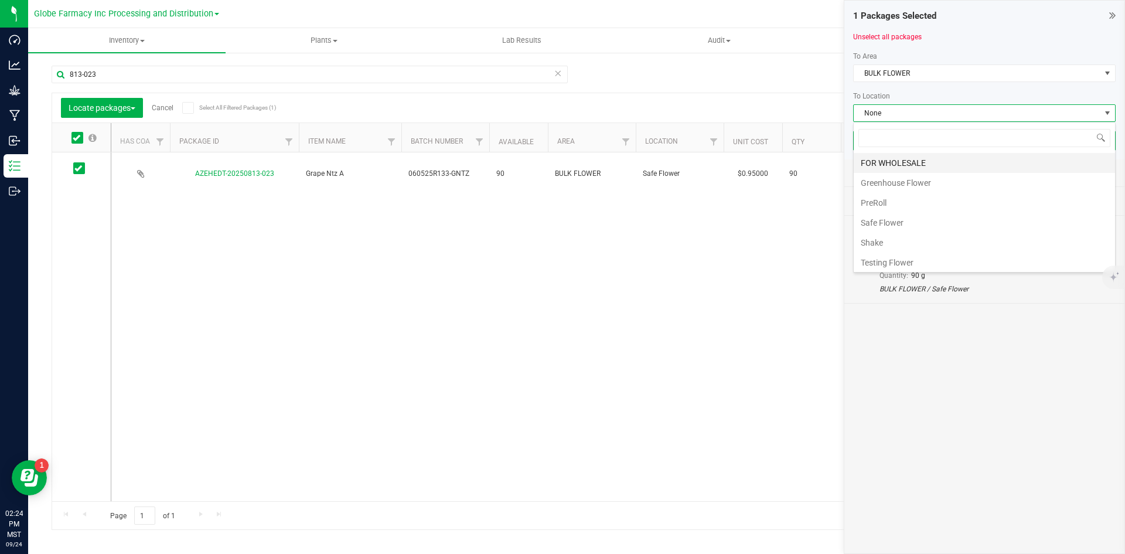
scroll to position [59, 0]
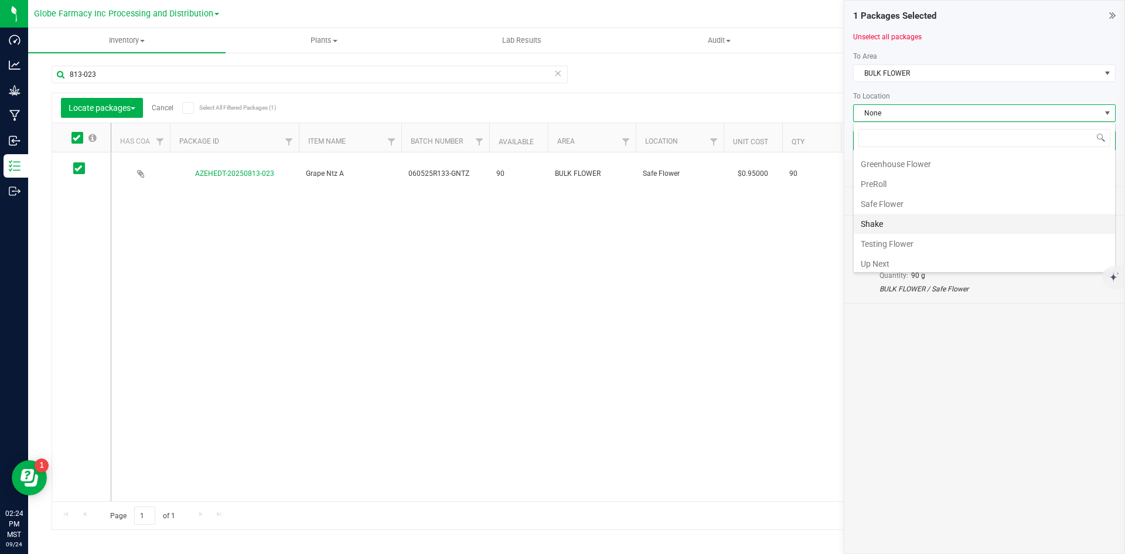
click at [899, 218] on li "Shake" at bounding box center [984, 224] width 261 height 20
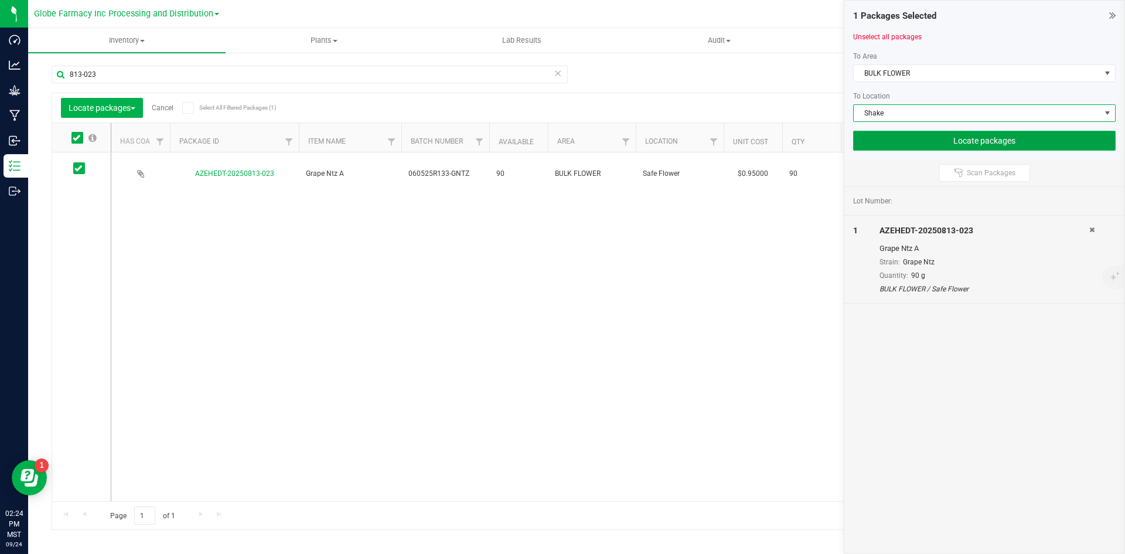
click at [894, 147] on button "Locate packages" at bounding box center [984, 141] width 263 height 20
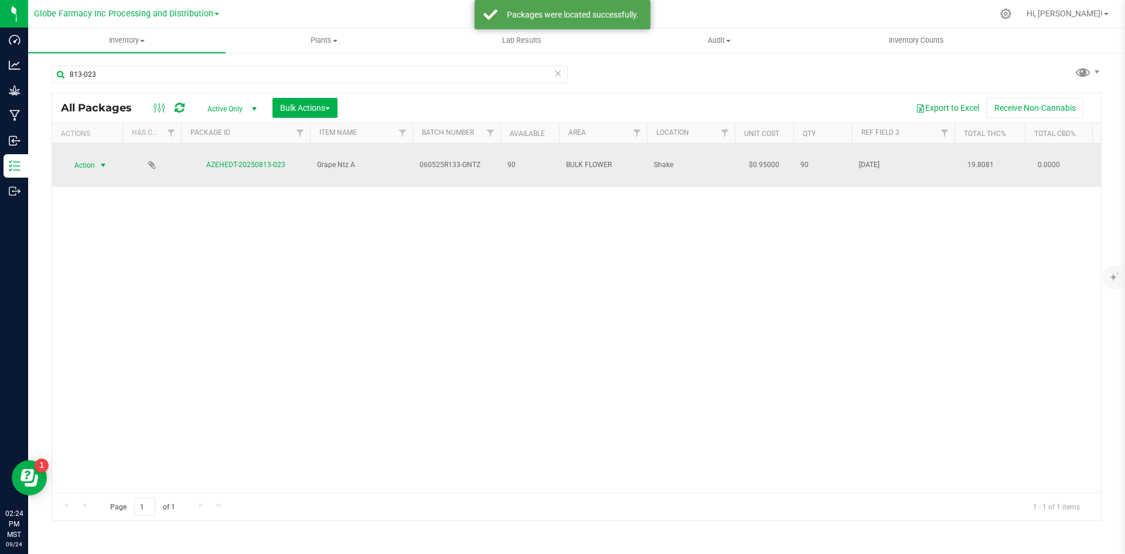
click at [88, 157] on span "Action" at bounding box center [80, 165] width 32 height 16
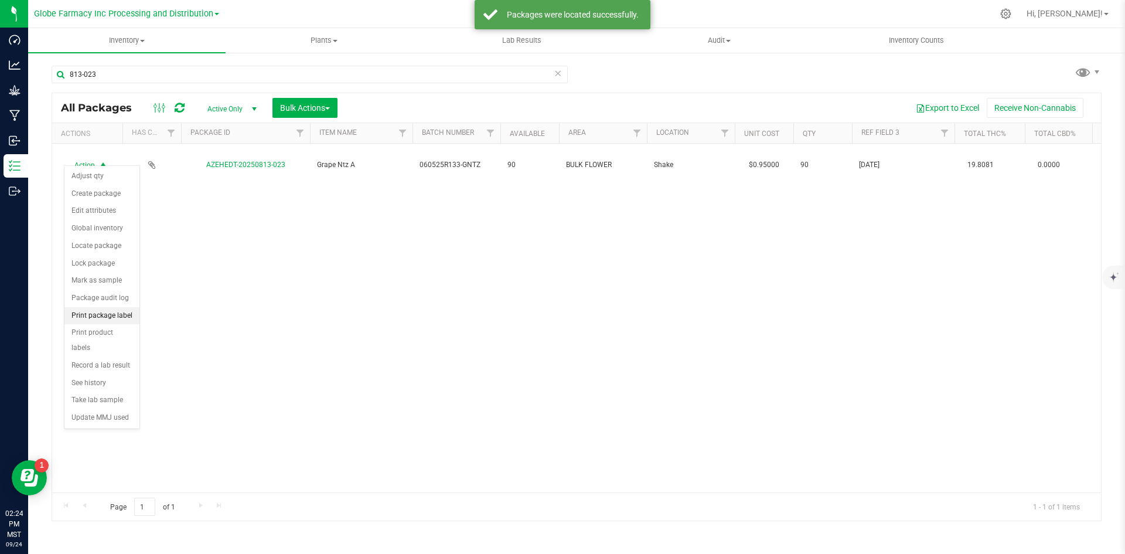
click at [96, 315] on li "Print package label" at bounding box center [101, 316] width 75 height 18
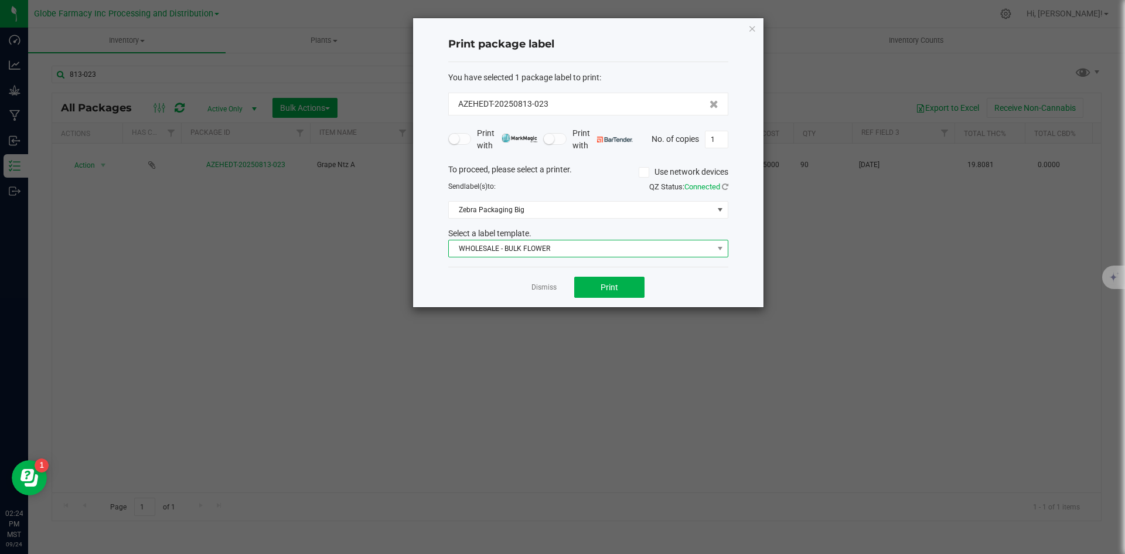
click at [467, 246] on span "WHOLESALE - BULK FLOWER" at bounding box center [581, 248] width 264 height 16
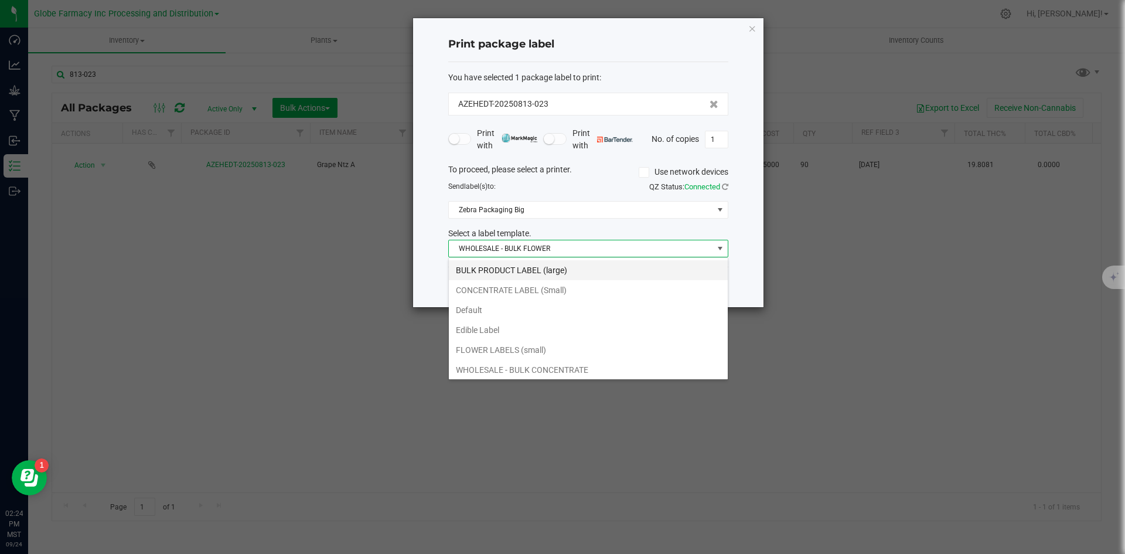
click at [475, 265] on li "BULK PRODUCT LABEL (large)" at bounding box center [588, 270] width 279 height 20
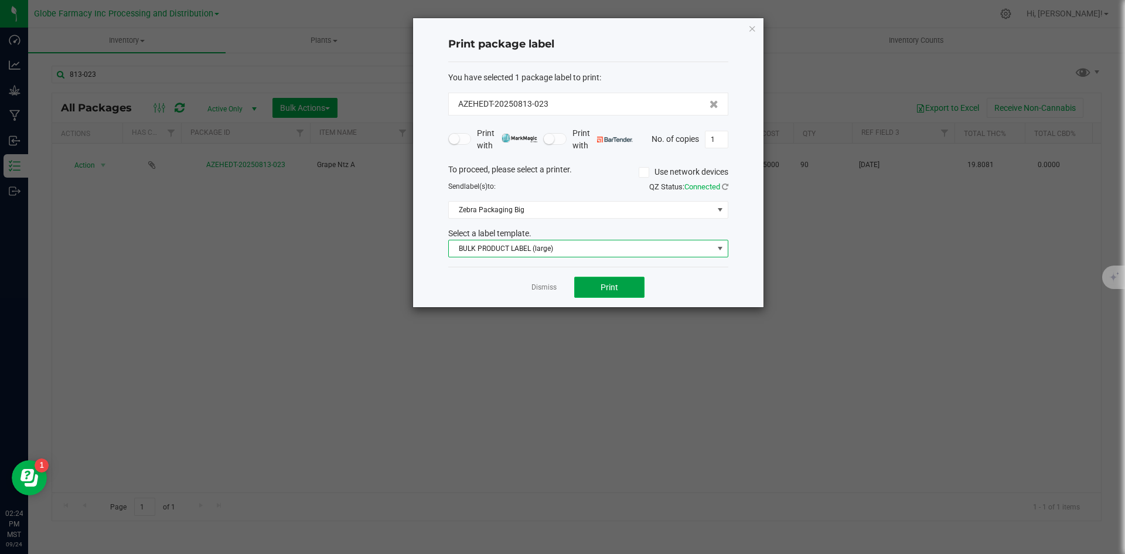
click at [598, 285] on button "Print" at bounding box center [609, 287] width 70 height 21
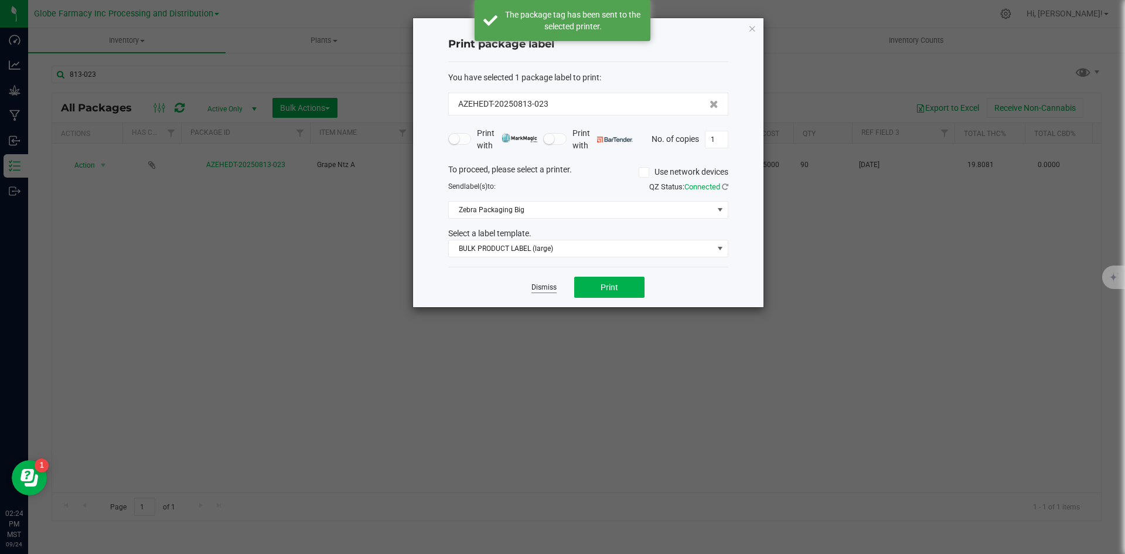
click at [544, 286] on link "Dismiss" at bounding box center [544, 287] width 25 height 10
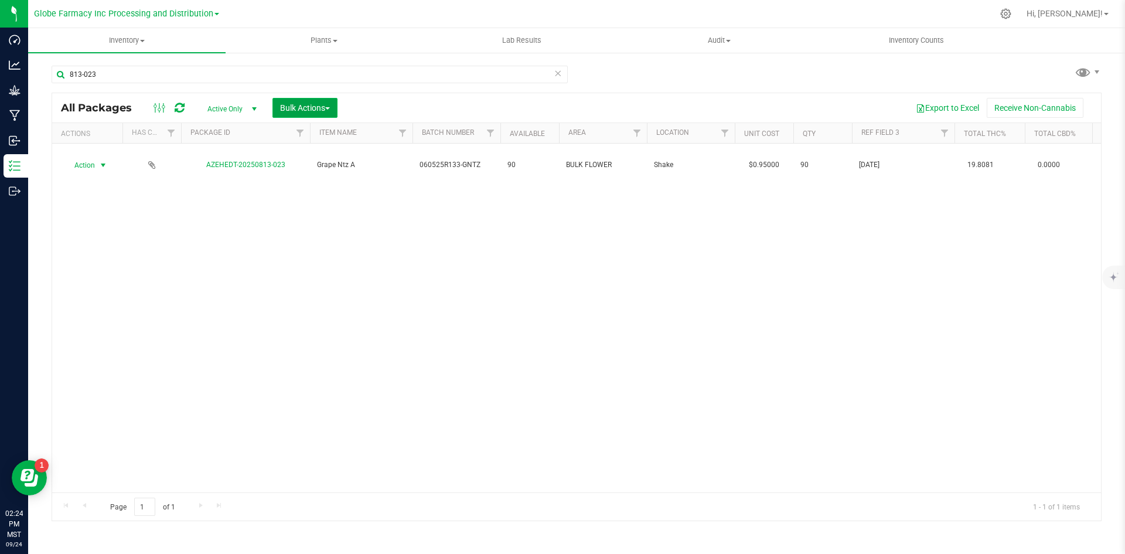
click at [316, 110] on span "Bulk Actions" at bounding box center [305, 107] width 50 height 9
click at [332, 239] on span "Print package labels" at bounding box center [315, 241] width 70 height 9
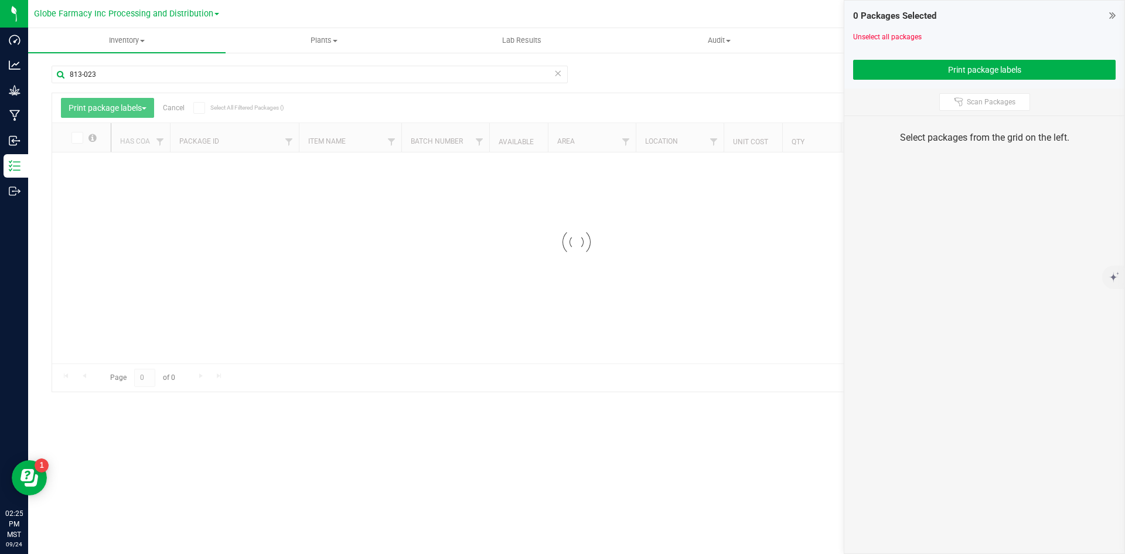
click at [559, 73] on icon at bounding box center [558, 73] width 8 height 14
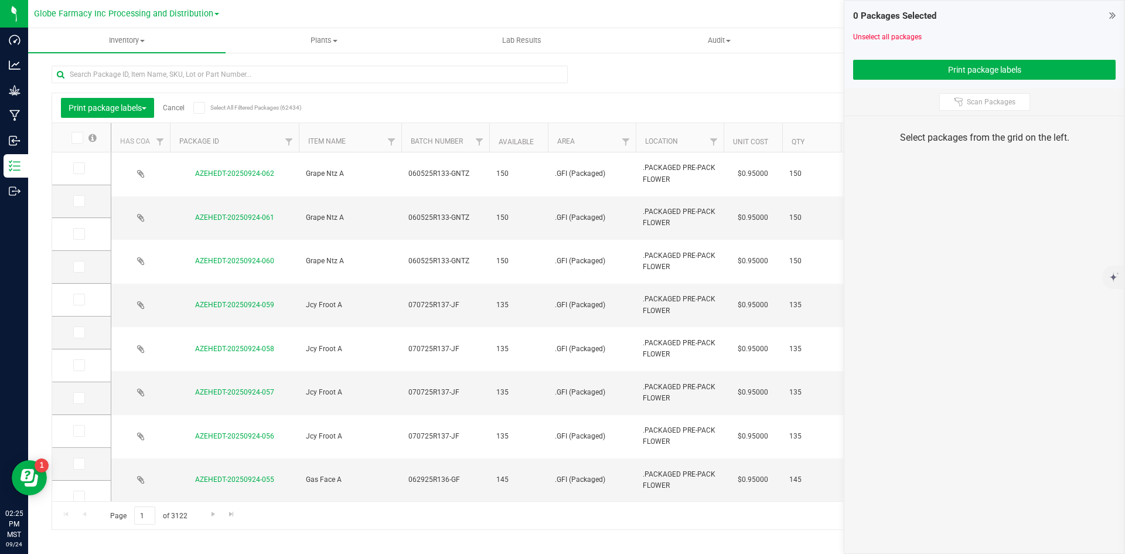
click at [78, 168] on icon at bounding box center [78, 168] width 8 height 0
click at [0, 0] on input "checkbox" at bounding box center [0, 0] width 0 height 0
click at [81, 201] on icon at bounding box center [78, 201] width 8 height 0
click at [0, 0] on input "checkbox" at bounding box center [0, 0] width 0 height 0
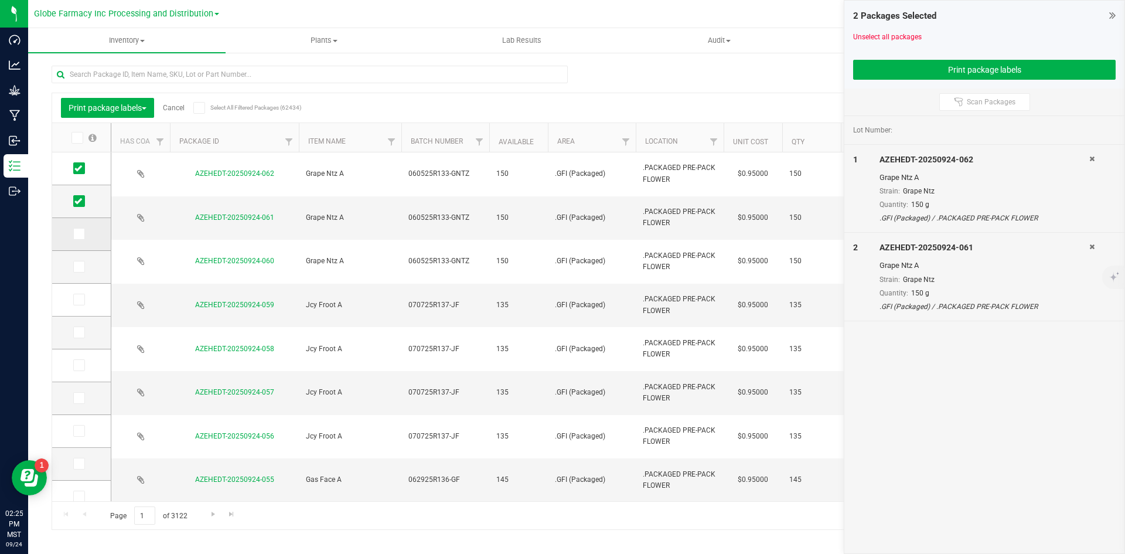
click at [80, 234] on icon at bounding box center [78, 234] width 8 height 0
click at [0, 0] on input "checkbox" at bounding box center [0, 0] width 0 height 0
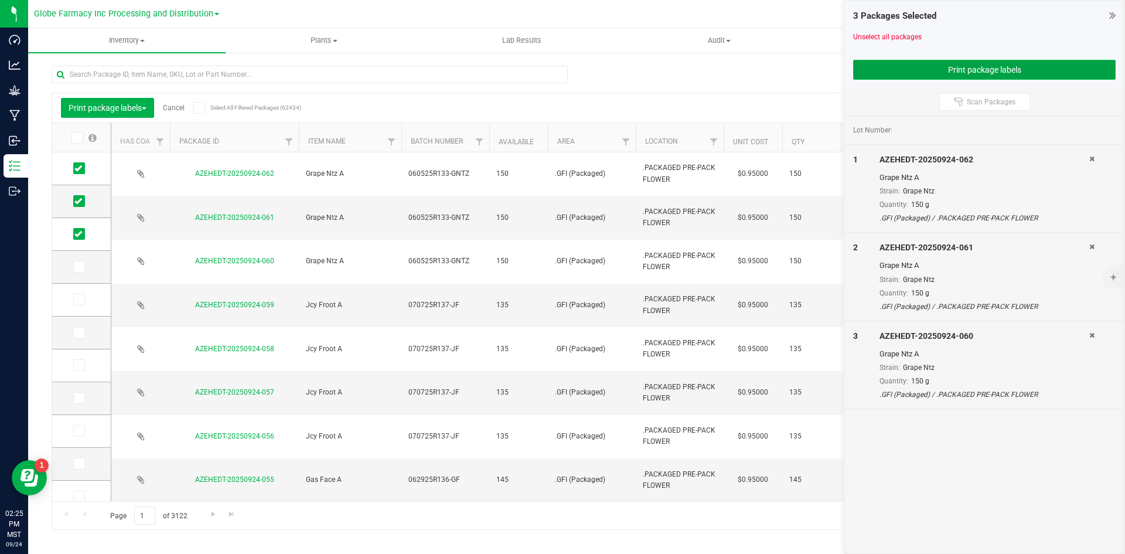
click at [913, 77] on button "Print package labels" at bounding box center [984, 70] width 263 height 20
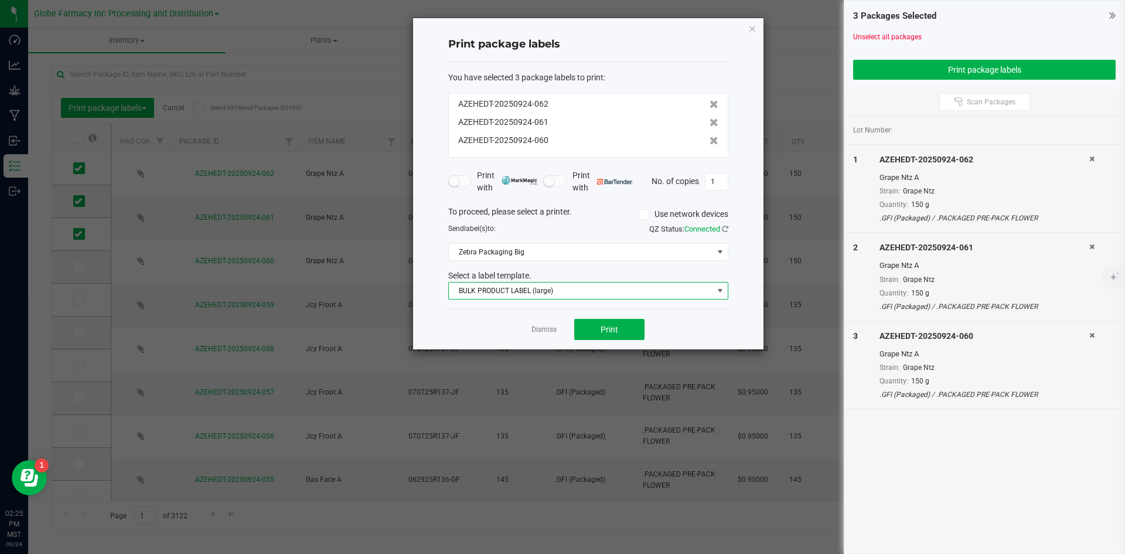
click at [528, 291] on span "BULK PRODUCT LABEL (large)" at bounding box center [581, 290] width 264 height 16
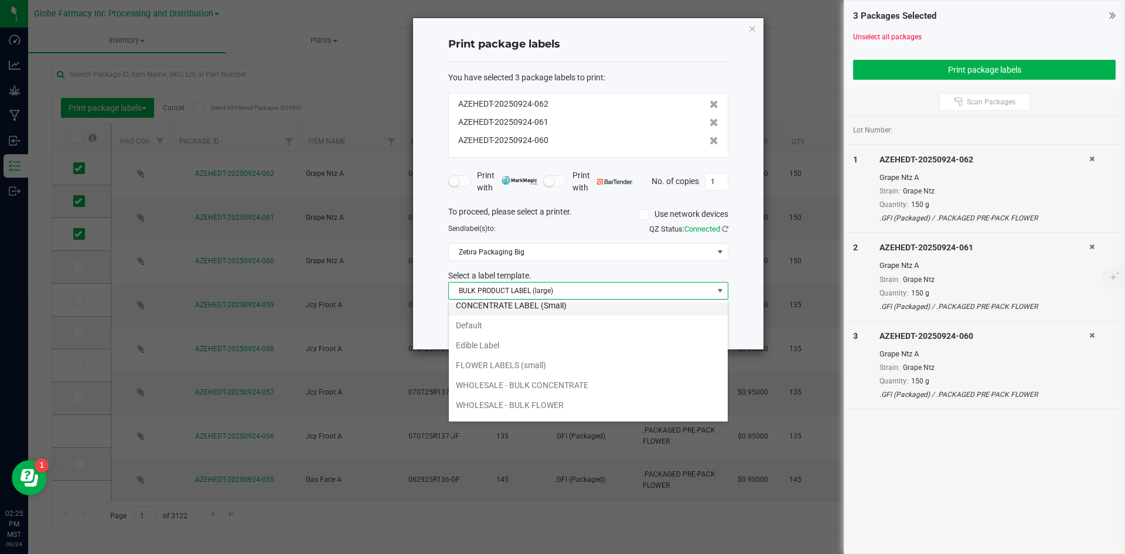
scroll to position [42, 0]
click at [572, 390] on li "WHOLESALE - BULK FLOWER" at bounding box center [588, 390] width 279 height 20
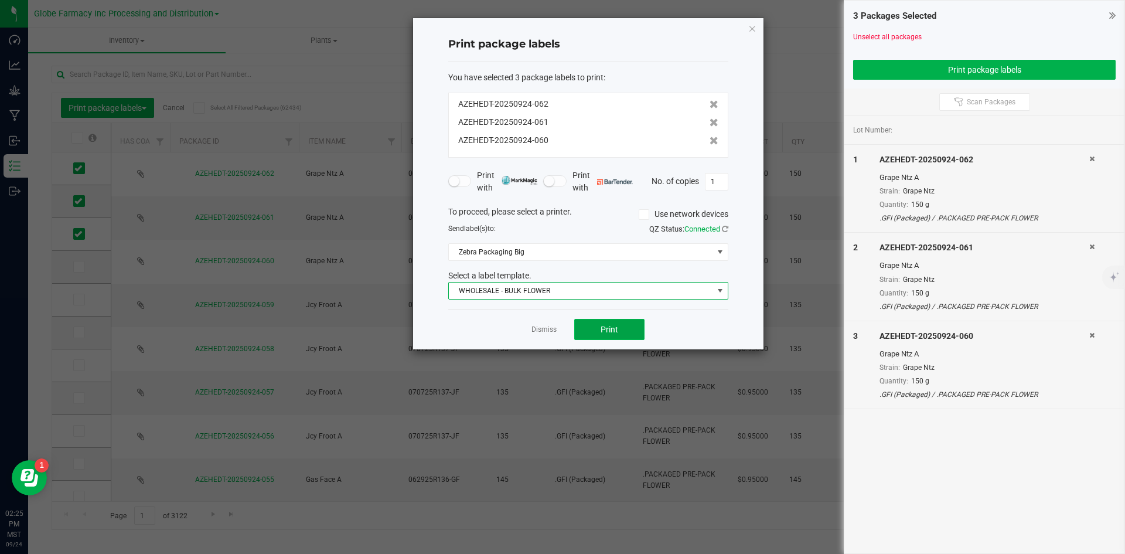
click at [593, 326] on button "Print" at bounding box center [609, 329] width 70 height 21
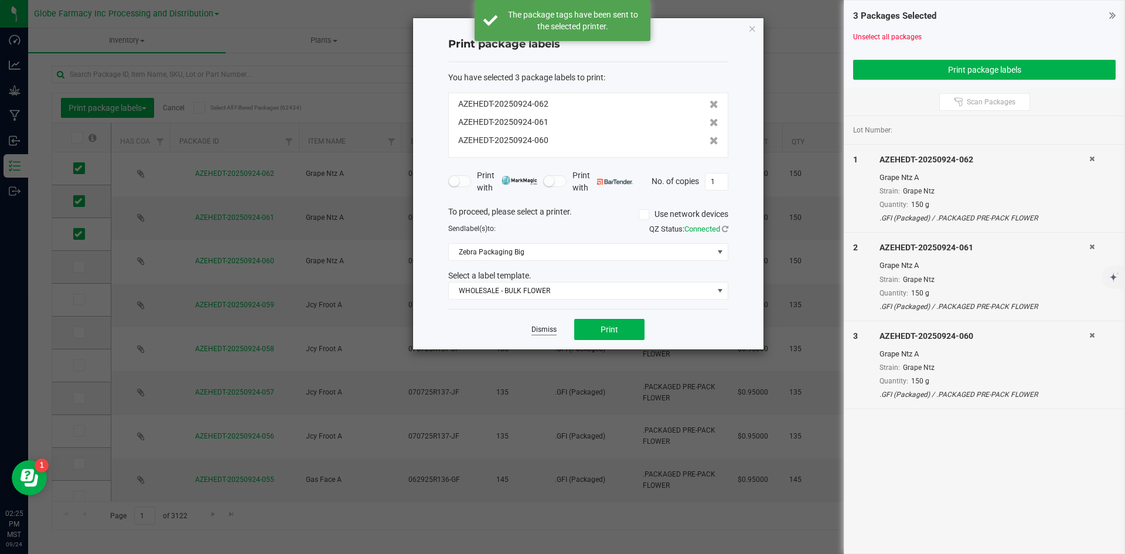
click at [542, 331] on link "Dismiss" at bounding box center [544, 330] width 25 height 10
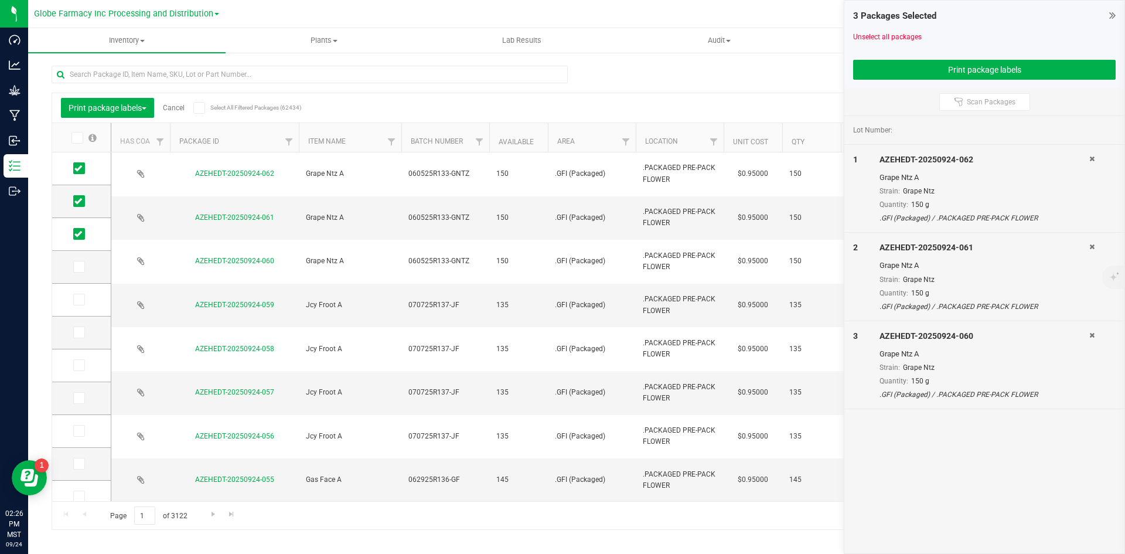
click at [171, 104] on link "Cancel" at bounding box center [174, 108] width 22 height 8
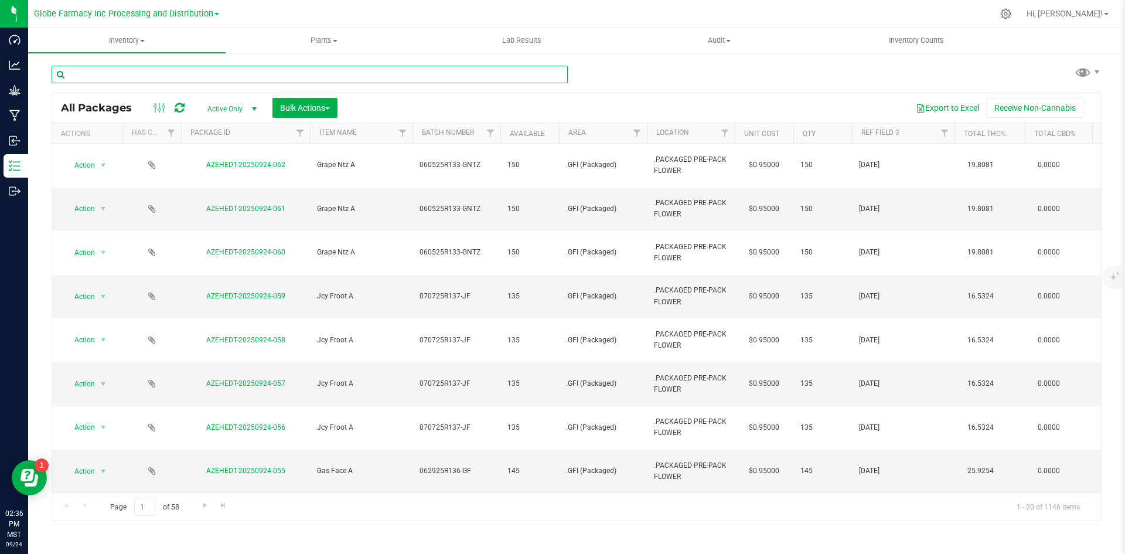
click at [215, 74] on input "text" at bounding box center [310, 75] width 516 height 18
type input "CAP JUNKY"
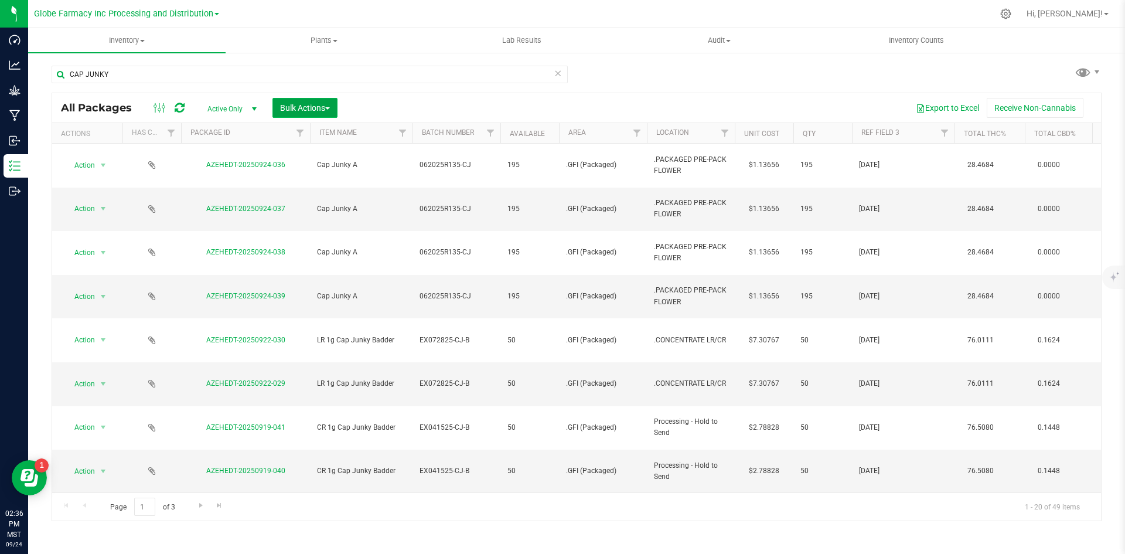
click at [316, 107] on span "Bulk Actions" at bounding box center [305, 107] width 50 height 9
click at [324, 245] on span "Print package labels" at bounding box center [315, 241] width 70 height 9
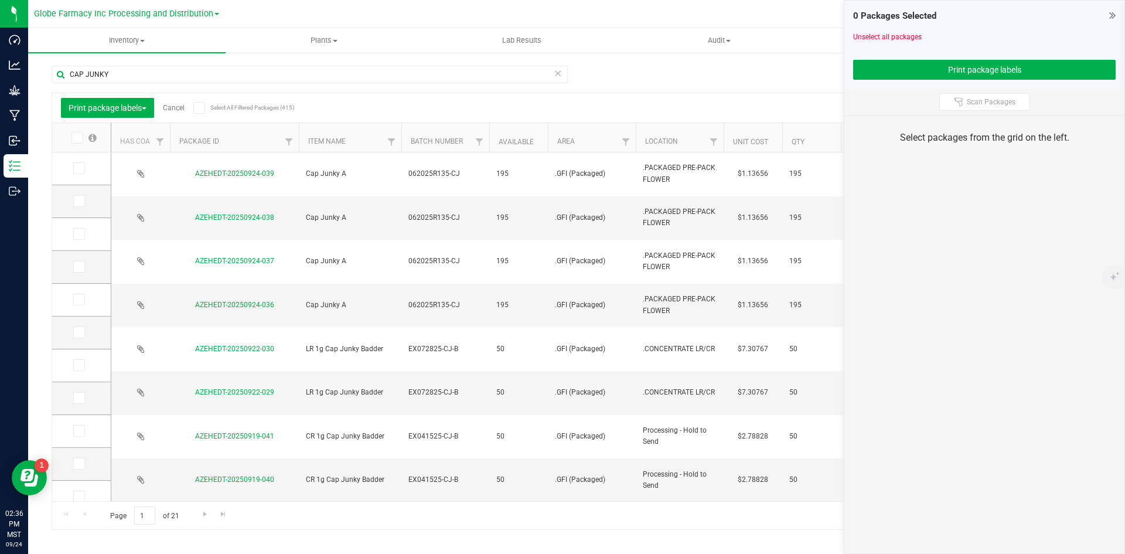
click at [80, 168] on icon at bounding box center [78, 168] width 8 height 0
click at [0, 0] on input "checkbox" at bounding box center [0, 0] width 0 height 0
click at [81, 201] on icon at bounding box center [78, 201] width 8 height 0
click at [0, 0] on input "checkbox" at bounding box center [0, 0] width 0 height 0
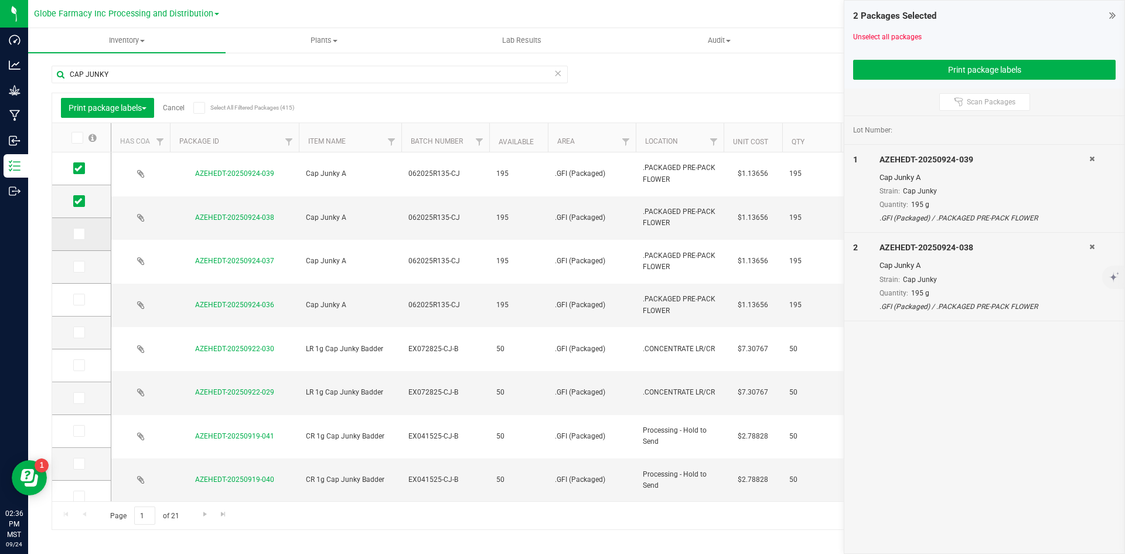
click at [84, 229] on span at bounding box center [79, 234] width 12 height 12
click at [0, 0] on input "checkbox" at bounding box center [0, 0] width 0 height 0
click at [81, 267] on icon at bounding box center [78, 267] width 8 height 0
click at [0, 0] on input "checkbox" at bounding box center [0, 0] width 0 height 0
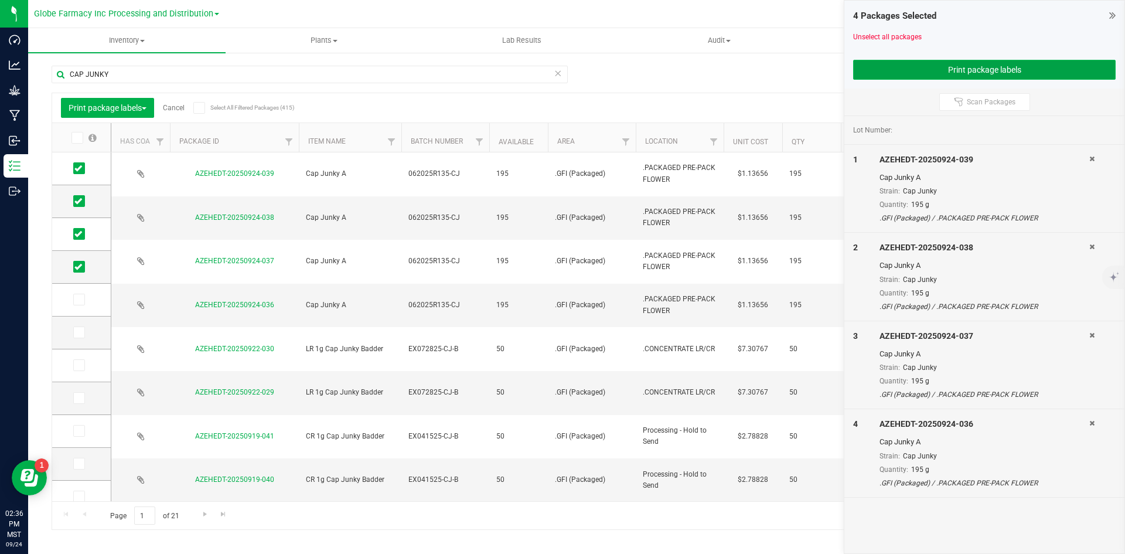
click at [908, 74] on button "Print package labels" at bounding box center [984, 70] width 263 height 20
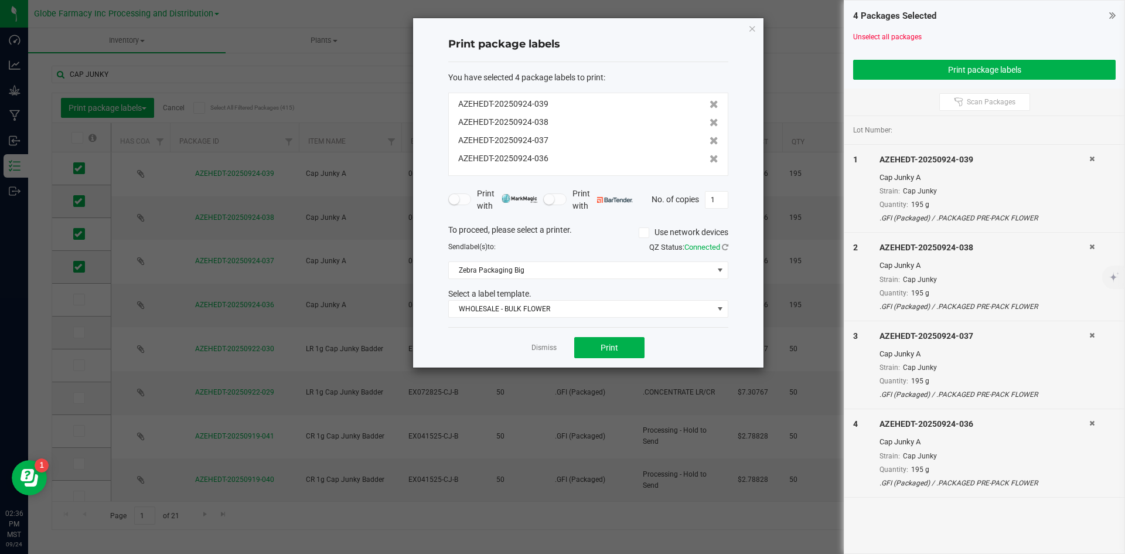
click at [590, 335] on div "Dismiss Print" at bounding box center [588, 347] width 280 height 40
click at [594, 341] on button "Print" at bounding box center [609, 347] width 70 height 21
click at [537, 350] on link "Dismiss" at bounding box center [544, 348] width 25 height 10
